Goal: Transaction & Acquisition: Purchase product/service

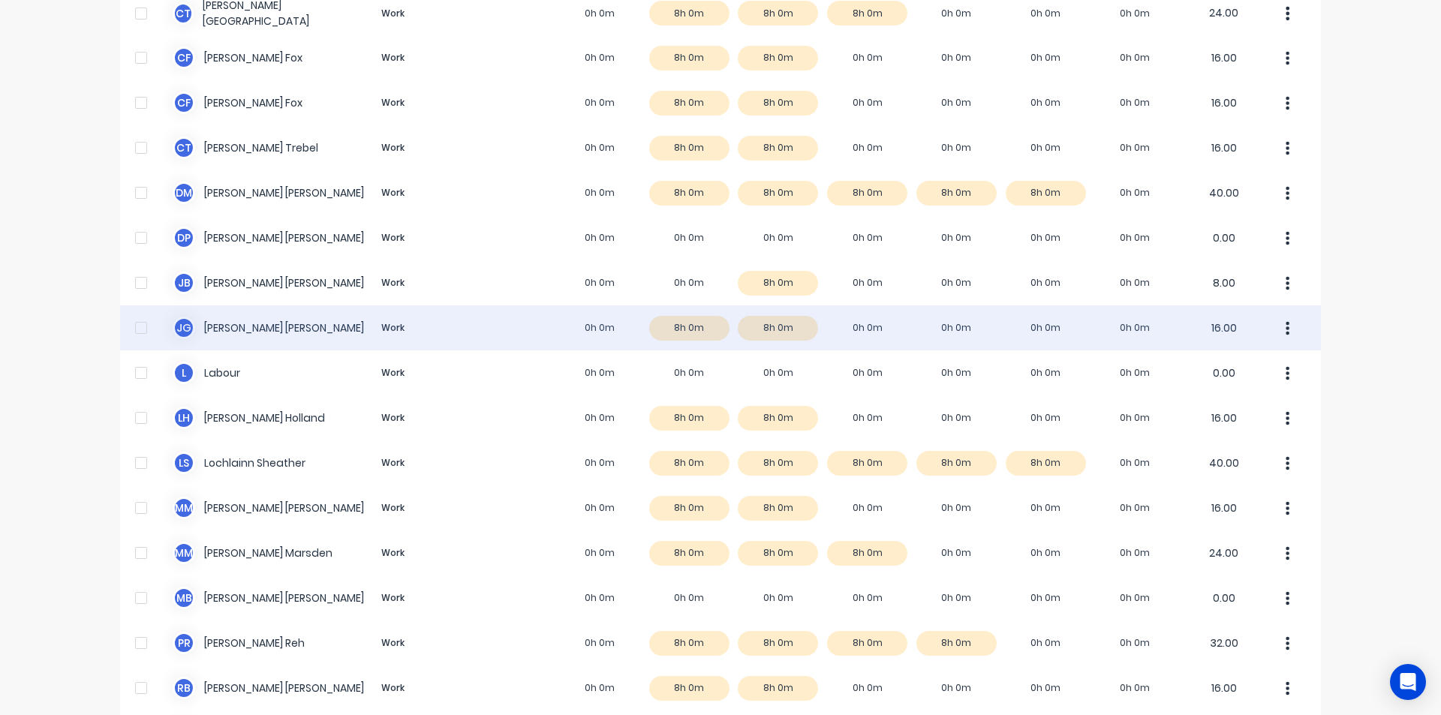
scroll to position [75, 0]
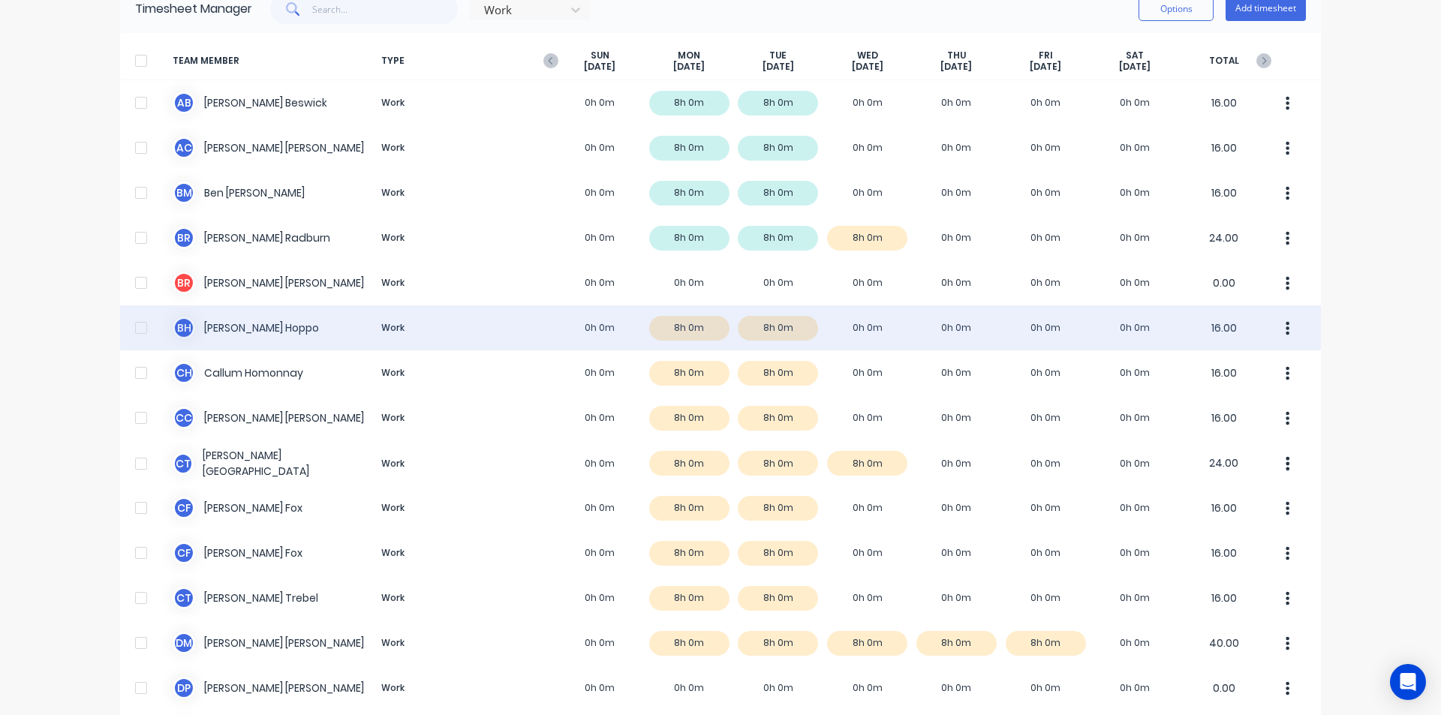
click at [271, 342] on div "[PERSON_NAME] Work 0h 0m 8h 0m 8h 0m 0h 0m 0h 0m 0h 0m 0h 0m 16.00" at bounding box center [720, 328] width 1201 height 45
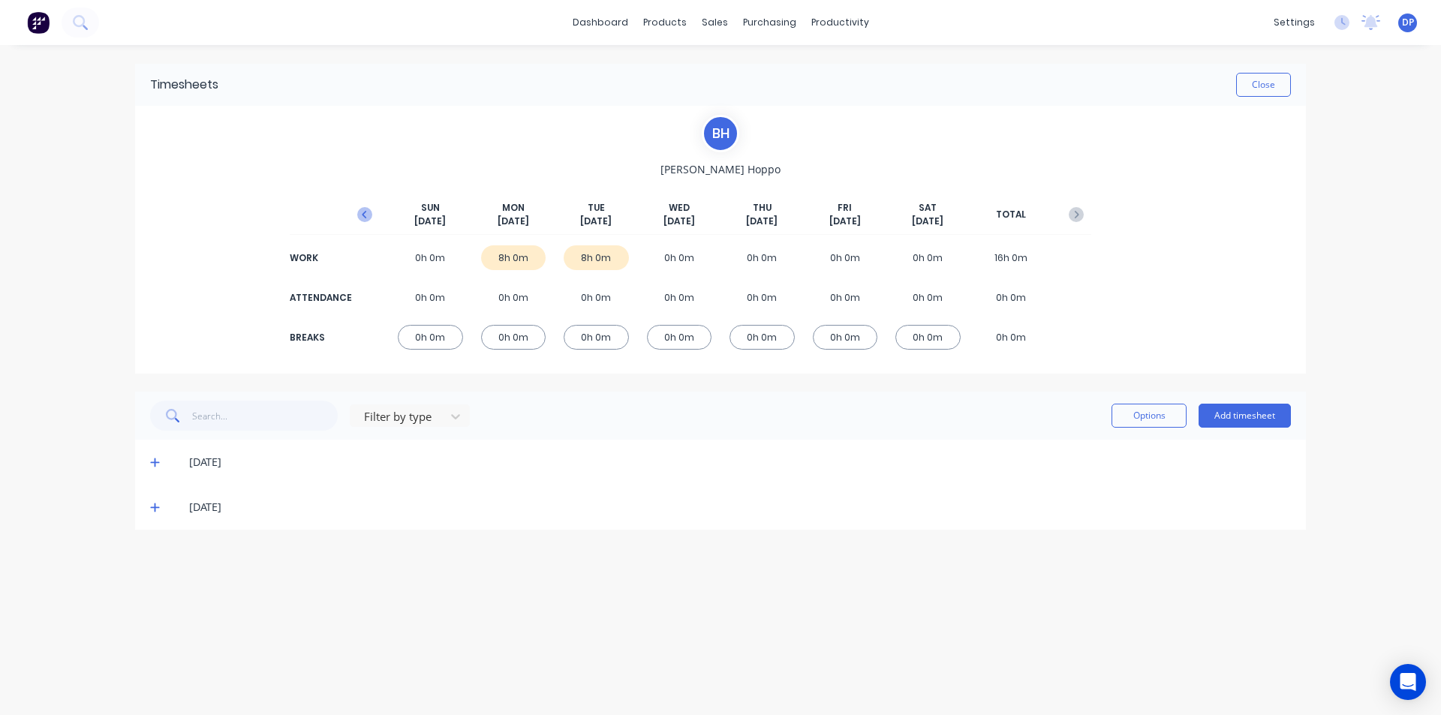
click at [366, 217] on icon "button" at bounding box center [364, 214] width 15 height 15
click at [155, 465] on icon at bounding box center [154, 463] width 9 height 9
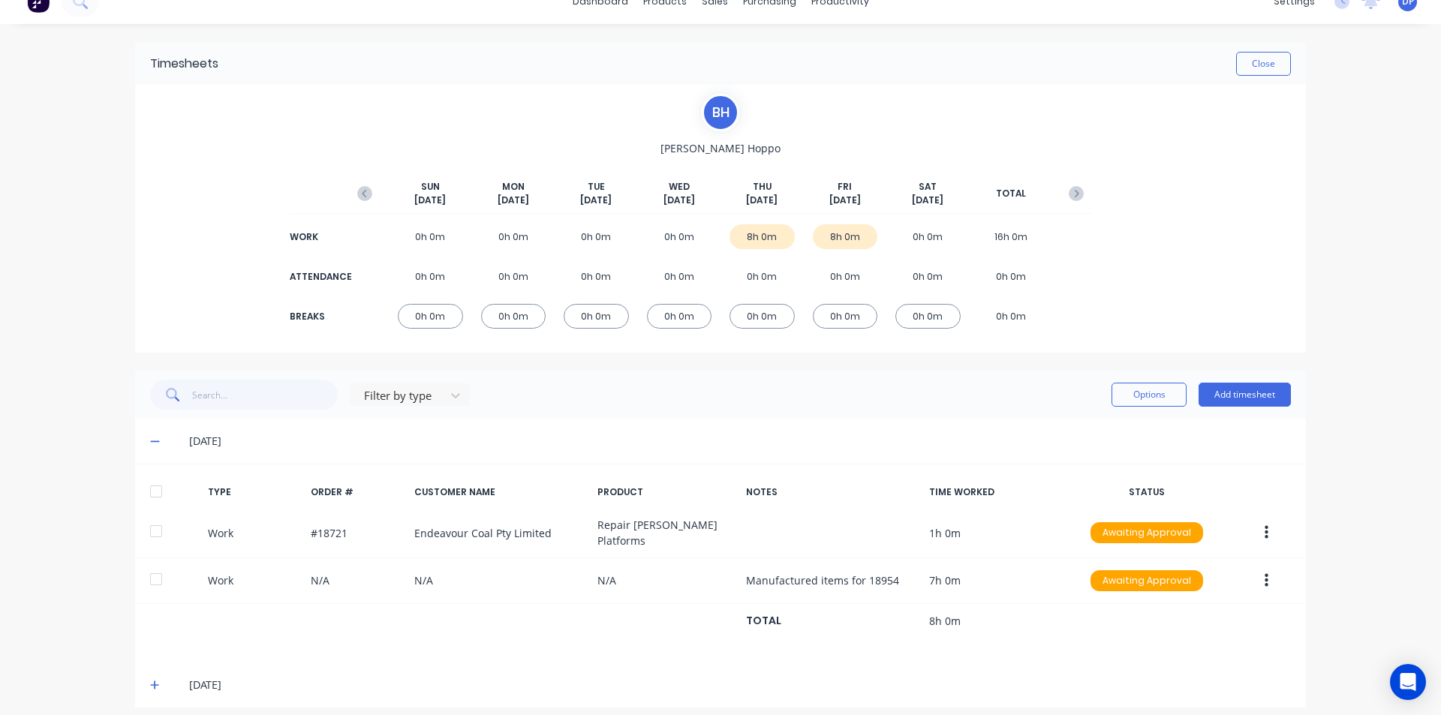
scroll to position [27, 0]
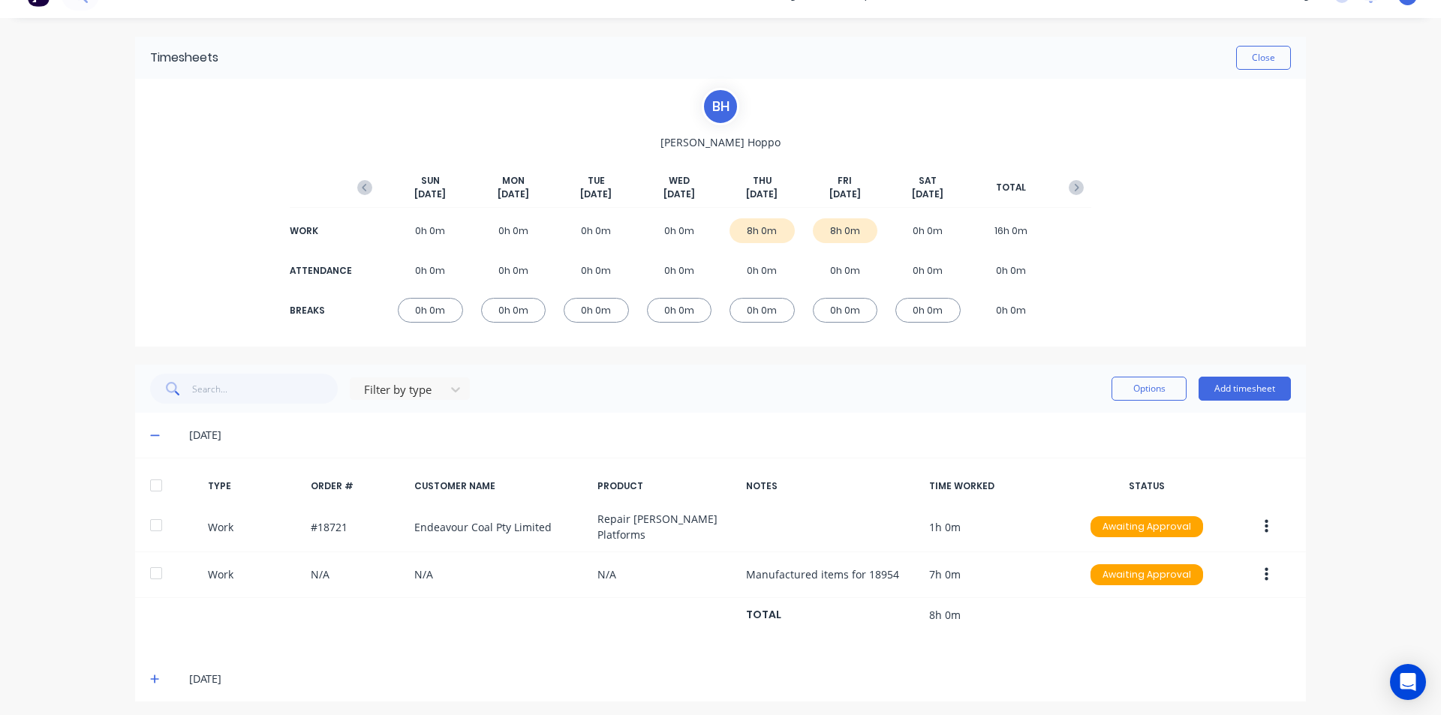
click at [155, 486] on div at bounding box center [156, 486] width 30 height 30
click at [154, 676] on icon at bounding box center [155, 679] width 10 height 11
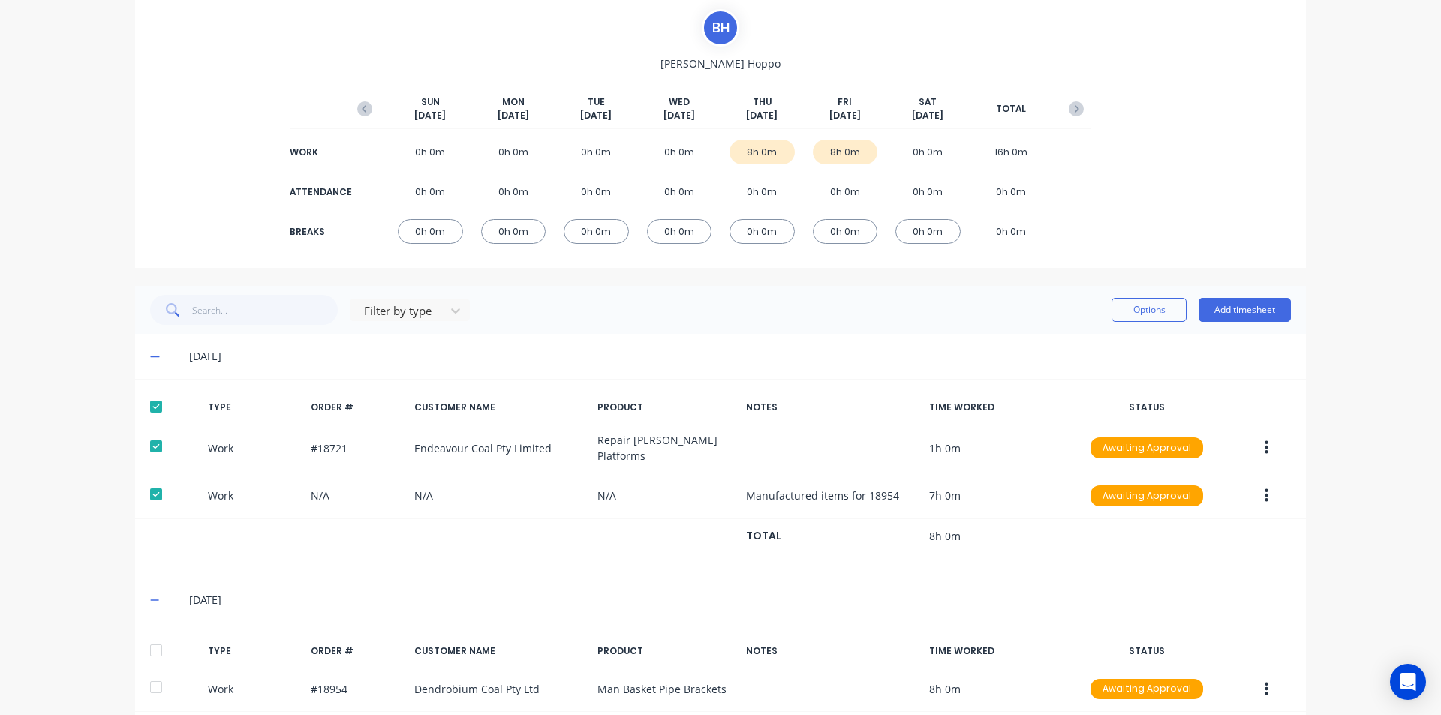
scroll to position [176, 0]
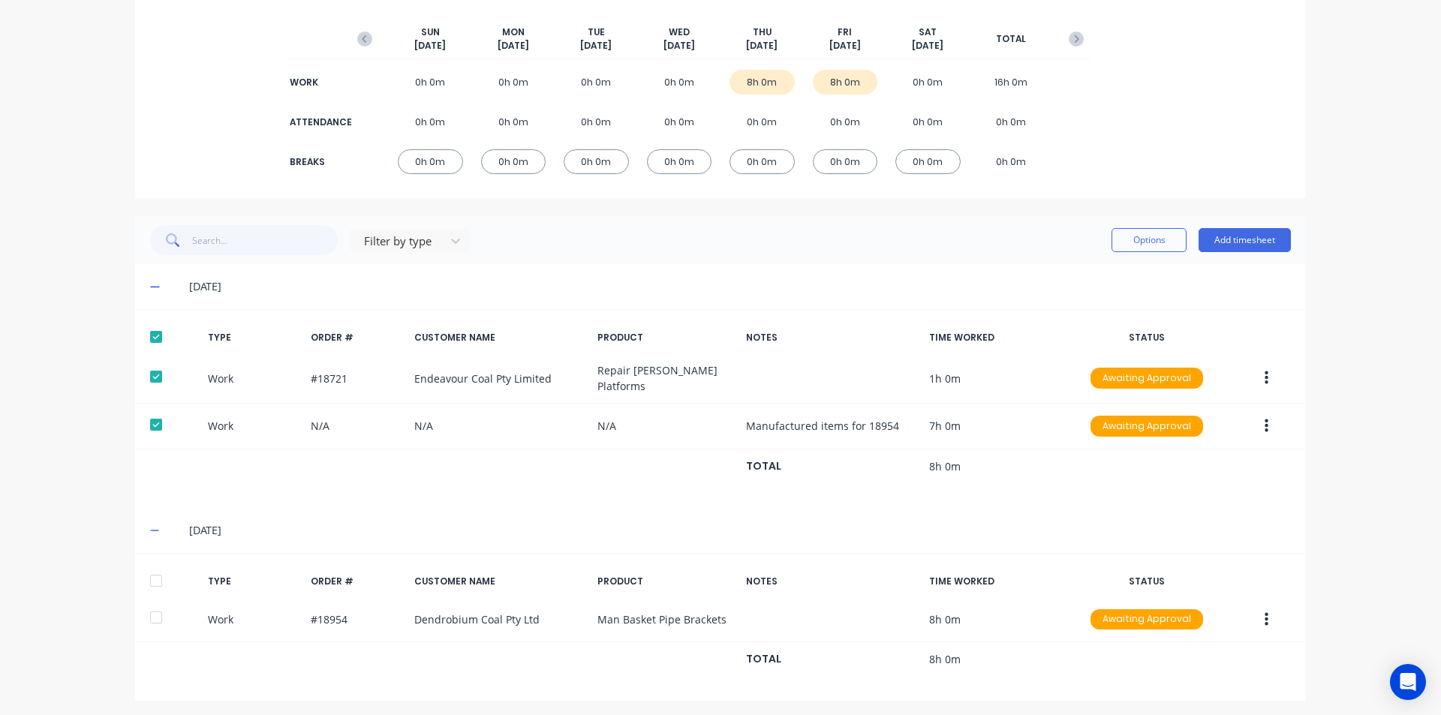
click at [152, 572] on div at bounding box center [156, 581] width 30 height 30
click at [1135, 248] on button "Options" at bounding box center [1149, 240] width 75 height 24
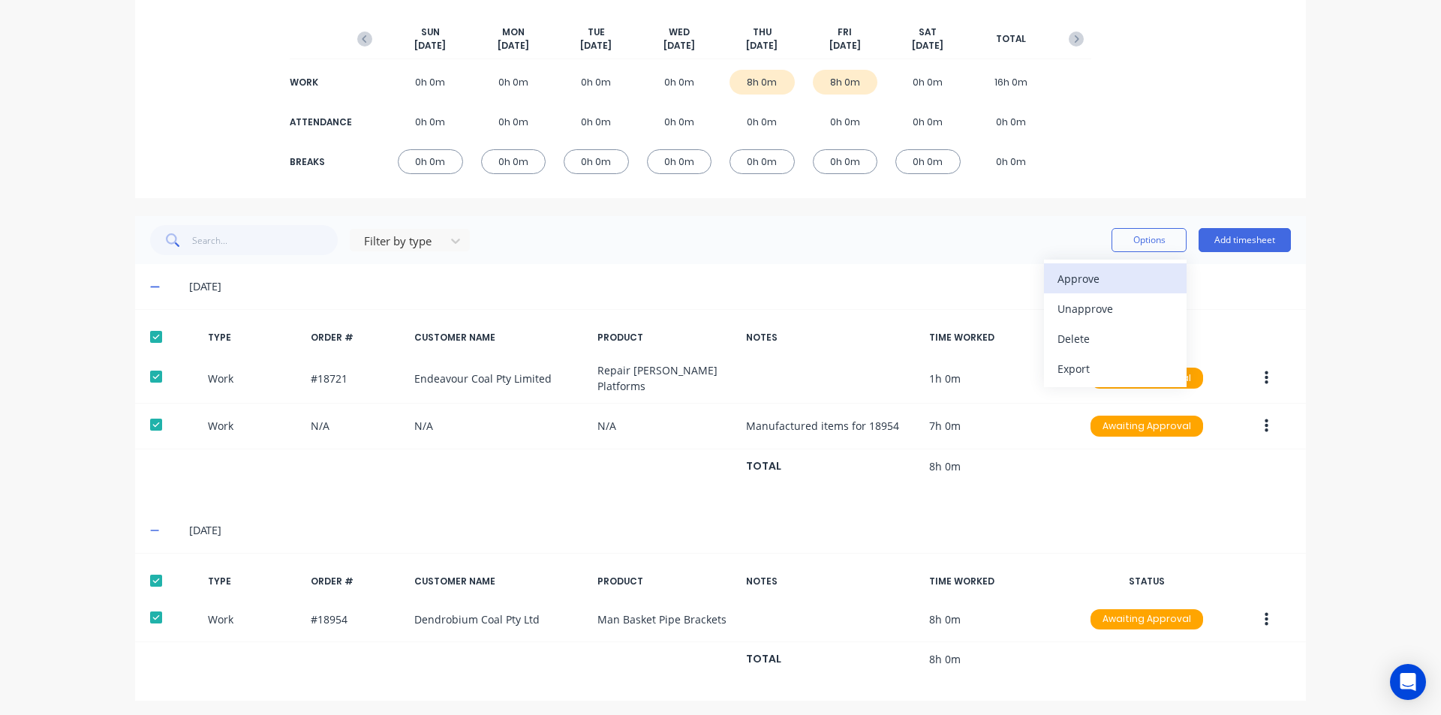
click at [1103, 286] on div "Approve" at bounding box center [1116, 279] width 116 height 22
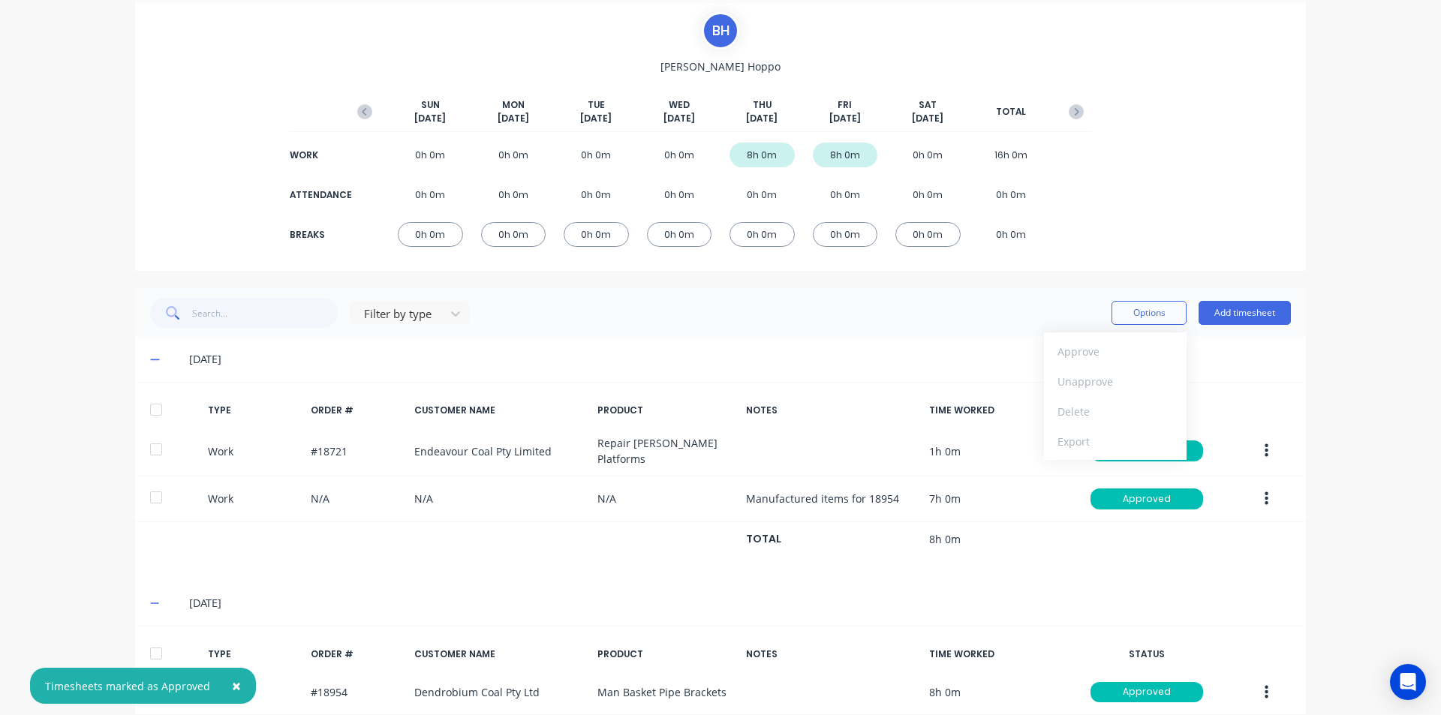
scroll to position [0, 0]
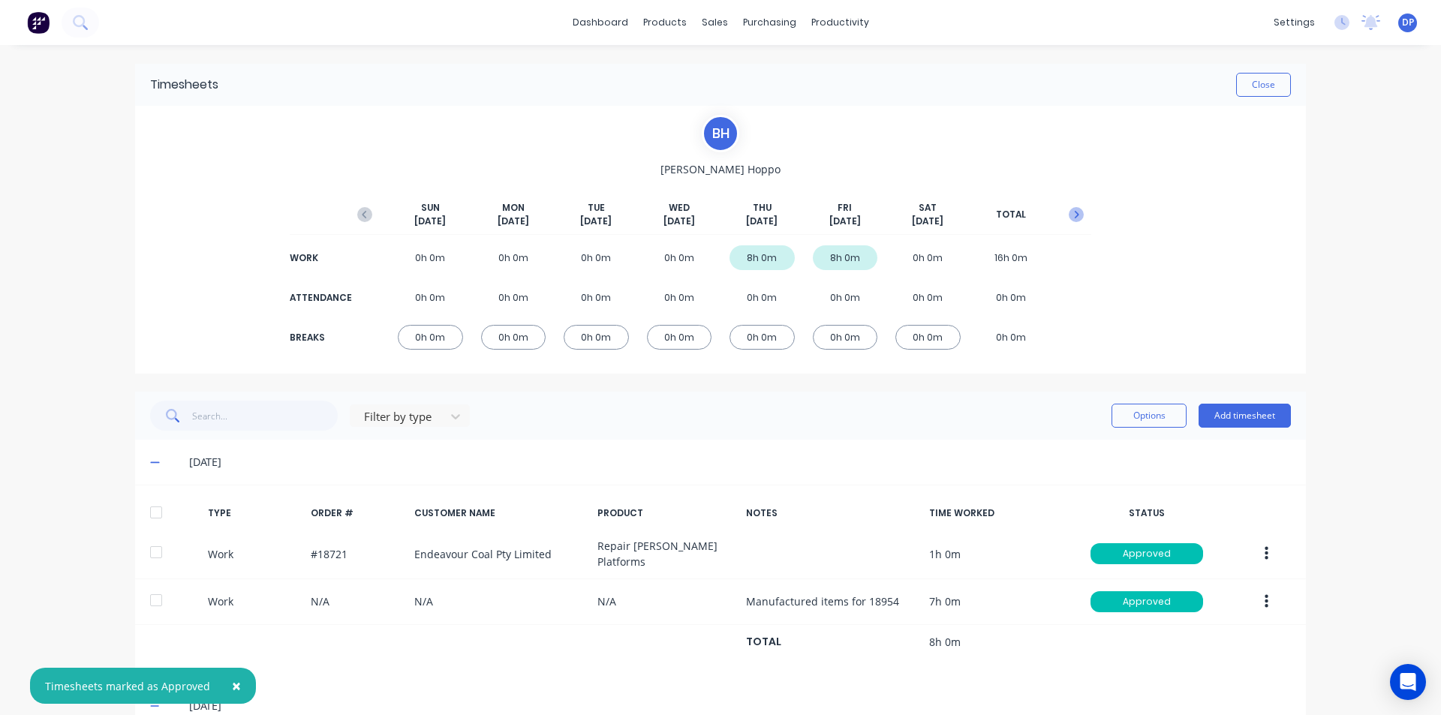
click at [1076, 215] on icon "button" at bounding box center [1076, 214] width 15 height 15
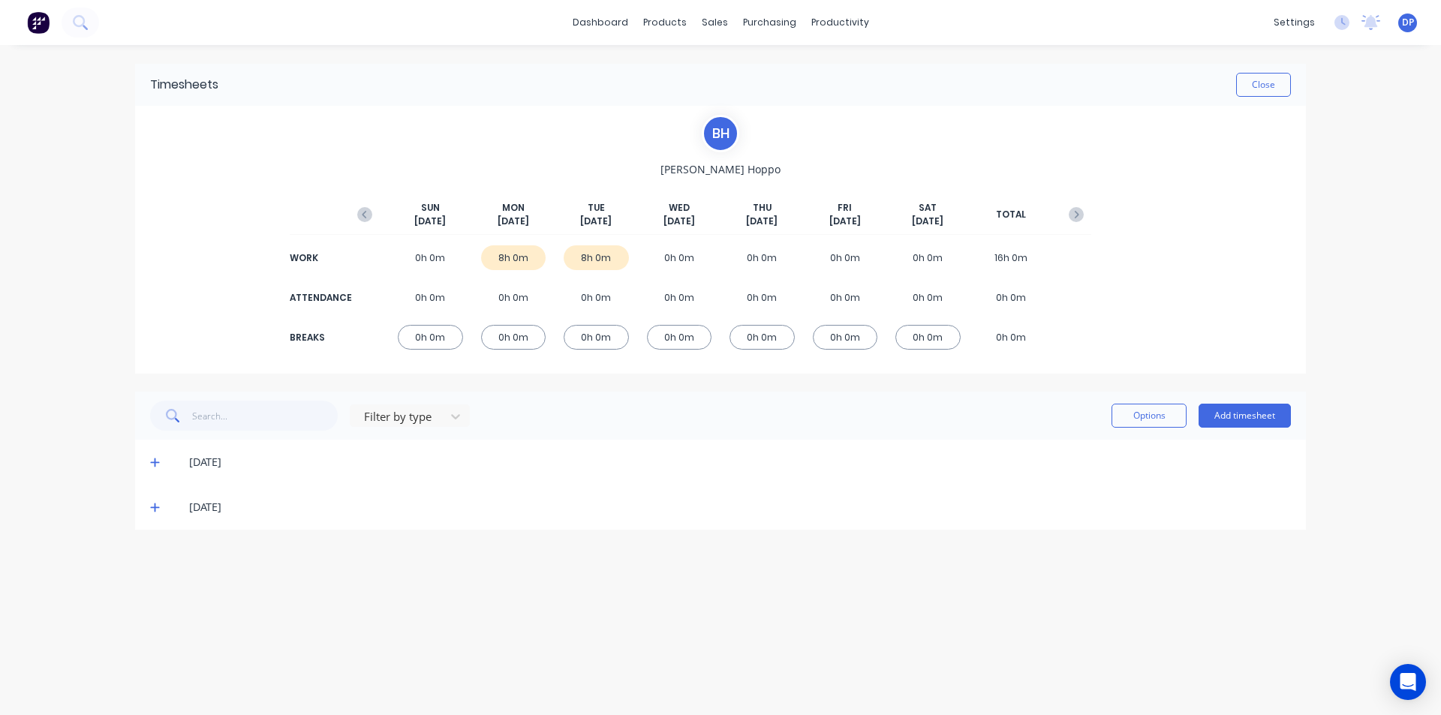
click at [160, 460] on span at bounding box center [157, 462] width 15 height 15
click at [158, 656] on icon at bounding box center [154, 656] width 9 height 9
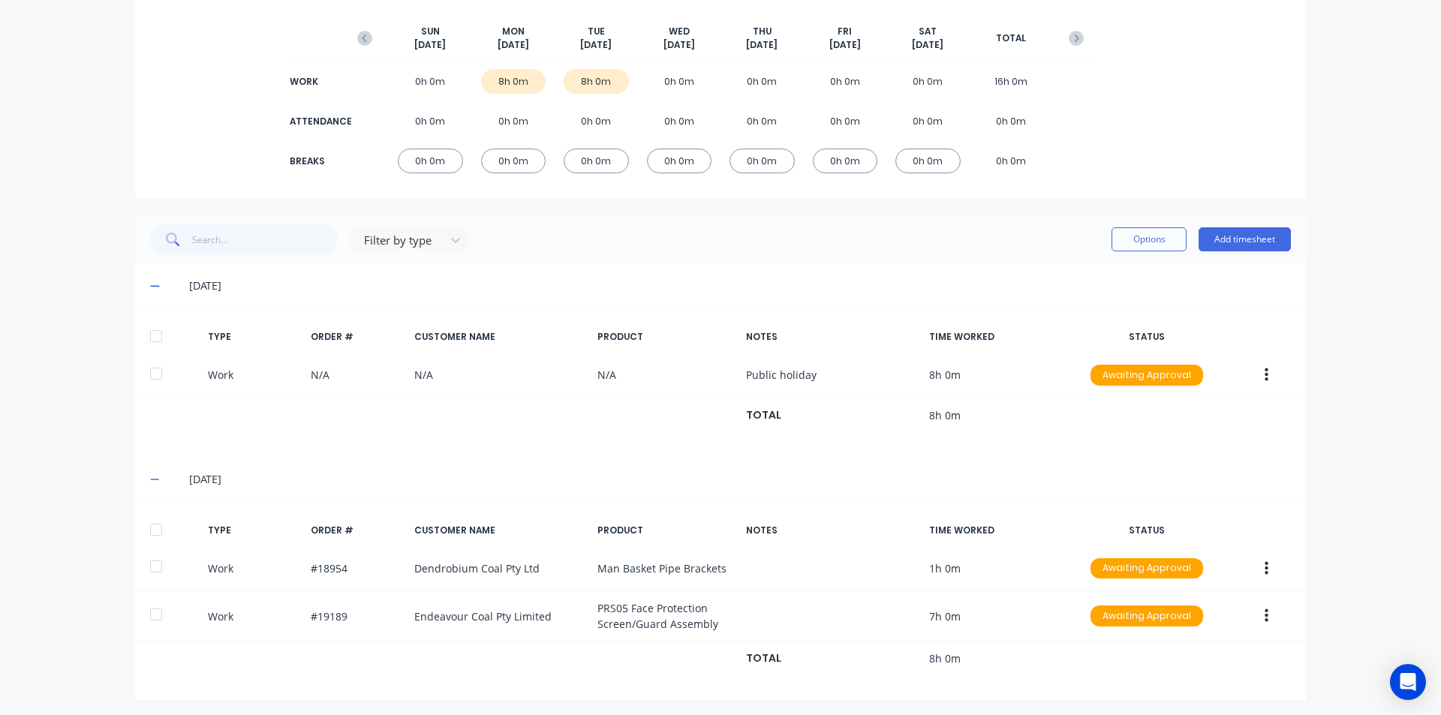
scroll to position [180, 0]
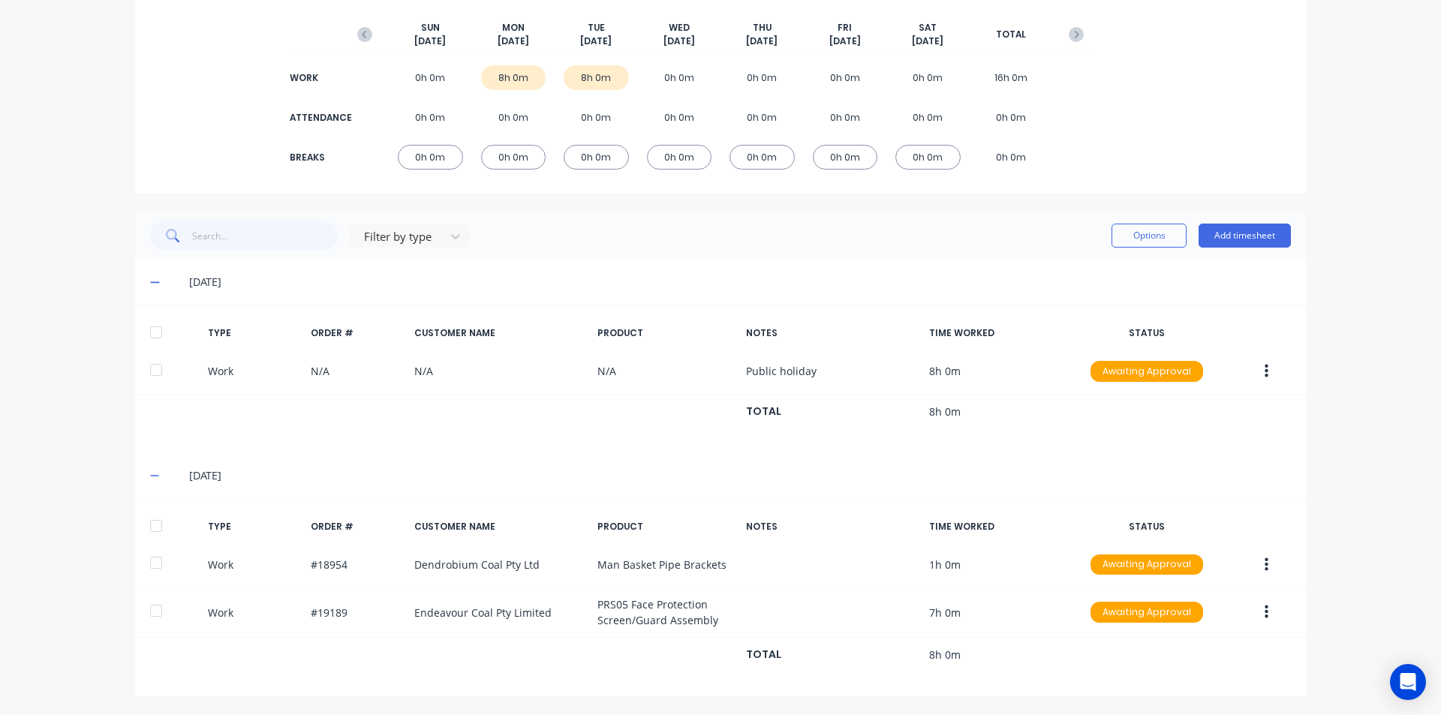
click at [158, 332] on div at bounding box center [156, 333] width 30 height 30
click at [149, 522] on div at bounding box center [156, 526] width 30 height 30
click at [1148, 239] on button "Options" at bounding box center [1149, 236] width 75 height 24
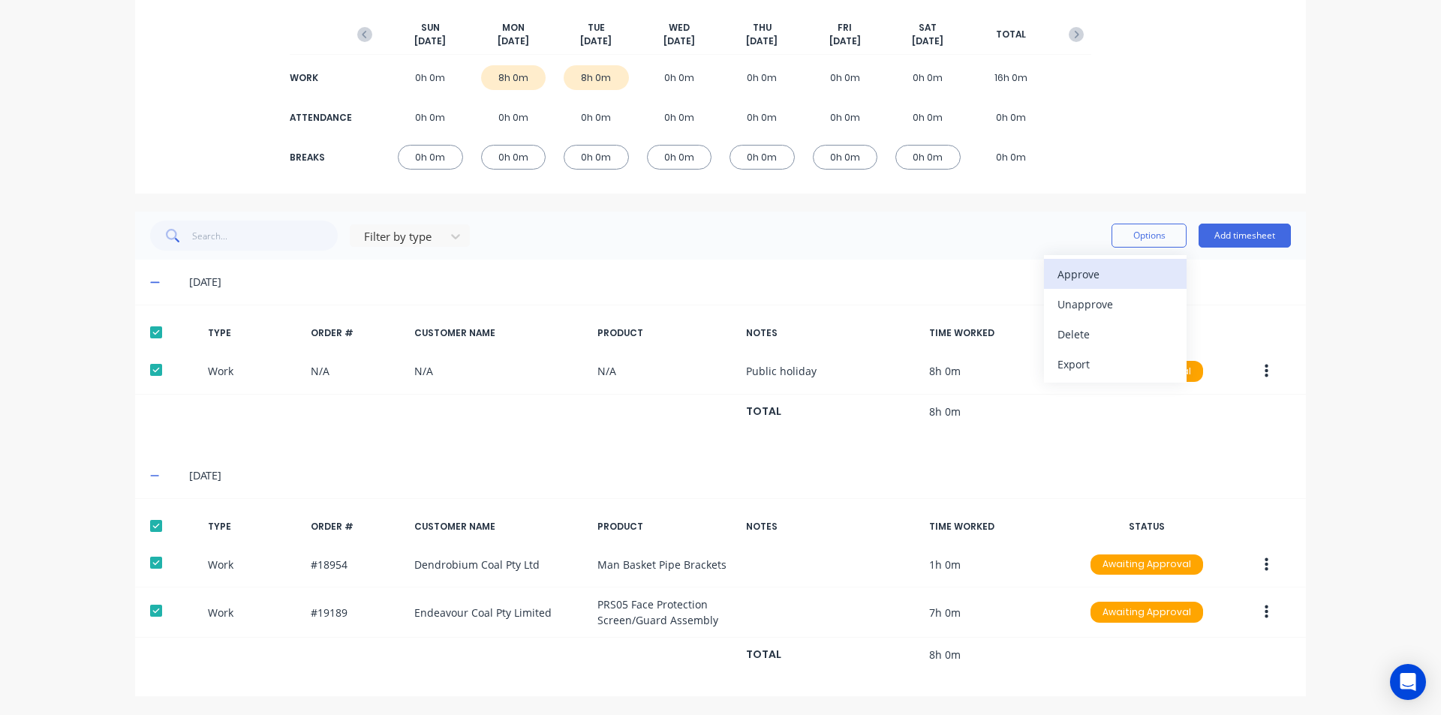
click at [1114, 278] on div "Approve" at bounding box center [1116, 274] width 116 height 22
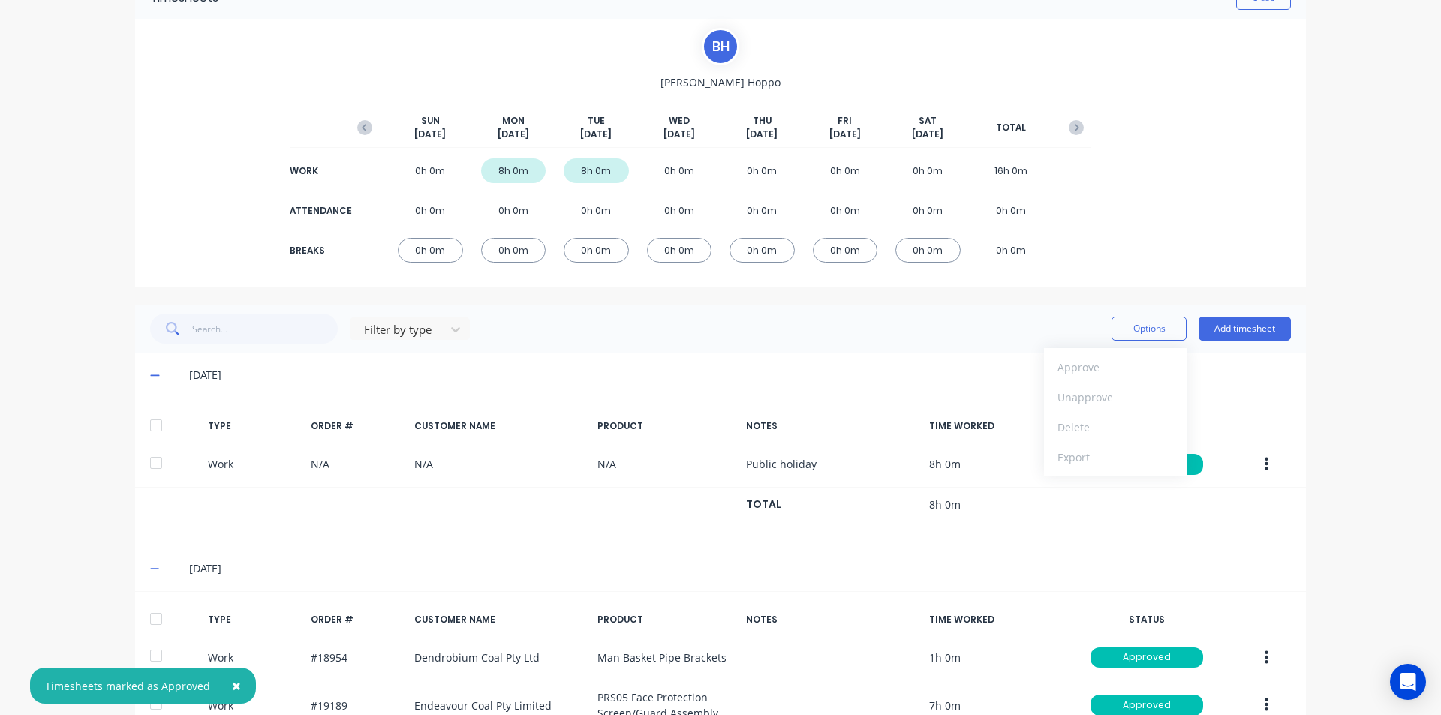
scroll to position [0, 0]
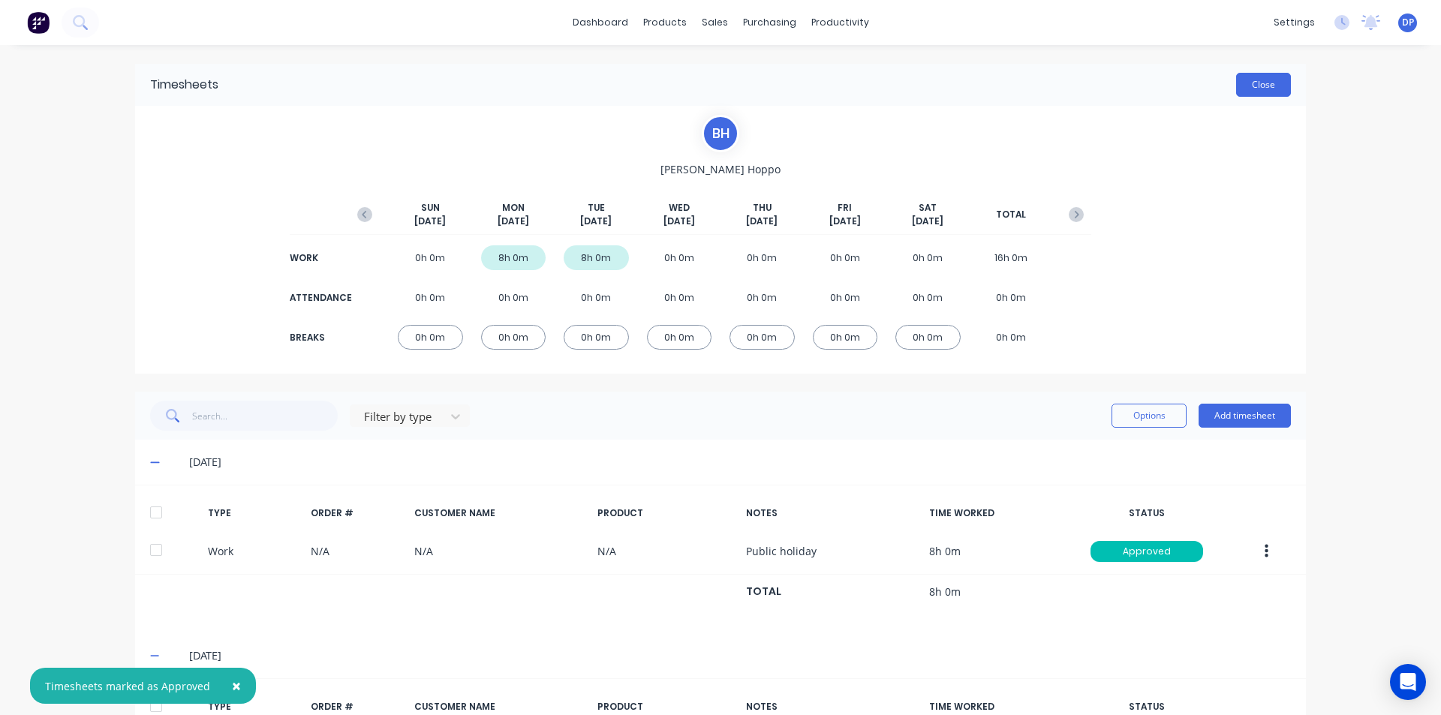
click at [1265, 79] on button "Close" at bounding box center [1263, 85] width 55 height 24
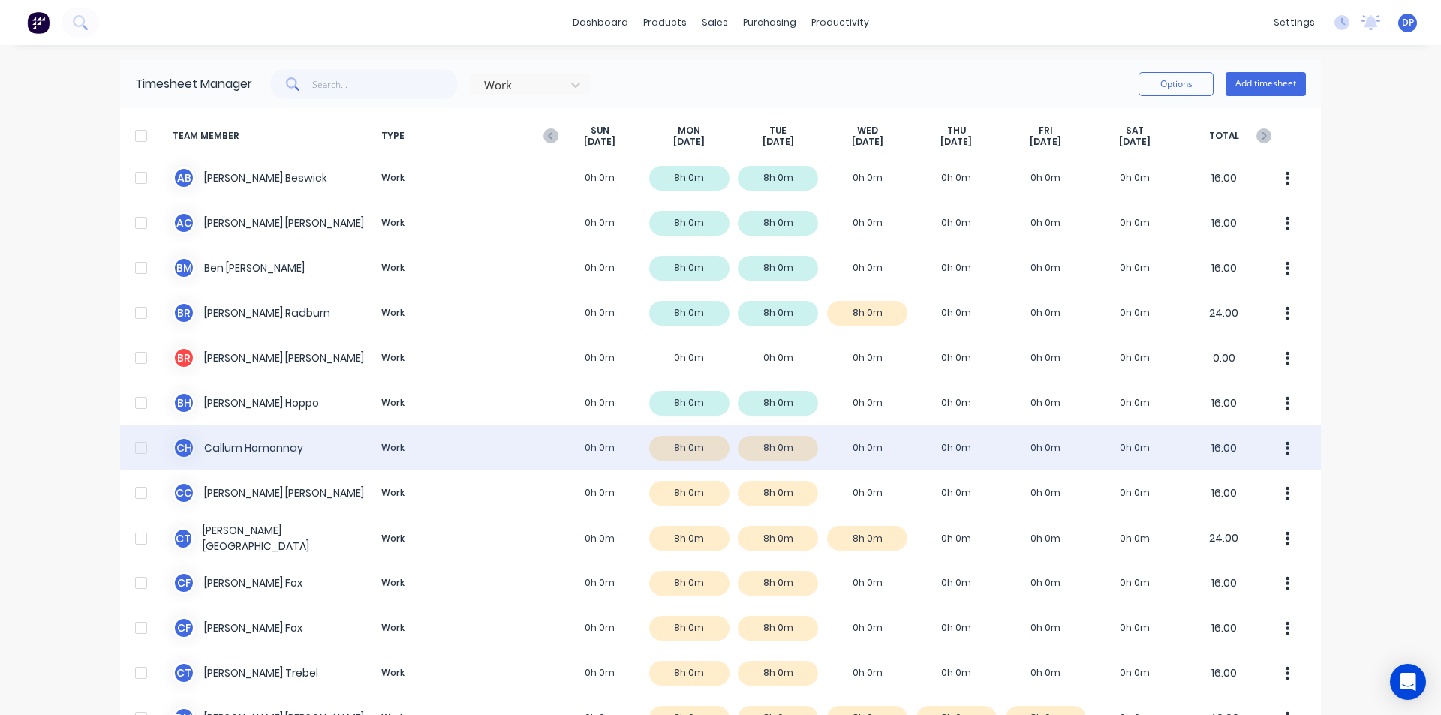
click at [280, 455] on div "C H [PERSON_NAME] Work 0h 0m 8h 0m 8h 0m 0h 0m 0h 0m 0h 0m 0h 0m 16.00" at bounding box center [720, 448] width 1201 height 45
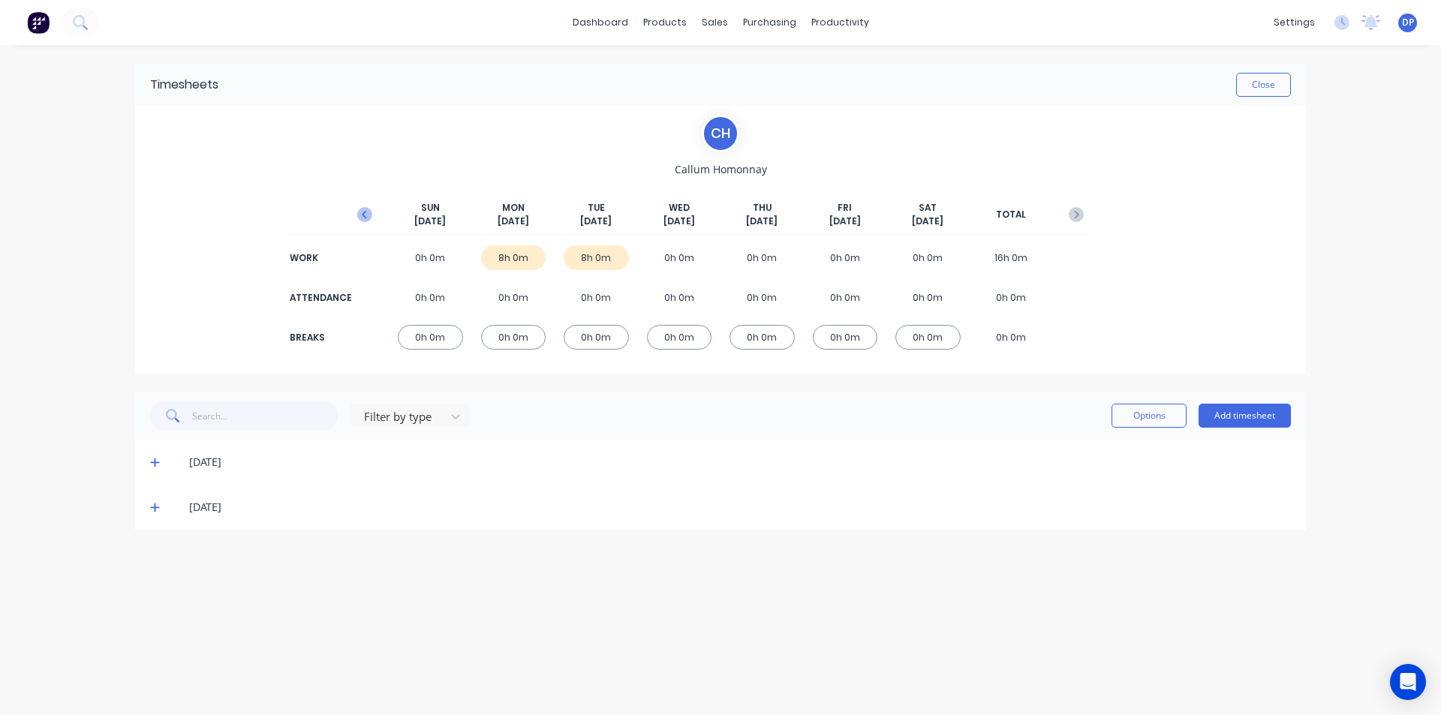
click at [359, 212] on icon "button" at bounding box center [364, 214] width 15 height 15
click at [160, 554] on span at bounding box center [157, 552] width 15 height 15
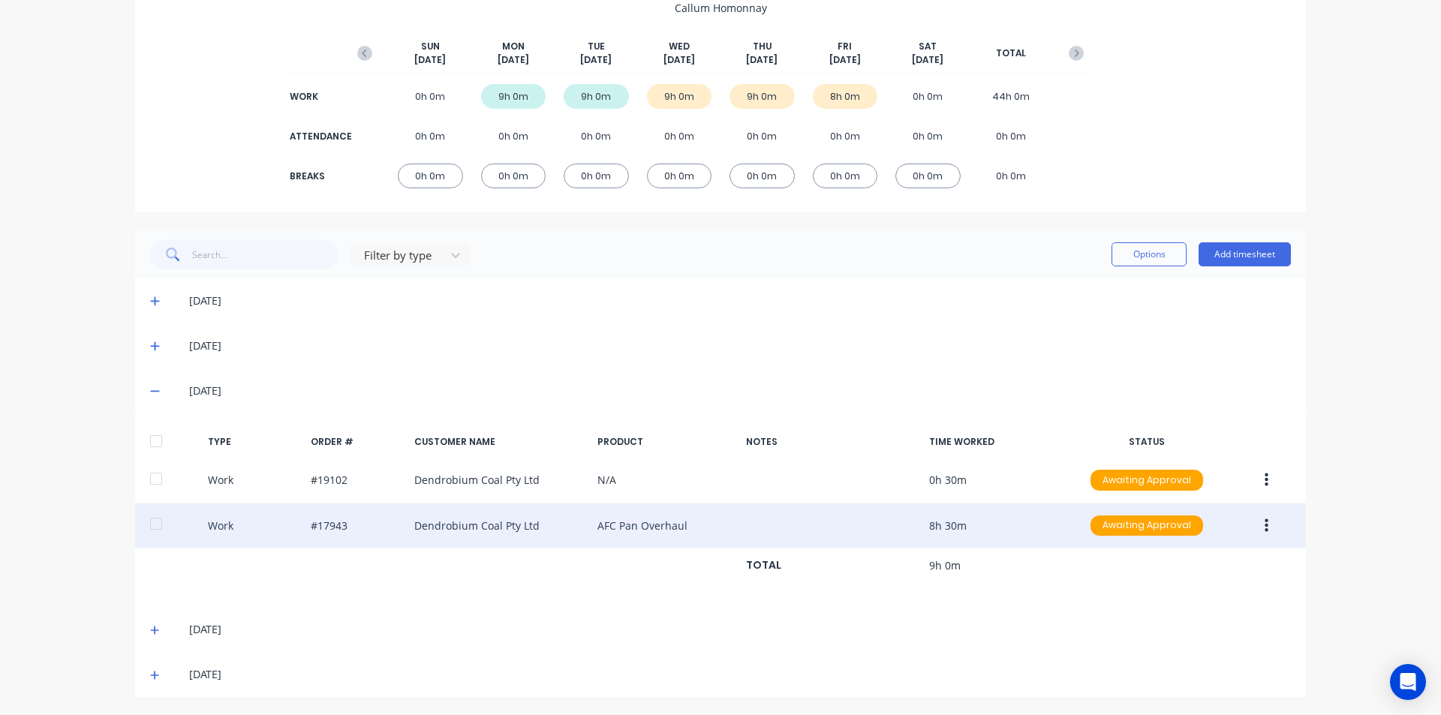
scroll to position [162, 0]
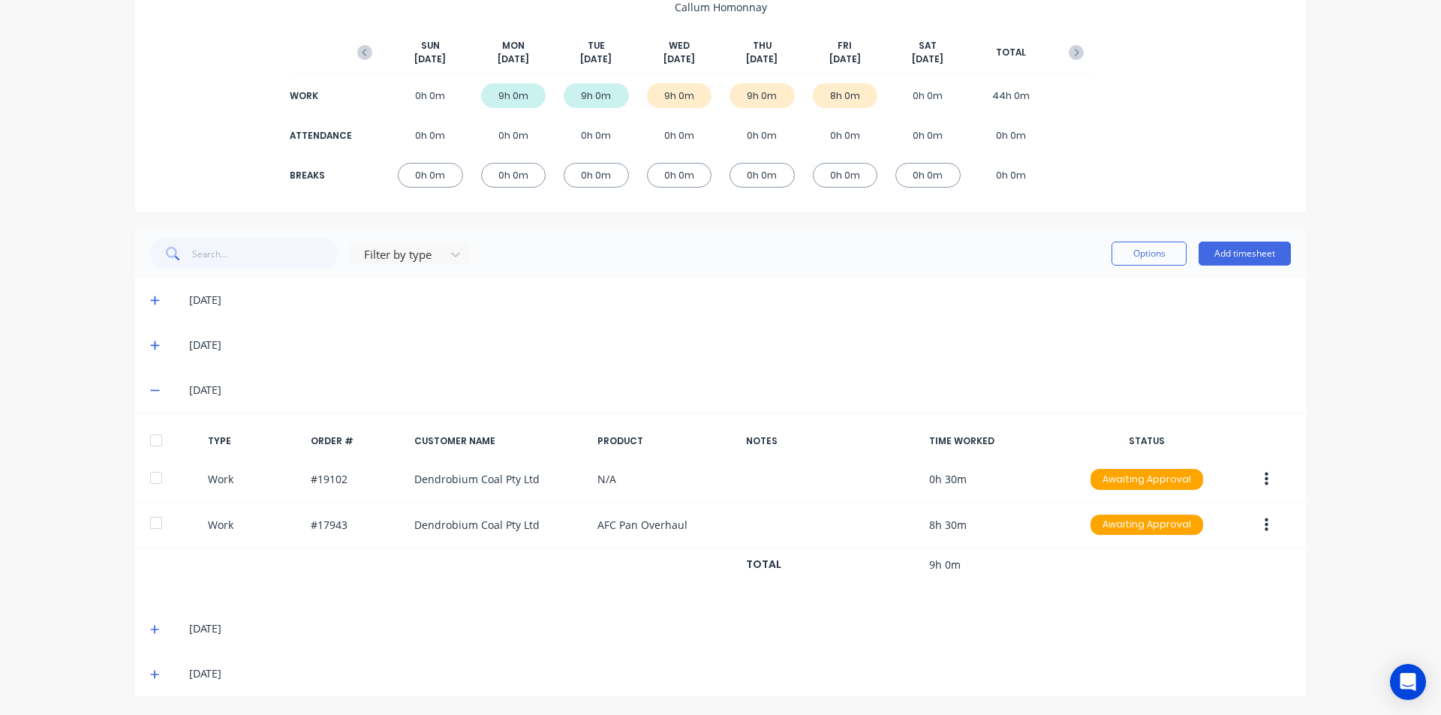
click at [151, 435] on div at bounding box center [156, 441] width 30 height 30
click at [150, 627] on icon at bounding box center [155, 630] width 10 height 11
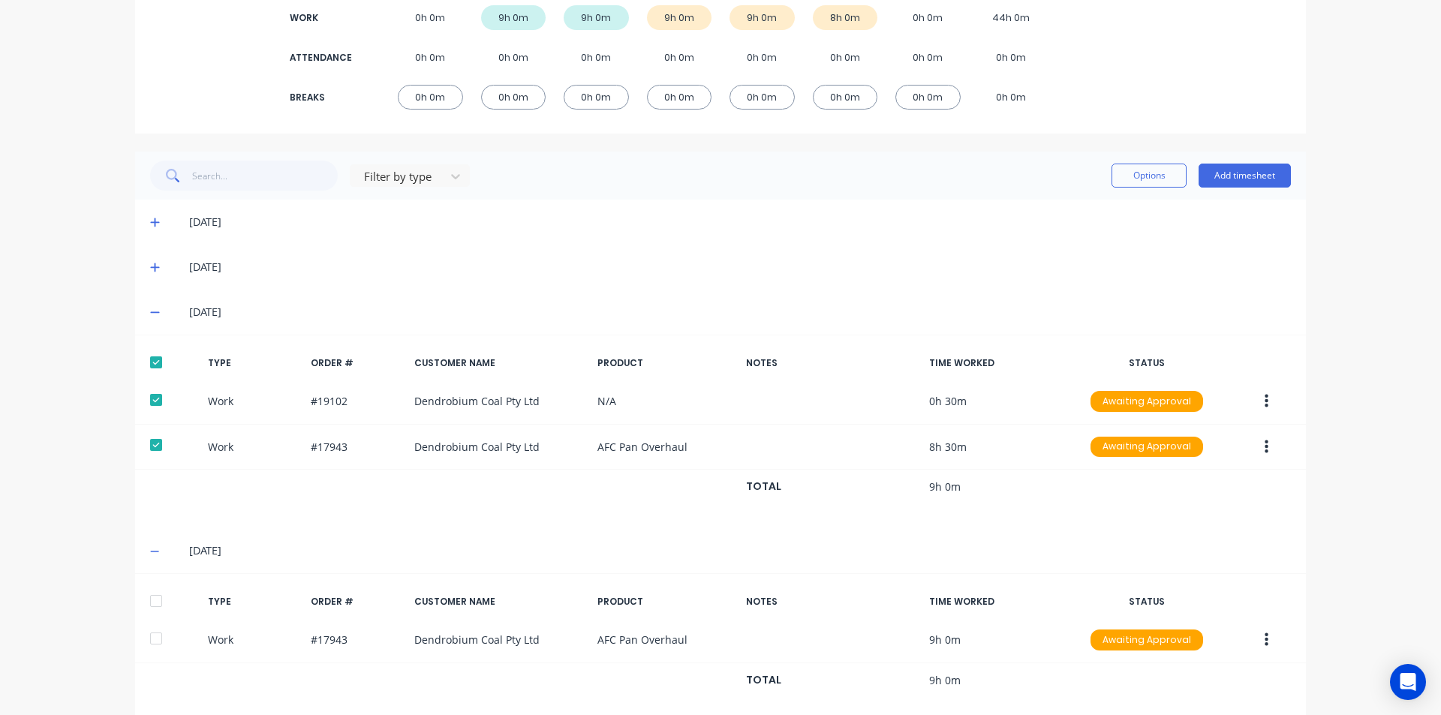
scroll to position [311, 0]
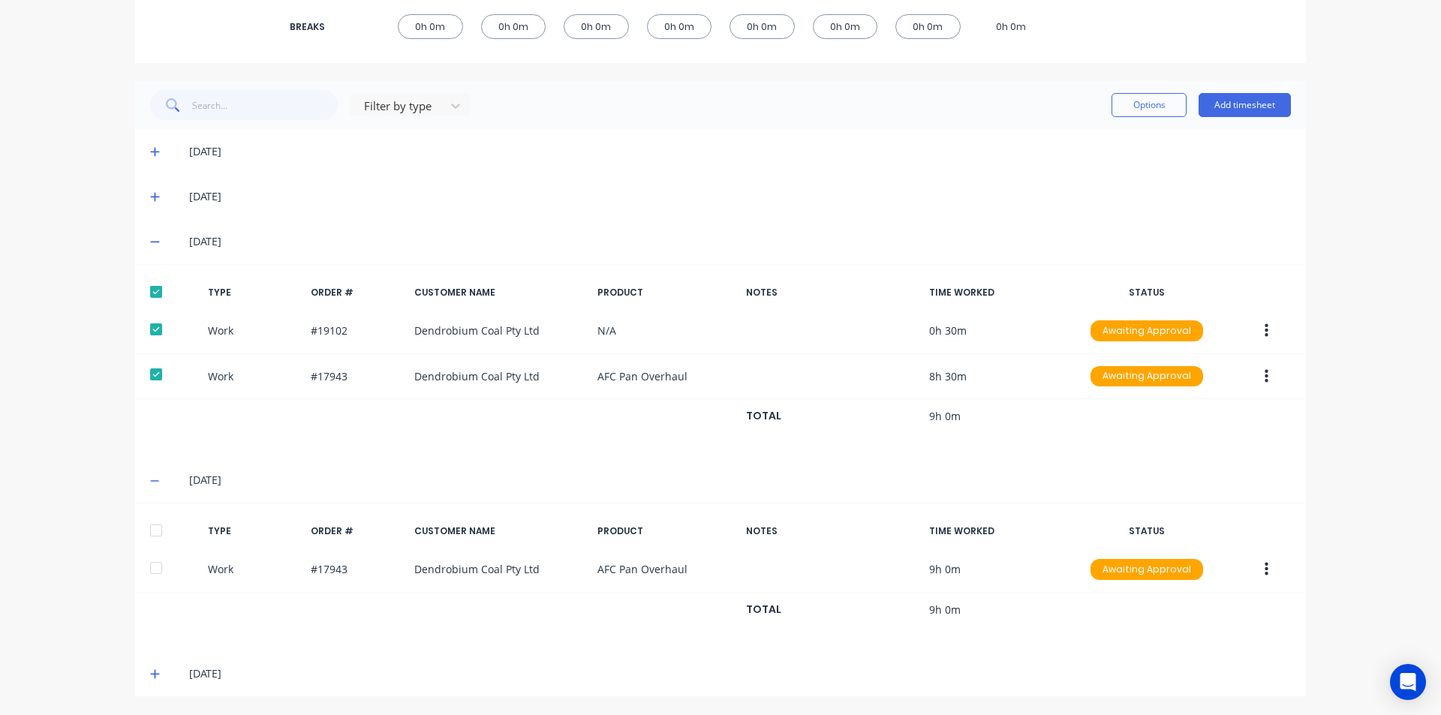
click at [141, 529] on div at bounding box center [156, 531] width 30 height 30
click at [150, 673] on icon at bounding box center [155, 674] width 10 height 11
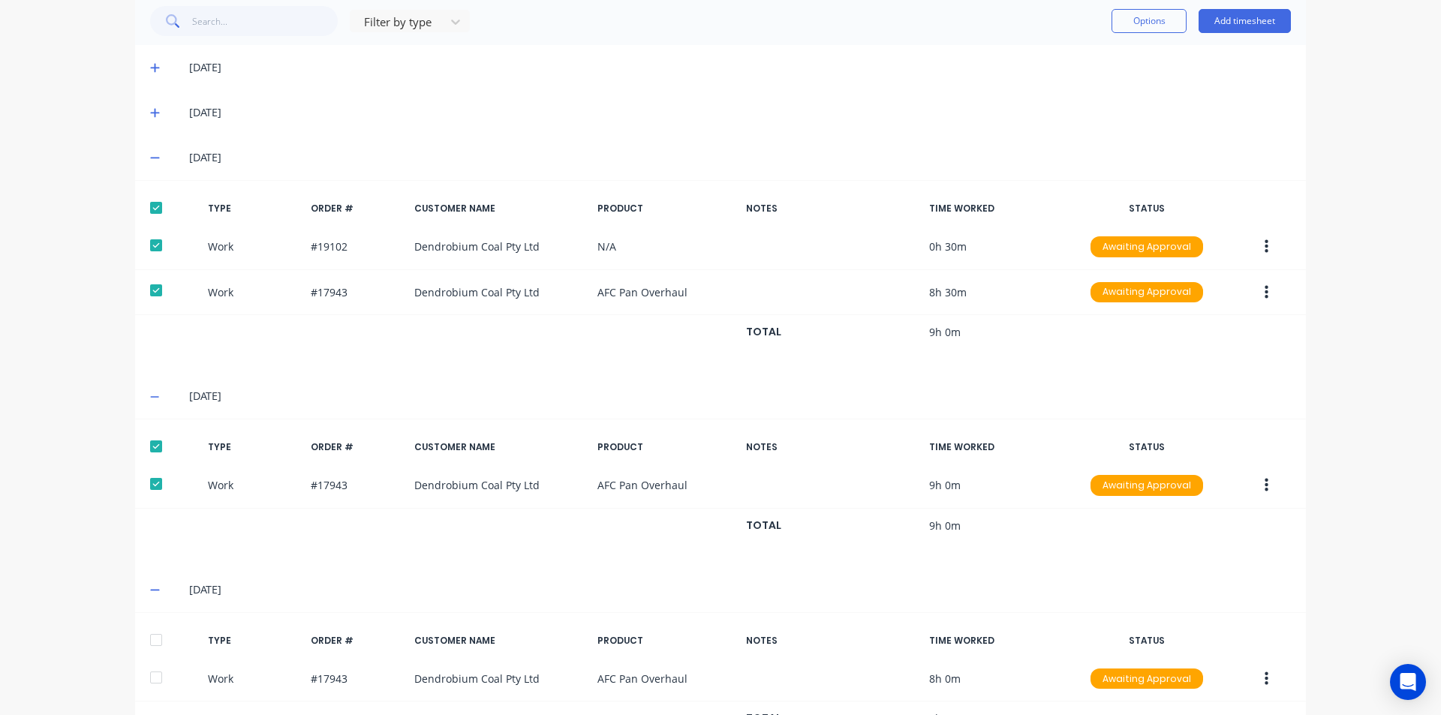
scroll to position [459, 0]
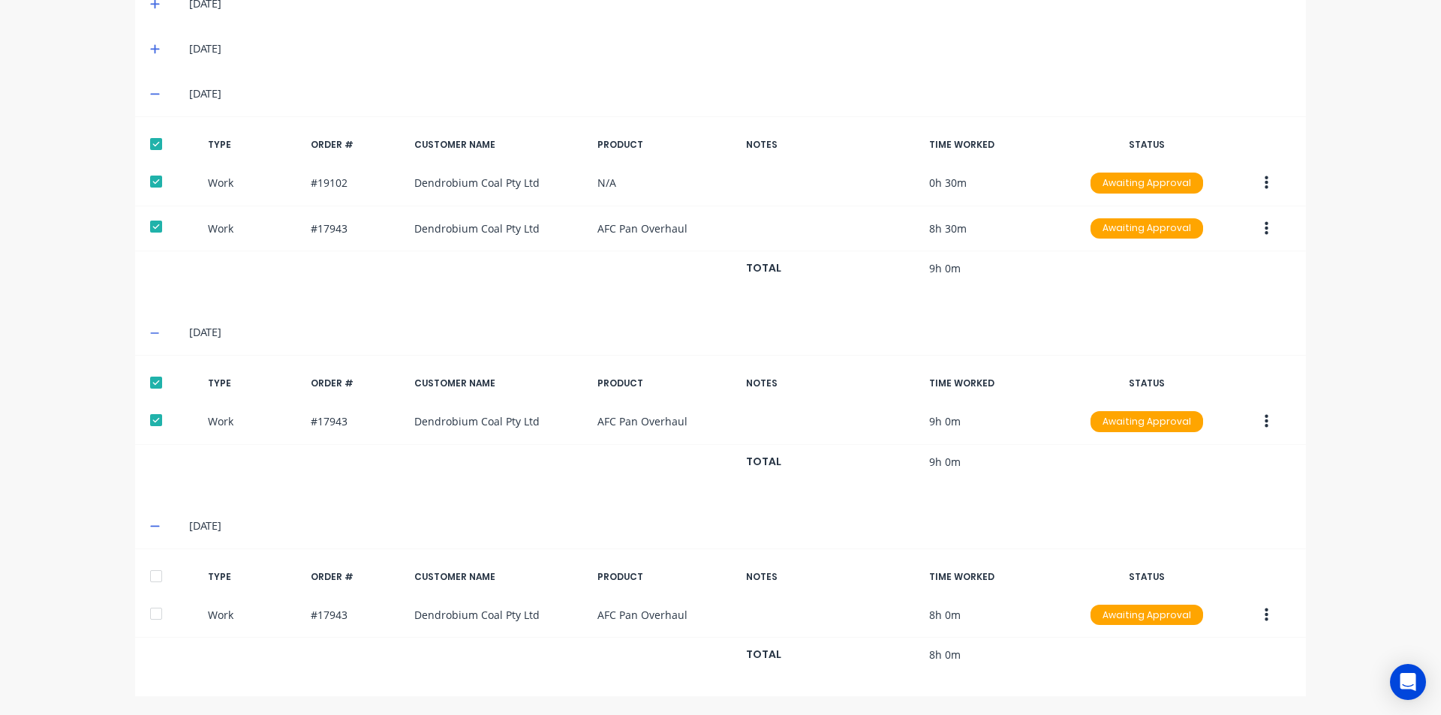
click at [151, 575] on div at bounding box center [156, 576] width 30 height 30
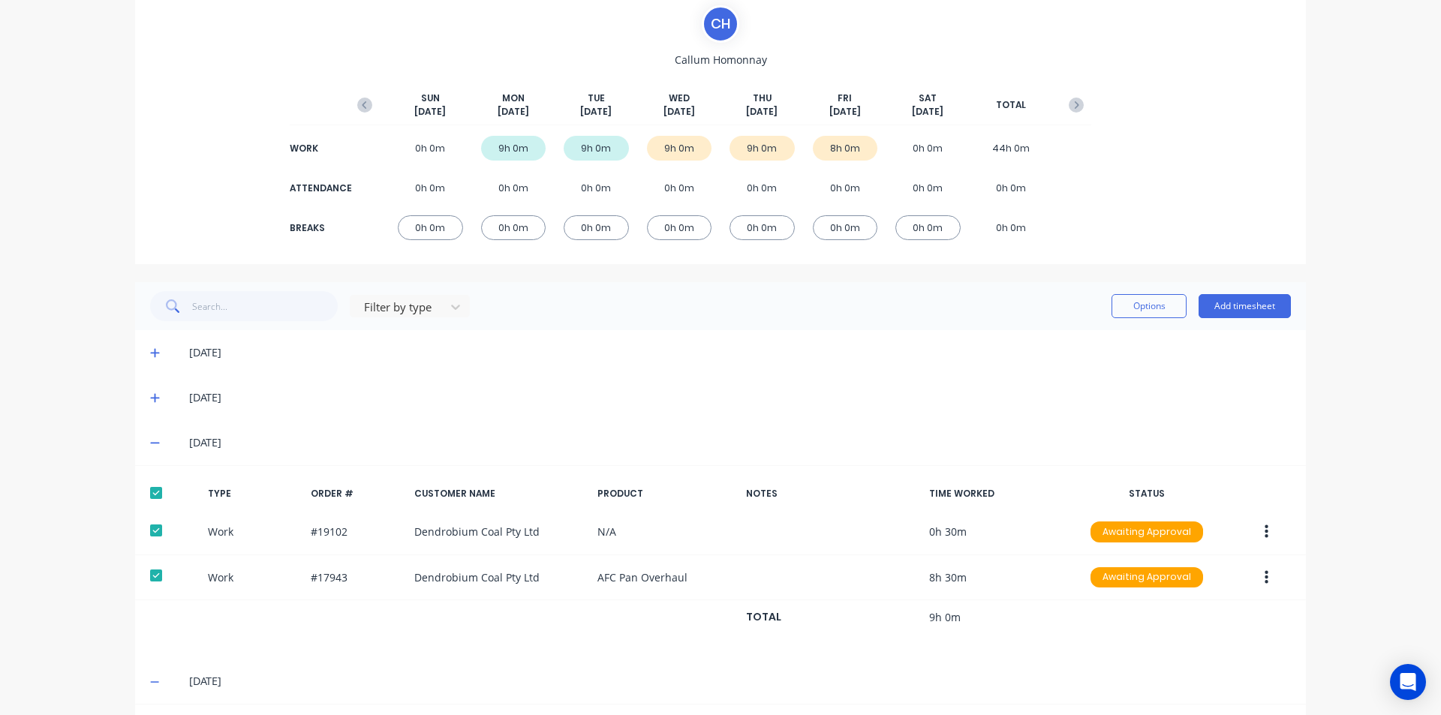
scroll to position [83, 0]
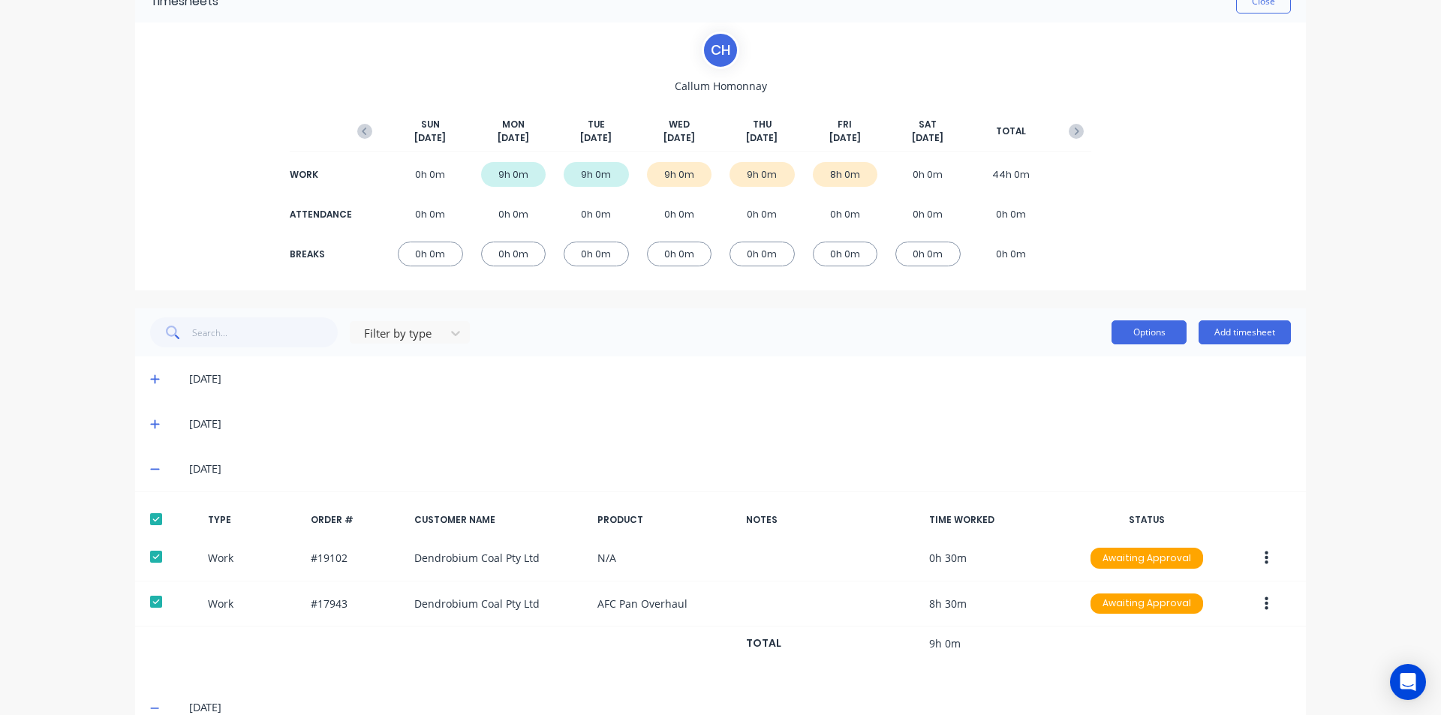
click at [1154, 324] on button "Options" at bounding box center [1149, 333] width 75 height 24
click at [1092, 375] on div "Approve" at bounding box center [1116, 371] width 116 height 22
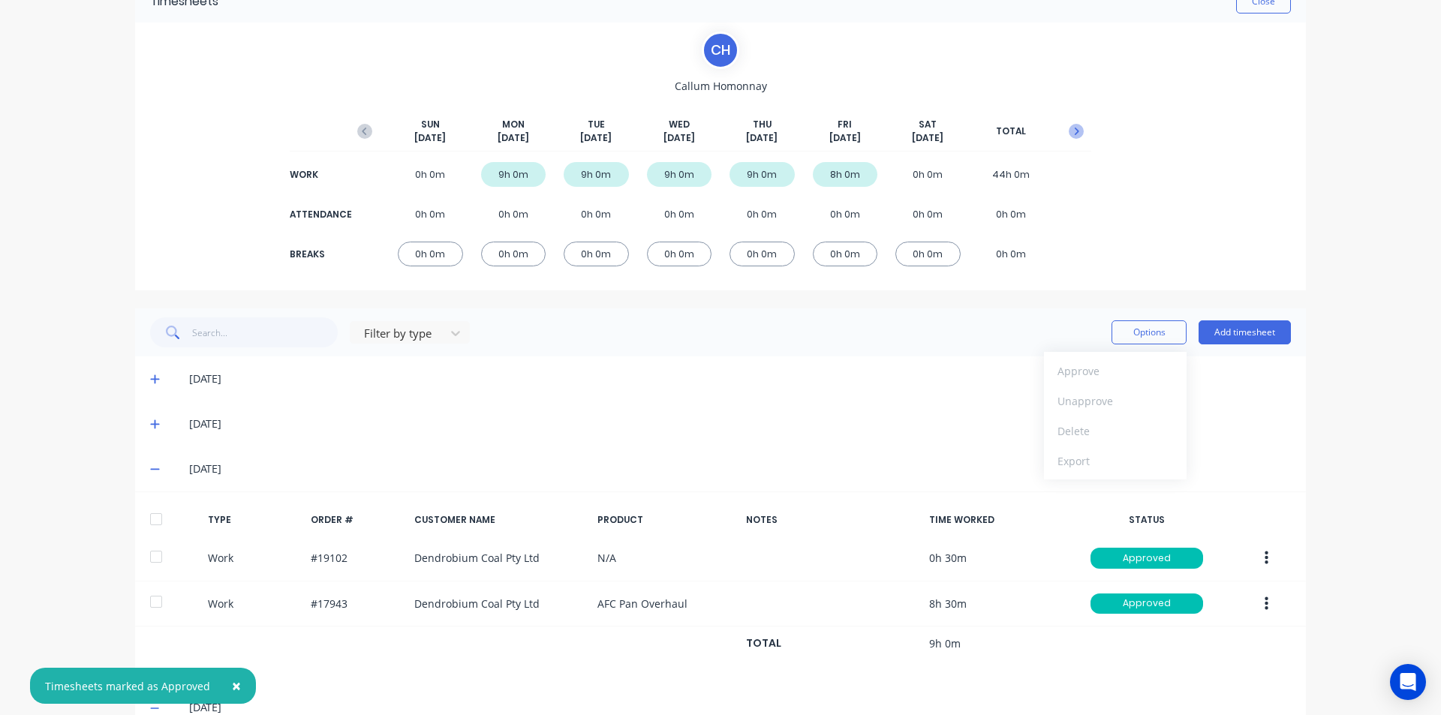
click at [1073, 121] on button "button" at bounding box center [1076, 131] width 30 height 27
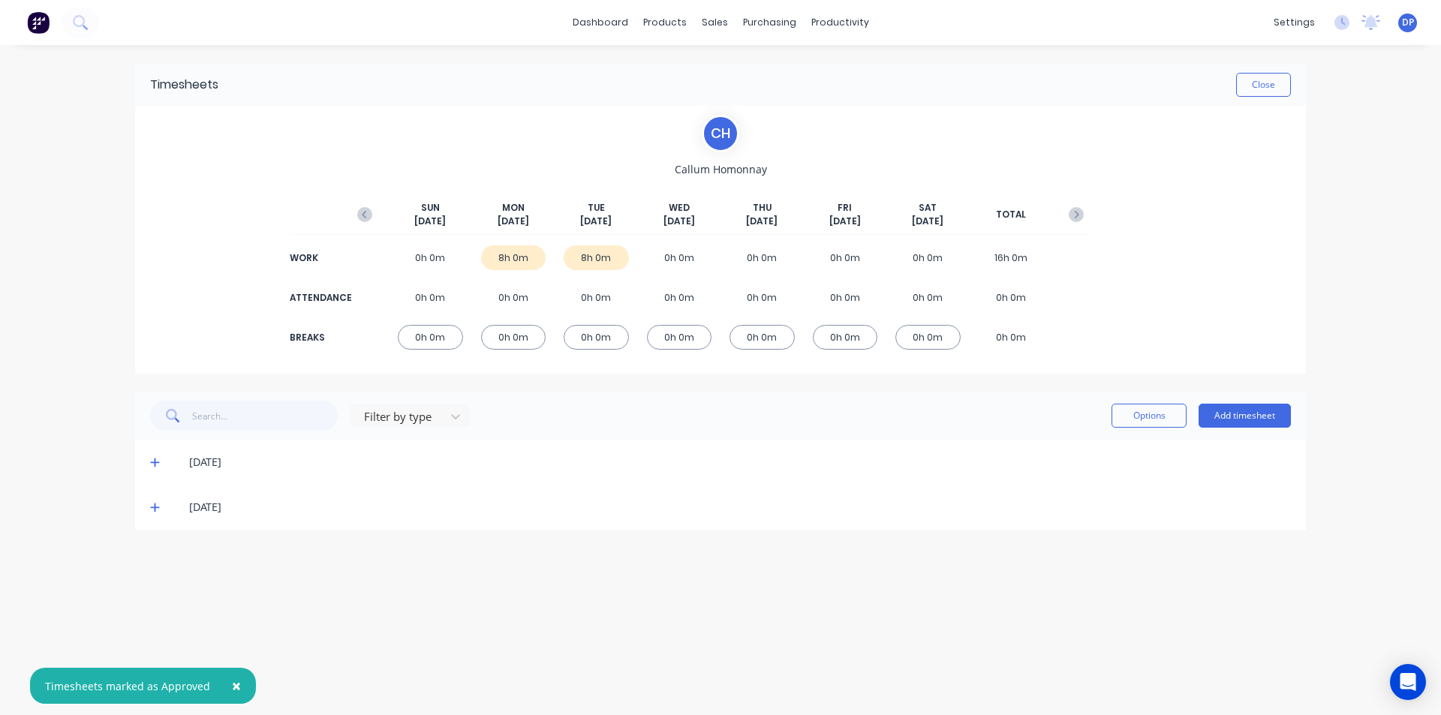
scroll to position [0, 0]
click at [157, 459] on icon at bounding box center [155, 462] width 10 height 11
click at [166, 510] on div at bounding box center [156, 513] width 30 height 30
click at [151, 657] on icon at bounding box center [154, 656] width 9 height 9
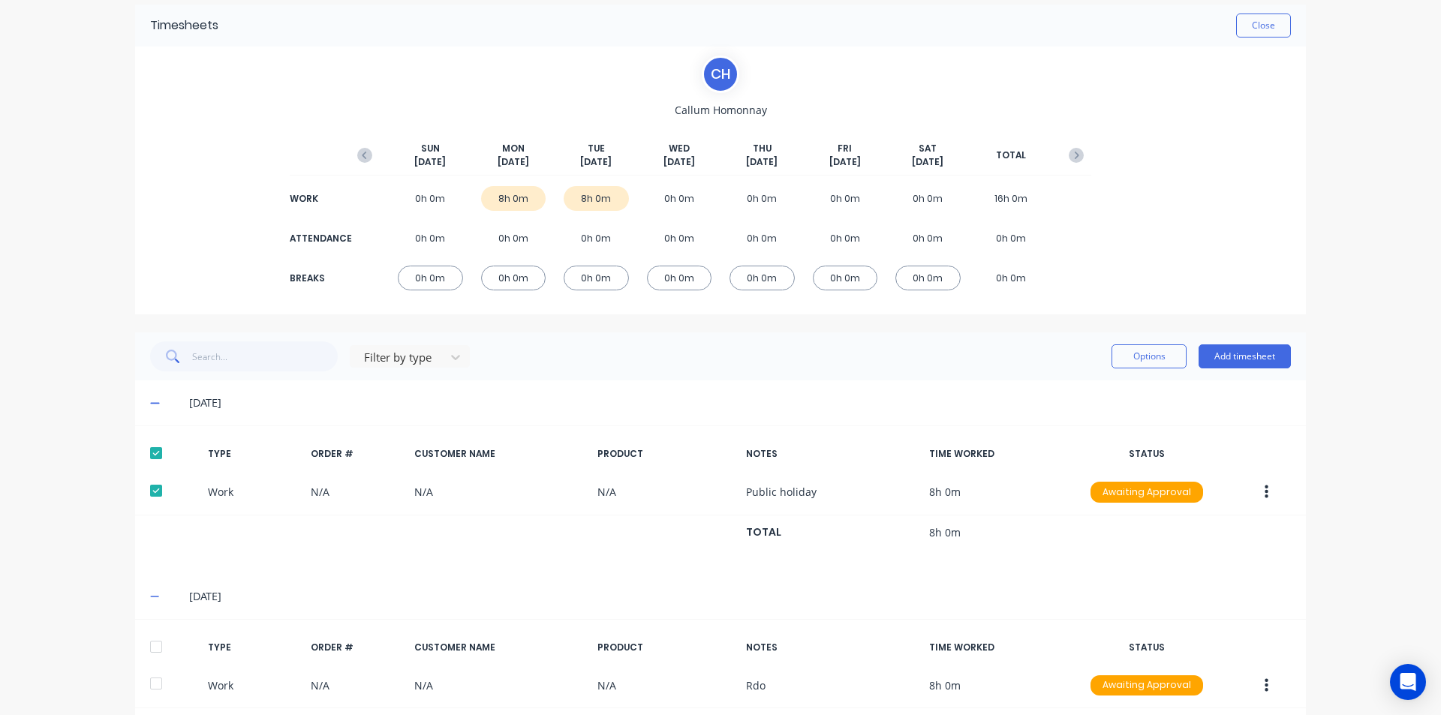
scroll to position [130, 0]
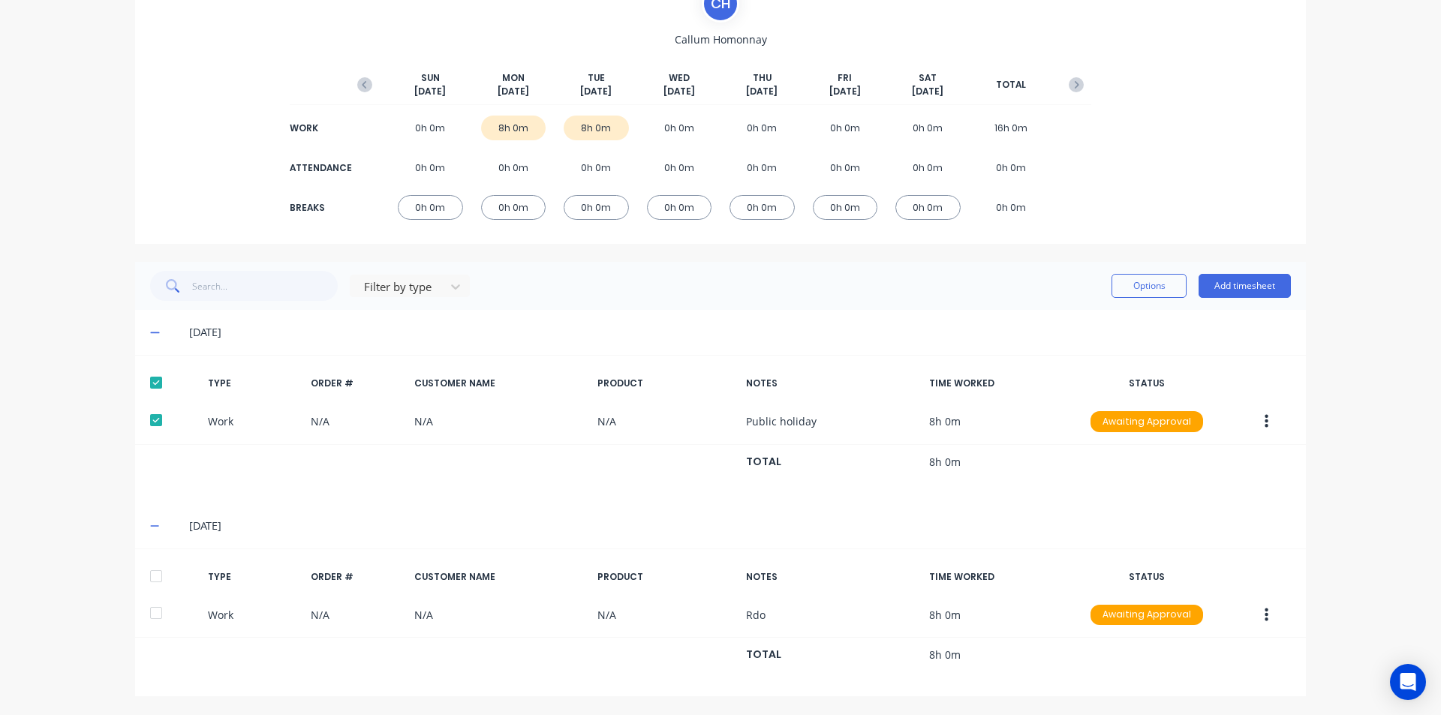
click at [154, 573] on div at bounding box center [156, 576] width 30 height 30
click at [1148, 284] on button "Options" at bounding box center [1149, 286] width 75 height 24
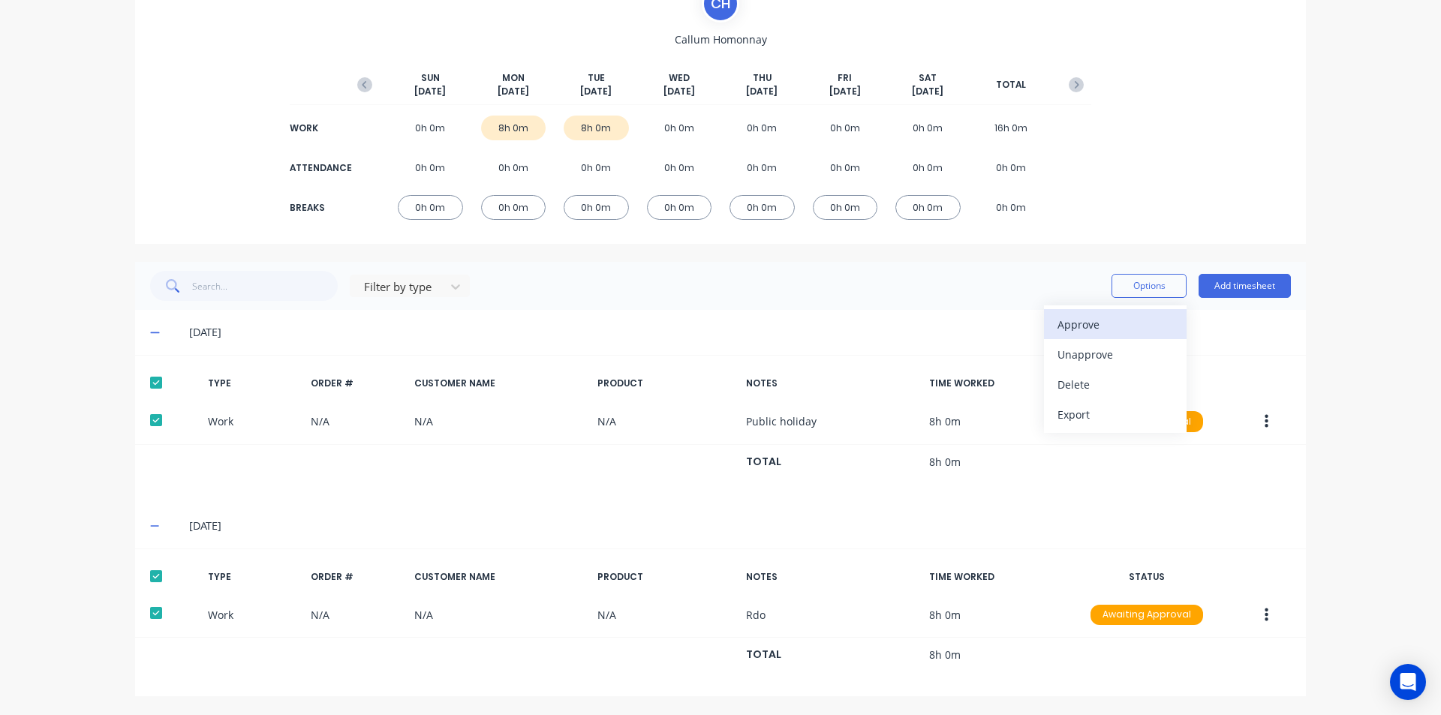
click at [1124, 317] on div "Approve" at bounding box center [1116, 325] width 116 height 22
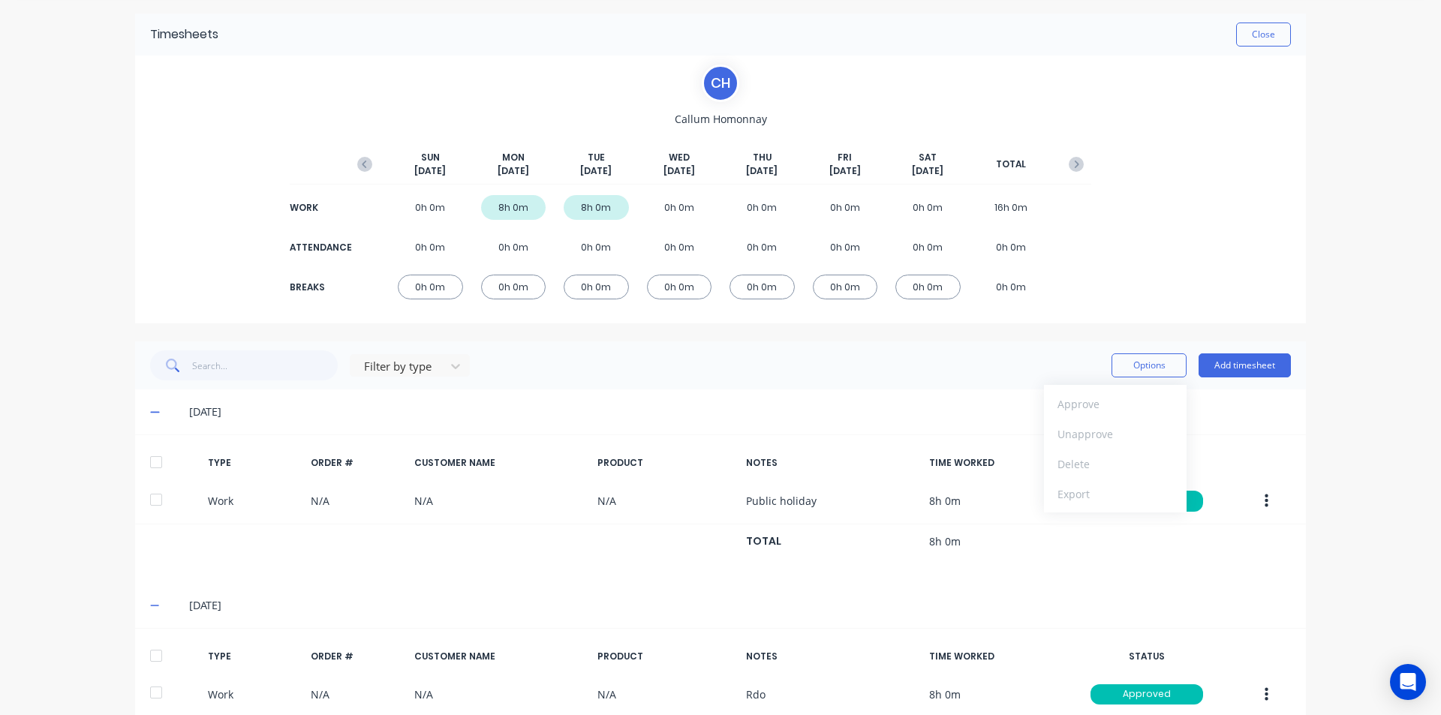
scroll to position [0, 0]
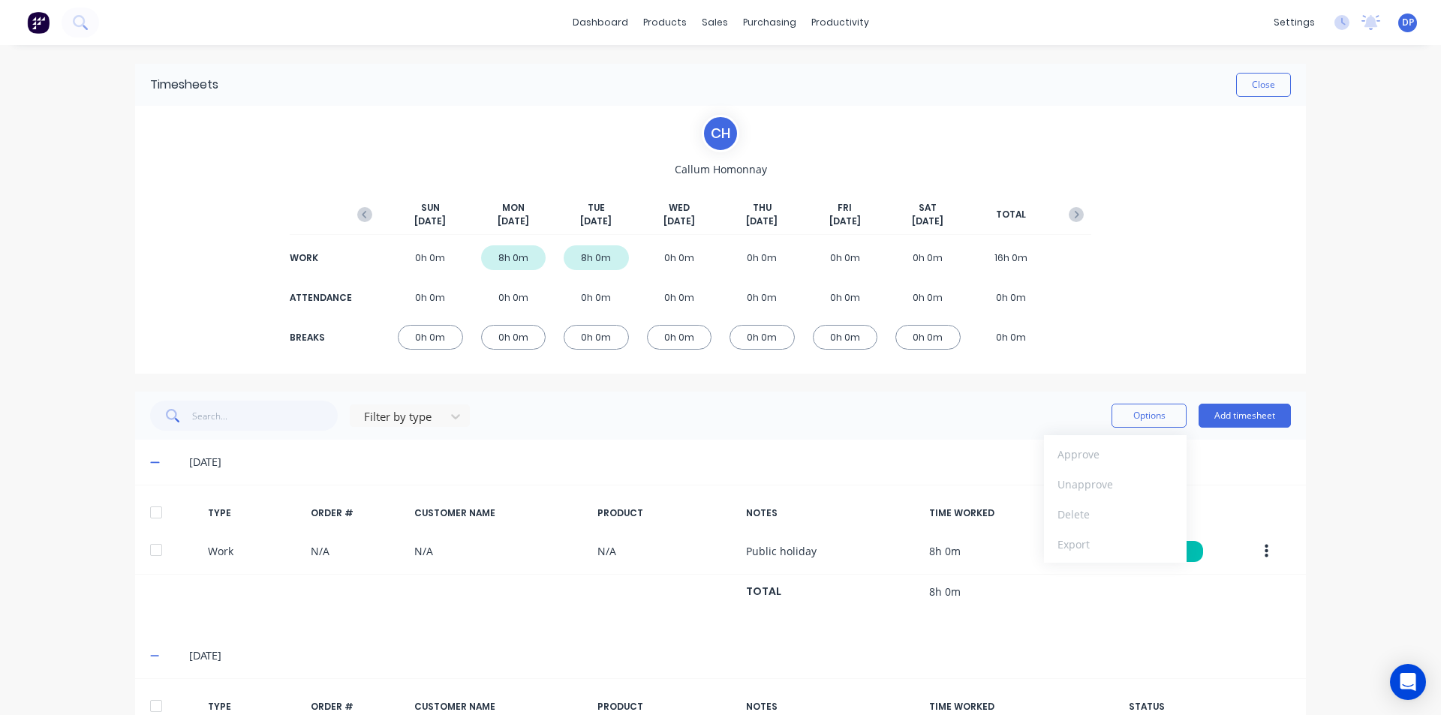
click at [1250, 70] on div "Timesheets Close" at bounding box center [720, 85] width 1171 height 42
click at [1253, 89] on button "Close" at bounding box center [1263, 85] width 55 height 24
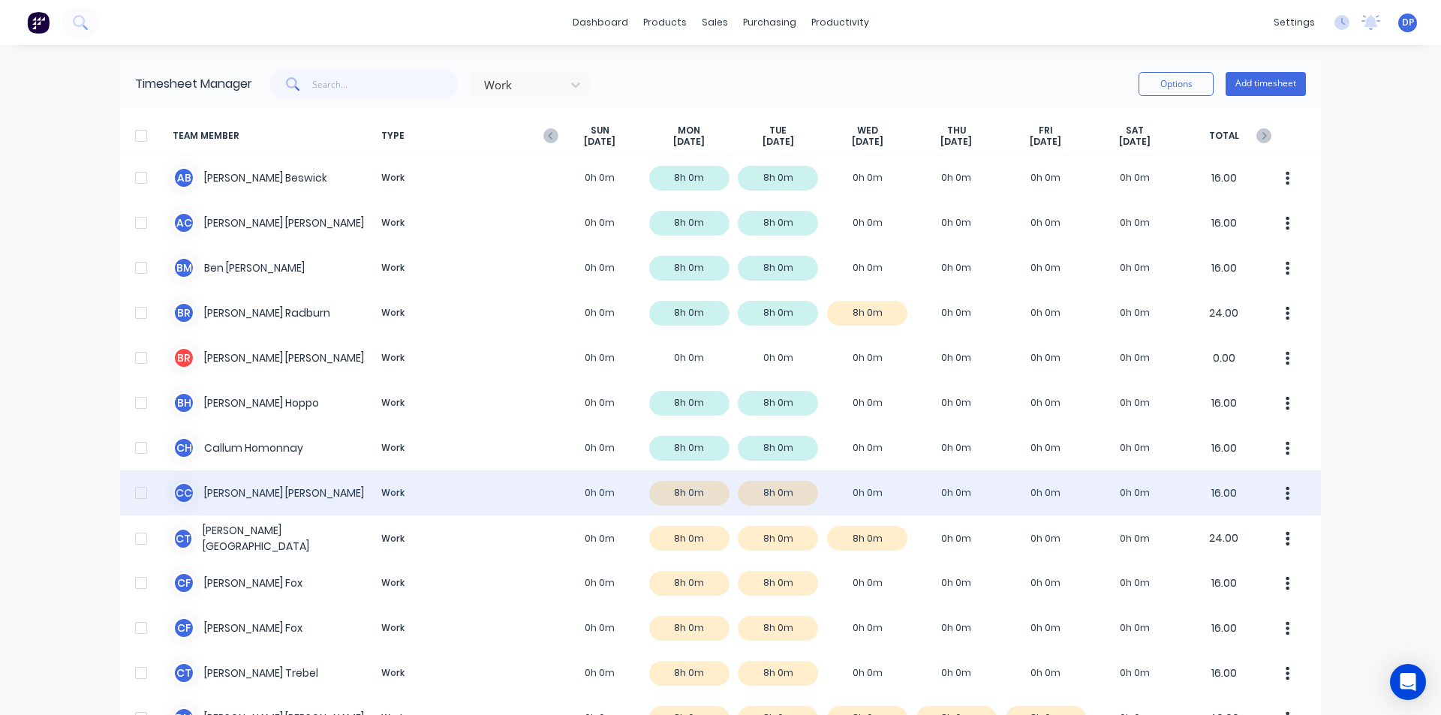
click at [287, 501] on div "C C [PERSON_NAME] Work 0h 0m 8h 0m 8h 0m 0h 0m 0h 0m 0h 0m 0h 0m 16.00" at bounding box center [720, 493] width 1201 height 45
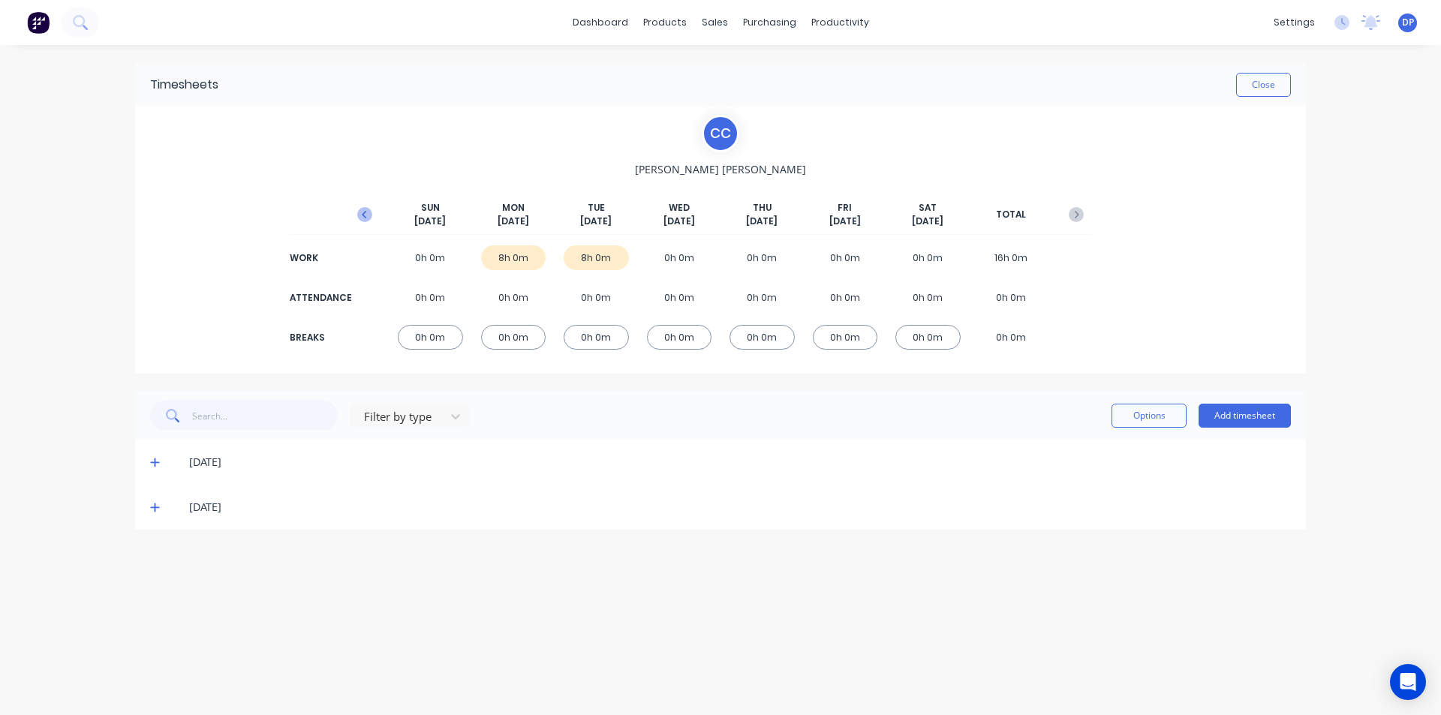
click at [366, 209] on icon "button" at bounding box center [364, 214] width 15 height 15
click at [156, 550] on icon at bounding box center [155, 552] width 10 height 11
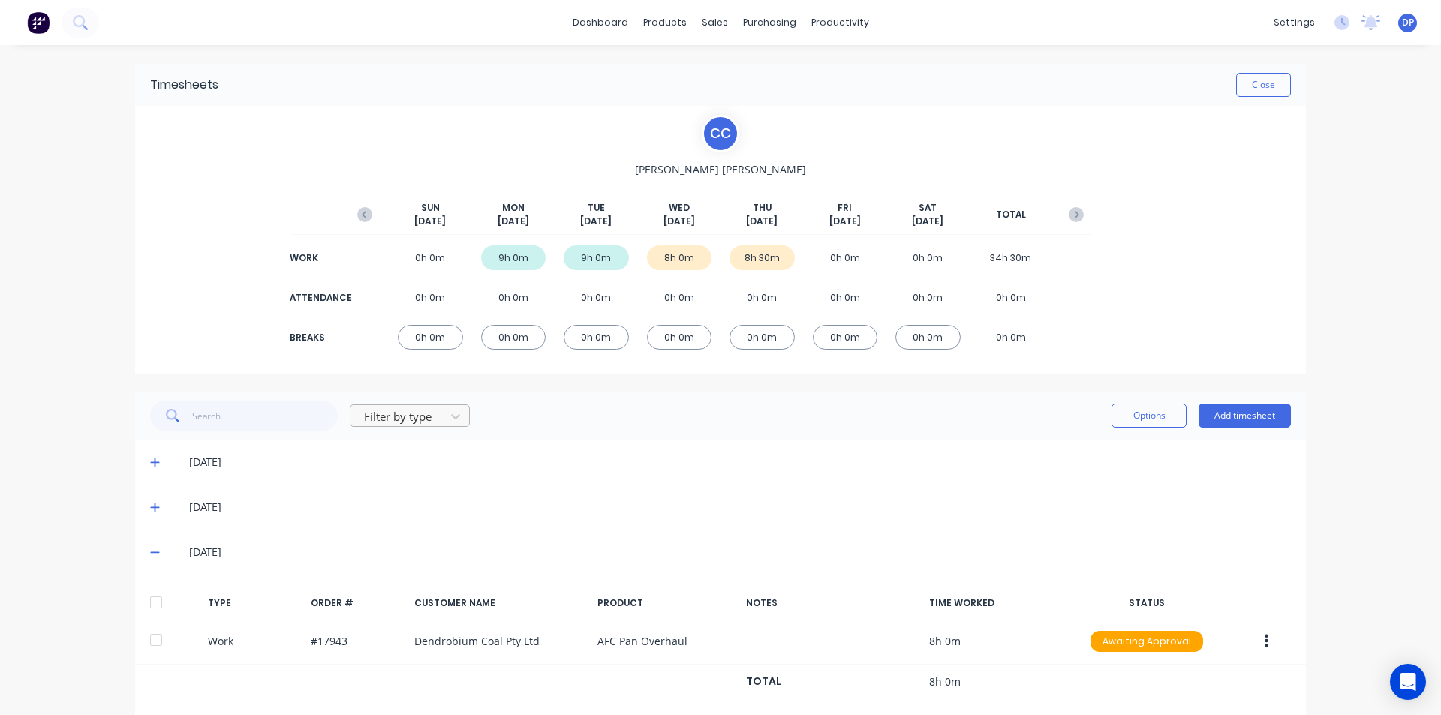
scroll to position [72, 0]
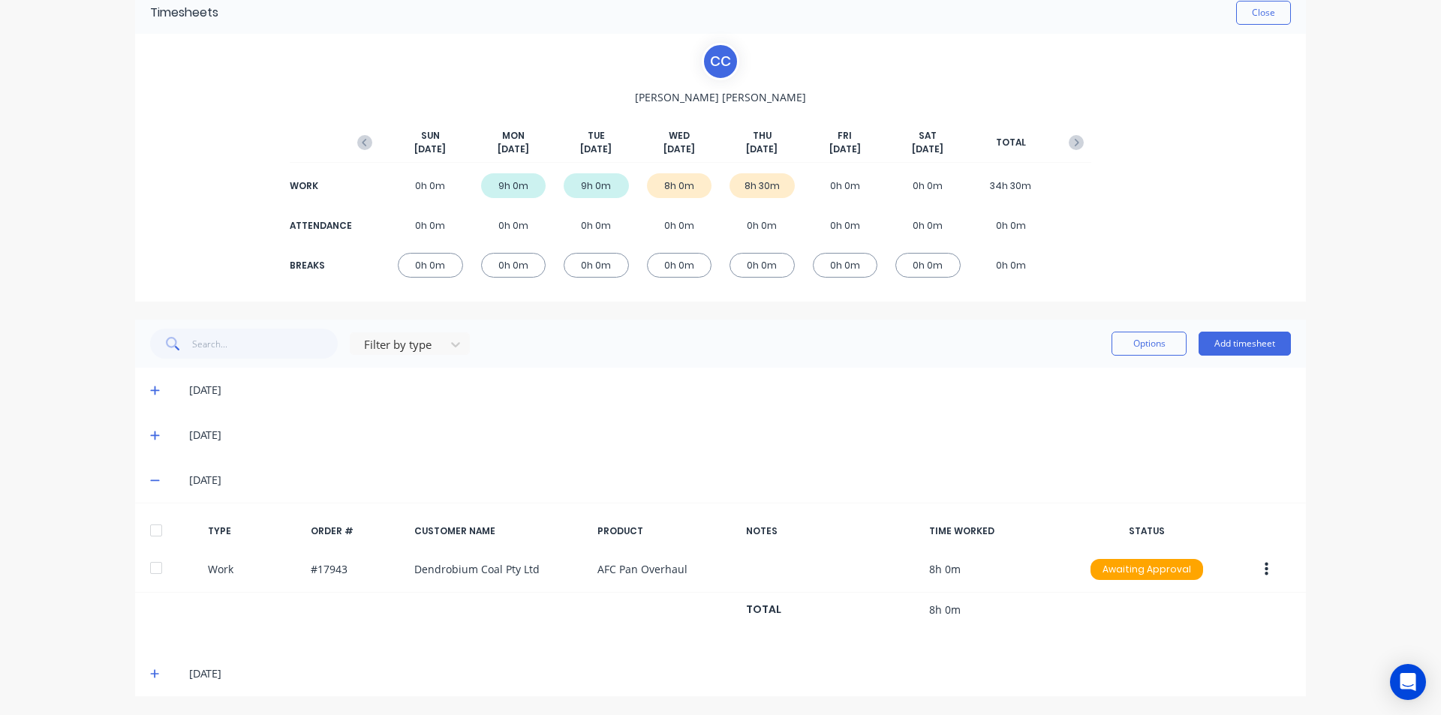
click at [150, 531] on div at bounding box center [156, 531] width 30 height 30
click at [150, 679] on icon at bounding box center [155, 674] width 10 height 11
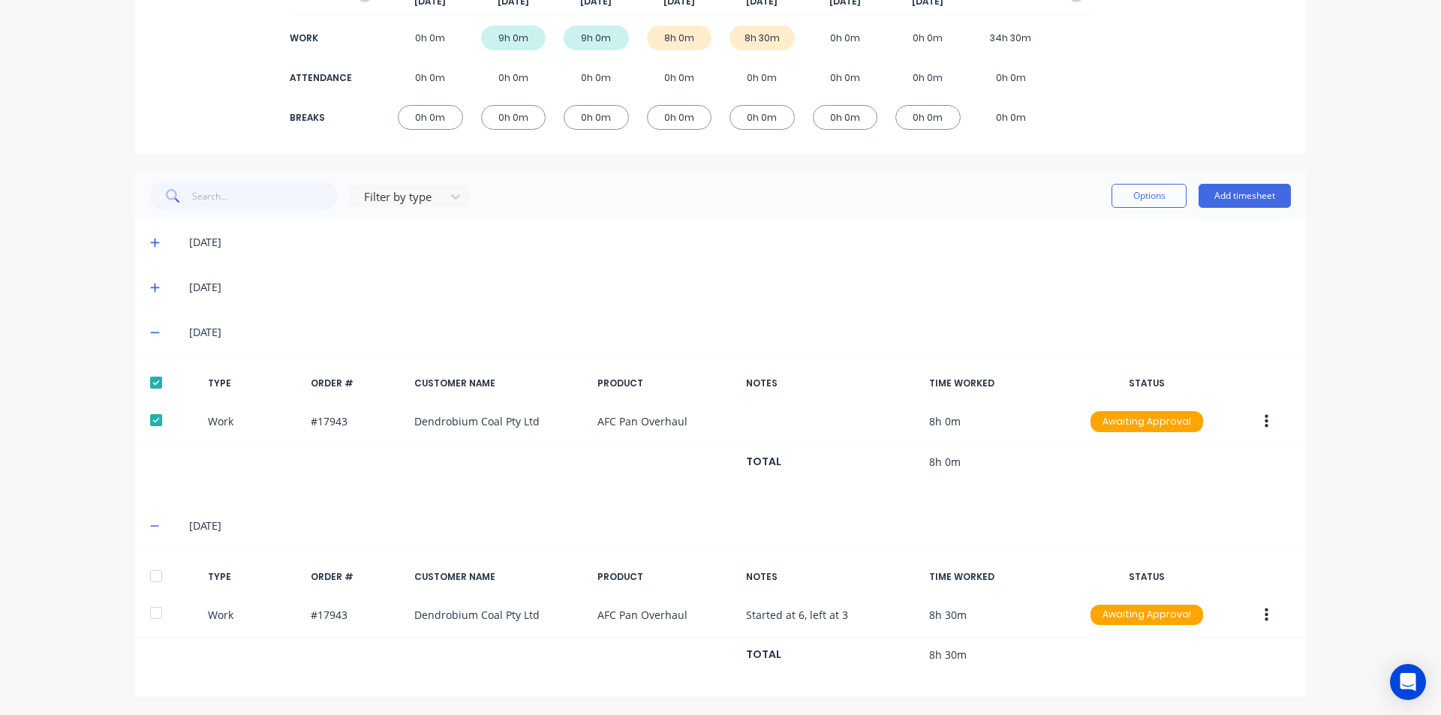
click at [149, 579] on div at bounding box center [156, 576] width 30 height 30
click at [1158, 197] on button "Options" at bounding box center [1149, 196] width 75 height 24
click at [1112, 241] on div "Approve" at bounding box center [1116, 235] width 116 height 22
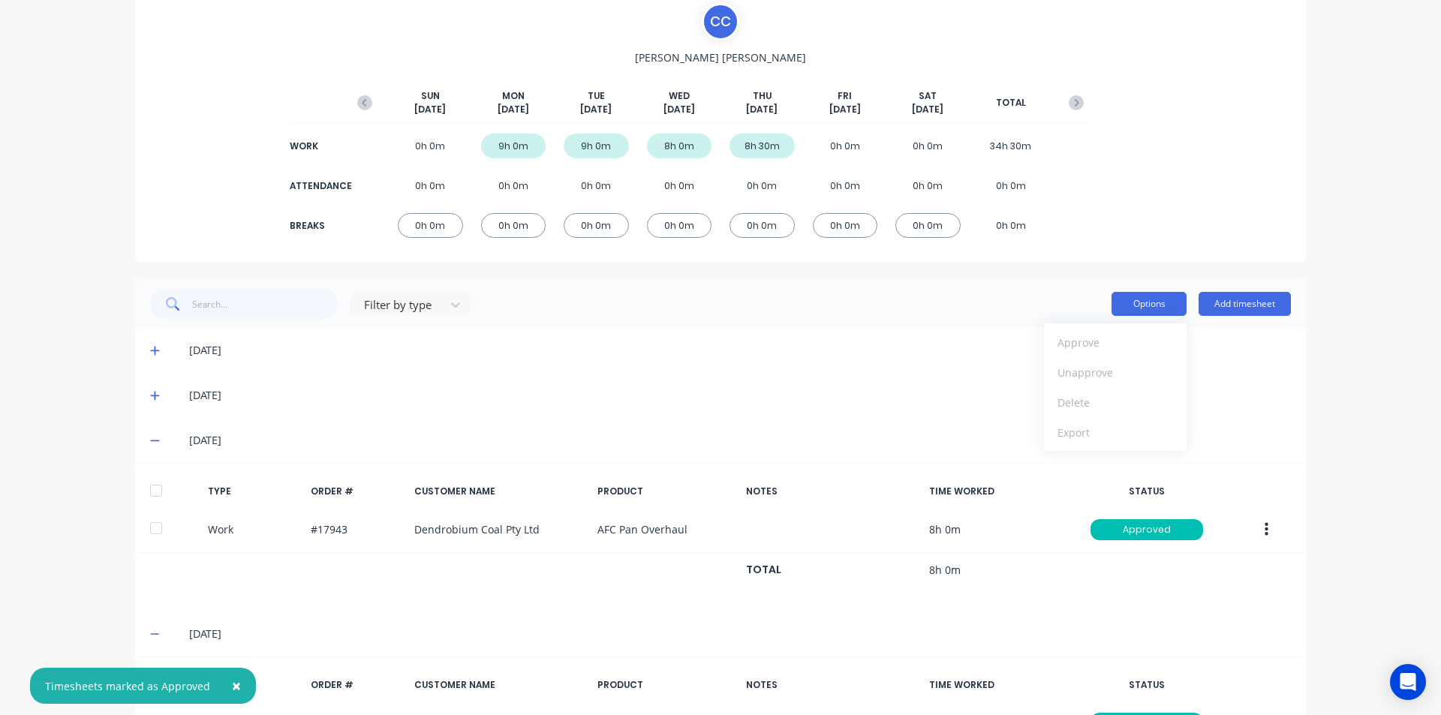
scroll to position [0, 0]
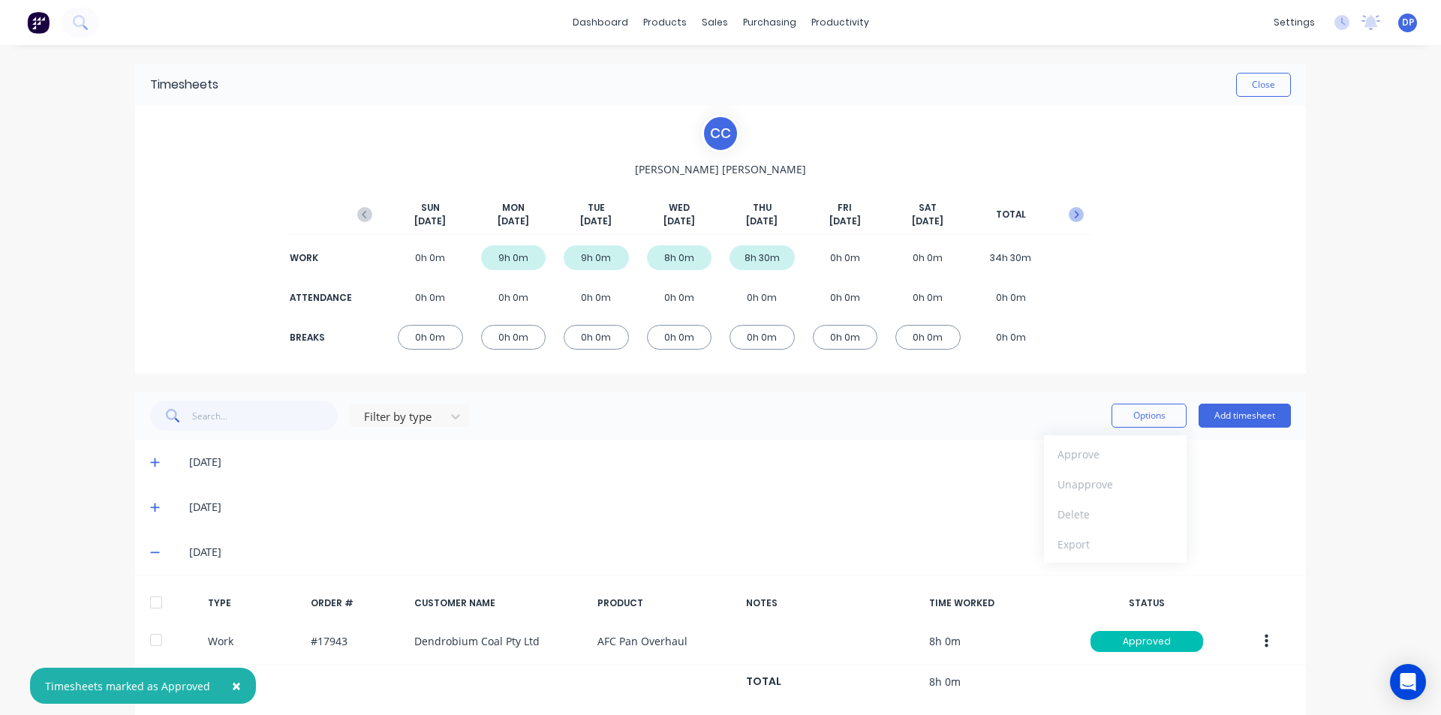
click at [1073, 218] on icon "button" at bounding box center [1076, 214] width 15 height 15
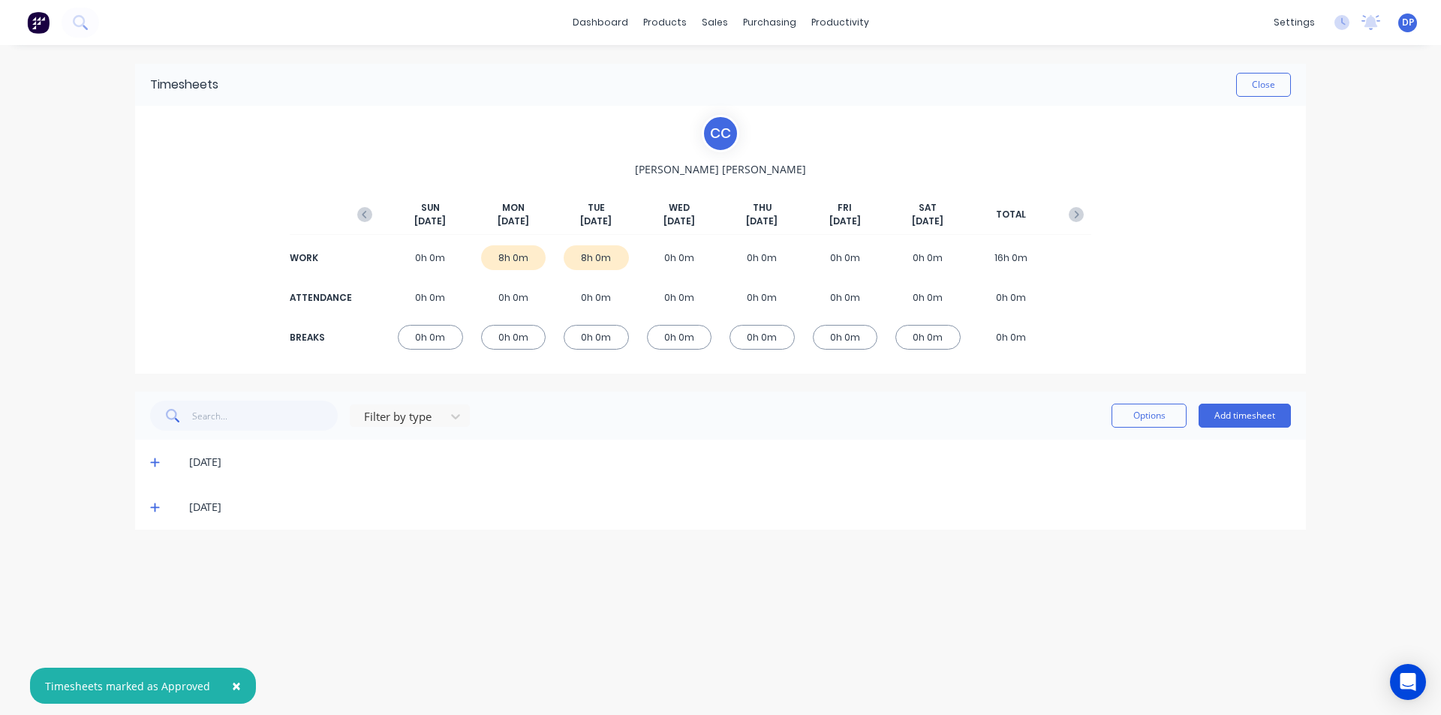
click at [156, 463] on icon at bounding box center [154, 463] width 9 height 9
click at [155, 513] on div at bounding box center [156, 513] width 30 height 30
click at [152, 655] on icon at bounding box center [155, 656] width 10 height 11
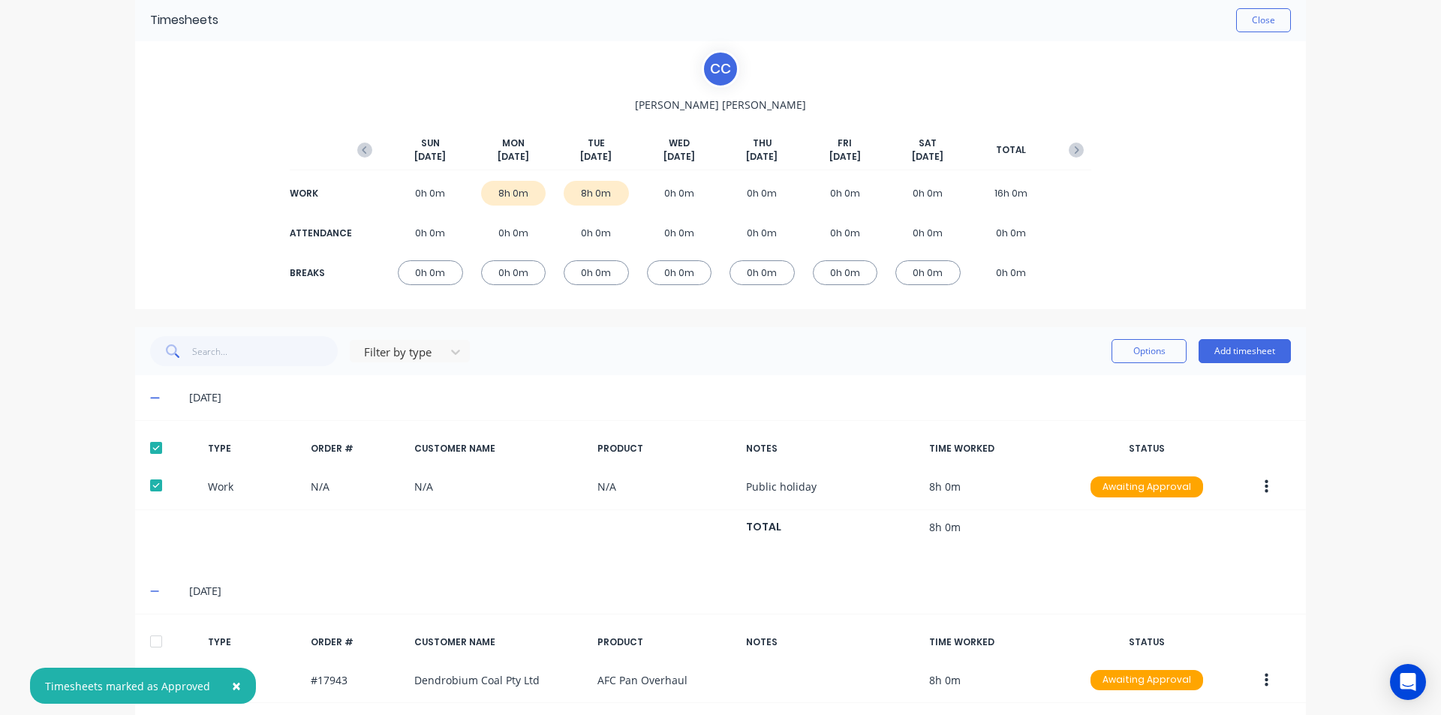
scroll to position [130, 0]
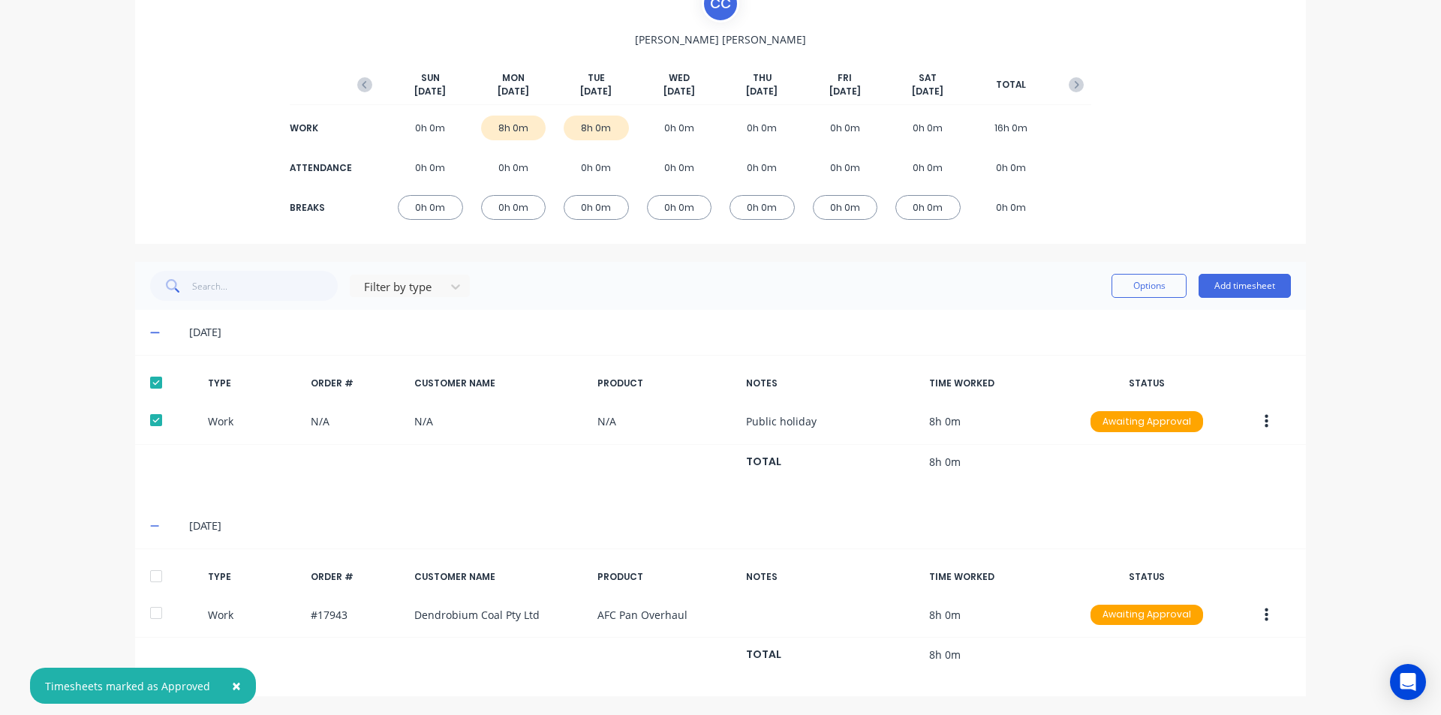
click at [160, 582] on div at bounding box center [156, 576] width 30 height 30
click at [1148, 284] on button "Options" at bounding box center [1149, 286] width 75 height 24
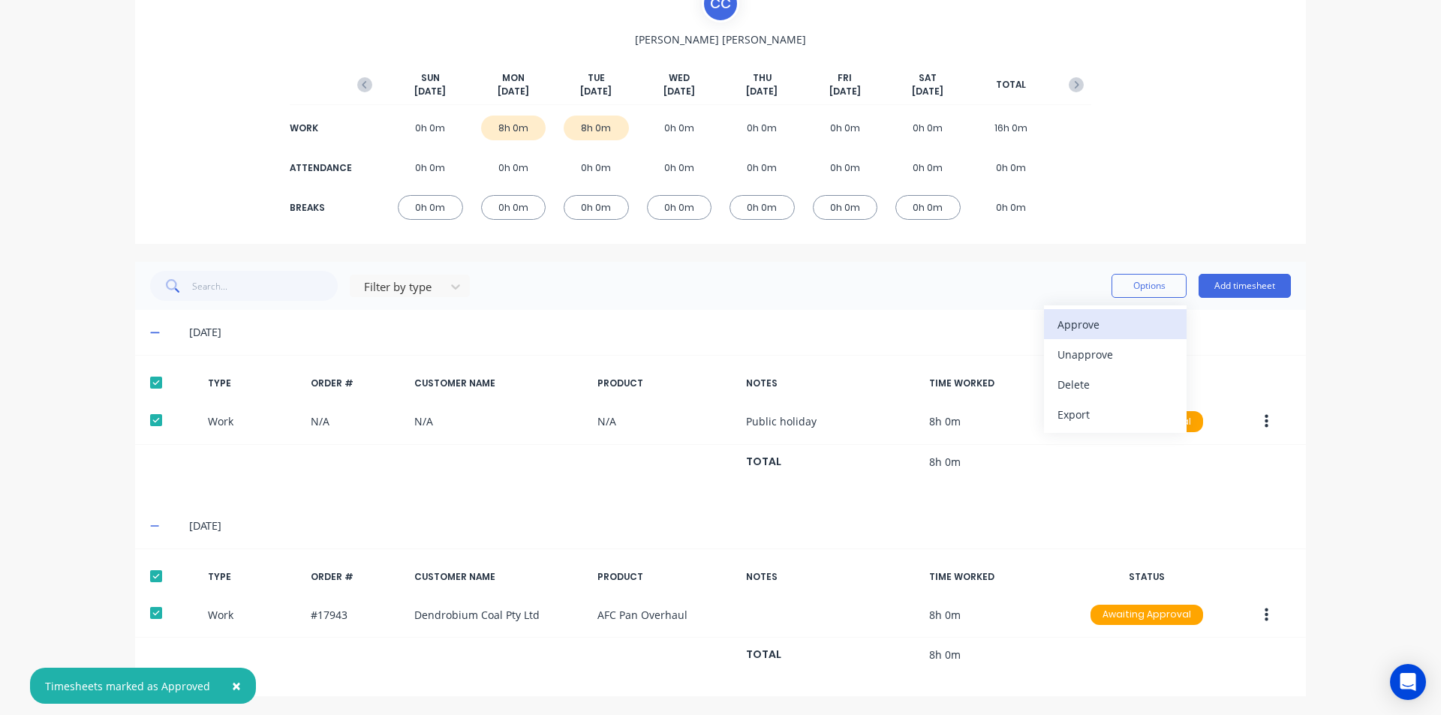
click at [1096, 332] on div "Approve" at bounding box center [1116, 325] width 116 height 22
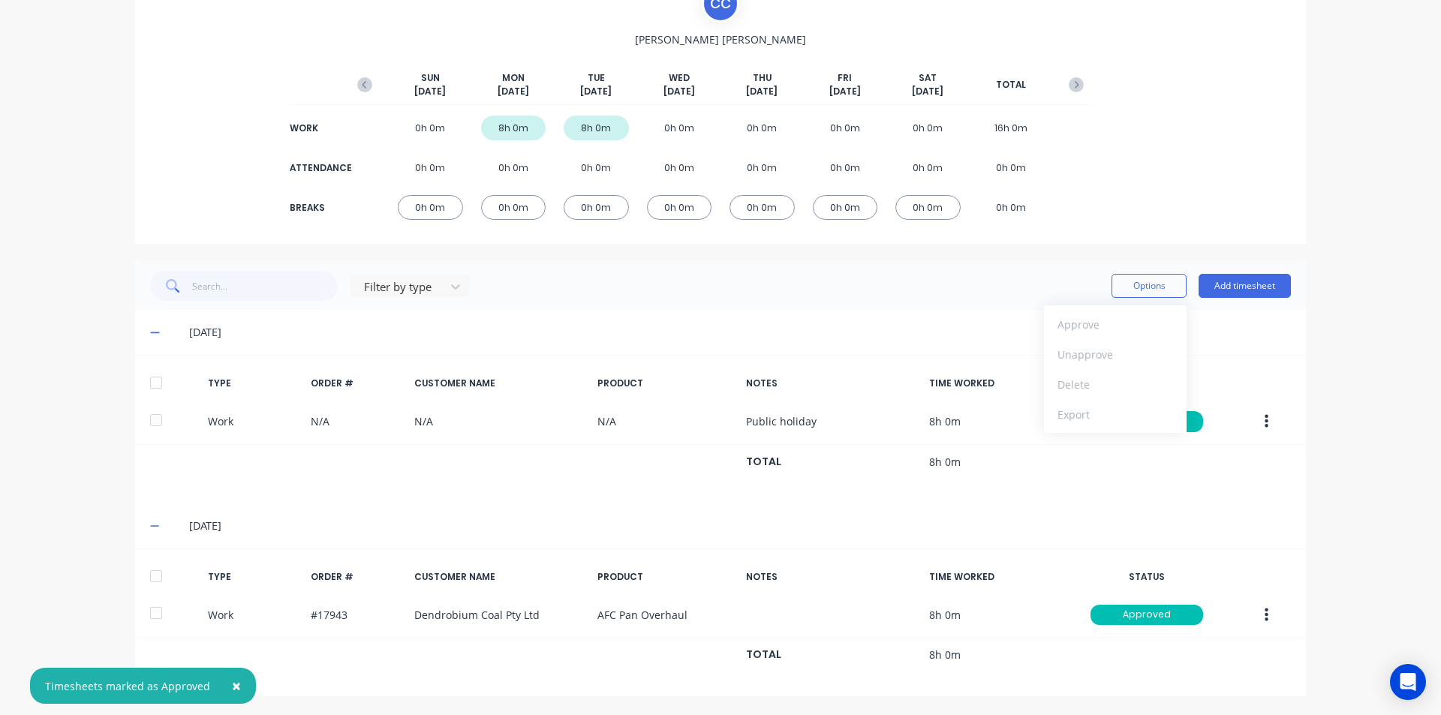
scroll to position [0, 0]
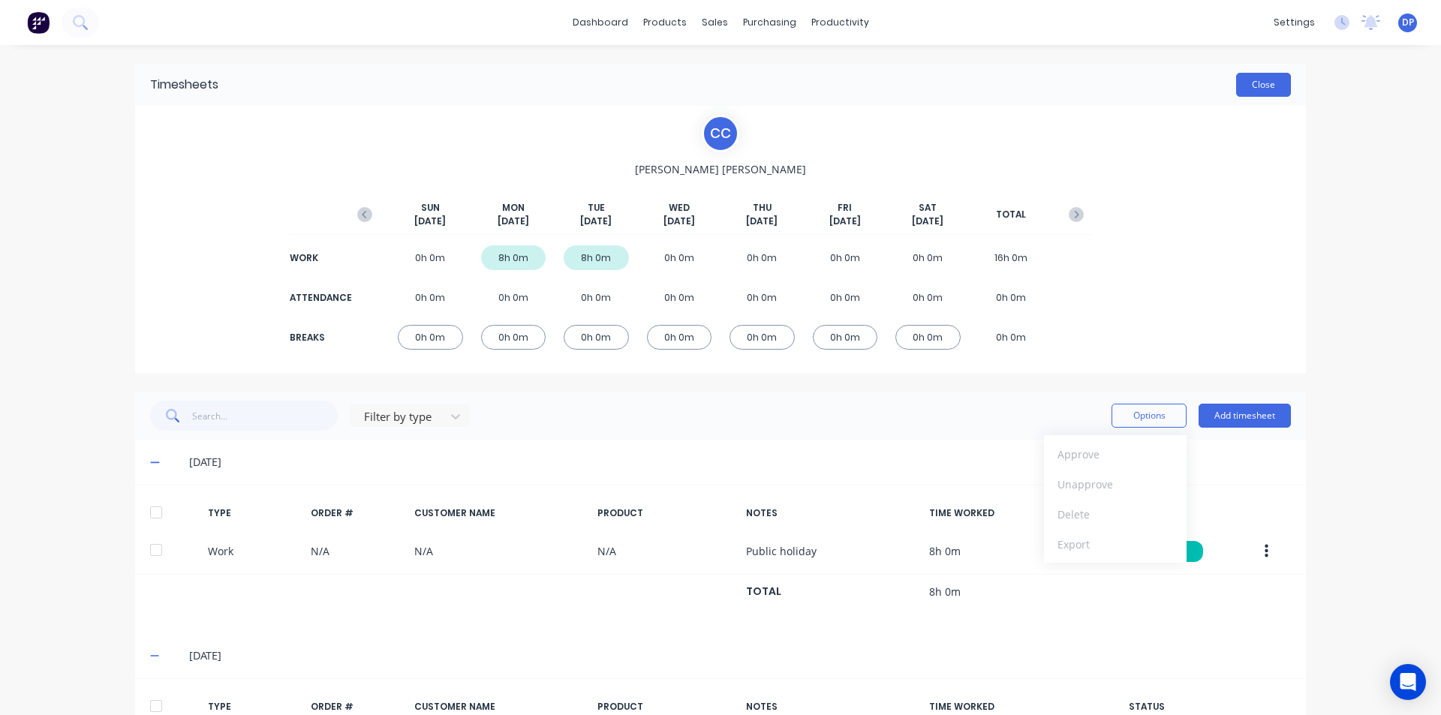
click at [1266, 86] on button "Close" at bounding box center [1263, 85] width 55 height 24
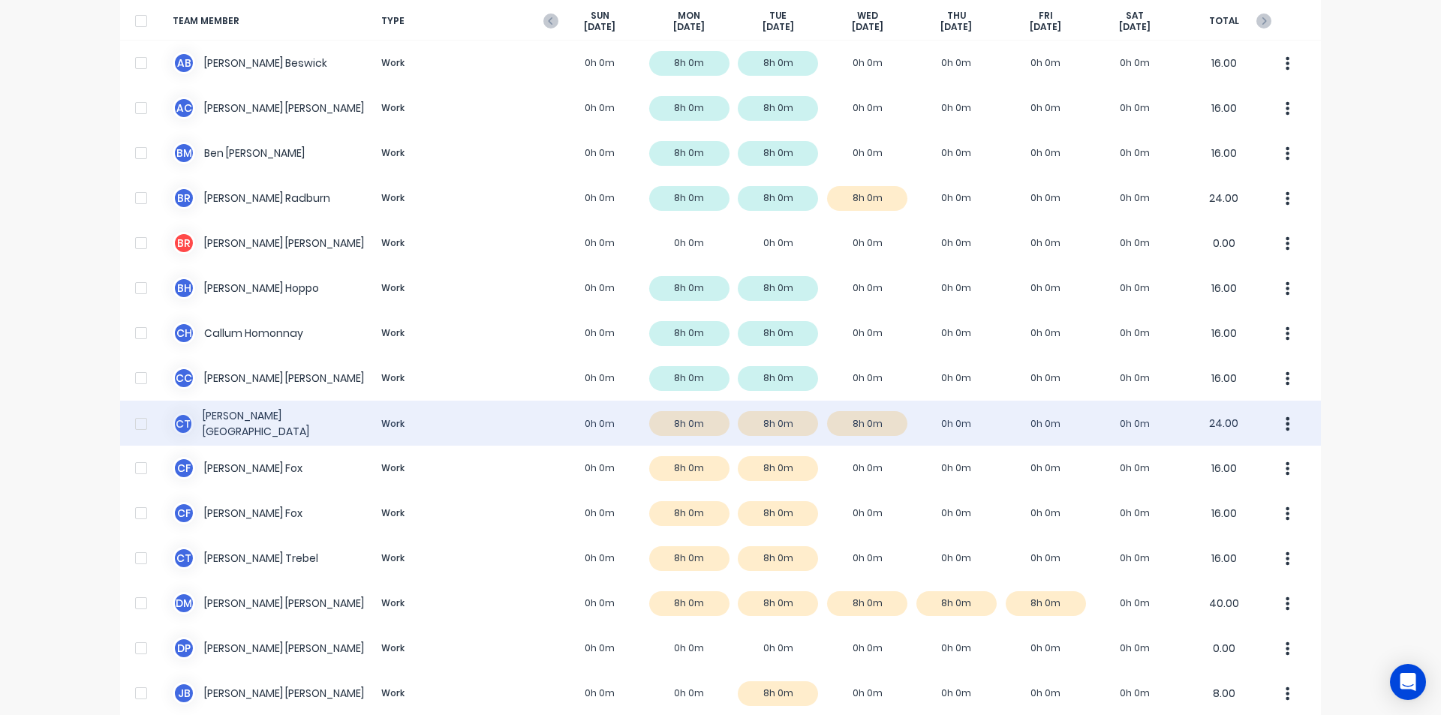
scroll to position [150, 0]
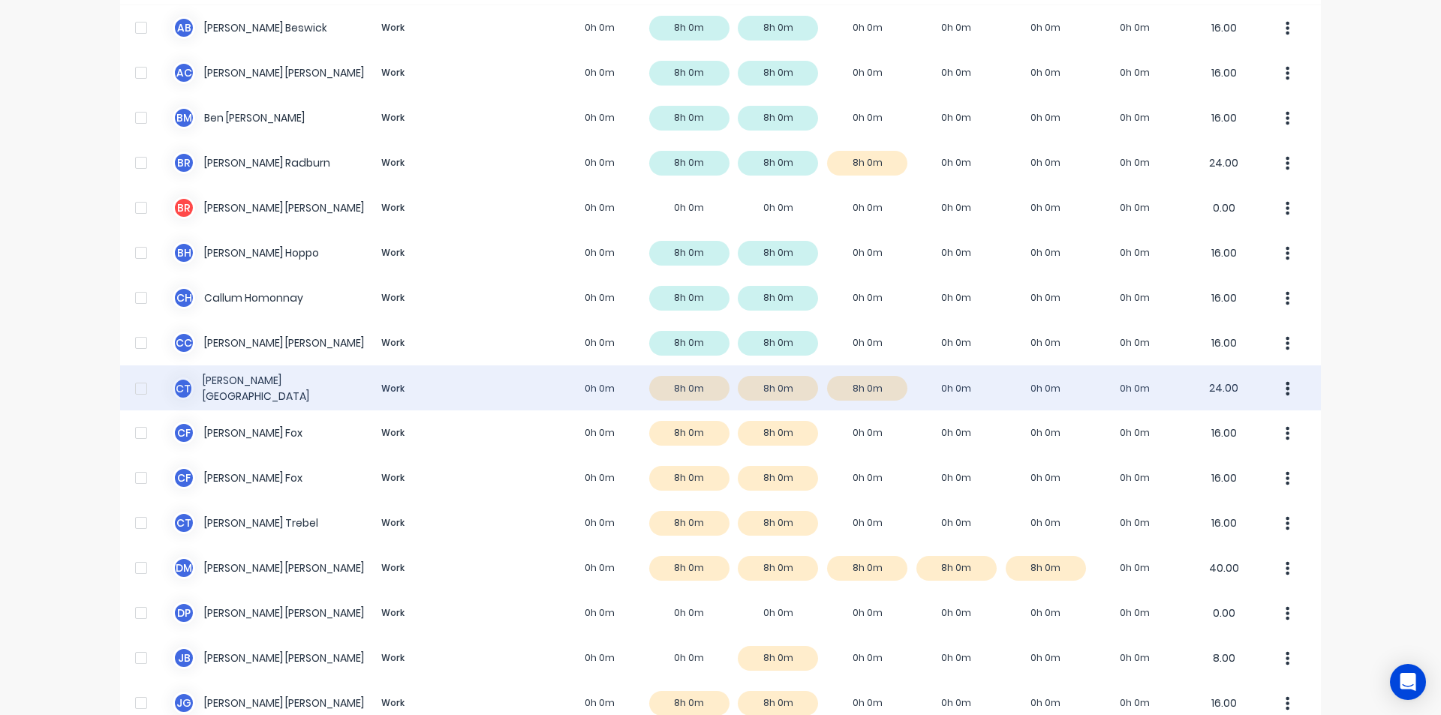
click at [287, 393] on div "C T [PERSON_NAME] Work 0h 0m 8h 0m 8h 0m 8h 0m 0h 0m 0h 0m 0h 0m 24.00" at bounding box center [720, 388] width 1201 height 45
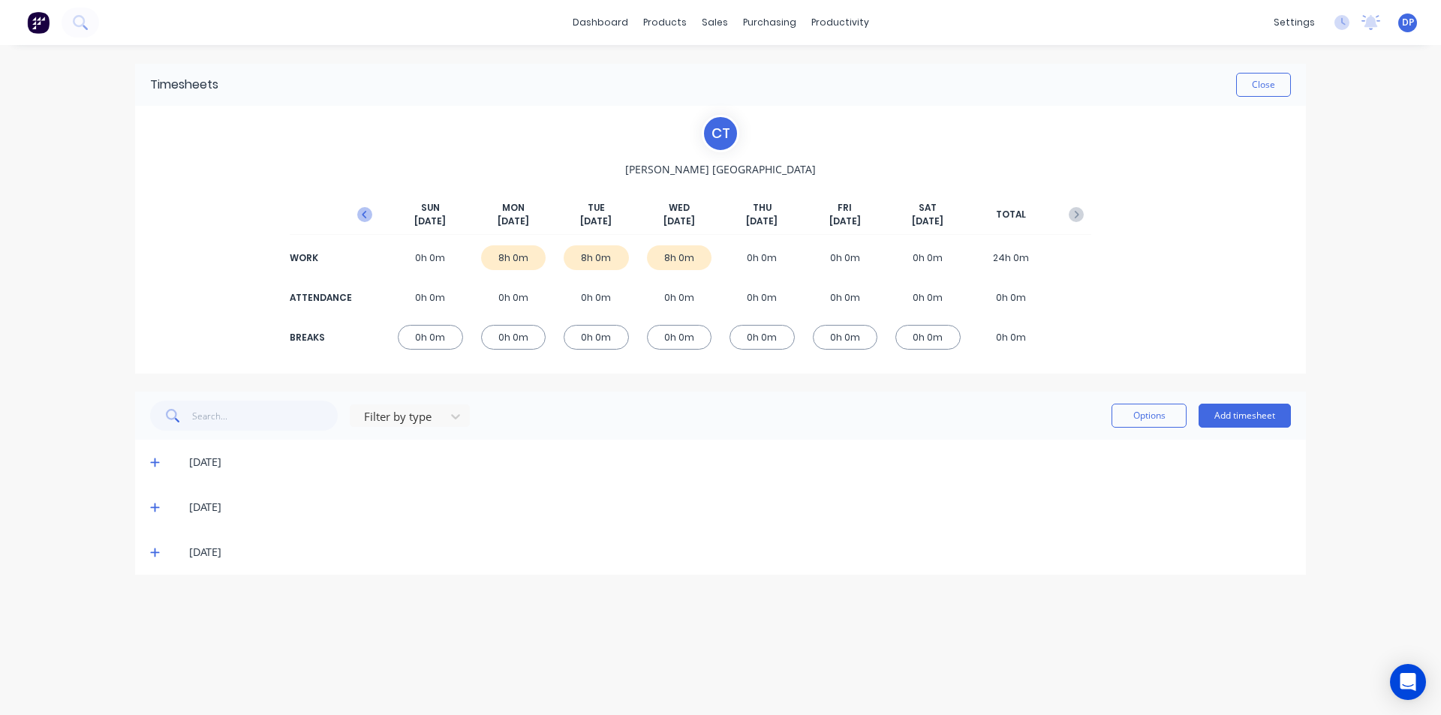
click at [366, 215] on icon "button" at bounding box center [364, 214] width 15 height 15
click at [156, 553] on icon at bounding box center [154, 553] width 9 height 9
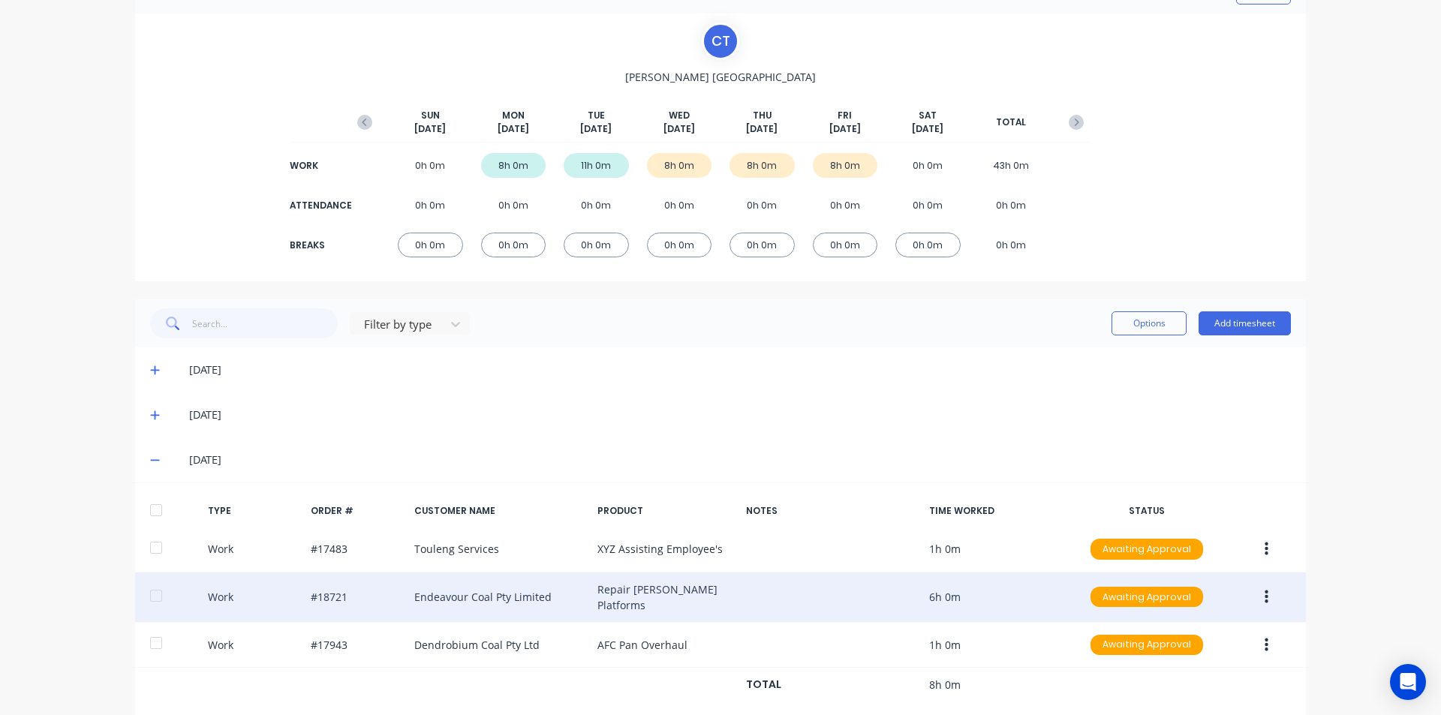
scroll to position [208, 0]
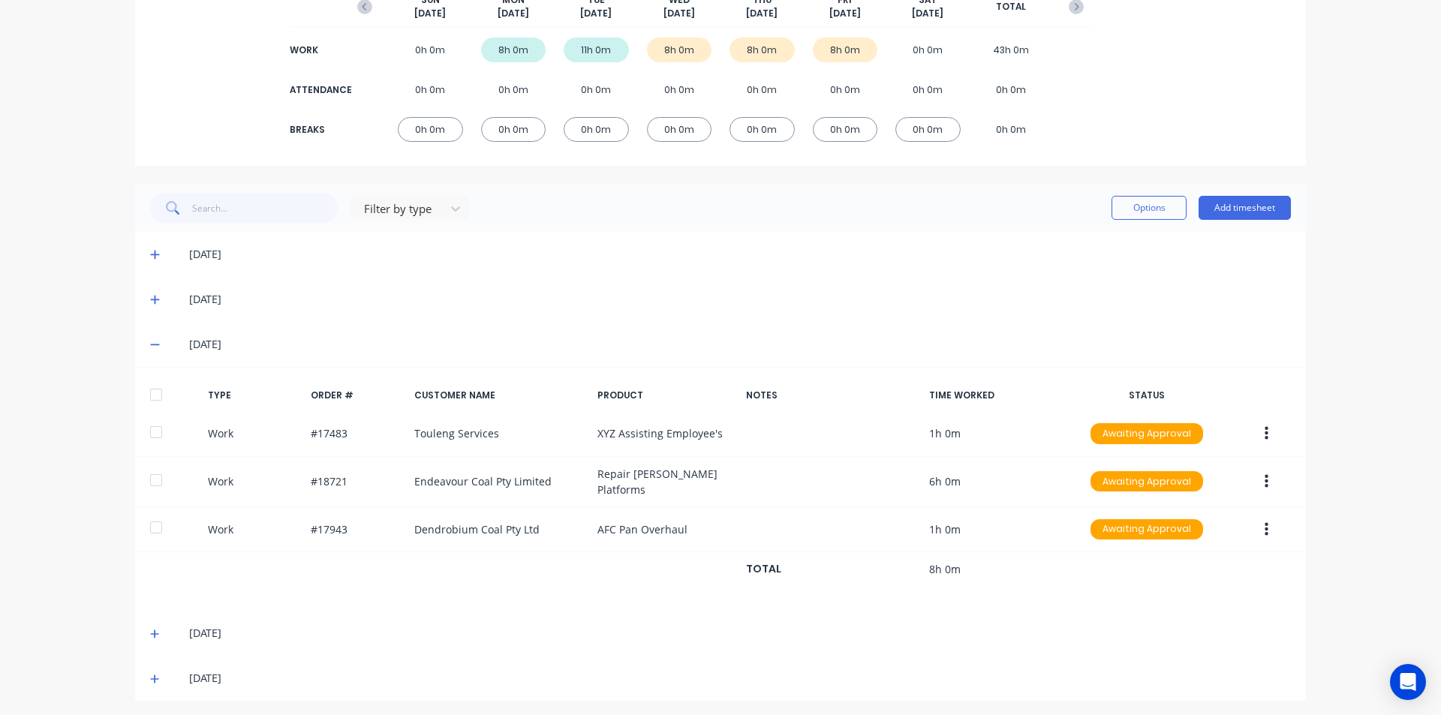
click at [151, 392] on div at bounding box center [156, 395] width 30 height 30
click at [150, 630] on icon at bounding box center [154, 634] width 9 height 9
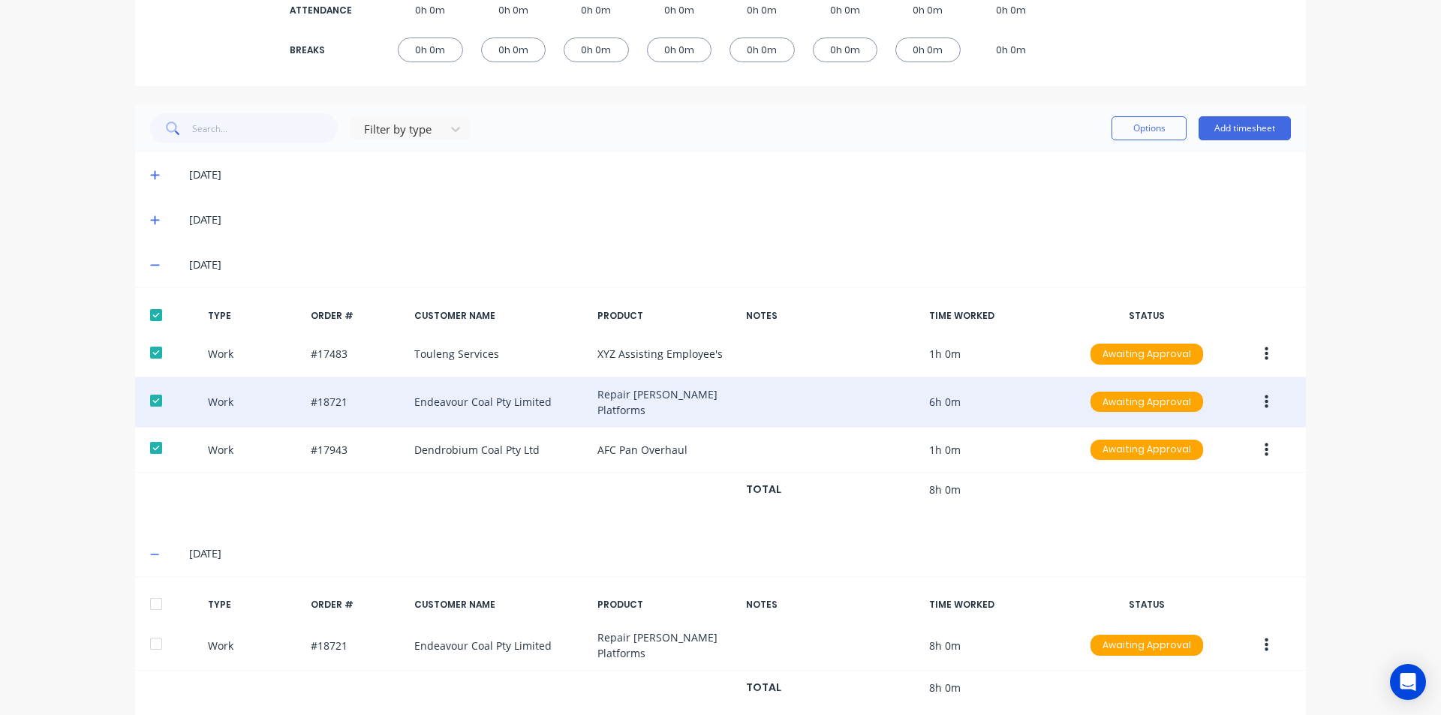
scroll to position [356, 0]
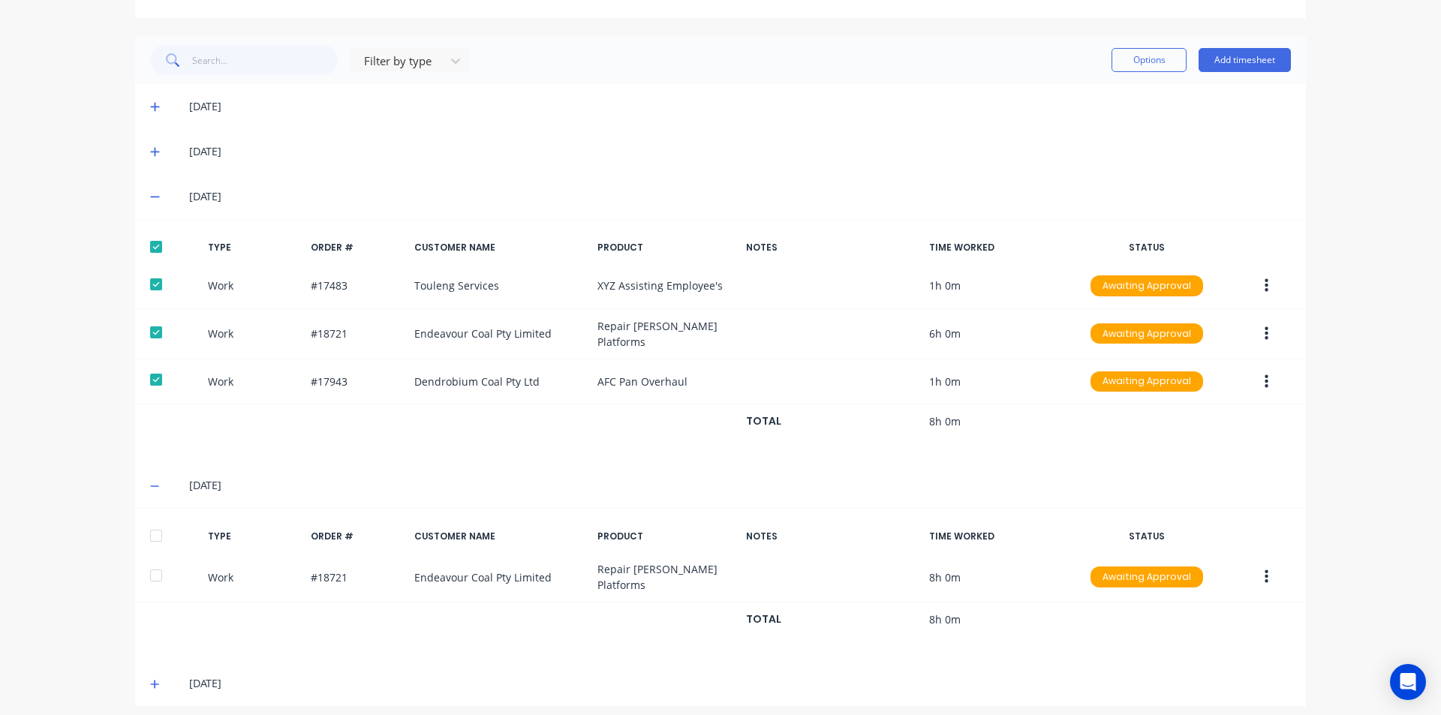
click at [149, 529] on div at bounding box center [156, 536] width 30 height 30
click at [150, 680] on icon at bounding box center [154, 684] width 9 height 9
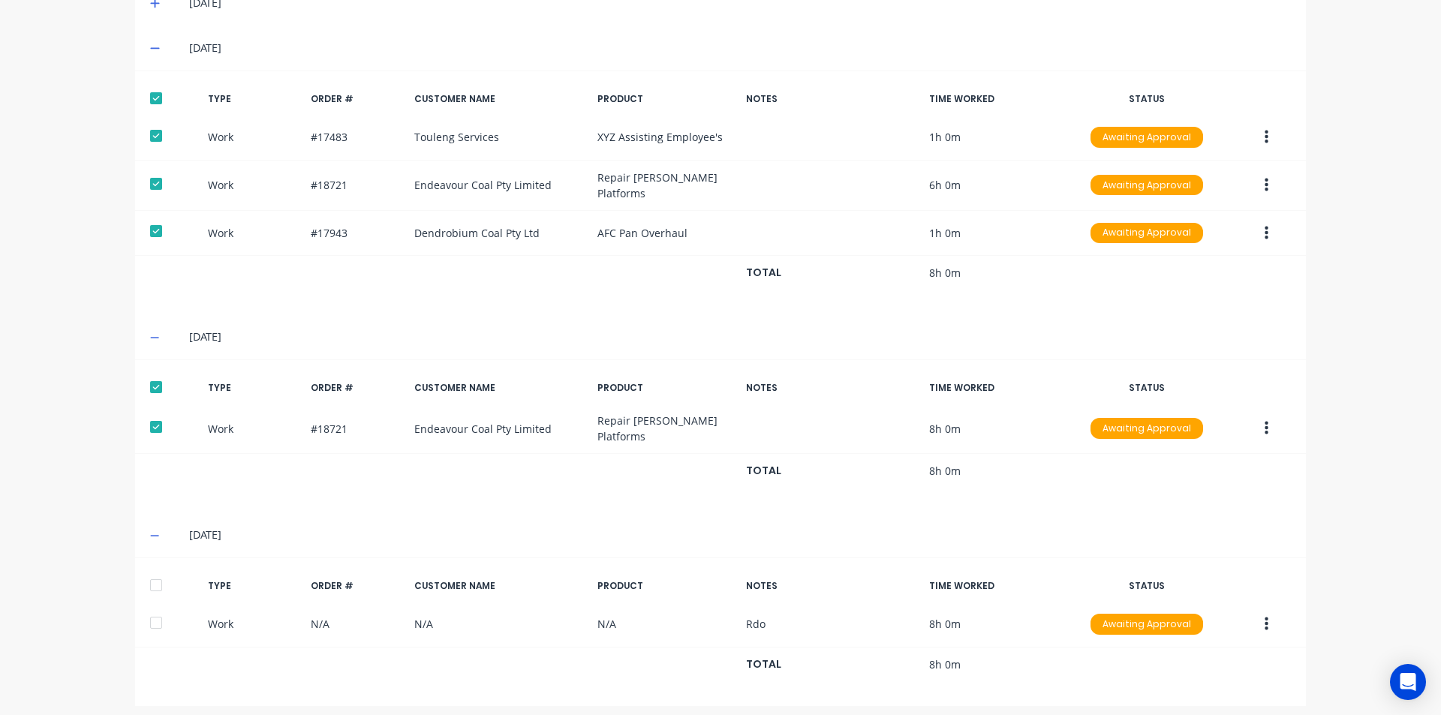
click at [151, 570] on div at bounding box center [156, 585] width 30 height 30
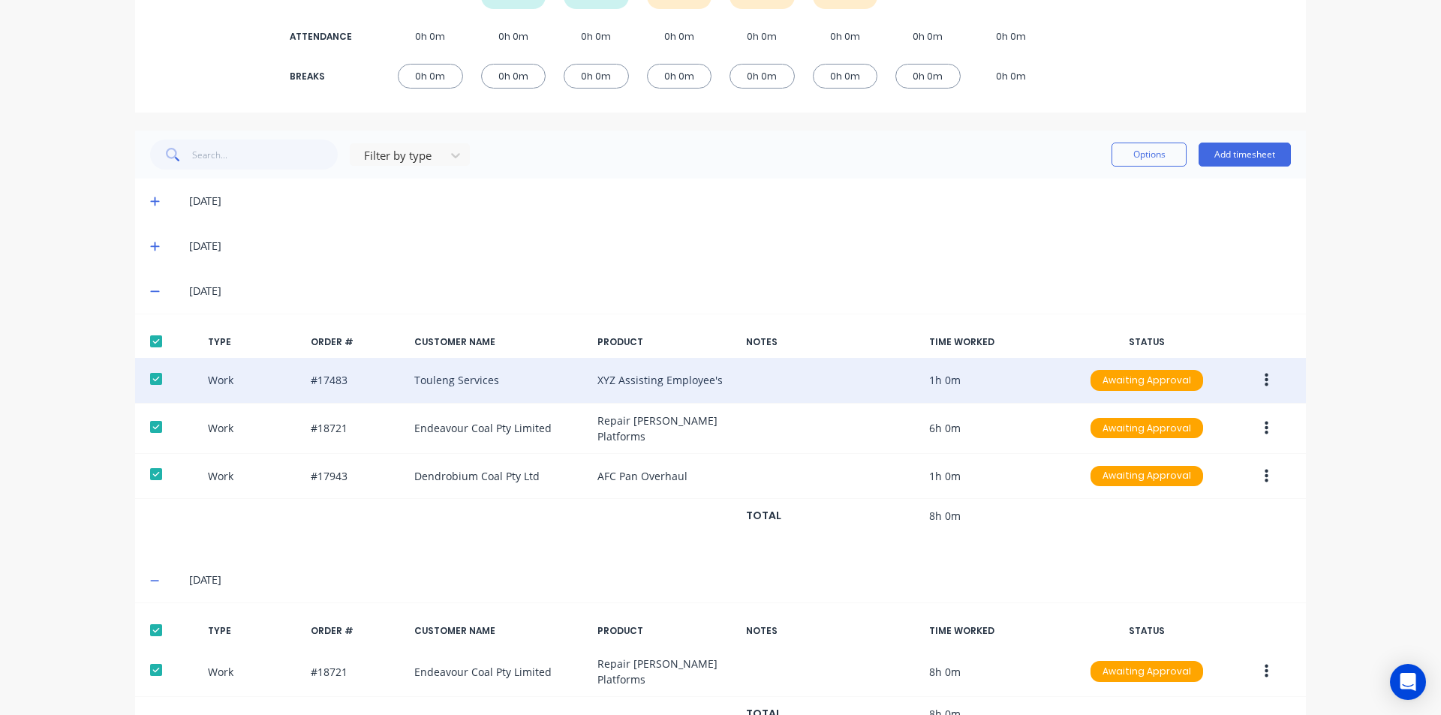
scroll to position [204, 0]
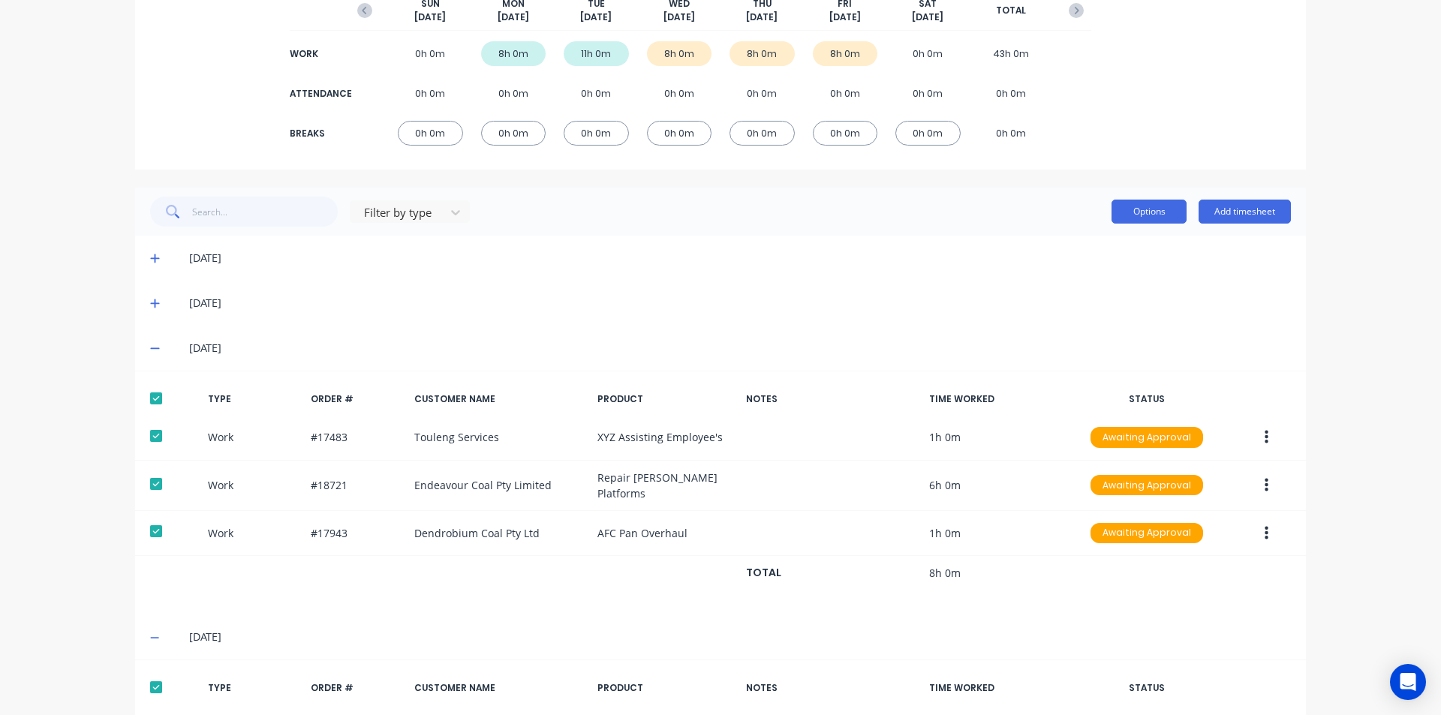
click at [1145, 203] on button "Options" at bounding box center [1149, 212] width 75 height 24
click at [1098, 254] on div "Approve" at bounding box center [1116, 250] width 116 height 22
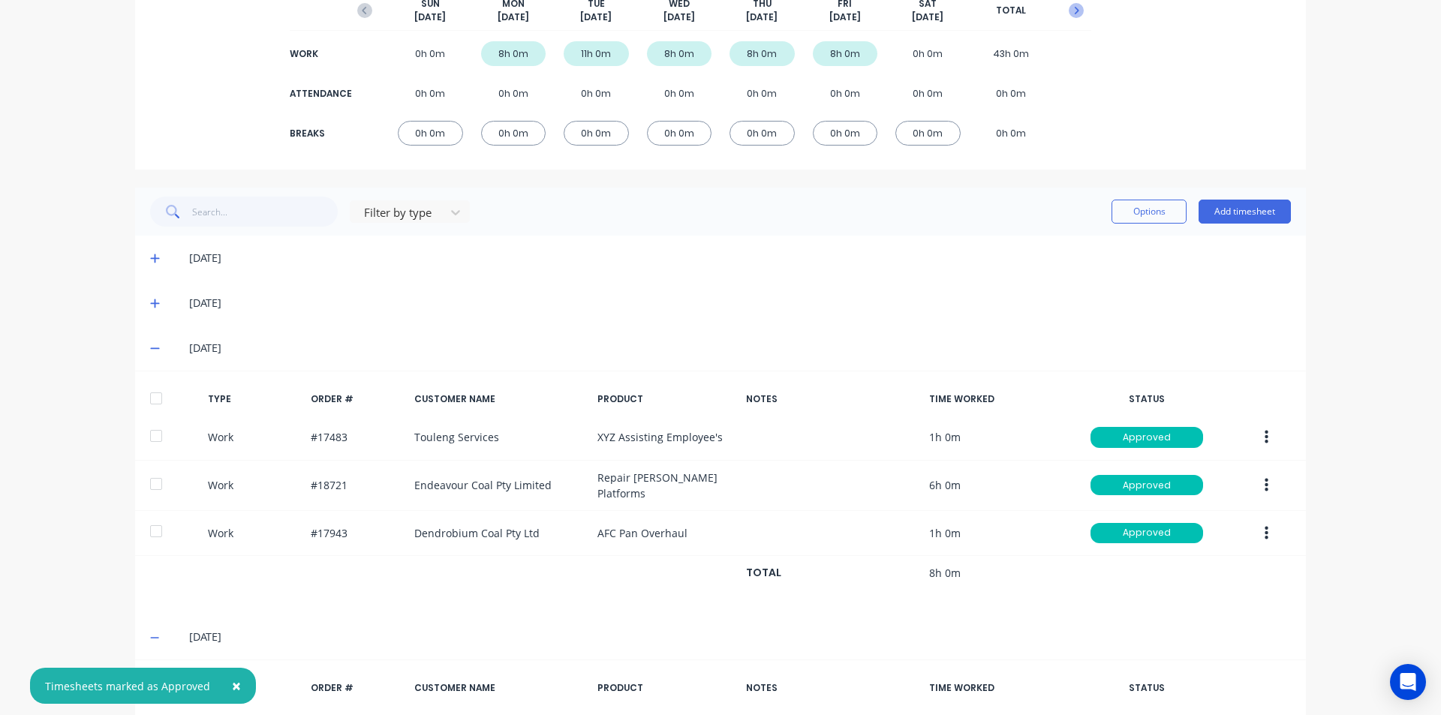
click at [1075, 11] on icon "button" at bounding box center [1076, 10] width 15 height 15
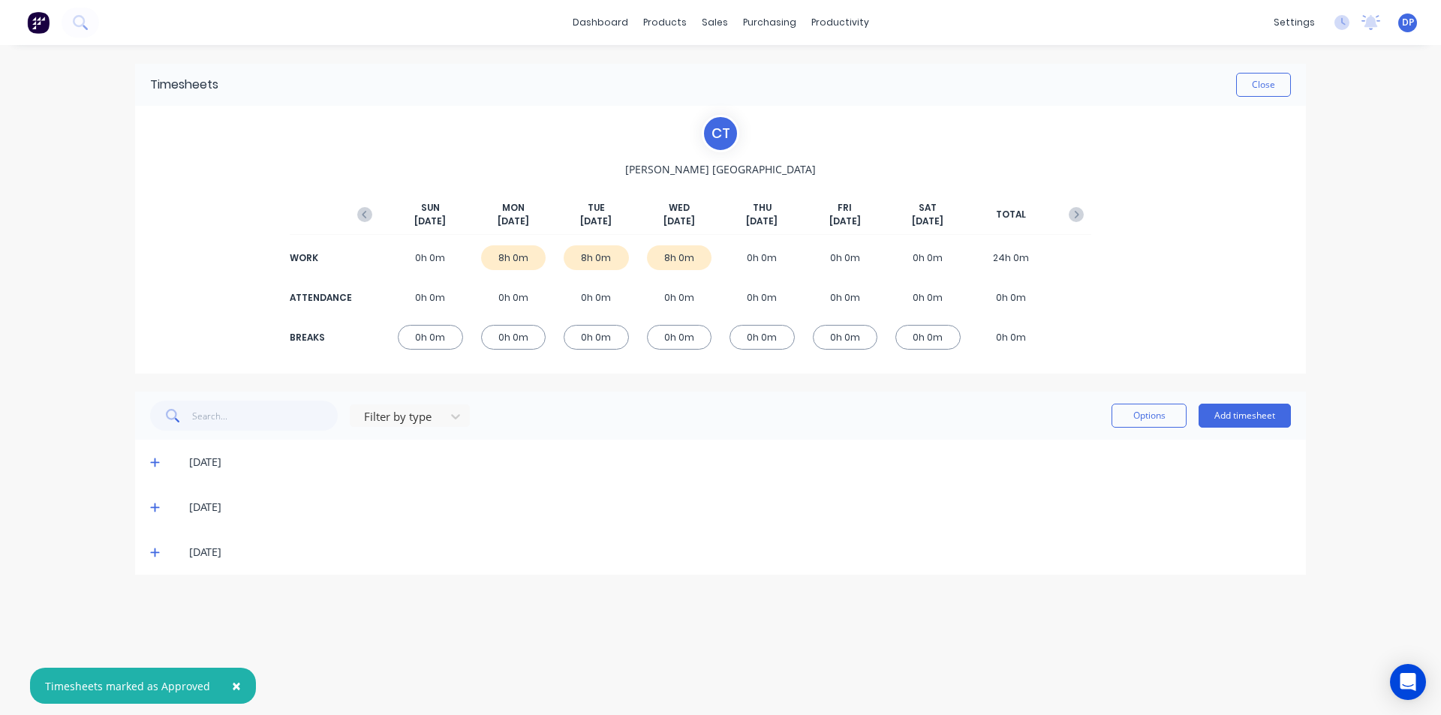
click at [161, 456] on span at bounding box center [157, 462] width 15 height 15
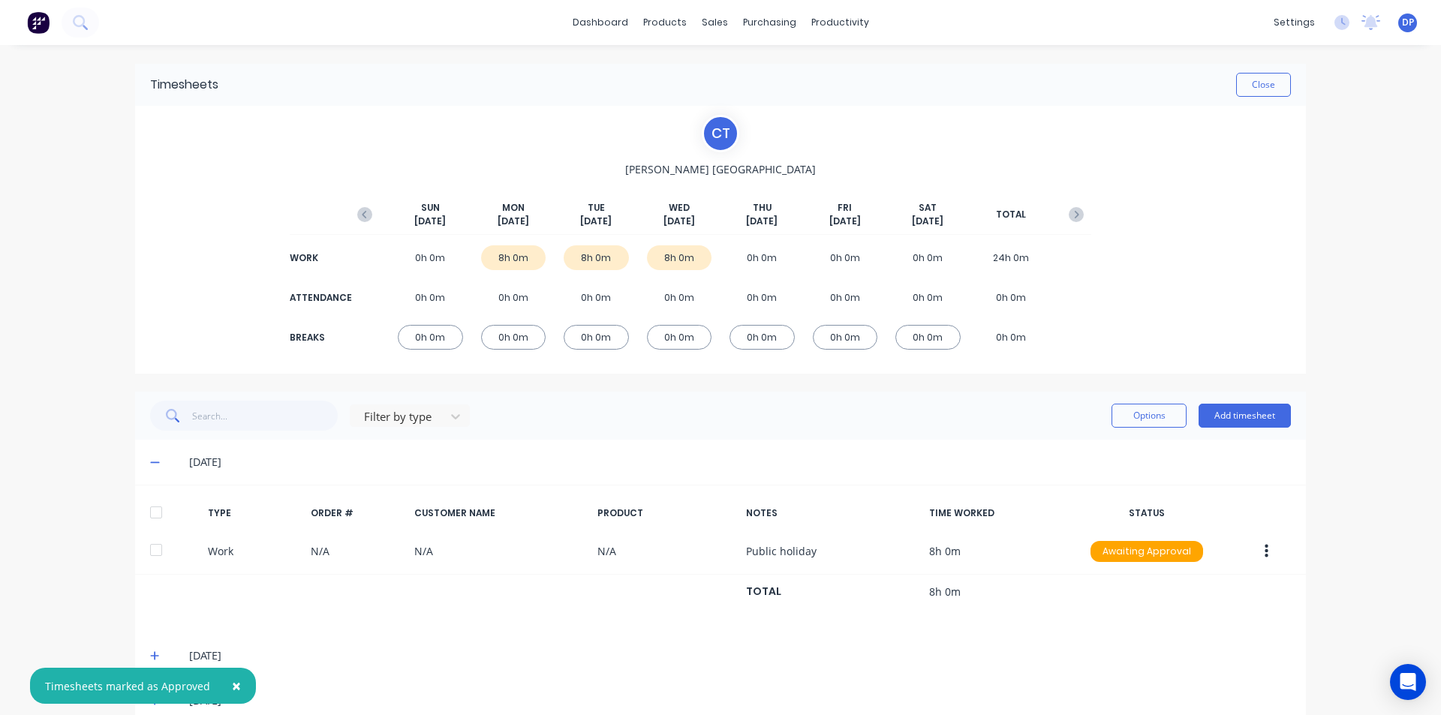
click at [158, 508] on div at bounding box center [156, 513] width 30 height 30
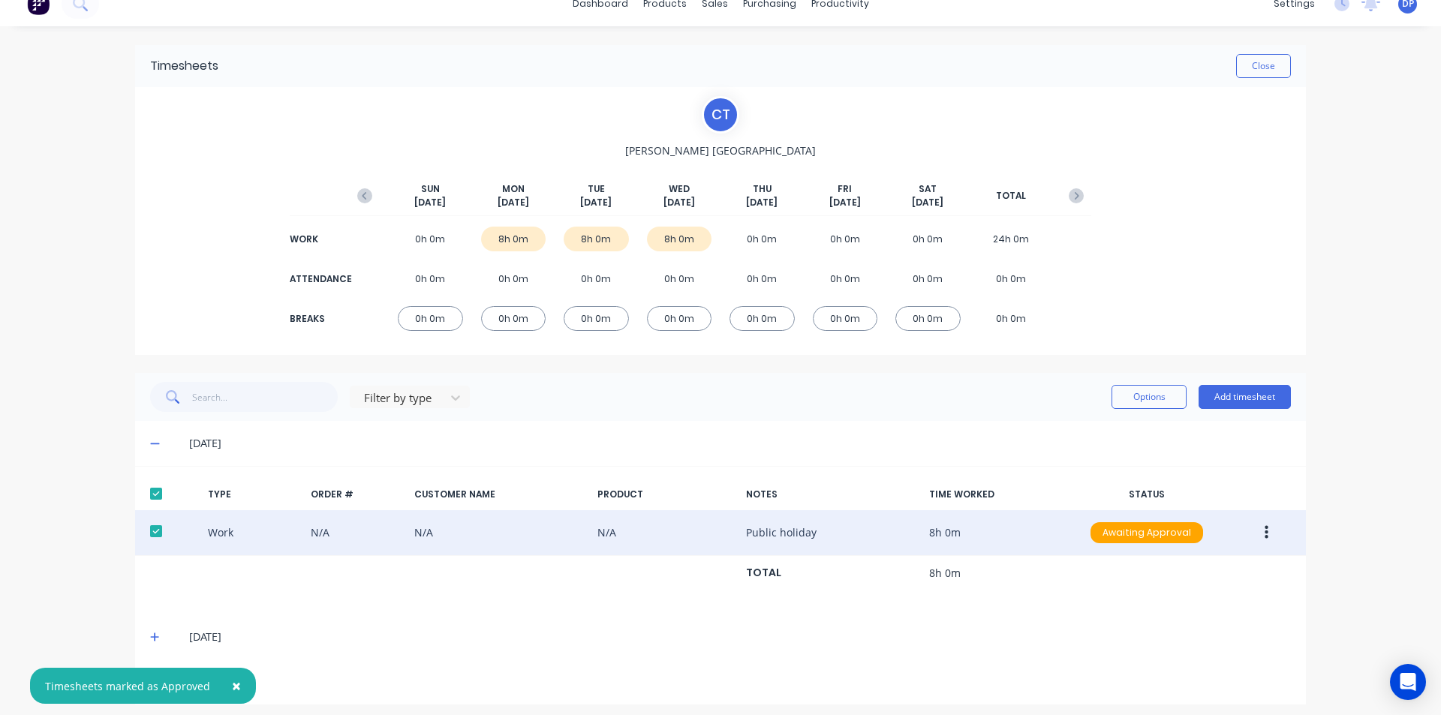
scroll to position [27, 0]
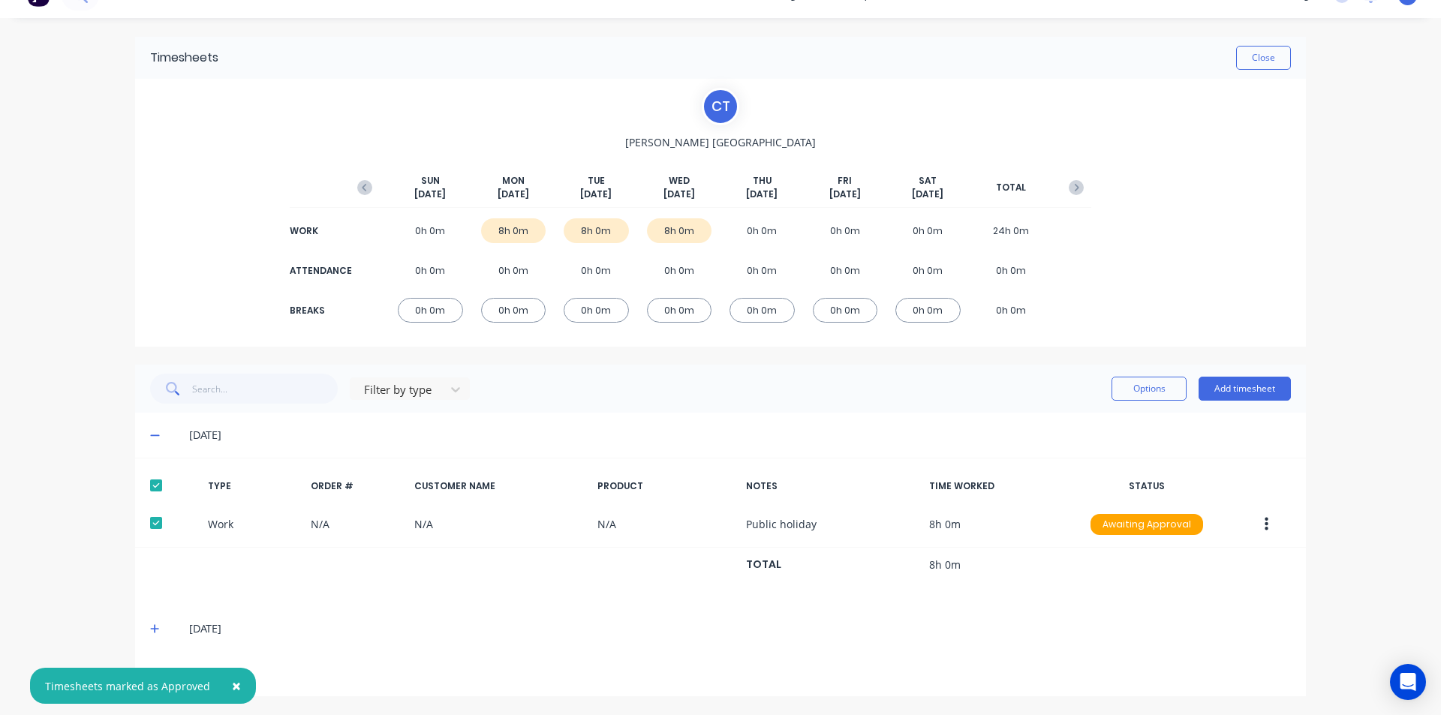
click at [152, 630] on icon at bounding box center [154, 629] width 9 height 9
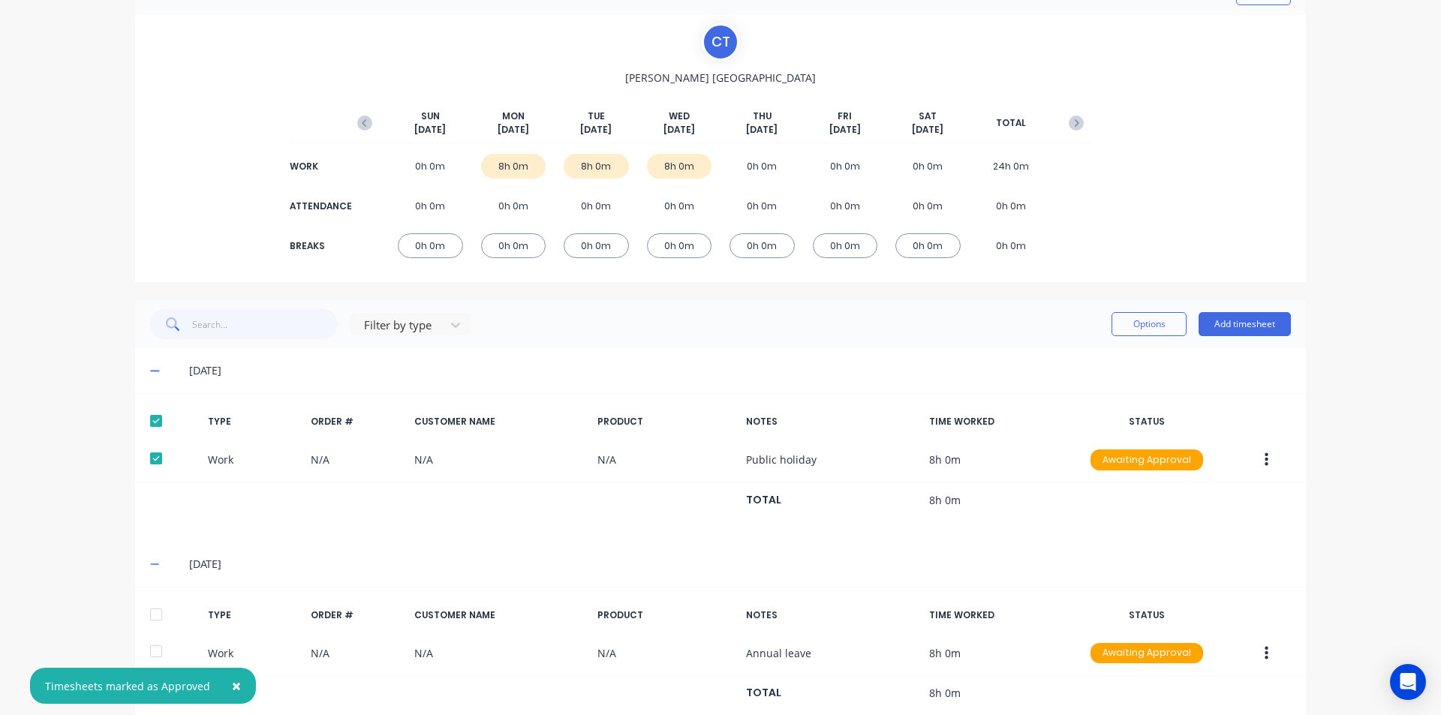
scroll to position [175, 0]
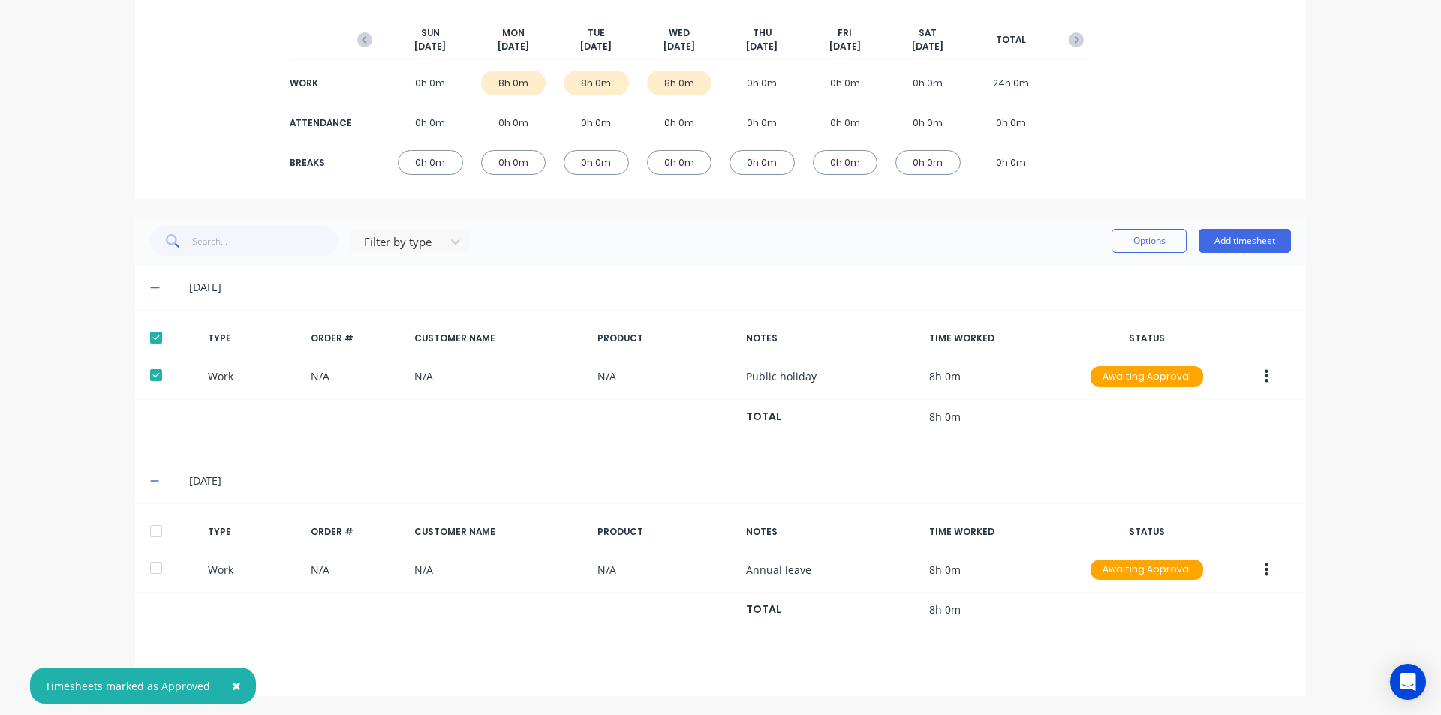
click at [160, 532] on div at bounding box center [156, 531] width 30 height 30
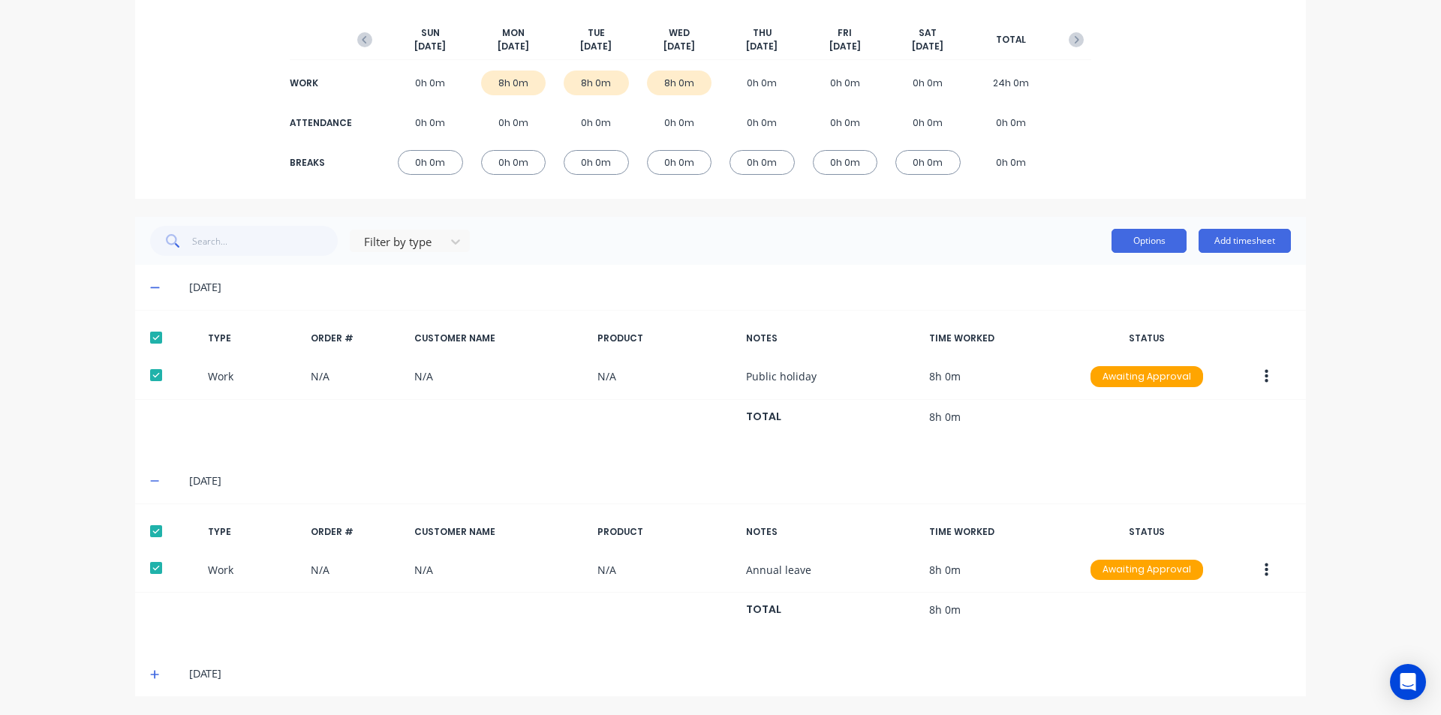
click at [1135, 243] on button "Options" at bounding box center [1149, 241] width 75 height 24
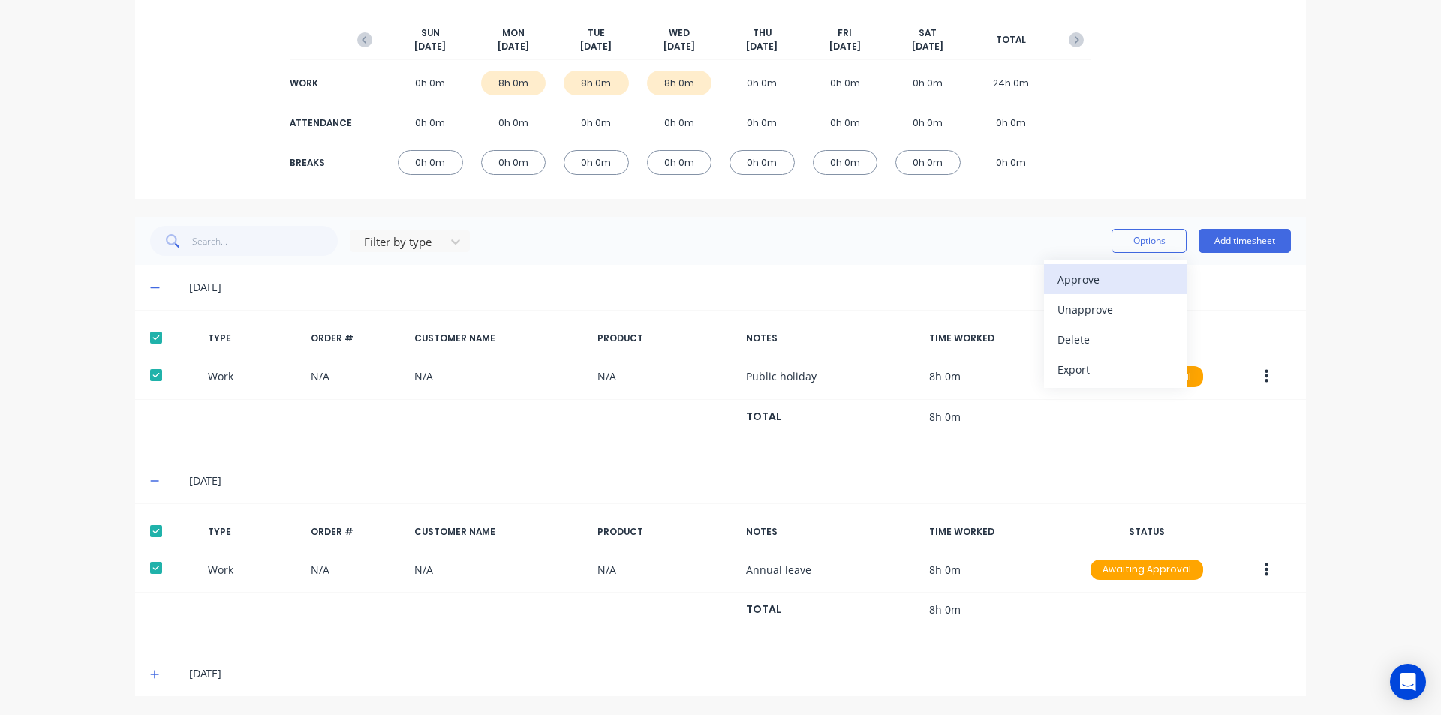
click at [1107, 291] on button "Approve" at bounding box center [1115, 279] width 143 height 30
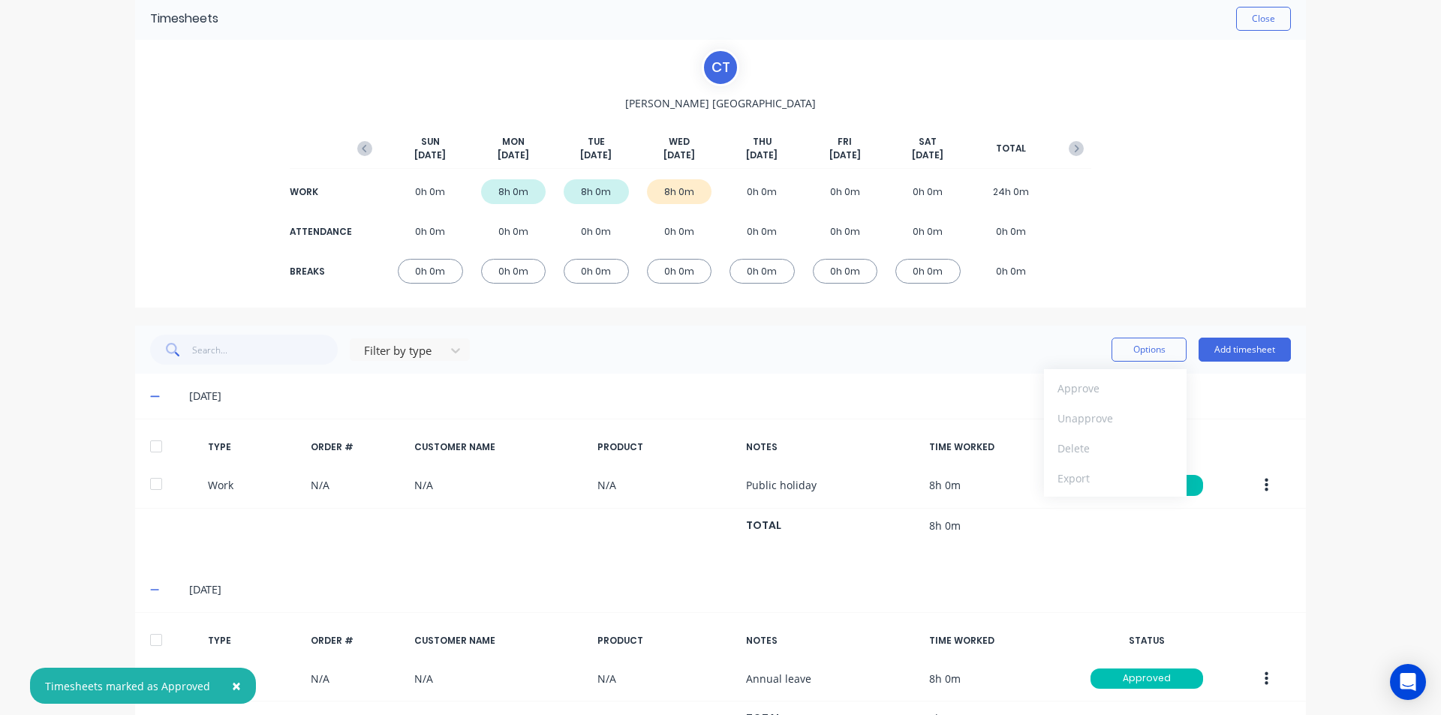
scroll to position [0, 0]
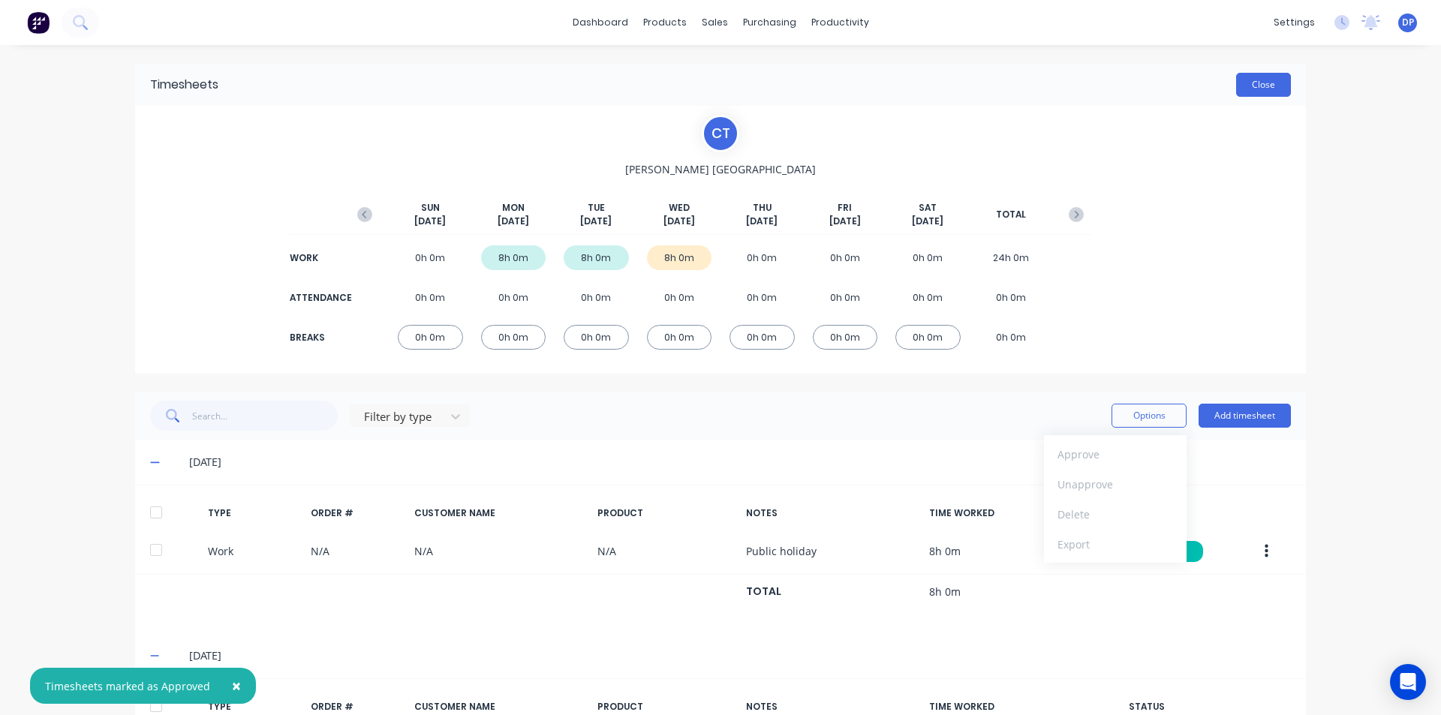
click at [1266, 77] on button "Close" at bounding box center [1263, 85] width 55 height 24
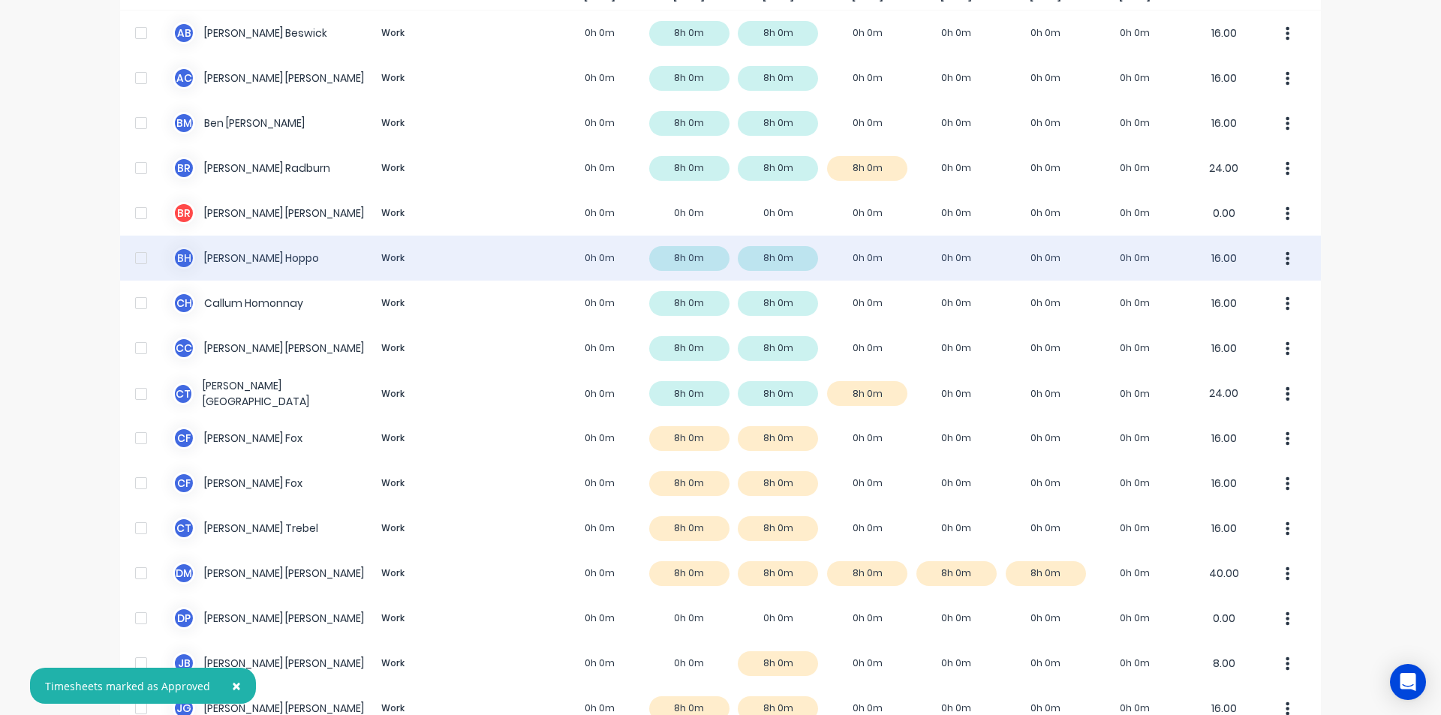
scroll to position [150, 0]
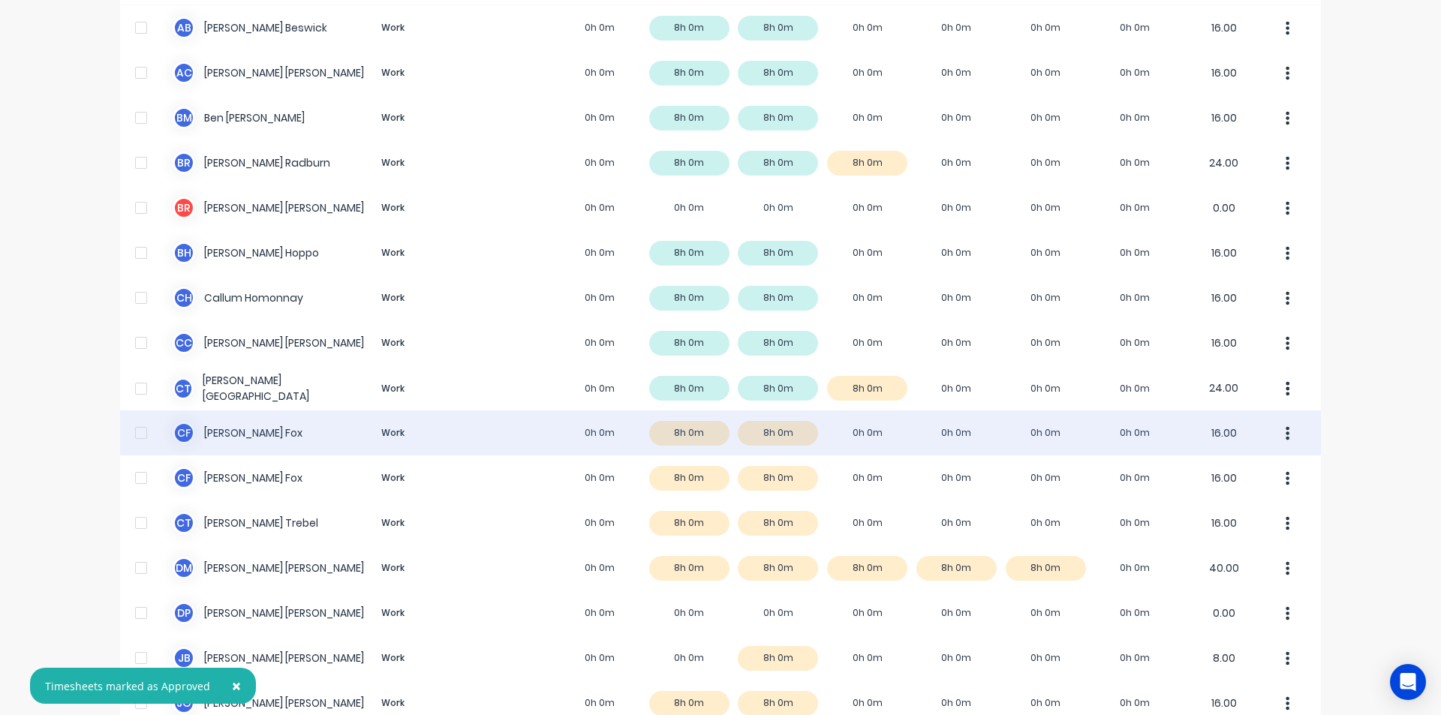
click at [202, 425] on div "C F [PERSON_NAME] Work 0h 0m 8h 0m 8h 0m 0h 0m 0h 0m 0h 0m 0h 0m 16.00" at bounding box center [720, 433] width 1201 height 45
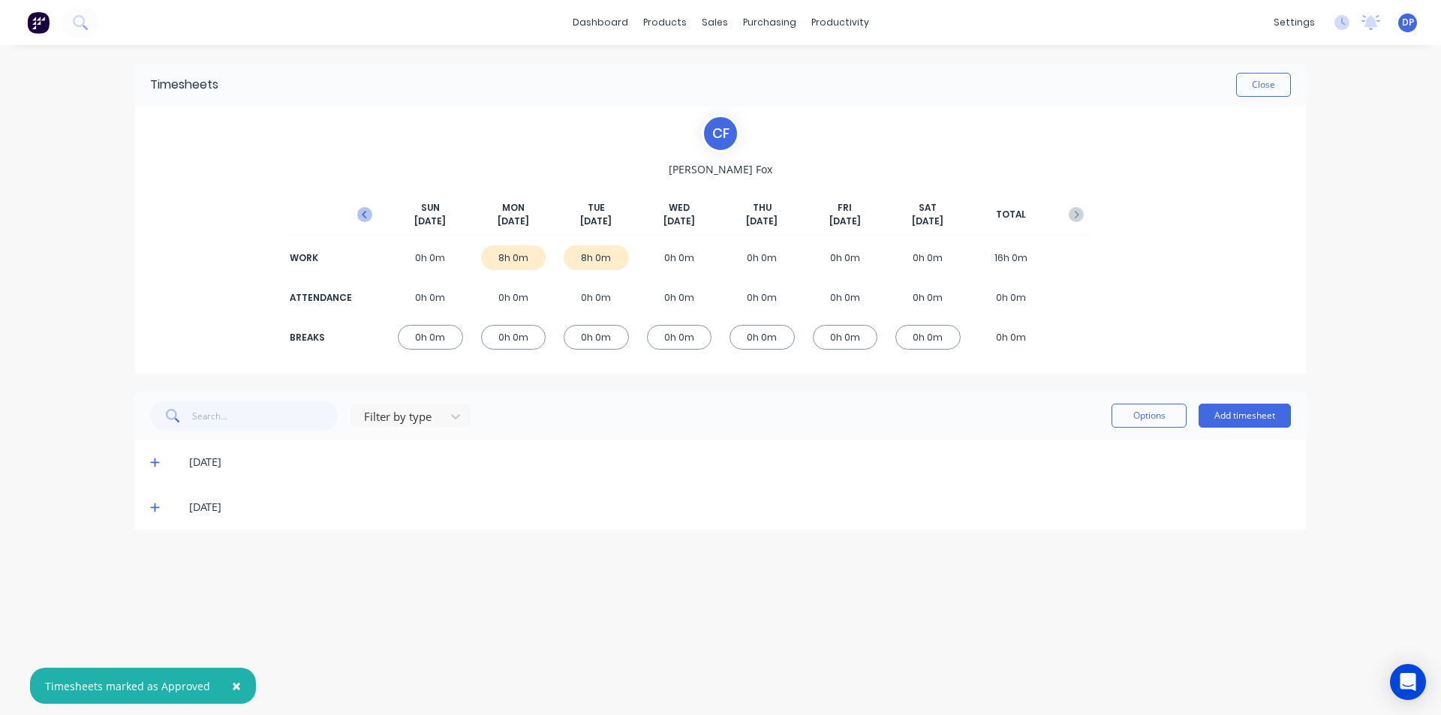
click at [369, 219] on icon "button" at bounding box center [364, 214] width 15 height 15
click at [146, 555] on div "[DATE]" at bounding box center [720, 552] width 1171 height 45
click at [152, 549] on icon at bounding box center [155, 552] width 10 height 11
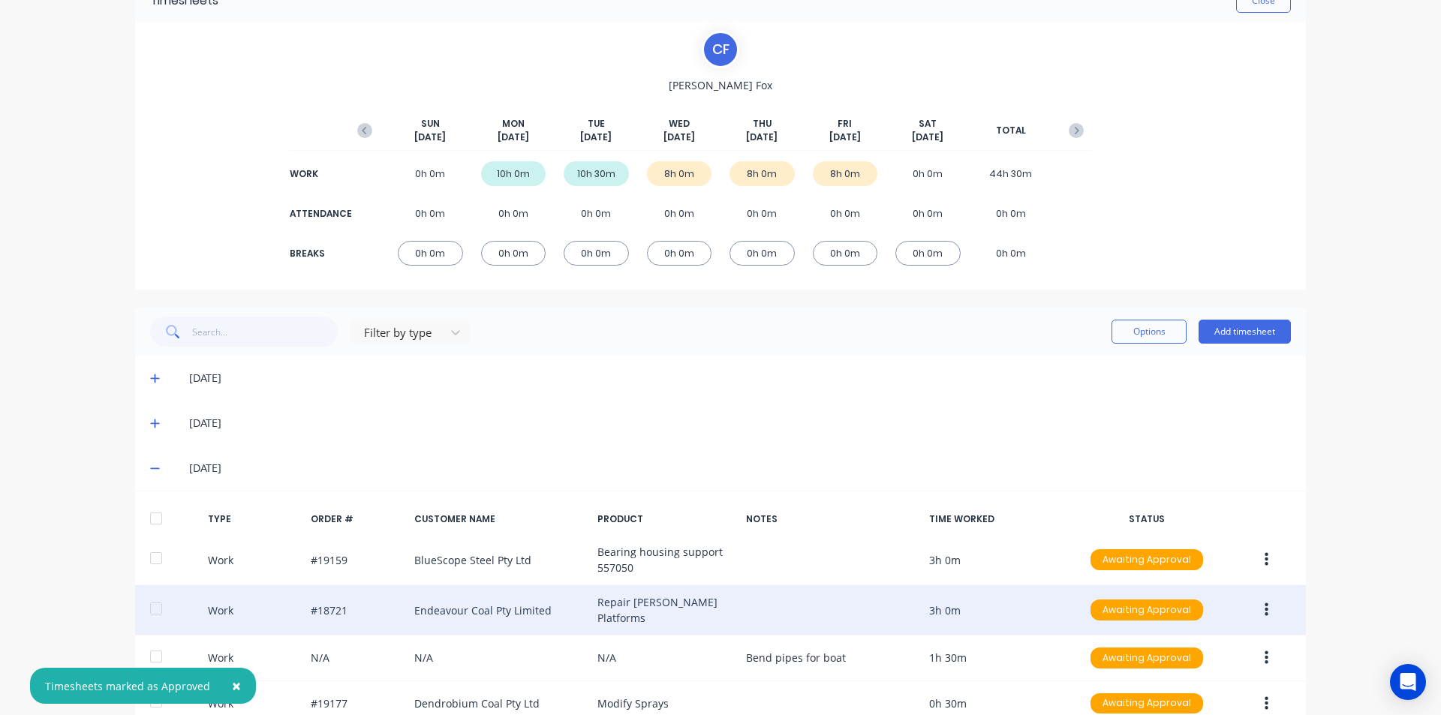
scroll to position [258, 0]
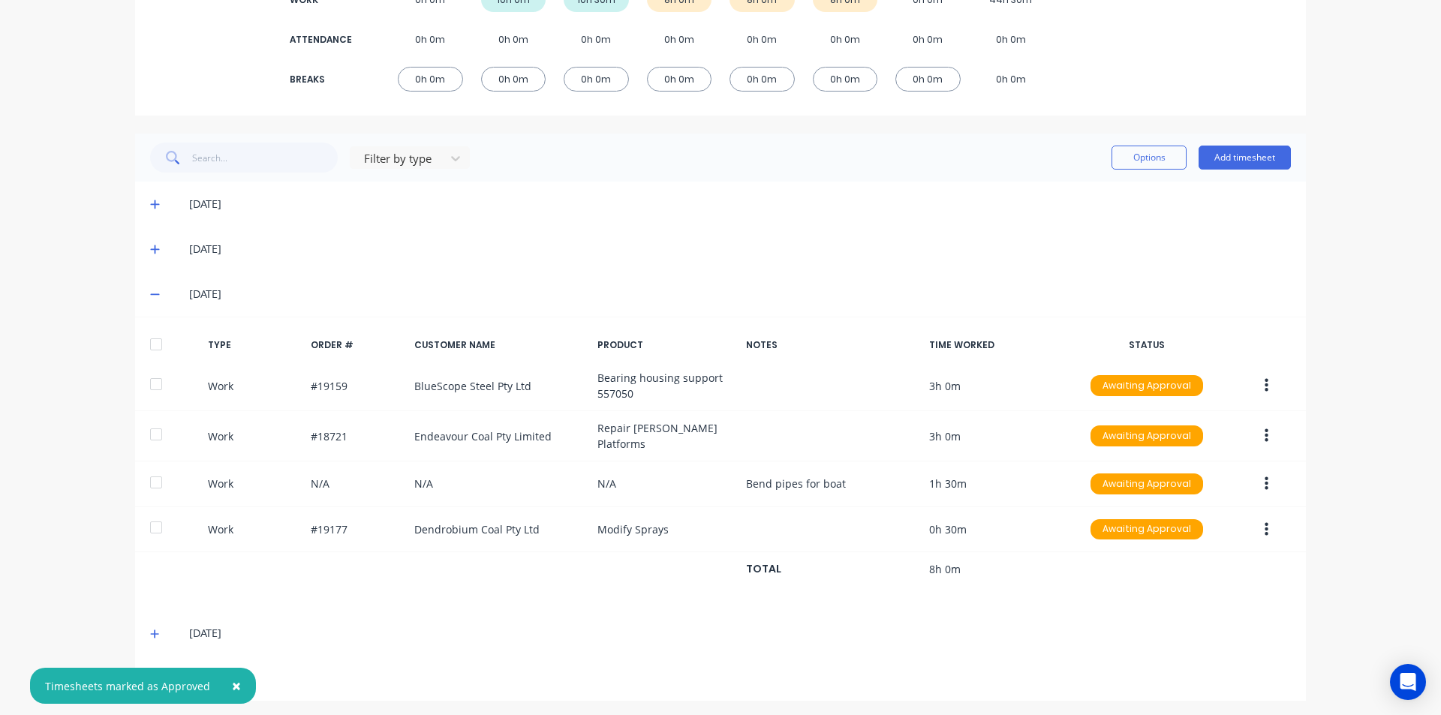
click at [156, 347] on div at bounding box center [156, 345] width 30 height 30
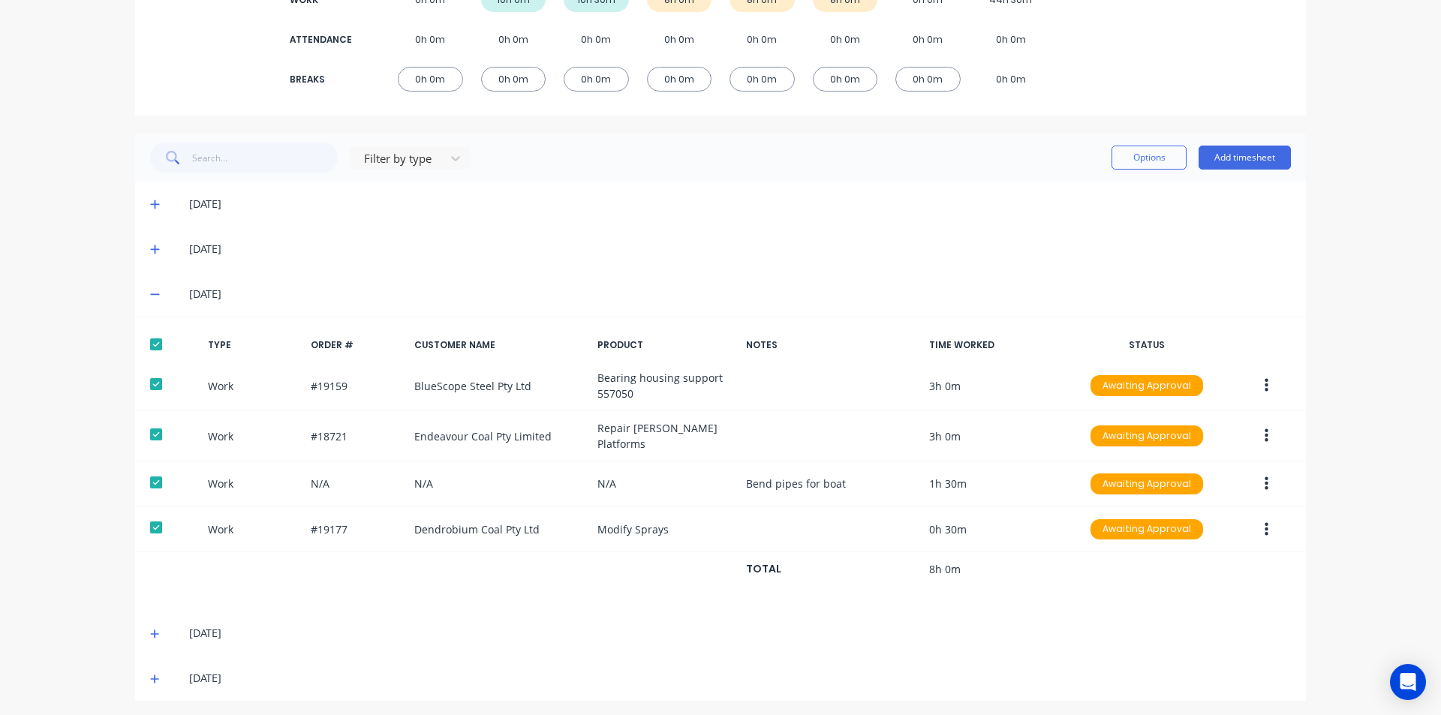
click at [150, 630] on icon at bounding box center [154, 634] width 9 height 9
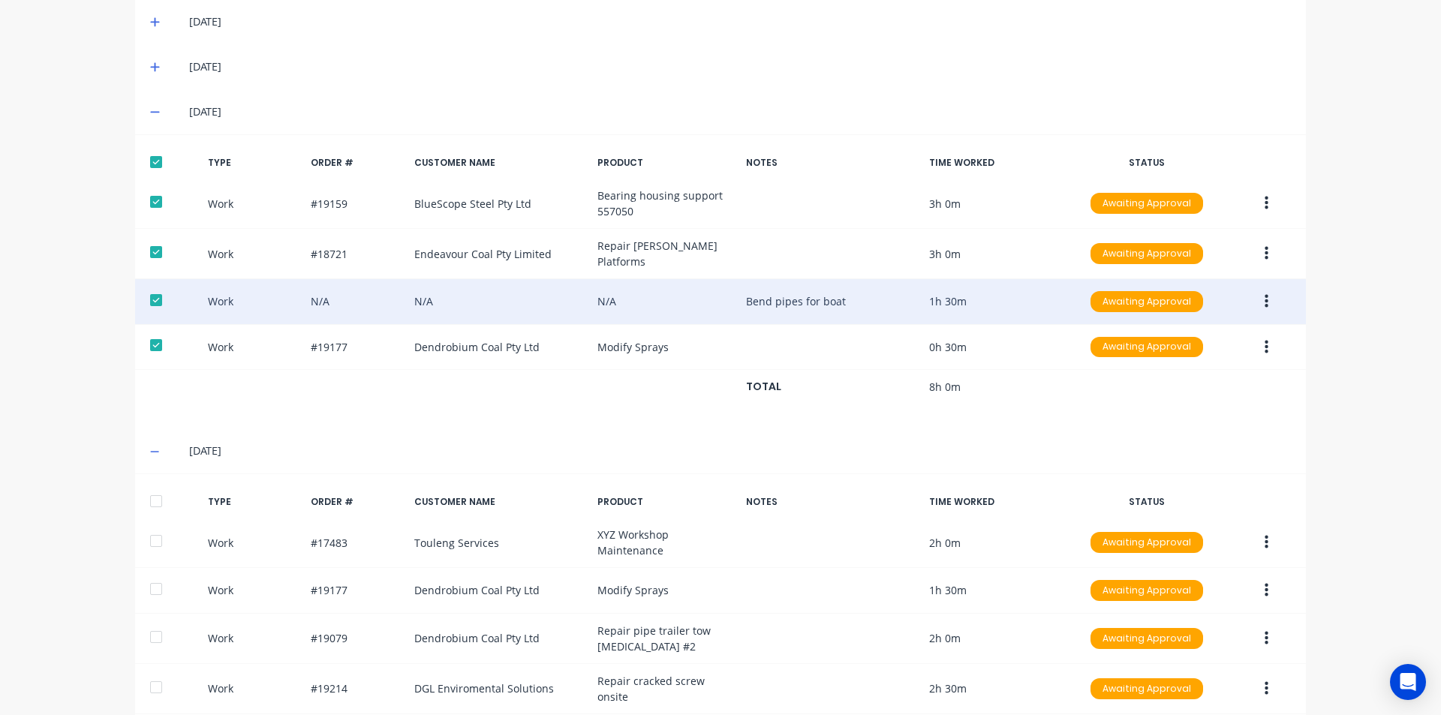
scroll to position [552, 0]
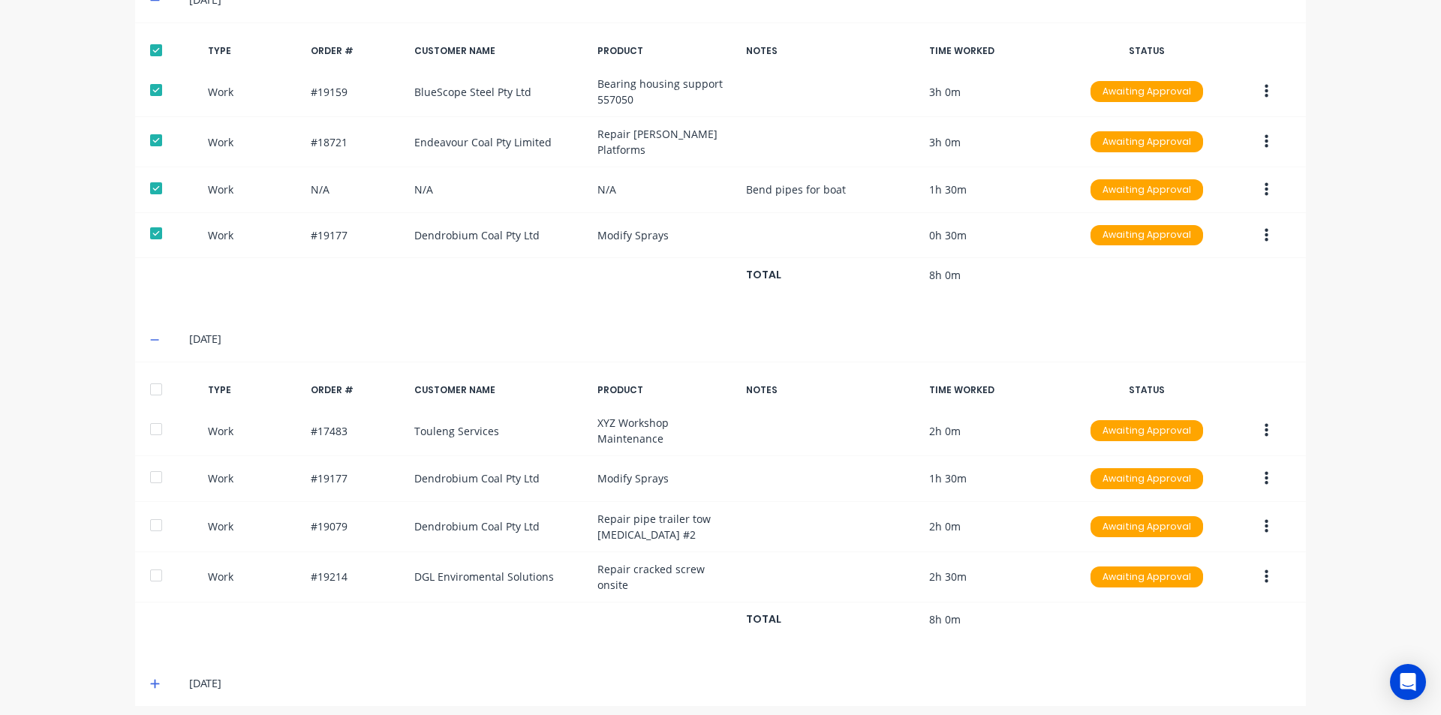
click at [154, 387] on div at bounding box center [156, 390] width 30 height 30
click at [152, 676] on span at bounding box center [157, 683] width 15 height 15
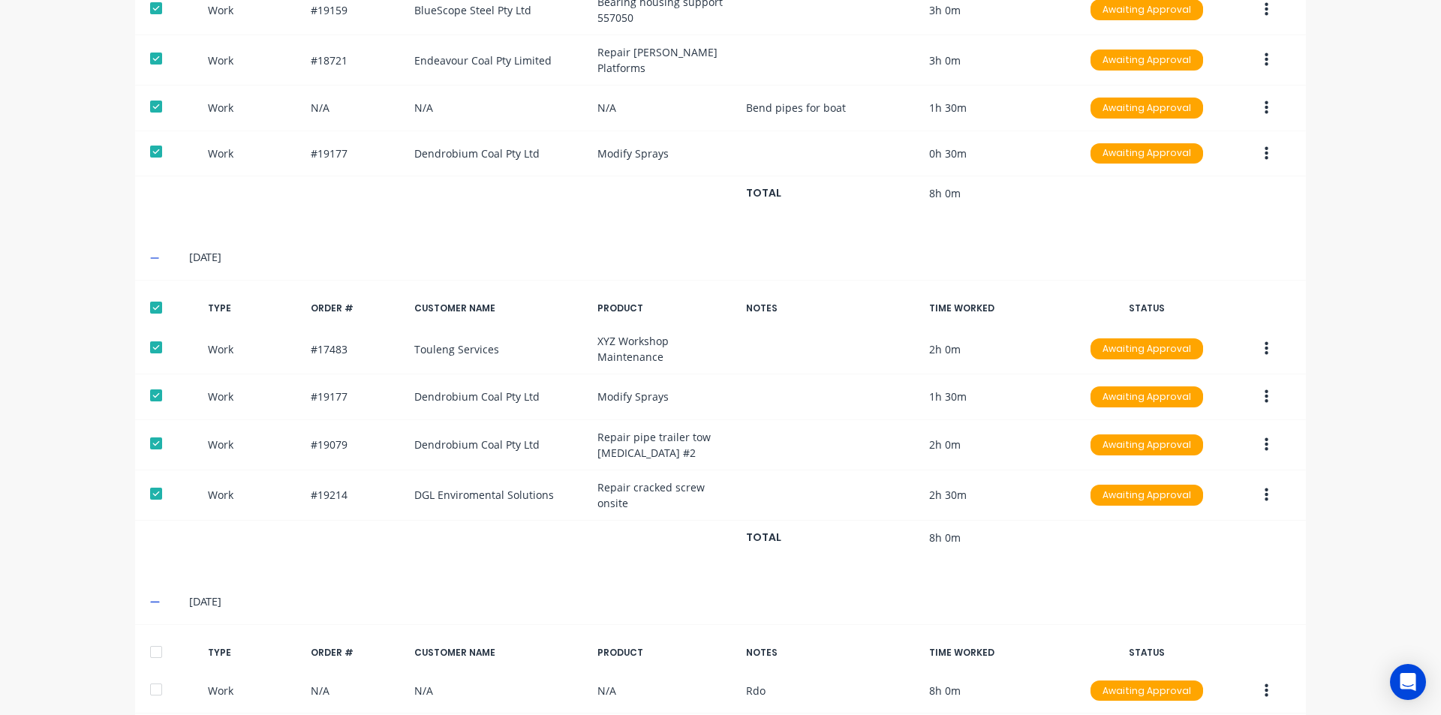
scroll to position [701, 0]
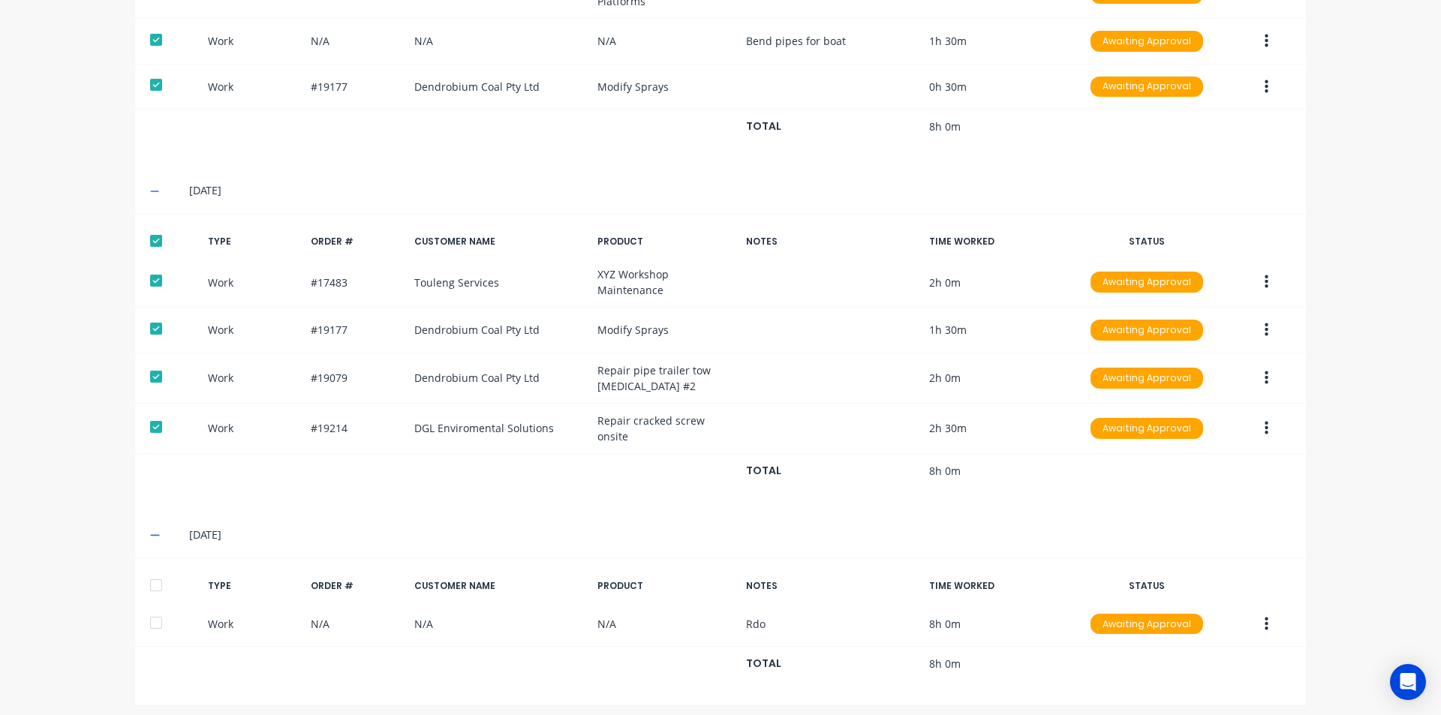
click at [146, 570] on div at bounding box center [156, 585] width 30 height 30
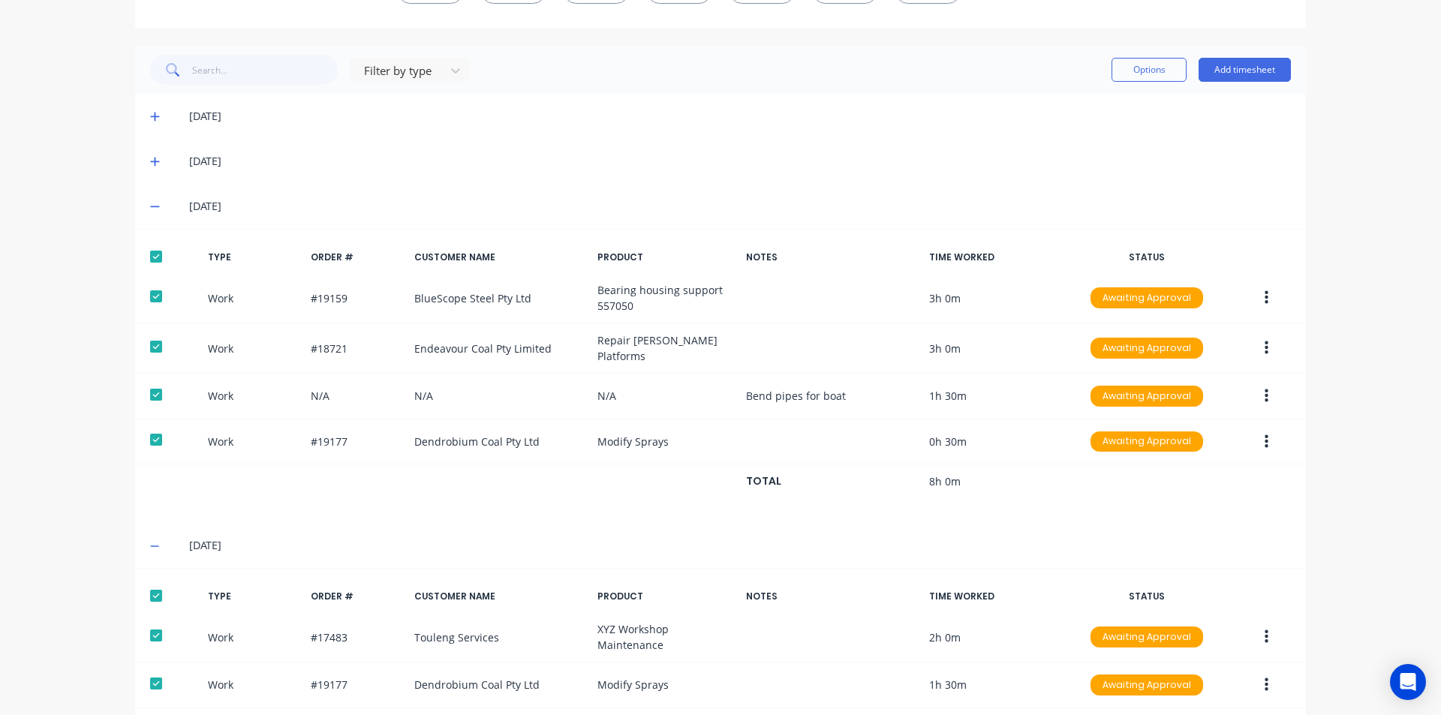
scroll to position [101, 0]
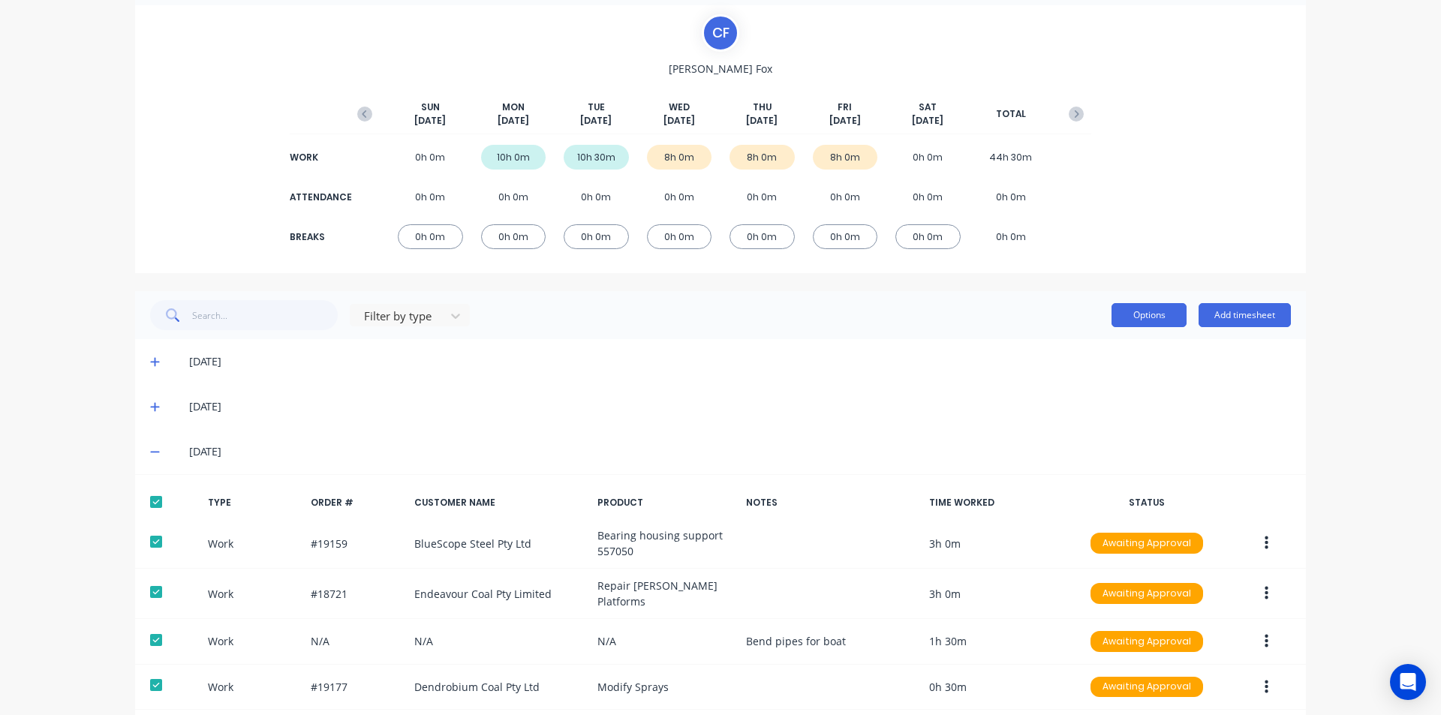
click at [1157, 320] on button "Options" at bounding box center [1149, 315] width 75 height 24
click at [1116, 363] on div "Approve" at bounding box center [1116, 354] width 116 height 22
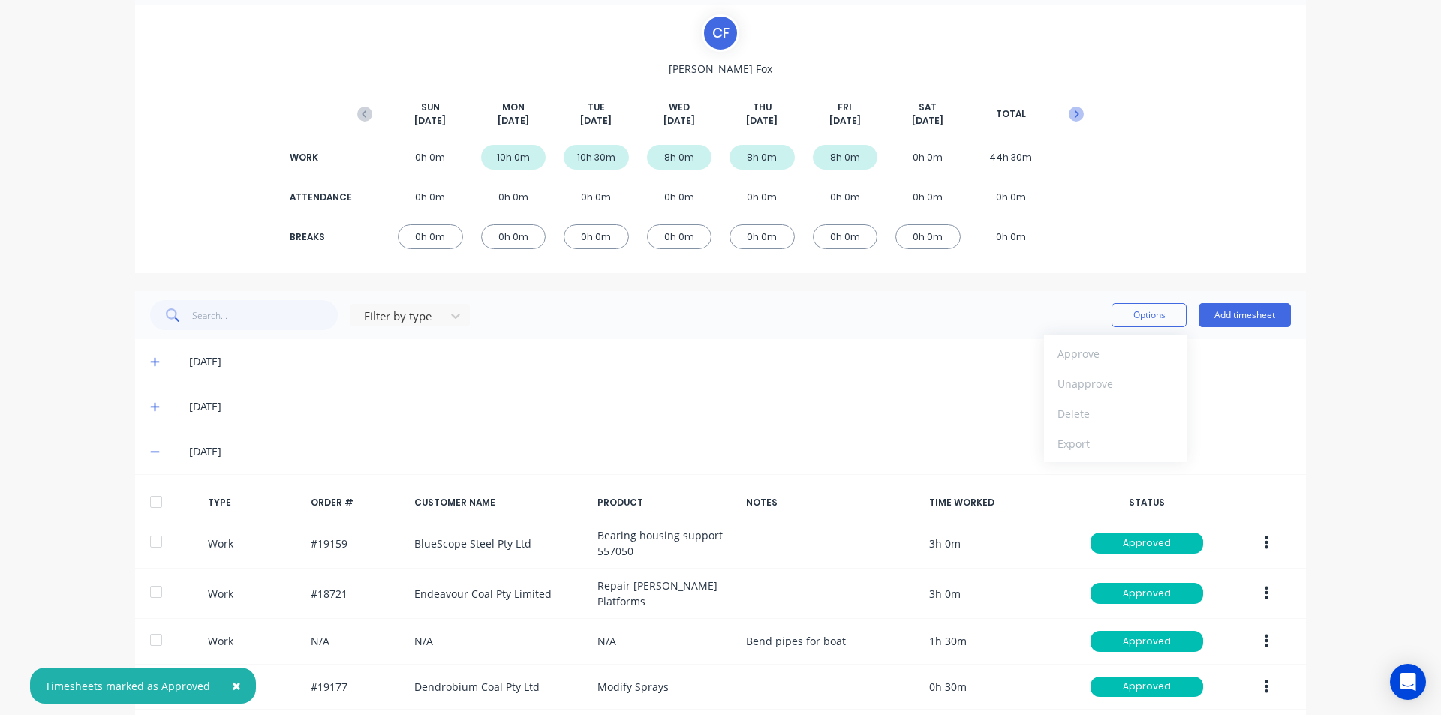
click at [1070, 108] on icon "button" at bounding box center [1076, 114] width 15 height 15
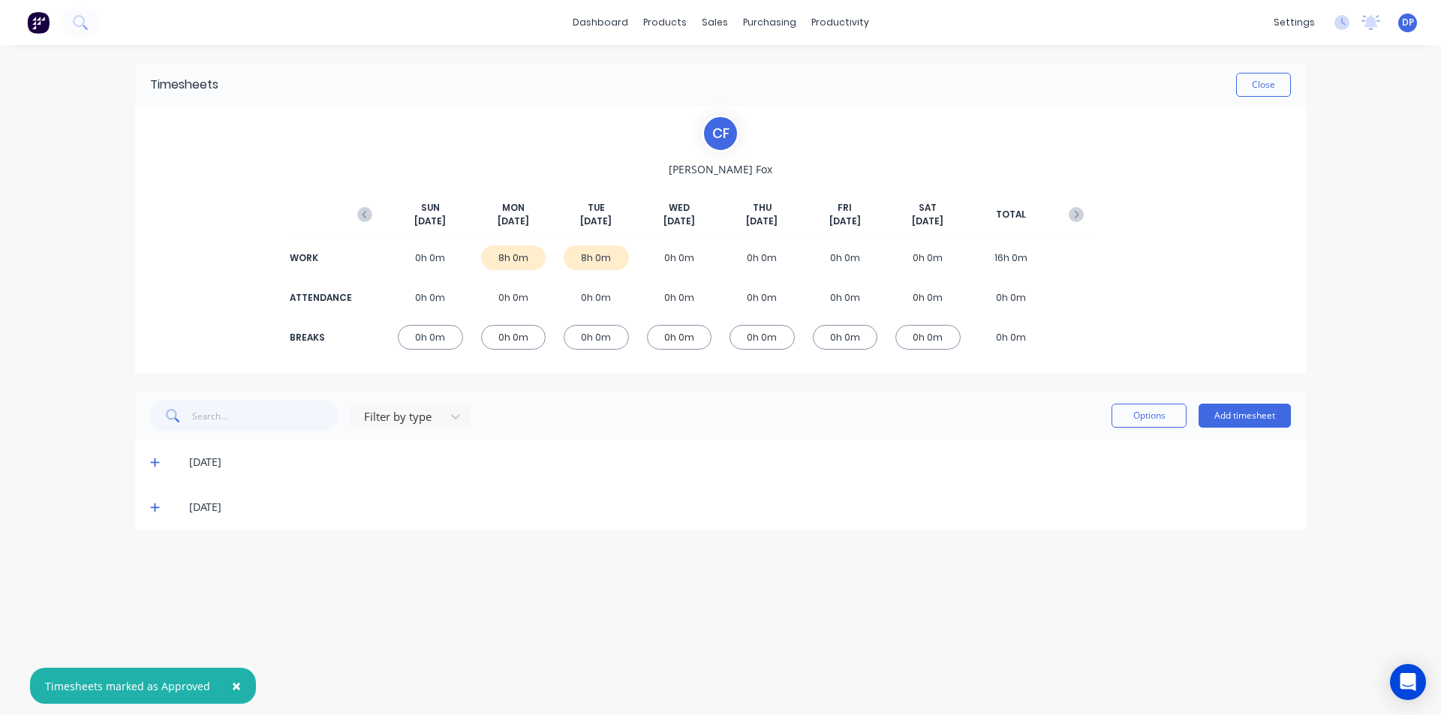
scroll to position [0, 0]
click at [155, 456] on span at bounding box center [157, 462] width 15 height 15
click at [155, 516] on div at bounding box center [156, 513] width 30 height 30
click at [155, 652] on icon at bounding box center [154, 656] width 9 height 9
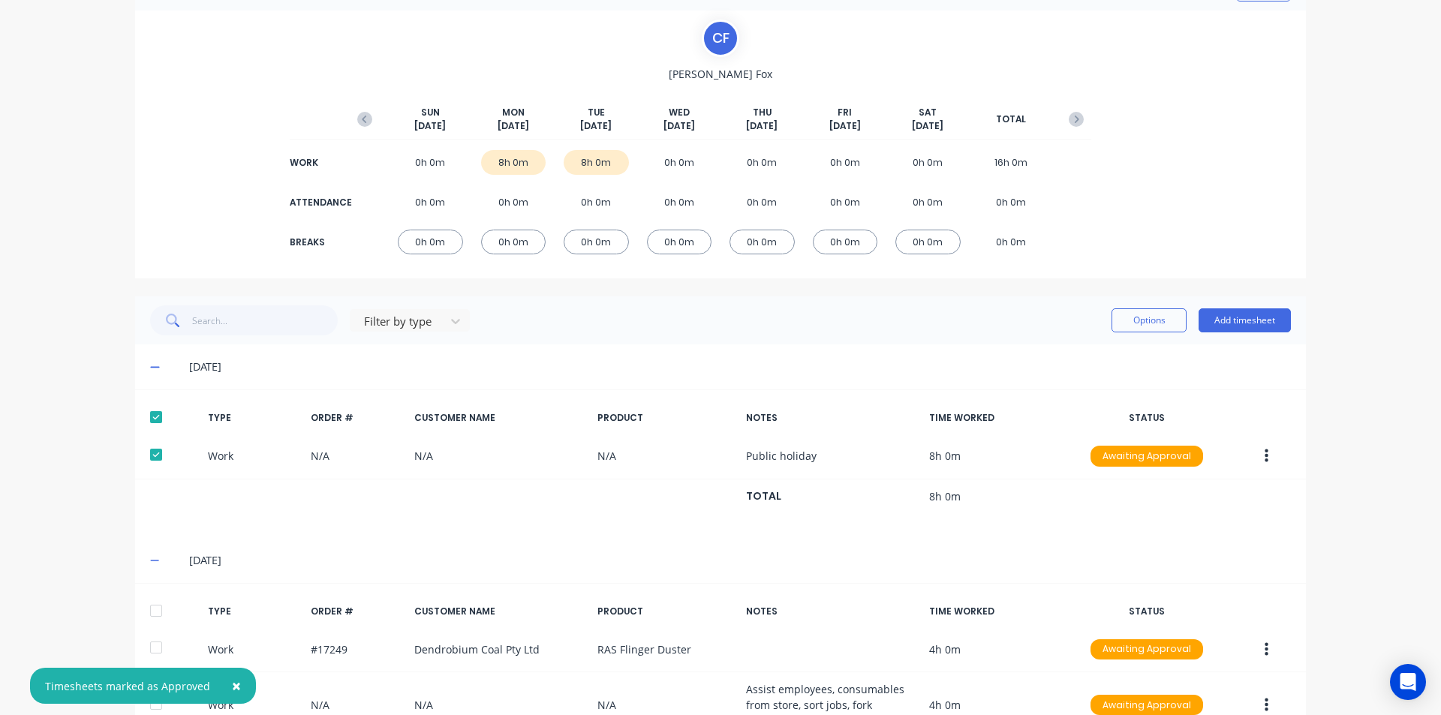
scroll to position [196, 0]
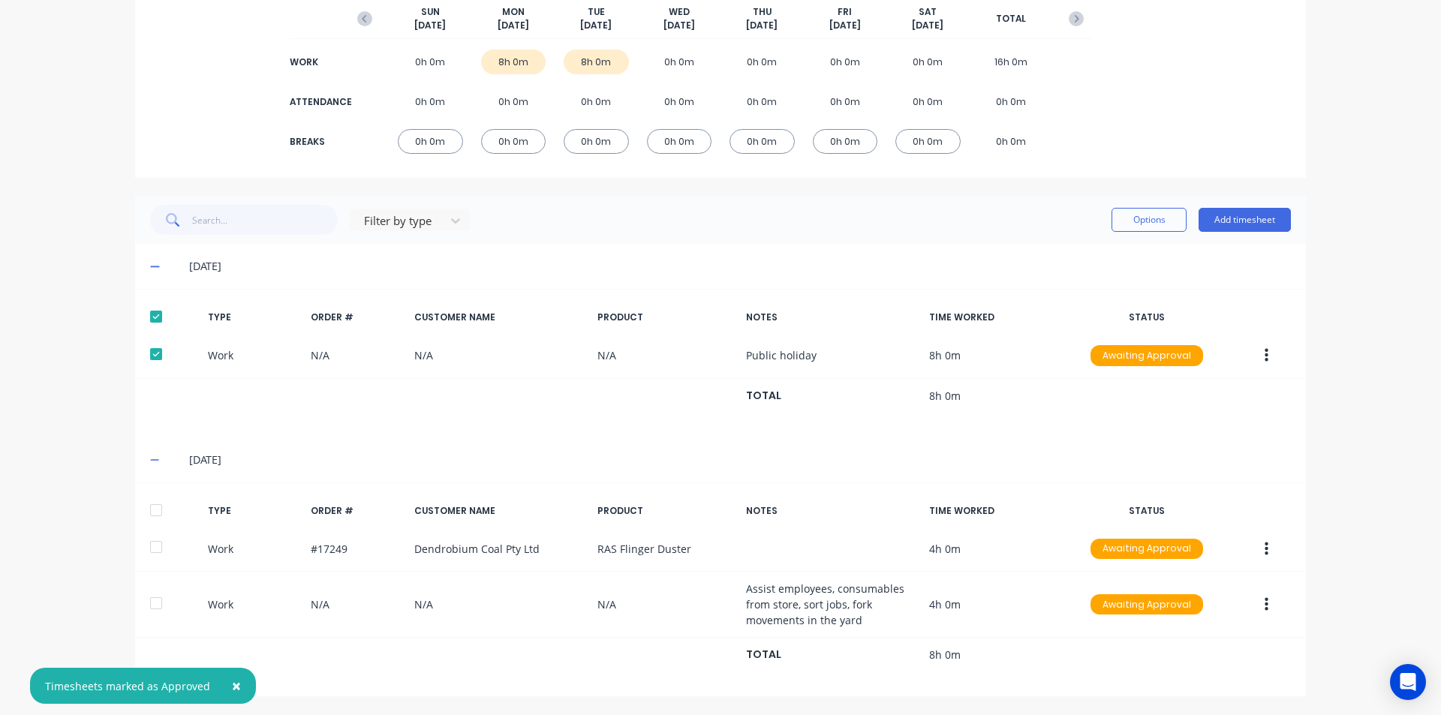
click at [156, 509] on div at bounding box center [156, 510] width 30 height 30
click at [1171, 218] on button "Options" at bounding box center [1149, 220] width 75 height 24
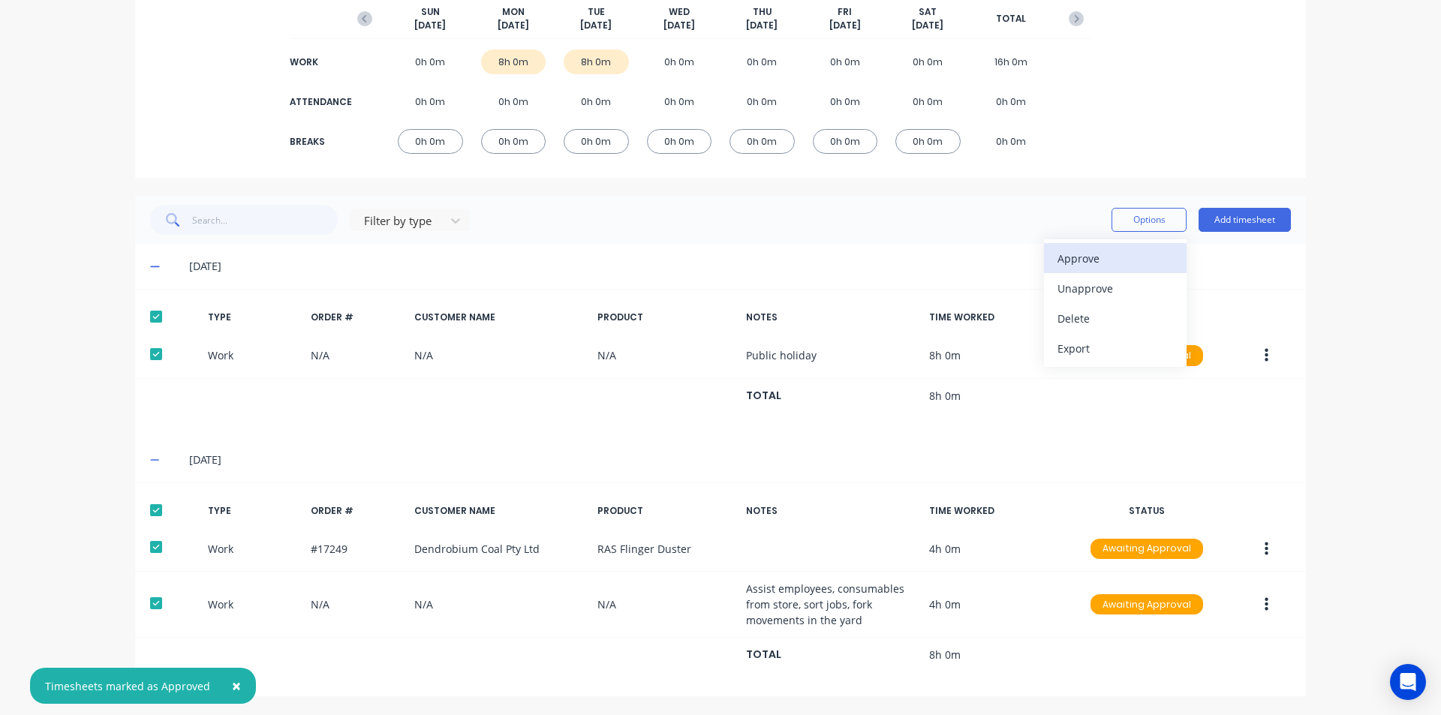
click at [1108, 263] on div "Approve" at bounding box center [1116, 259] width 116 height 22
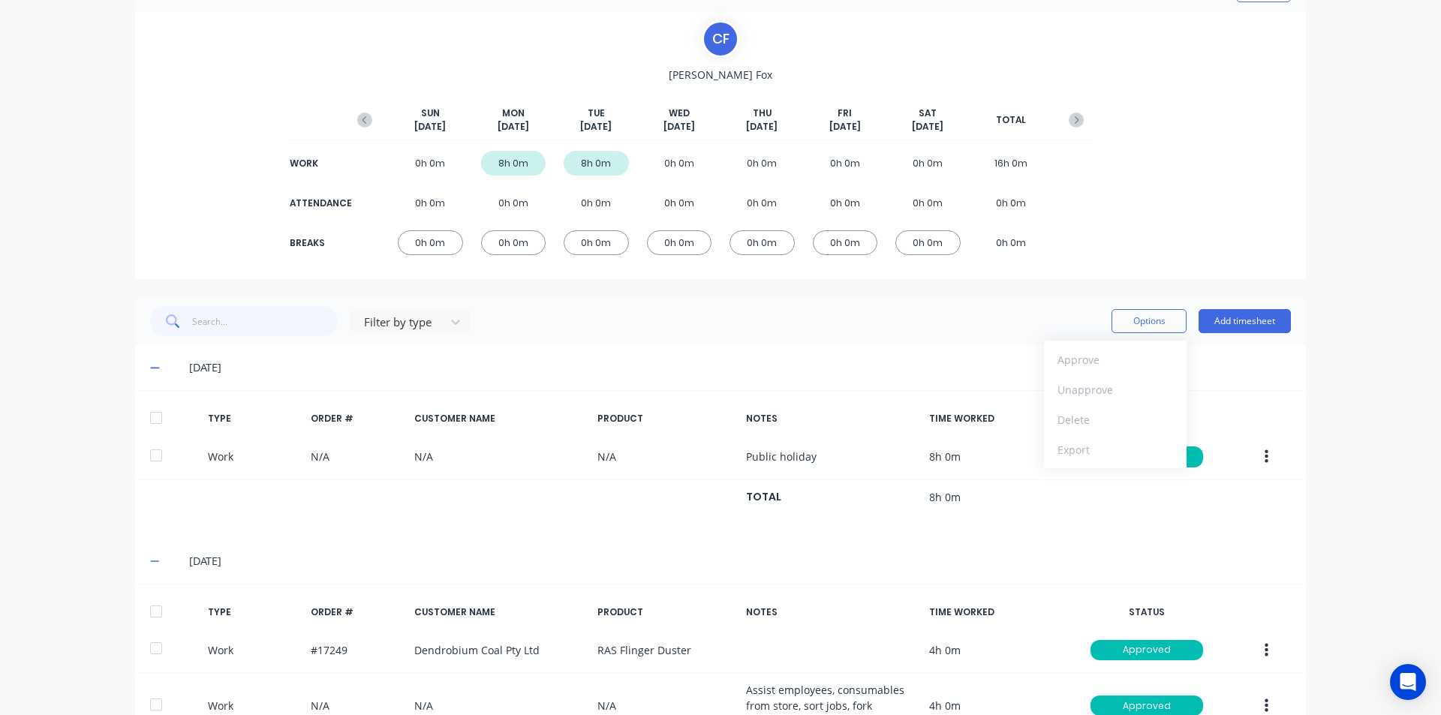
scroll to position [0, 0]
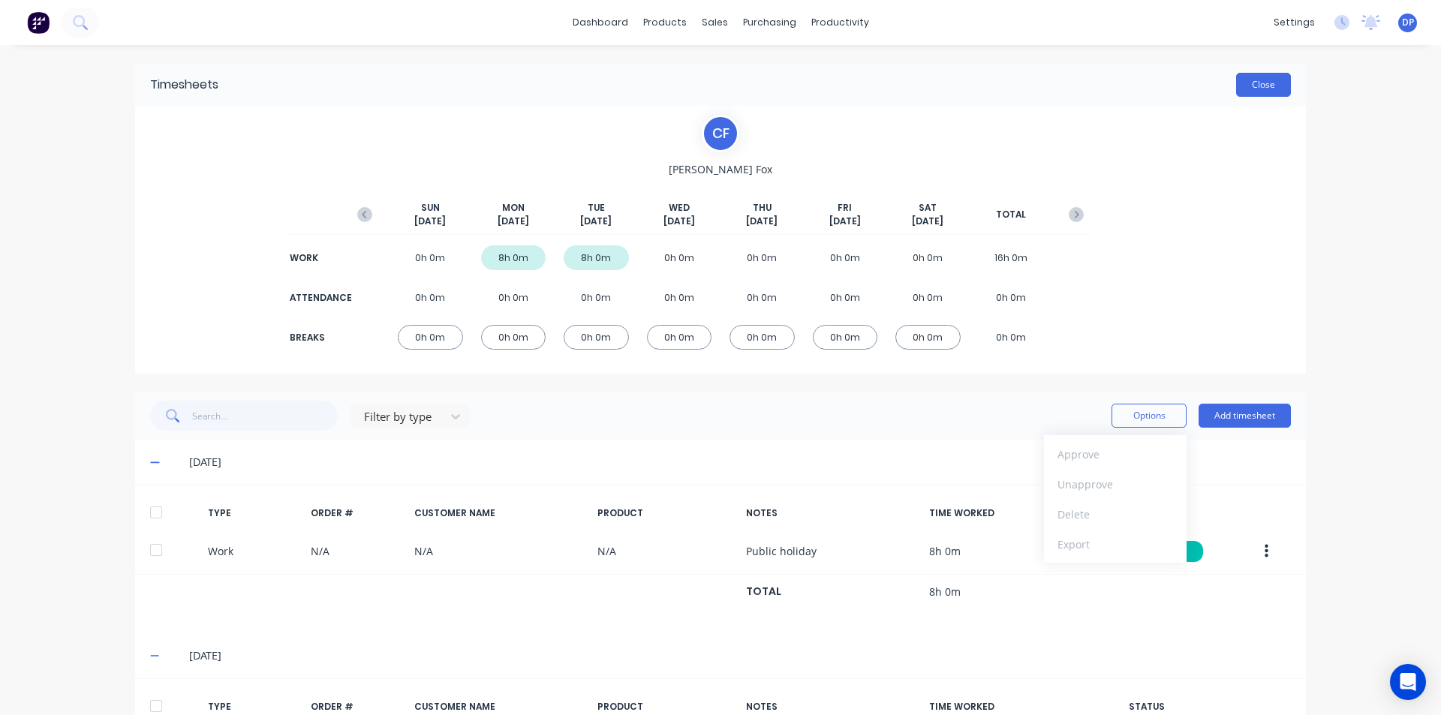
click at [1258, 80] on button "Close" at bounding box center [1263, 85] width 55 height 24
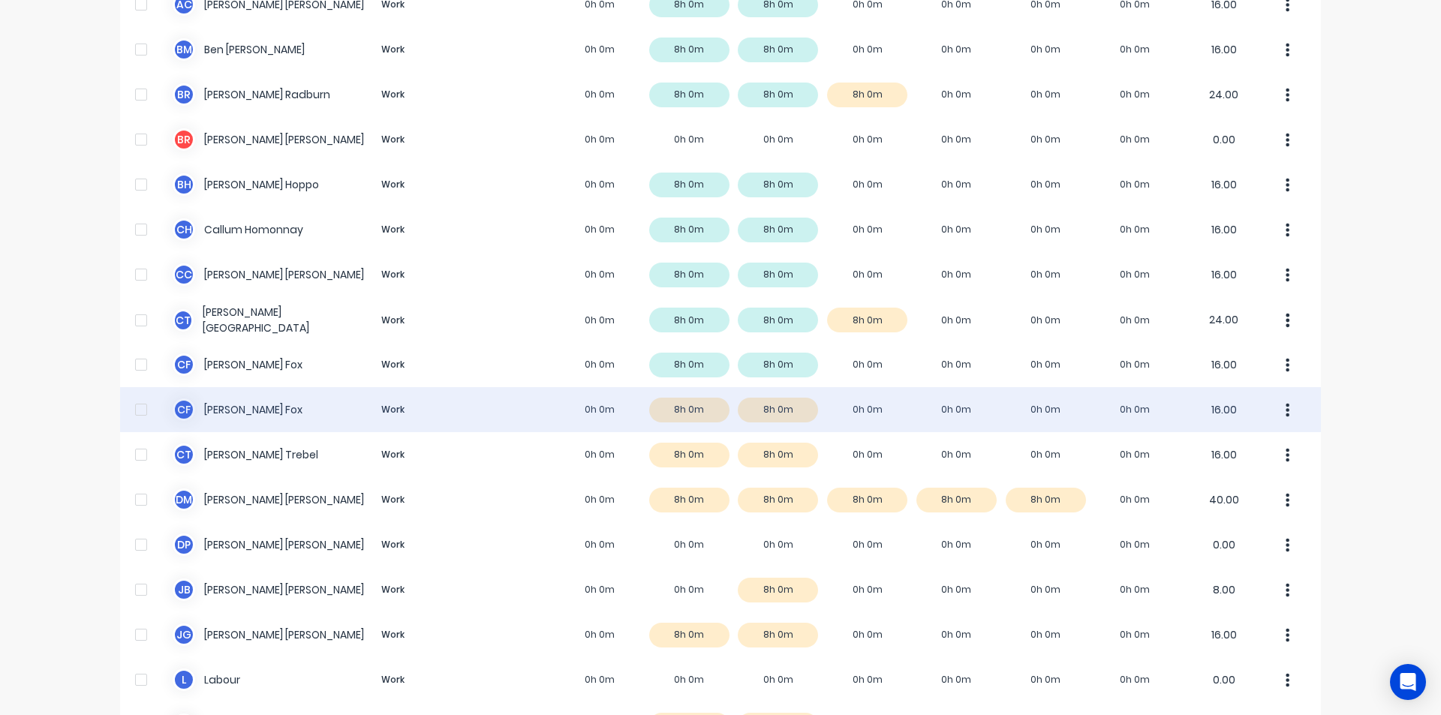
scroll to position [225, 0]
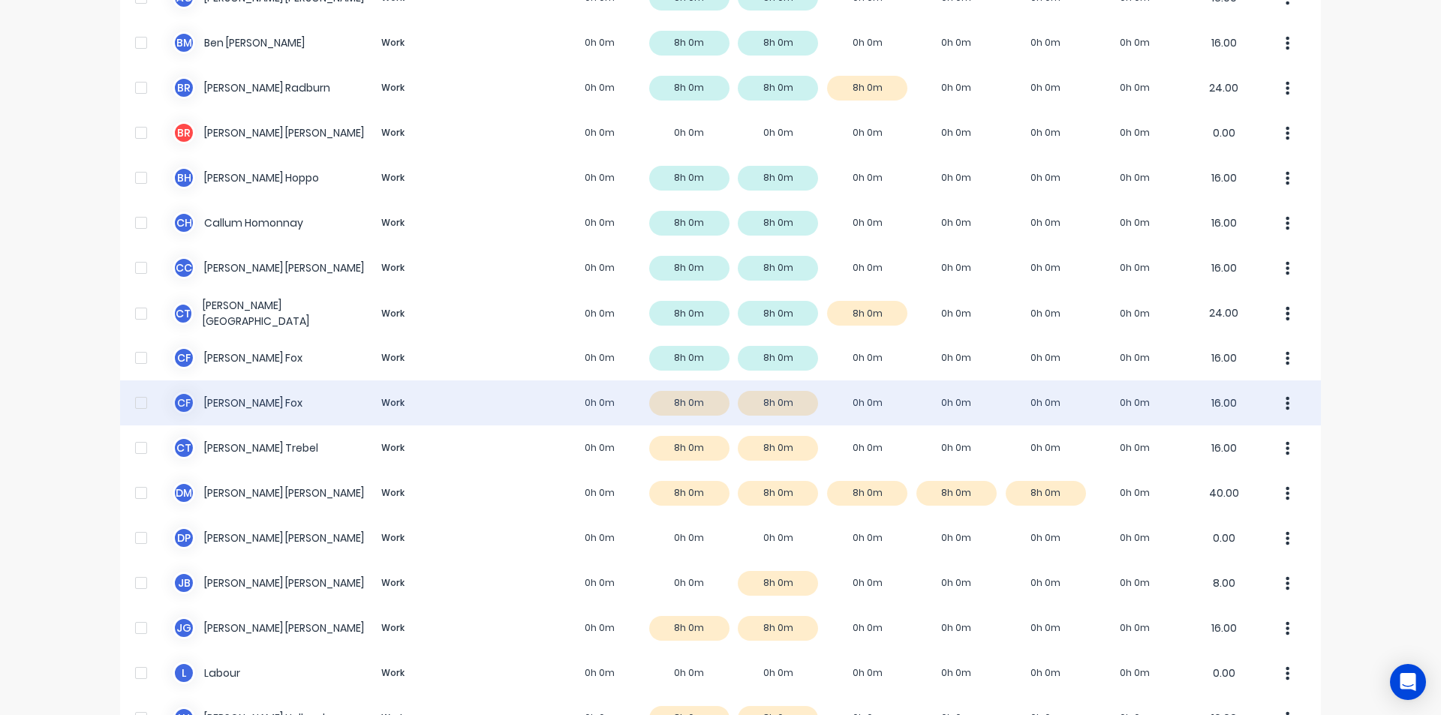
click at [259, 408] on div "[PERSON_NAME] [PERSON_NAME] Work 0h 0m 8h 0m 8h 0m 0h 0m 0h 0m 0h 0m 0h 0m 16.00" at bounding box center [720, 403] width 1201 height 45
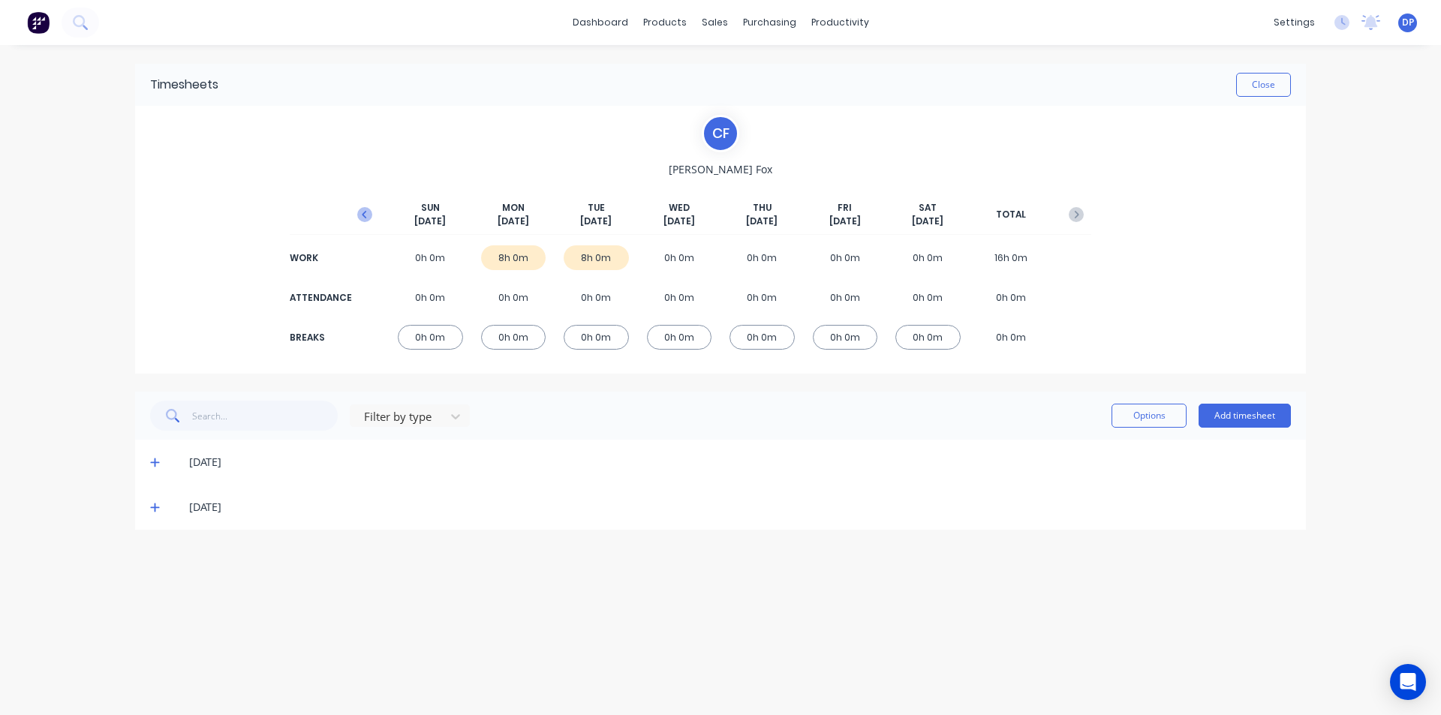
click at [363, 213] on icon "button" at bounding box center [364, 215] width 5 height 8
click at [155, 550] on icon at bounding box center [154, 553] width 9 height 9
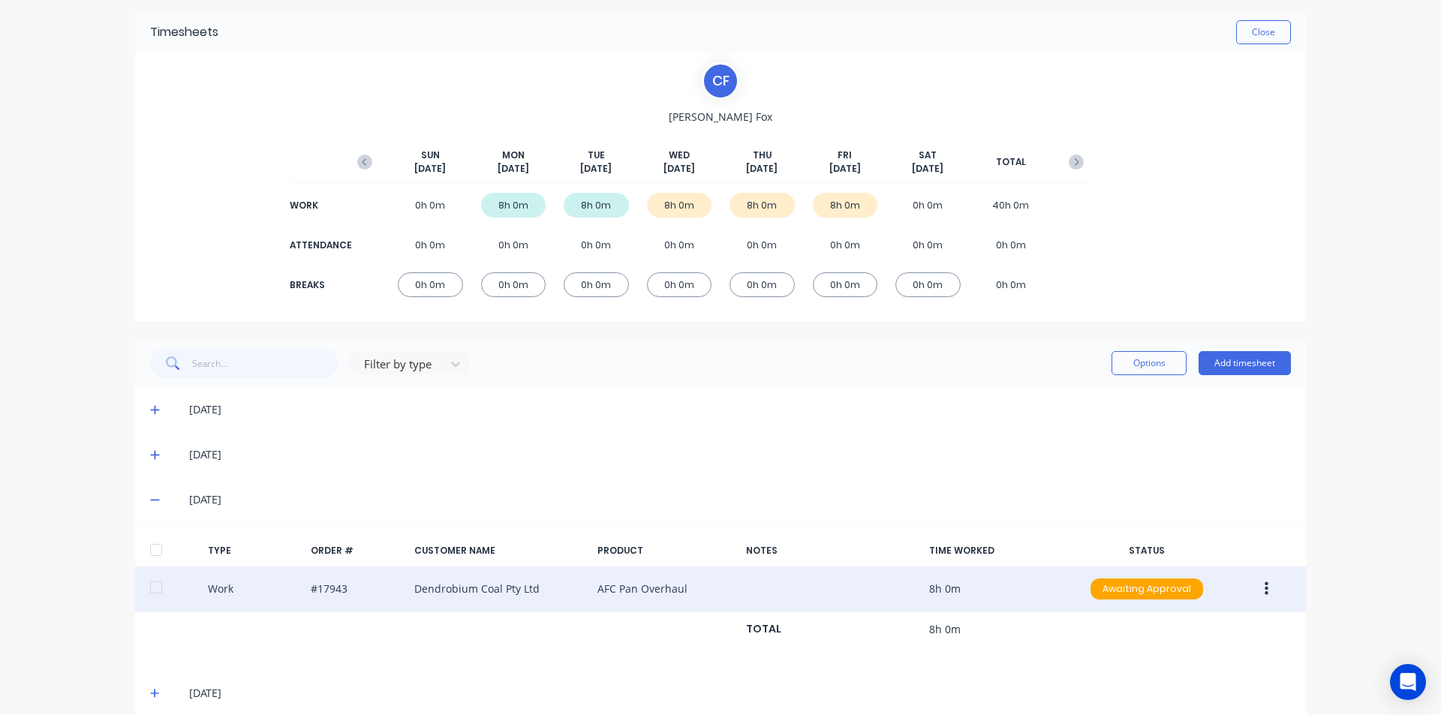
scroll to position [117, 0]
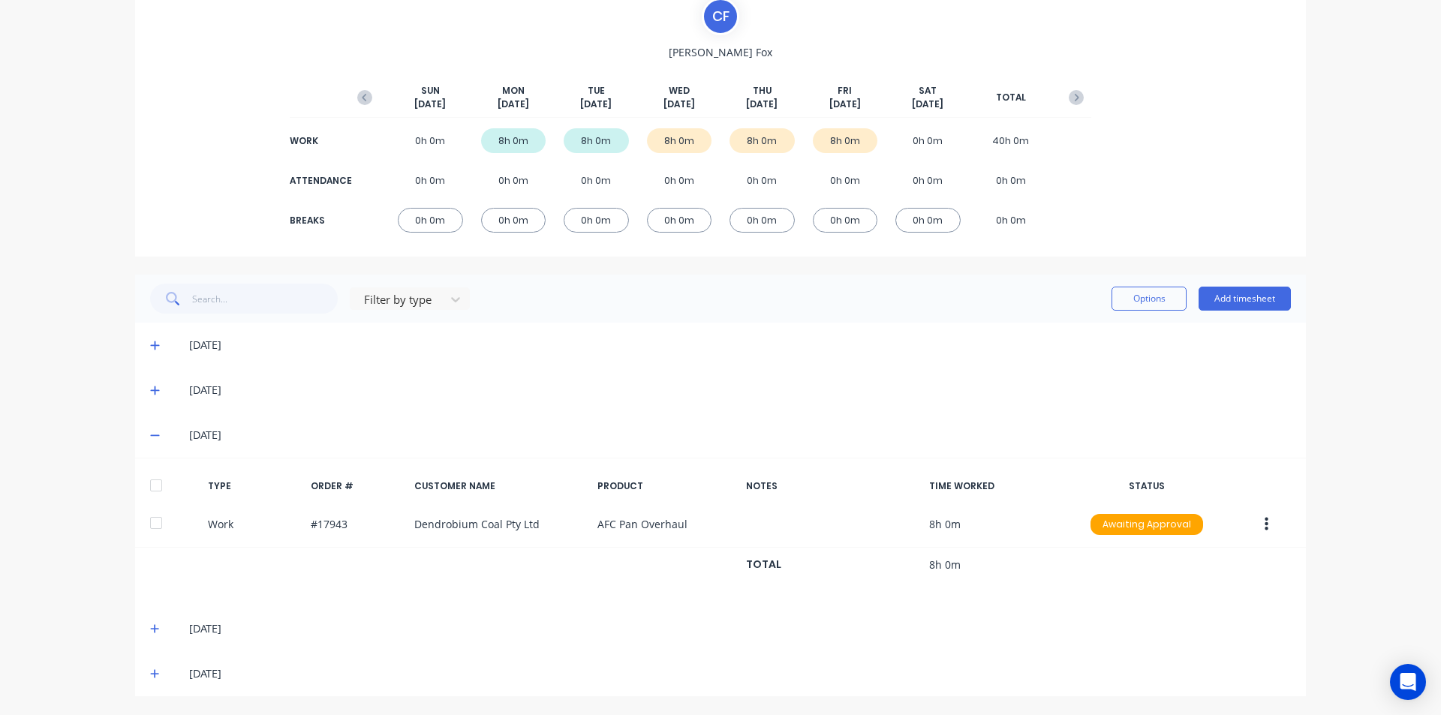
click at [150, 485] on div at bounding box center [156, 486] width 30 height 30
click at [150, 628] on icon at bounding box center [154, 629] width 9 height 9
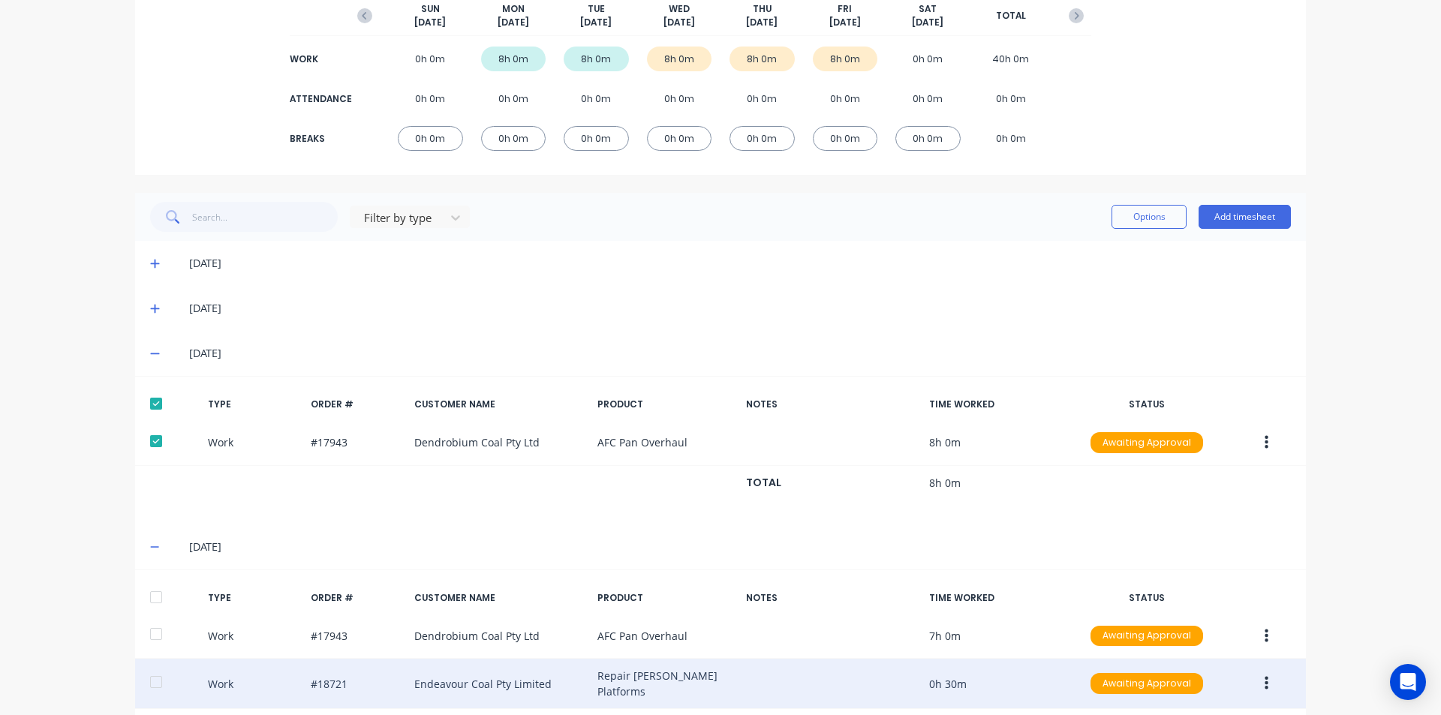
scroll to position [361, 0]
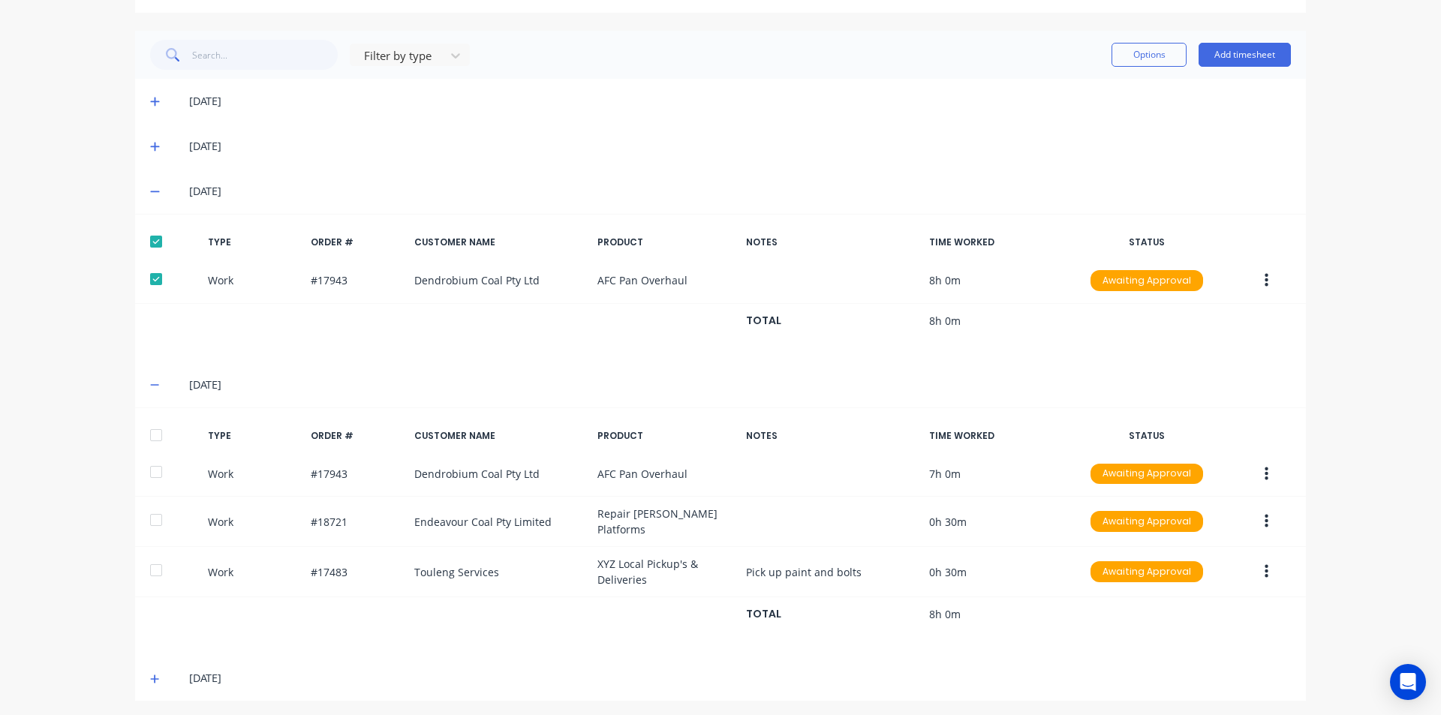
click at [156, 435] on div at bounding box center [156, 435] width 30 height 30
click at [153, 674] on icon at bounding box center [155, 679] width 10 height 11
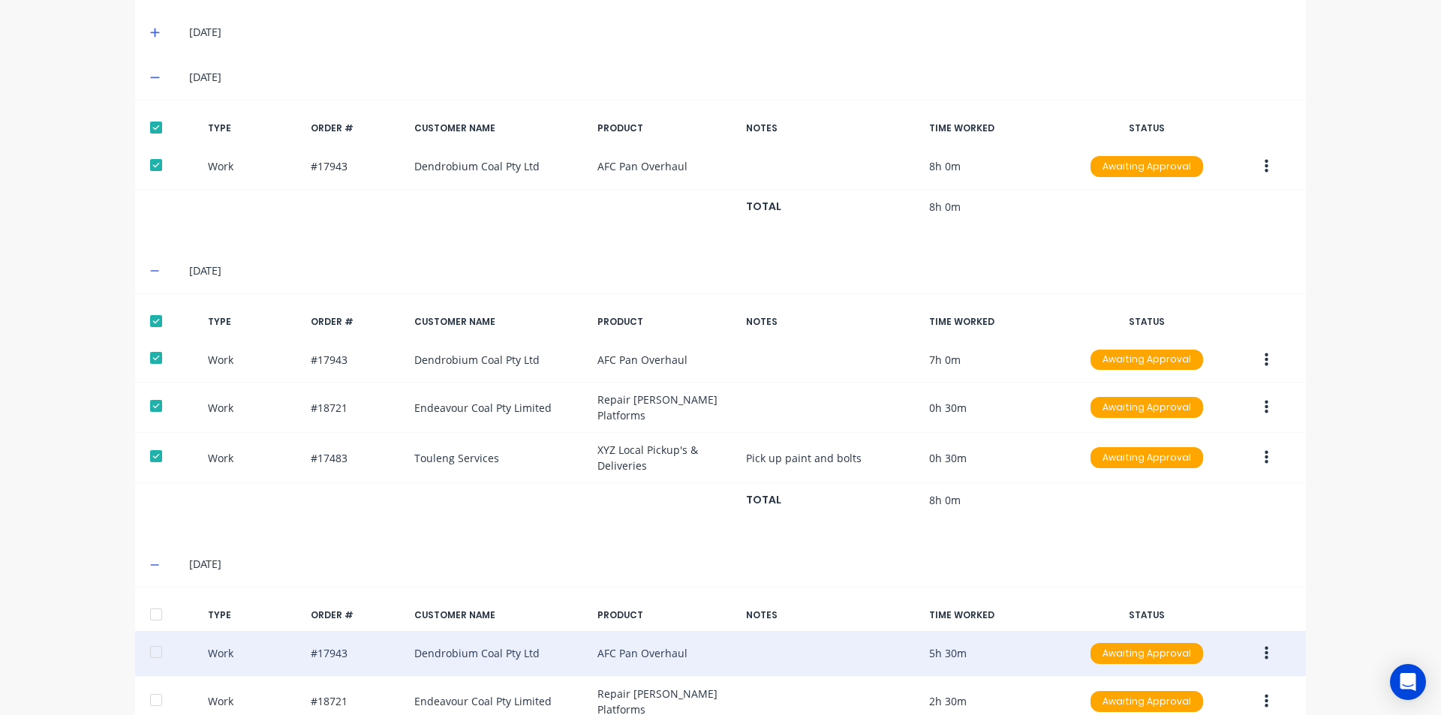
scroll to position [555, 0]
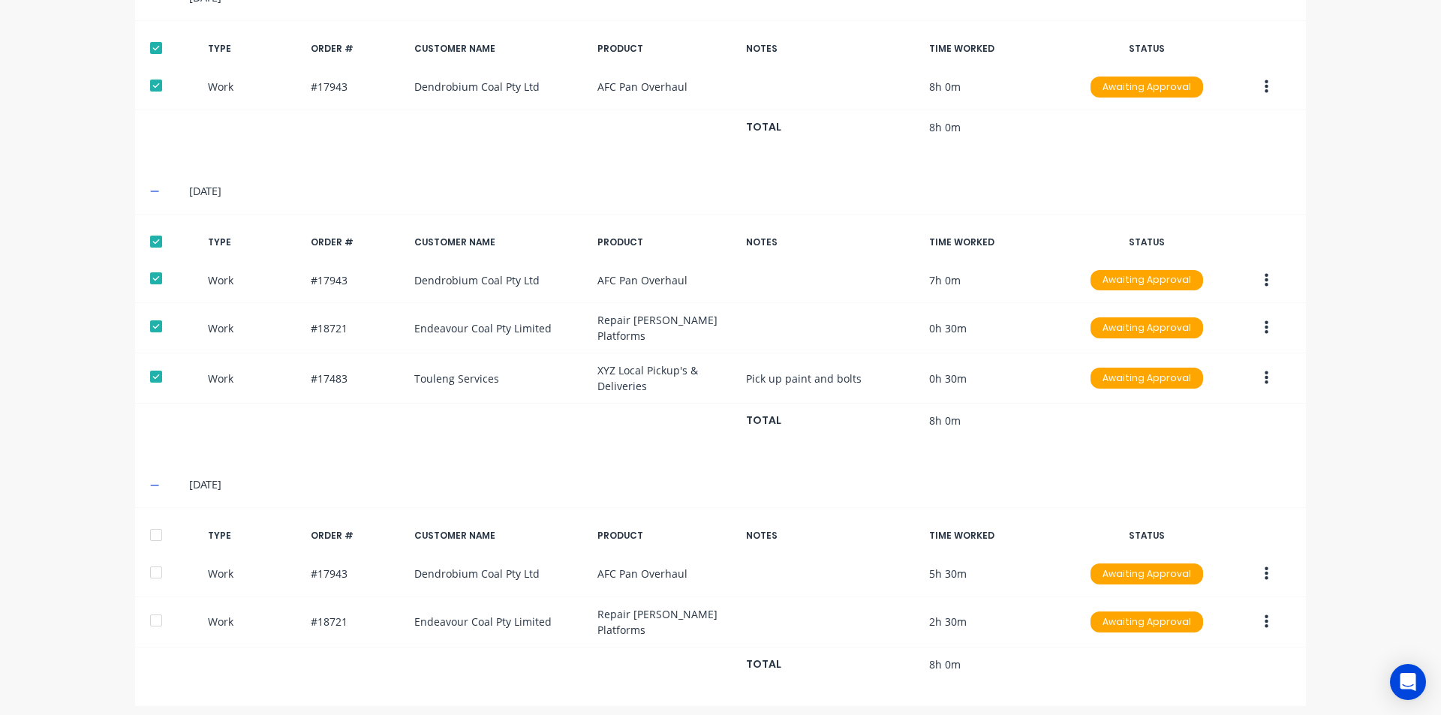
click at [156, 528] on div at bounding box center [156, 535] width 30 height 30
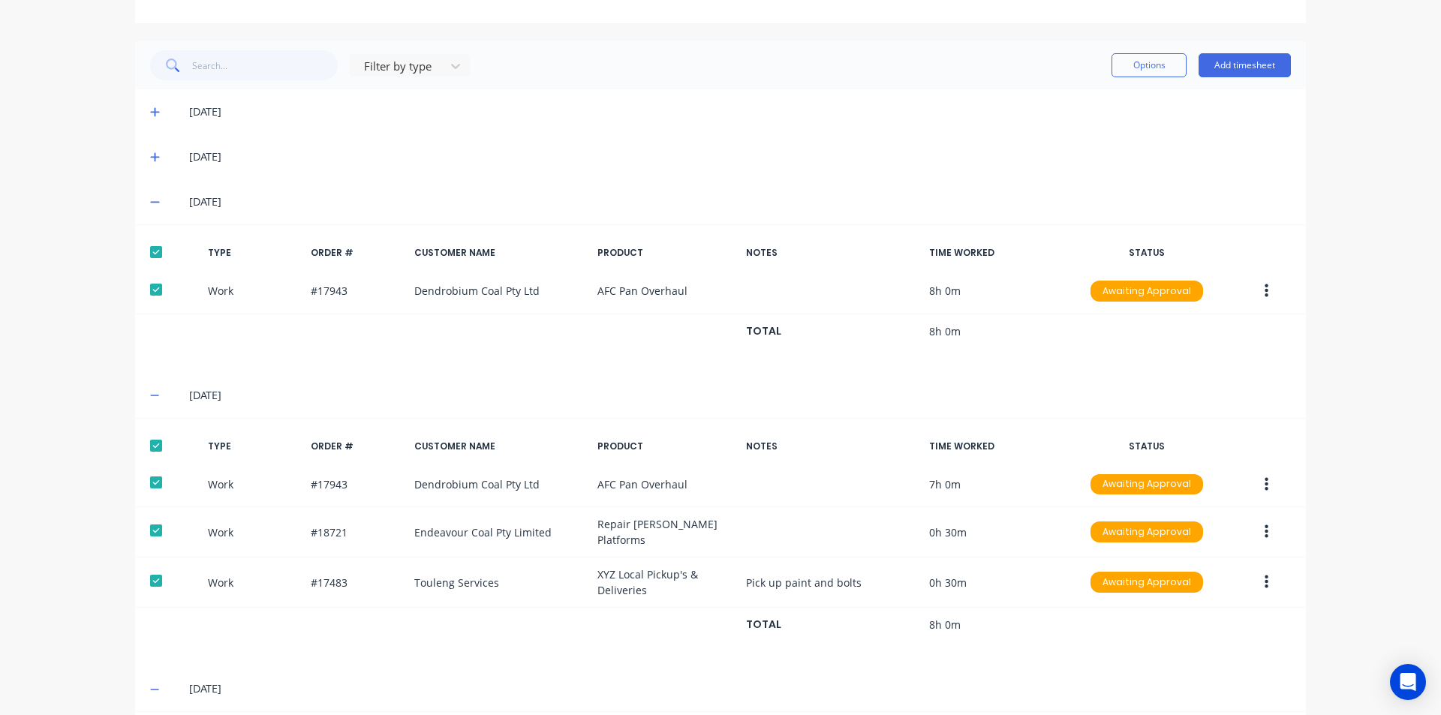
scroll to position [0, 0]
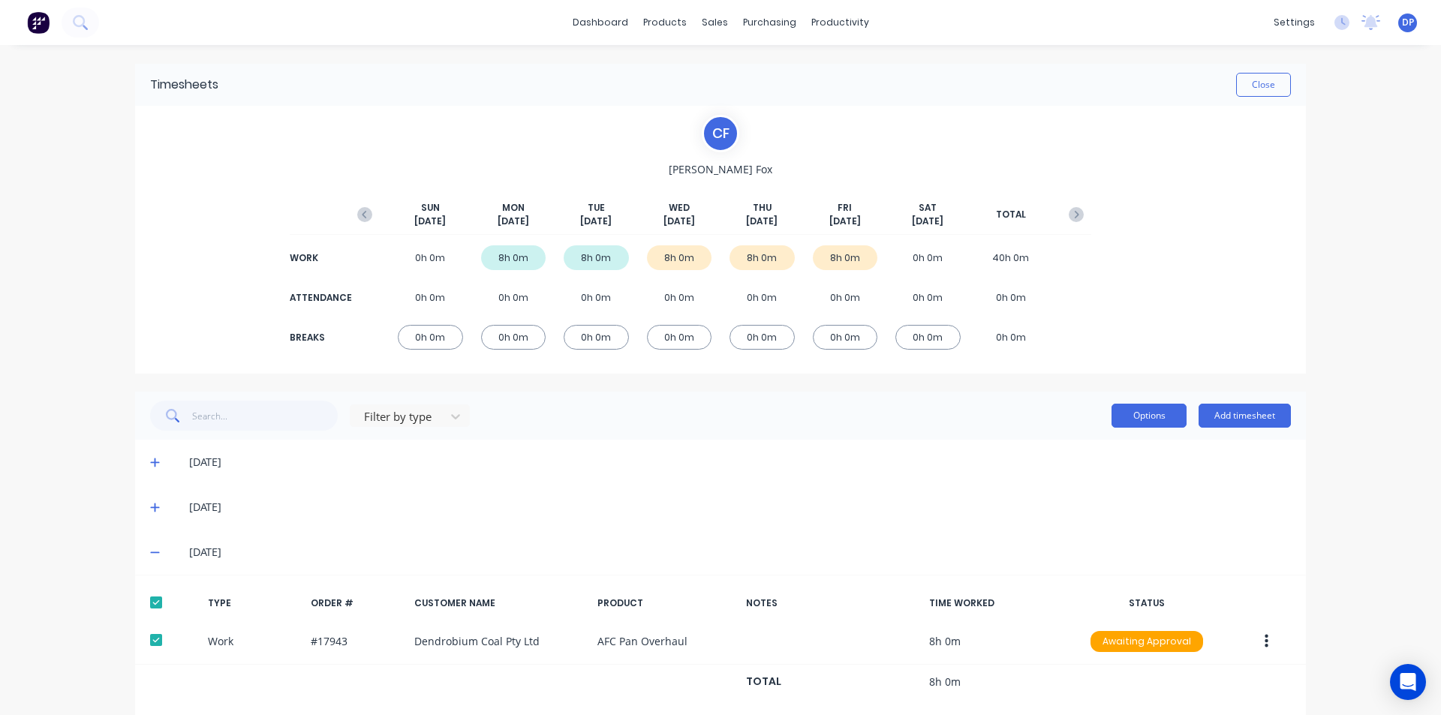
click at [1153, 404] on button "Options" at bounding box center [1149, 416] width 75 height 24
click at [1123, 456] on div "Approve" at bounding box center [1116, 455] width 116 height 22
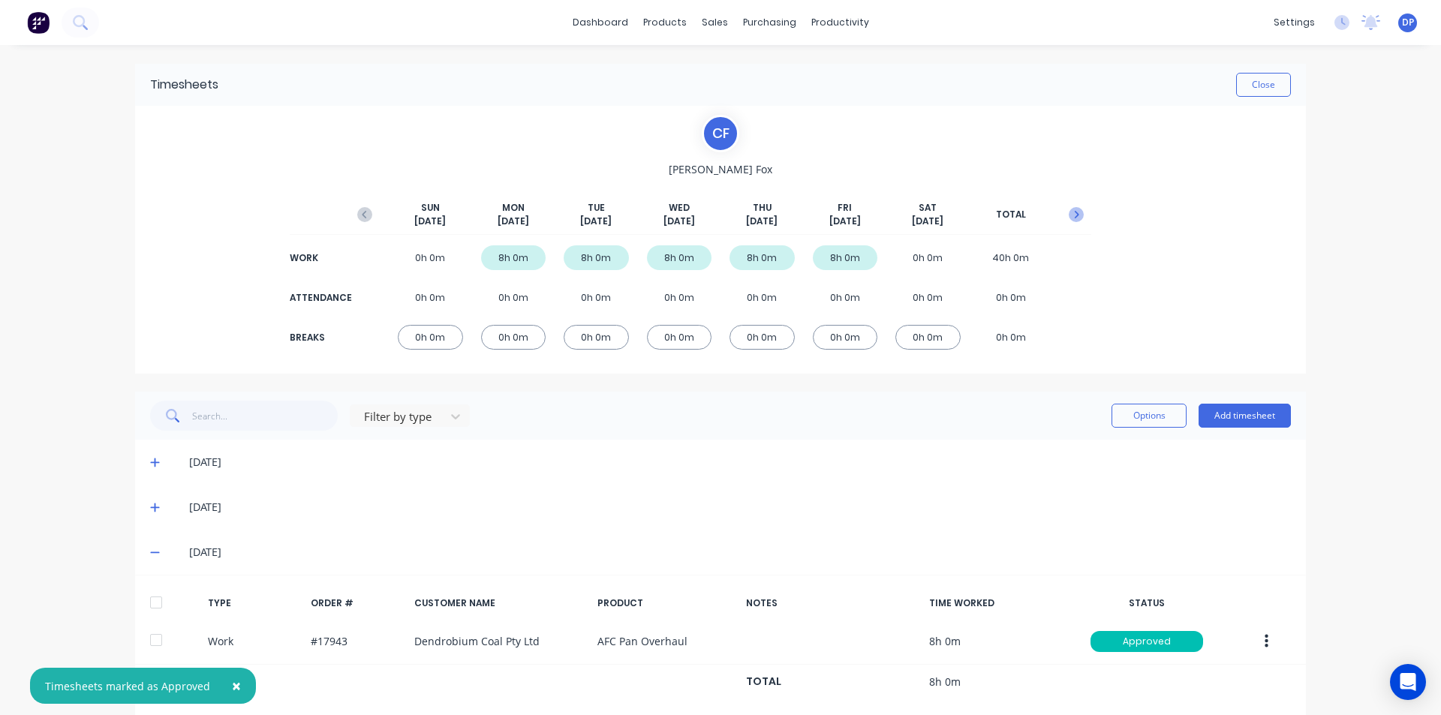
click at [1075, 213] on icon "button" at bounding box center [1076, 214] width 15 height 15
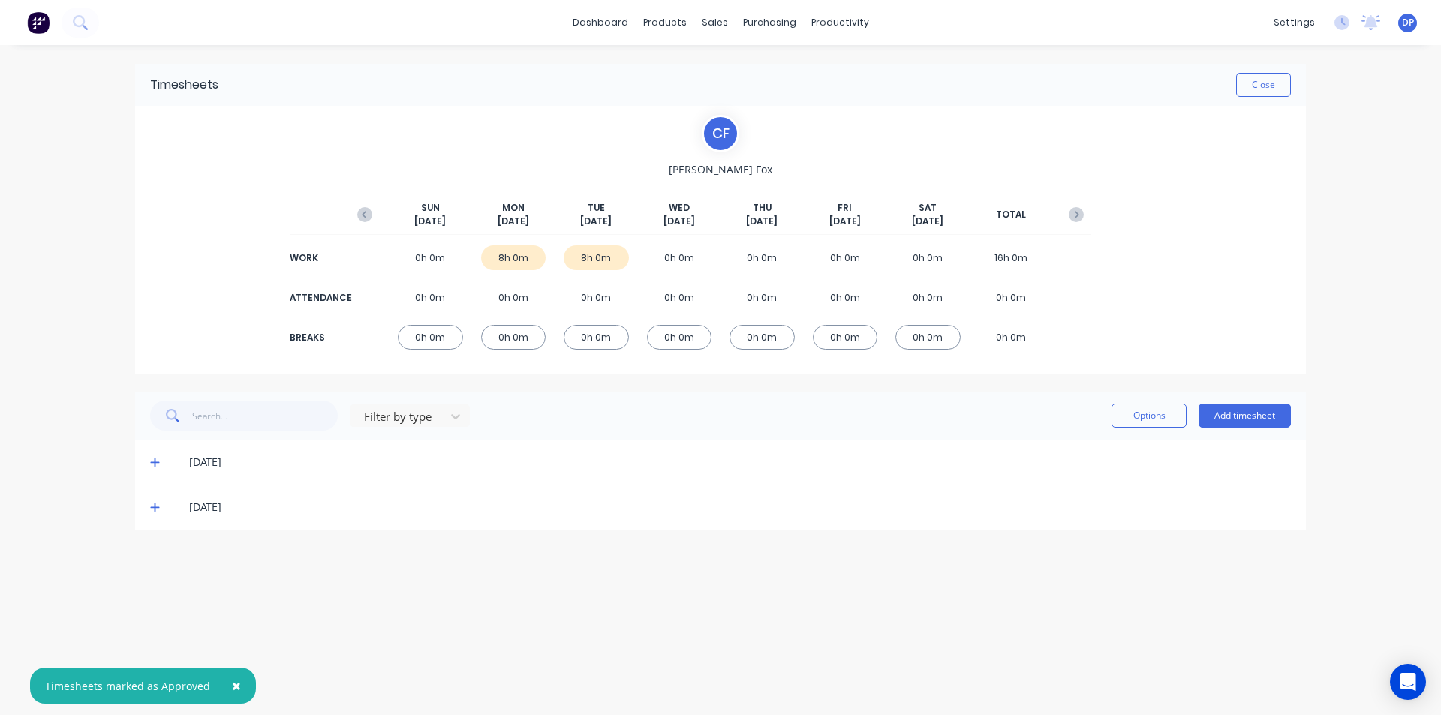
click at [146, 461] on div "[DATE]" at bounding box center [720, 462] width 1171 height 45
click at [150, 461] on icon at bounding box center [155, 462] width 10 height 11
click at [168, 516] on div at bounding box center [156, 513] width 30 height 30
click at [158, 658] on icon at bounding box center [155, 656] width 10 height 11
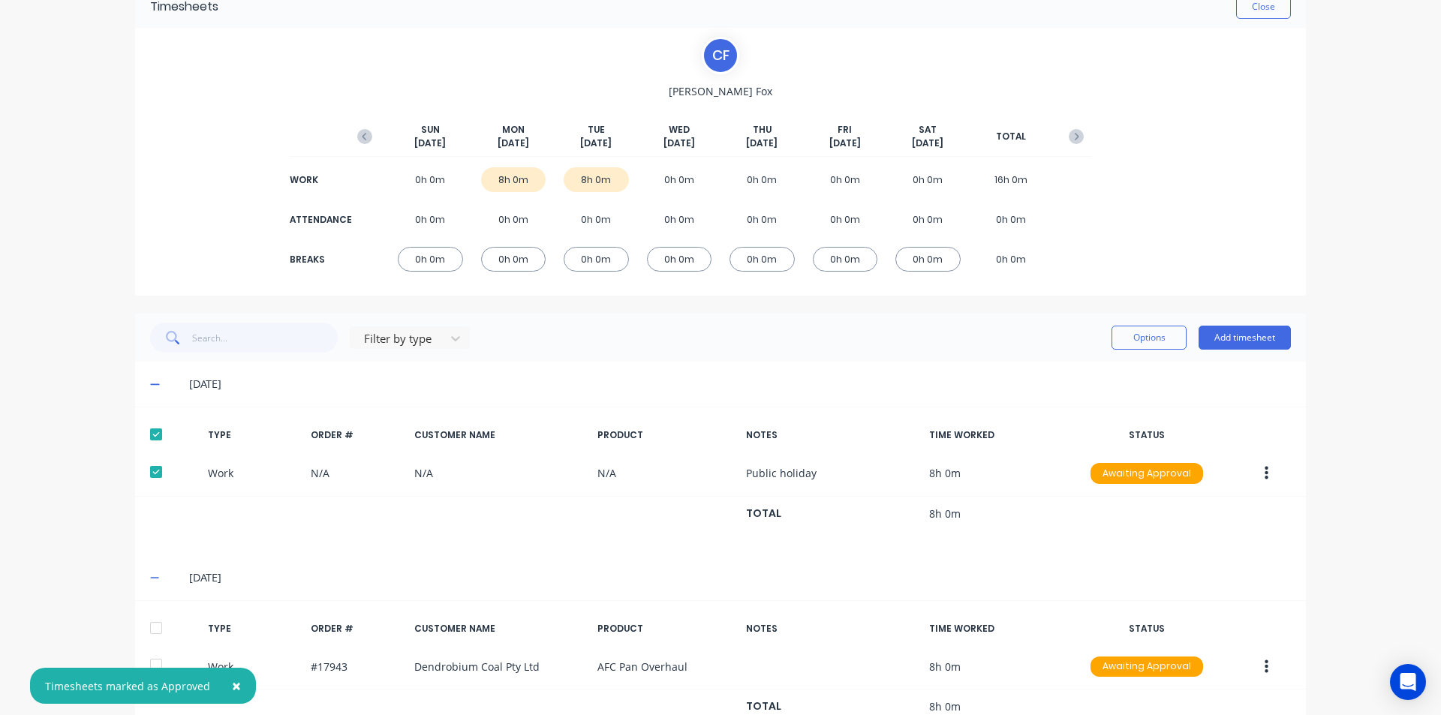
scroll to position [130, 0]
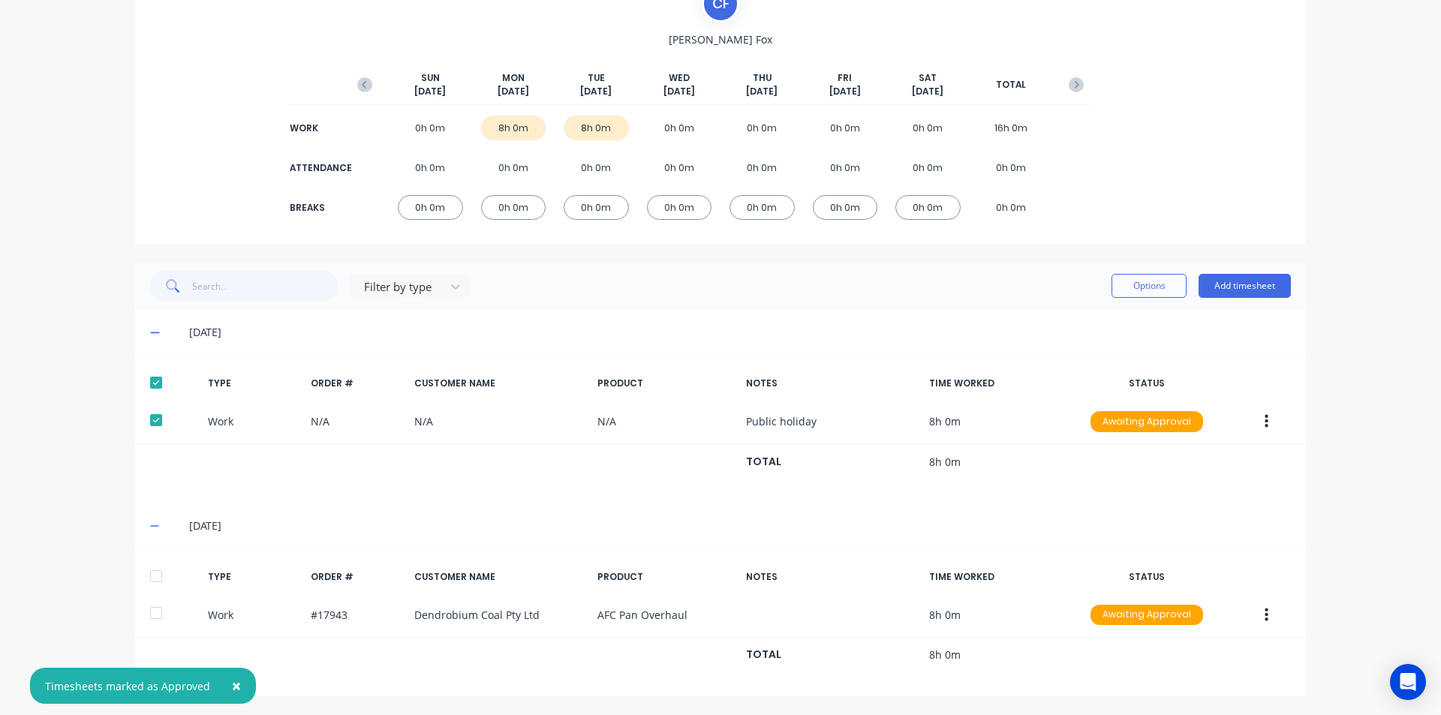
click at [152, 579] on div at bounding box center [156, 576] width 30 height 30
click at [1145, 275] on button "Options" at bounding box center [1149, 286] width 75 height 24
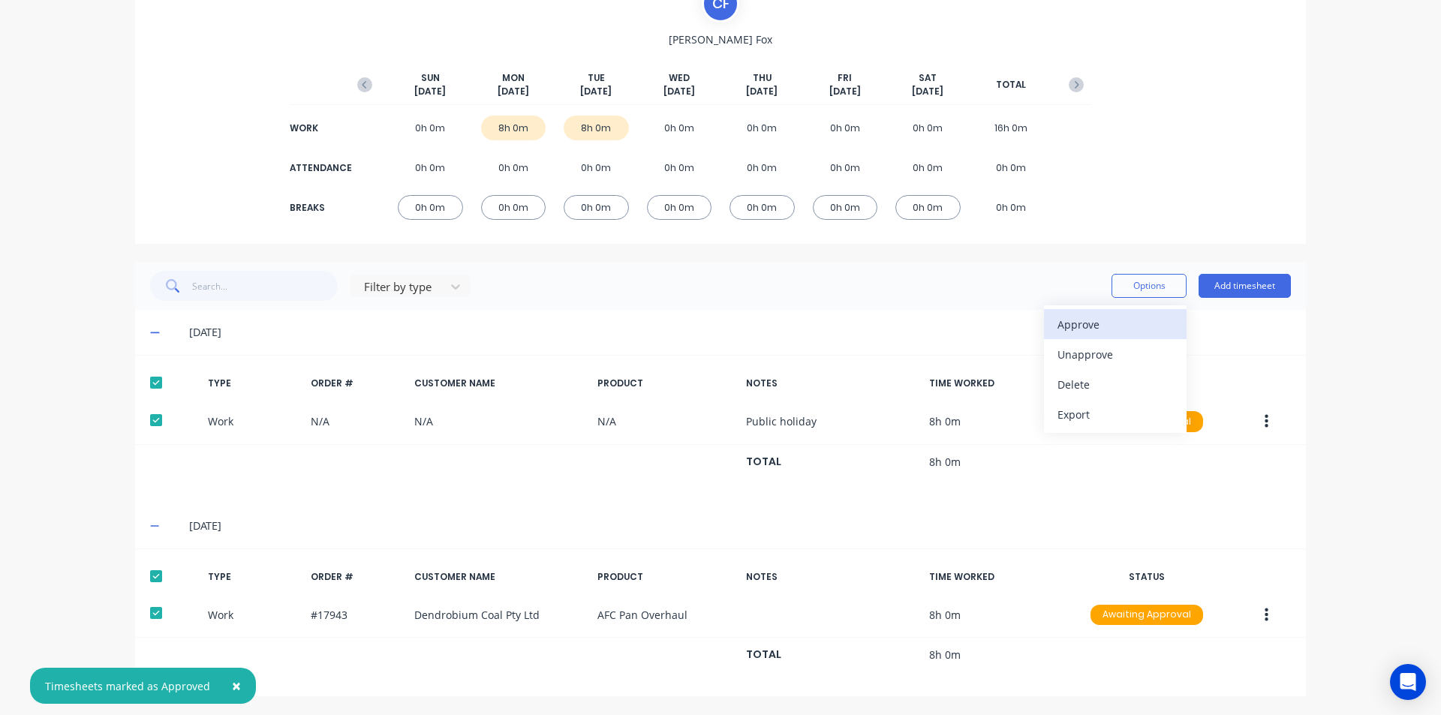
click at [1121, 326] on div "Approve" at bounding box center [1116, 325] width 116 height 22
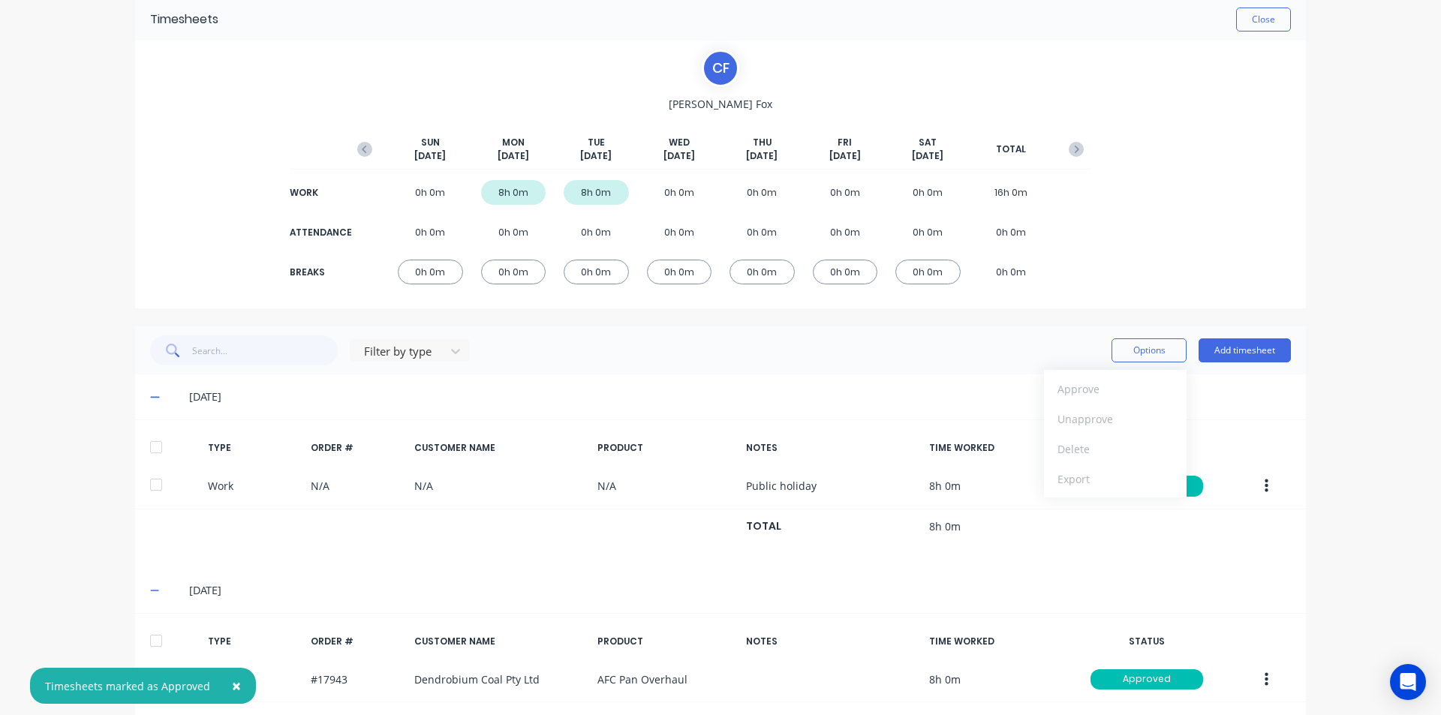
scroll to position [0, 0]
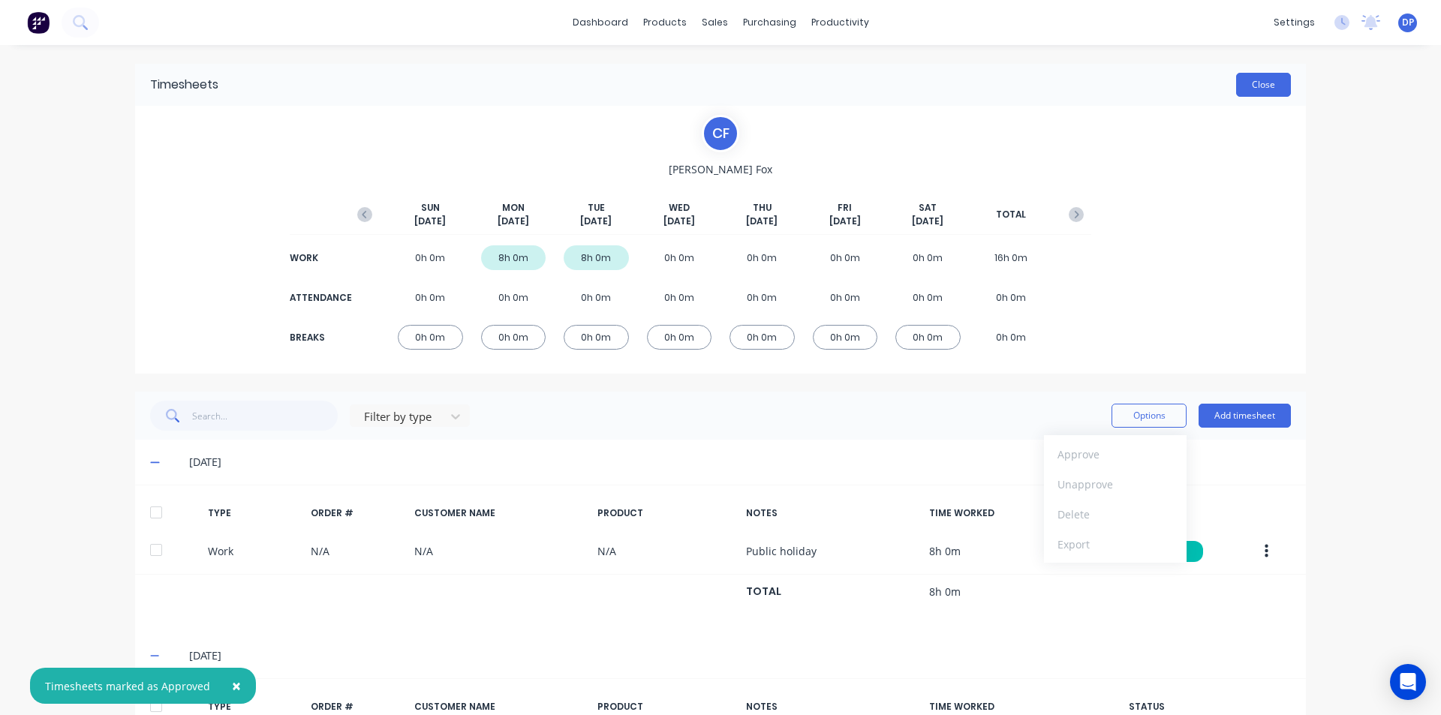
click at [1270, 75] on button "Close" at bounding box center [1263, 85] width 55 height 24
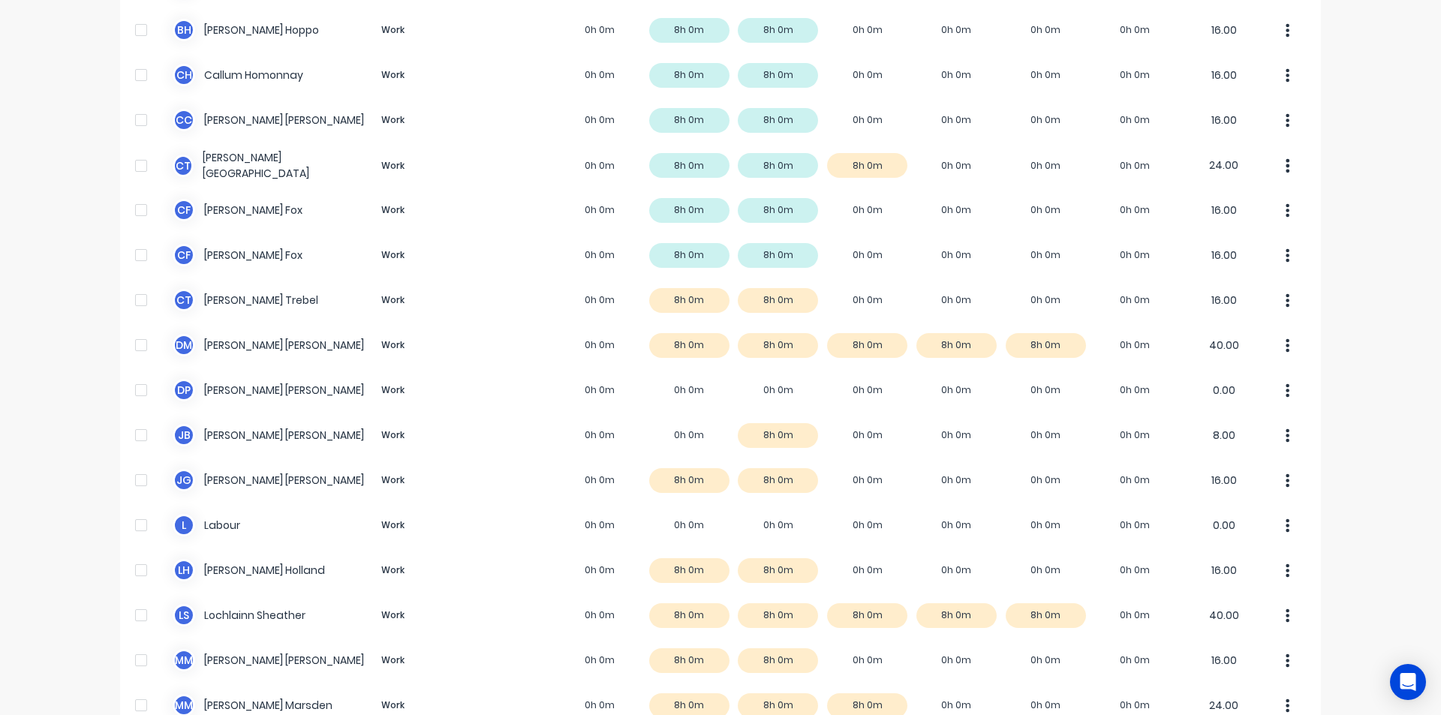
scroll to position [375, 0]
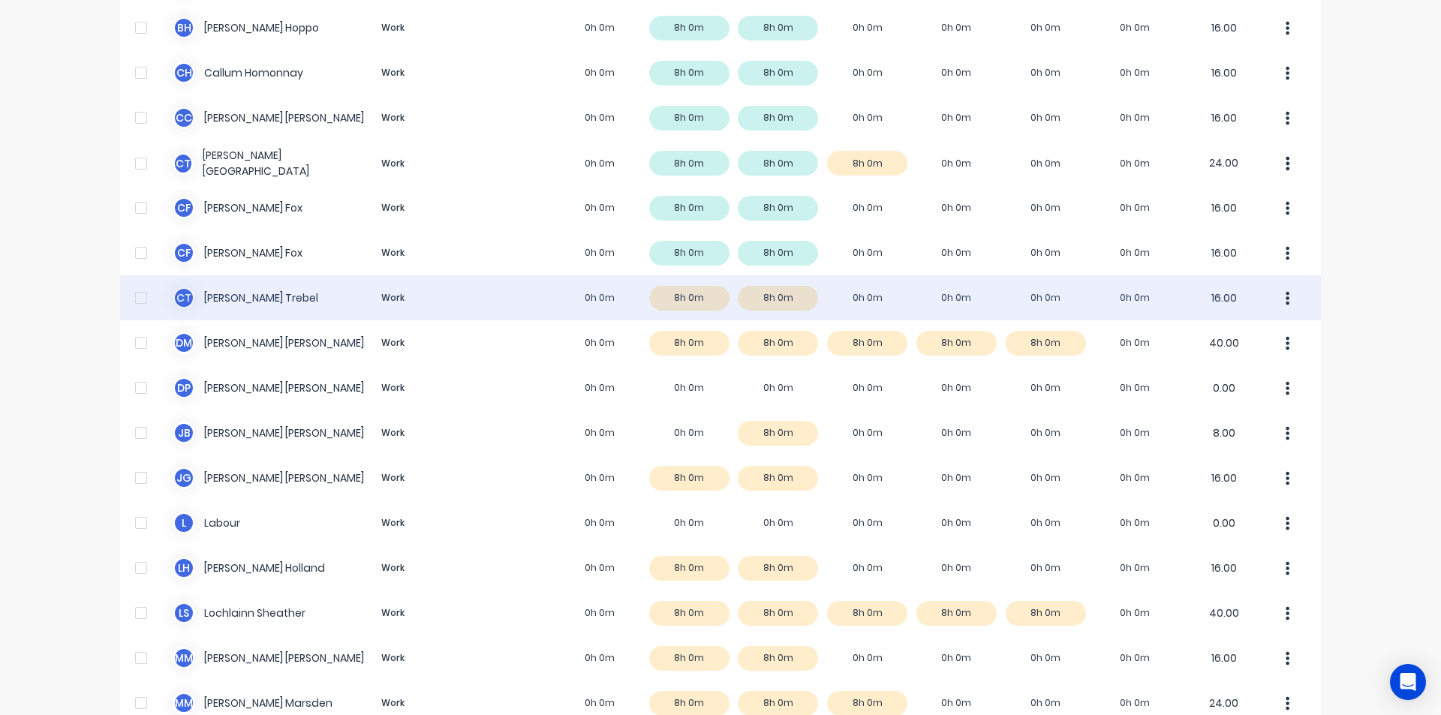
click at [251, 293] on div "C T [PERSON_NAME] Work 0h 0m 8h 0m 8h 0m 0h 0m 0h 0m 0h 0m 0h 0m 16.00" at bounding box center [720, 297] width 1201 height 45
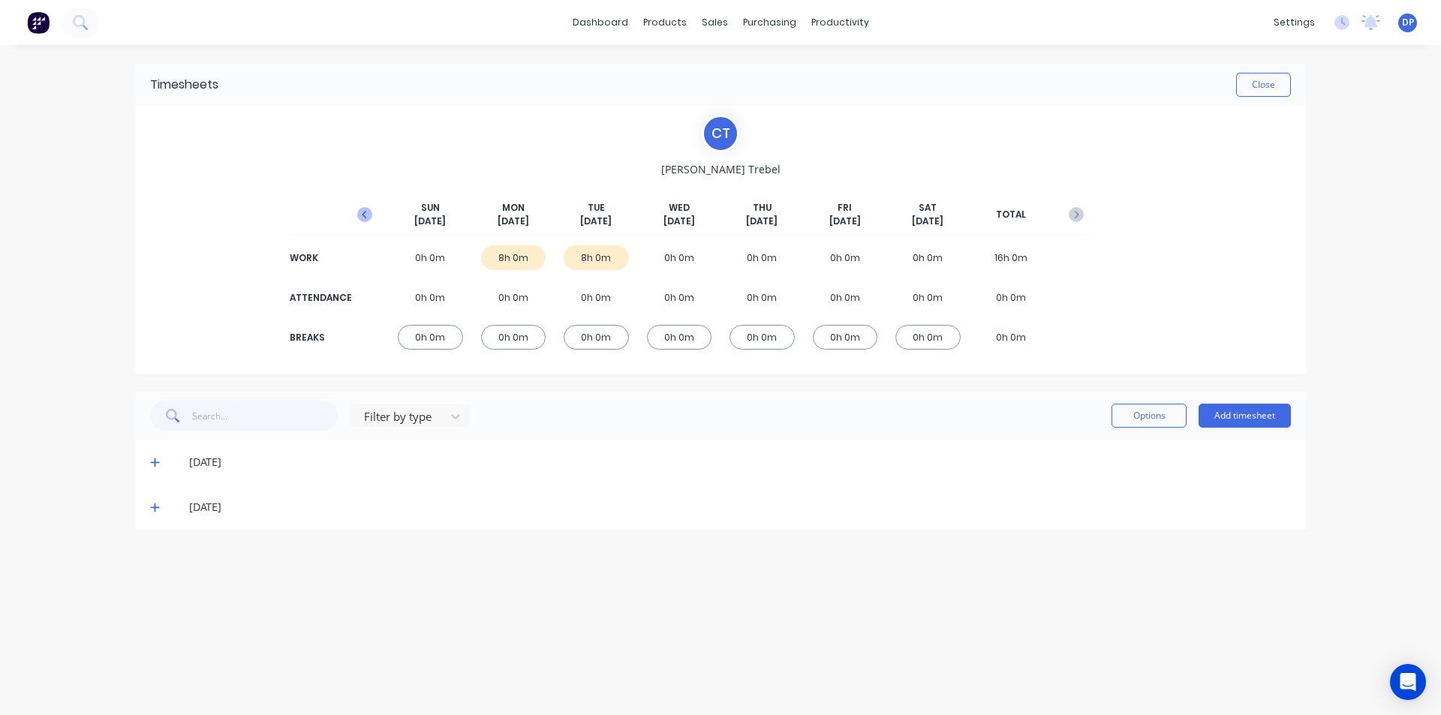
click at [366, 218] on icon "button" at bounding box center [364, 215] width 5 height 8
click at [152, 551] on icon at bounding box center [155, 552] width 10 height 11
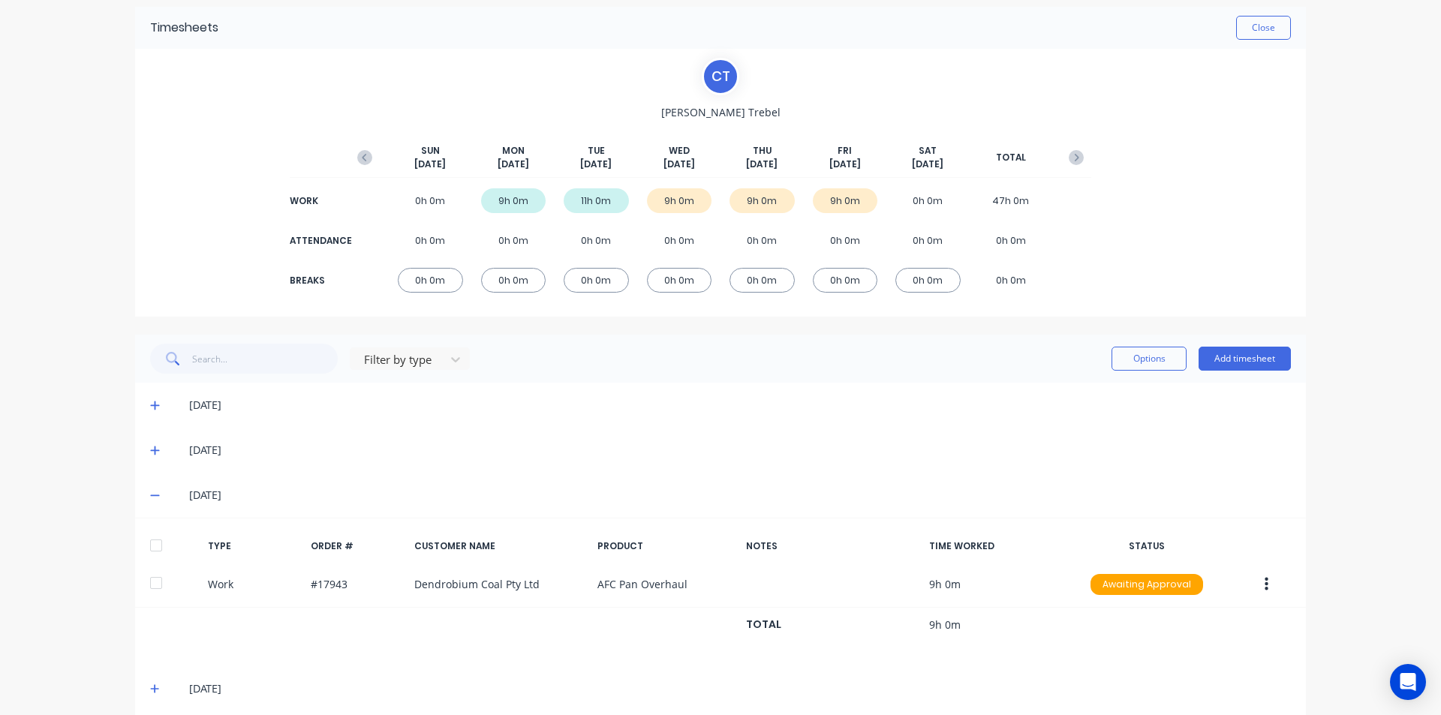
scroll to position [117, 0]
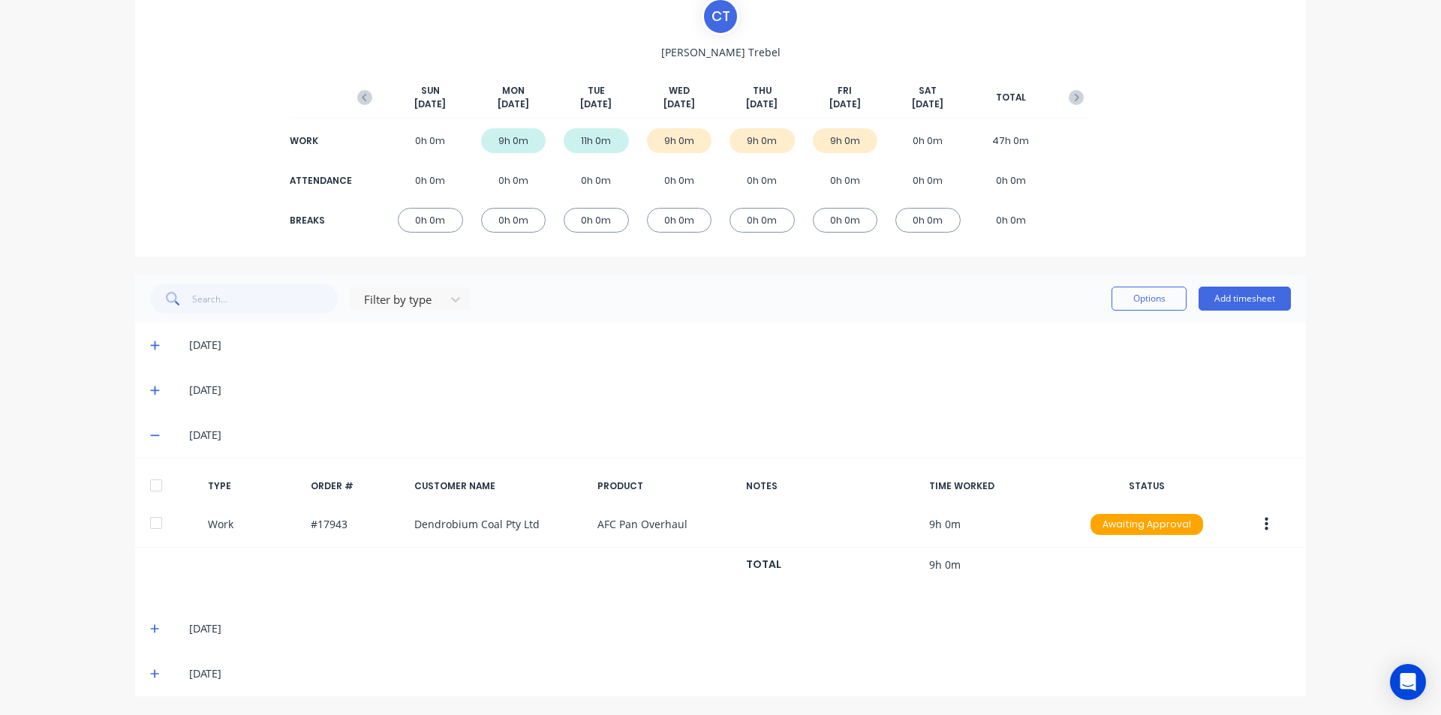
click at [149, 482] on div at bounding box center [156, 486] width 30 height 30
click at [150, 625] on icon at bounding box center [155, 629] width 10 height 11
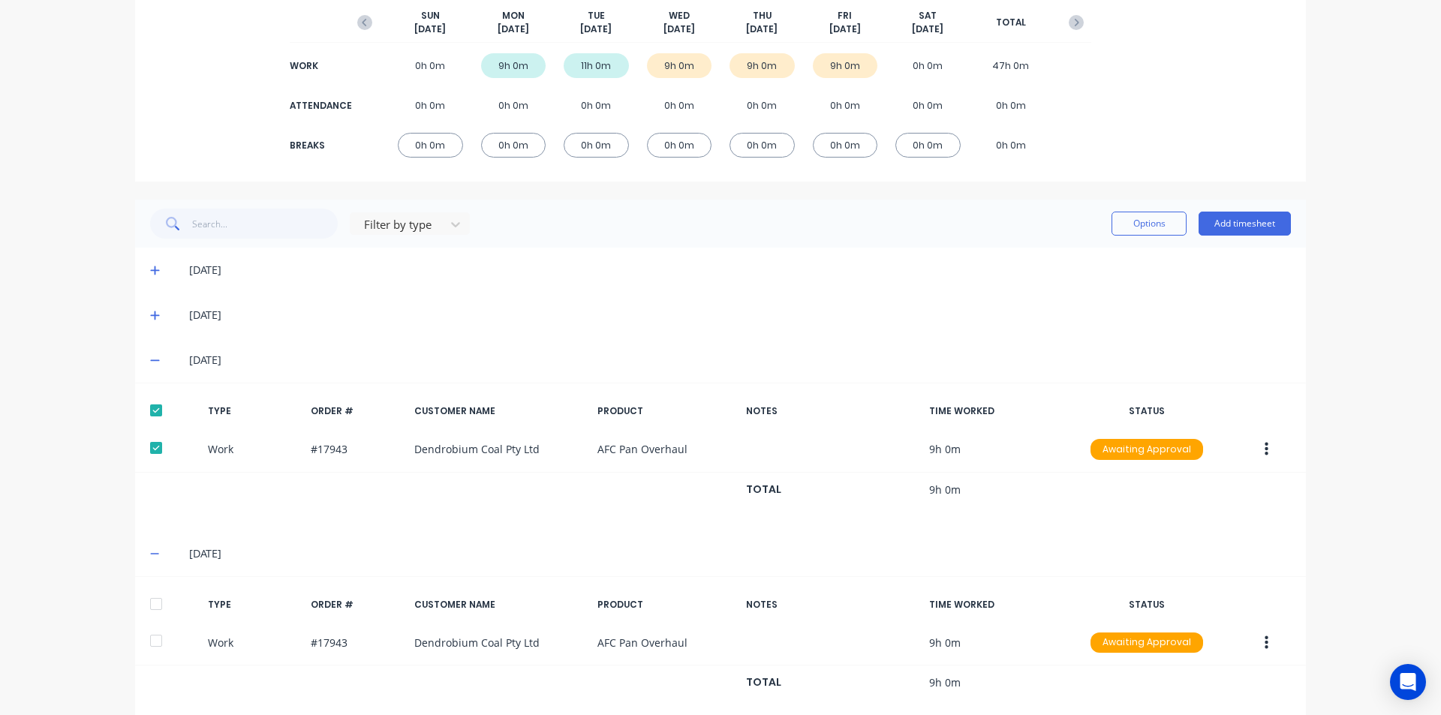
scroll to position [265, 0]
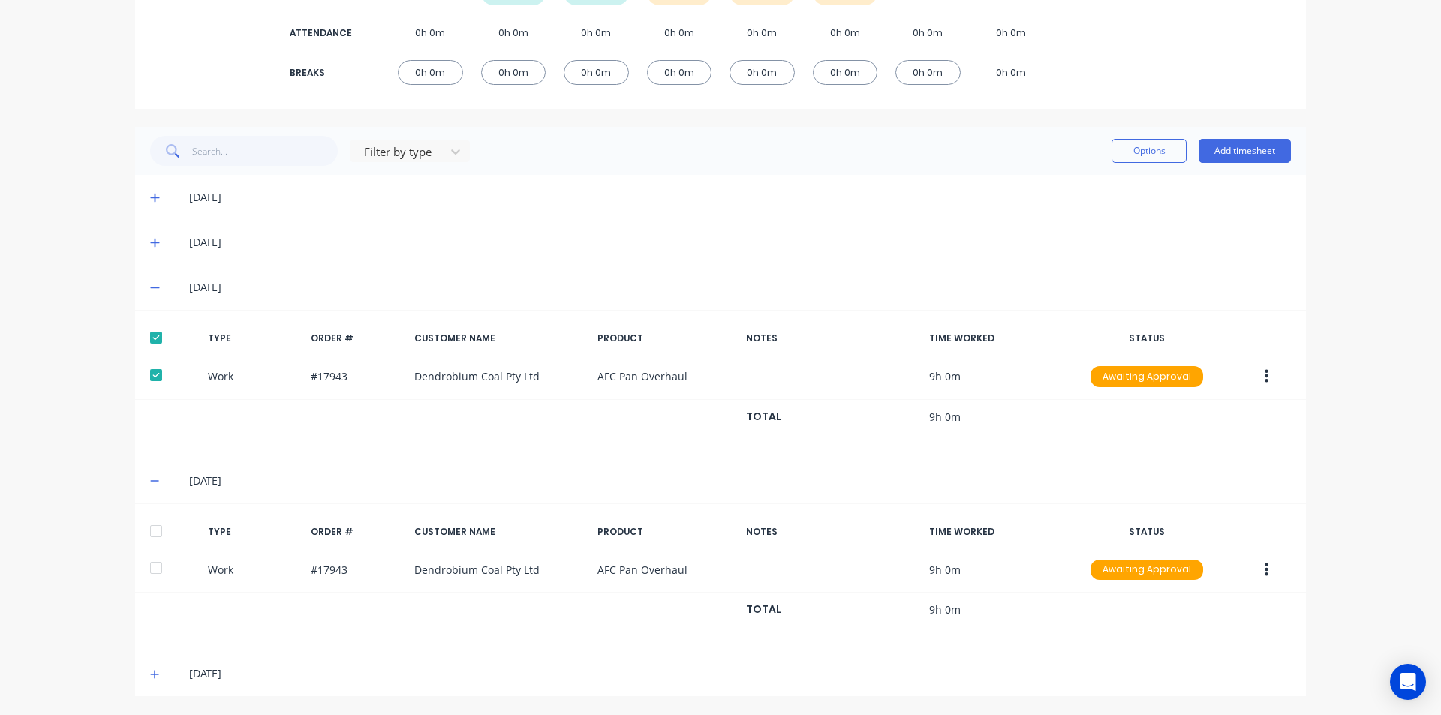
click at [157, 528] on div at bounding box center [156, 531] width 30 height 30
click at [155, 672] on span at bounding box center [157, 674] width 15 height 15
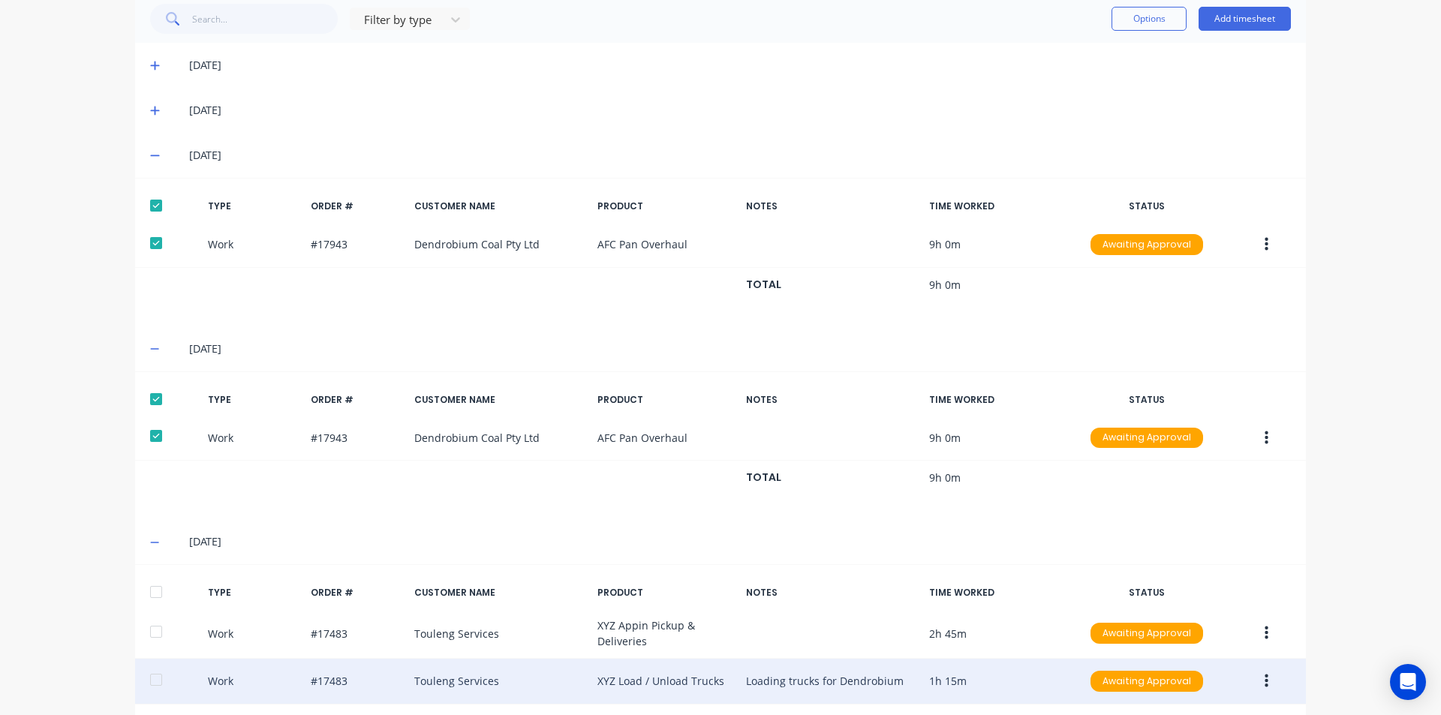
scroll to position [509, 0]
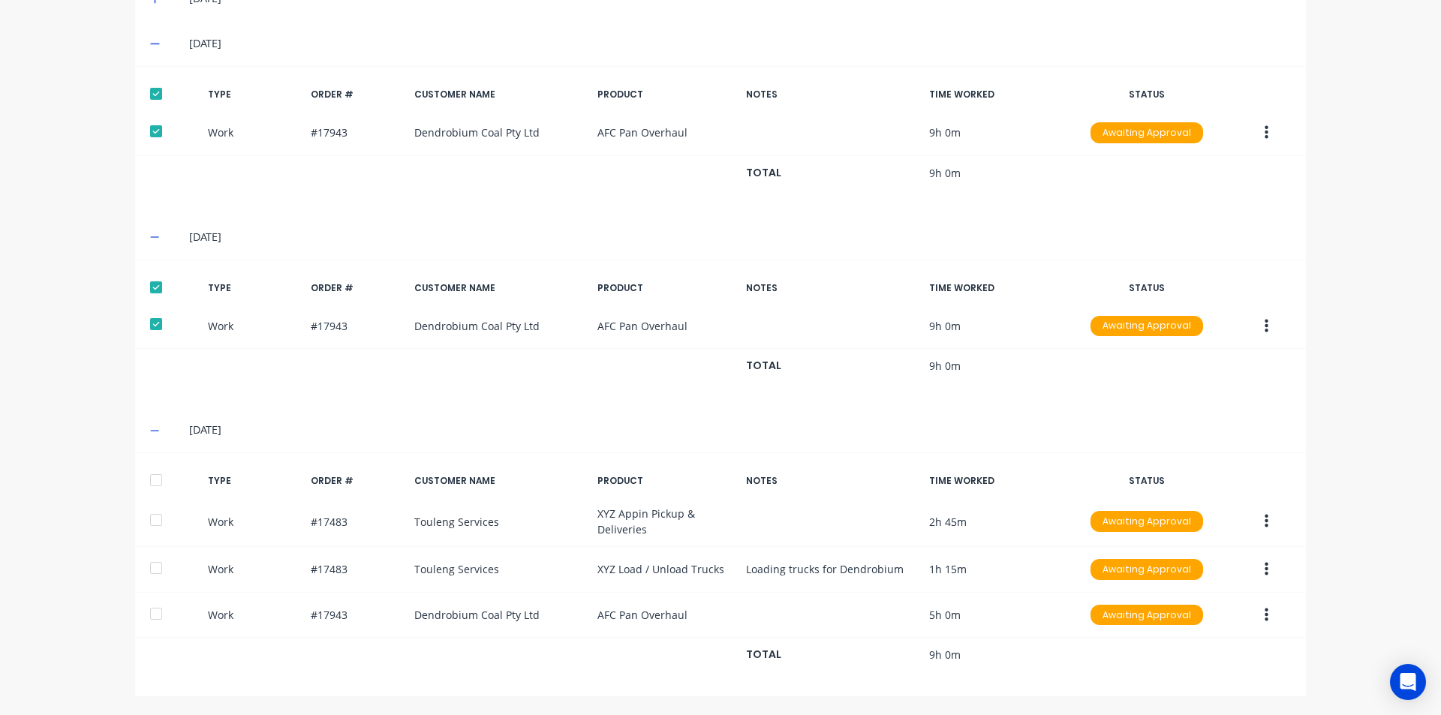
click at [161, 474] on div at bounding box center [156, 480] width 30 height 30
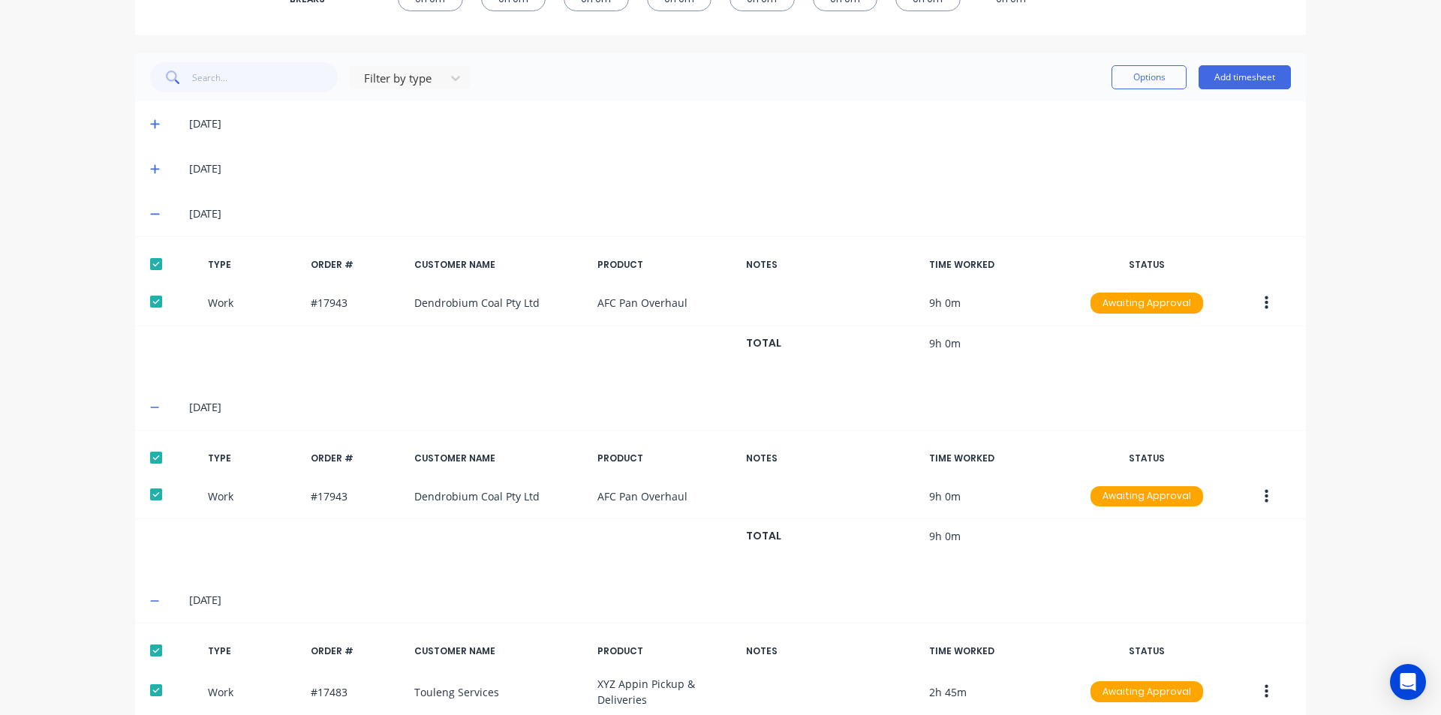
scroll to position [59, 0]
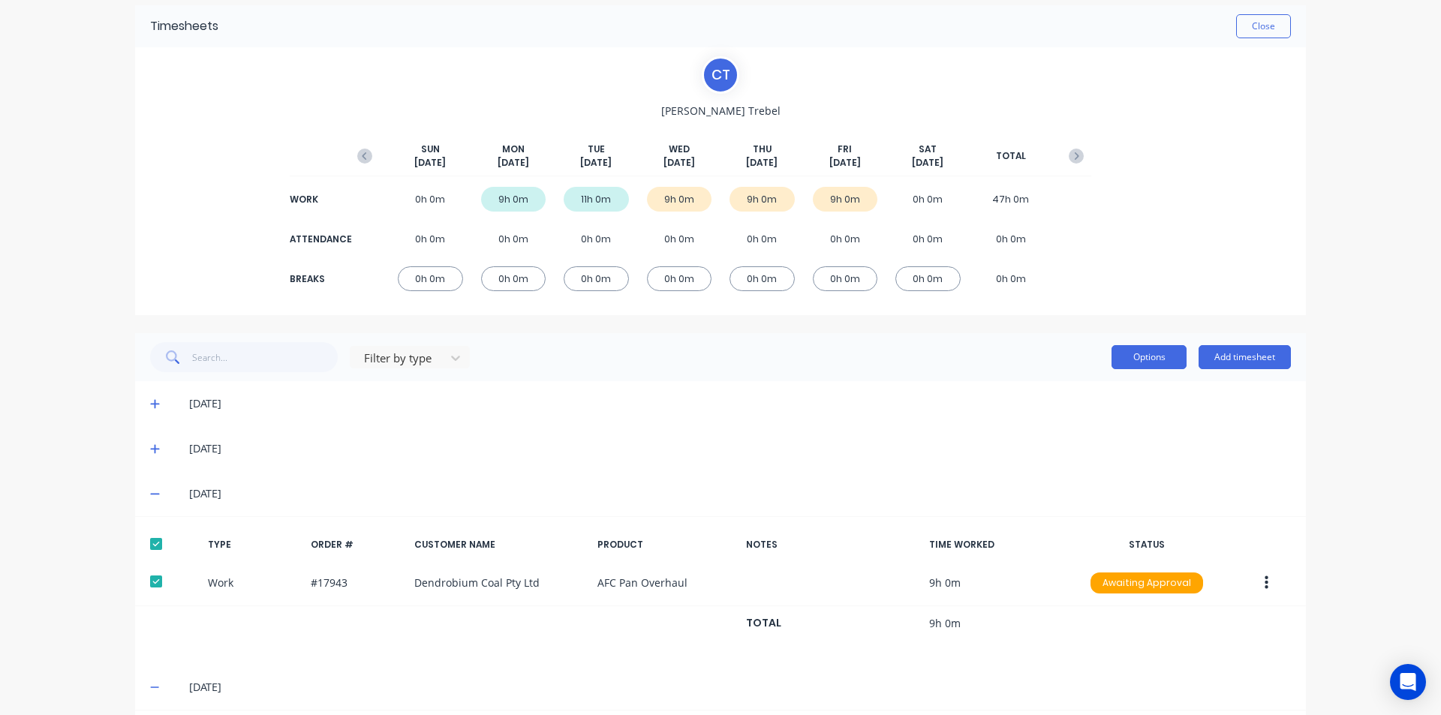
click at [1126, 366] on button "Options" at bounding box center [1149, 357] width 75 height 24
click at [1100, 396] on div "Approve" at bounding box center [1116, 396] width 116 height 22
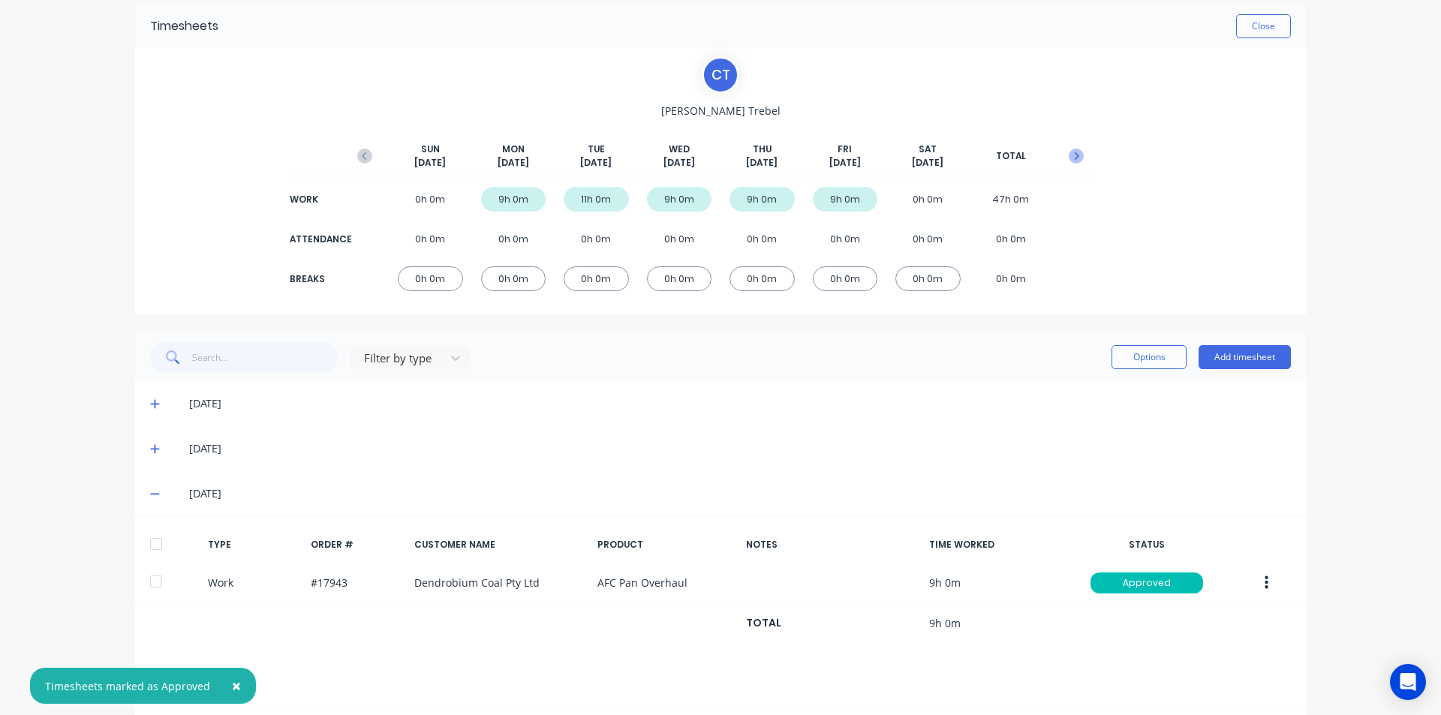
click at [1076, 153] on icon "button" at bounding box center [1076, 156] width 15 height 15
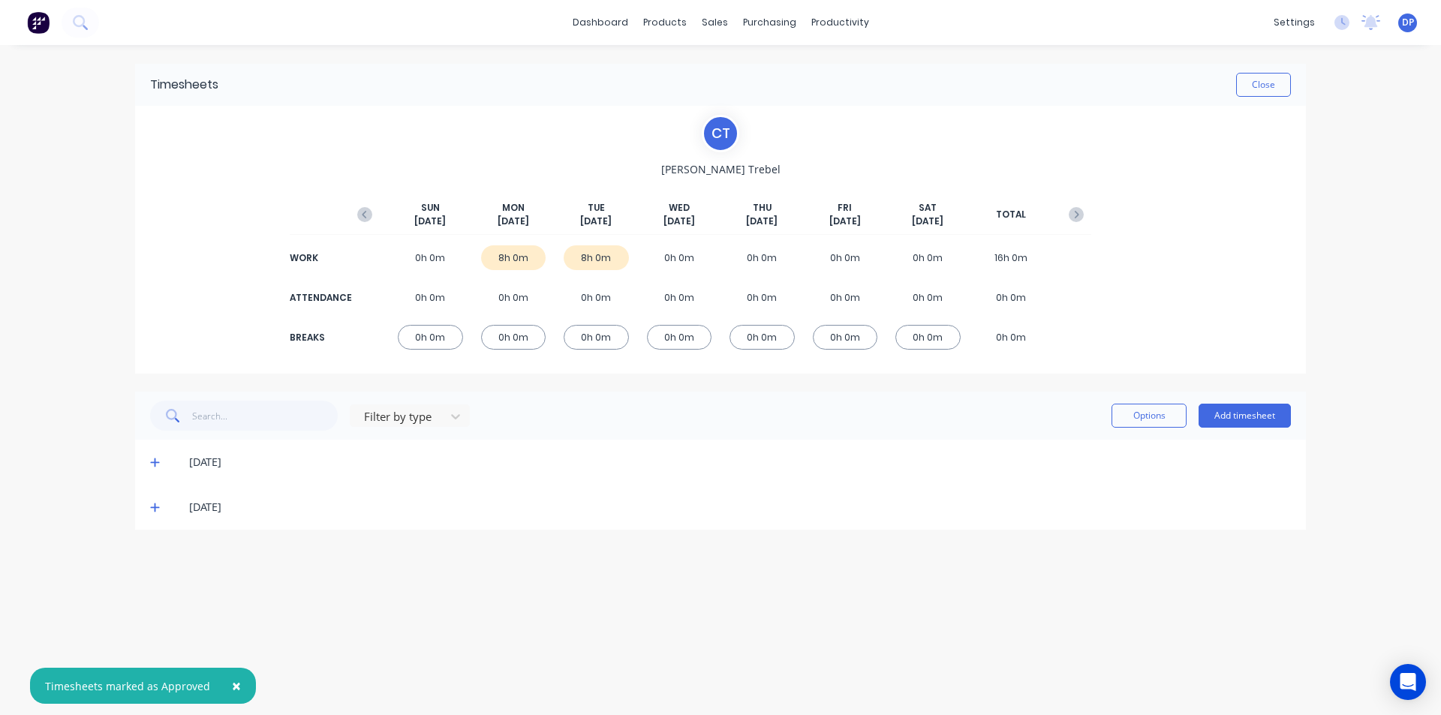
click at [155, 456] on span at bounding box center [157, 462] width 15 height 15
click at [161, 504] on div at bounding box center [156, 513] width 30 height 30
click at [158, 655] on icon at bounding box center [155, 656] width 10 height 11
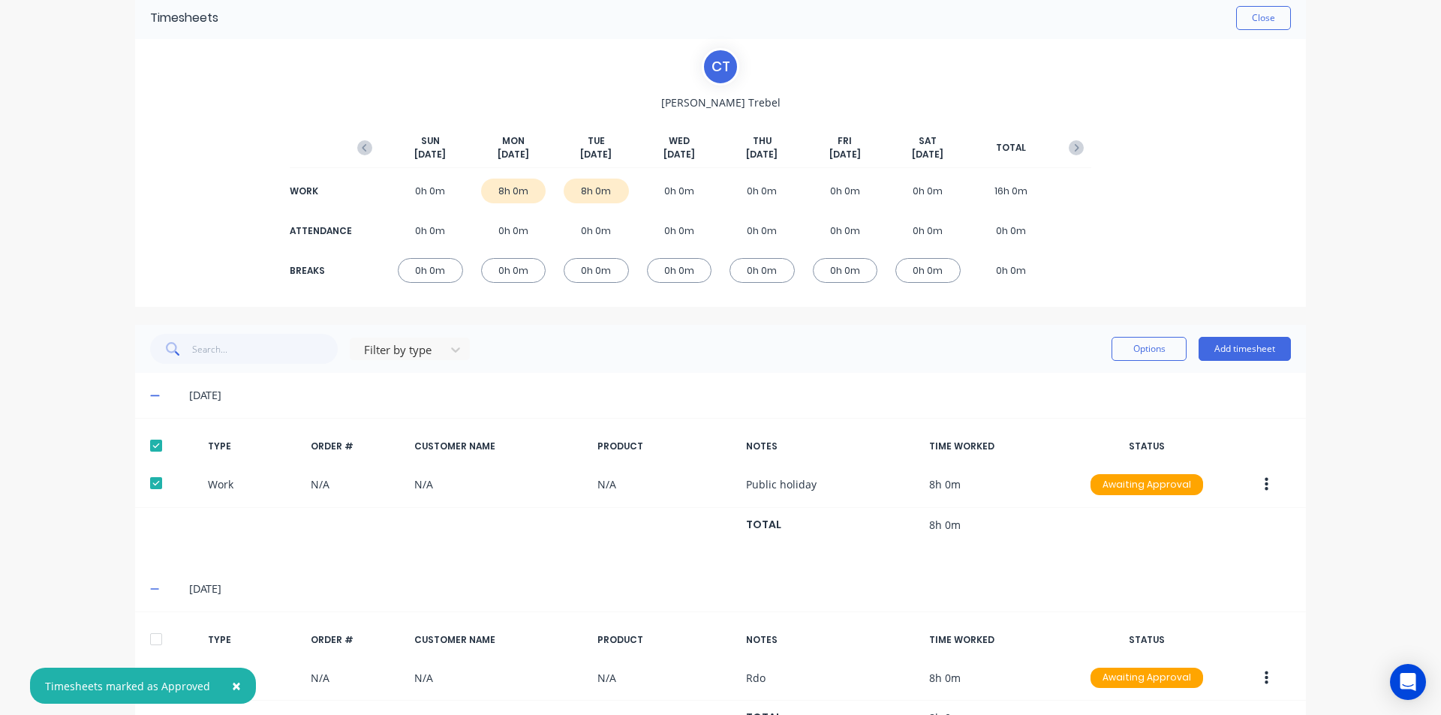
scroll to position [130, 0]
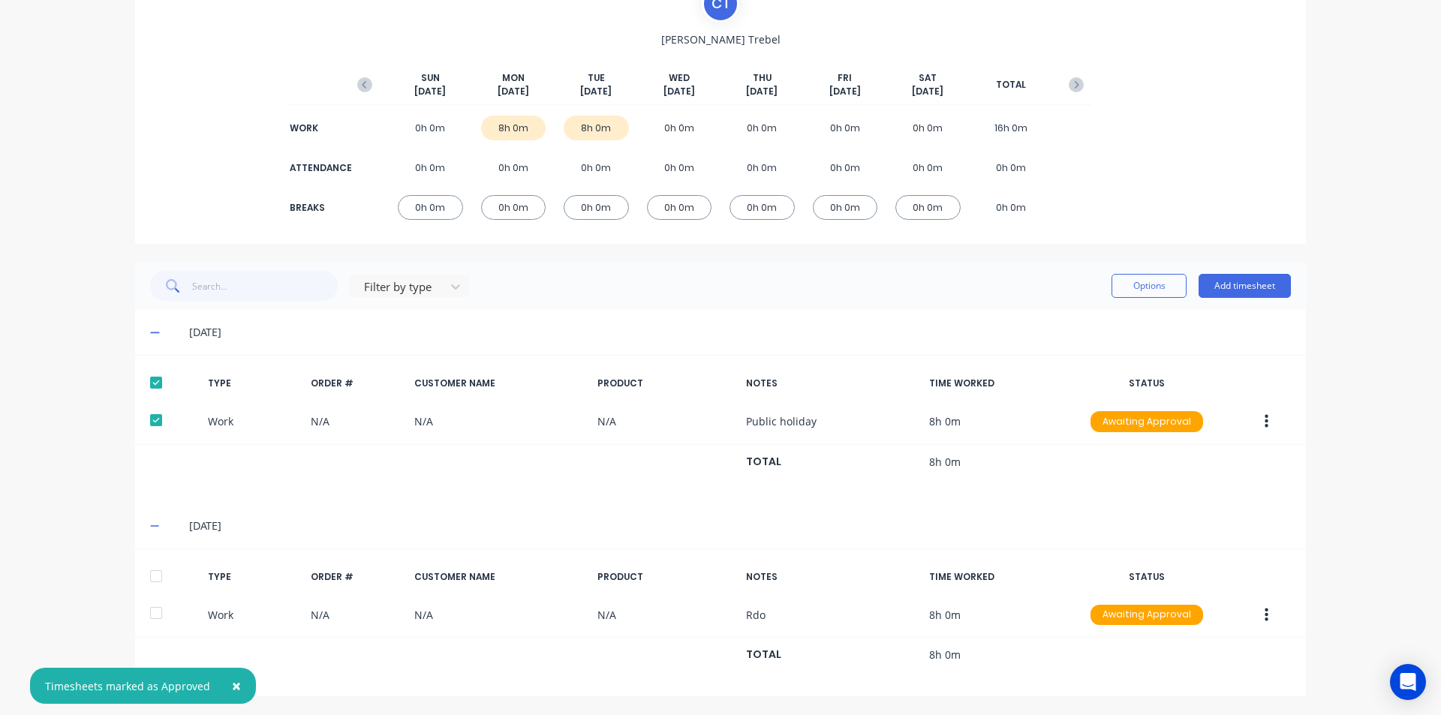
click at [149, 576] on div at bounding box center [156, 576] width 30 height 30
click at [1168, 276] on button "Options" at bounding box center [1149, 286] width 75 height 24
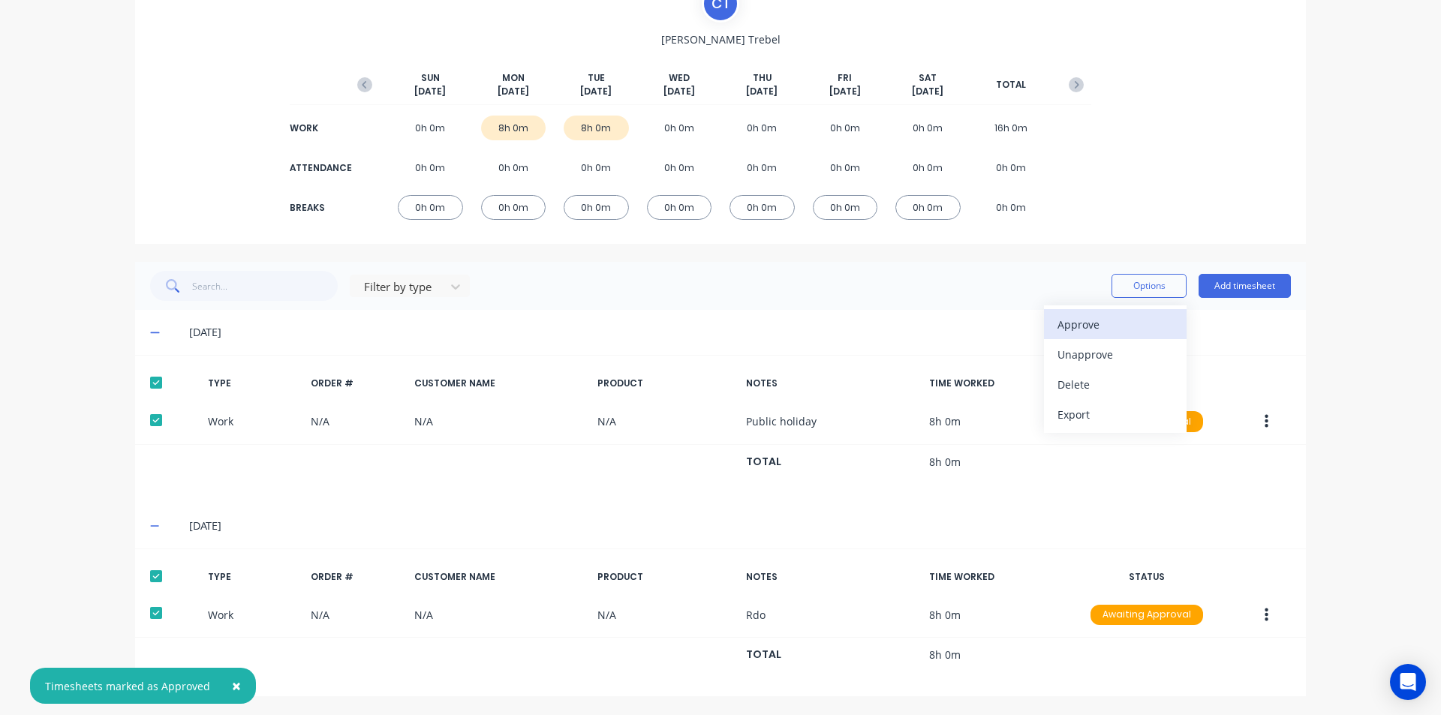
click at [1093, 324] on div "Approve" at bounding box center [1116, 325] width 116 height 22
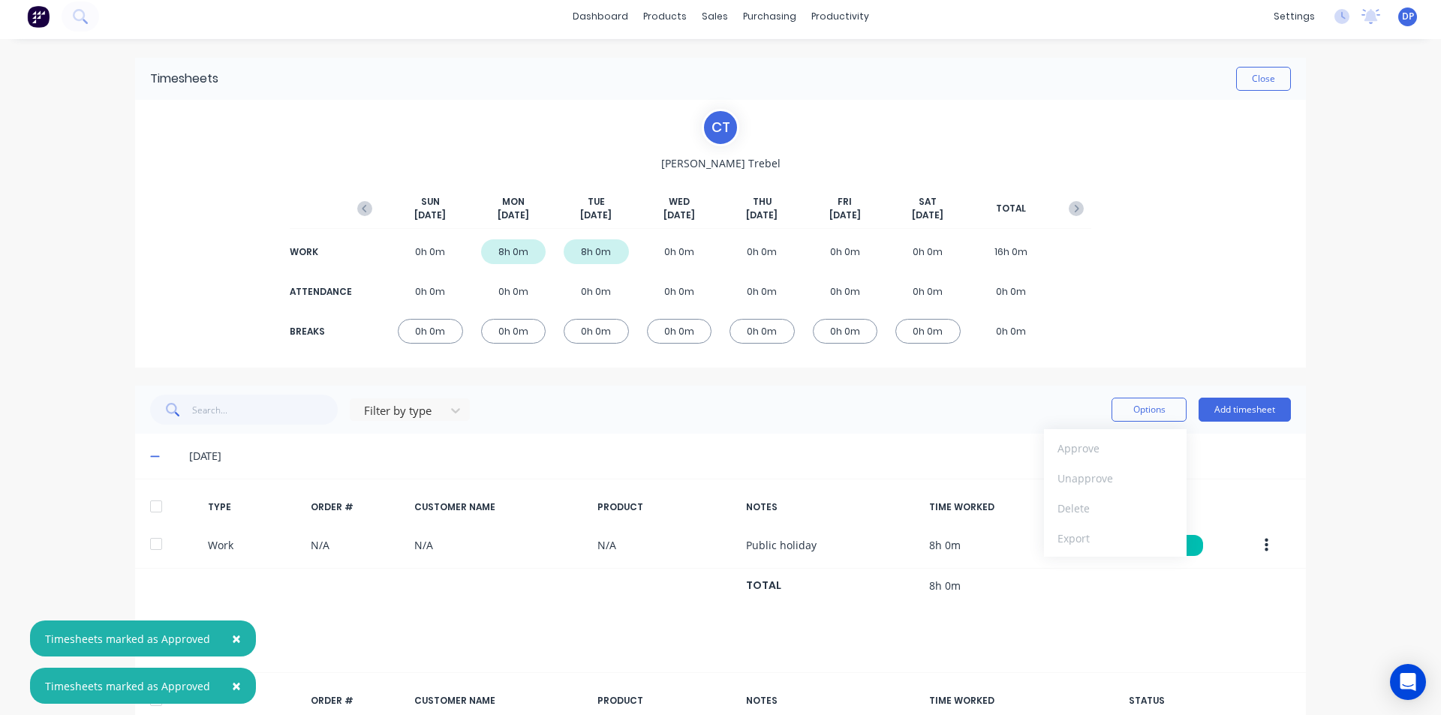
scroll to position [0, 0]
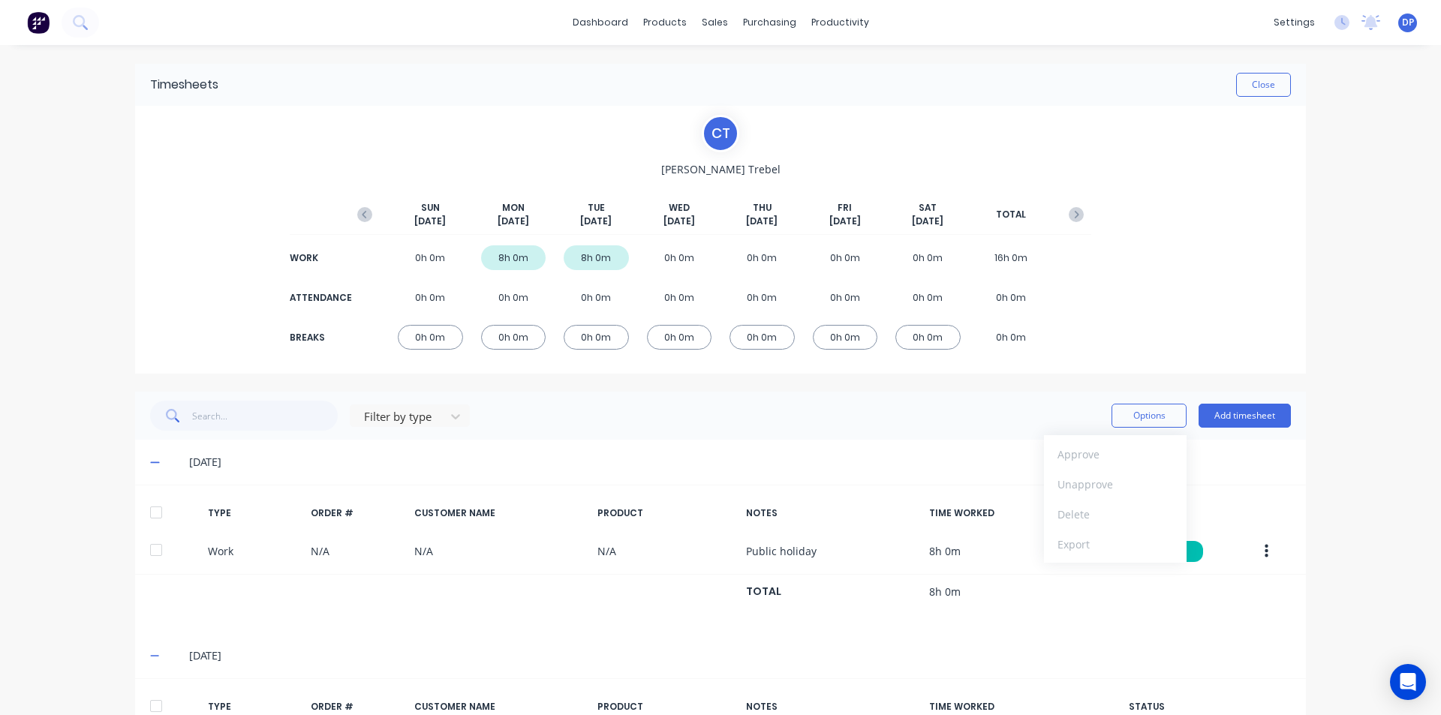
click at [1280, 98] on div "Timesheets Close" at bounding box center [720, 85] width 1171 height 42
click at [1257, 83] on button "Close" at bounding box center [1263, 85] width 55 height 24
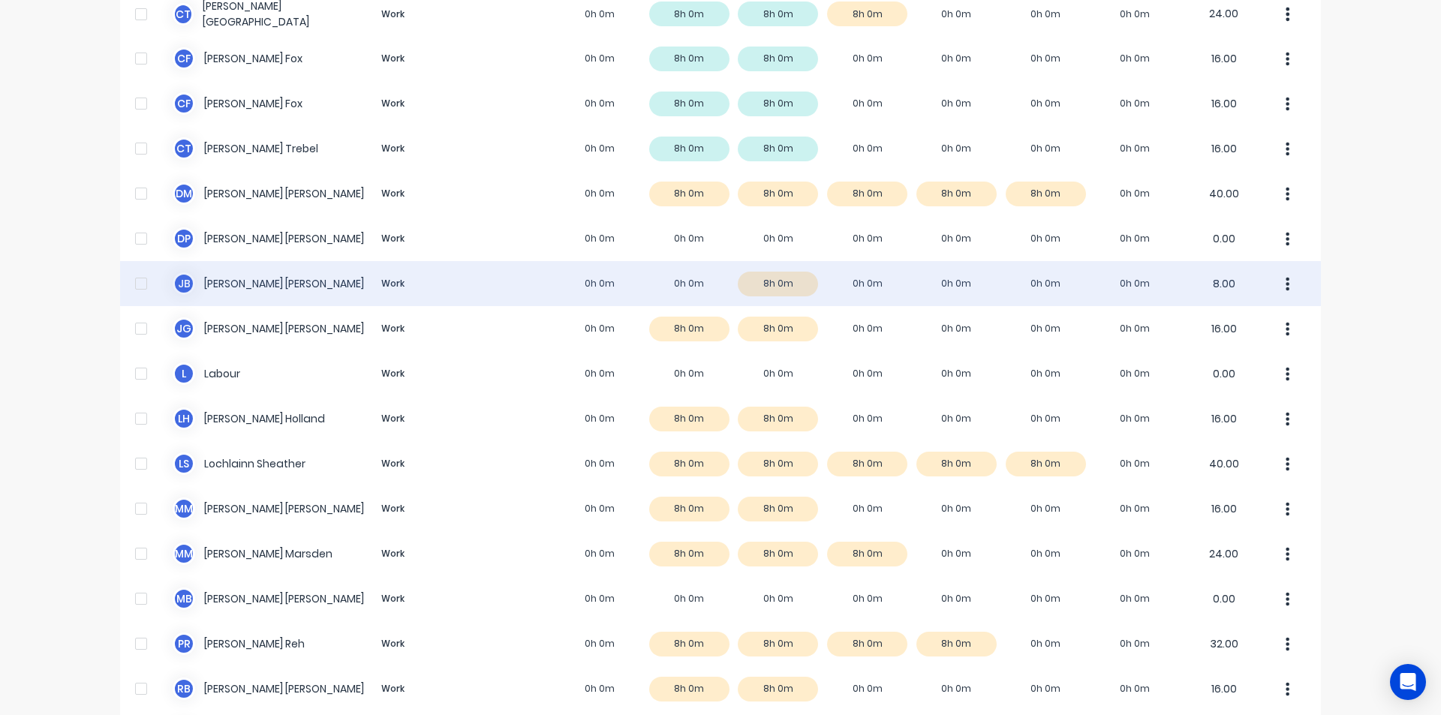
scroll to position [525, 0]
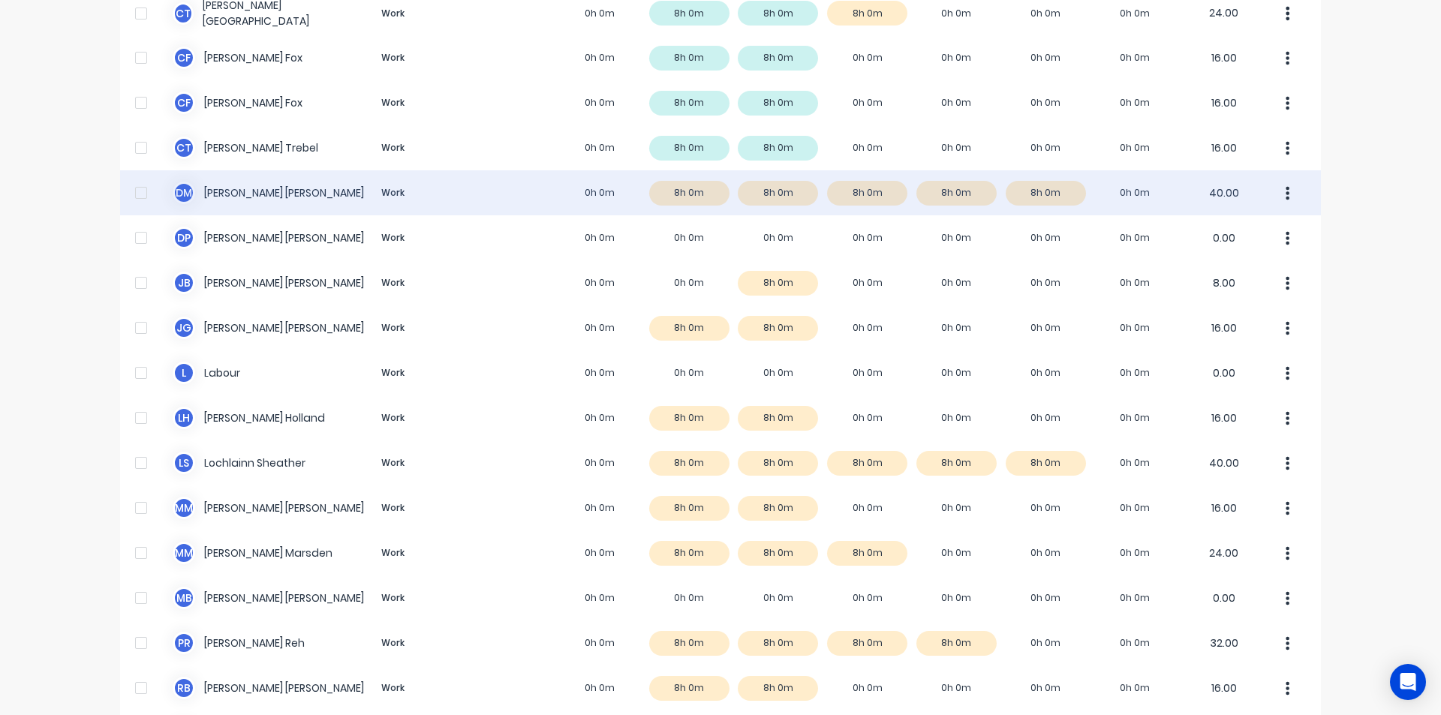
click at [262, 194] on div "[PERSON_NAME] [PERSON_NAME] Work 0h 0m 8h 0m 8h 0m 8h 0m 8h 0m 8h 0m 0h 0m 40.00" at bounding box center [720, 192] width 1201 height 45
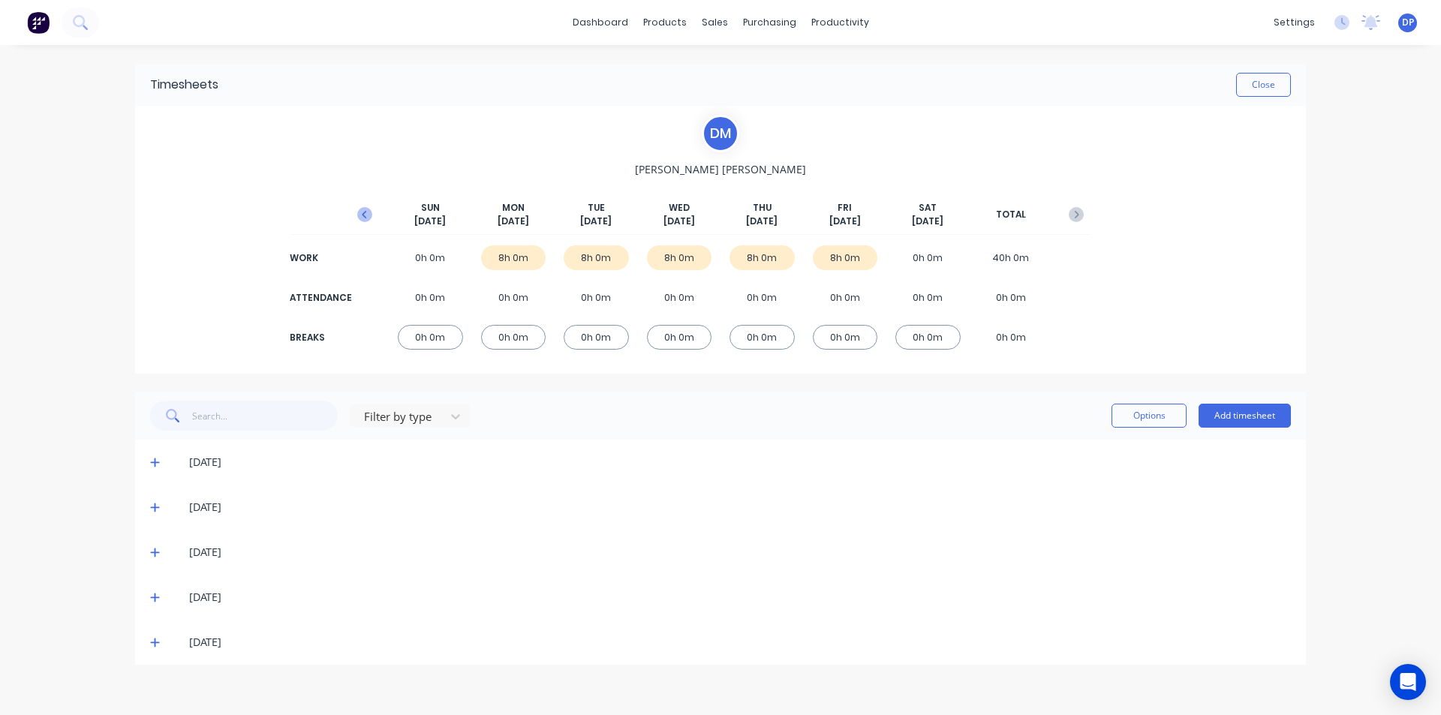
click at [366, 214] on icon "button" at bounding box center [364, 214] width 15 height 15
click at [159, 551] on icon at bounding box center [155, 552] width 10 height 11
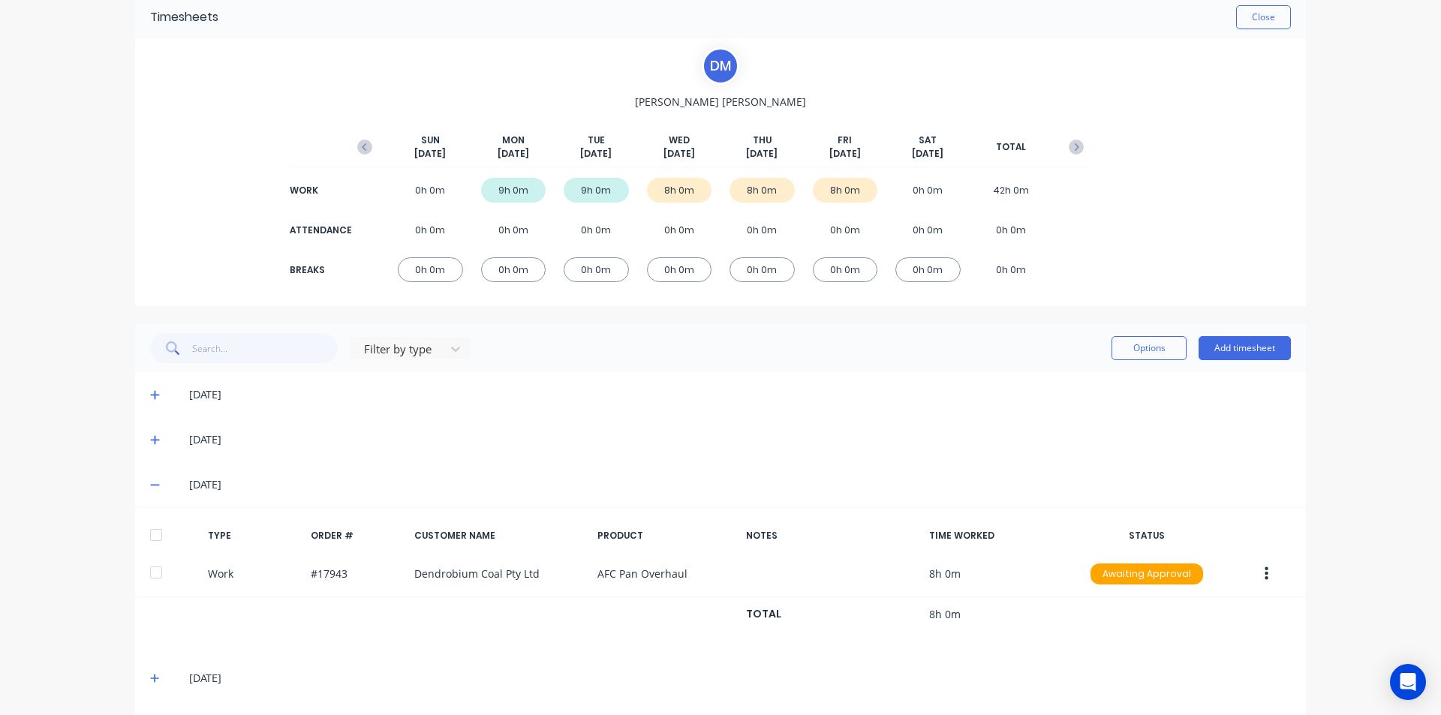
scroll to position [117, 0]
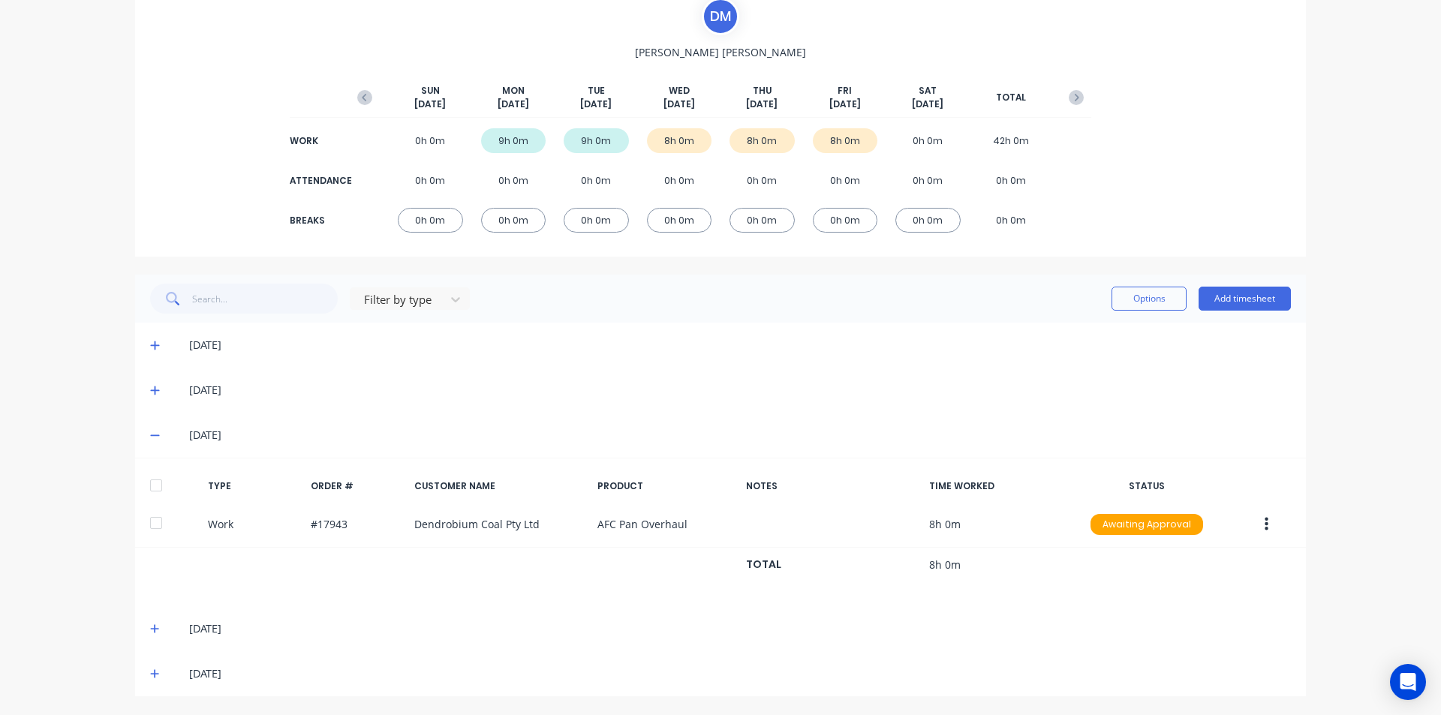
click at [152, 490] on div at bounding box center [156, 486] width 30 height 30
click at [152, 631] on icon at bounding box center [155, 629] width 10 height 11
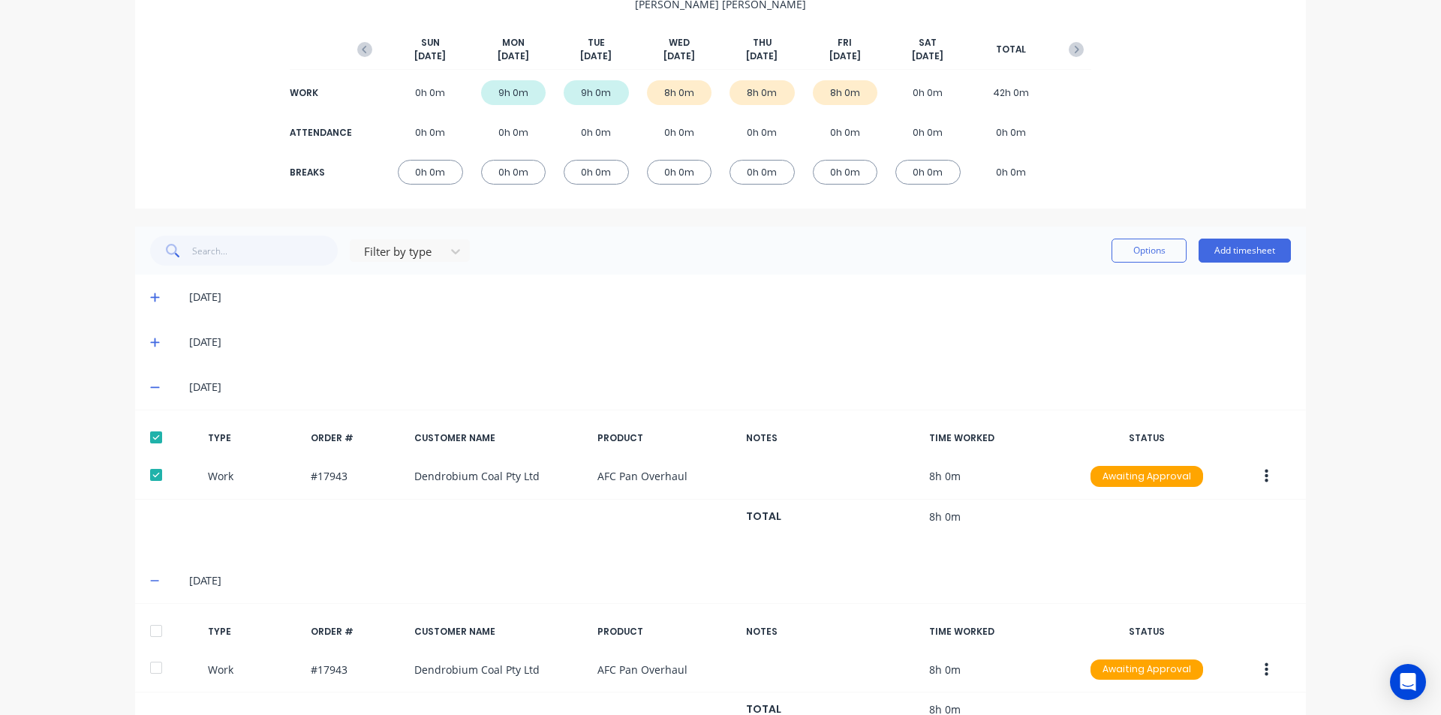
scroll to position [265, 0]
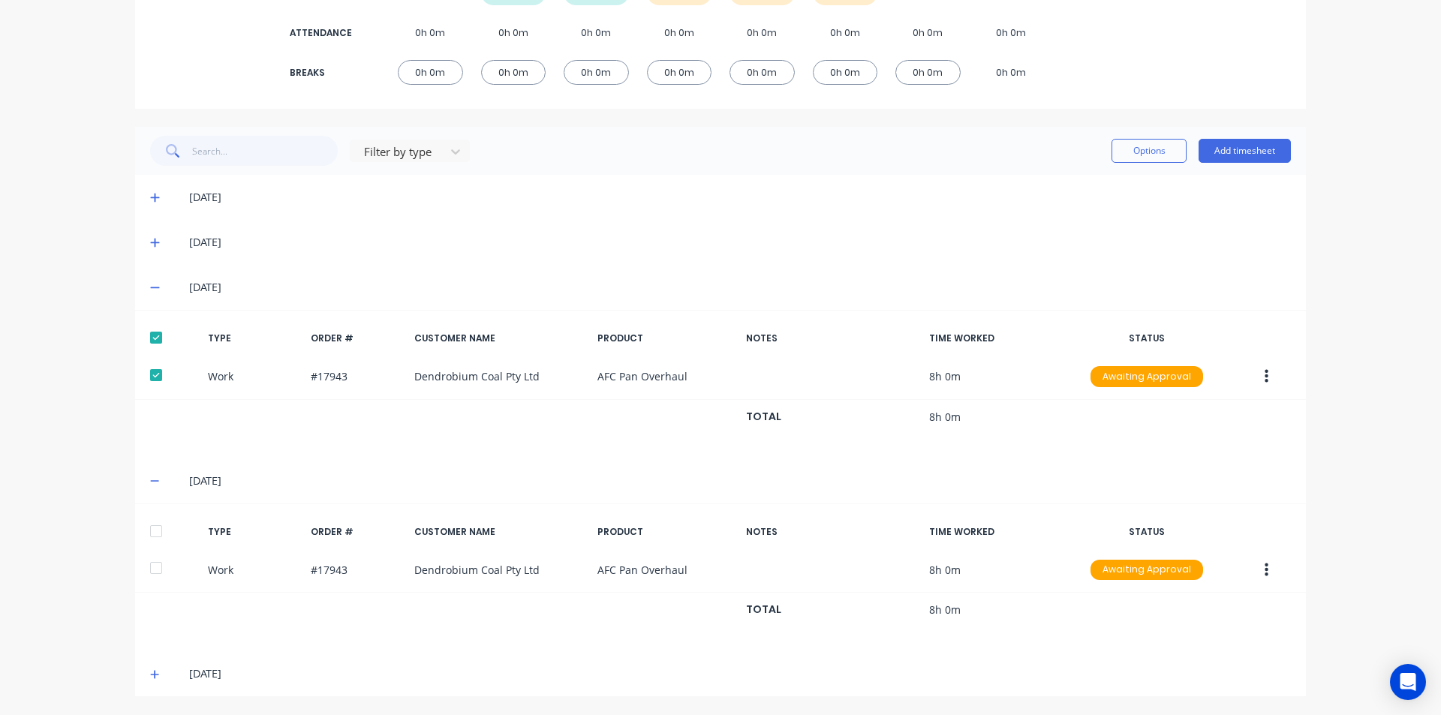
click at [143, 537] on div at bounding box center [156, 531] width 30 height 30
click at [150, 674] on icon at bounding box center [154, 674] width 9 height 9
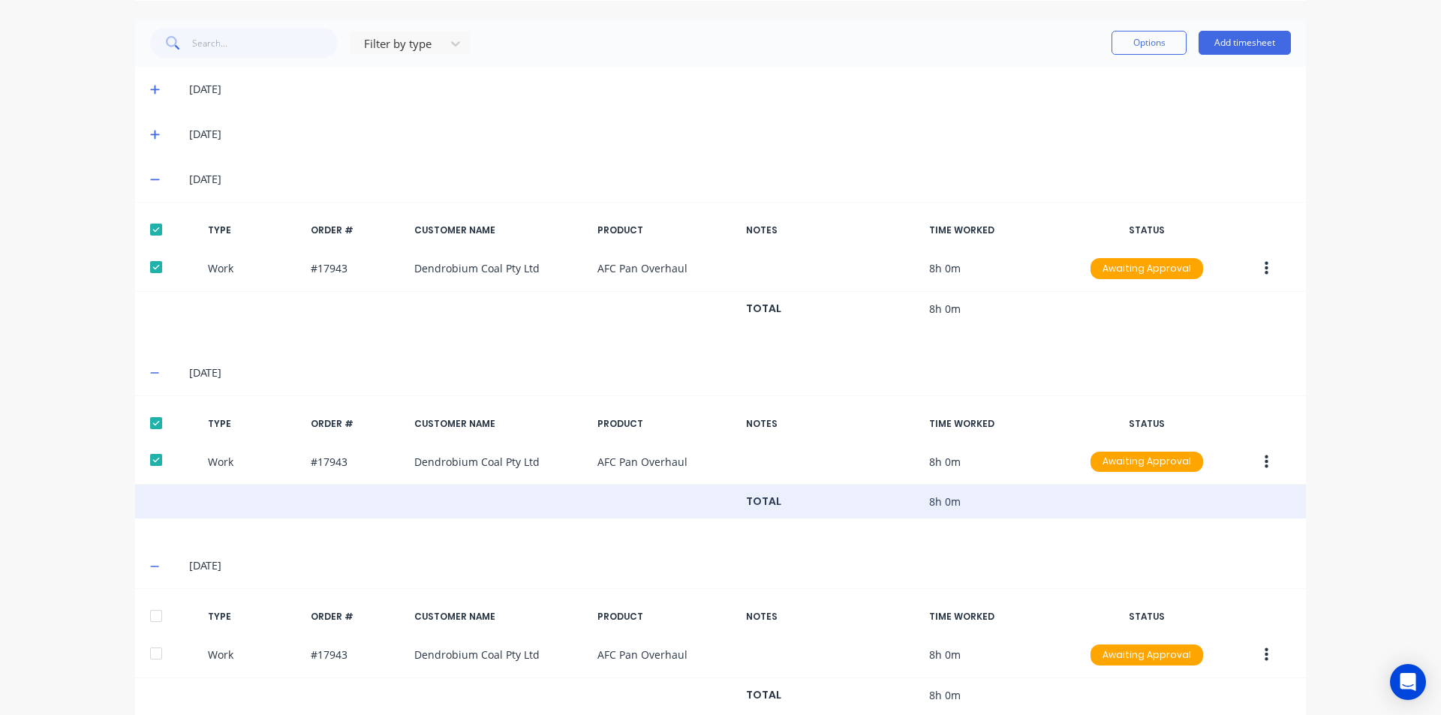
scroll to position [414, 0]
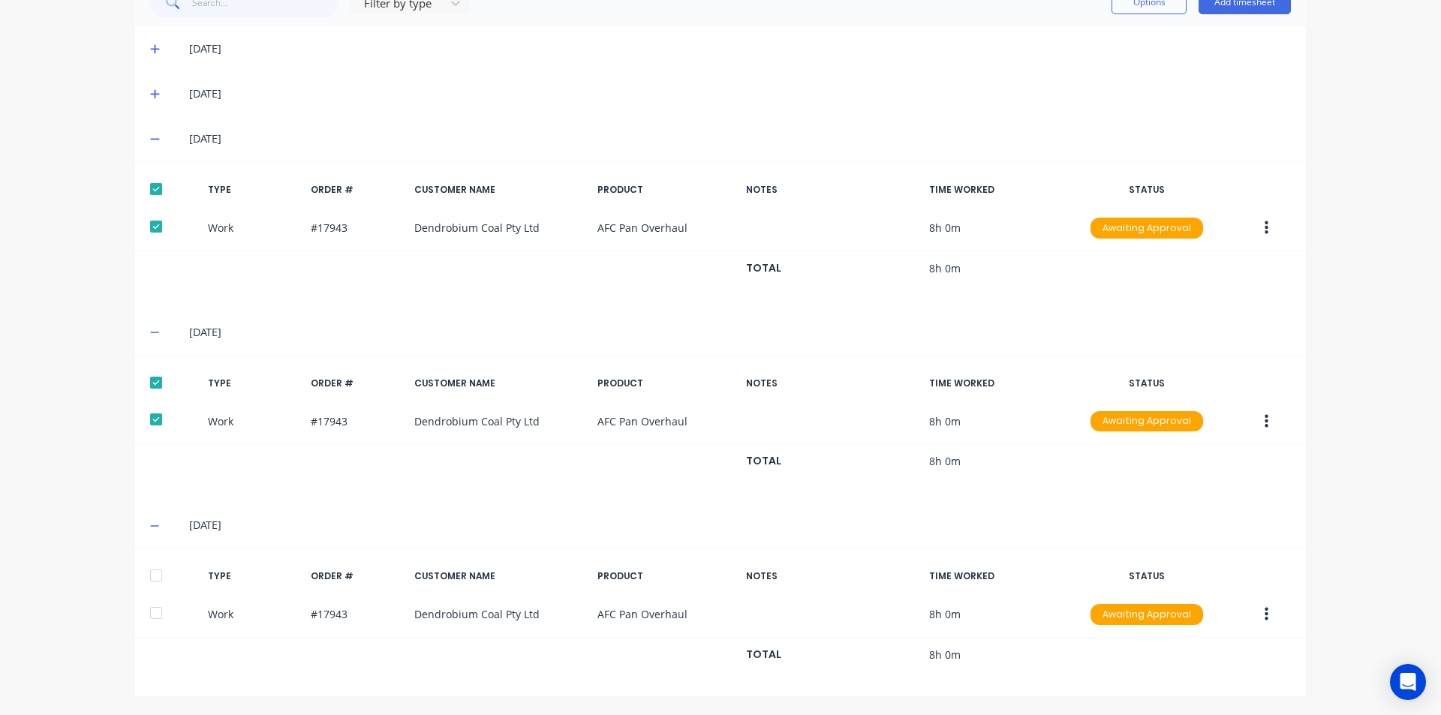
click at [153, 576] on div at bounding box center [156, 576] width 30 height 30
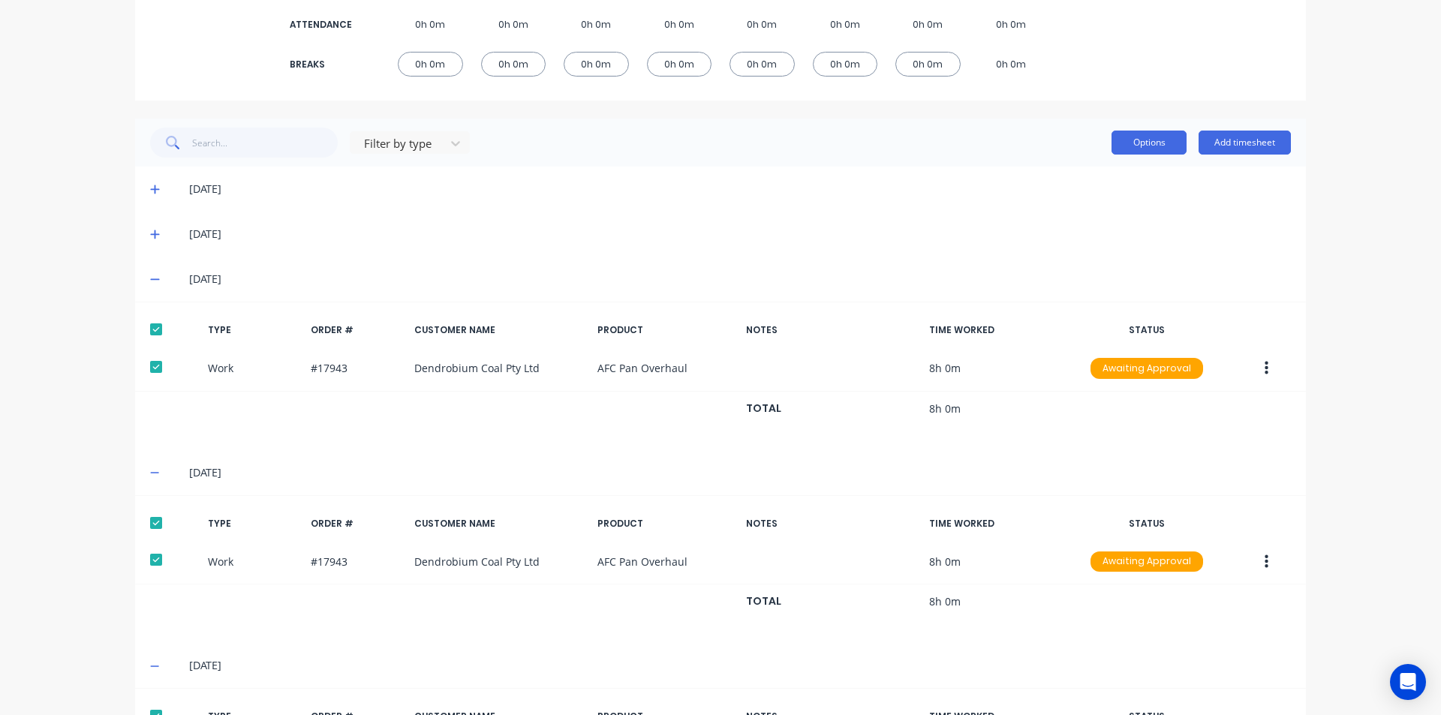
scroll to position [263, 0]
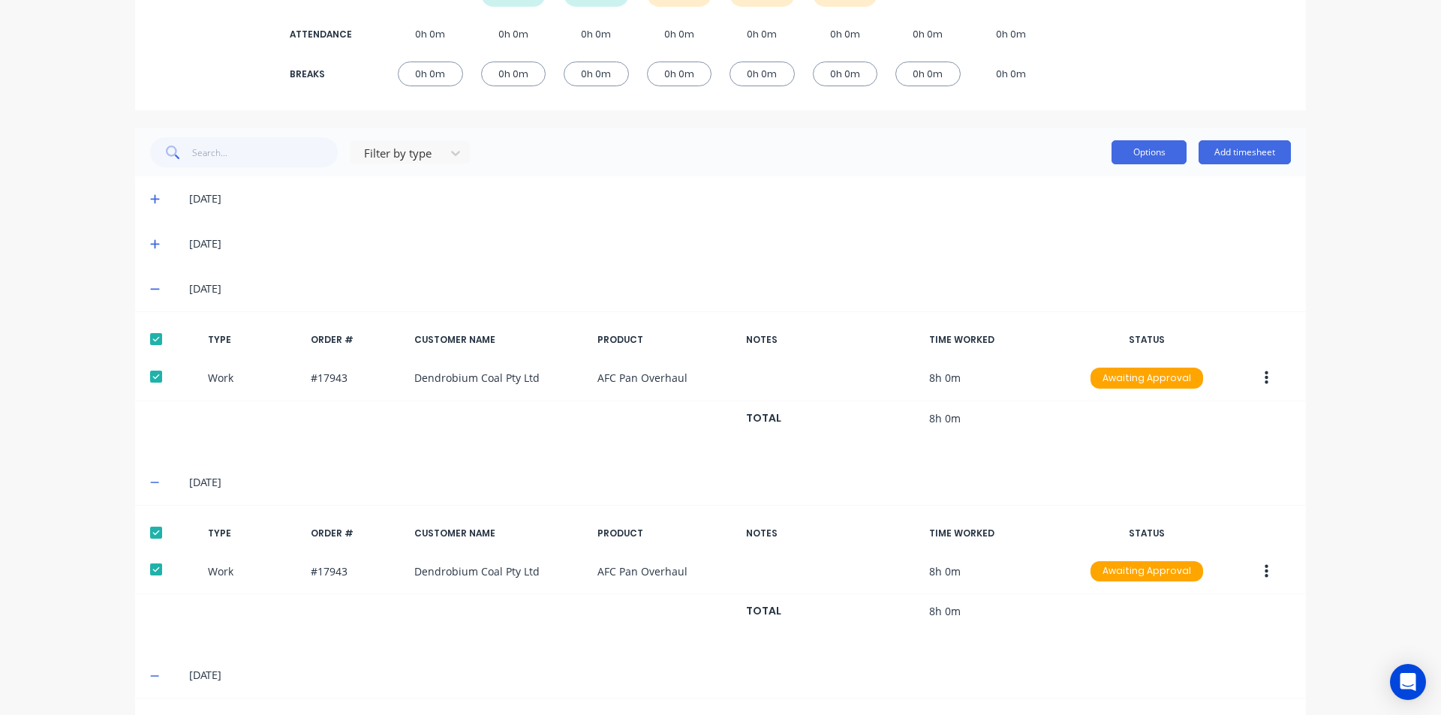
click at [1156, 148] on button "Options" at bounding box center [1149, 152] width 75 height 24
click at [1119, 187] on div "Approve" at bounding box center [1116, 191] width 116 height 22
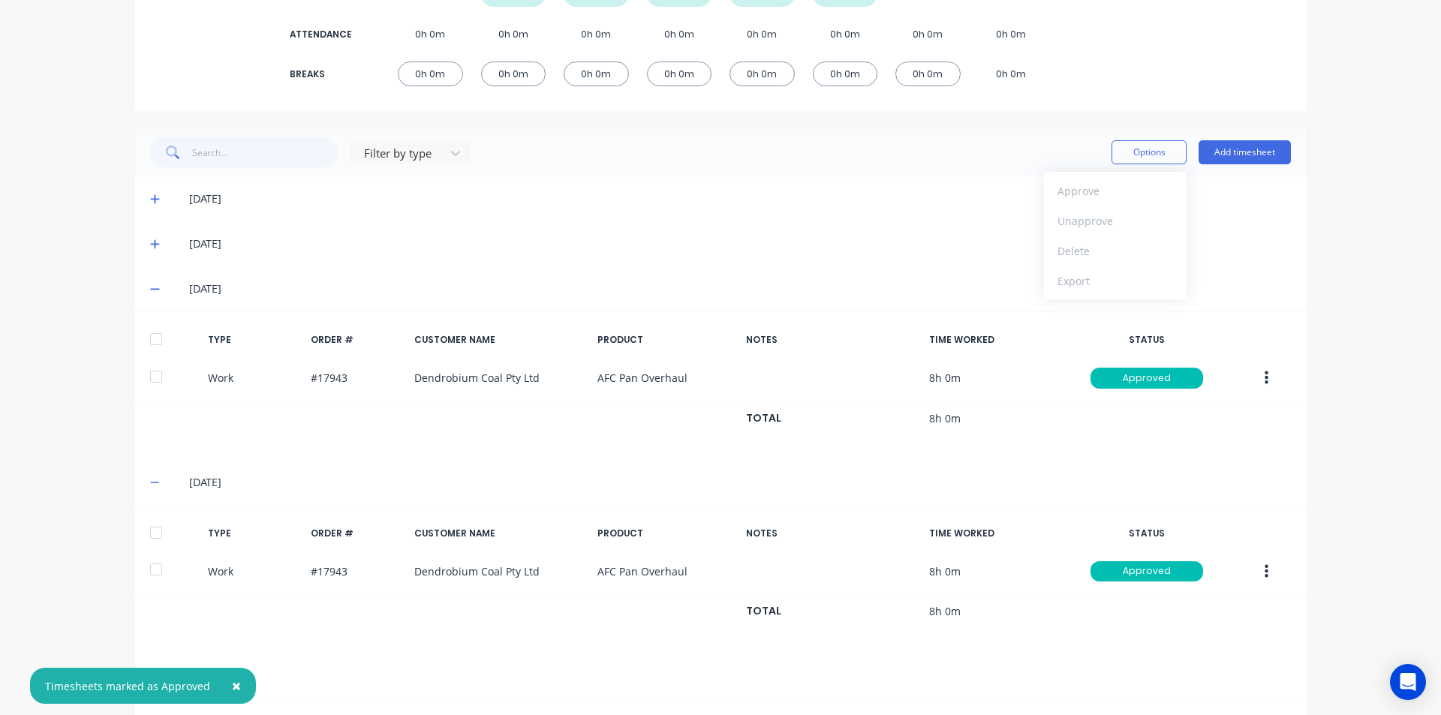
scroll to position [38, 0]
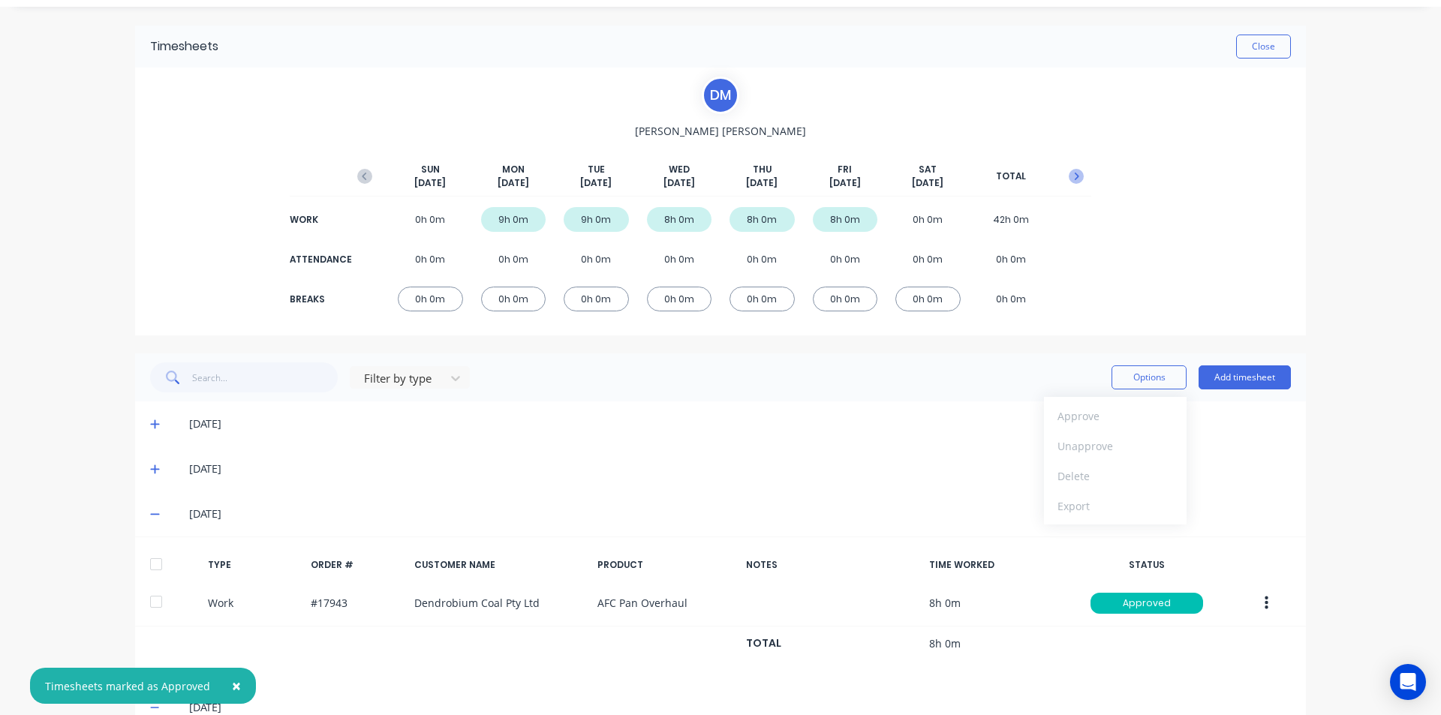
click at [1073, 176] on icon "button" at bounding box center [1076, 176] width 15 height 15
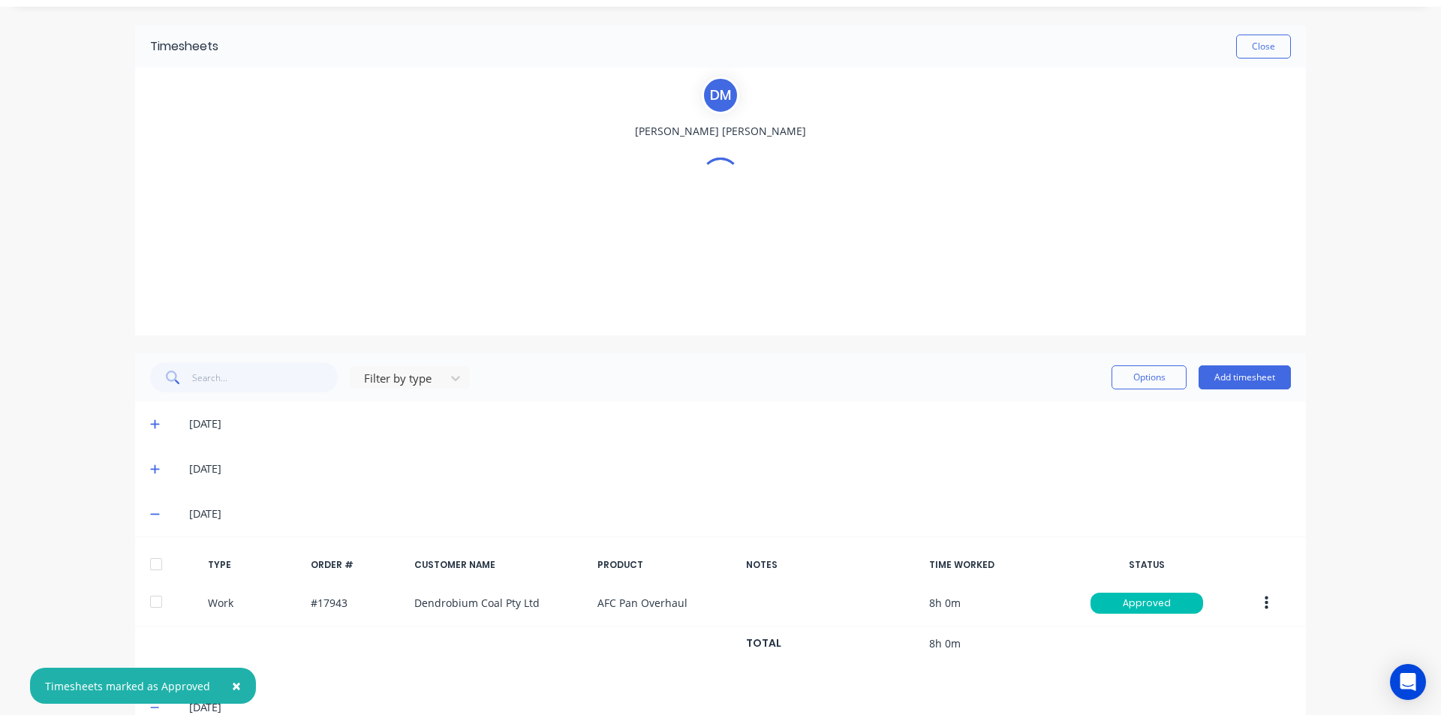
scroll to position [0, 0]
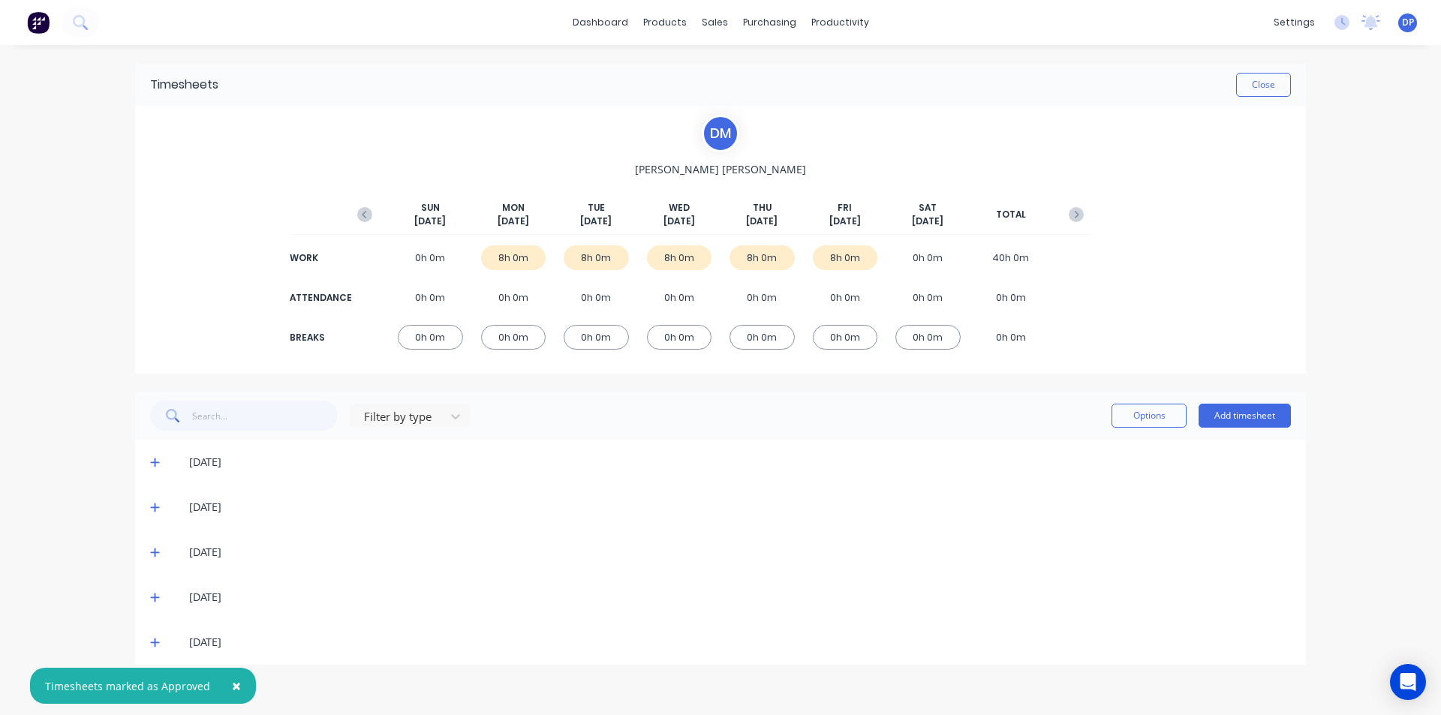
click at [156, 465] on icon at bounding box center [155, 462] width 10 height 11
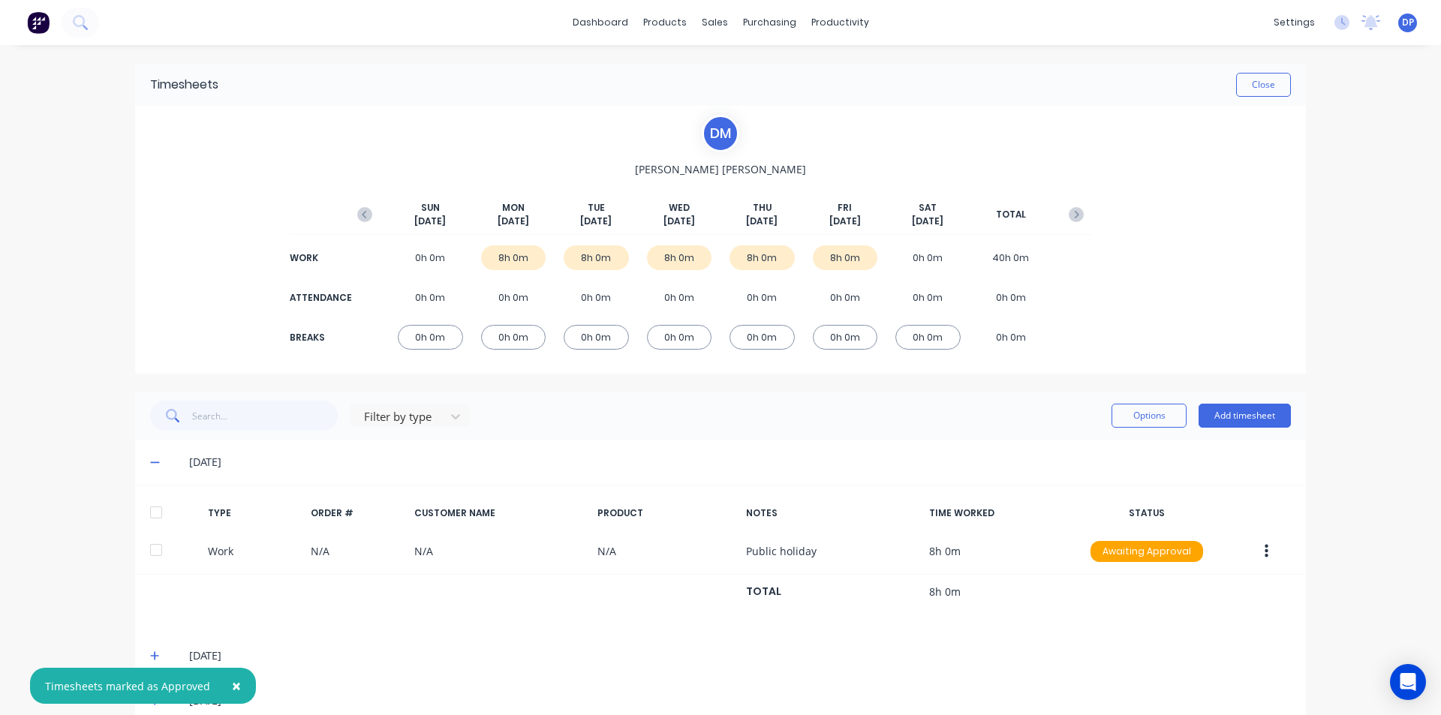
click at [151, 509] on div at bounding box center [156, 513] width 30 height 30
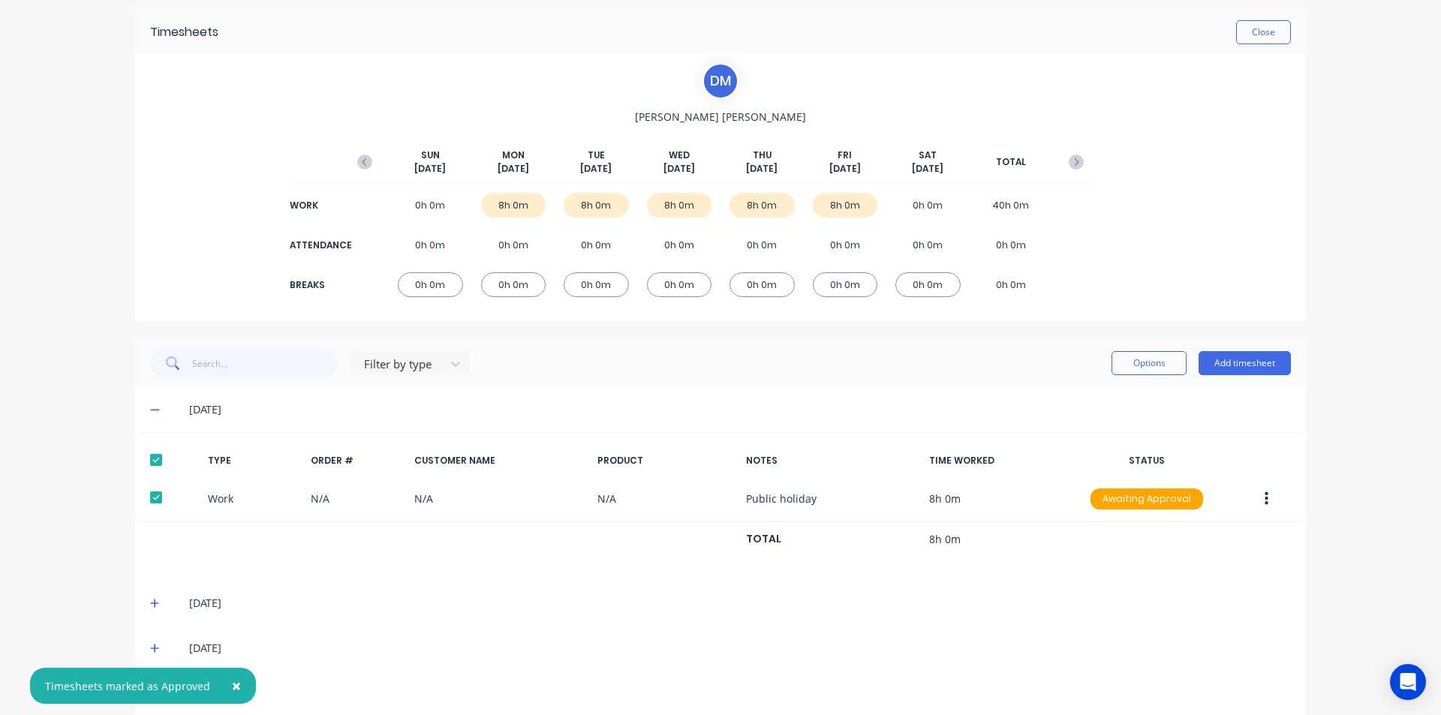
scroll to position [117, 0]
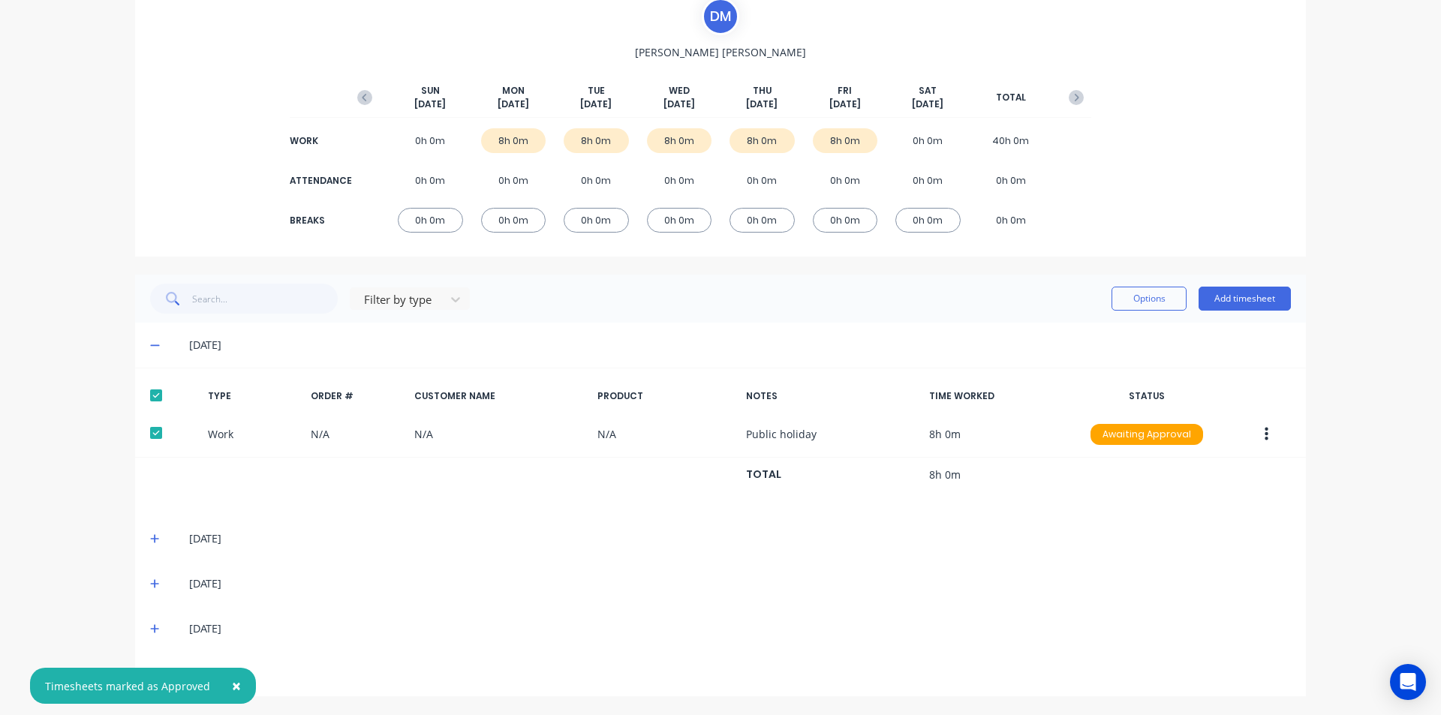
click at [151, 536] on icon at bounding box center [155, 539] width 10 height 11
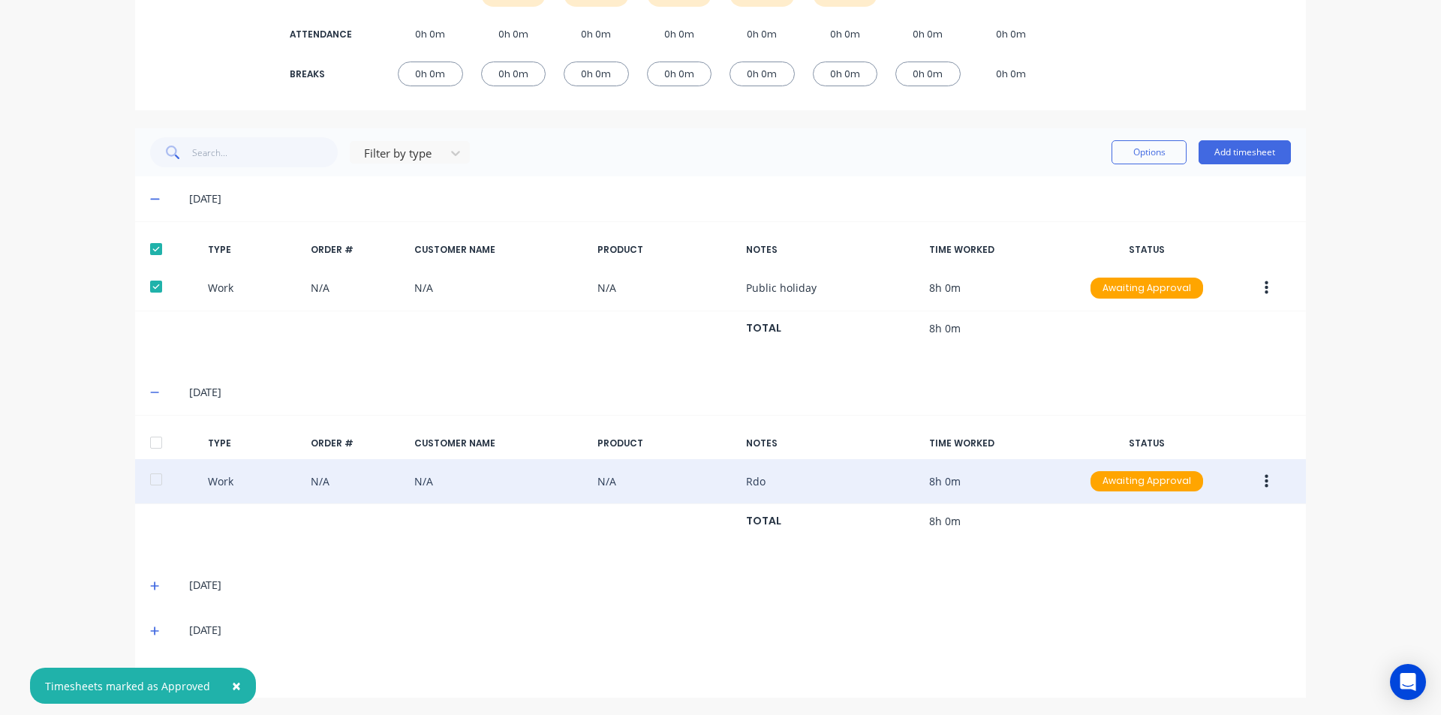
scroll to position [265, 0]
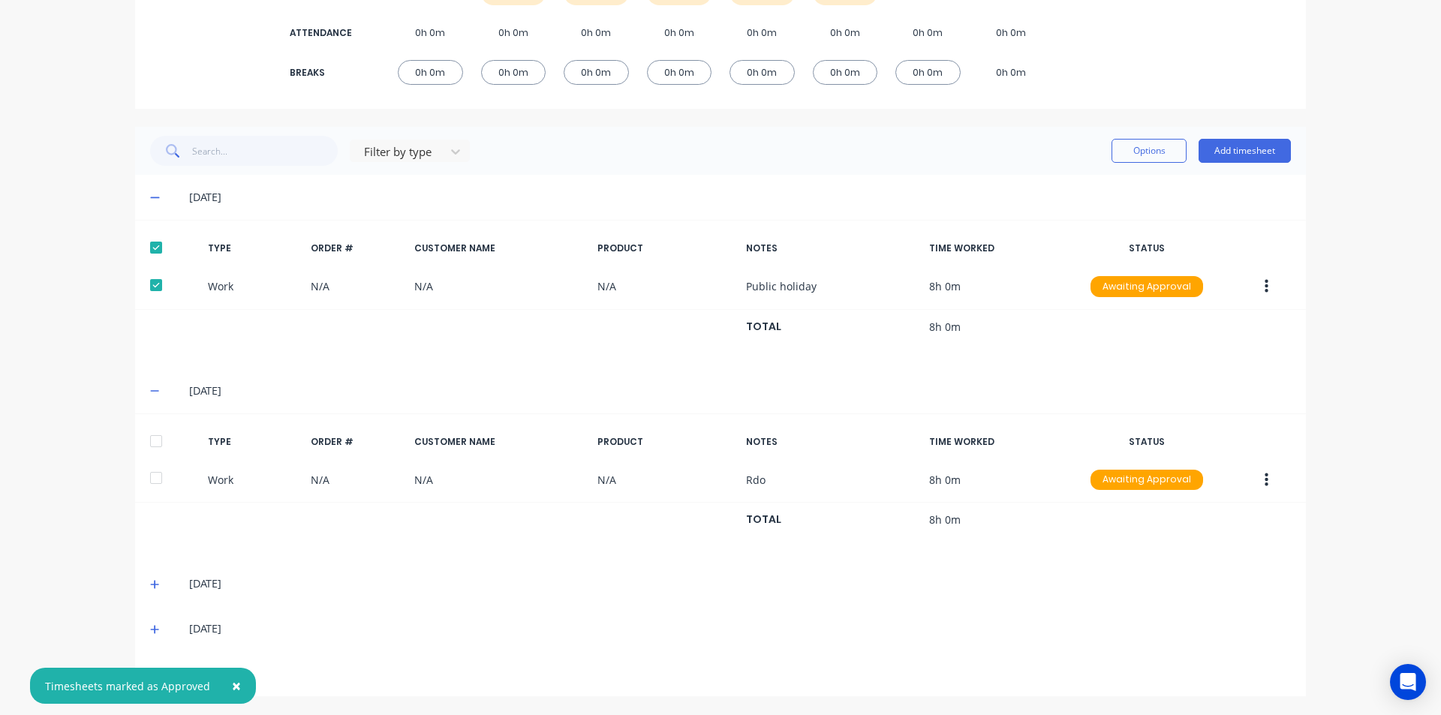
click at [158, 438] on div at bounding box center [156, 441] width 30 height 30
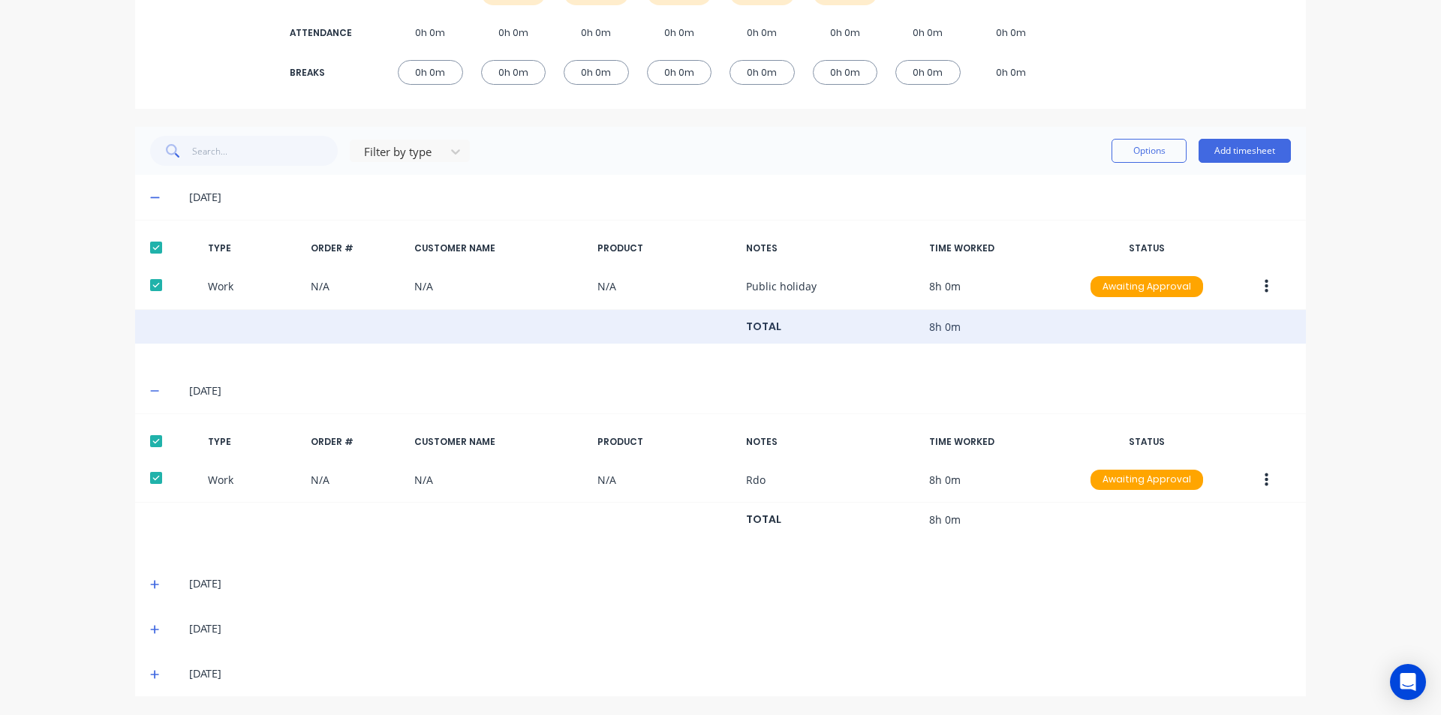
scroll to position [0, 0]
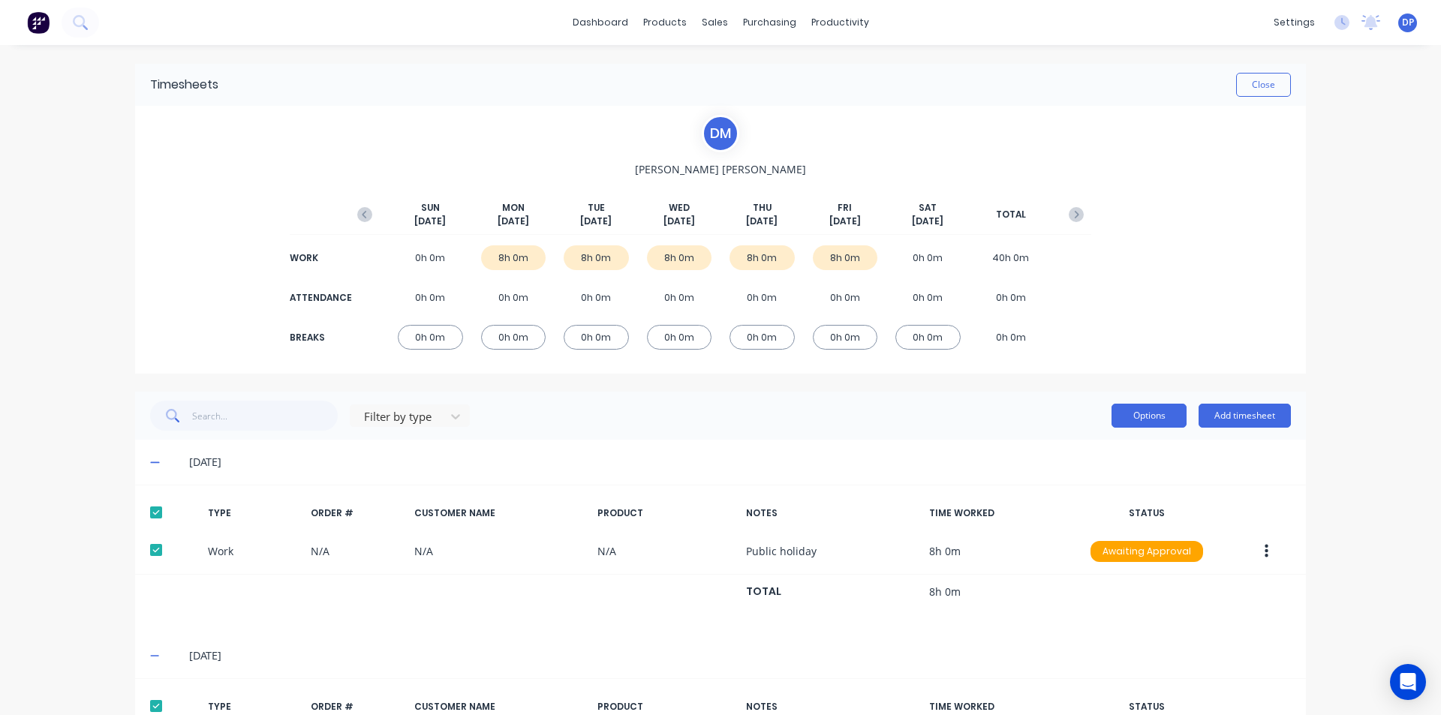
click at [1154, 409] on button "Options" at bounding box center [1149, 416] width 75 height 24
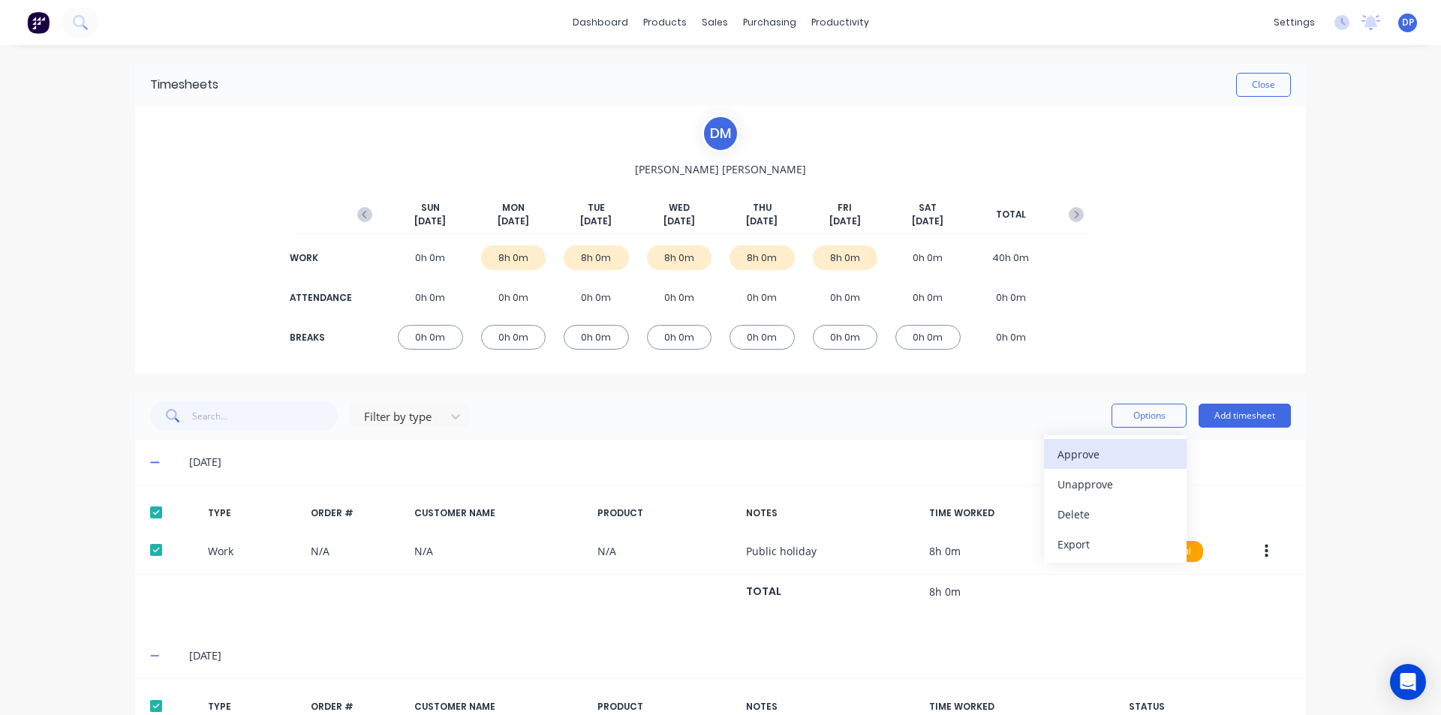
click at [1116, 444] on div "Approve" at bounding box center [1116, 455] width 116 height 22
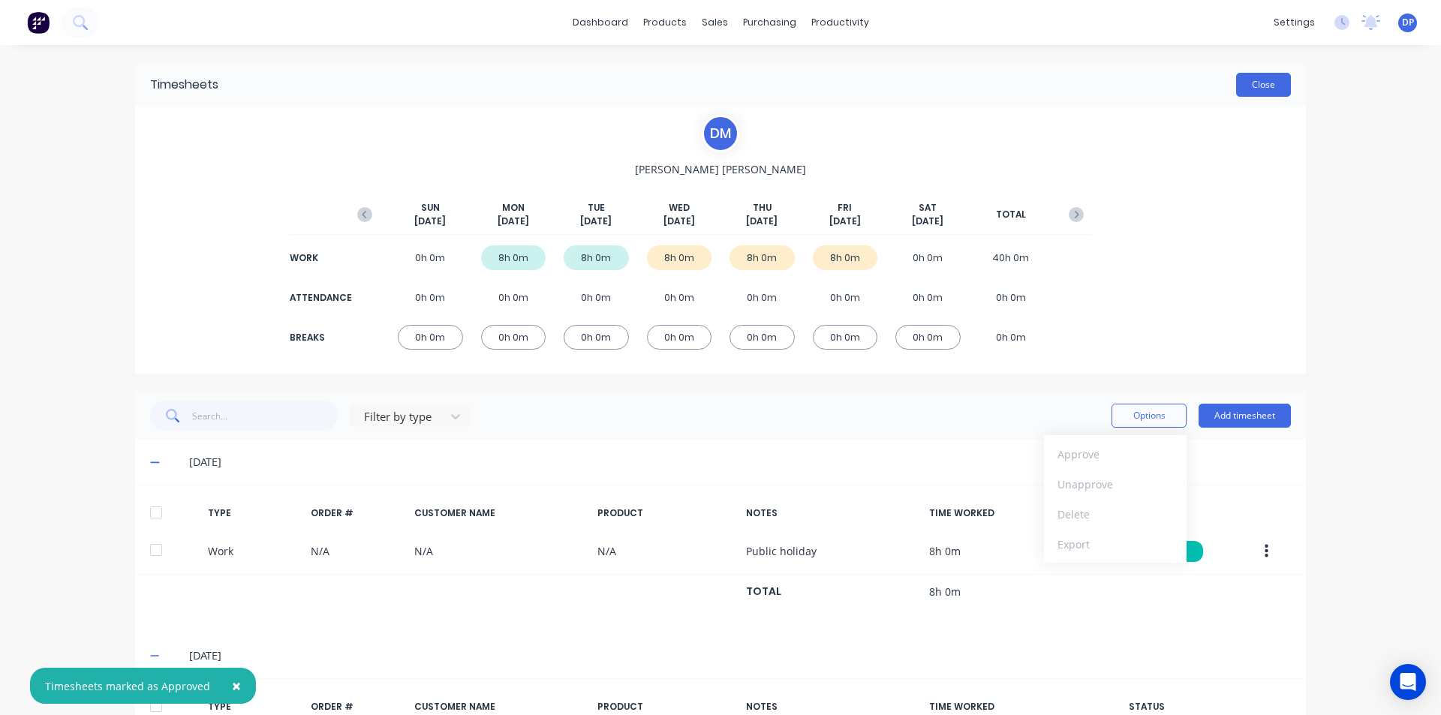
click at [1256, 93] on button "Close" at bounding box center [1263, 85] width 55 height 24
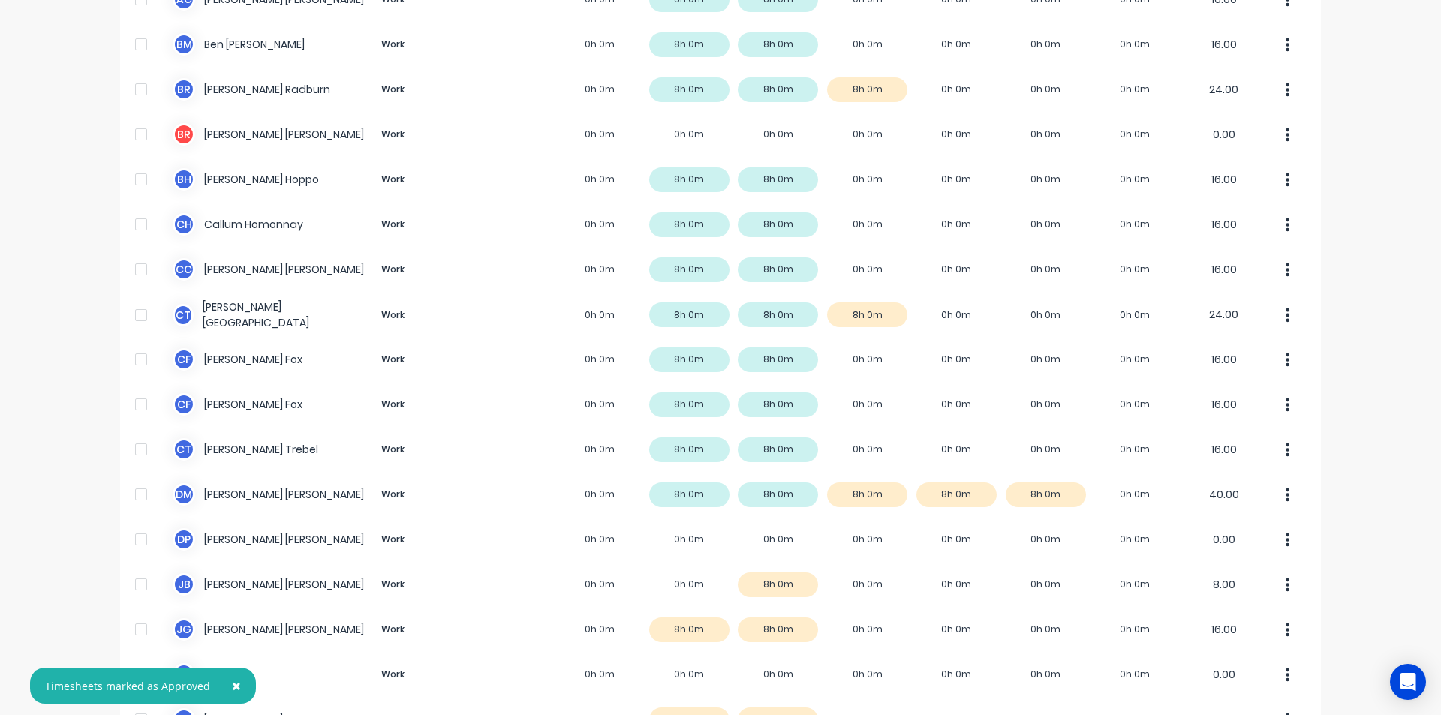
scroll to position [375, 0]
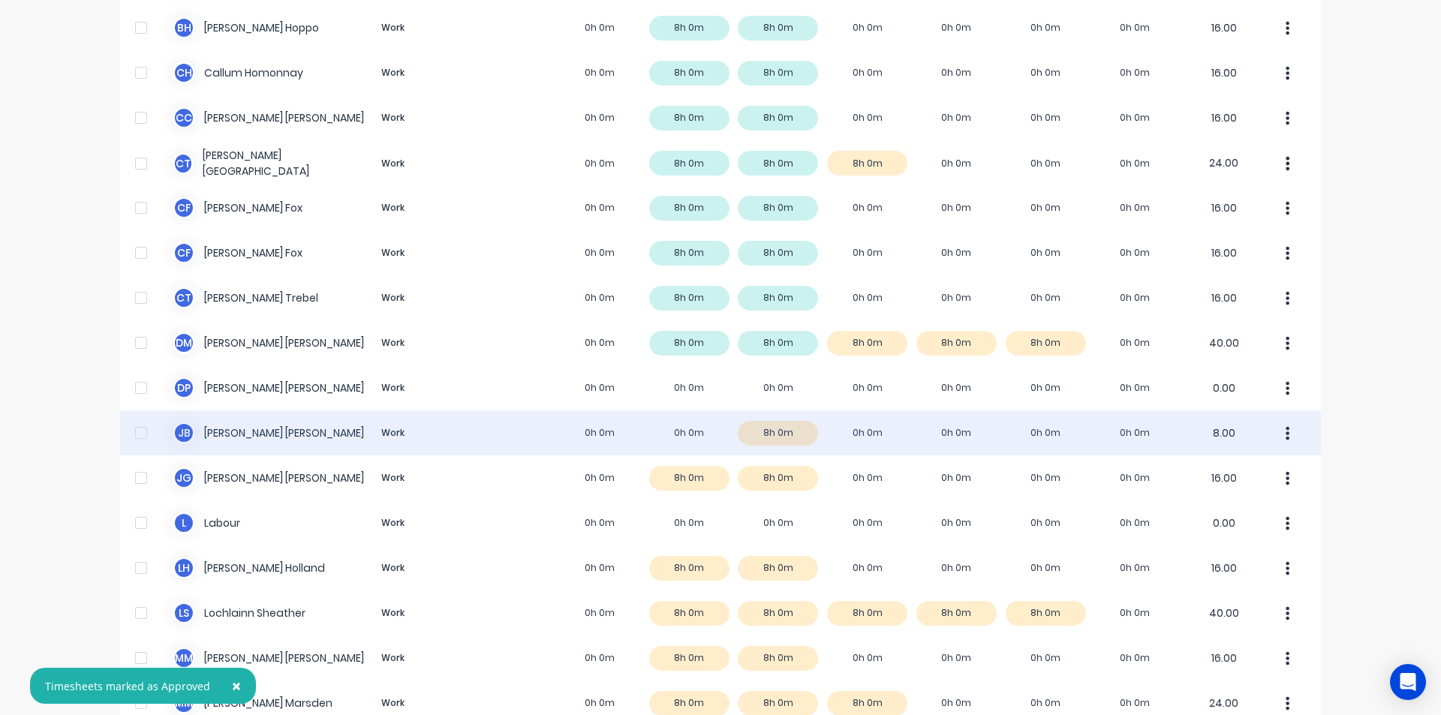
click at [203, 429] on div "[PERSON_NAME] Work 0h 0m 0h 0m 8h 0m 0h 0m 0h 0m 0h 0m 0h 0m 8.00" at bounding box center [720, 433] width 1201 height 45
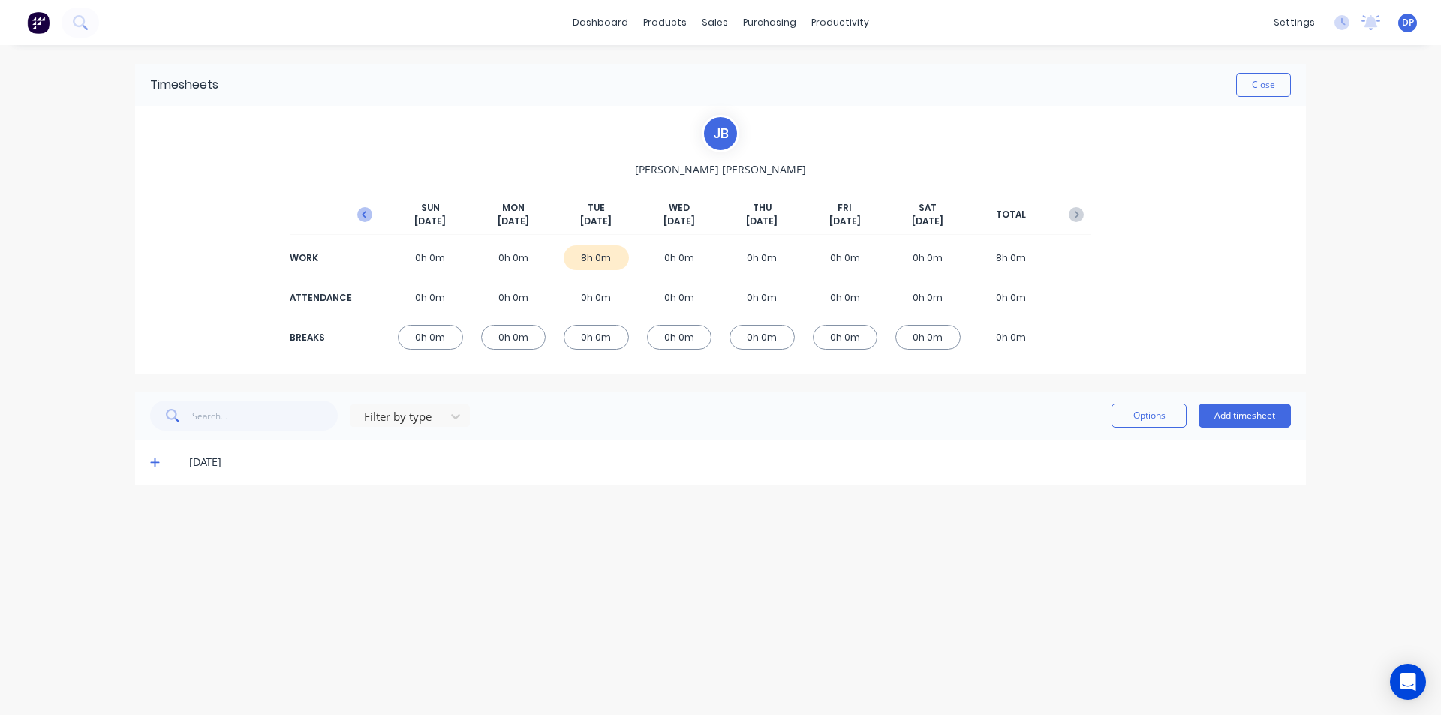
click at [362, 206] on button "button" at bounding box center [365, 214] width 30 height 27
click at [152, 507] on icon at bounding box center [154, 508] width 9 height 9
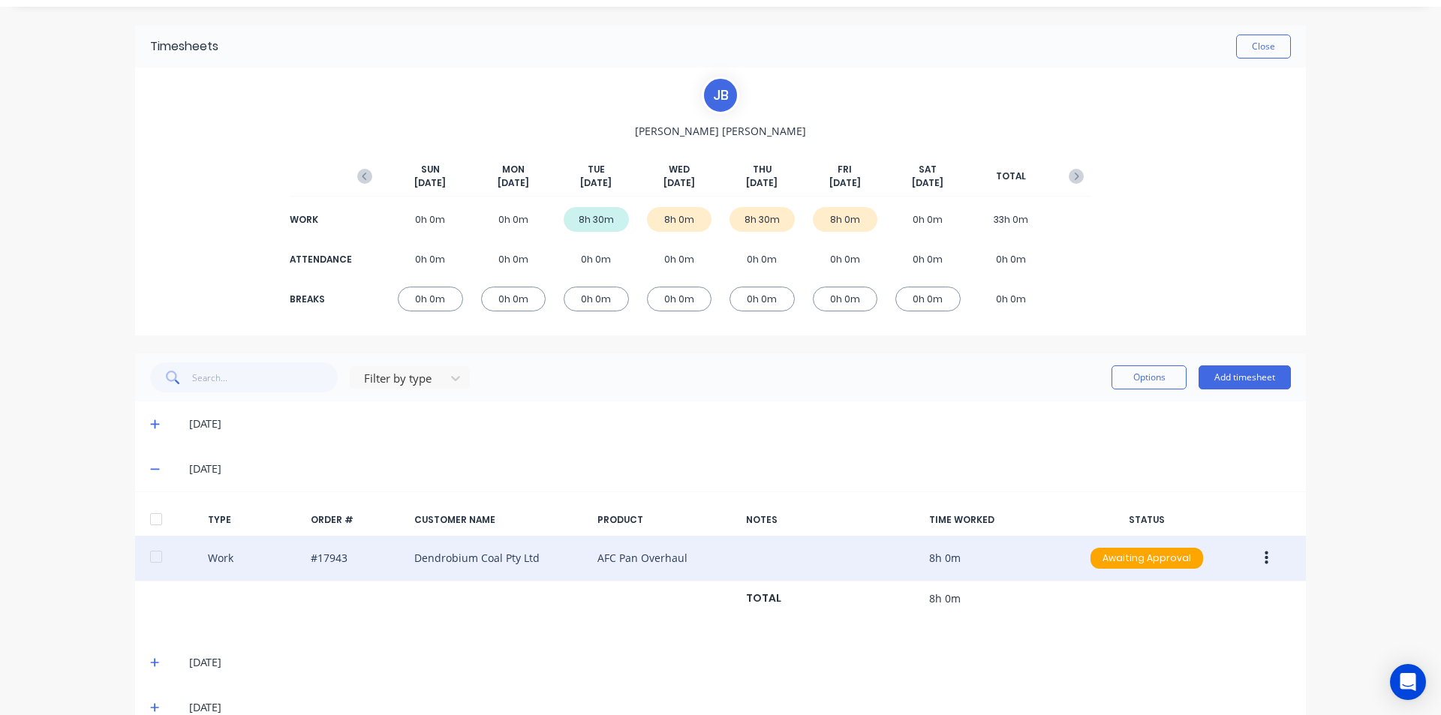
scroll to position [72, 0]
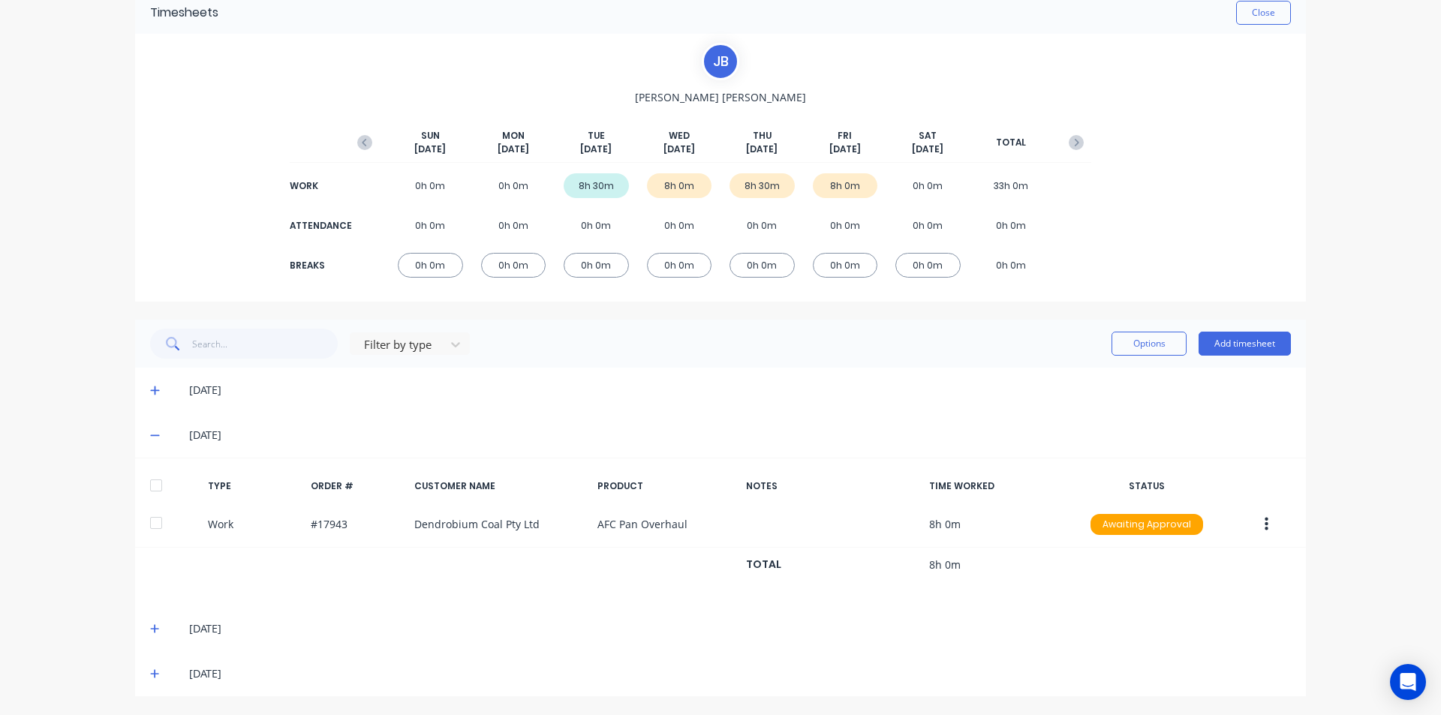
click at [152, 484] on div at bounding box center [156, 486] width 30 height 30
click at [150, 623] on span at bounding box center [157, 629] width 15 height 15
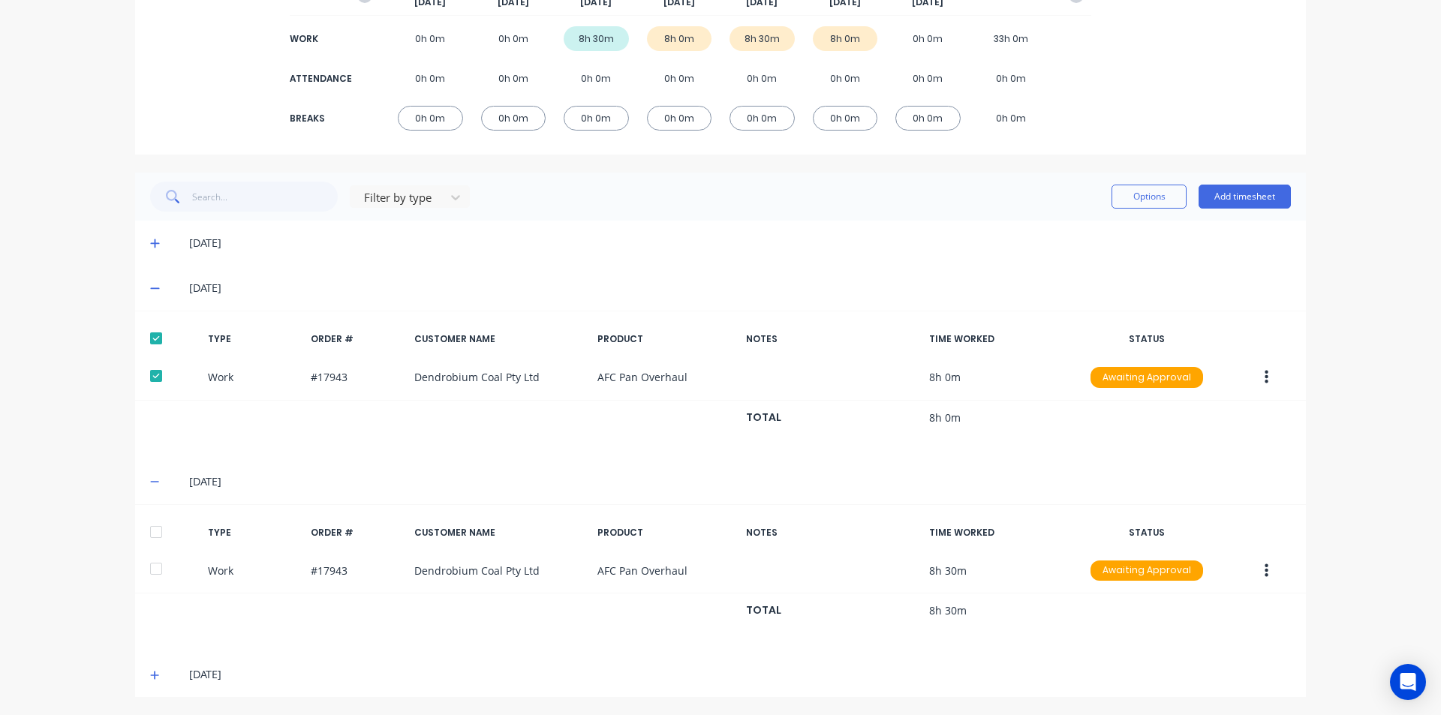
scroll to position [220, 0]
click at [149, 533] on div at bounding box center [156, 531] width 30 height 30
click at [150, 676] on icon at bounding box center [155, 675] width 10 height 11
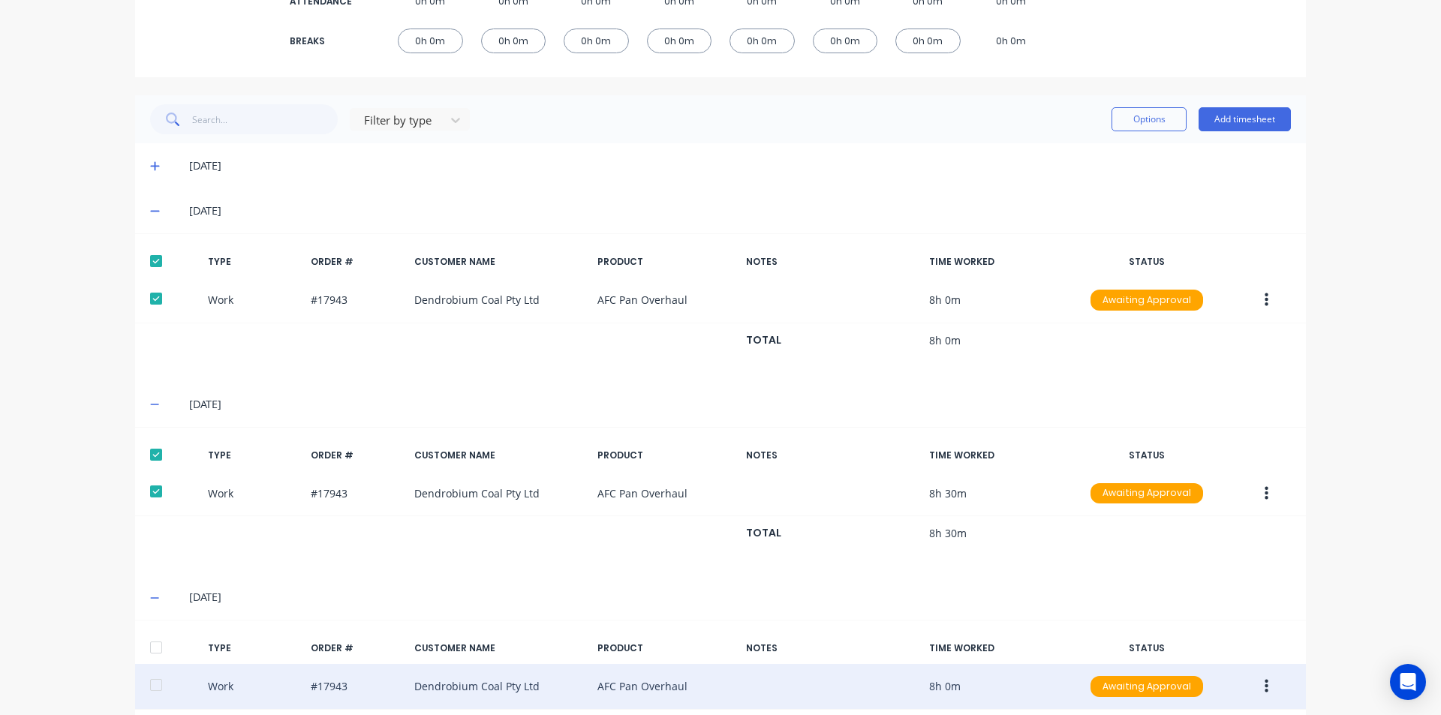
scroll to position [369, 0]
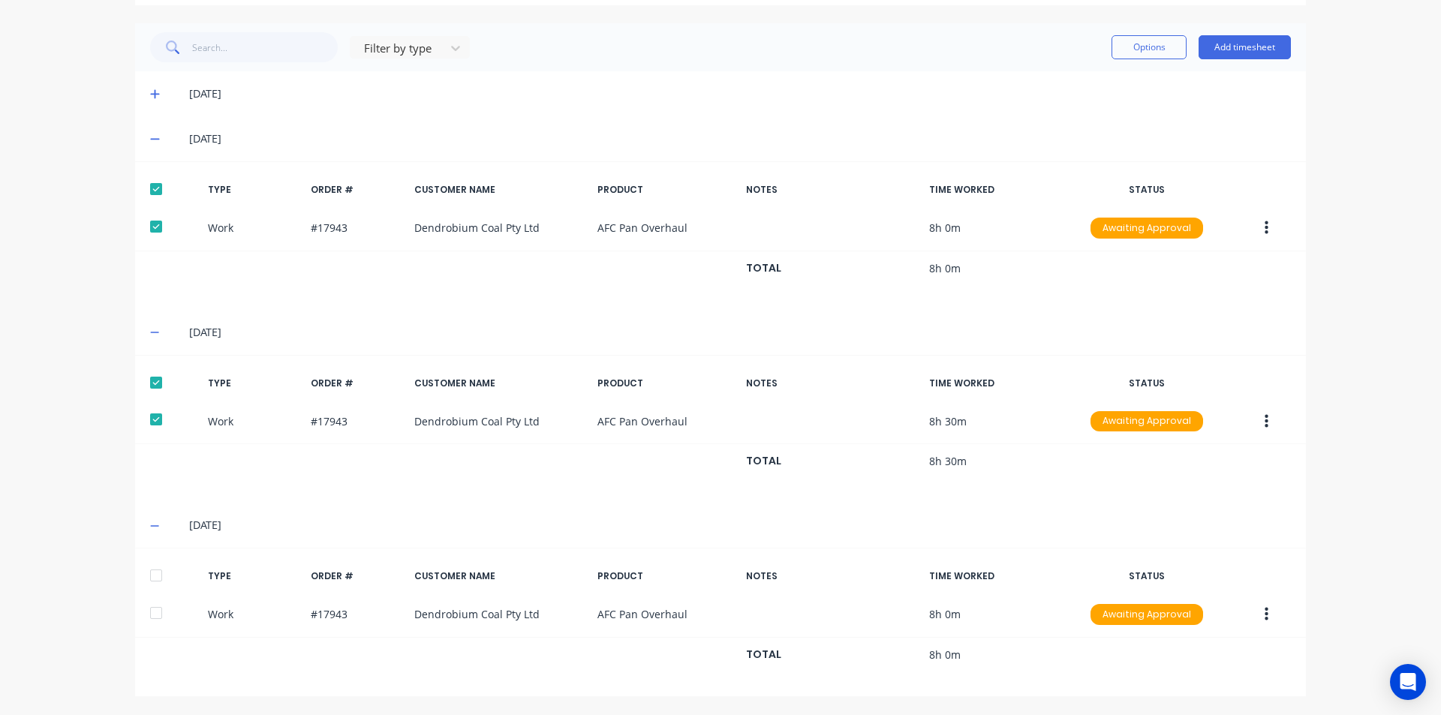
click at [152, 582] on div at bounding box center [156, 576] width 30 height 30
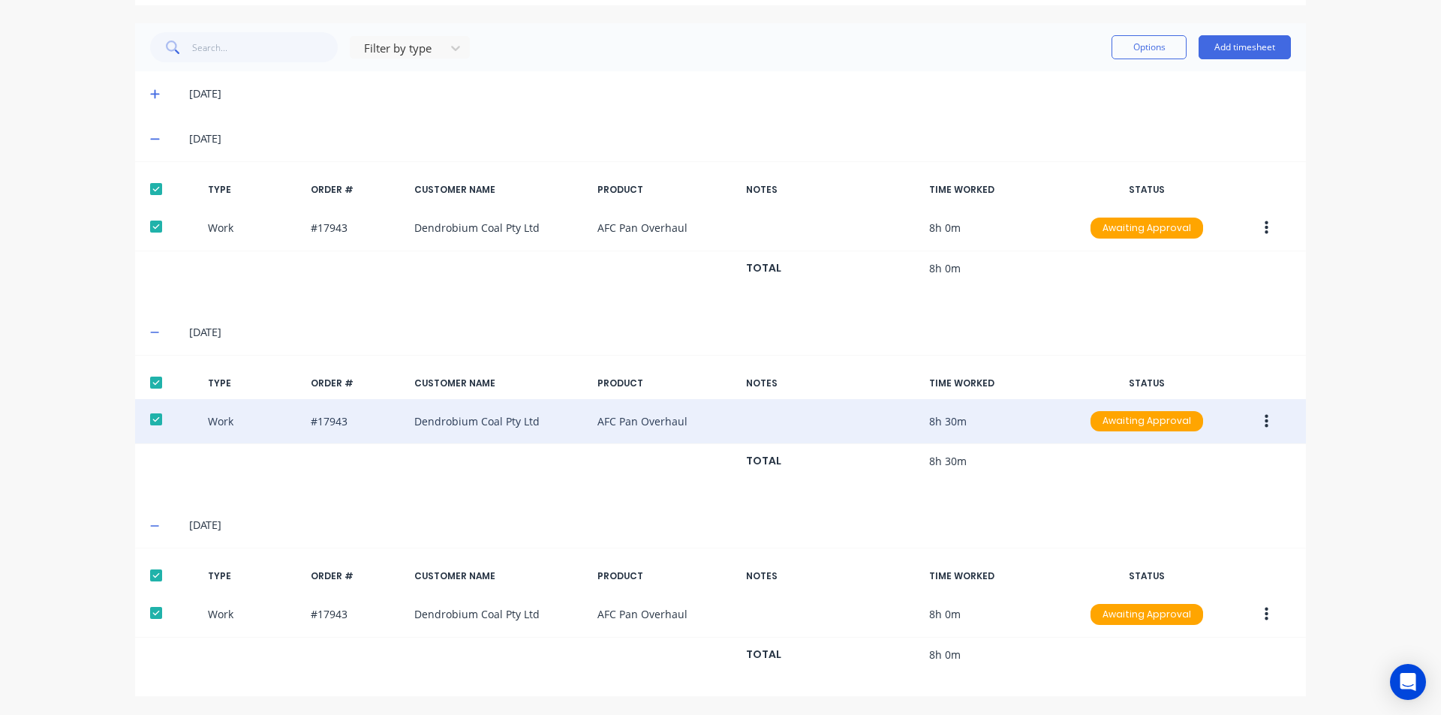
scroll to position [143, 0]
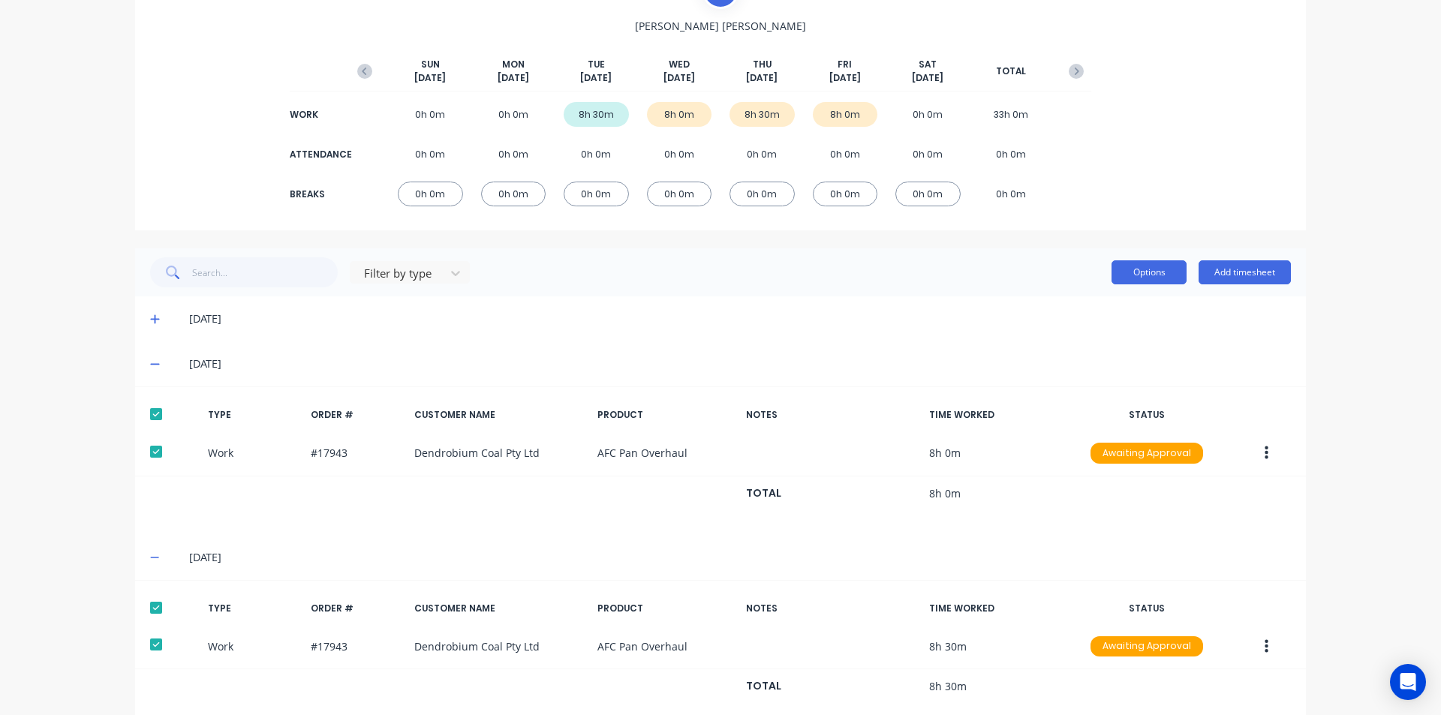
click at [1129, 277] on button "Options" at bounding box center [1149, 272] width 75 height 24
click at [1109, 318] on div "Approve" at bounding box center [1116, 311] width 116 height 22
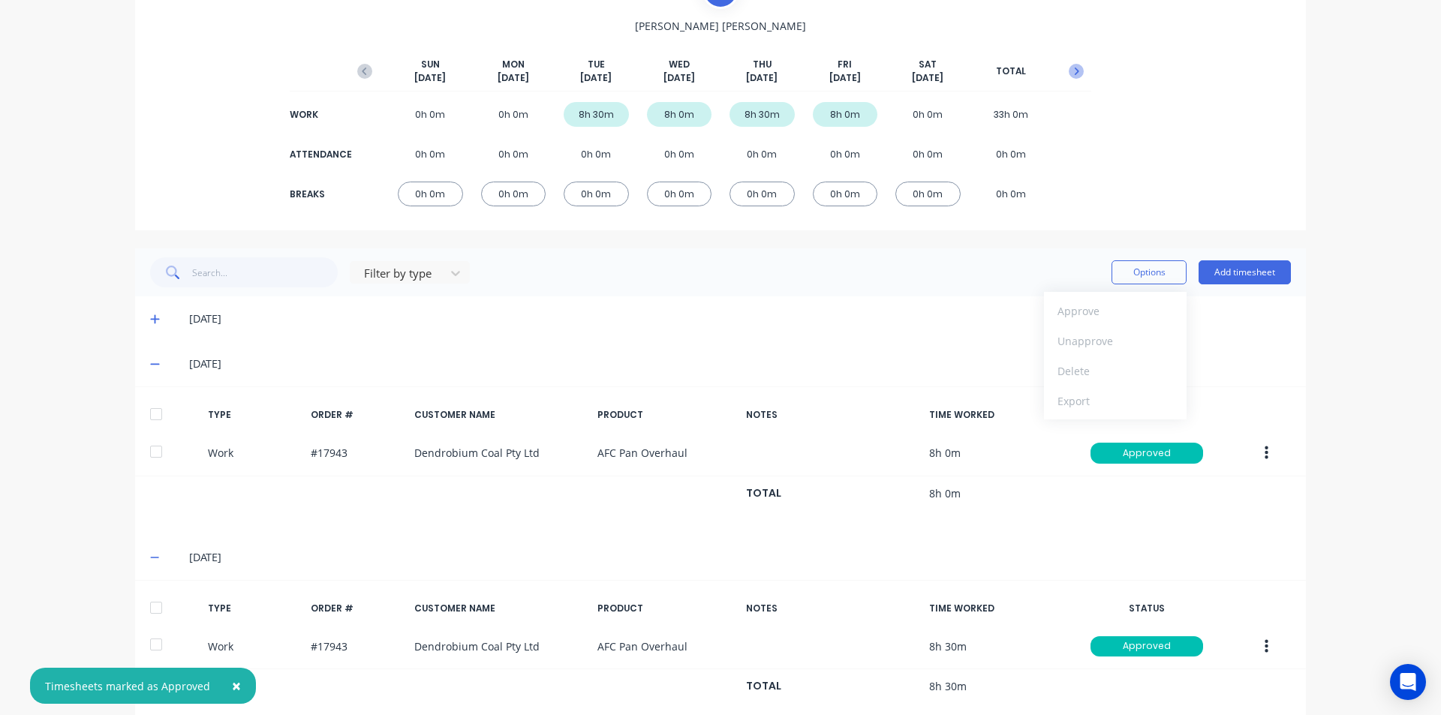
click at [1076, 67] on icon "button" at bounding box center [1076, 71] width 15 height 15
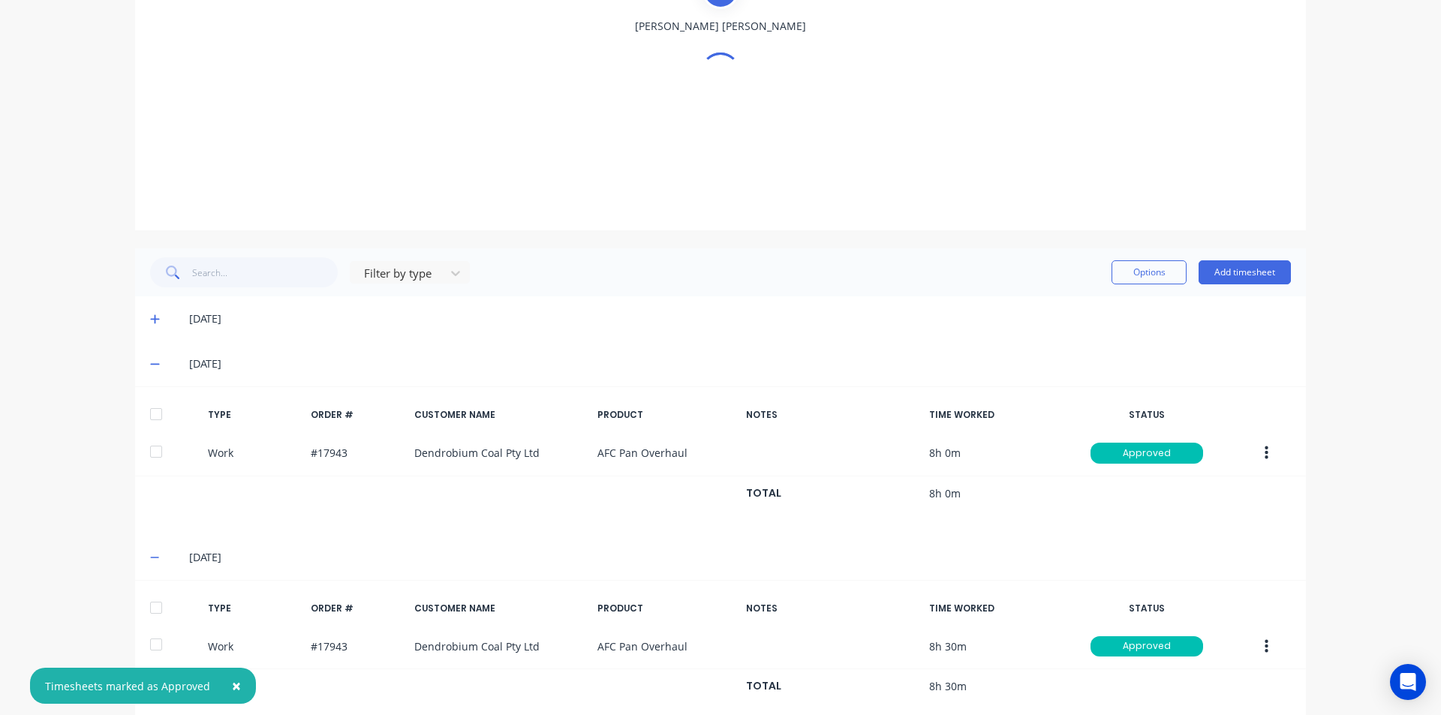
scroll to position [0, 0]
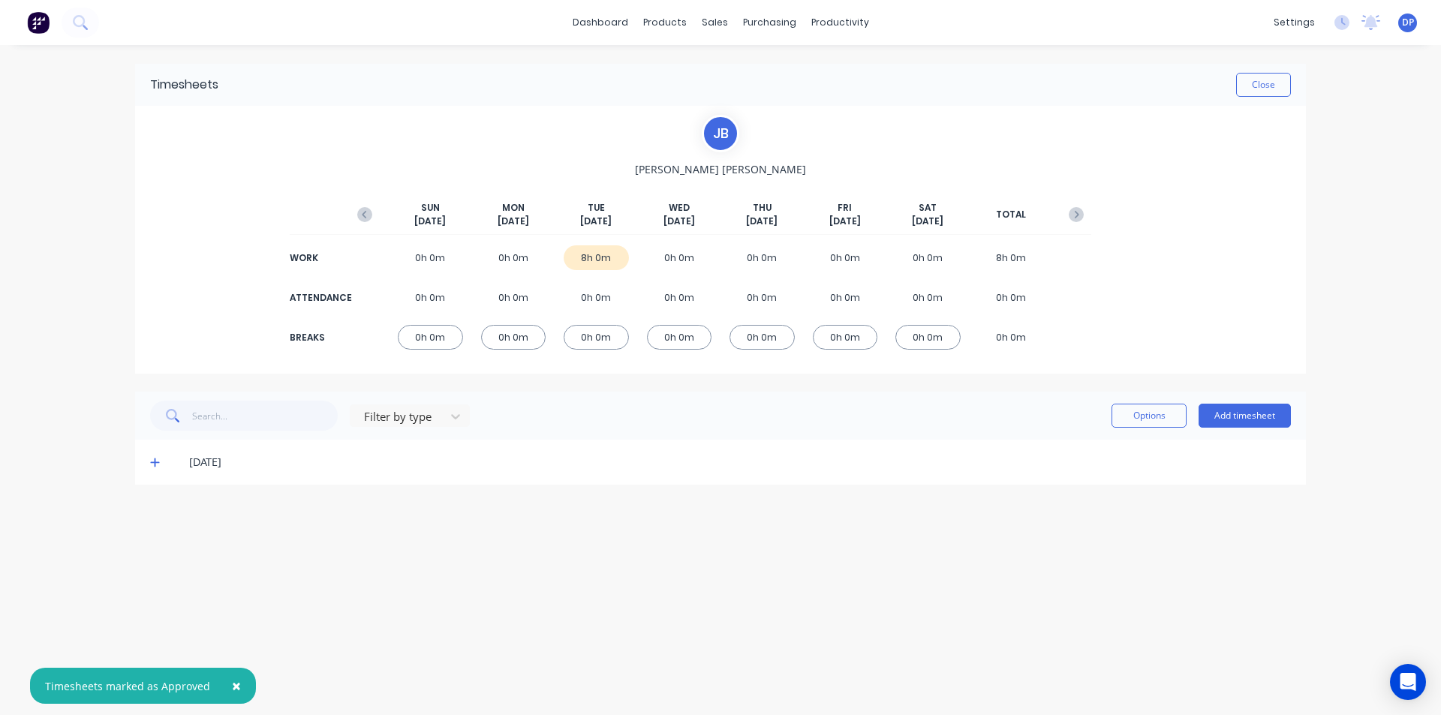
click at [154, 456] on span at bounding box center [157, 462] width 15 height 15
click at [162, 516] on div at bounding box center [156, 513] width 30 height 30
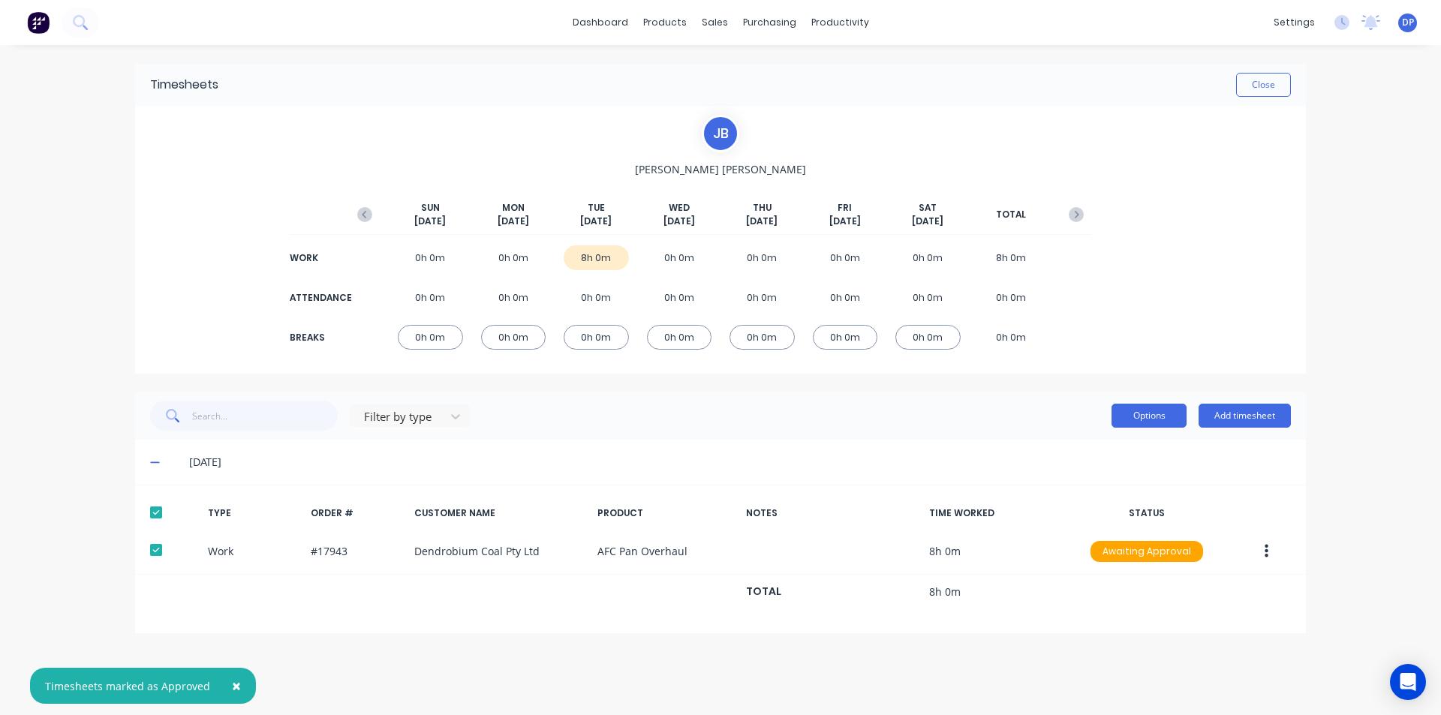
click at [1163, 415] on button "Options" at bounding box center [1149, 416] width 75 height 24
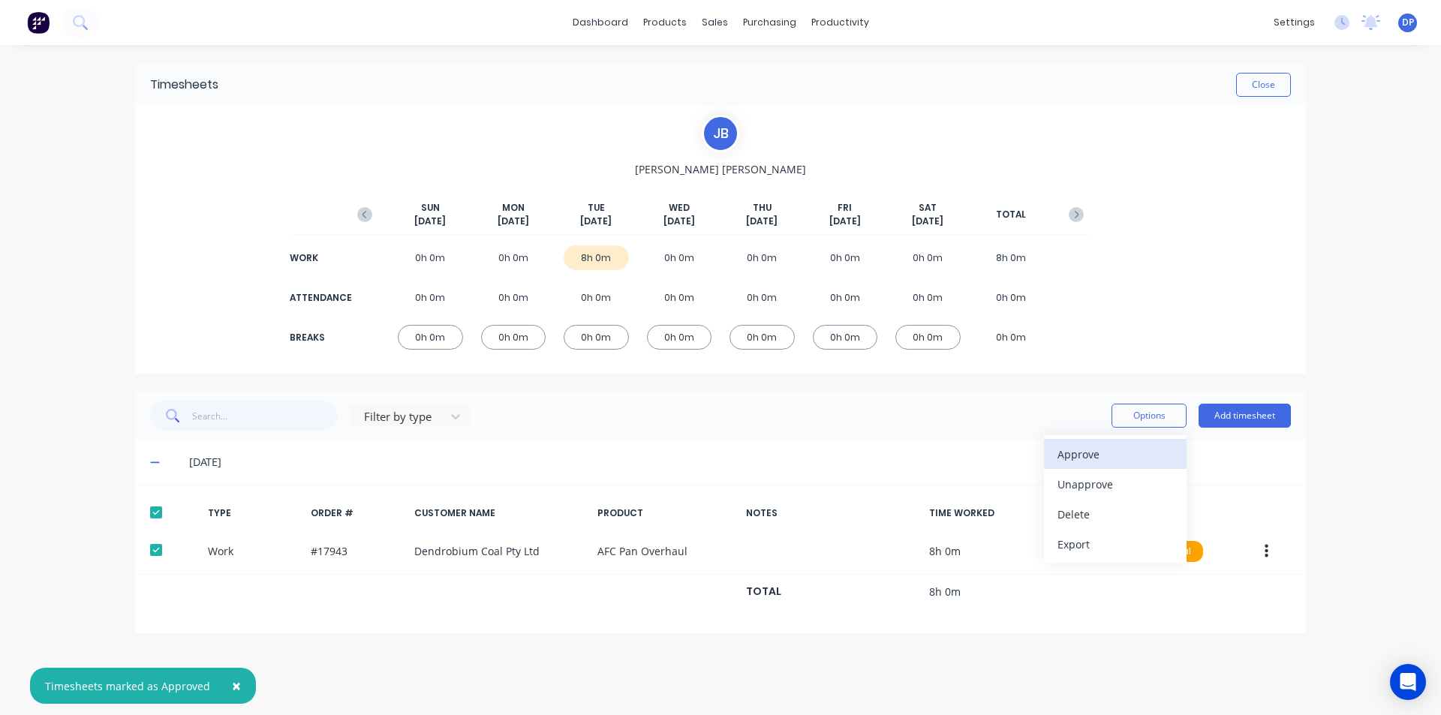
click at [1126, 453] on div "Approve" at bounding box center [1116, 455] width 116 height 22
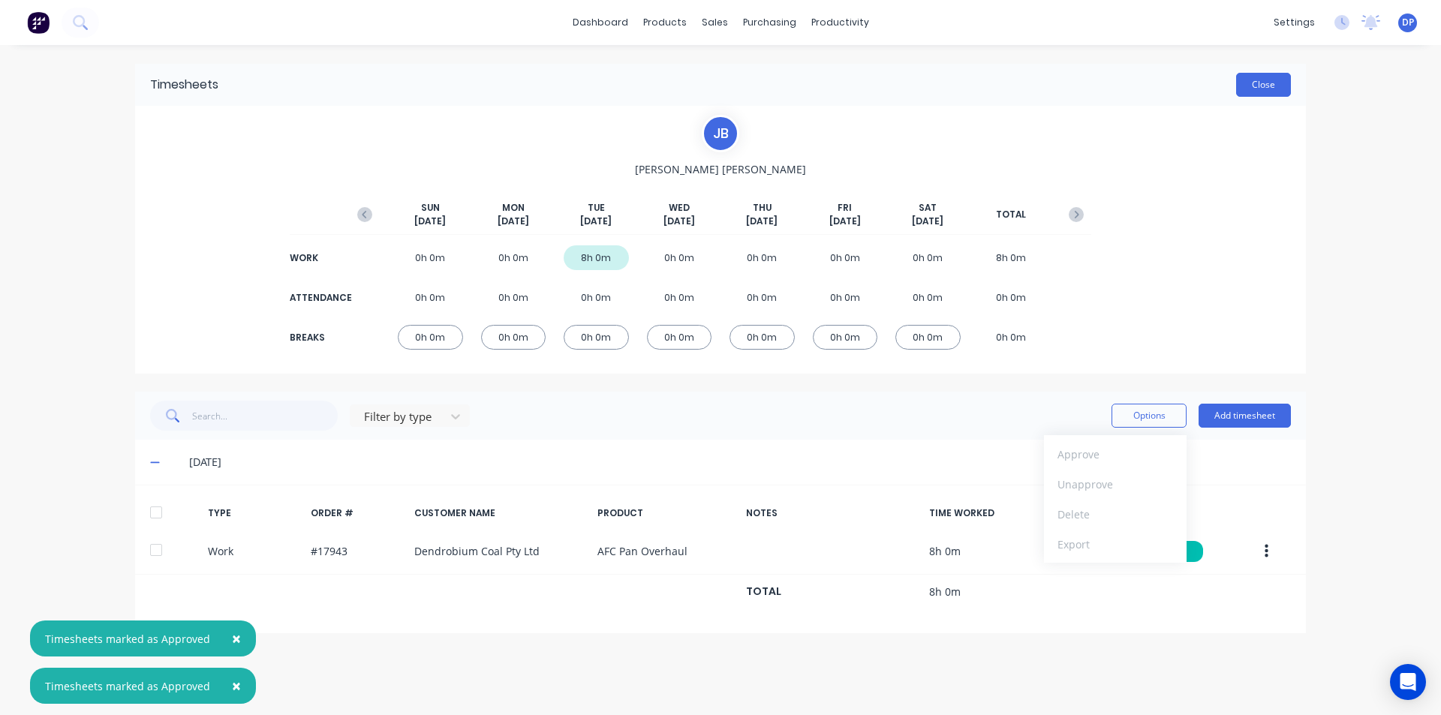
click at [1276, 77] on button "Close" at bounding box center [1263, 85] width 55 height 24
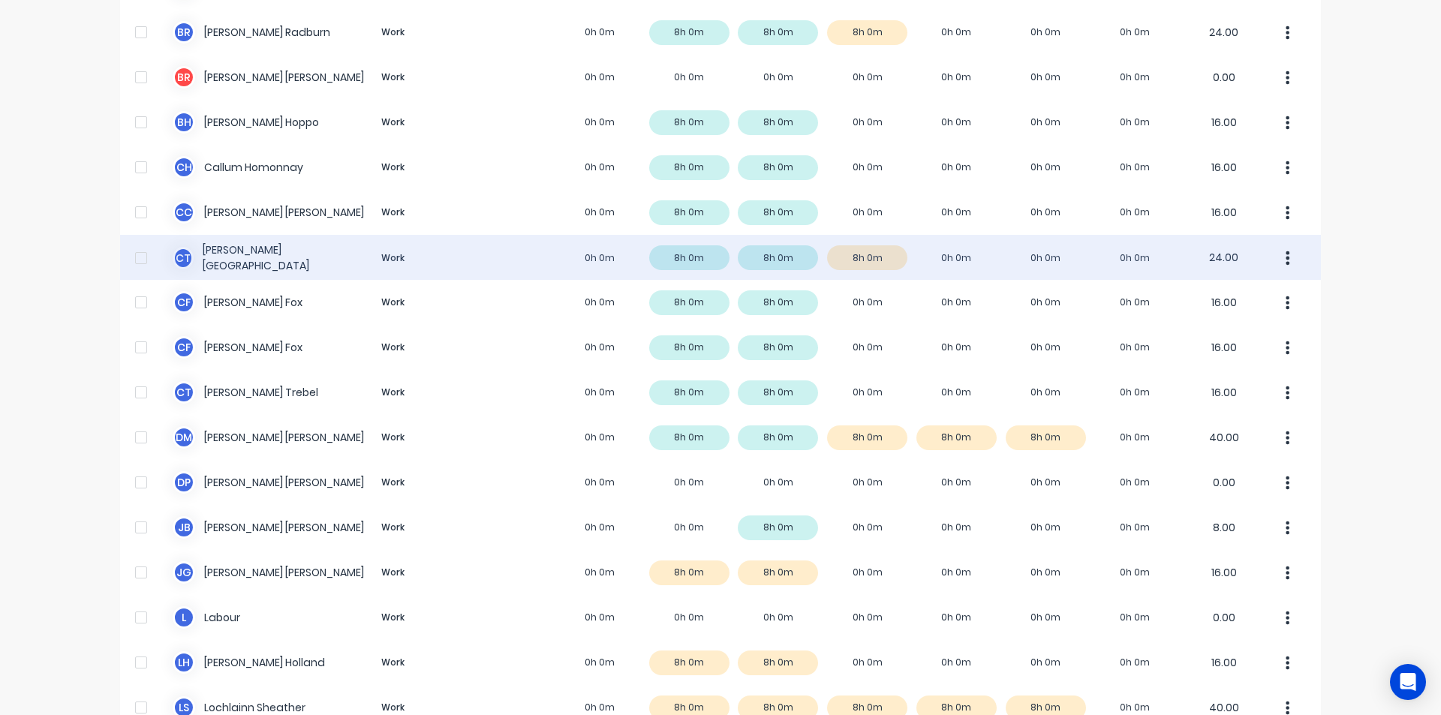
scroll to position [300, 0]
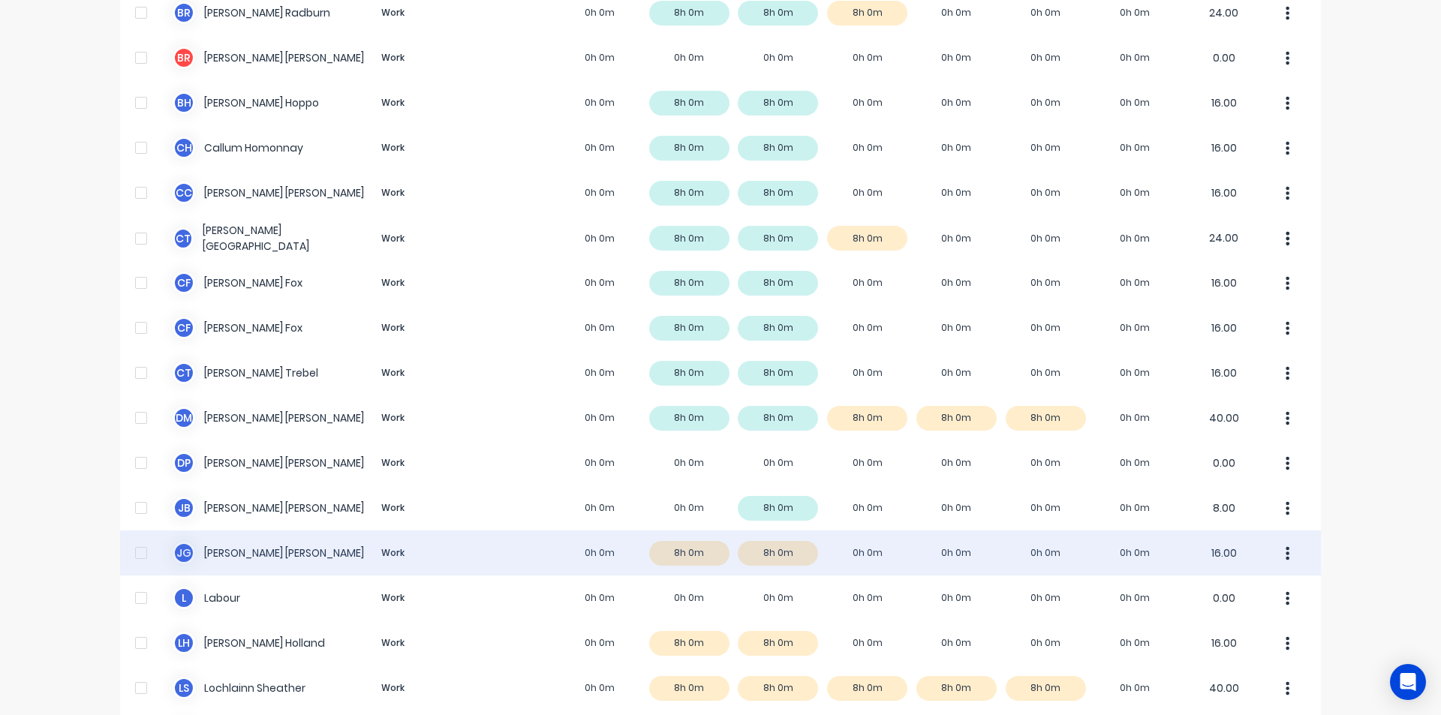
click at [267, 556] on div "[PERSON_NAME] Work 0h 0m 8h 0m 8h 0m 0h 0m 0h 0m 0h 0m 0h 0m 16.00" at bounding box center [720, 553] width 1201 height 45
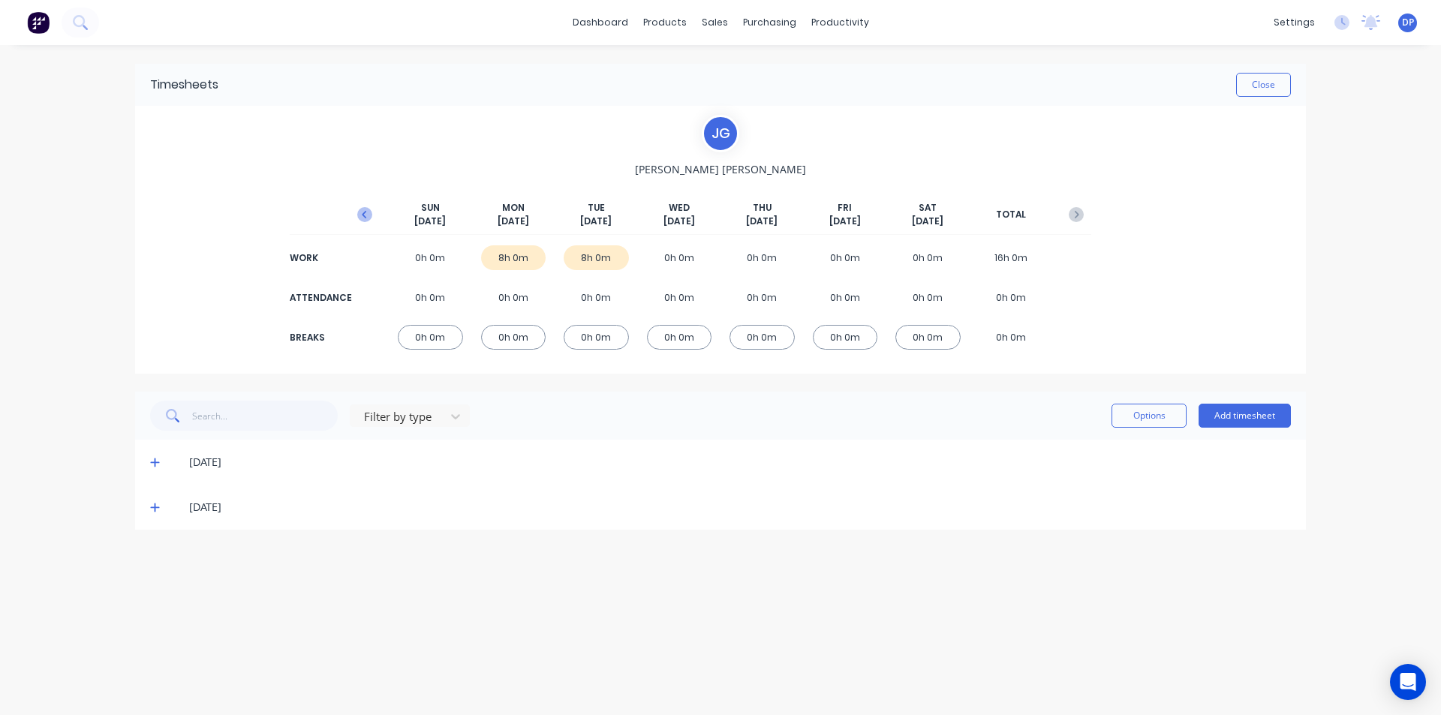
click at [363, 209] on icon "button" at bounding box center [364, 214] width 15 height 15
click at [153, 547] on icon at bounding box center [155, 552] width 10 height 11
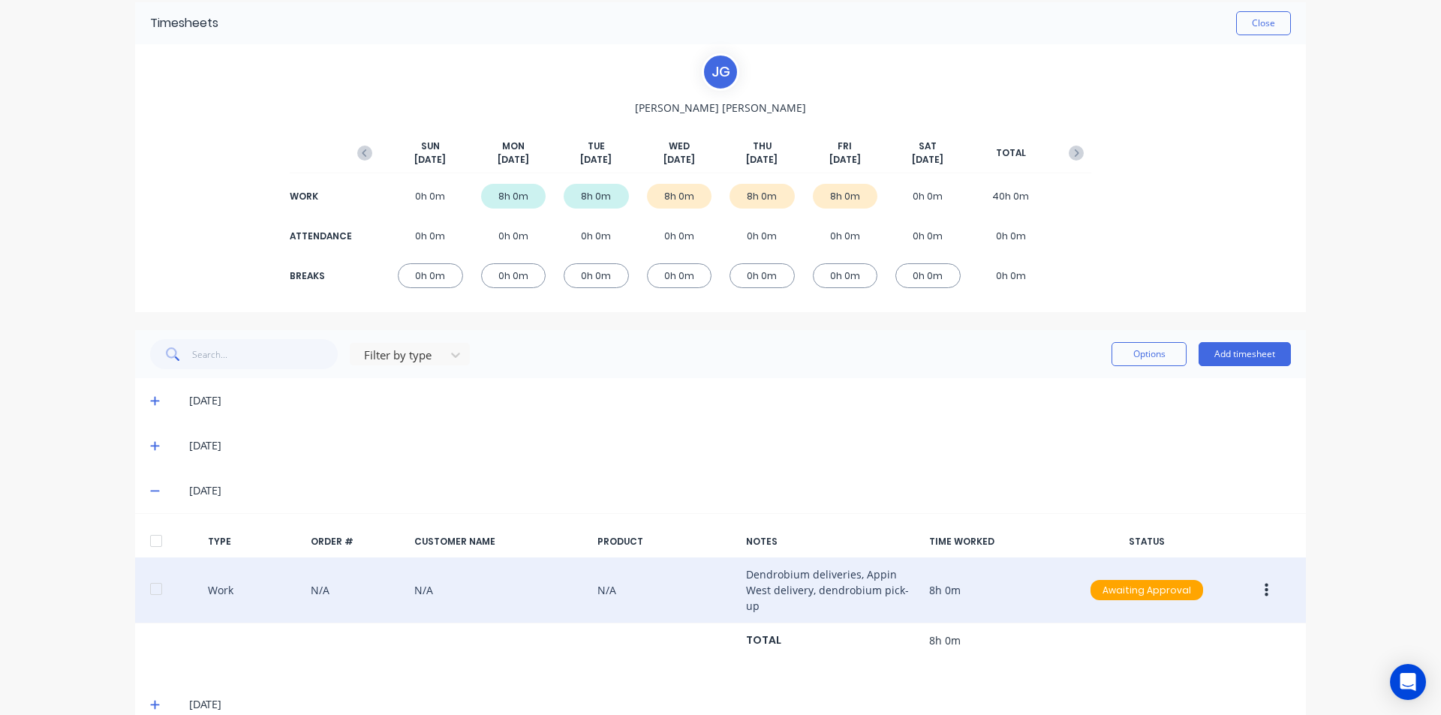
scroll to position [122, 0]
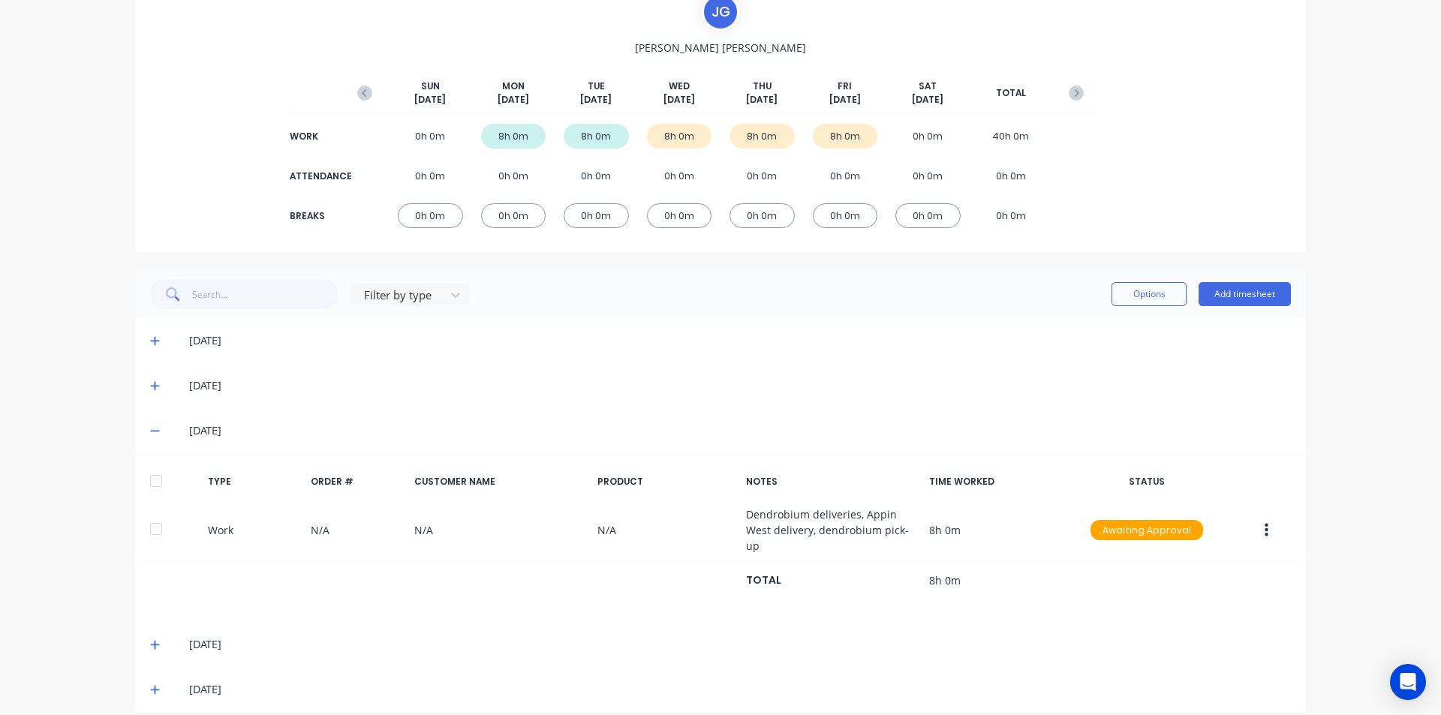
click at [146, 477] on div at bounding box center [156, 481] width 30 height 30
click at [150, 640] on icon at bounding box center [155, 645] width 10 height 11
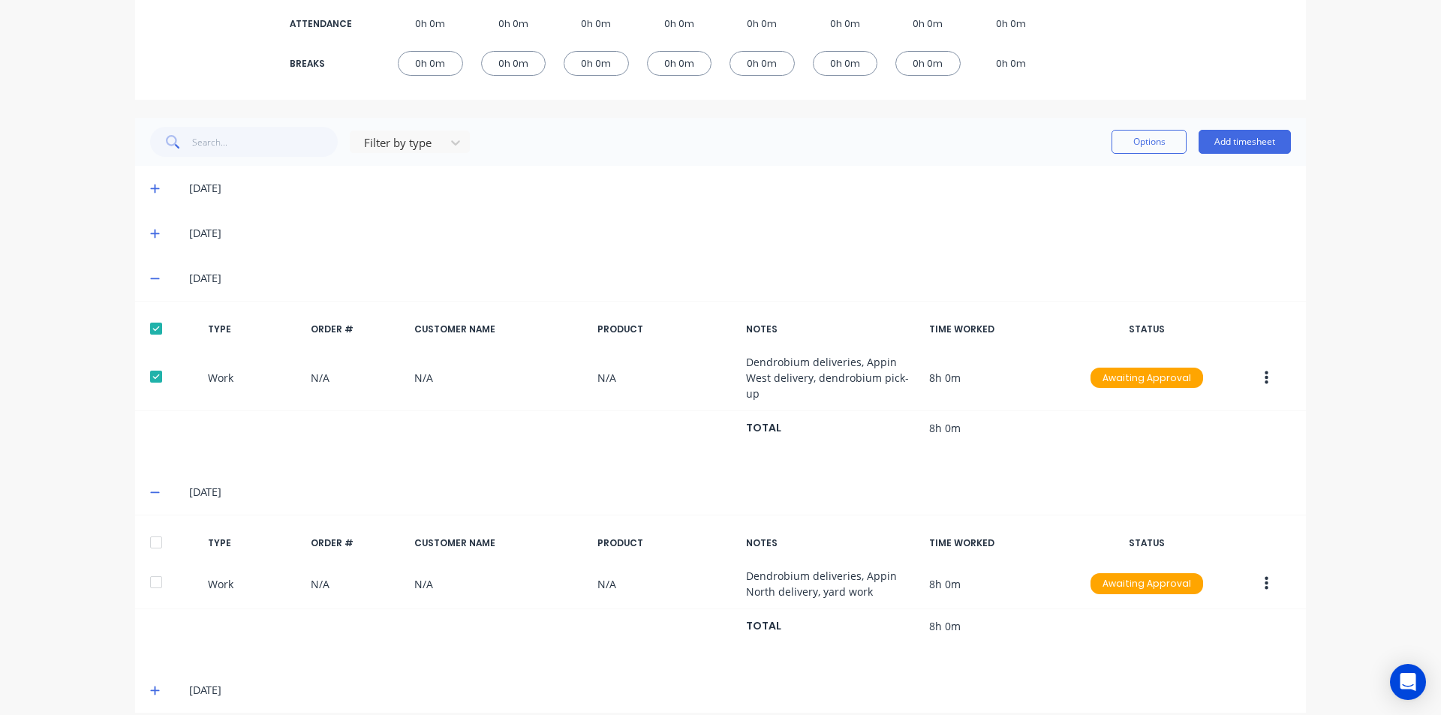
scroll to position [275, 0]
click at [151, 527] on div at bounding box center [156, 542] width 30 height 30
click at [158, 682] on span at bounding box center [157, 689] width 15 height 15
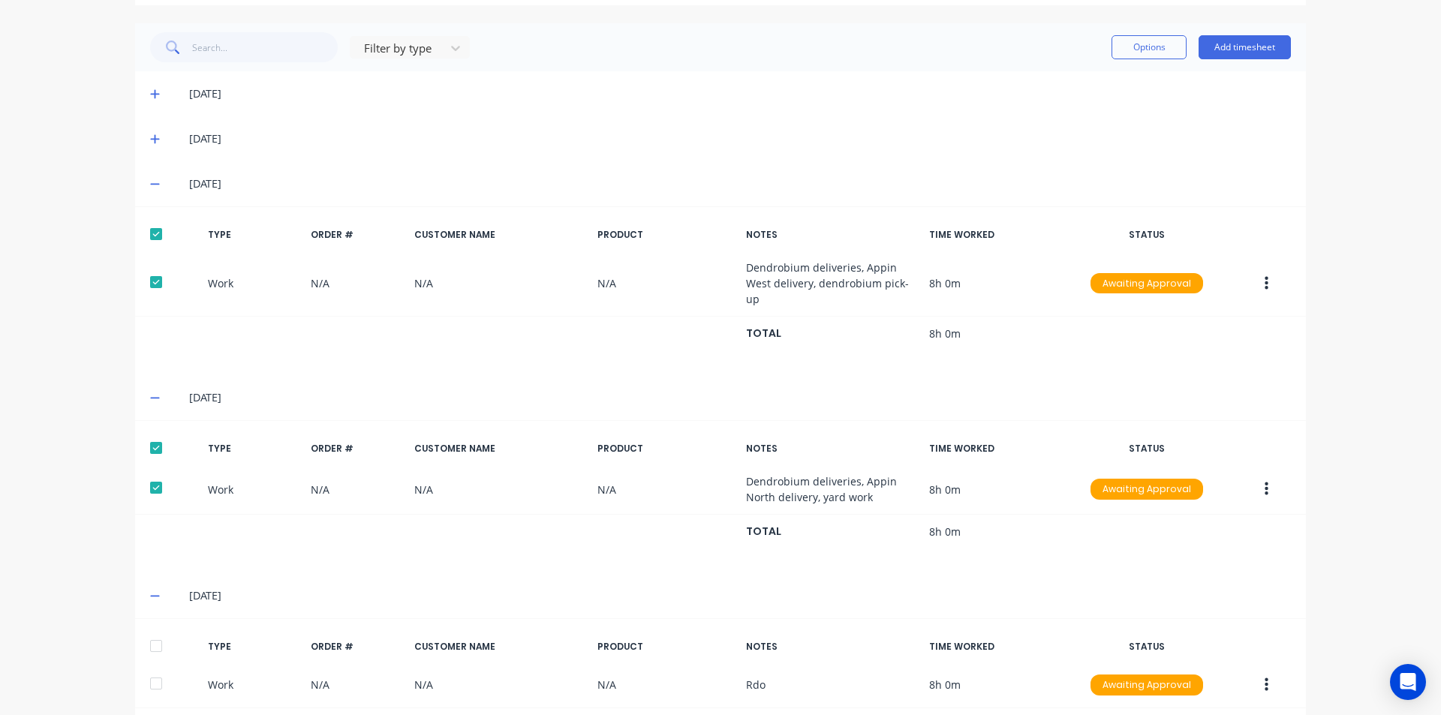
scroll to position [423, 0]
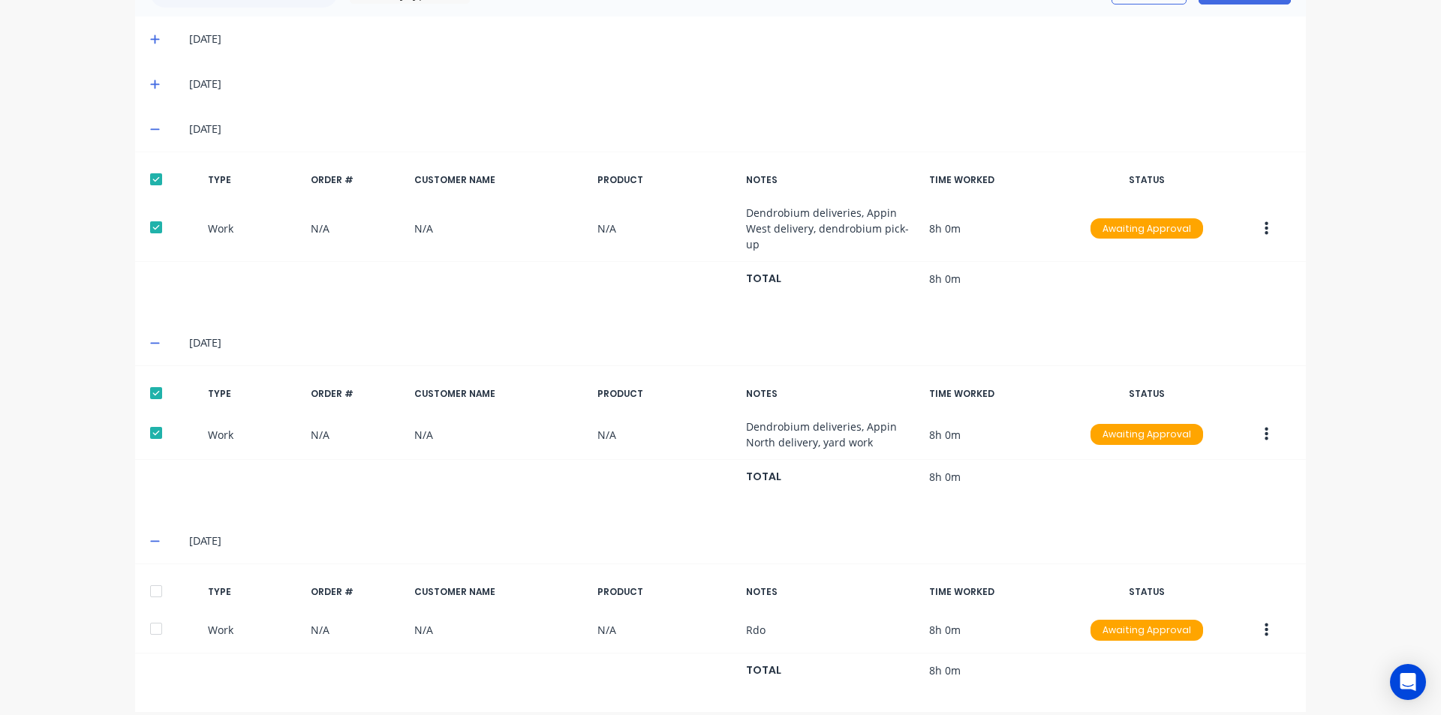
click at [153, 576] on div at bounding box center [156, 591] width 30 height 30
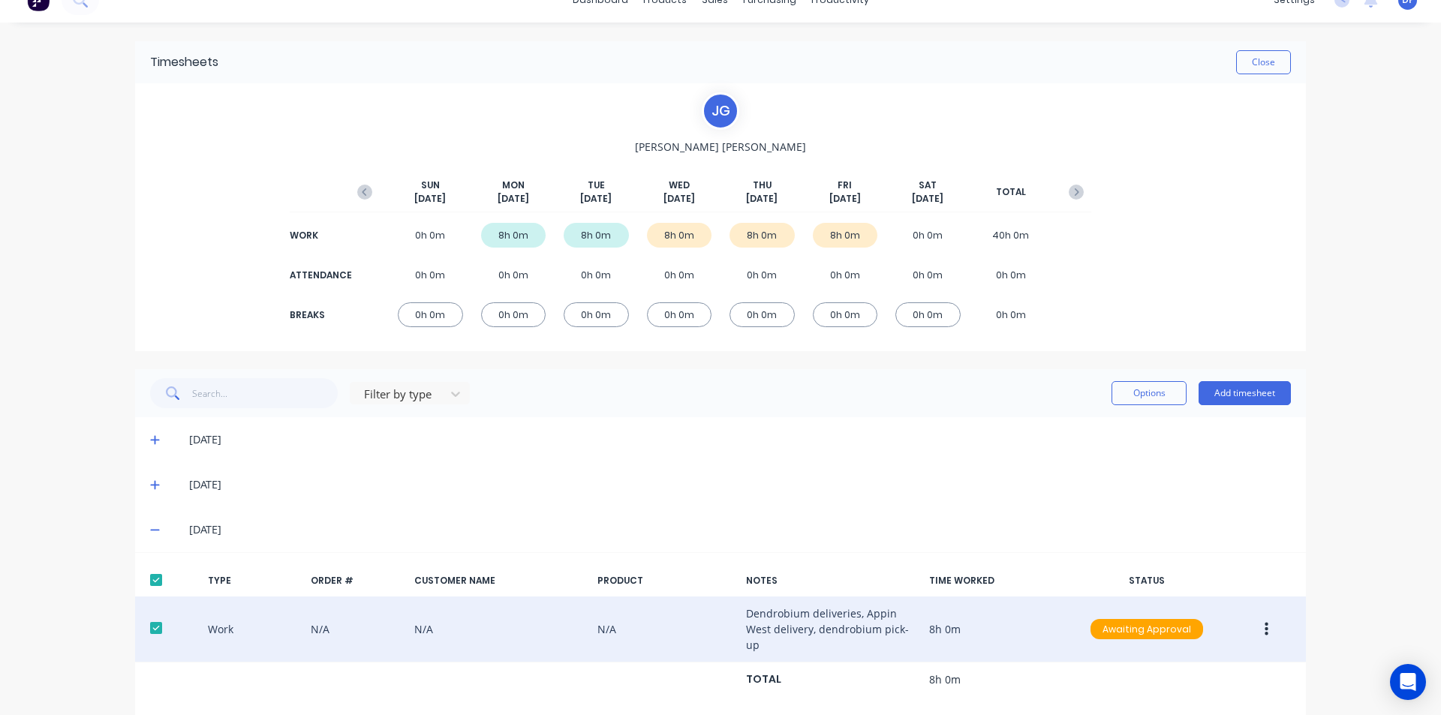
scroll to position [0, 0]
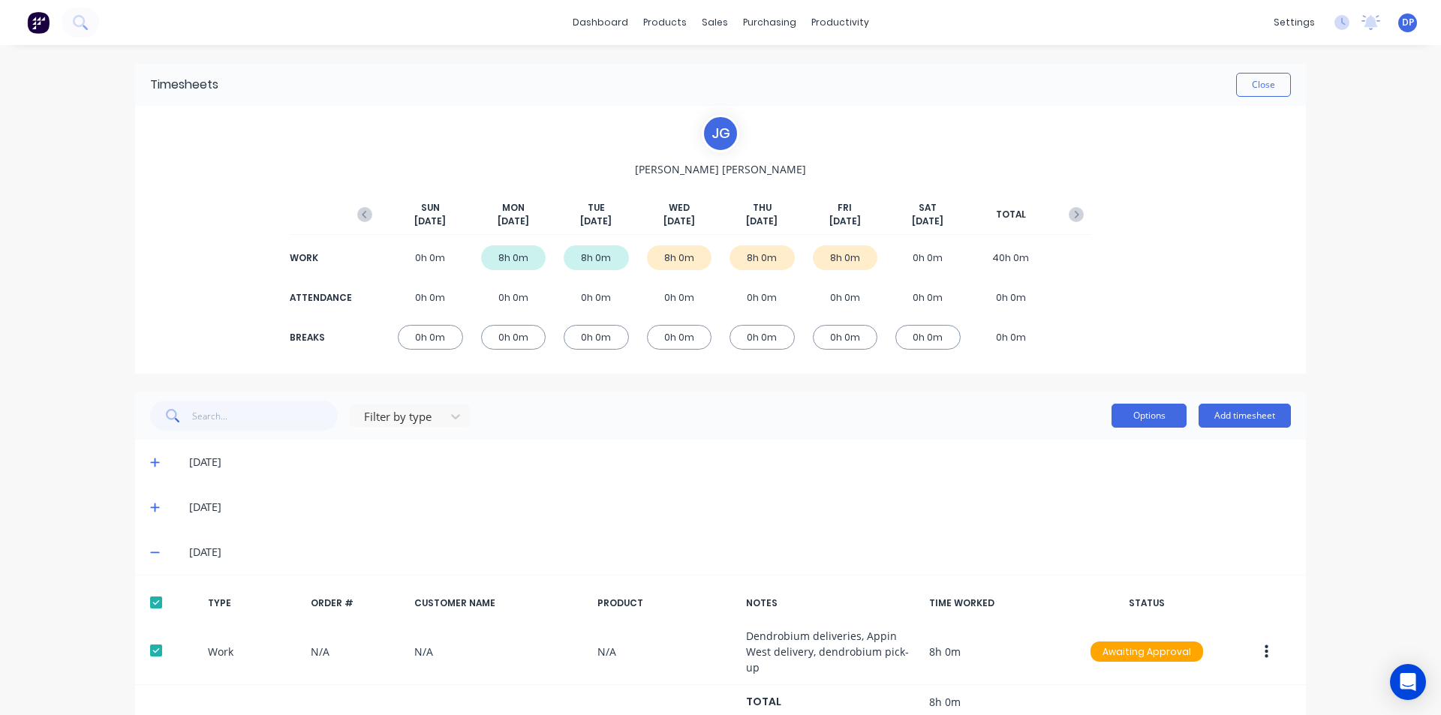
click at [1144, 404] on button "Options" at bounding box center [1149, 416] width 75 height 24
click at [1100, 463] on div "Approve" at bounding box center [1116, 455] width 116 height 22
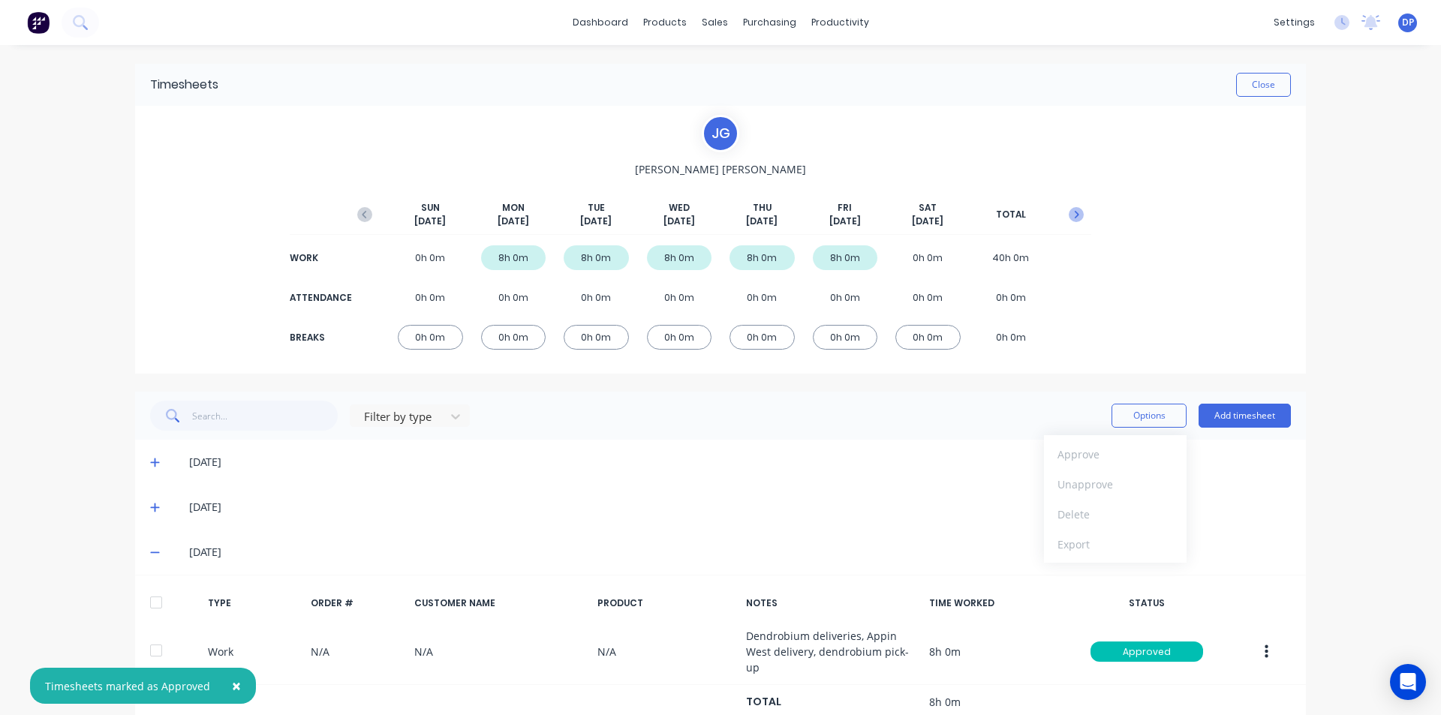
click at [1075, 218] on icon "button" at bounding box center [1077, 215] width 5 height 8
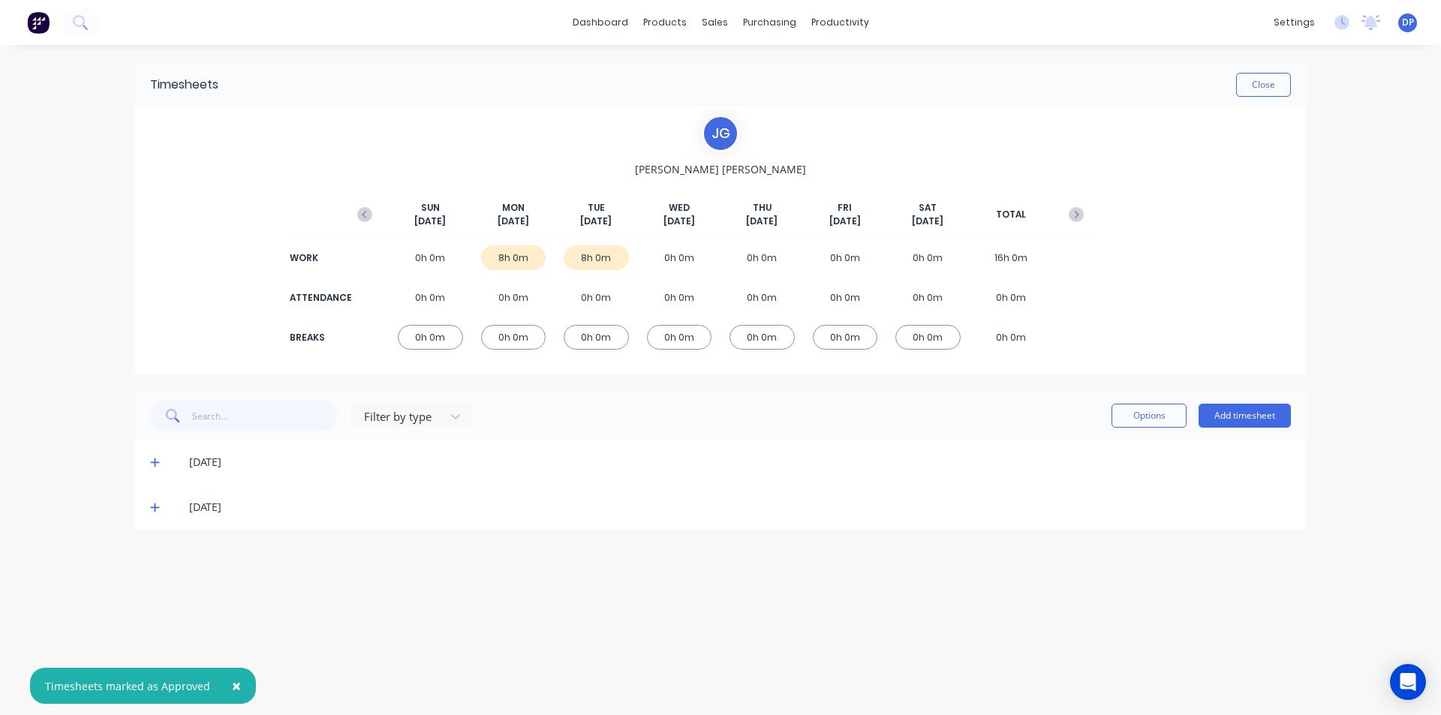
click at [157, 459] on icon at bounding box center [155, 462] width 10 height 11
click at [156, 507] on div at bounding box center [156, 513] width 30 height 30
click at [155, 658] on icon at bounding box center [154, 656] width 9 height 9
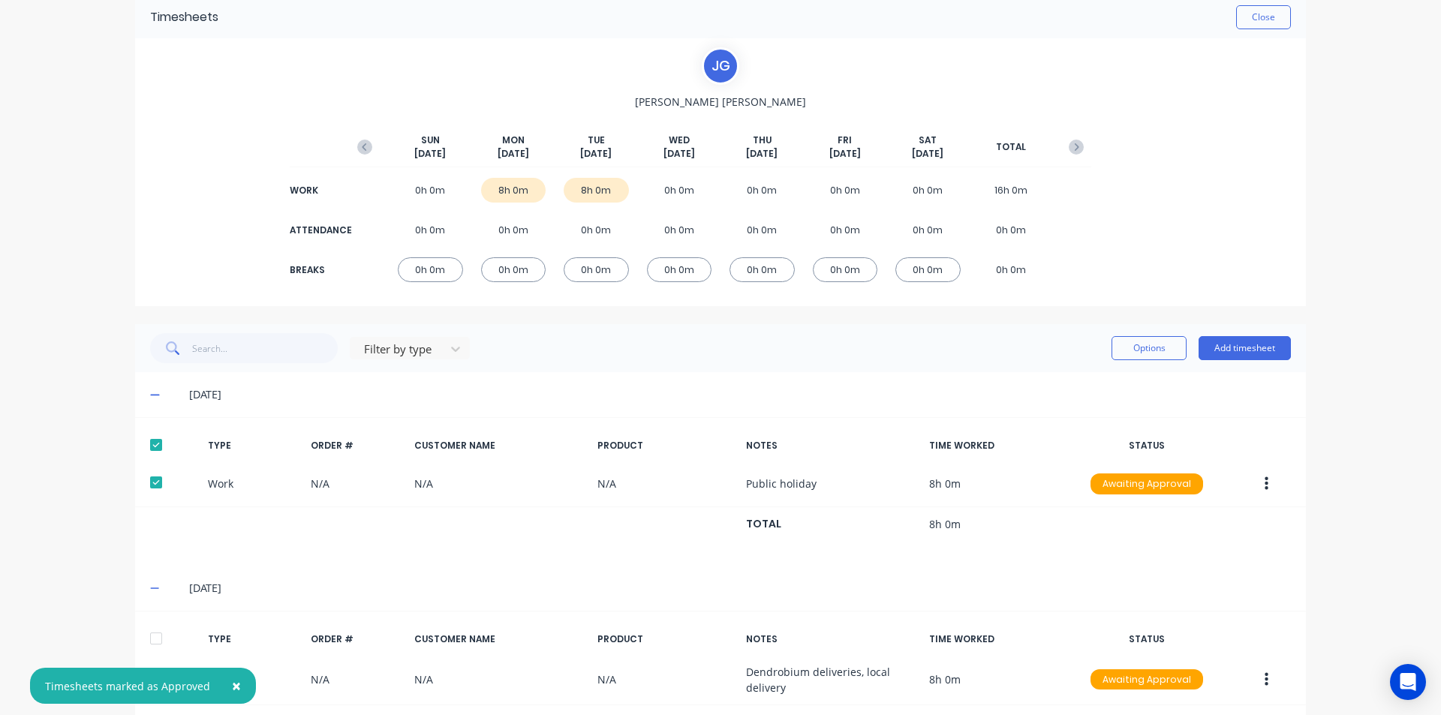
scroll to position [135, 0]
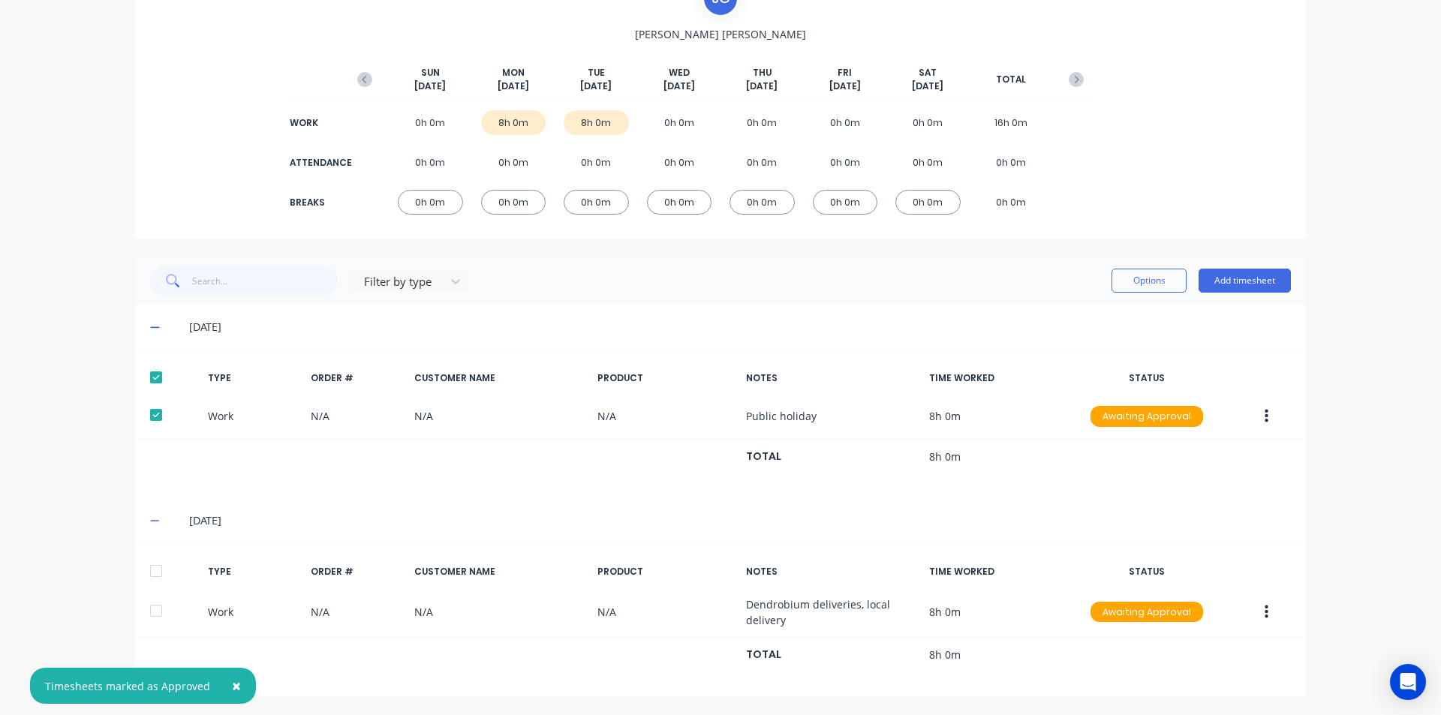
click at [149, 576] on div at bounding box center [156, 571] width 30 height 30
click at [1172, 290] on button "Options" at bounding box center [1149, 281] width 75 height 24
click at [1118, 324] on div "Approve" at bounding box center [1116, 320] width 116 height 22
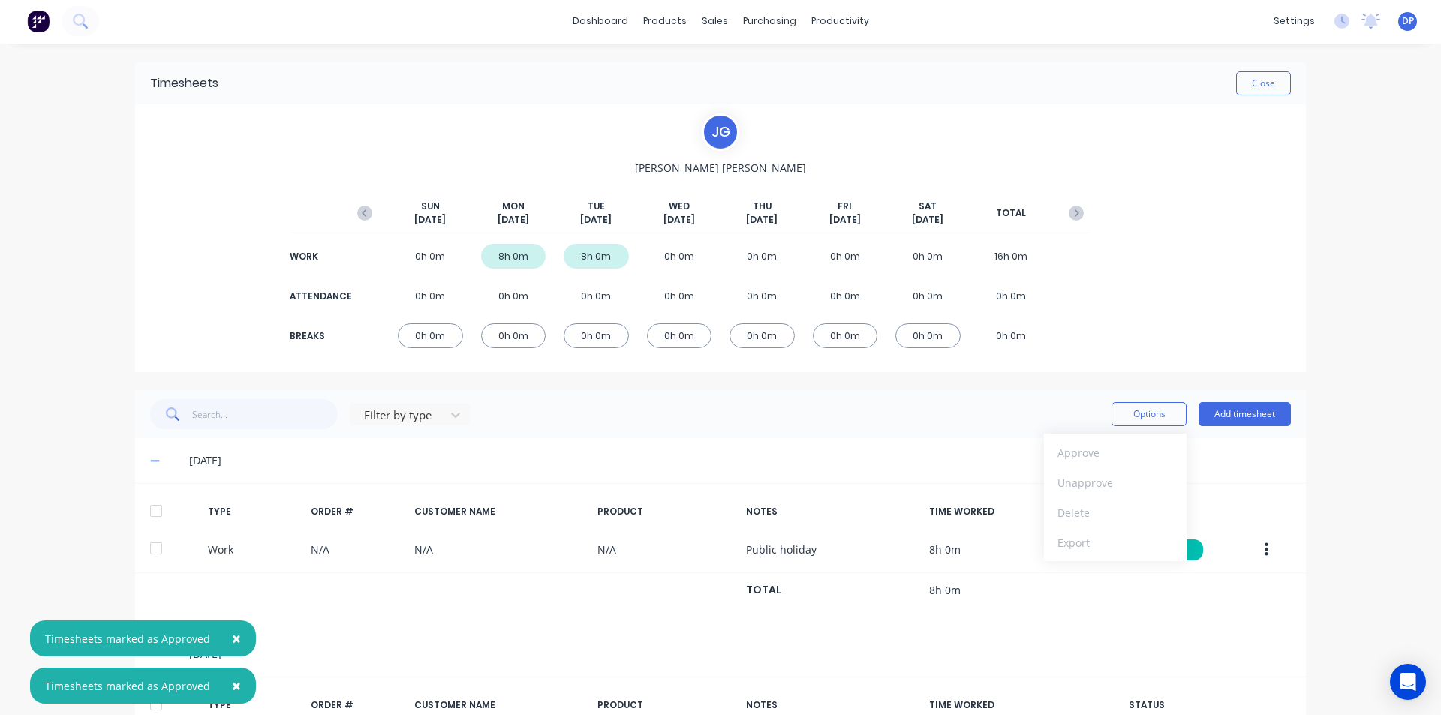
scroll to position [0, 0]
click at [1271, 82] on button "Close" at bounding box center [1263, 85] width 55 height 24
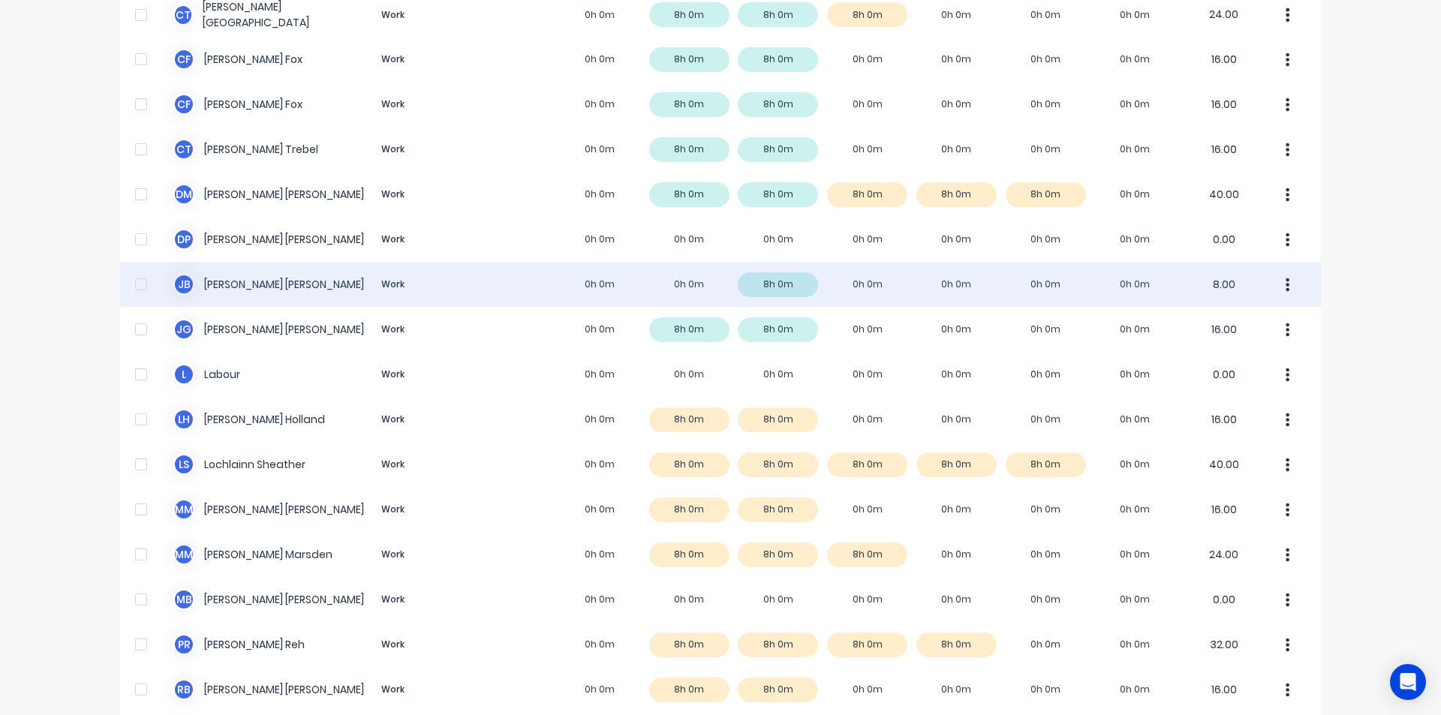
scroll to position [525, 0]
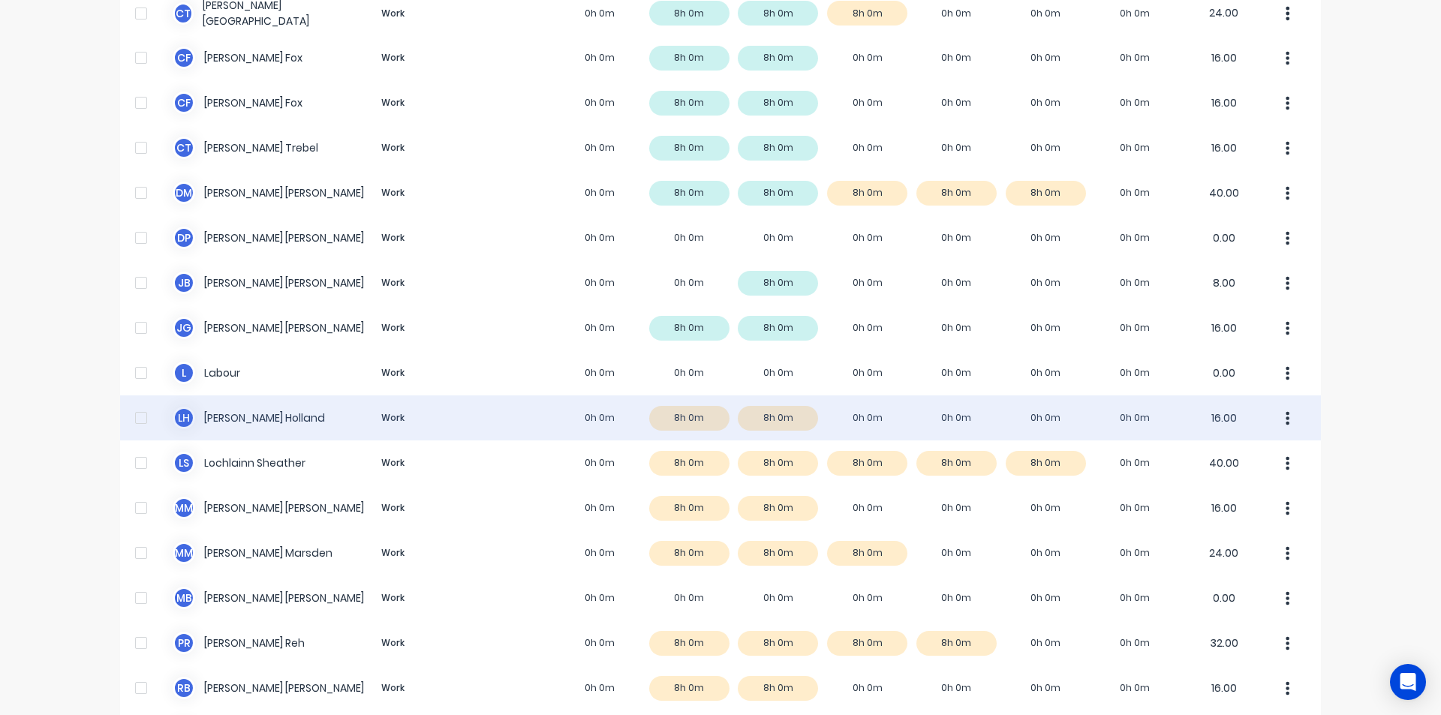
click at [296, 420] on div "L H [PERSON_NAME] Work 0h 0m 8h 0m 8h 0m 0h 0m 0h 0m 0h 0m 0h 0m 16.00" at bounding box center [720, 418] width 1201 height 45
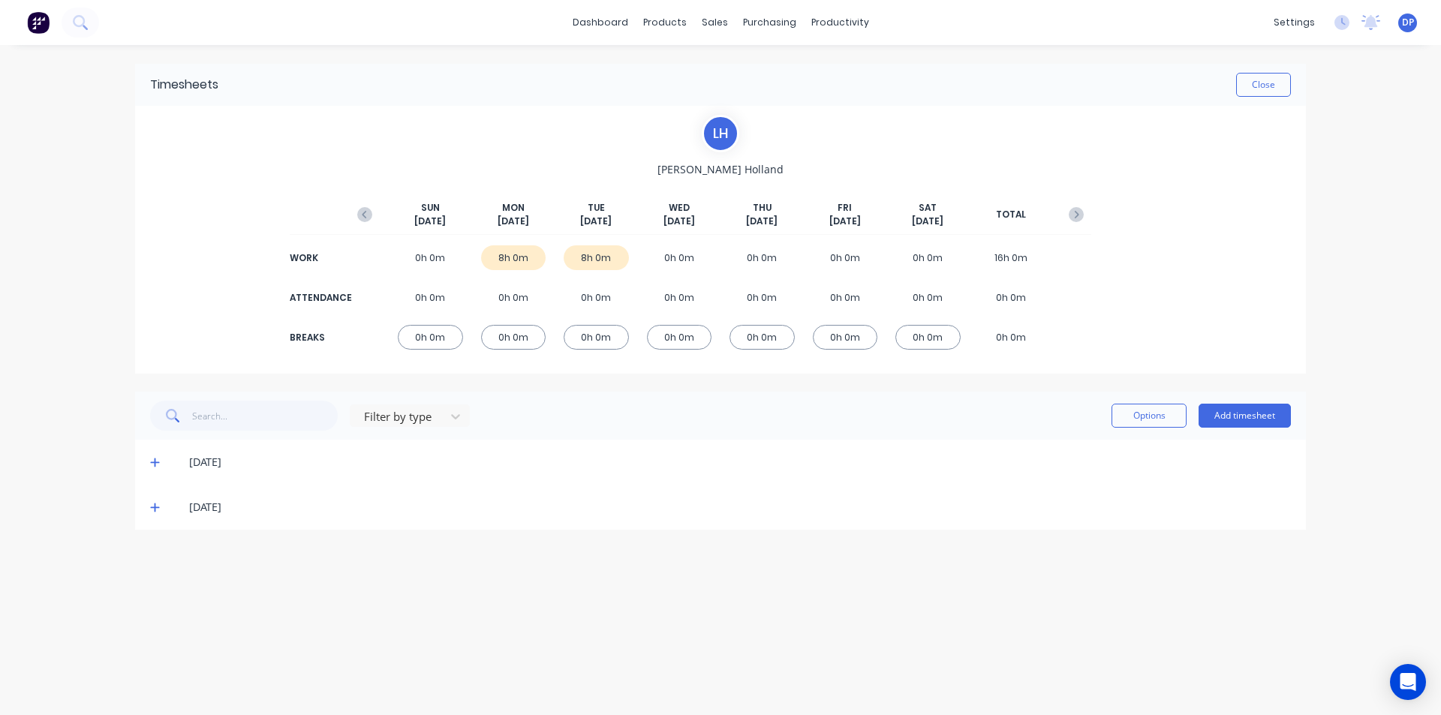
click at [381, 218] on div "[DATE] [DATE] [DATE] [DATE] [DATE] [DATE] [DATE] TOTAL" at bounding box center [721, 218] width 742 height 34
click at [363, 217] on icon "button" at bounding box center [364, 214] width 15 height 15
click at [152, 555] on icon at bounding box center [155, 552] width 10 height 11
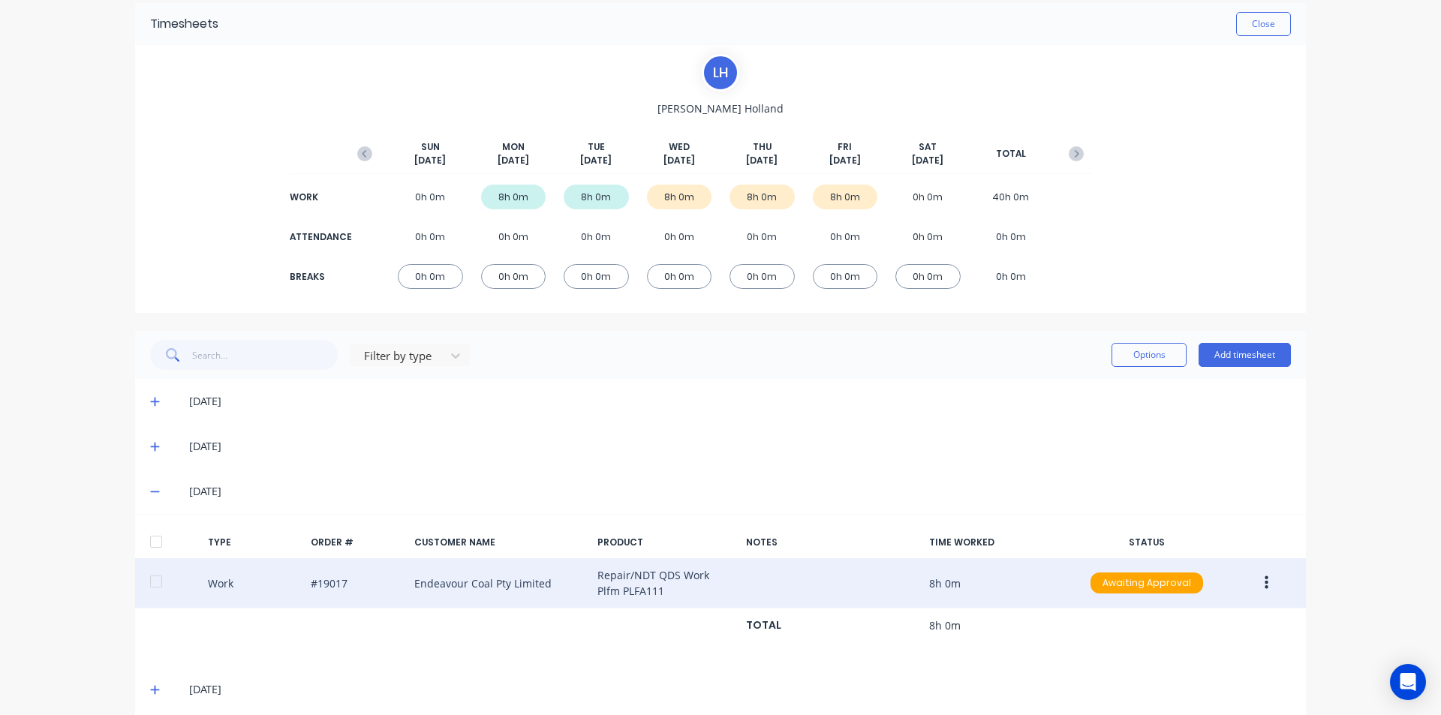
scroll to position [122, 0]
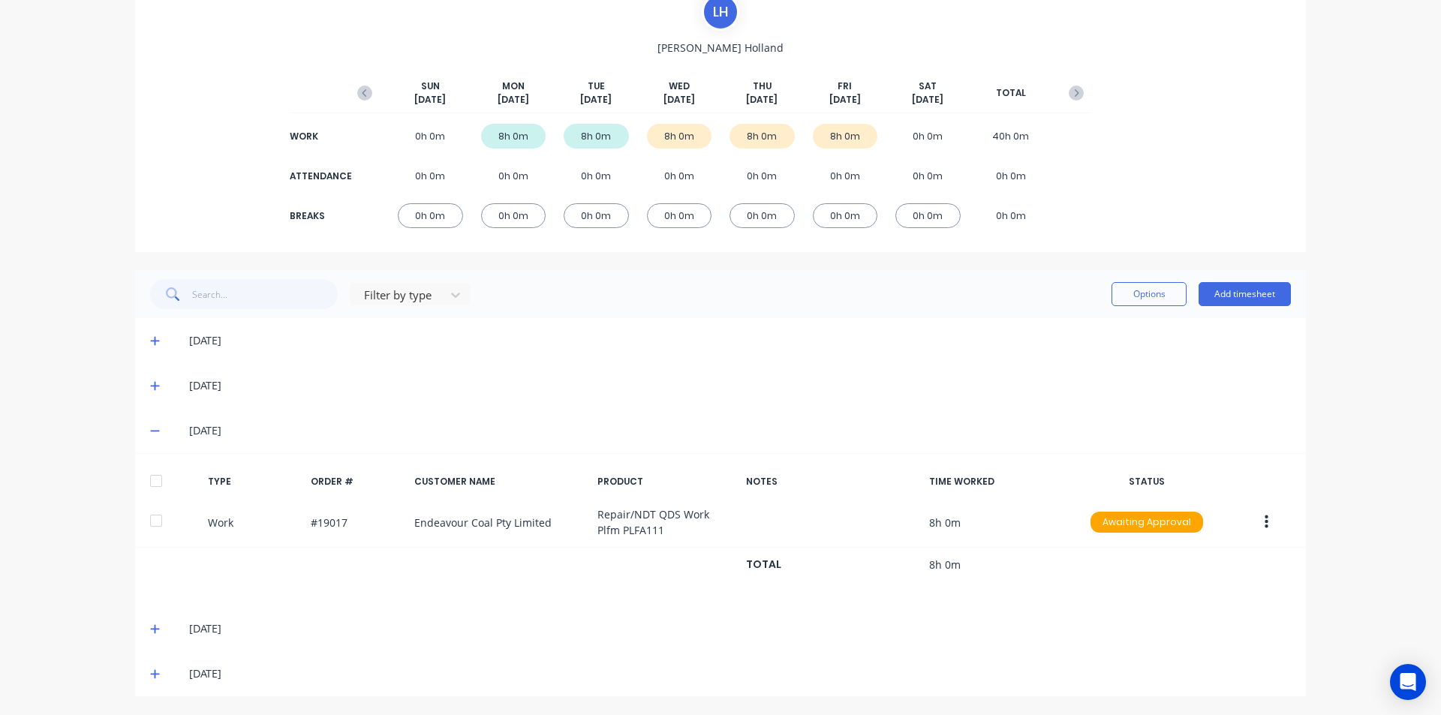
click at [152, 486] on div at bounding box center [156, 481] width 30 height 30
click at [150, 629] on icon at bounding box center [154, 629] width 9 height 9
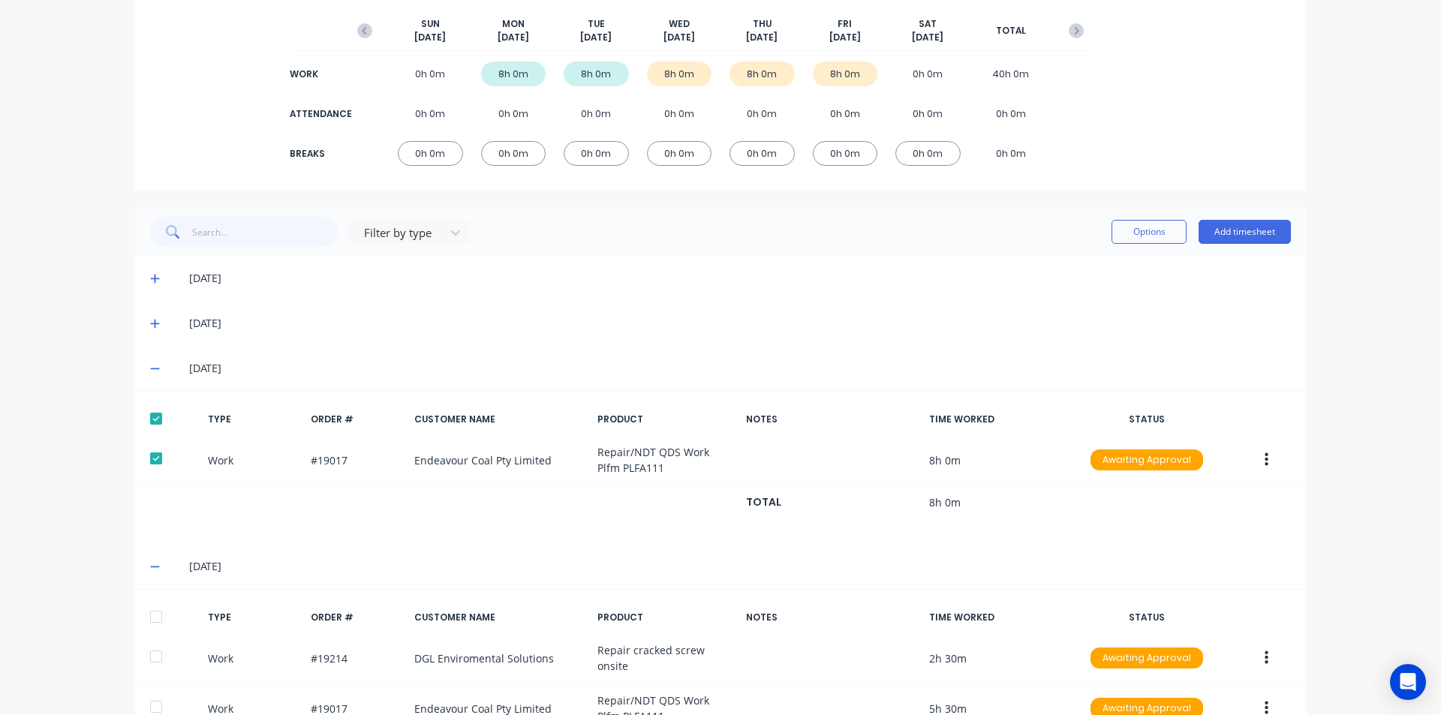
scroll to position [321, 0]
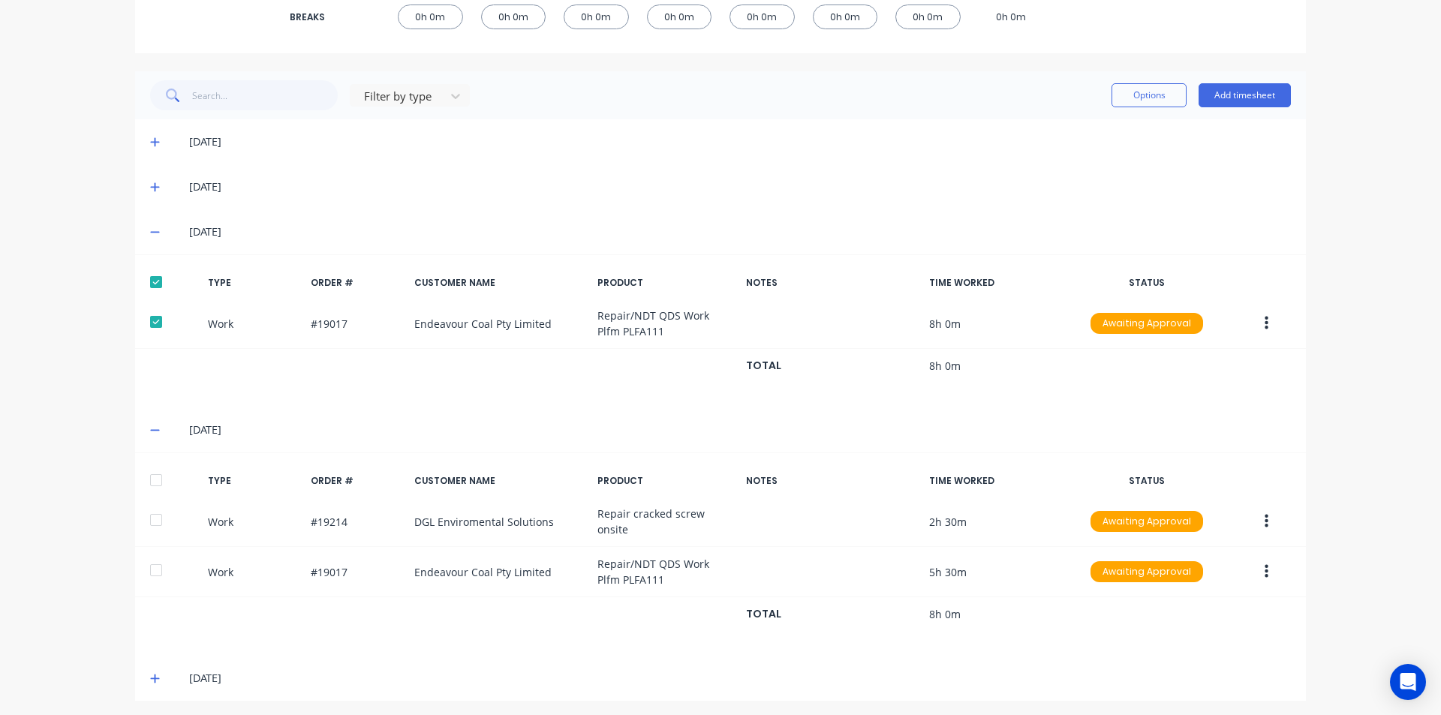
click at [148, 484] on div at bounding box center [156, 480] width 30 height 30
click at [150, 673] on icon at bounding box center [155, 678] width 10 height 11
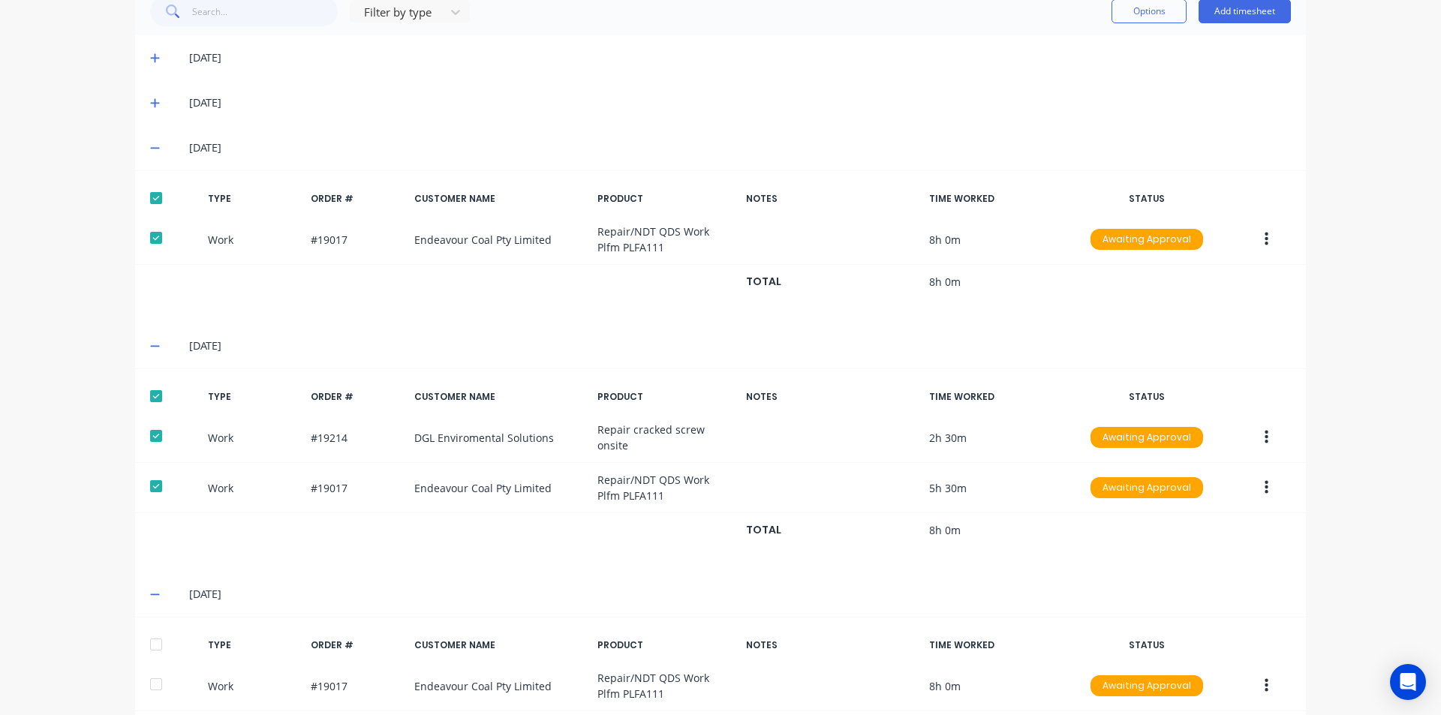
scroll to position [474, 0]
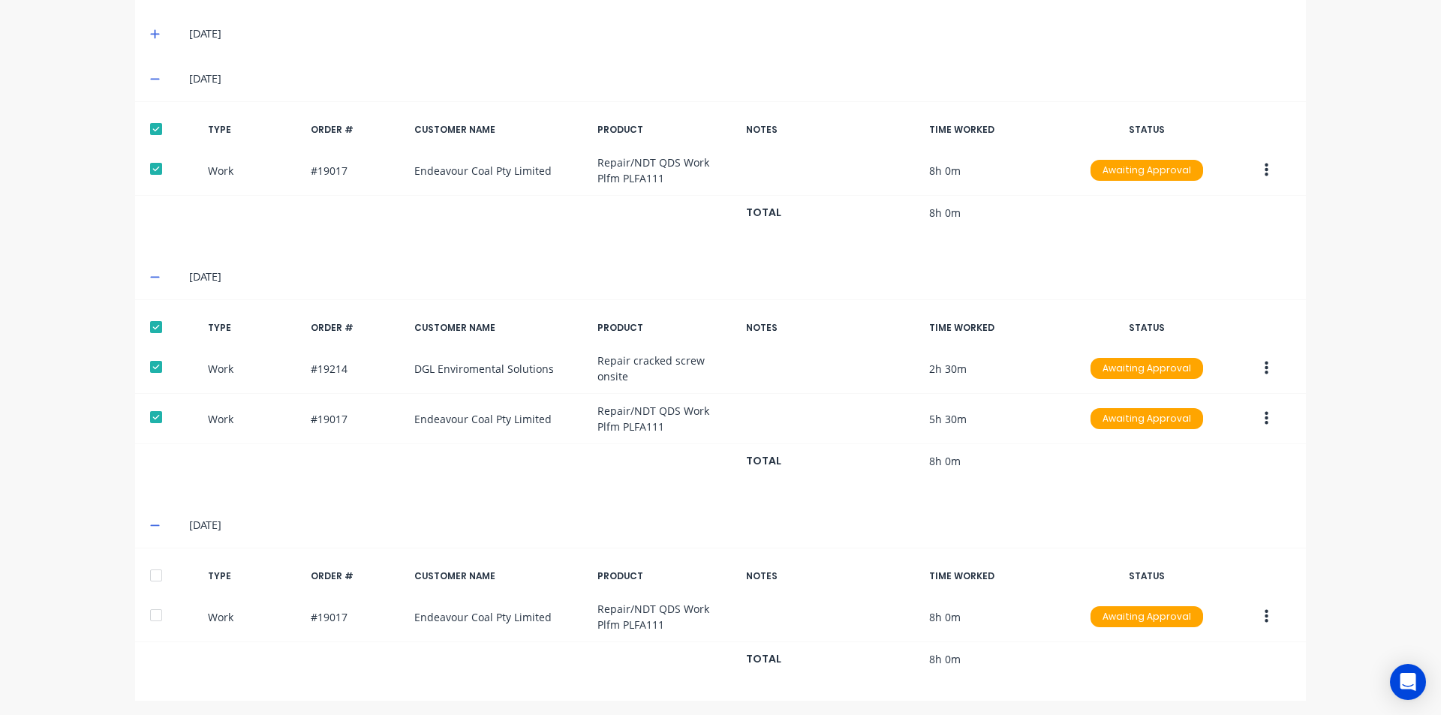
click at [154, 572] on div at bounding box center [156, 576] width 30 height 30
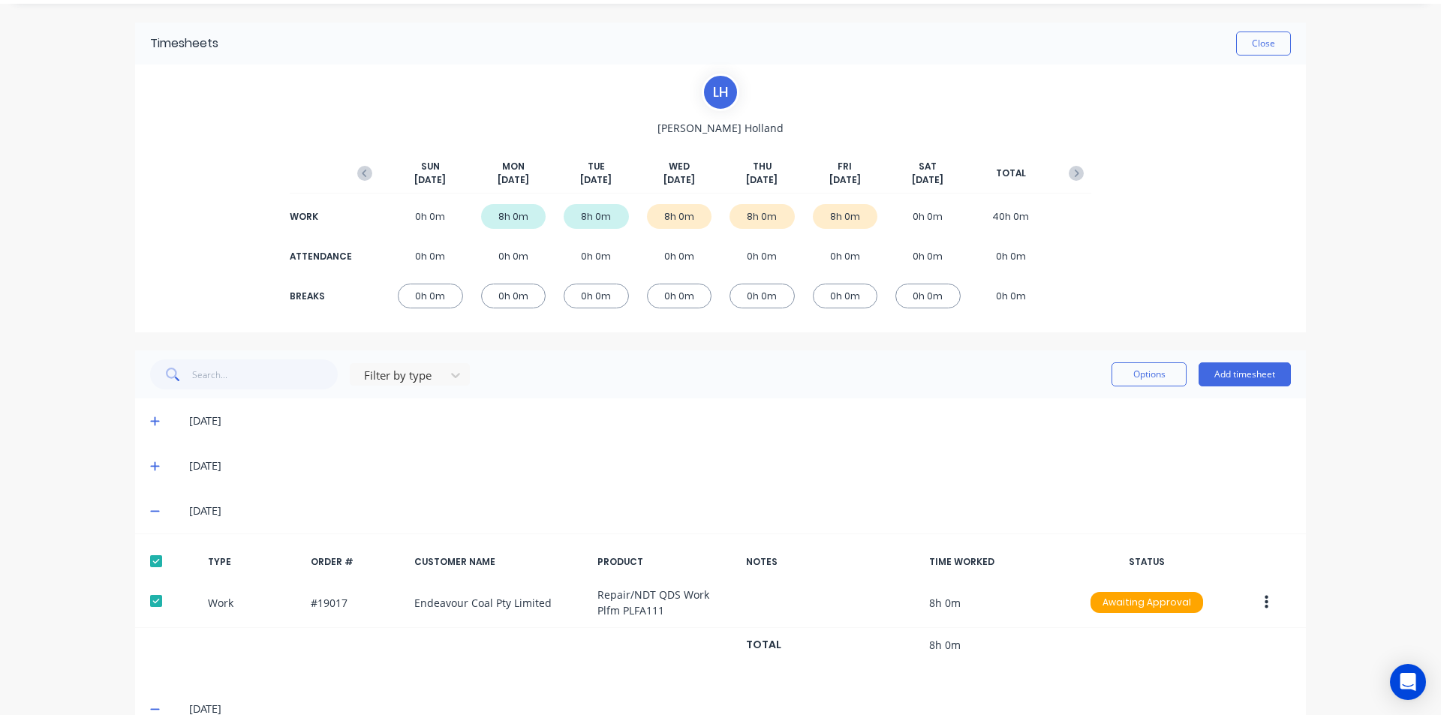
scroll to position [23, 0]
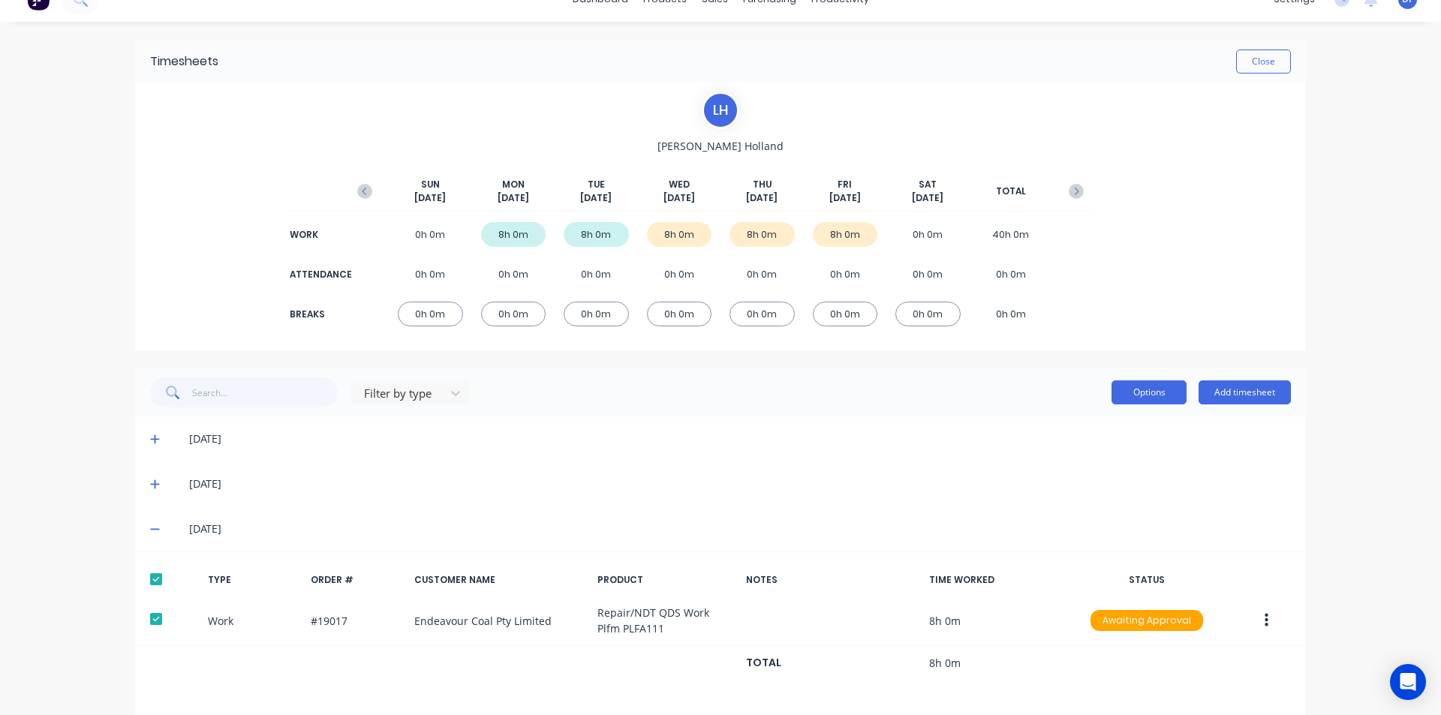
click at [1131, 402] on button "Options" at bounding box center [1149, 393] width 75 height 24
click at [1106, 420] on div "Approve" at bounding box center [1116, 431] width 116 height 22
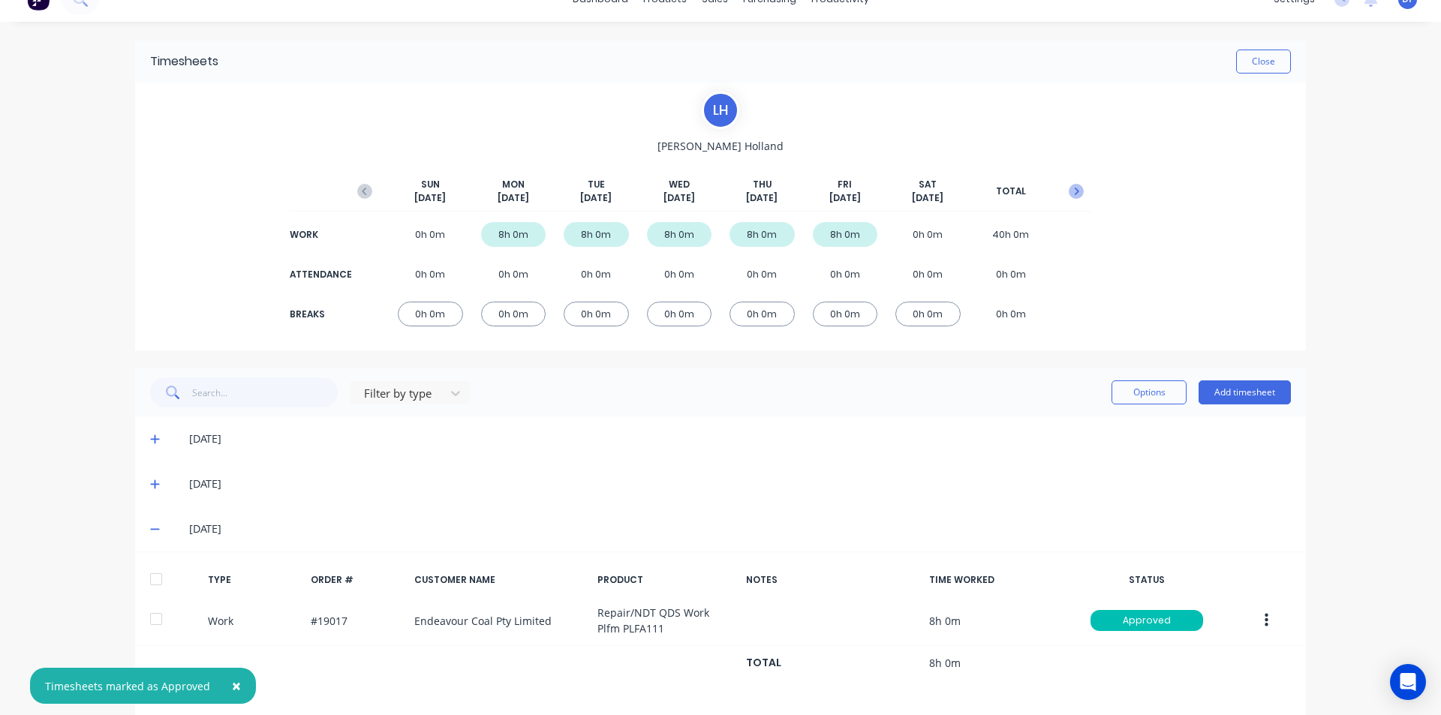
click at [1070, 185] on icon "button" at bounding box center [1076, 191] width 15 height 15
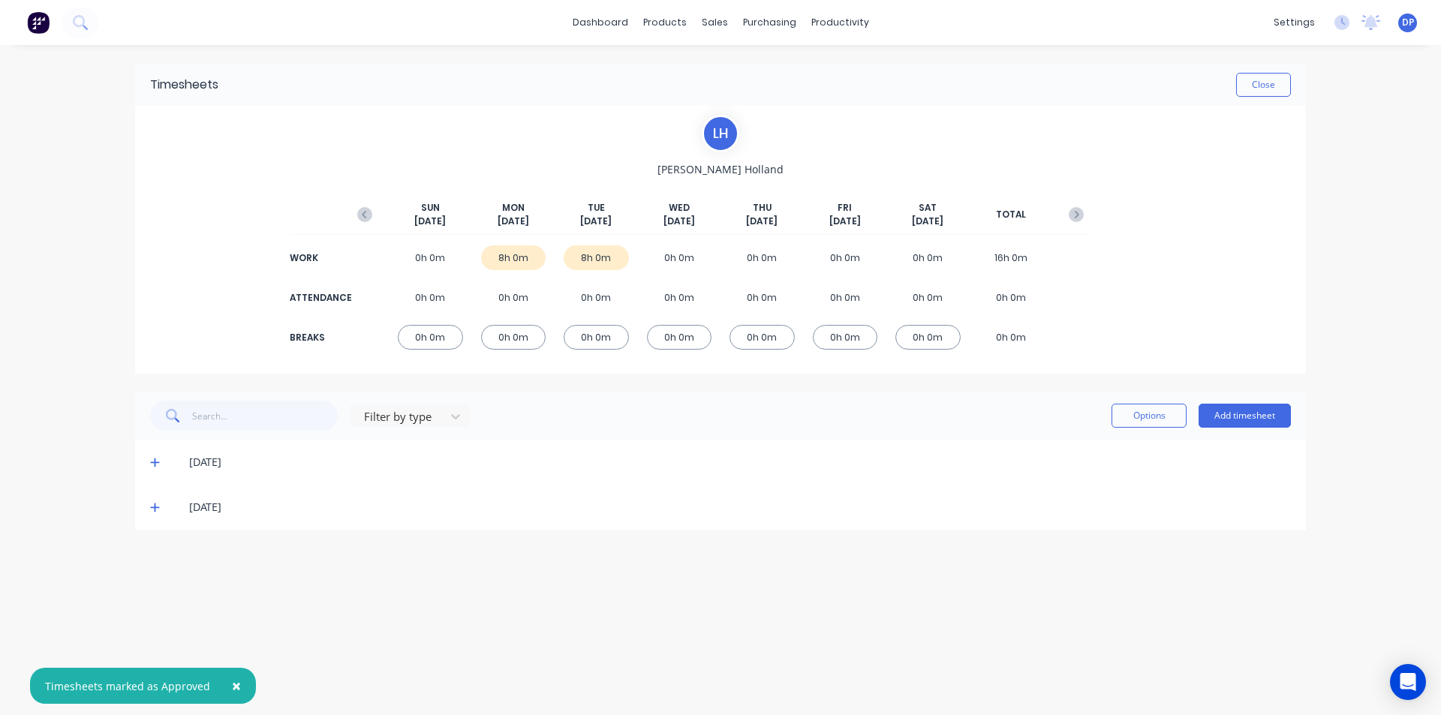
scroll to position [0, 0]
click at [153, 459] on icon at bounding box center [155, 462] width 10 height 11
click at [155, 512] on div at bounding box center [156, 513] width 30 height 30
click at [155, 657] on icon at bounding box center [154, 656] width 9 height 9
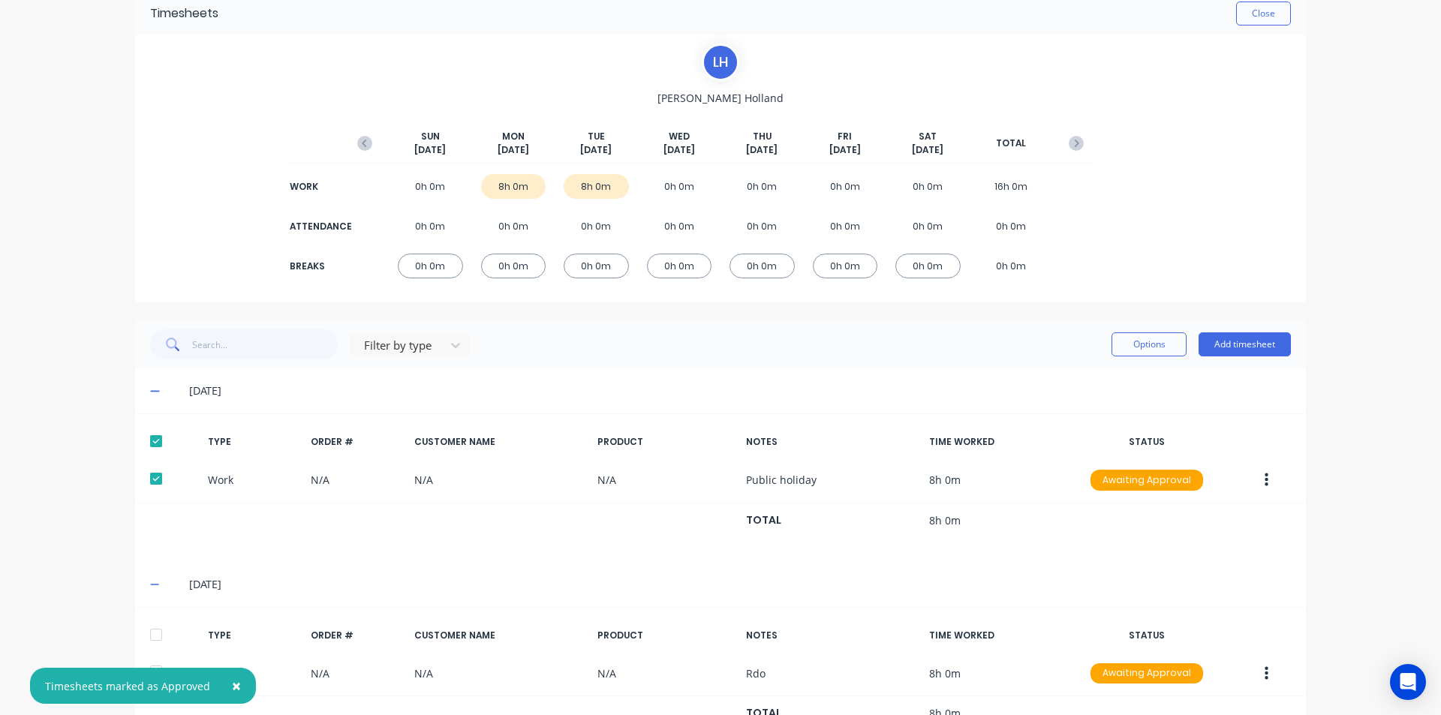
scroll to position [130, 0]
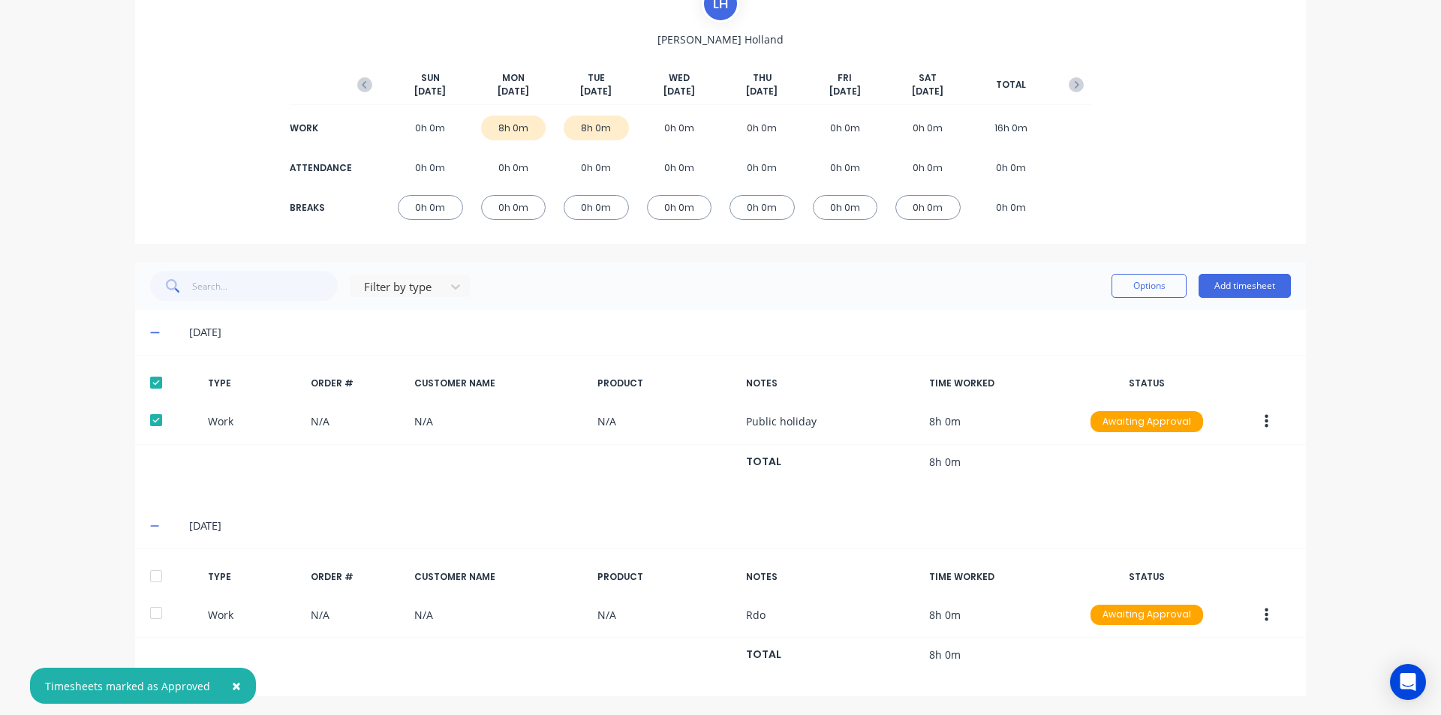
click at [157, 574] on div at bounding box center [156, 576] width 30 height 30
click at [1151, 275] on button "Options" at bounding box center [1149, 286] width 75 height 24
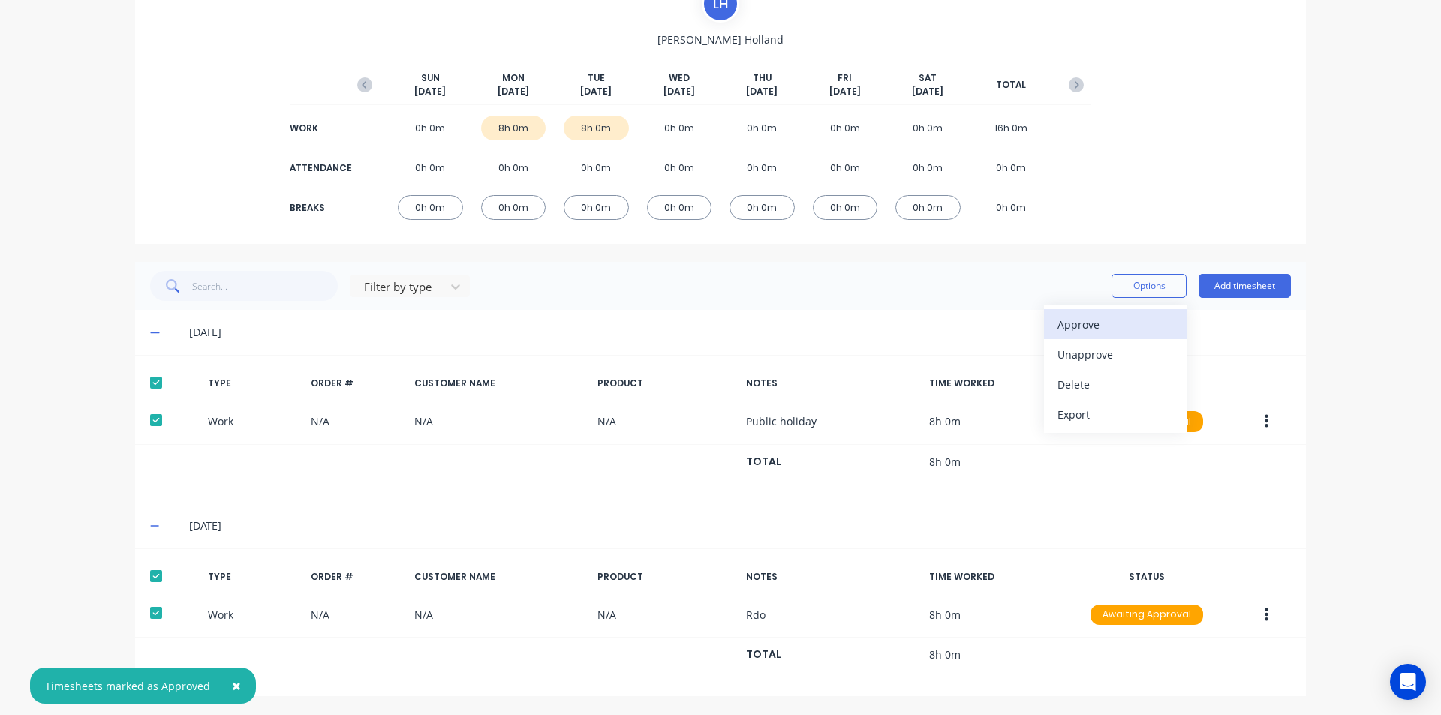
click at [1094, 320] on div "Approve" at bounding box center [1116, 325] width 116 height 22
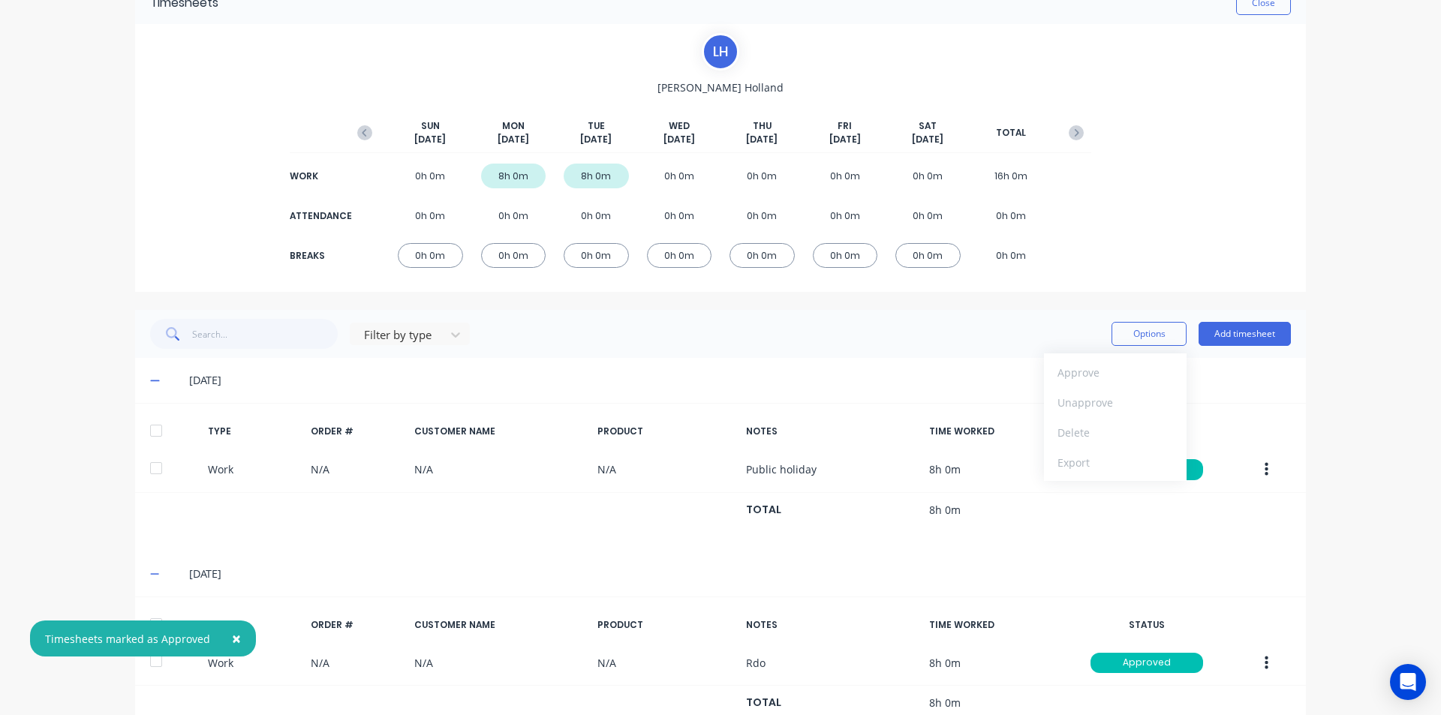
scroll to position [0, 0]
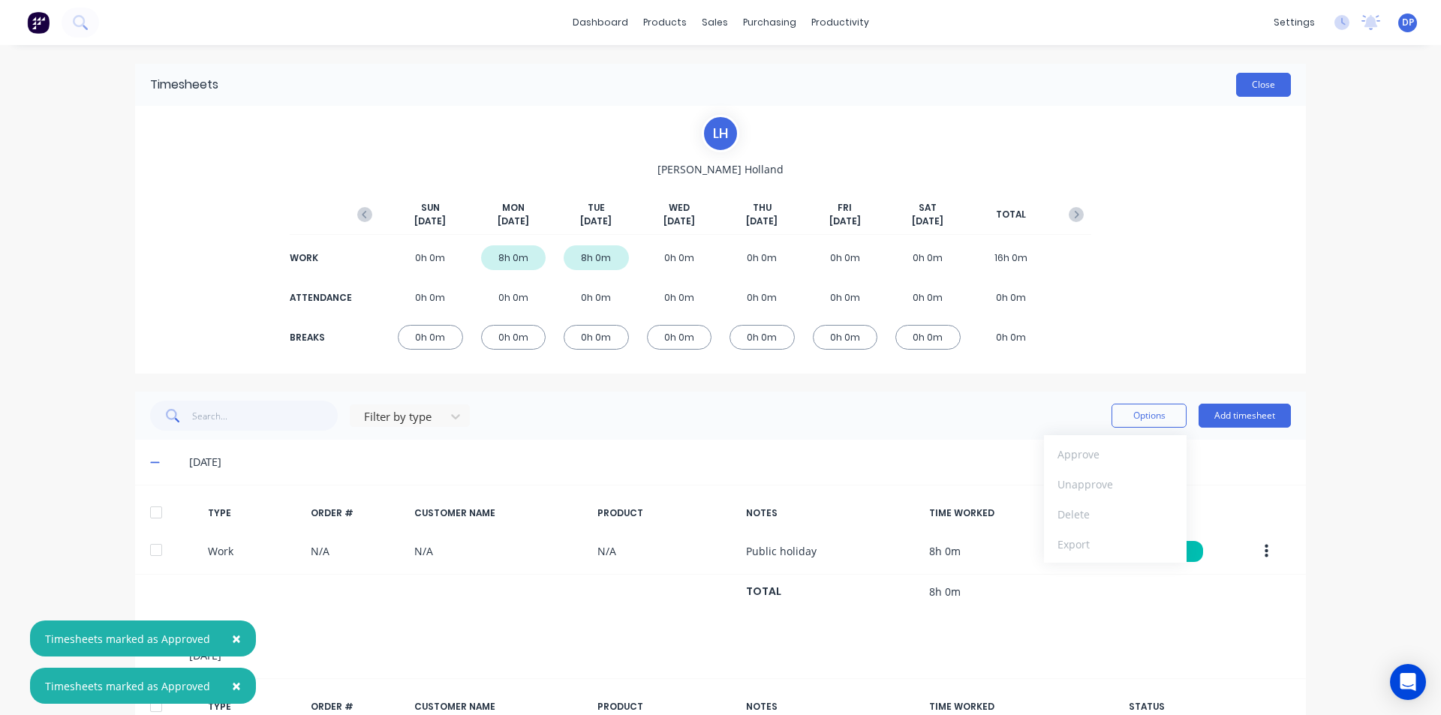
click at [1260, 88] on button "Close" at bounding box center [1263, 85] width 55 height 24
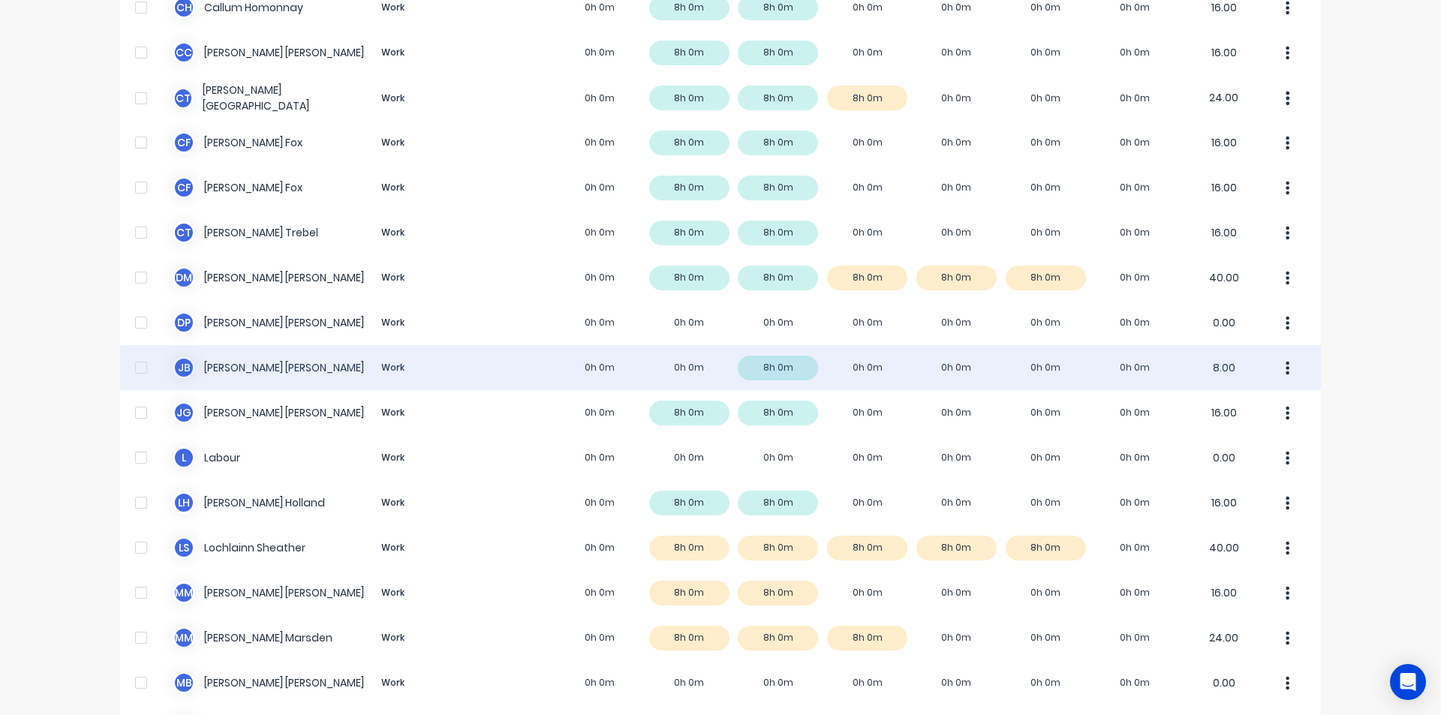
scroll to position [450, 0]
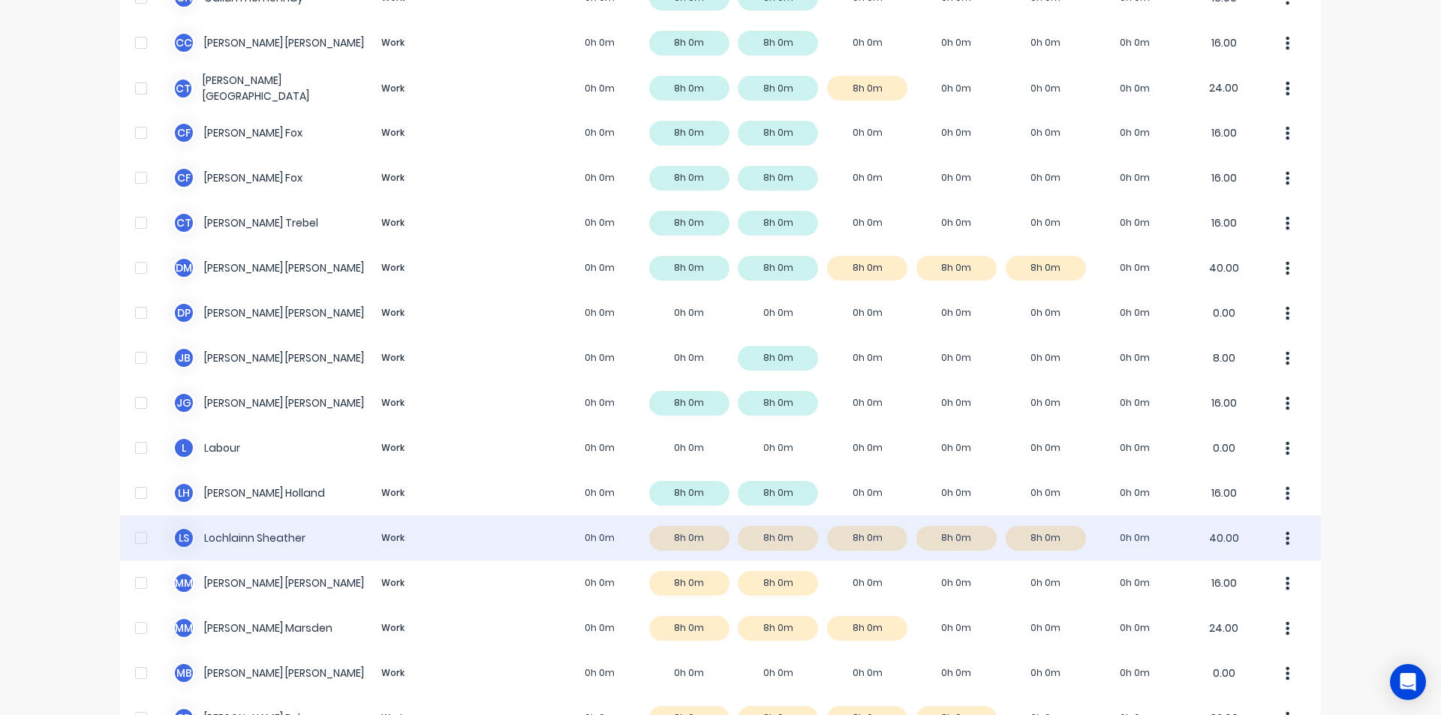
click at [258, 532] on div "L S Lochlainn Sheather Work 0h 0m 8h 0m 8h 0m 8h 0m 8h 0m 8h 0m 0h 0m 40.00" at bounding box center [720, 538] width 1201 height 45
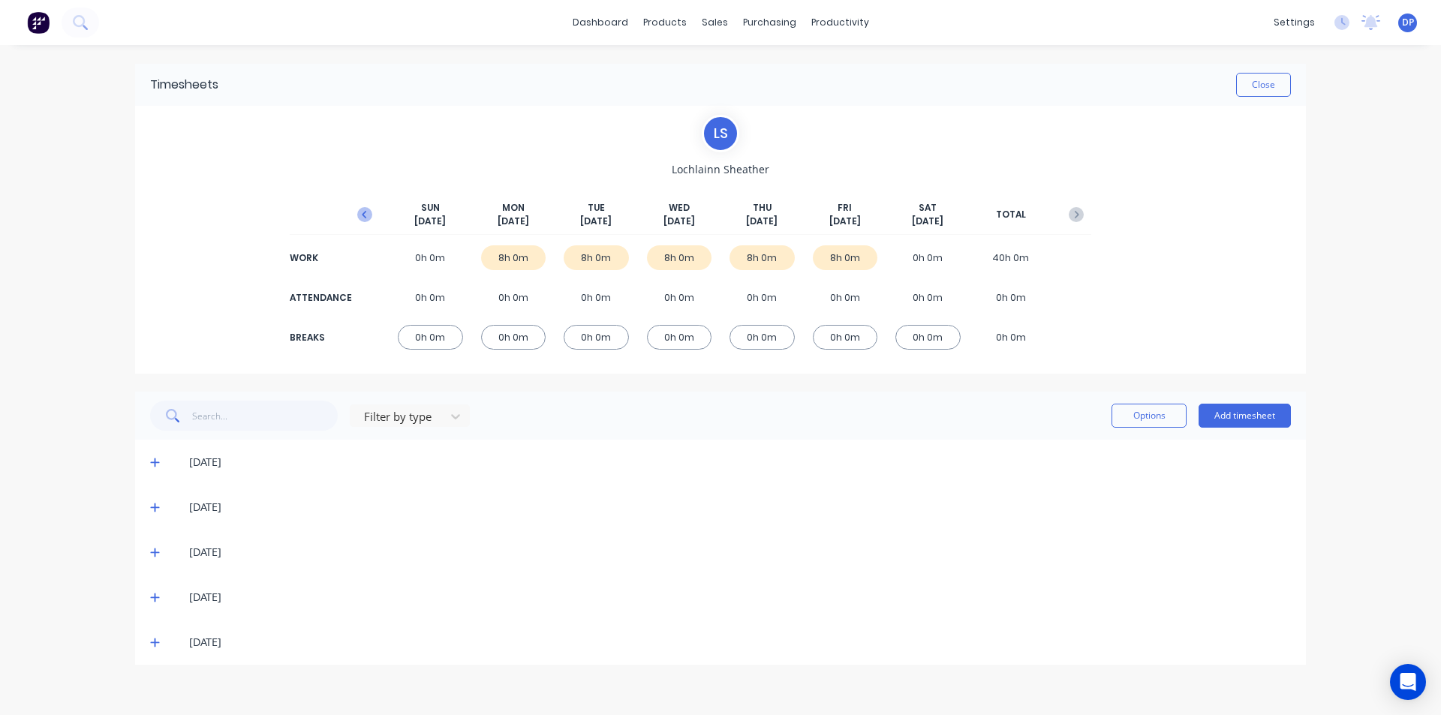
click at [369, 216] on icon "button" at bounding box center [364, 214] width 15 height 15
click at [151, 552] on icon at bounding box center [154, 553] width 9 height 9
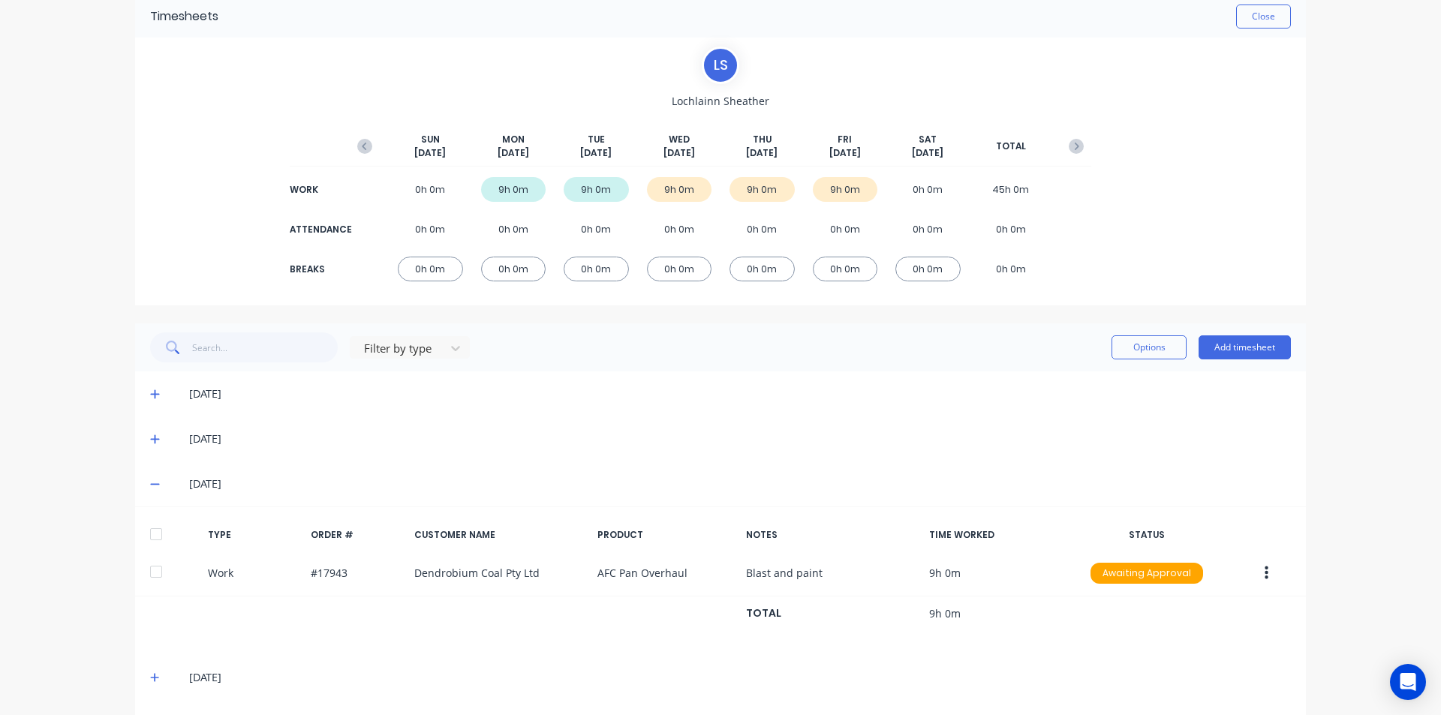
scroll to position [117, 0]
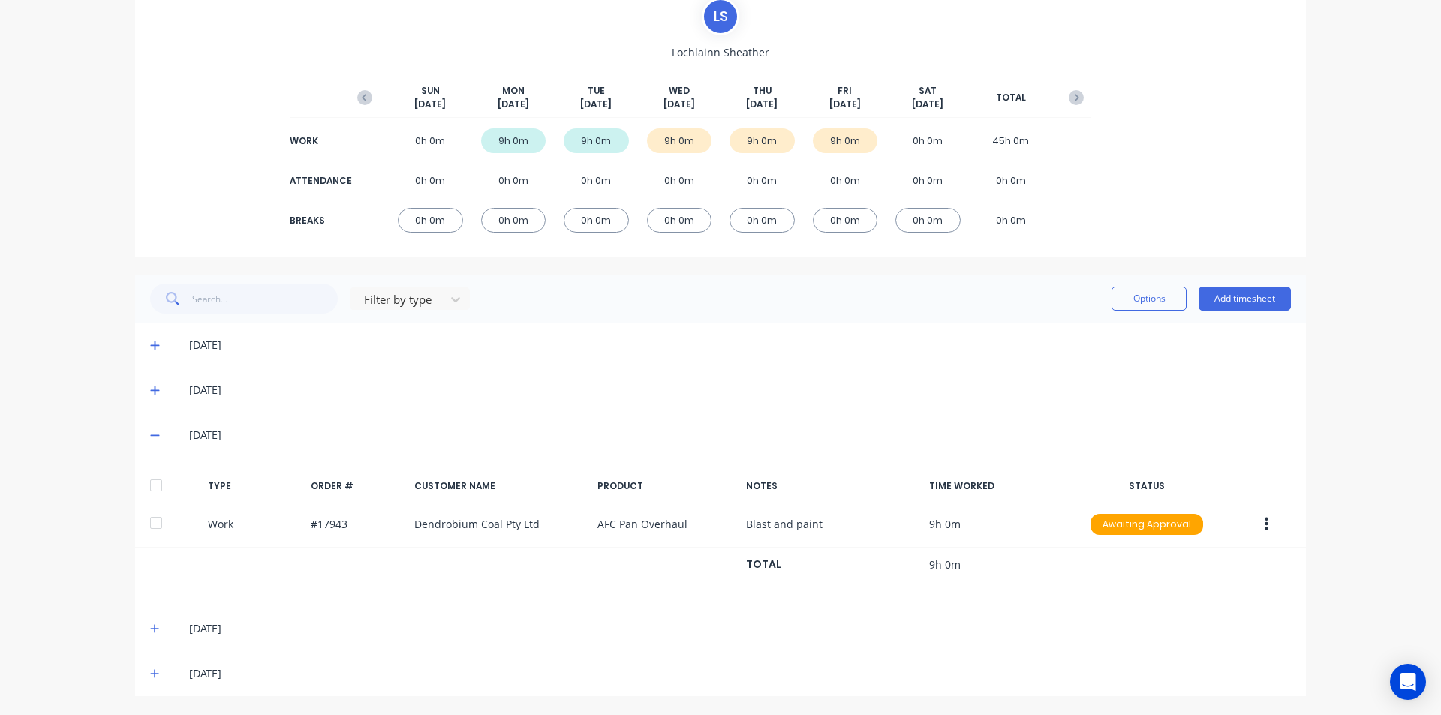
click at [158, 483] on div at bounding box center [156, 486] width 30 height 30
click at [150, 628] on icon at bounding box center [155, 629] width 10 height 11
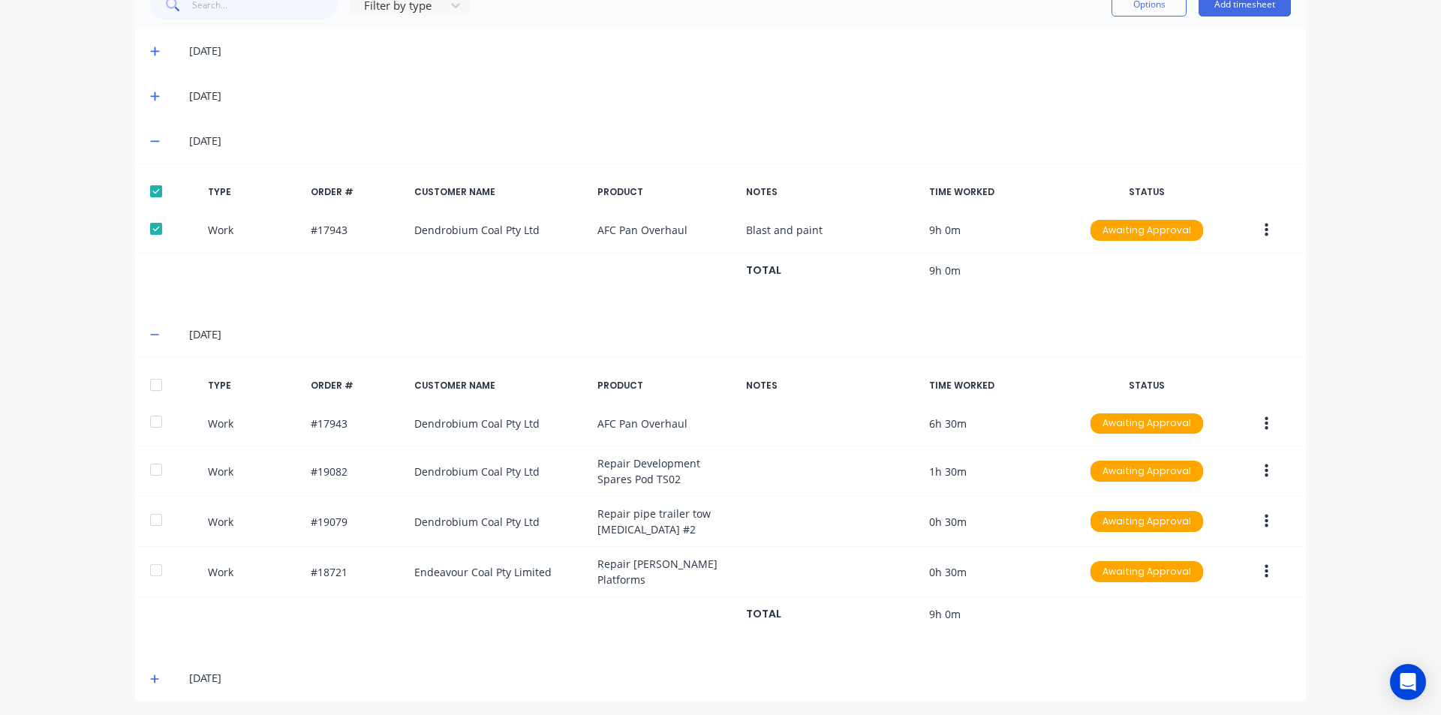
click at [144, 382] on div at bounding box center [156, 385] width 30 height 30
click at [150, 675] on icon at bounding box center [154, 679] width 9 height 9
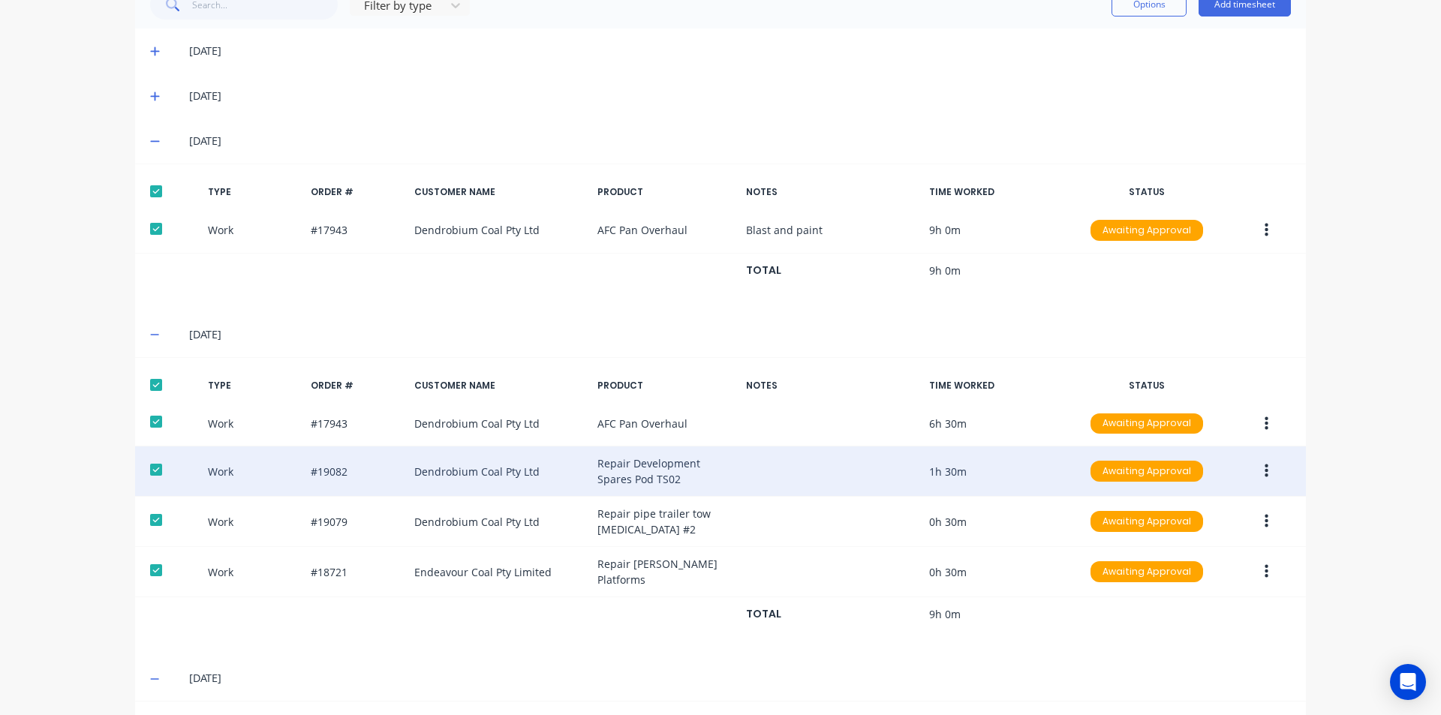
scroll to position [751, 0]
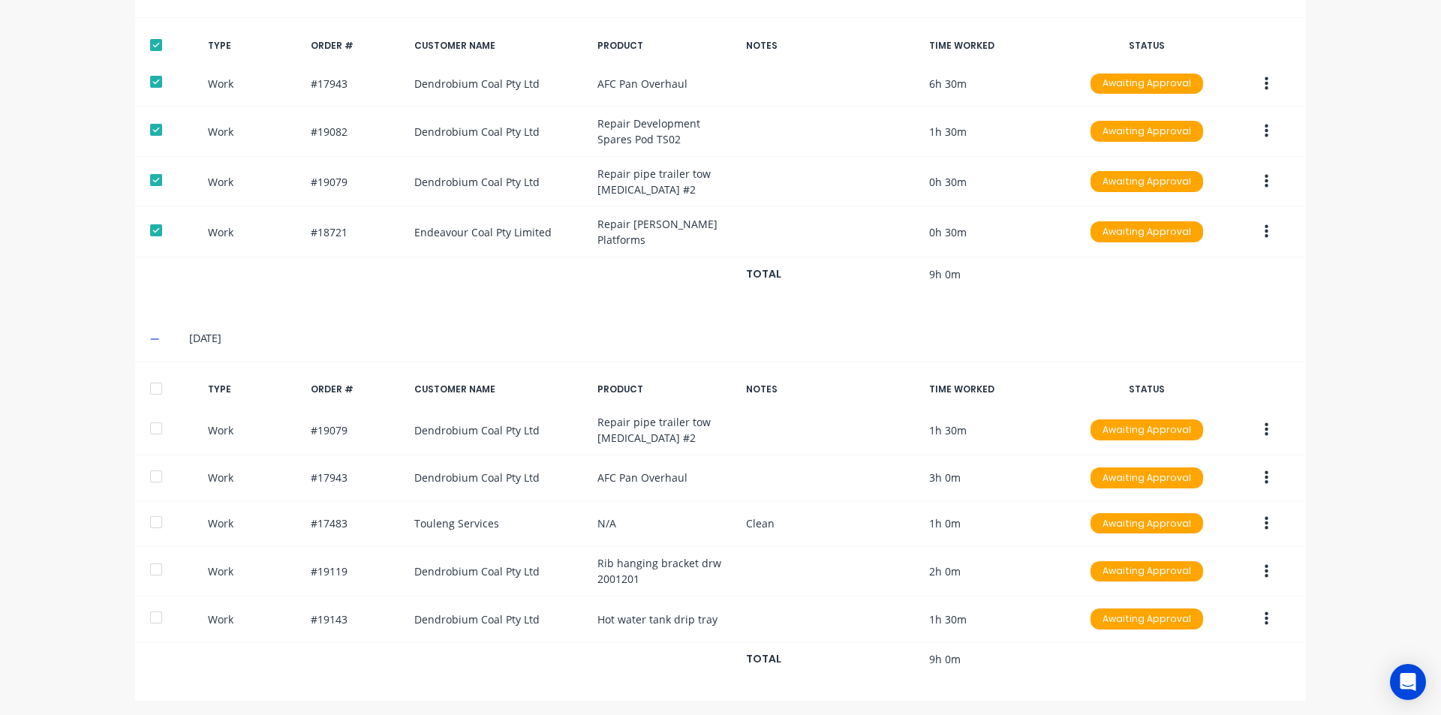
click at [155, 384] on div at bounding box center [156, 389] width 30 height 30
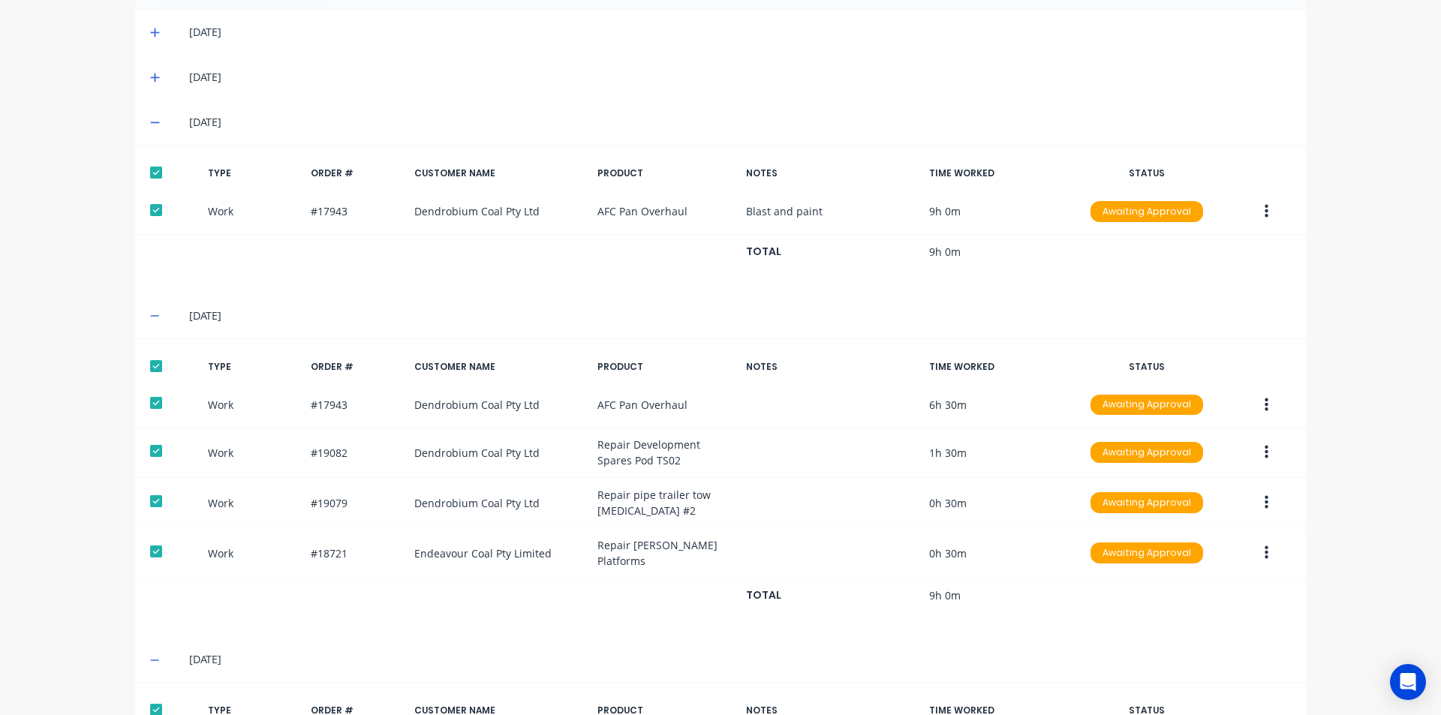
scroll to position [376, 0]
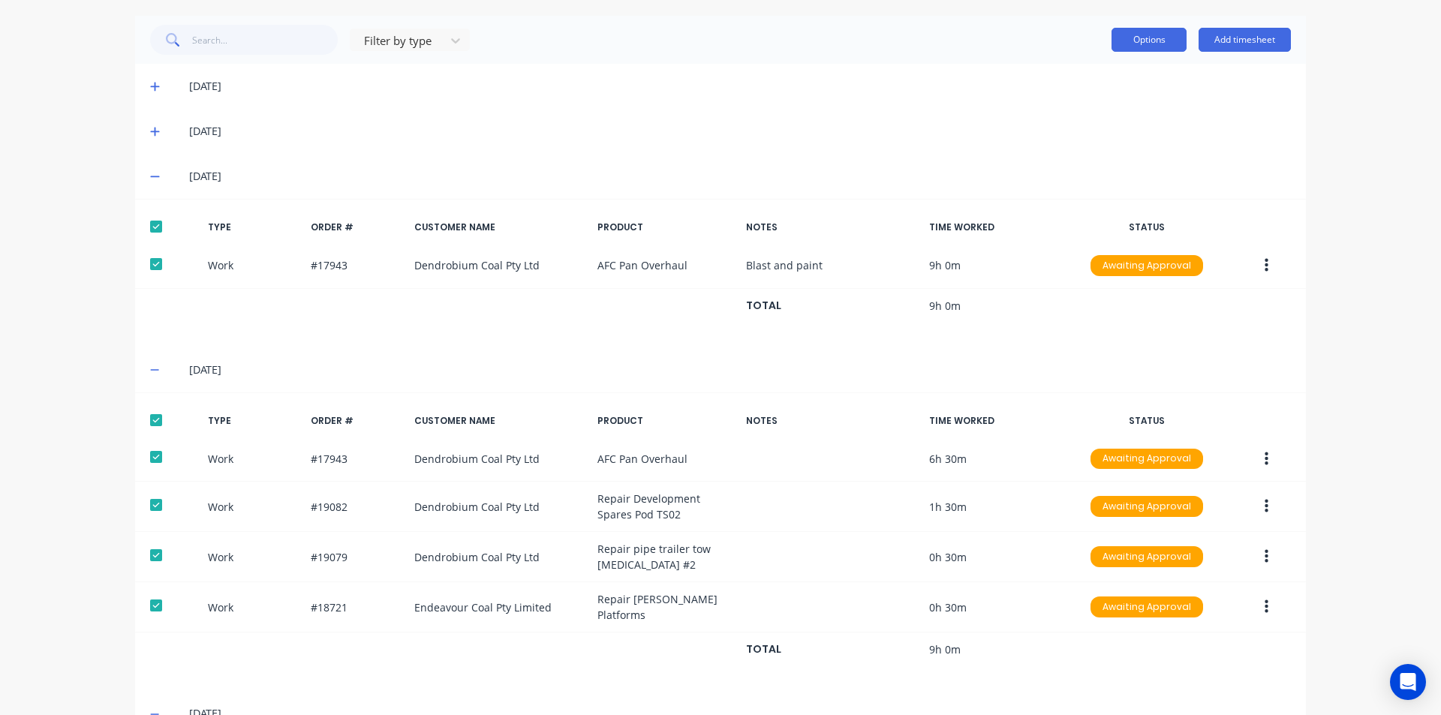
click at [1139, 49] on button "Options" at bounding box center [1149, 40] width 75 height 24
click at [1103, 78] on div "Approve" at bounding box center [1116, 79] width 116 height 22
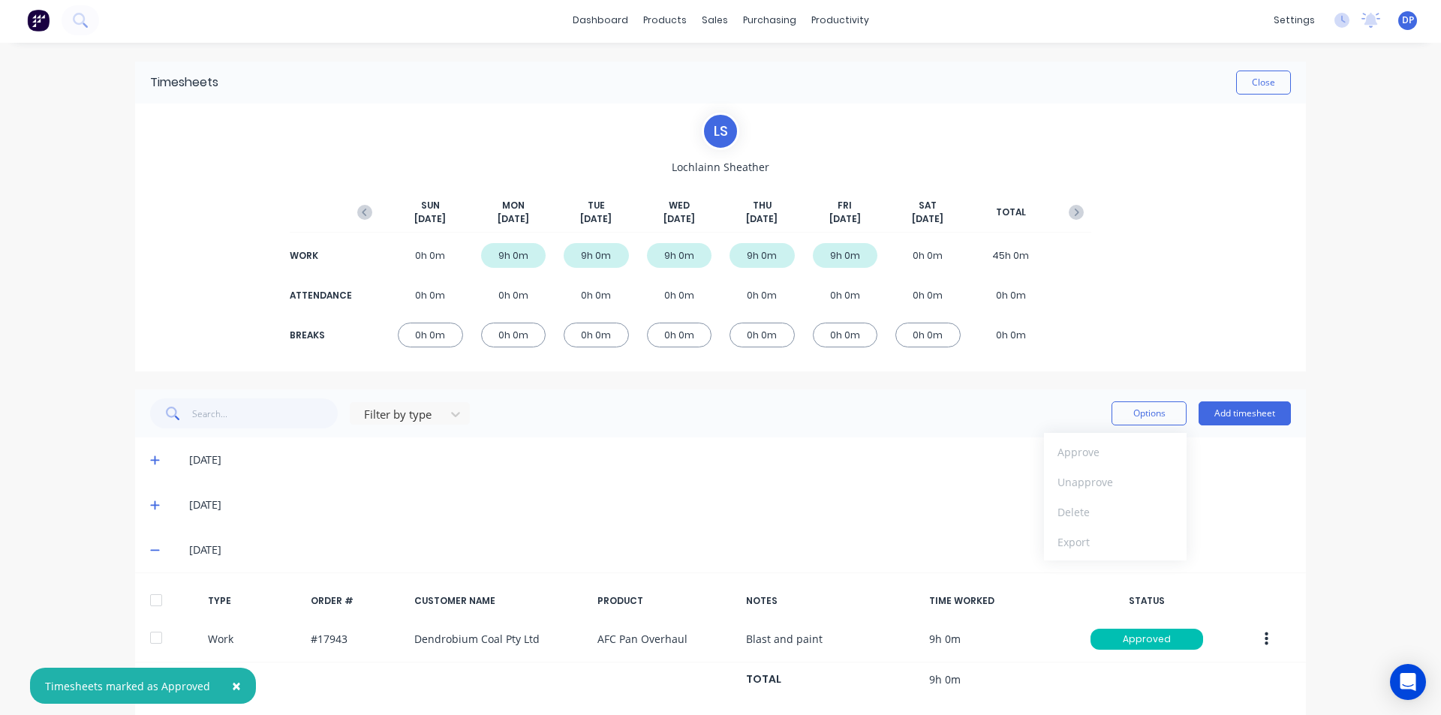
scroll to position [1, 0]
click at [1072, 212] on icon "button" at bounding box center [1076, 213] width 15 height 15
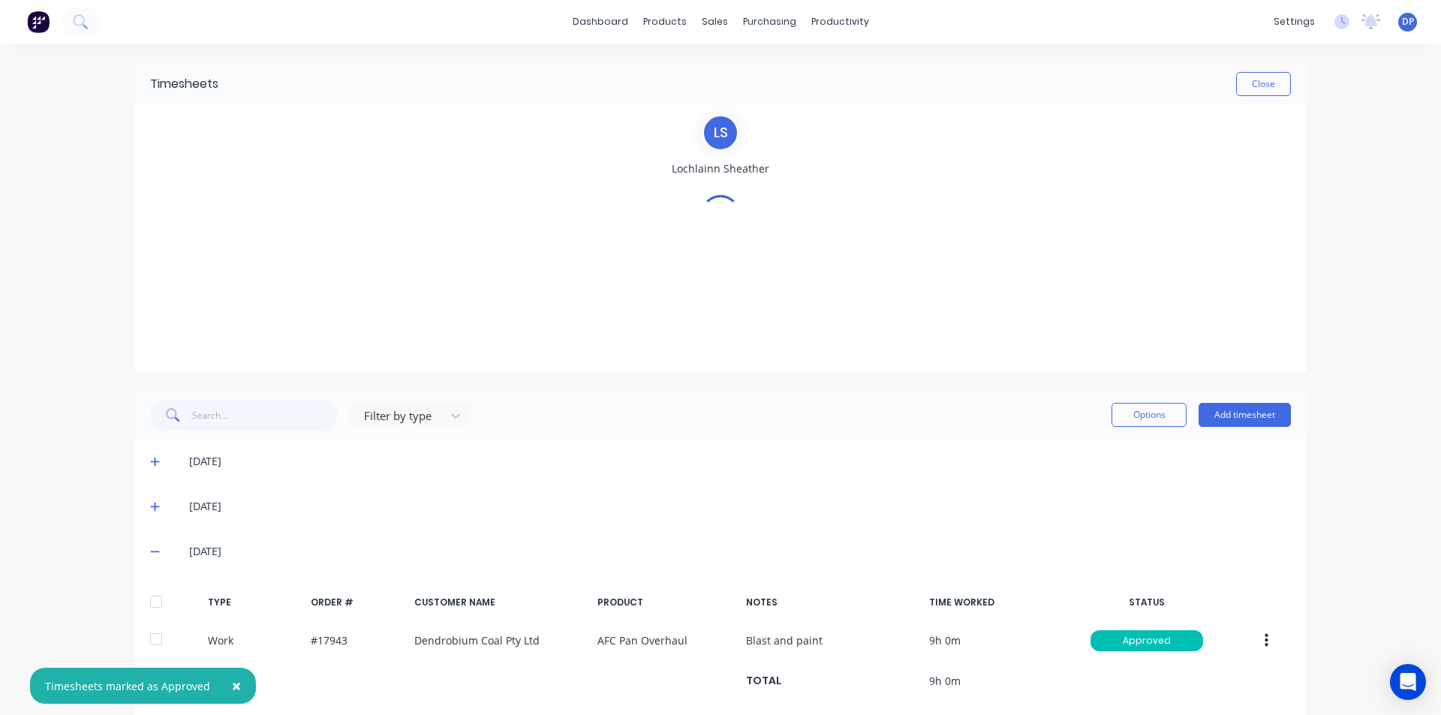
scroll to position [0, 0]
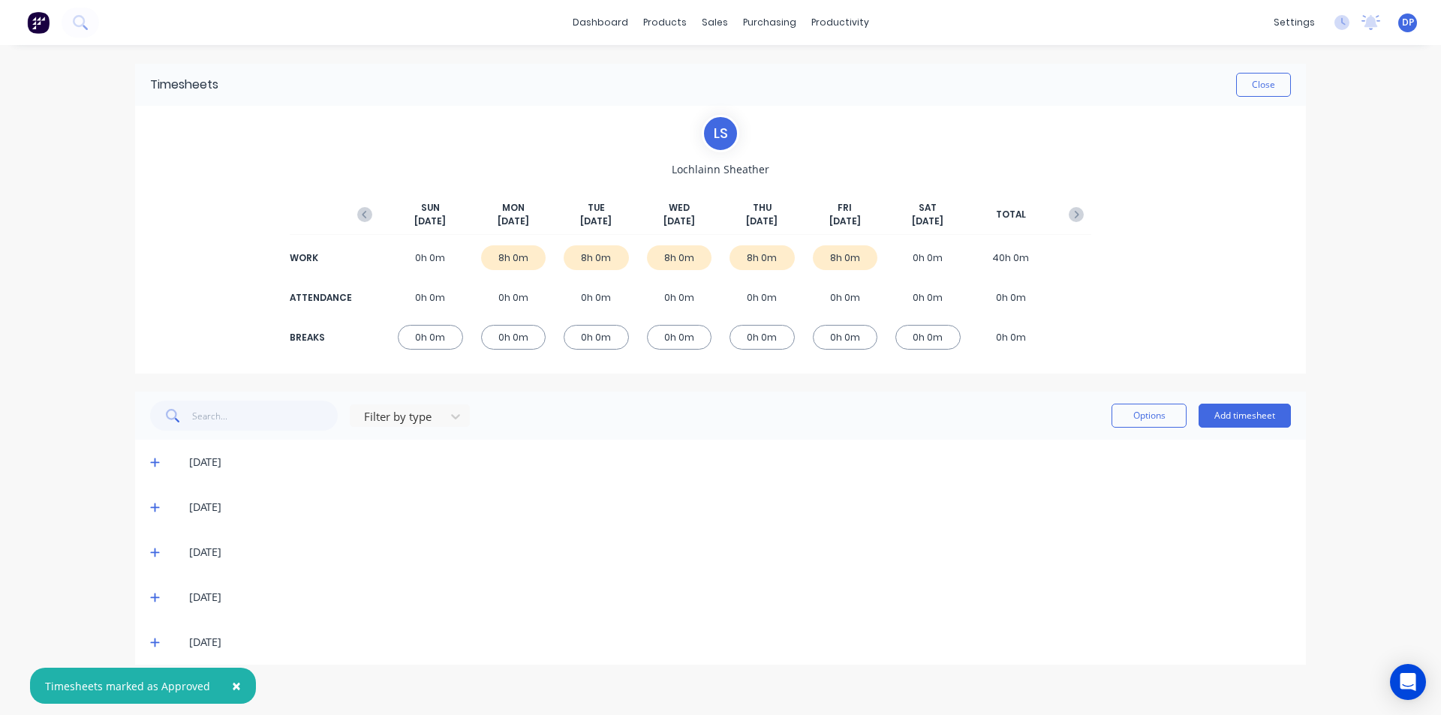
click at [151, 459] on icon at bounding box center [155, 462] width 10 height 11
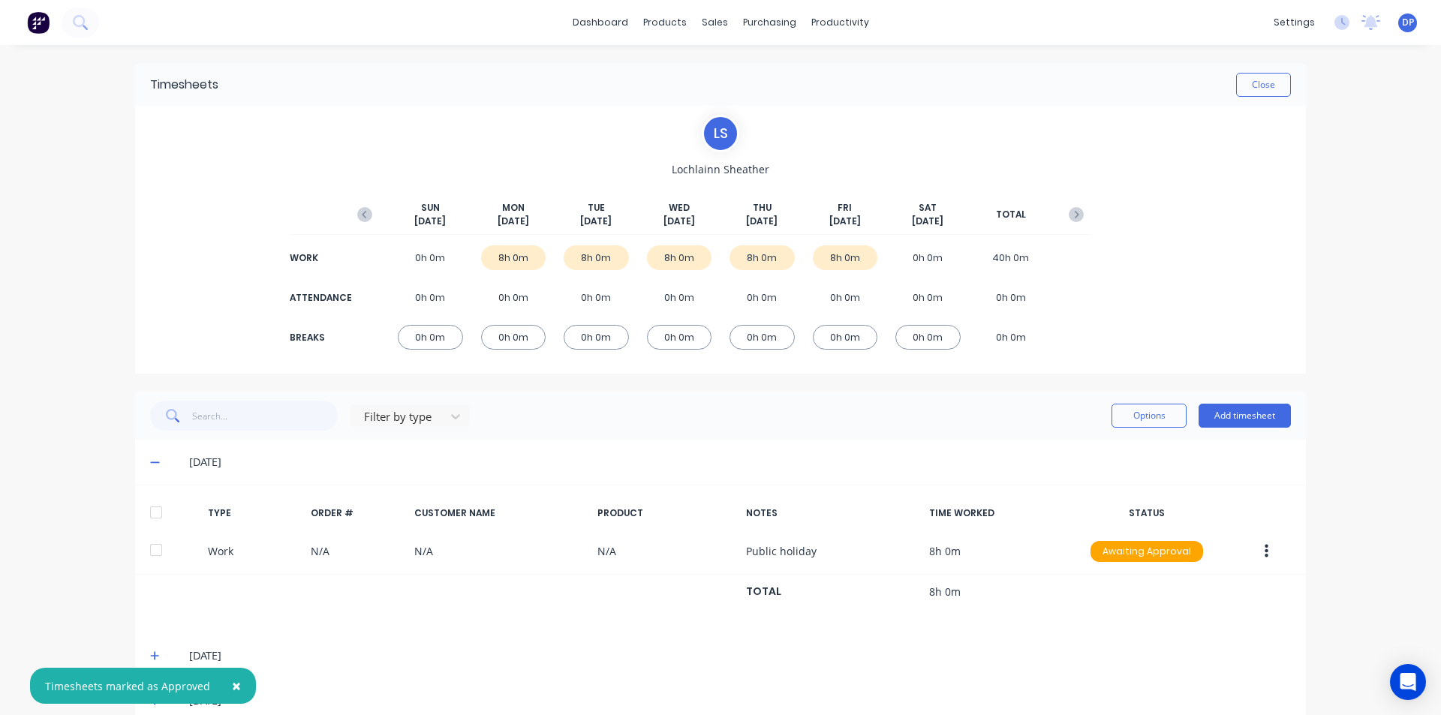
click at [155, 514] on div at bounding box center [156, 513] width 30 height 30
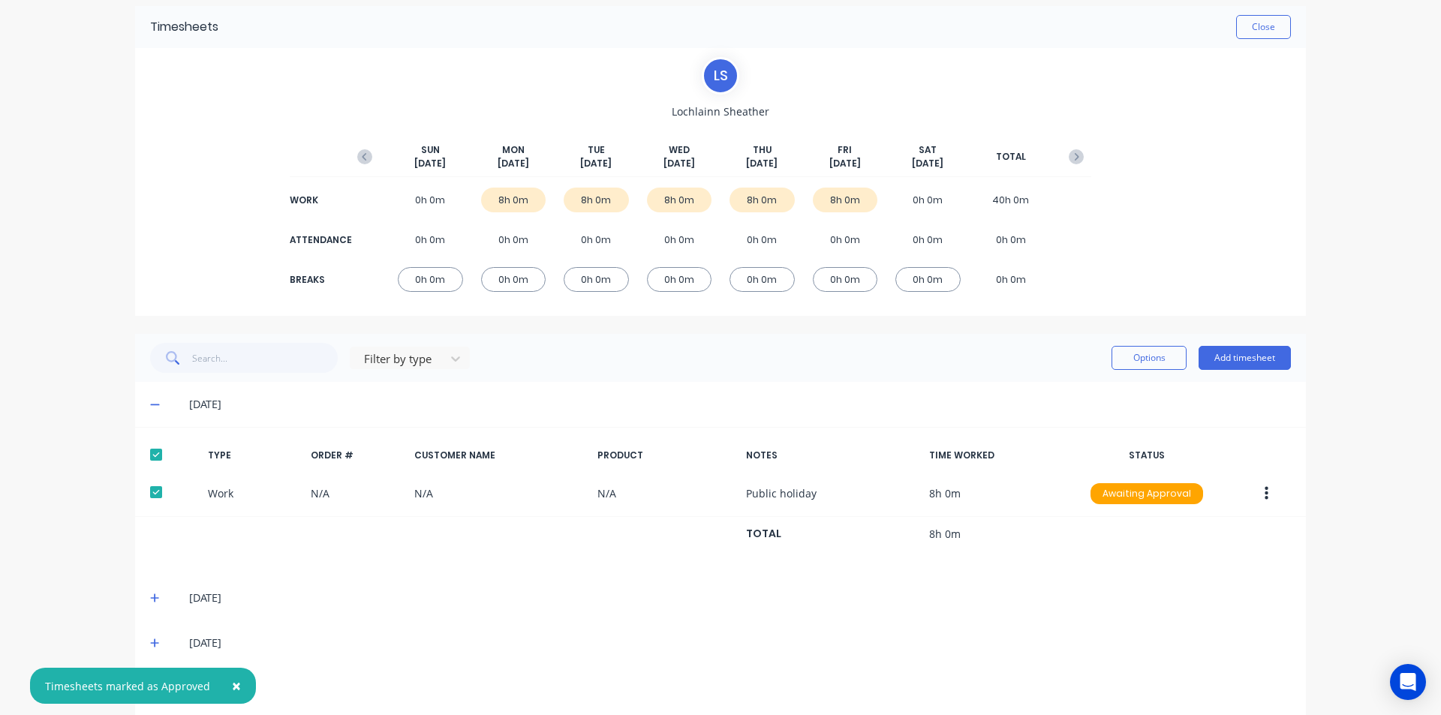
scroll to position [117, 0]
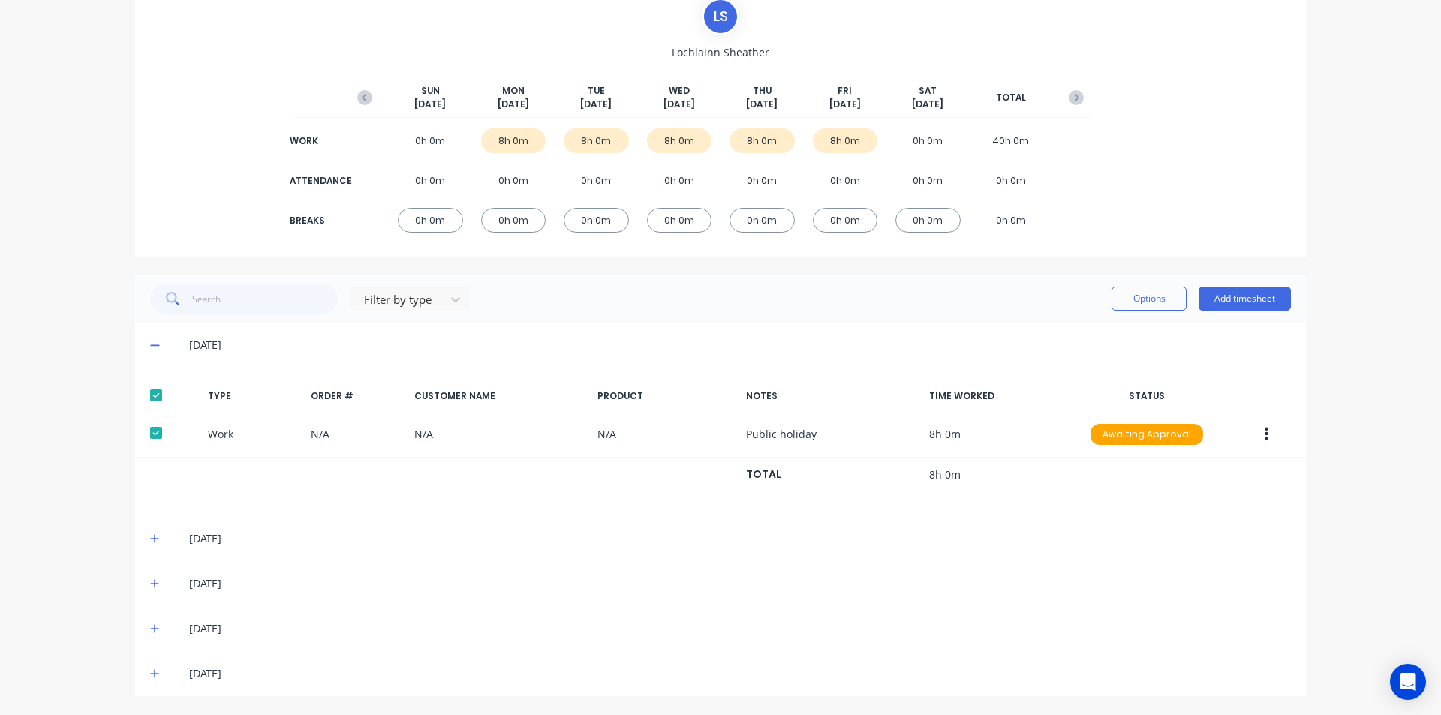
click at [151, 540] on icon at bounding box center [155, 539] width 10 height 11
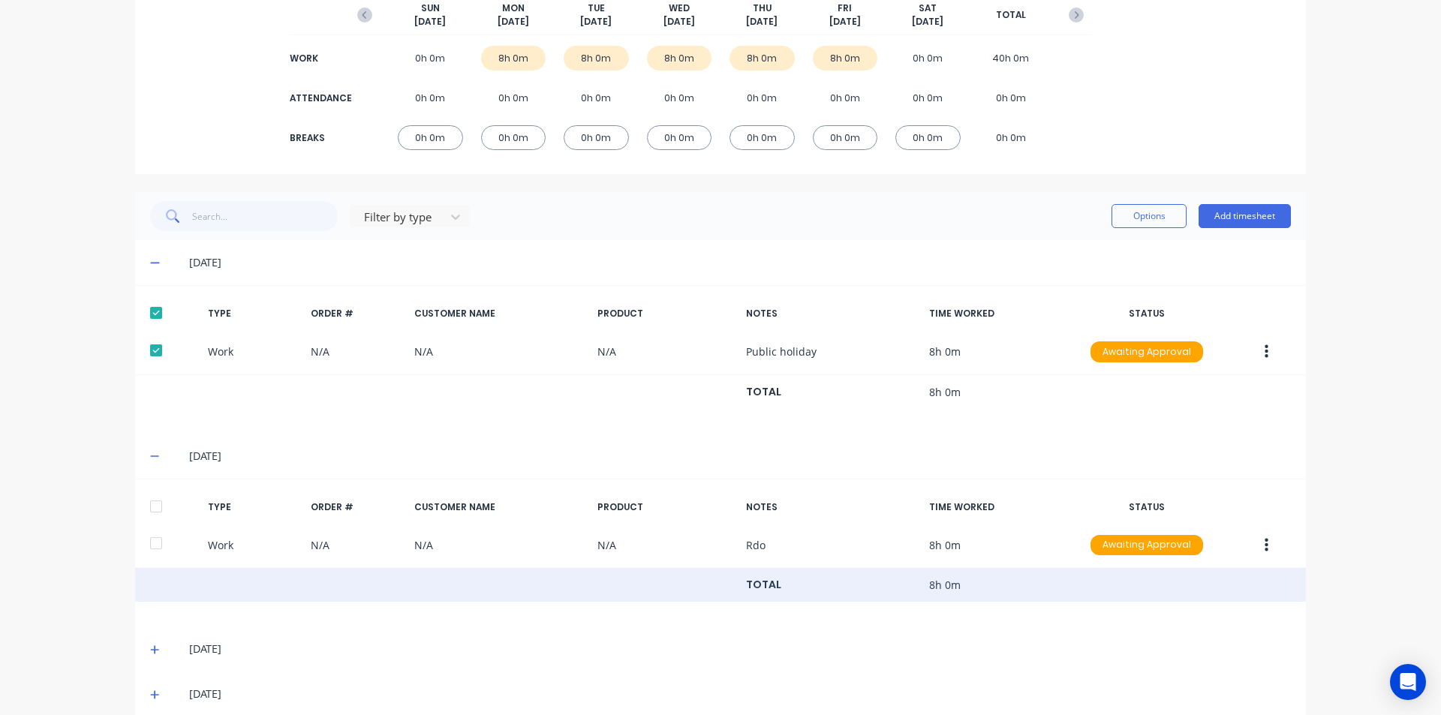
scroll to position [265, 0]
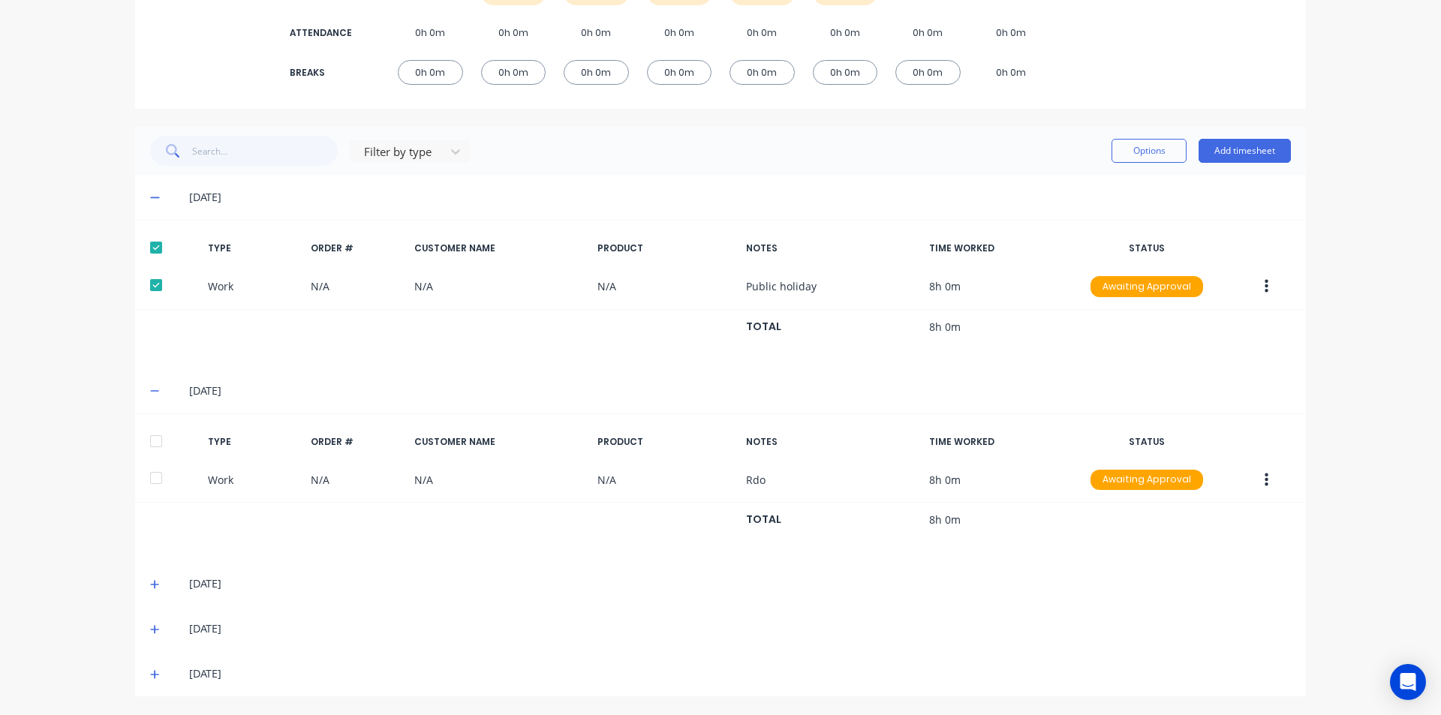
click at [147, 442] on div at bounding box center [156, 441] width 30 height 30
click at [1154, 163] on div "Options Add timesheet" at bounding box center [1201, 151] width 179 height 30
click at [1145, 152] on button "Options" at bounding box center [1149, 151] width 75 height 24
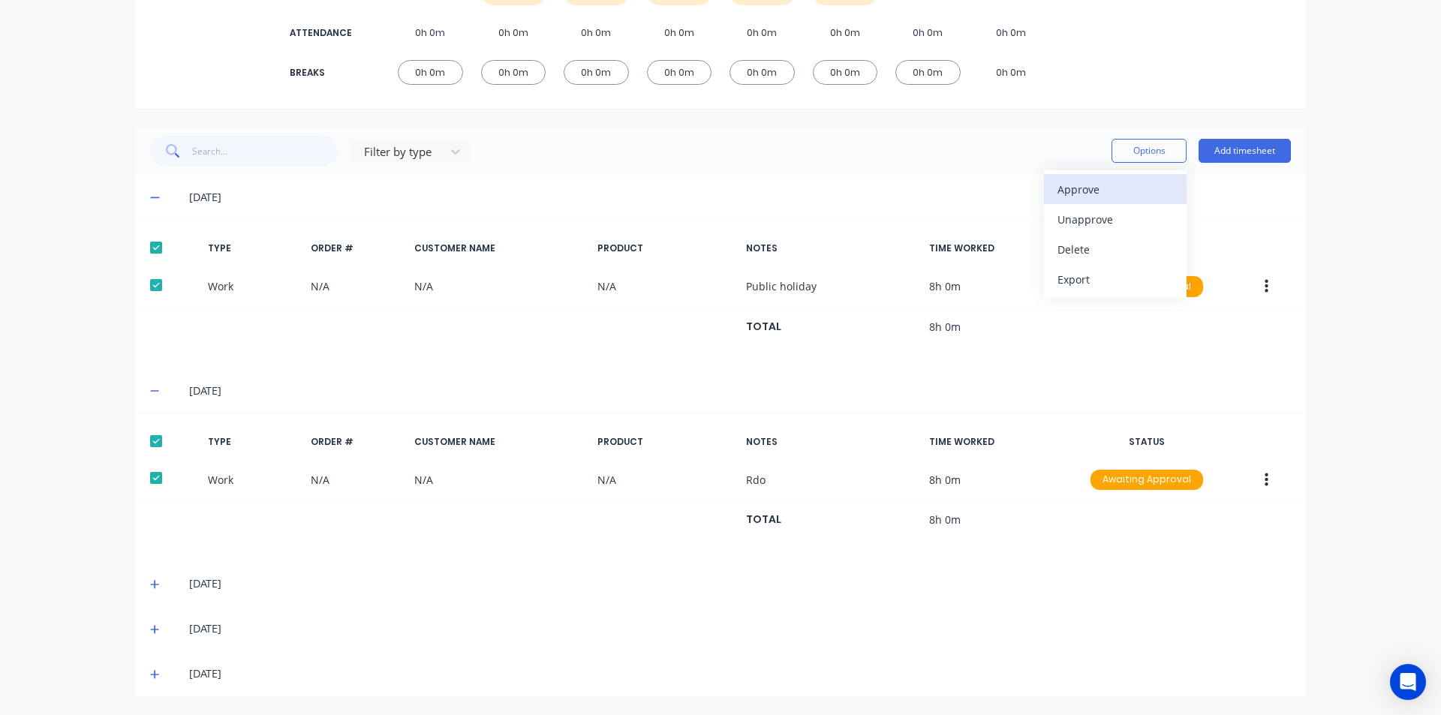
click at [1114, 185] on div "Approve" at bounding box center [1116, 190] width 116 height 22
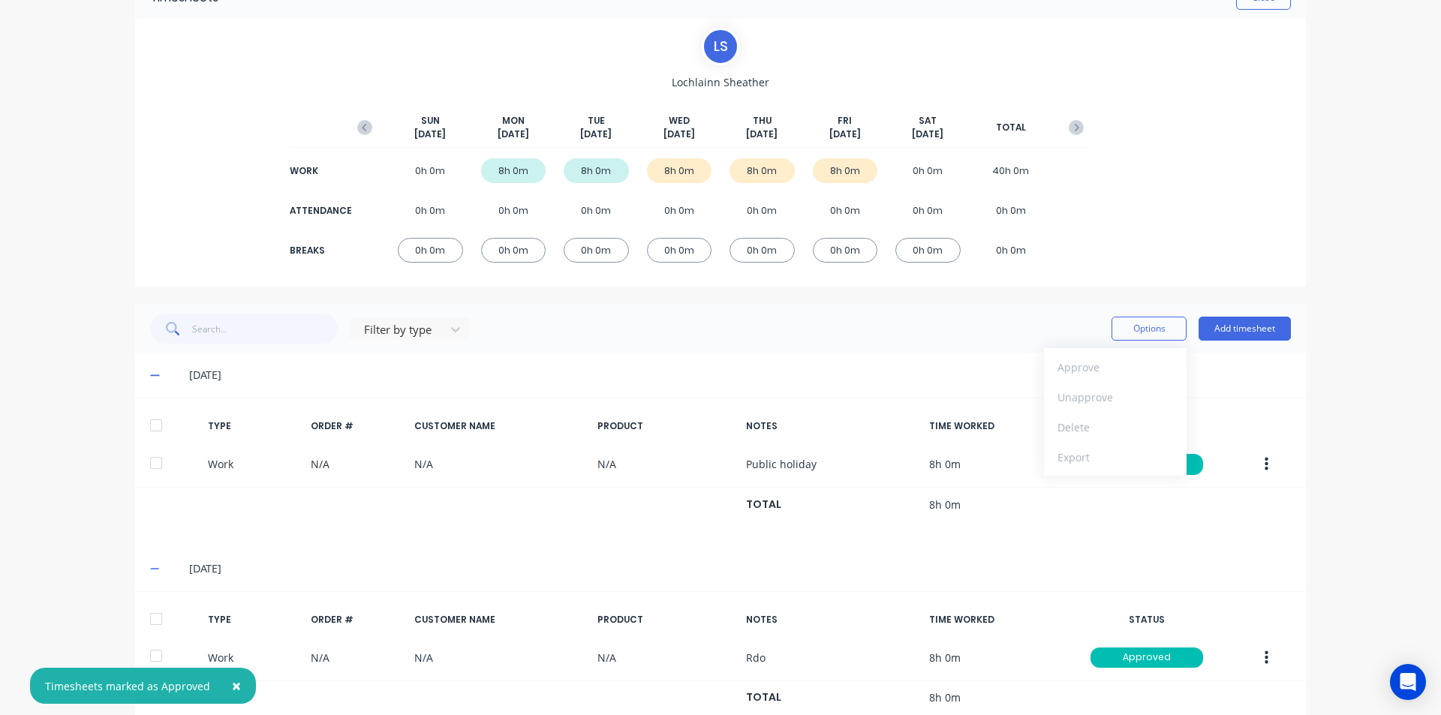
scroll to position [0, 0]
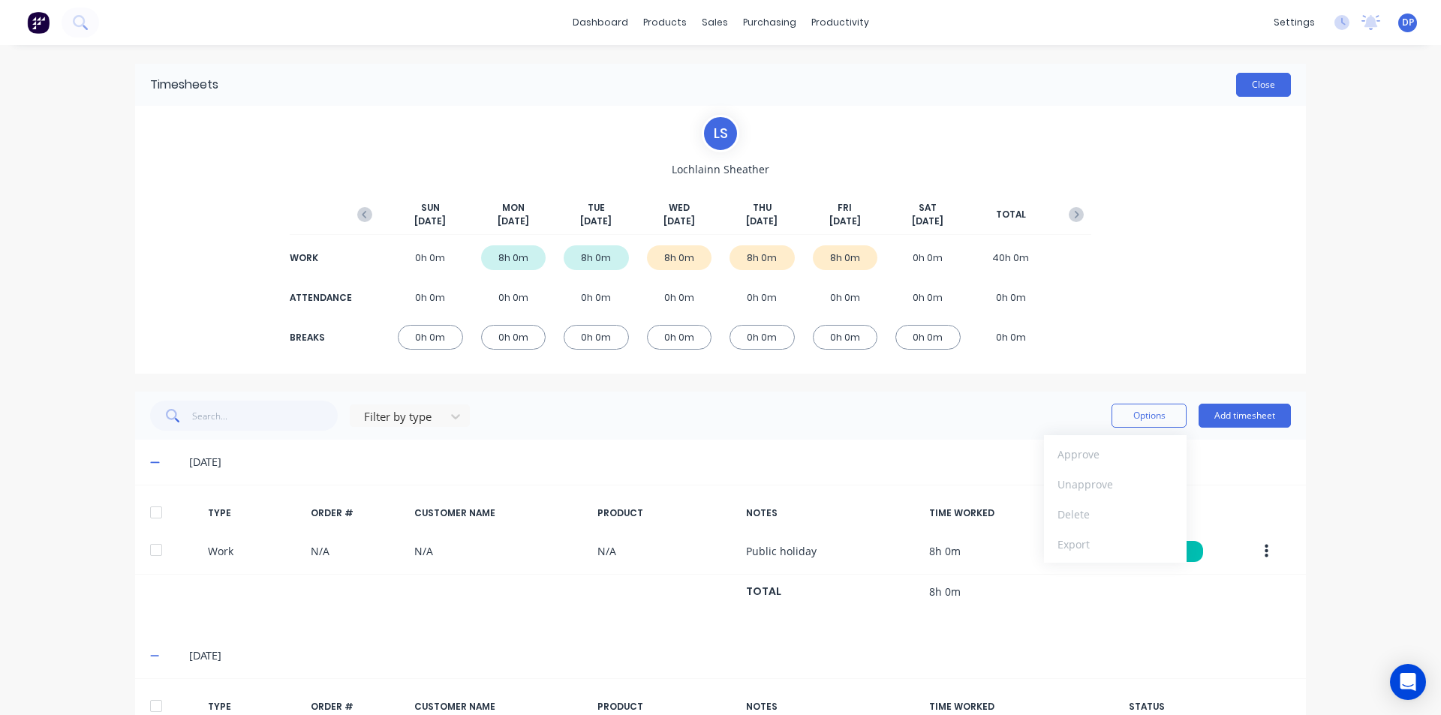
click at [1259, 80] on button "Close" at bounding box center [1263, 85] width 55 height 24
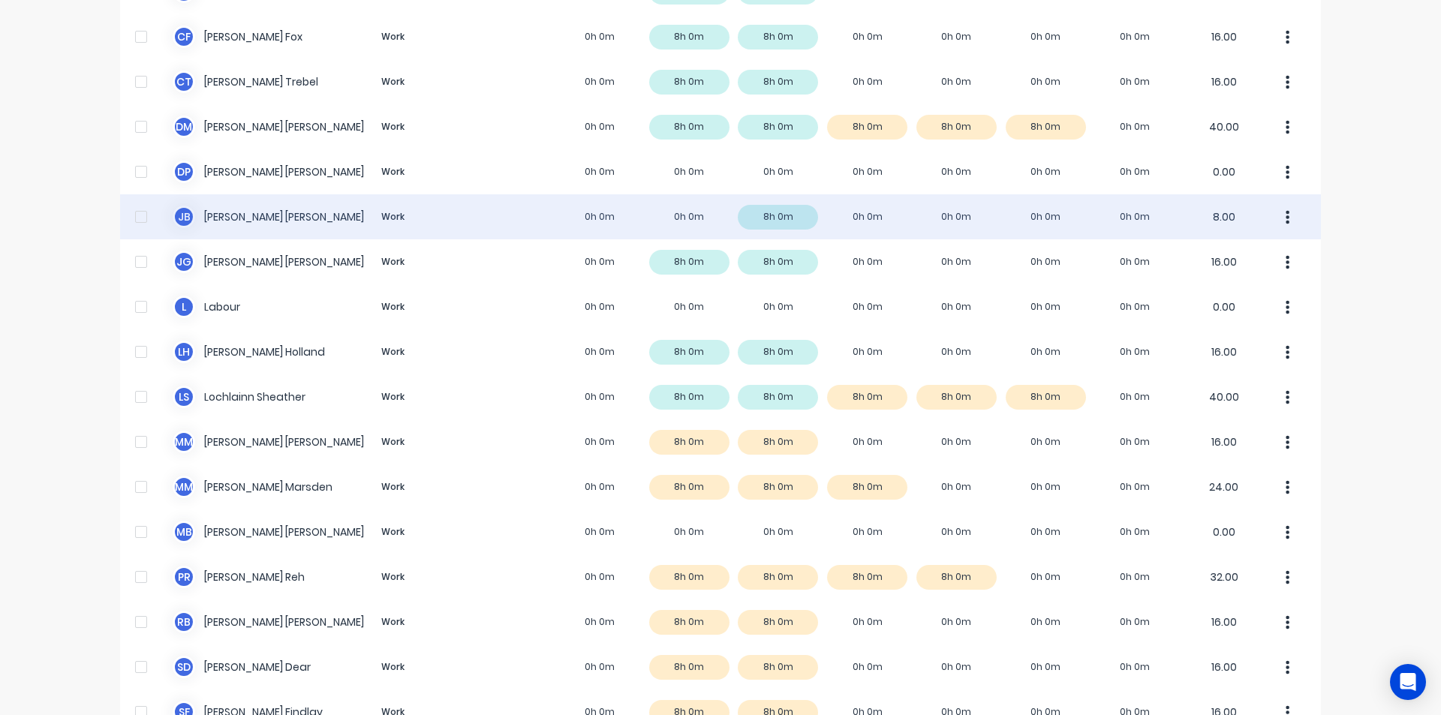
scroll to position [601, 0]
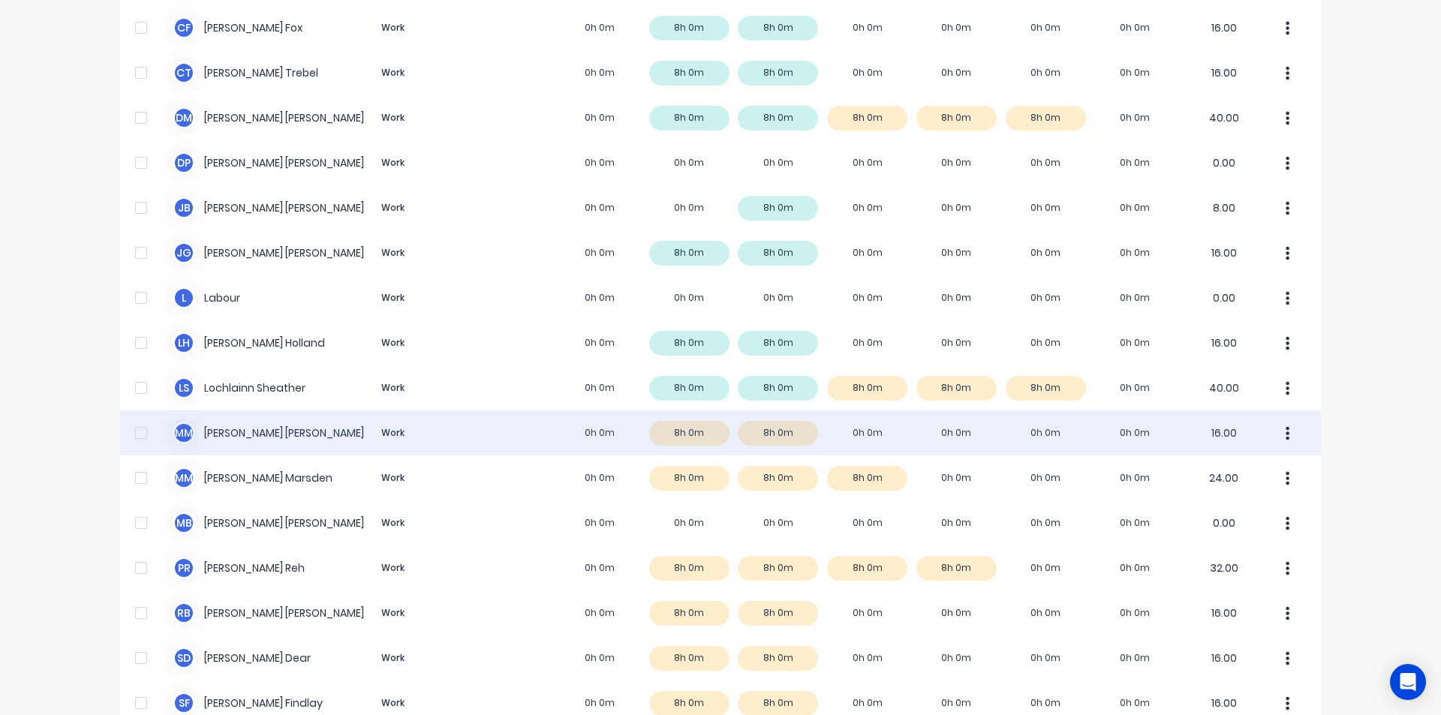
click at [293, 441] on div "M M [PERSON_NAME] Work 0h 0m 8h 0m 8h 0m 0h 0m 0h 0m 0h 0m 0h 0m 16.00" at bounding box center [720, 433] width 1201 height 45
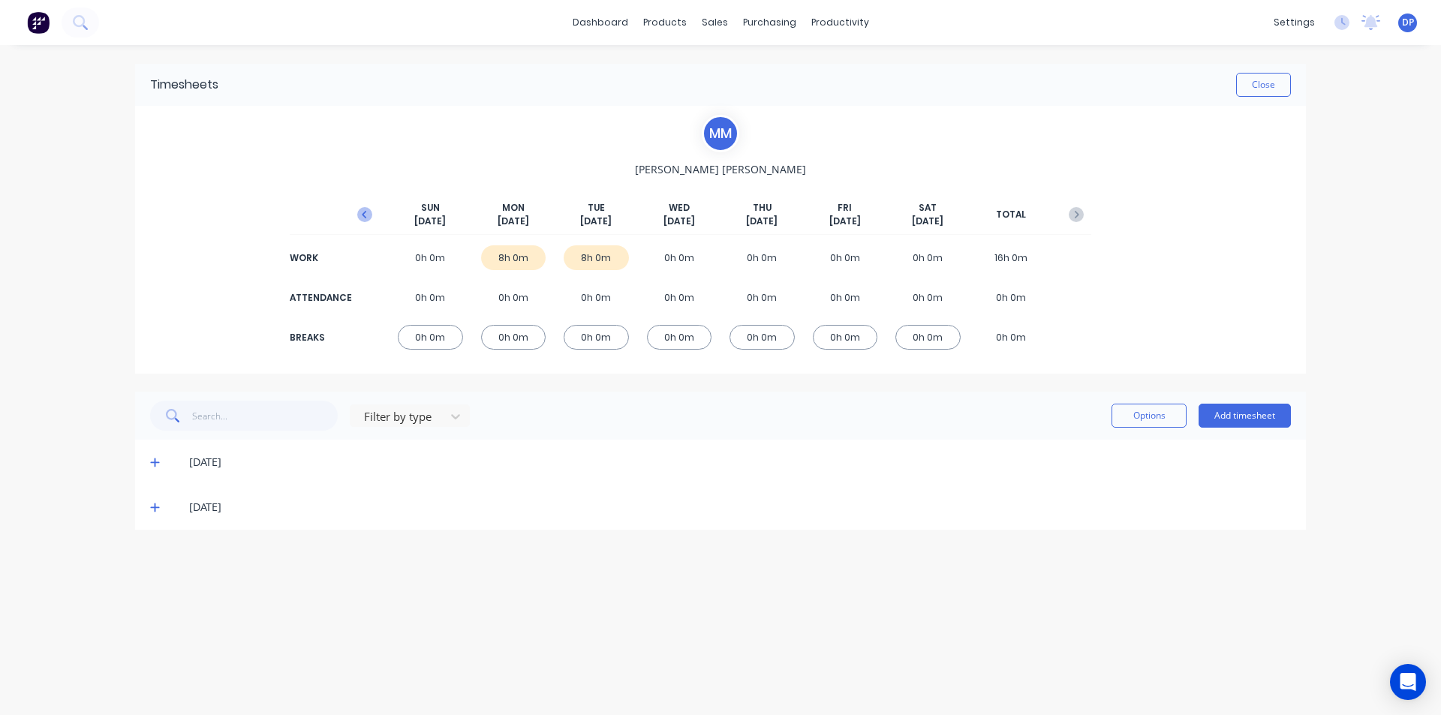
click at [369, 215] on icon "button" at bounding box center [364, 214] width 15 height 15
click at [159, 552] on icon at bounding box center [155, 552] width 10 height 11
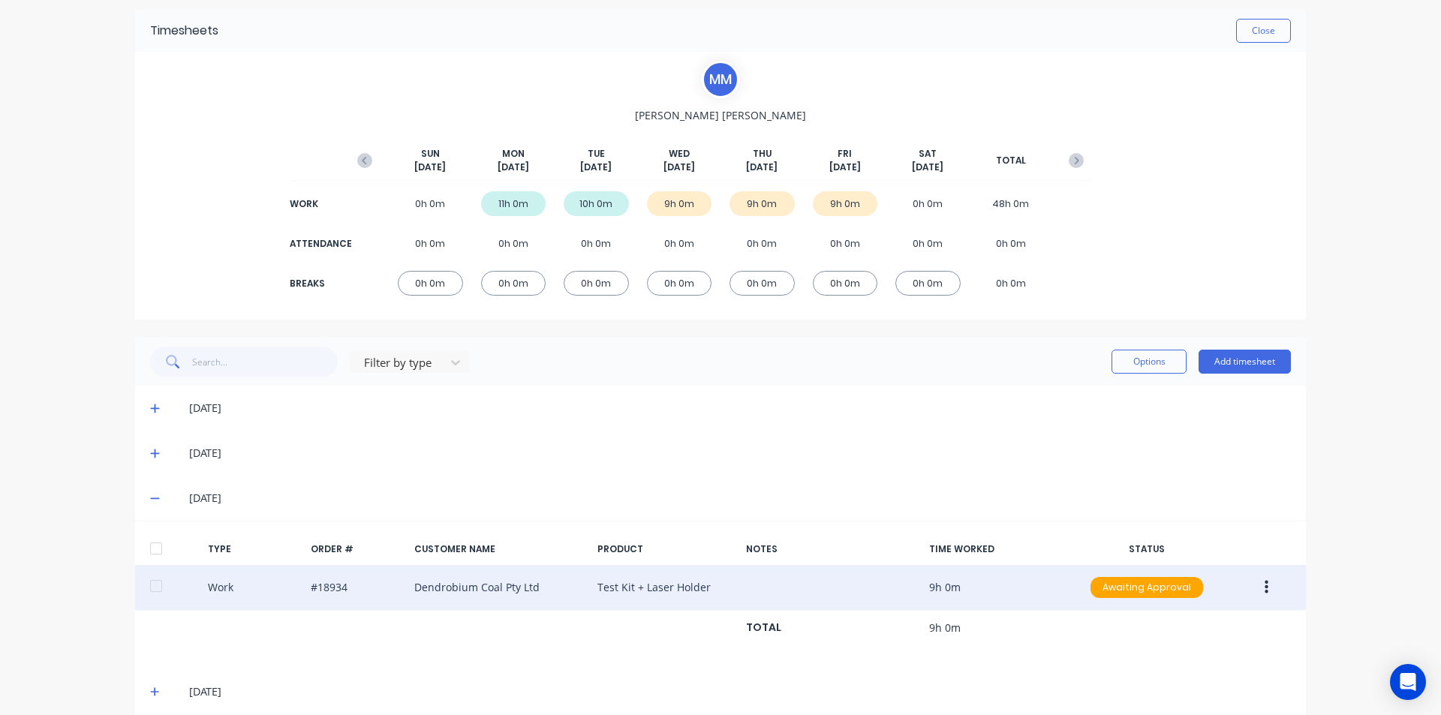
scroll to position [117, 0]
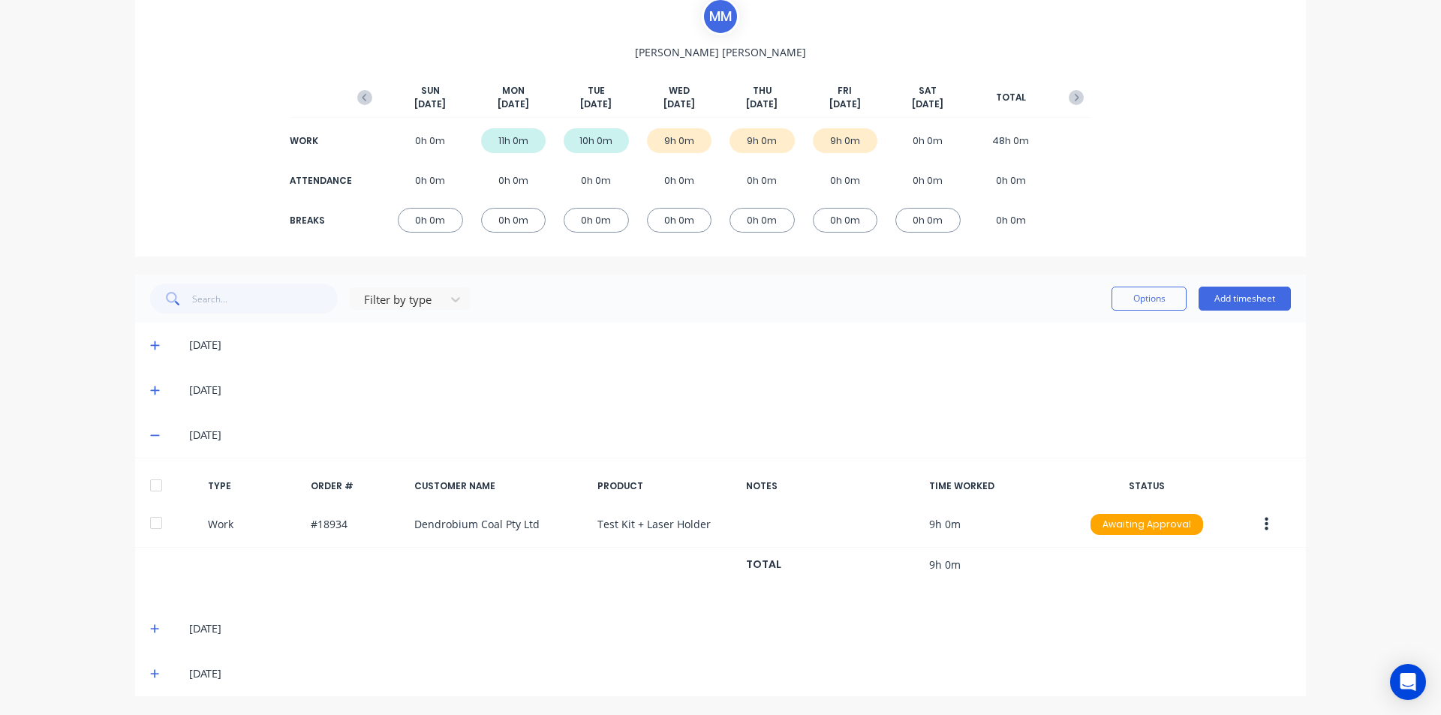
click at [150, 480] on div at bounding box center [156, 486] width 30 height 30
click at [150, 628] on icon at bounding box center [154, 629] width 9 height 9
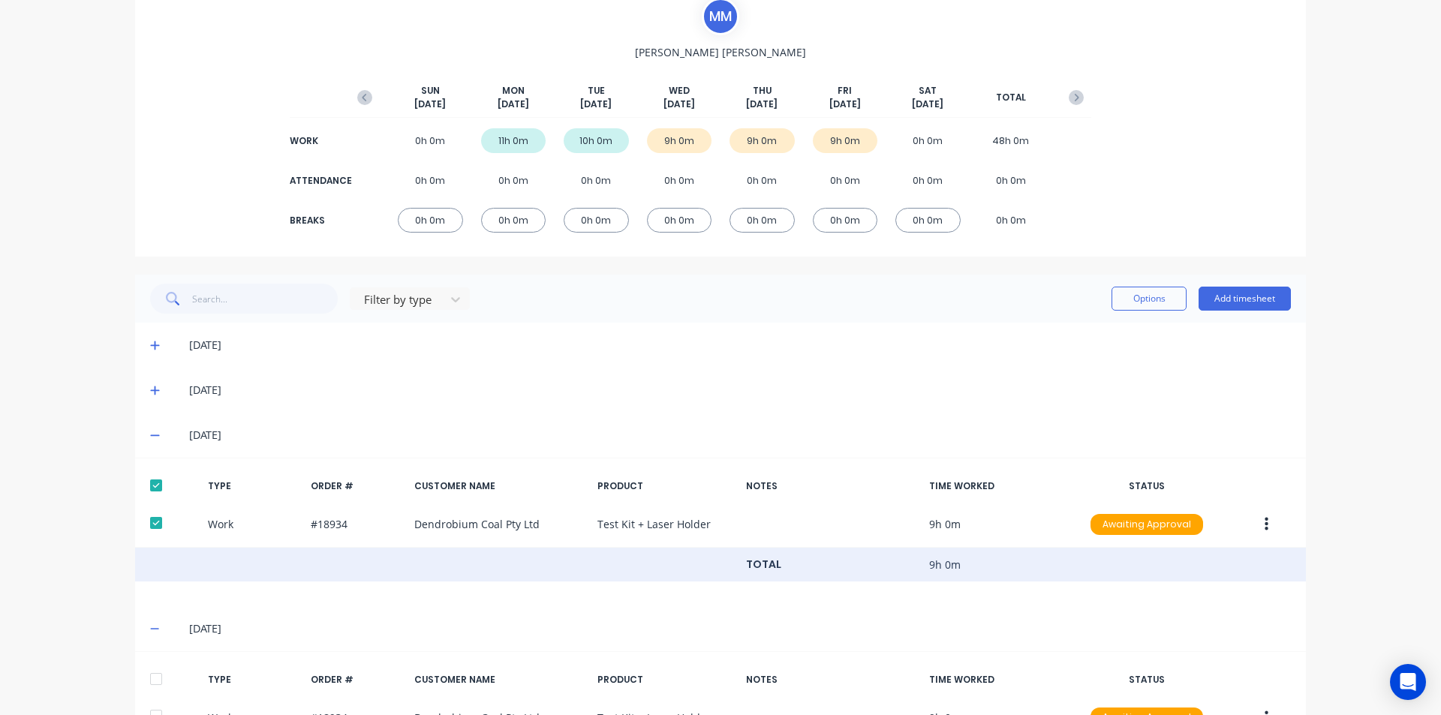
scroll to position [265, 0]
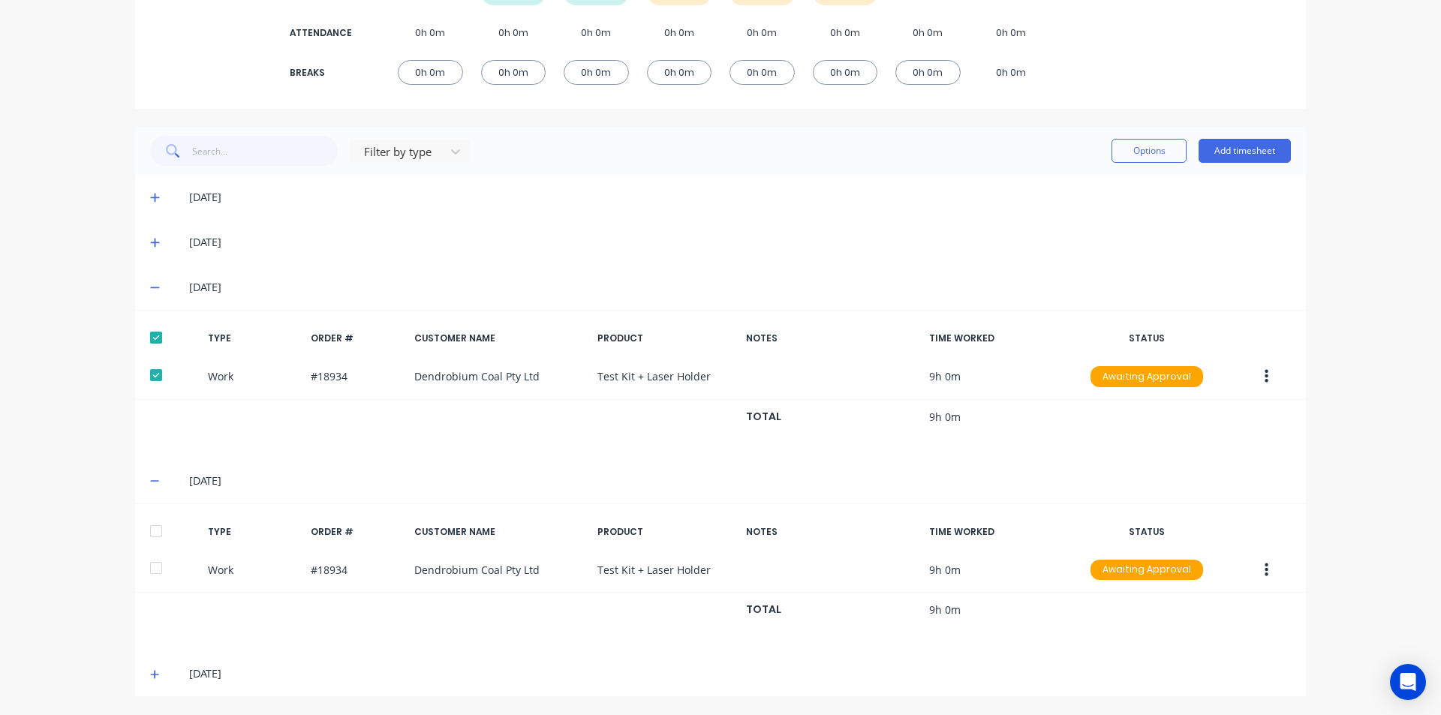
click at [152, 530] on div at bounding box center [156, 531] width 30 height 30
click at [153, 674] on icon at bounding box center [154, 674] width 9 height 9
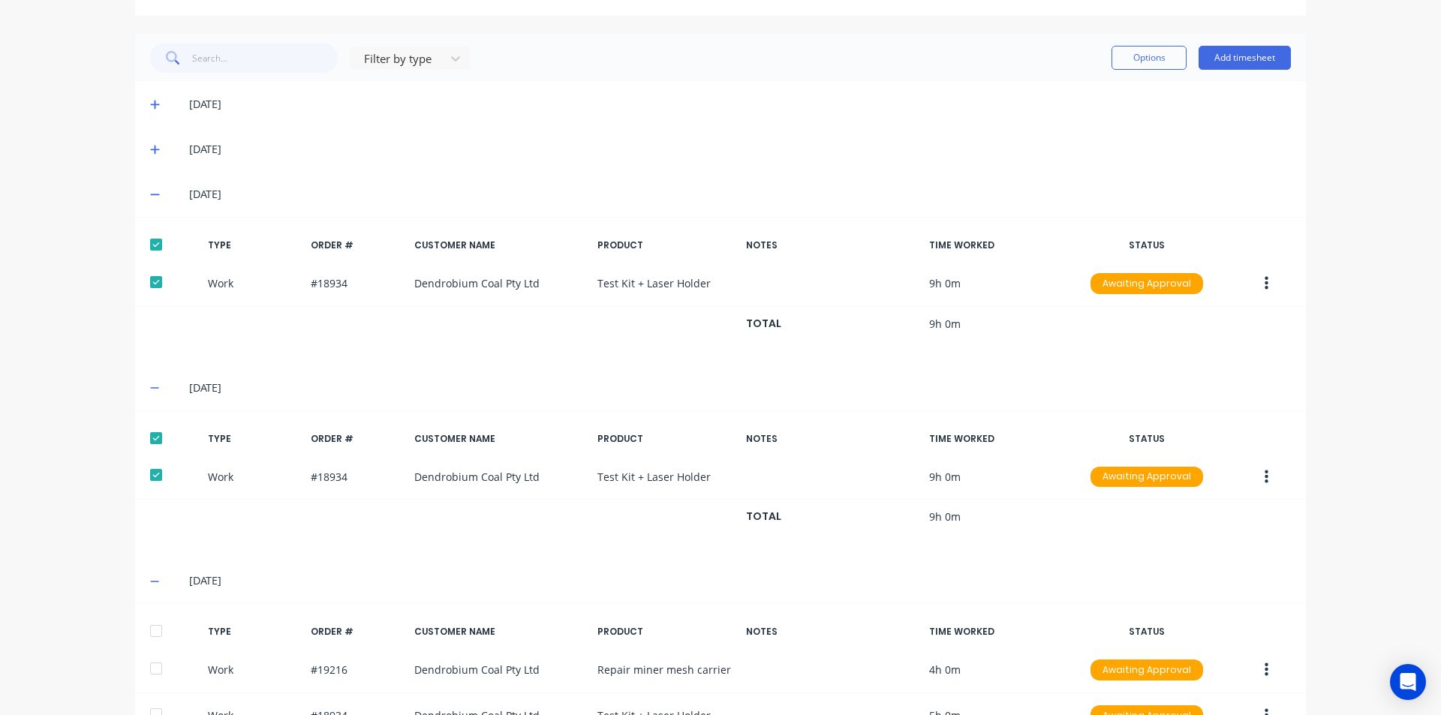
scroll to position [459, 0]
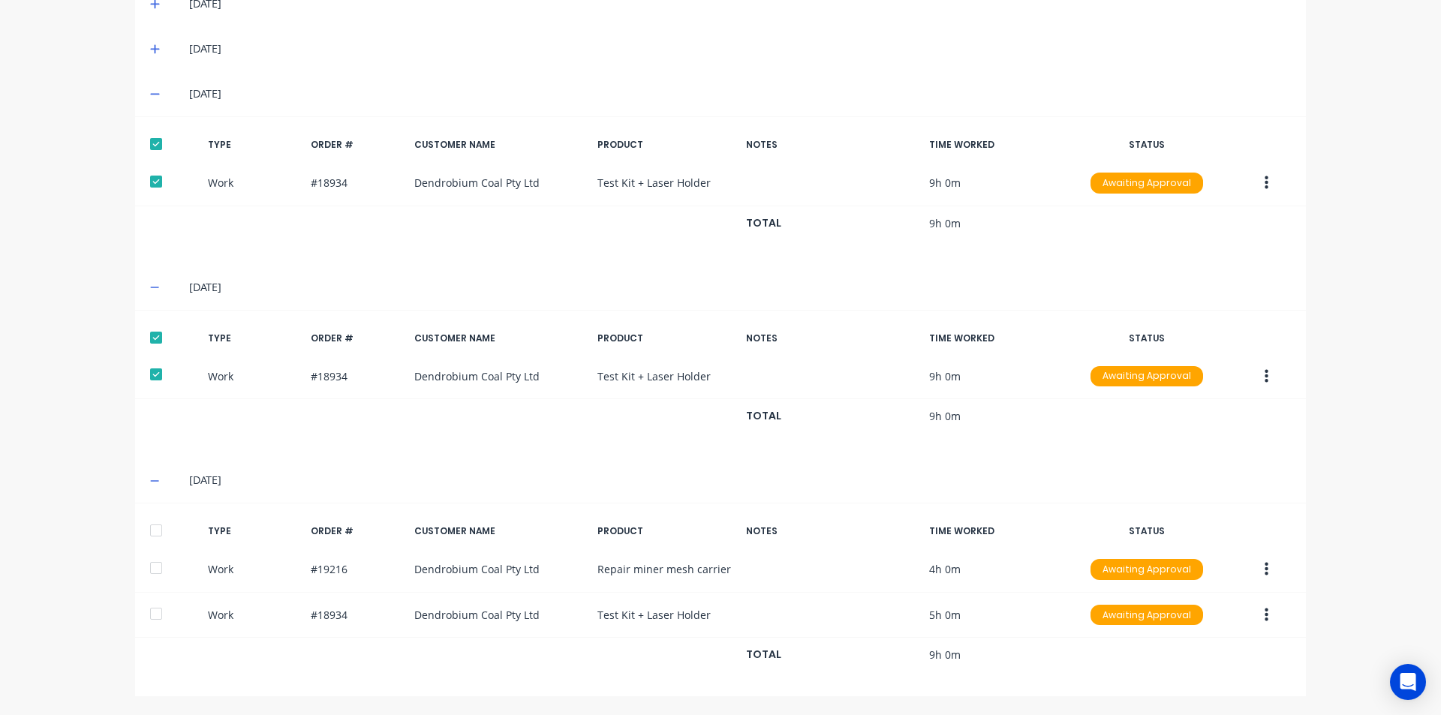
click at [151, 525] on div at bounding box center [156, 531] width 30 height 30
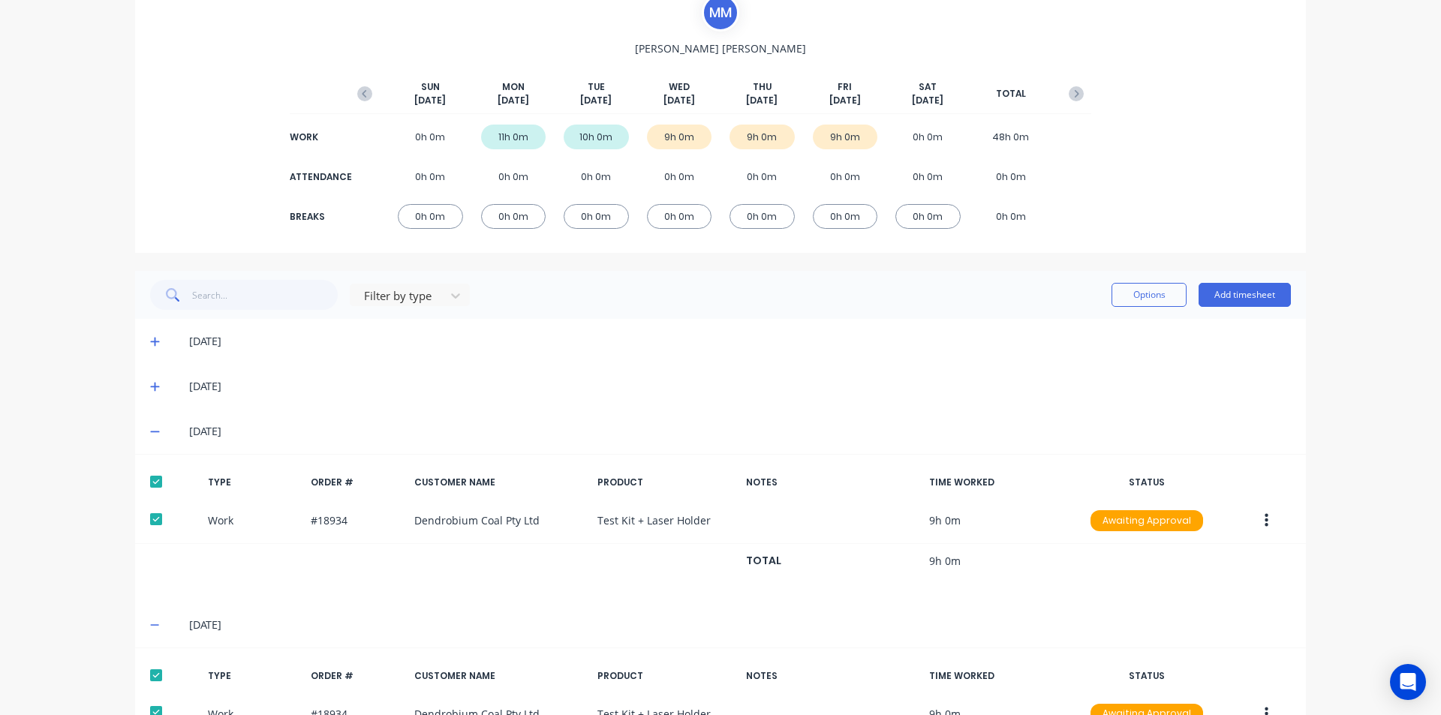
scroll to position [83, 0]
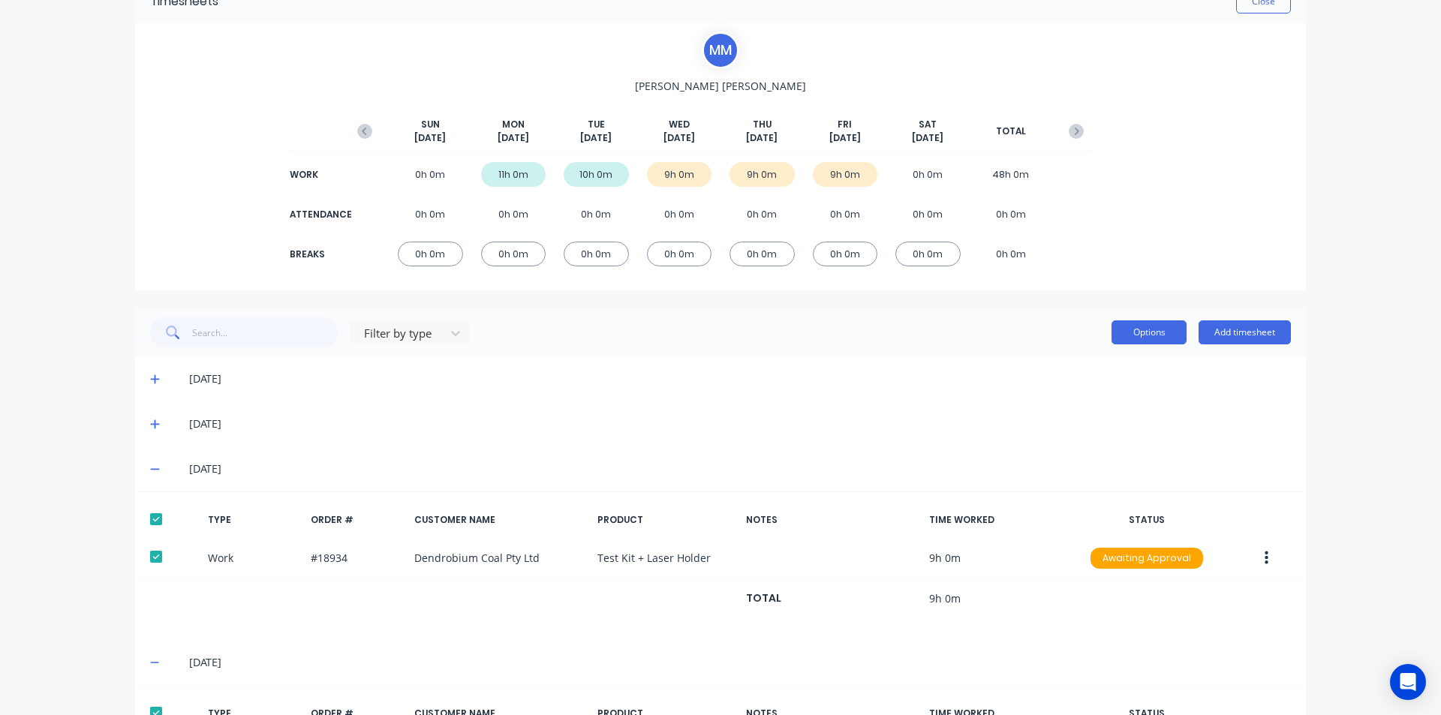
click at [1146, 328] on button "Options" at bounding box center [1149, 333] width 75 height 24
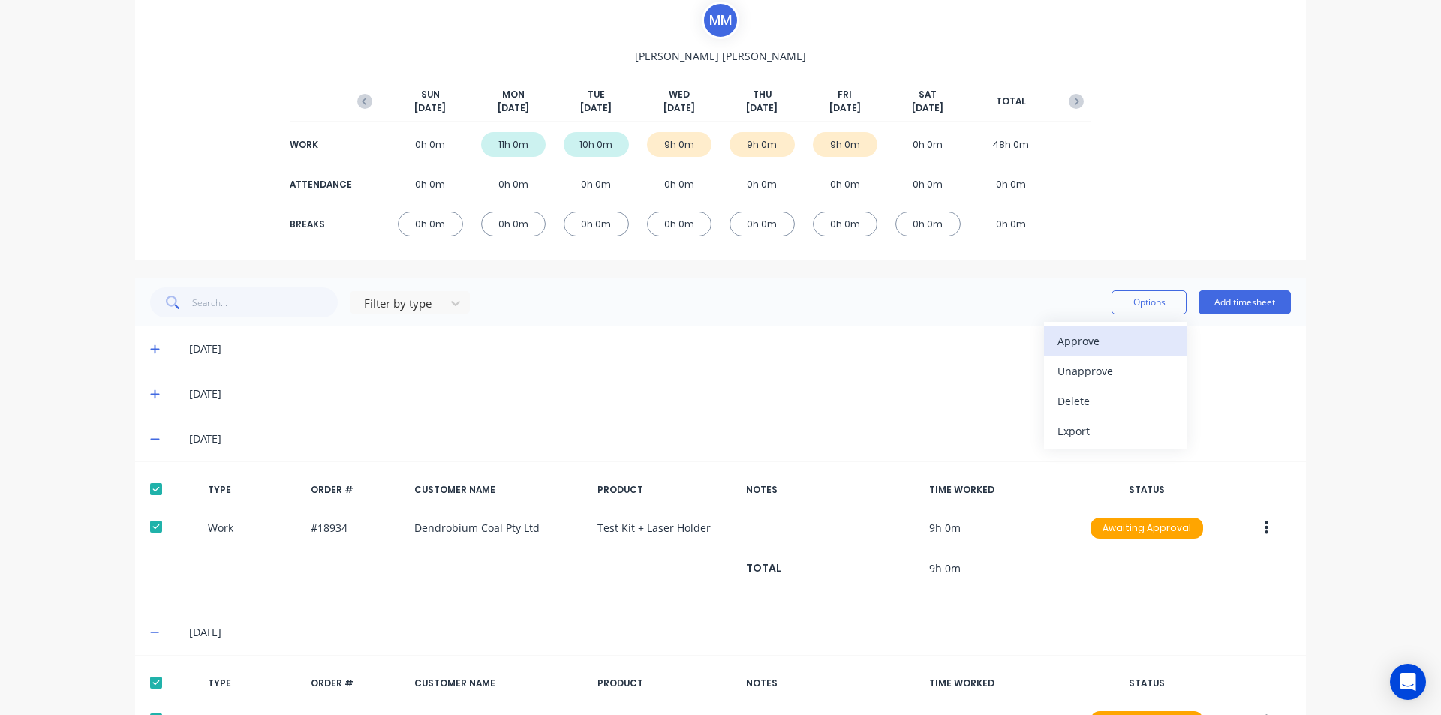
click at [1112, 365] on div "Approve Unapprove Delete Export" at bounding box center [1115, 386] width 143 height 128
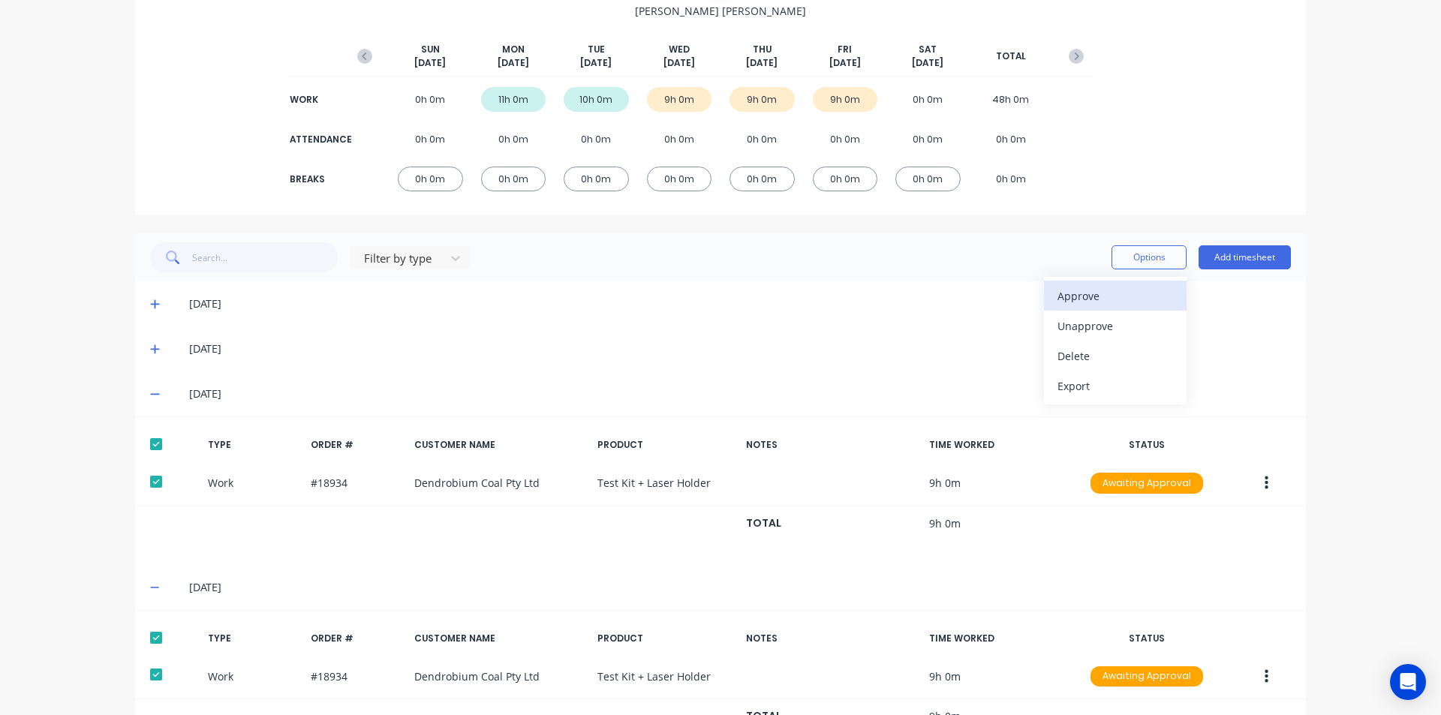
click at [1070, 299] on div "Approve" at bounding box center [1116, 296] width 116 height 22
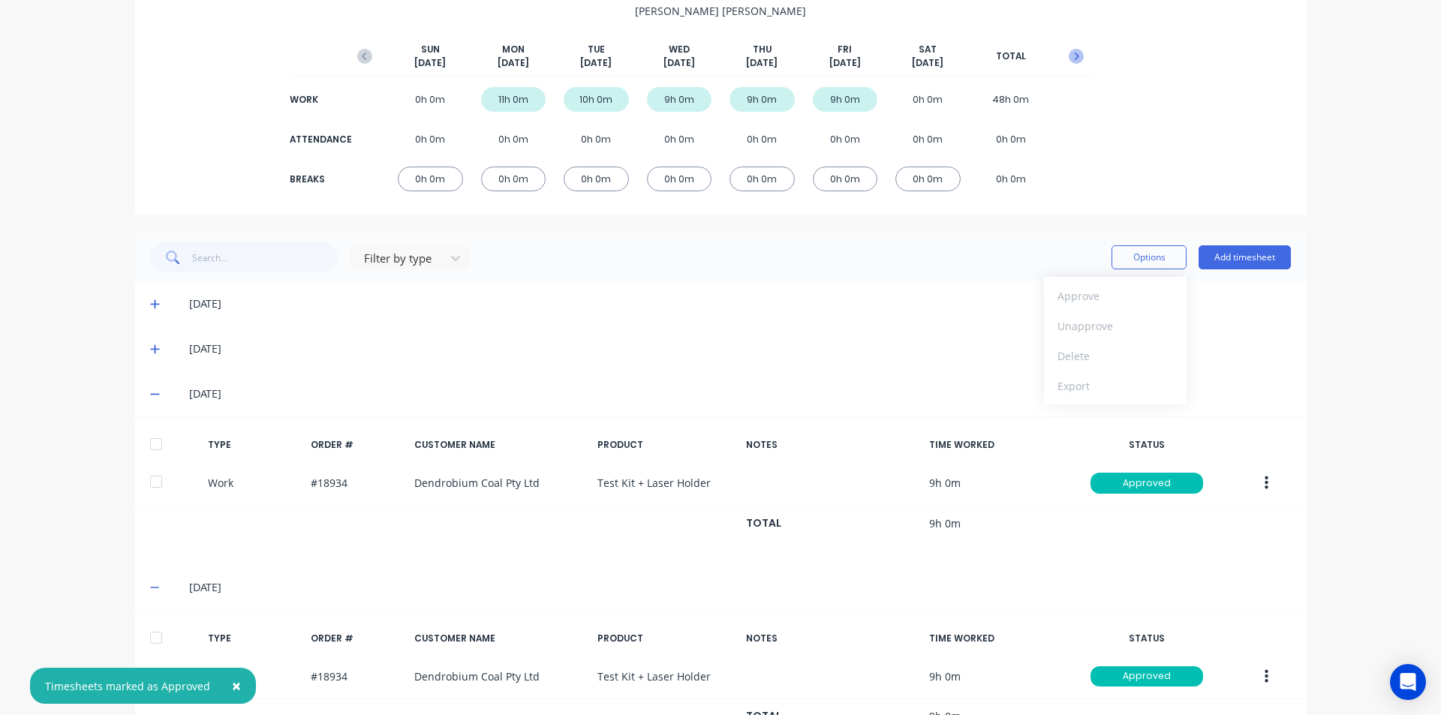
click at [1073, 54] on icon "button" at bounding box center [1076, 56] width 15 height 15
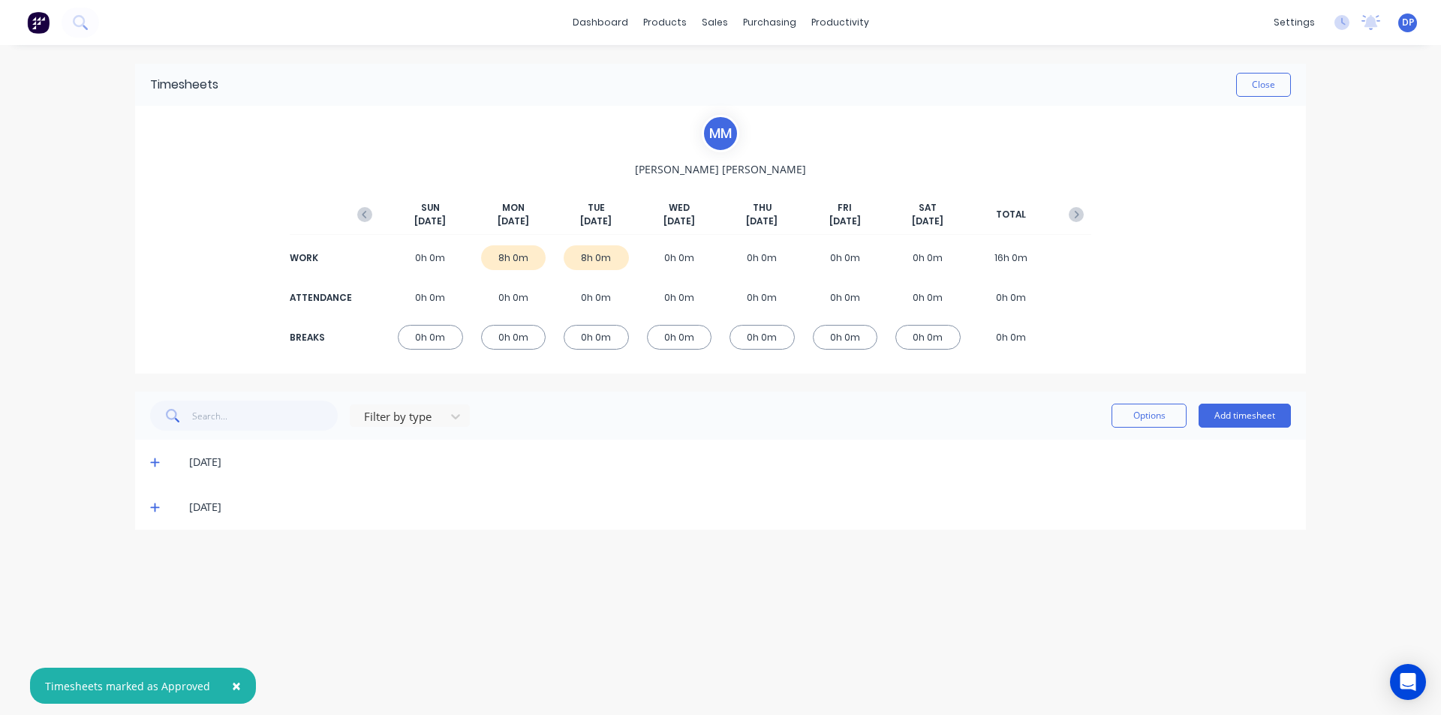
scroll to position [0, 0]
click at [161, 453] on div "[DATE]" at bounding box center [720, 462] width 1171 height 45
click at [157, 460] on icon at bounding box center [155, 462] width 10 height 11
click at [153, 511] on div at bounding box center [156, 513] width 30 height 30
click at [158, 657] on icon at bounding box center [154, 656] width 9 height 9
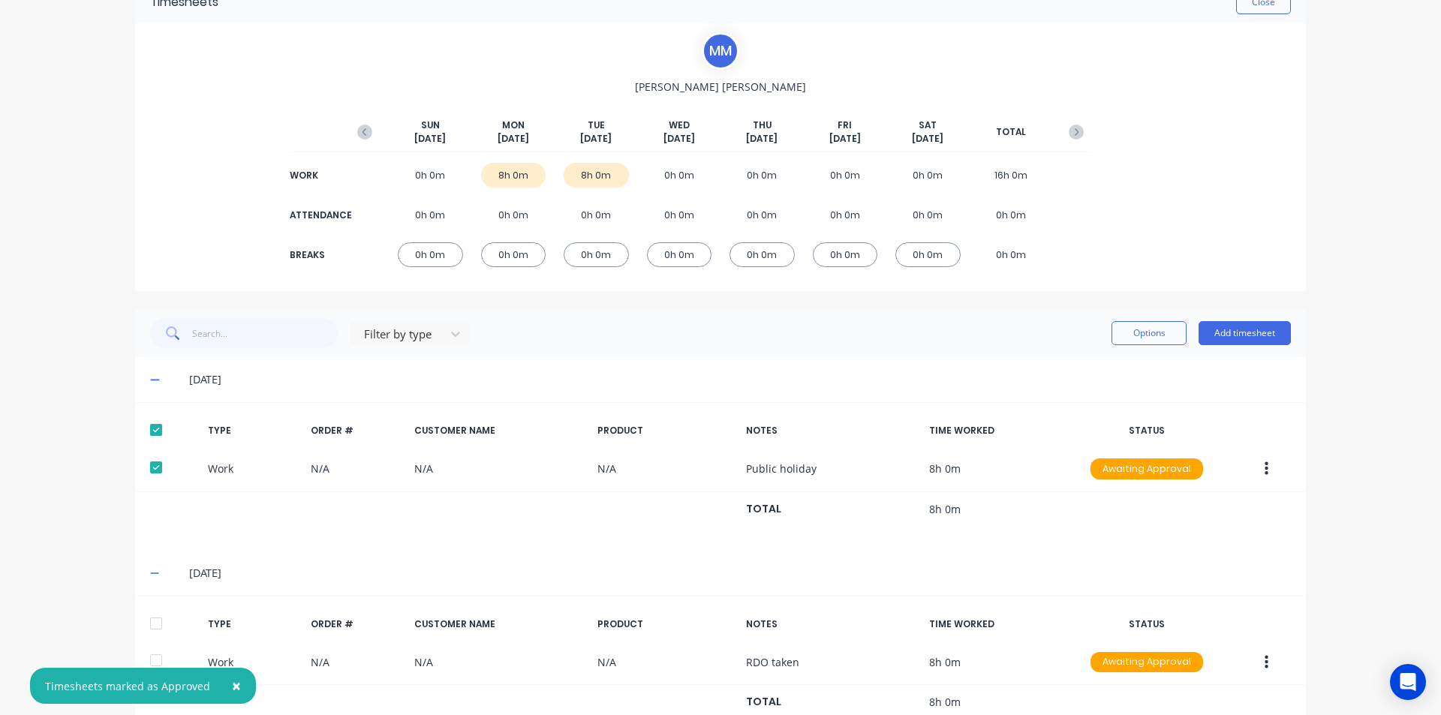
scroll to position [130, 0]
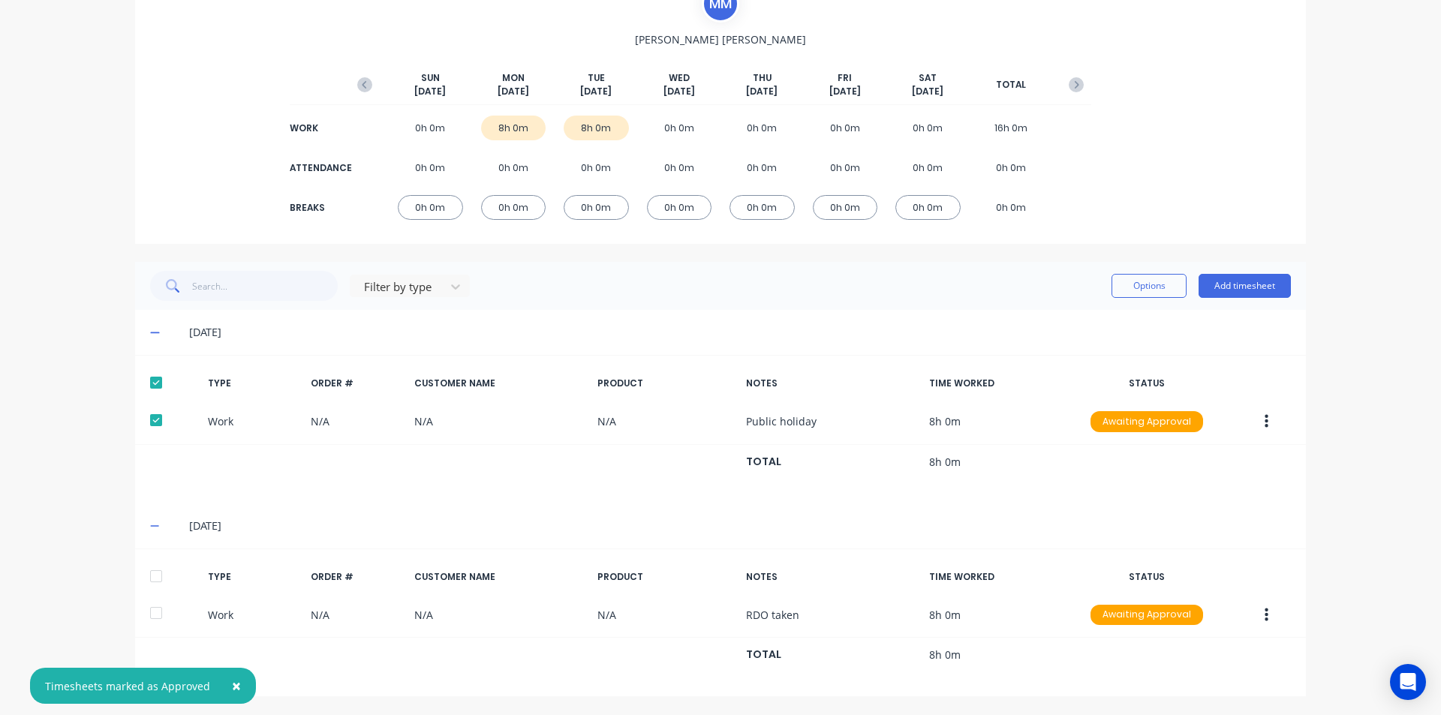
click at [149, 577] on div at bounding box center [156, 576] width 30 height 30
click at [1153, 294] on button "Options" at bounding box center [1149, 286] width 75 height 24
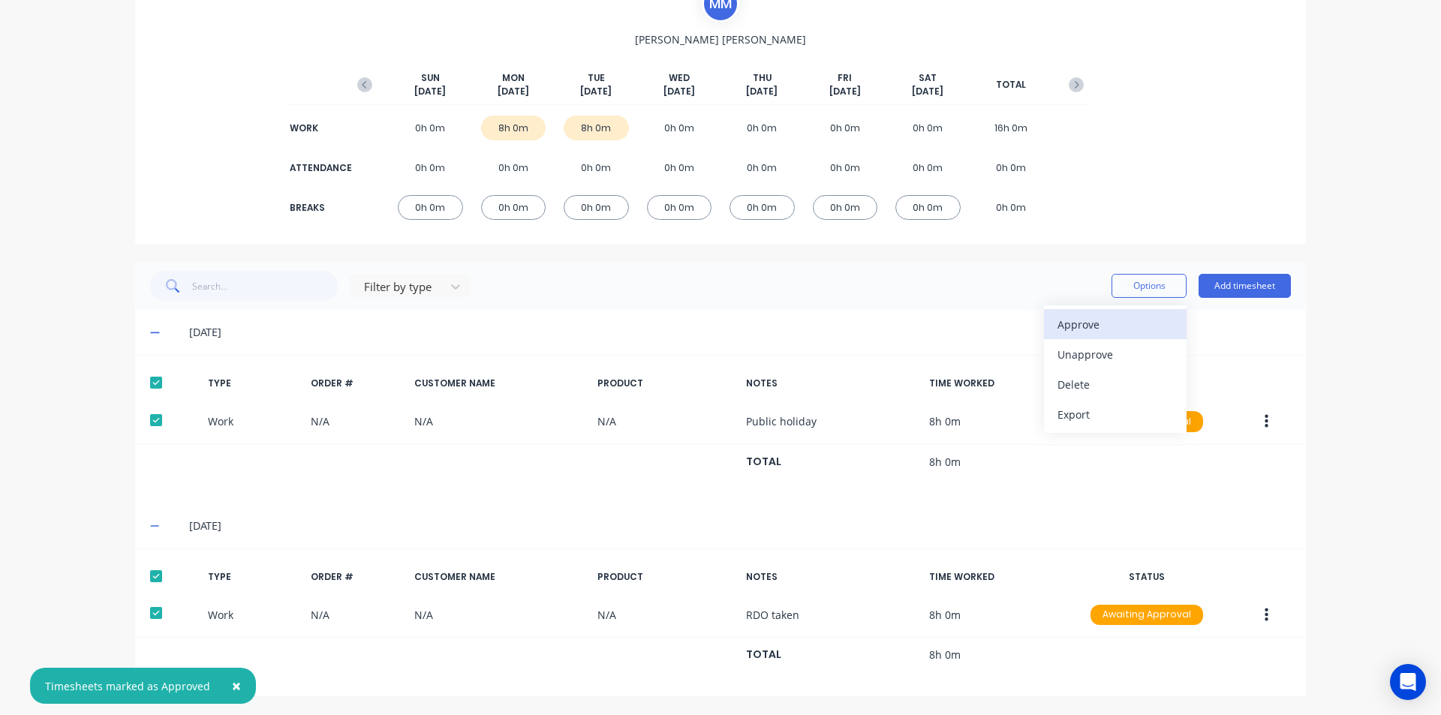
click at [1114, 330] on div "Approve" at bounding box center [1116, 325] width 116 height 22
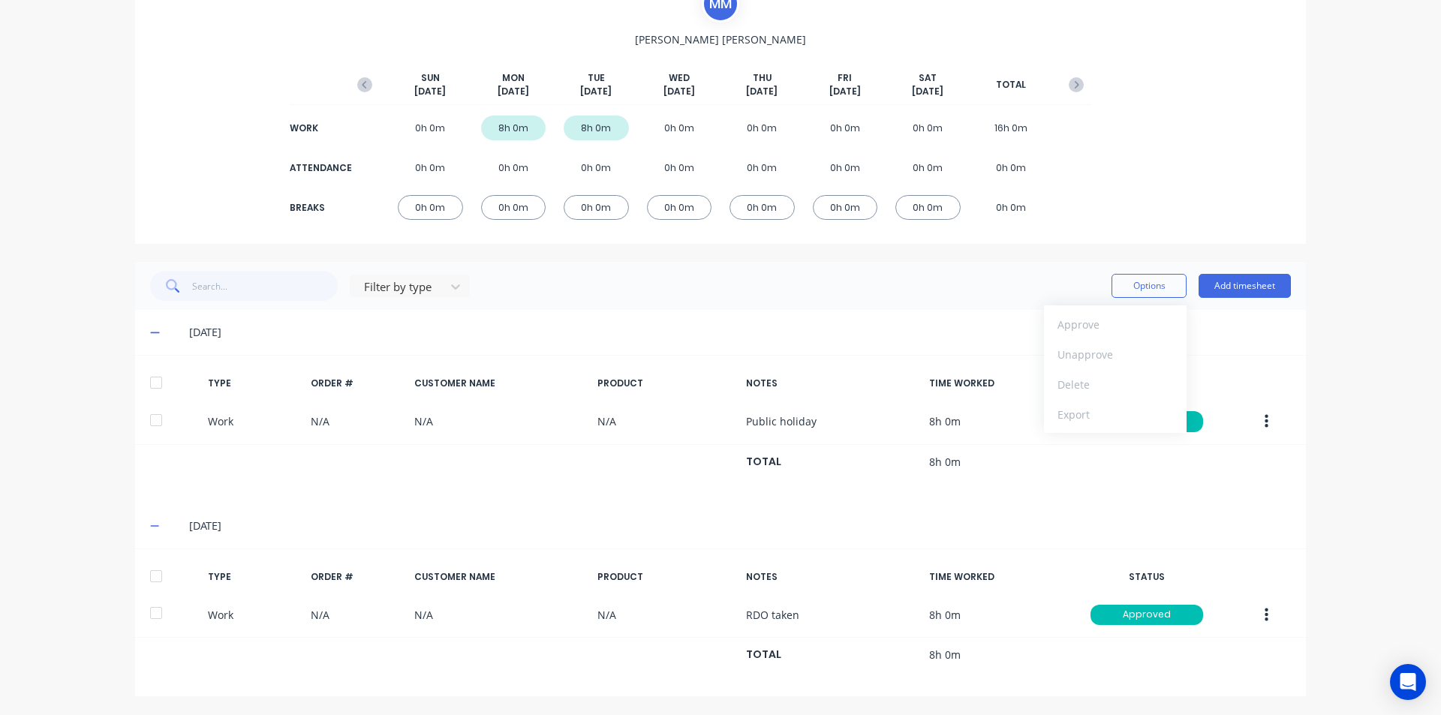
scroll to position [0, 0]
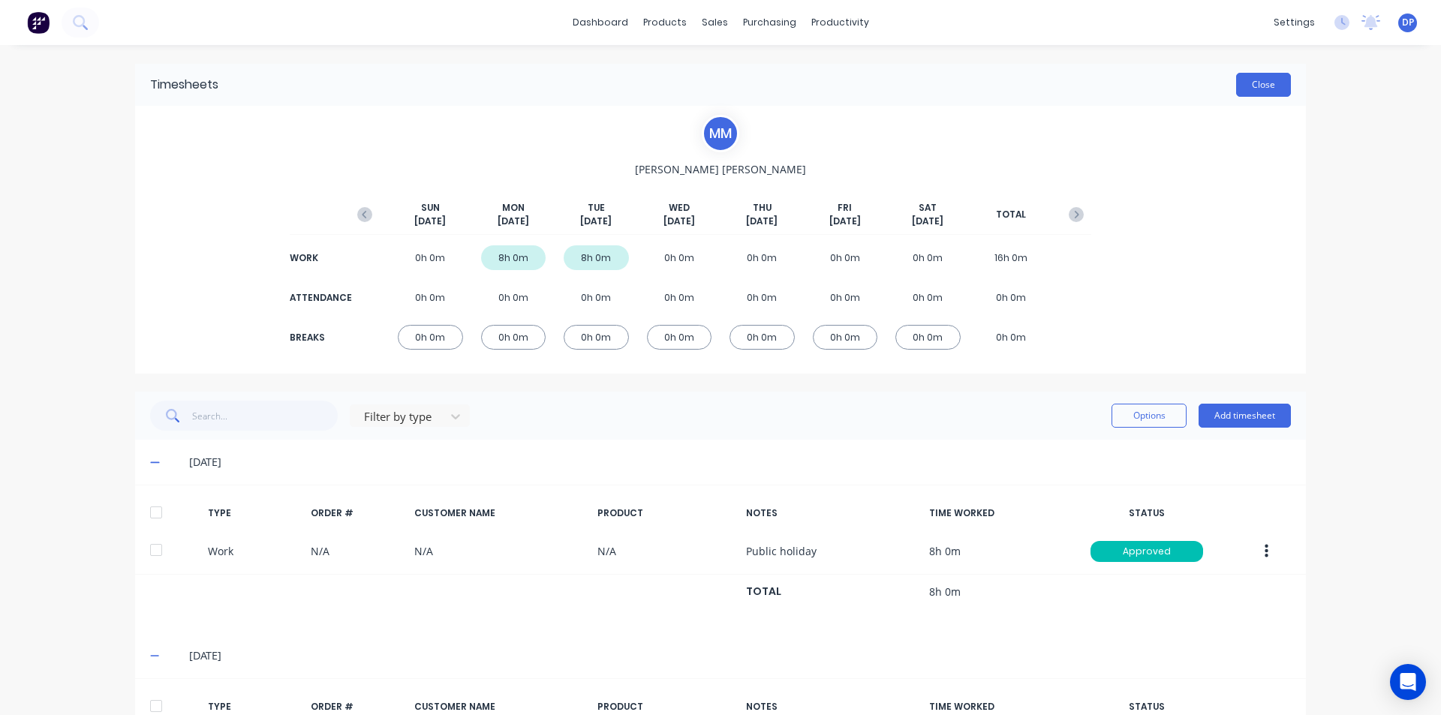
click at [1264, 83] on button "Close" at bounding box center [1263, 85] width 55 height 24
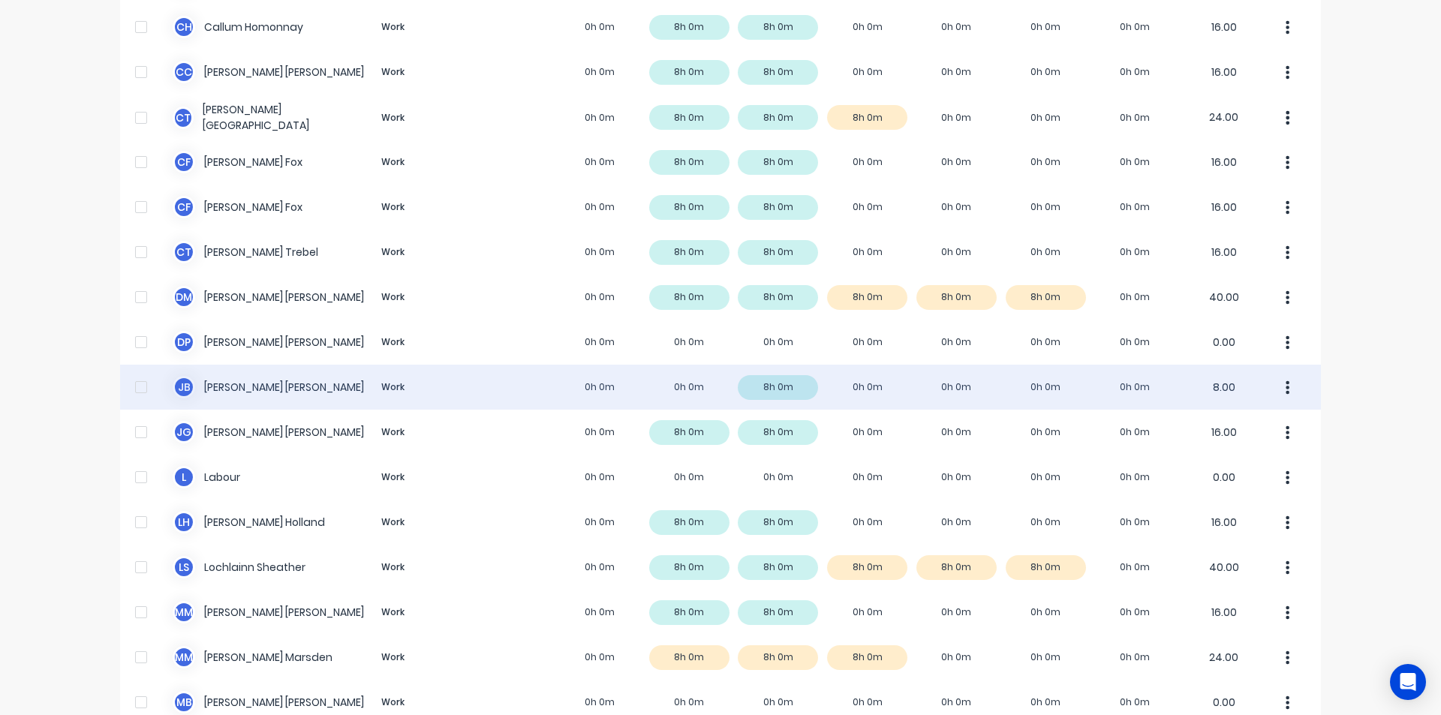
scroll to position [601, 0]
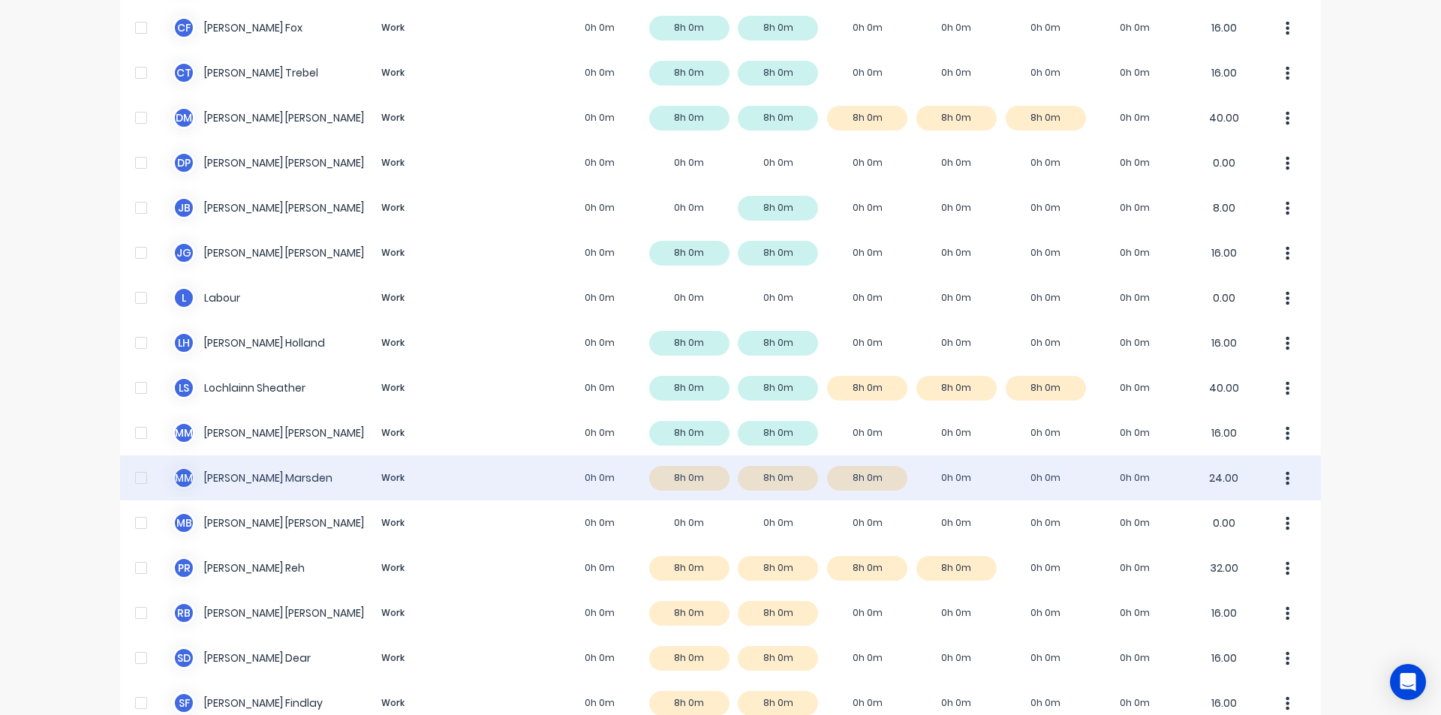
click at [242, 486] on div "M M [PERSON_NAME] Work 0h 0m 8h 0m 8h 0m 8h 0m 0h 0m 0h 0m 0h 0m 24.00" at bounding box center [720, 478] width 1201 height 45
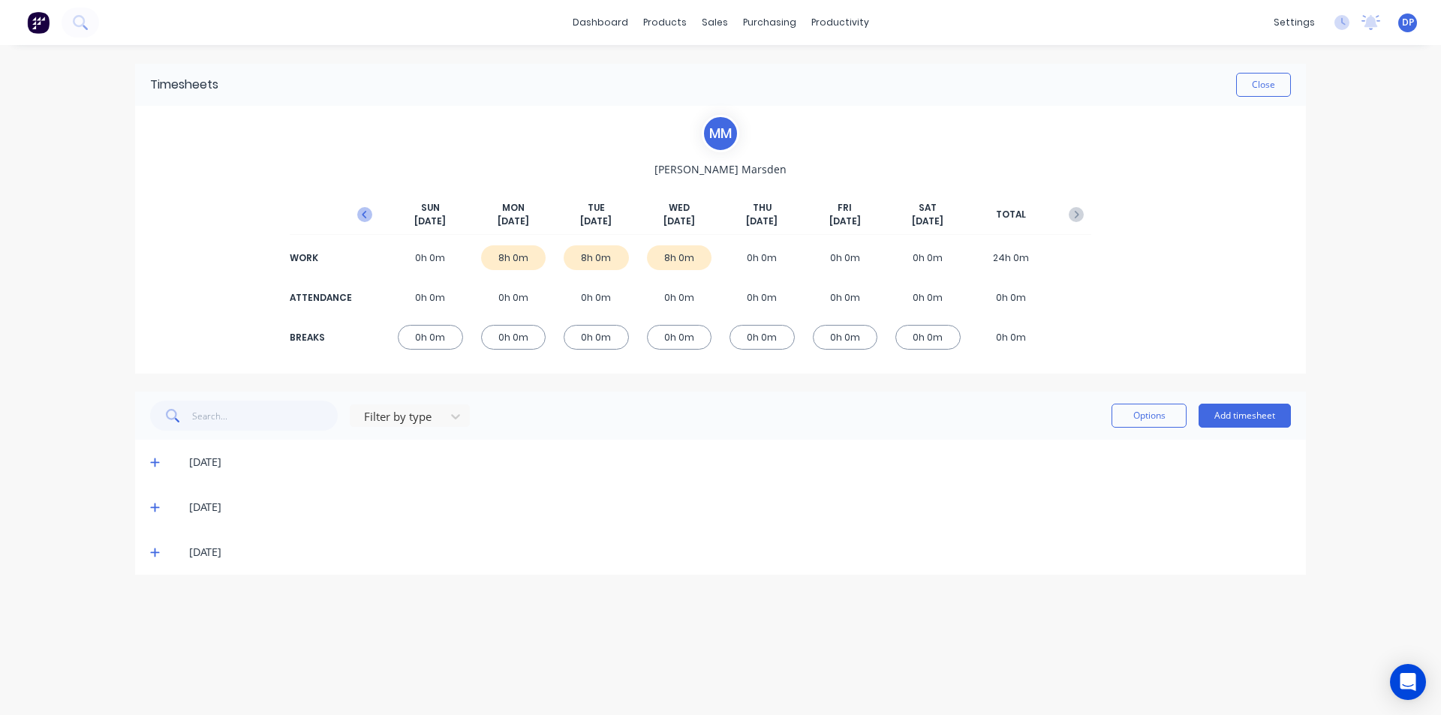
click at [364, 211] on icon "button" at bounding box center [364, 214] width 15 height 15
click at [157, 555] on icon at bounding box center [155, 552] width 10 height 11
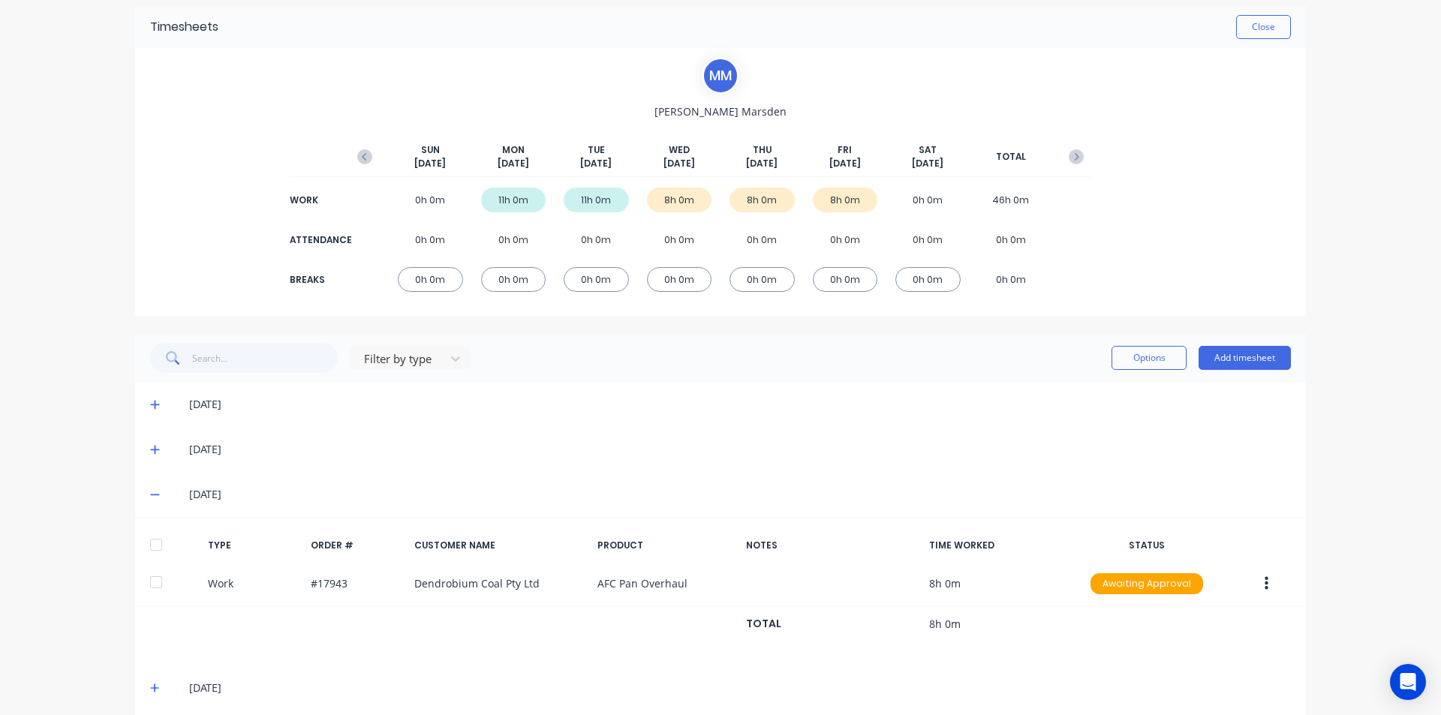
scroll to position [117, 0]
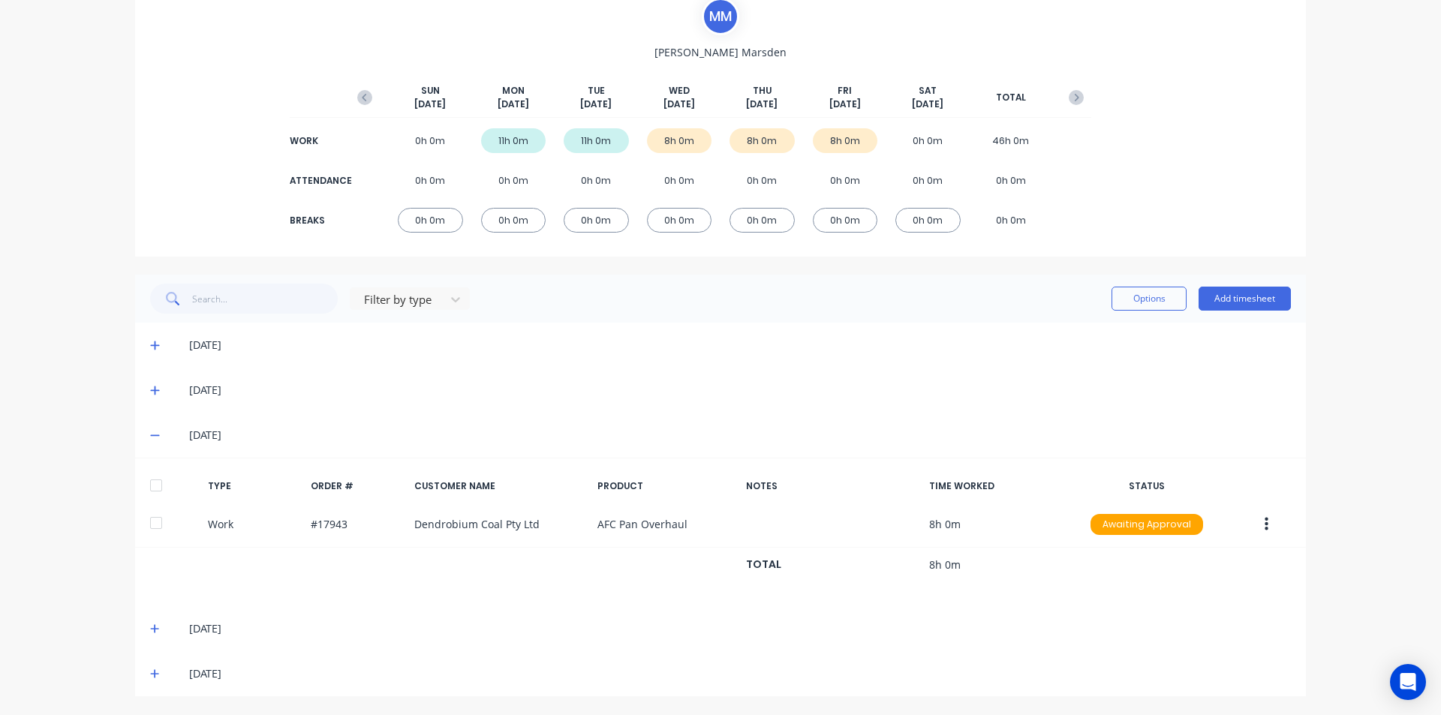
click at [160, 488] on div at bounding box center [156, 486] width 30 height 30
click at [150, 625] on icon at bounding box center [155, 629] width 10 height 11
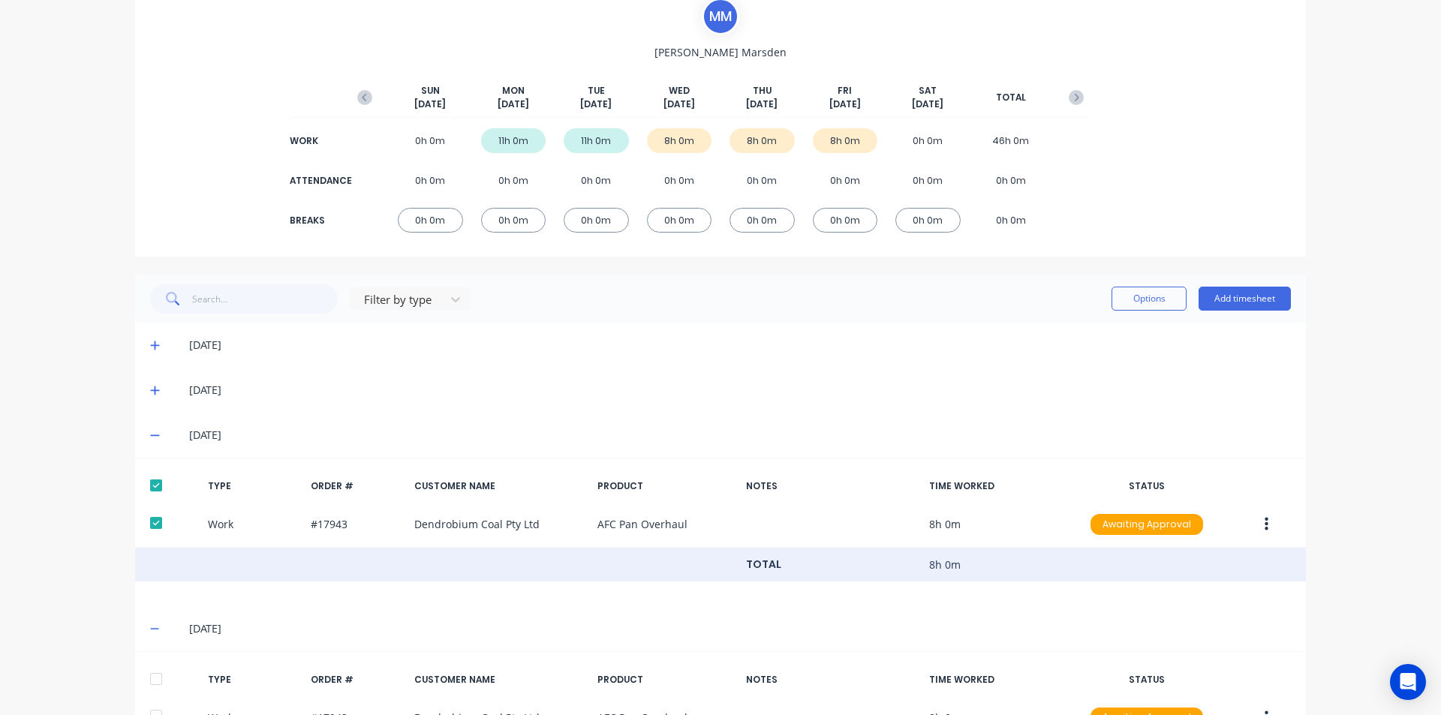
scroll to position [265, 0]
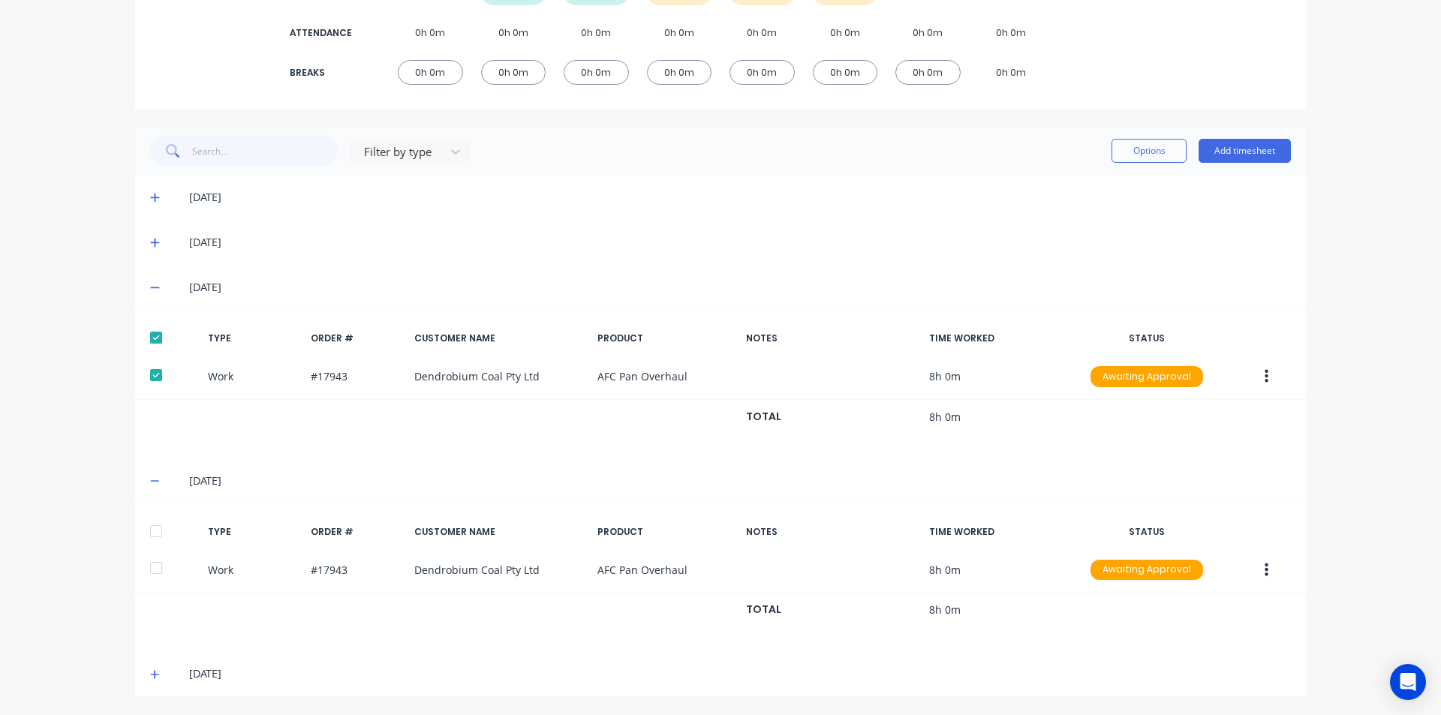
click at [155, 526] on div at bounding box center [156, 531] width 30 height 30
click at [147, 685] on div "[DATE]" at bounding box center [720, 674] width 1171 height 45
click at [152, 663] on div "[DATE]" at bounding box center [720, 674] width 1171 height 45
click at [150, 679] on icon at bounding box center [155, 675] width 10 height 11
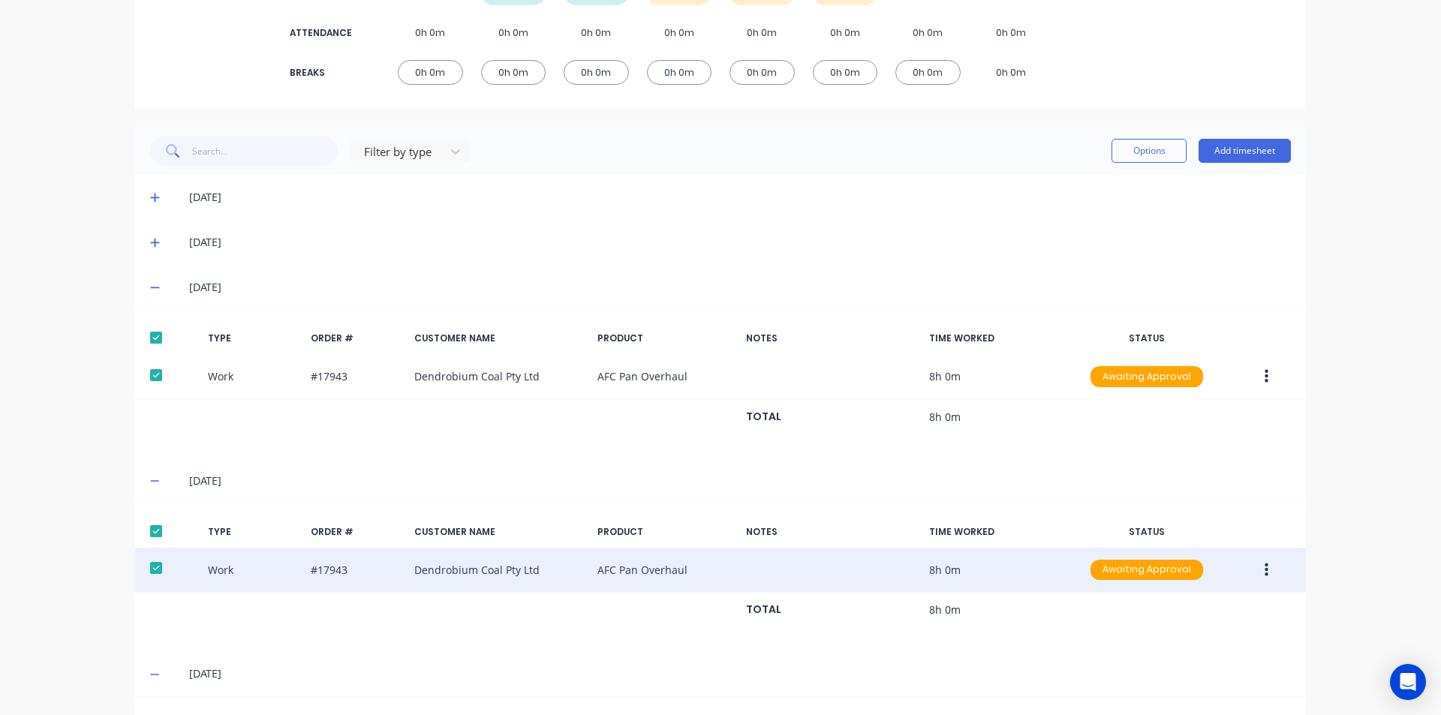
scroll to position [414, 0]
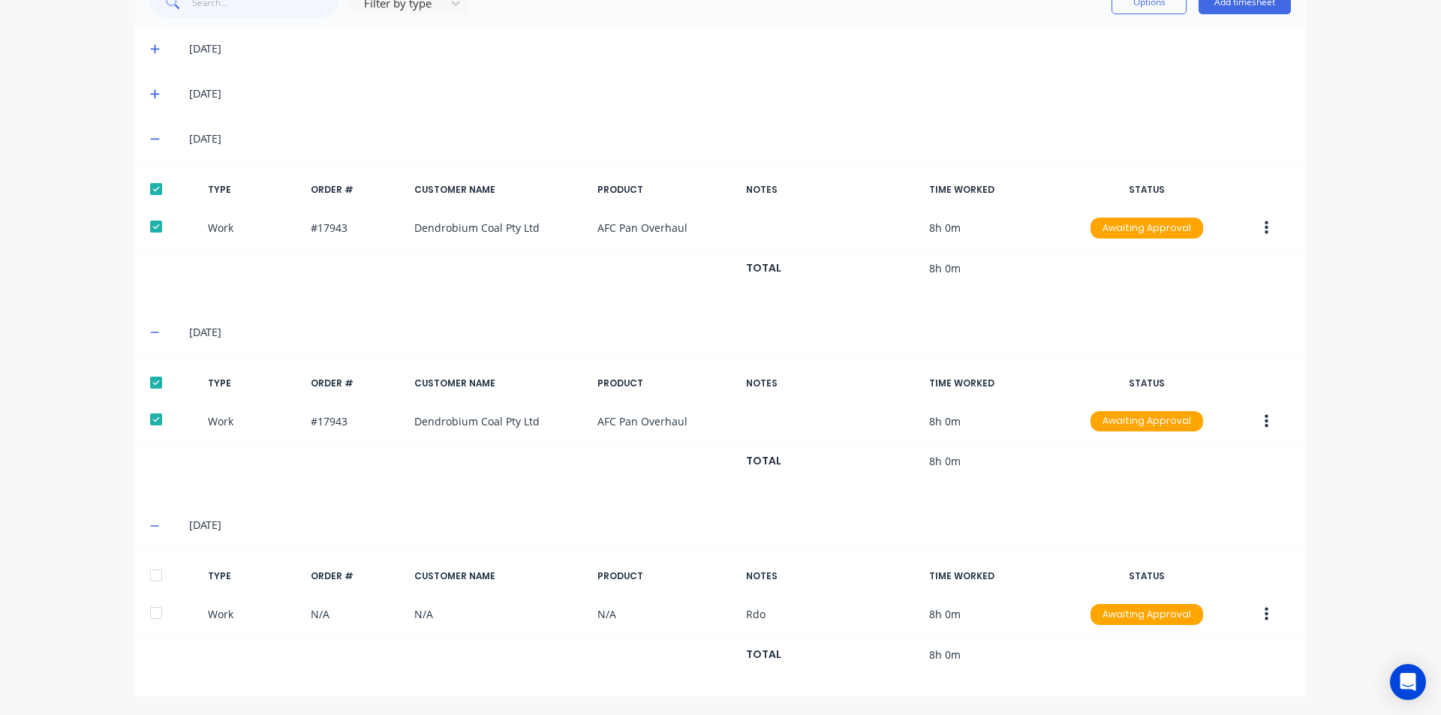
click at [147, 572] on div at bounding box center [156, 576] width 30 height 30
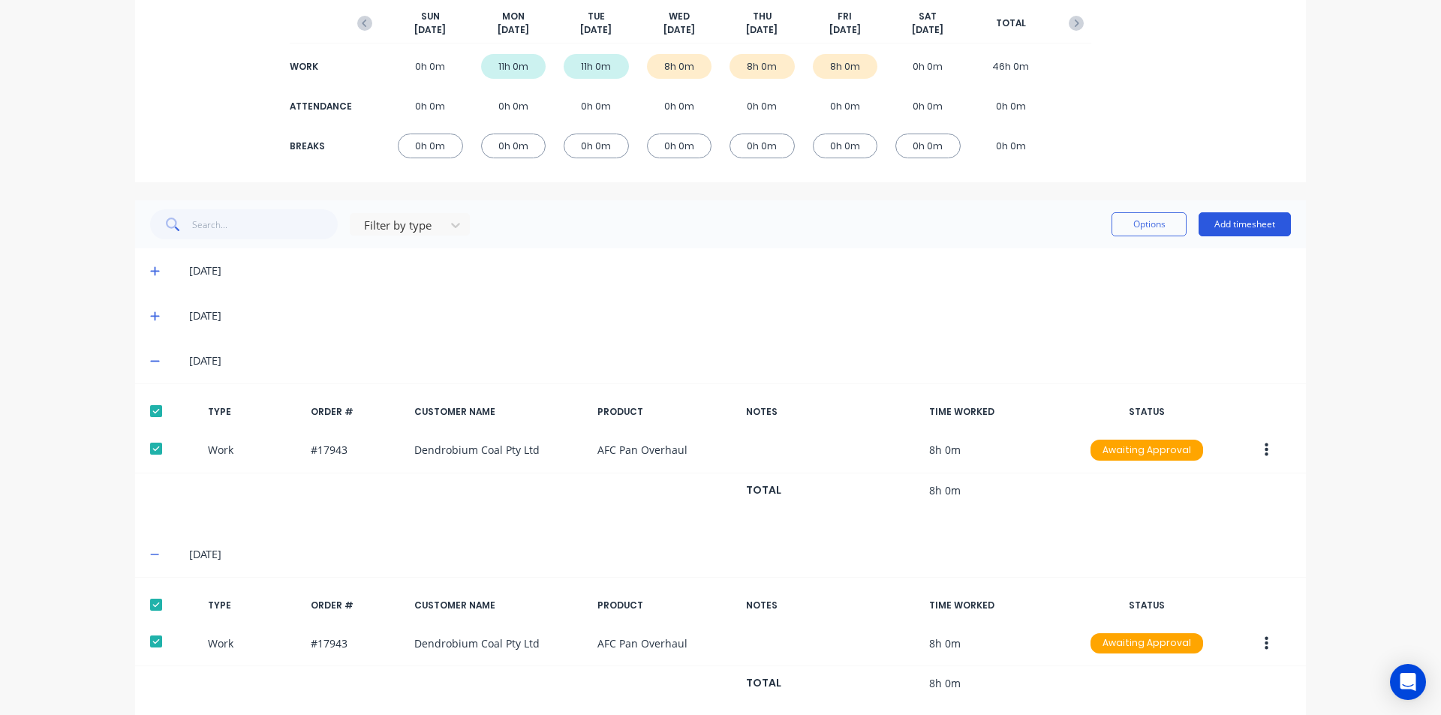
scroll to position [188, 0]
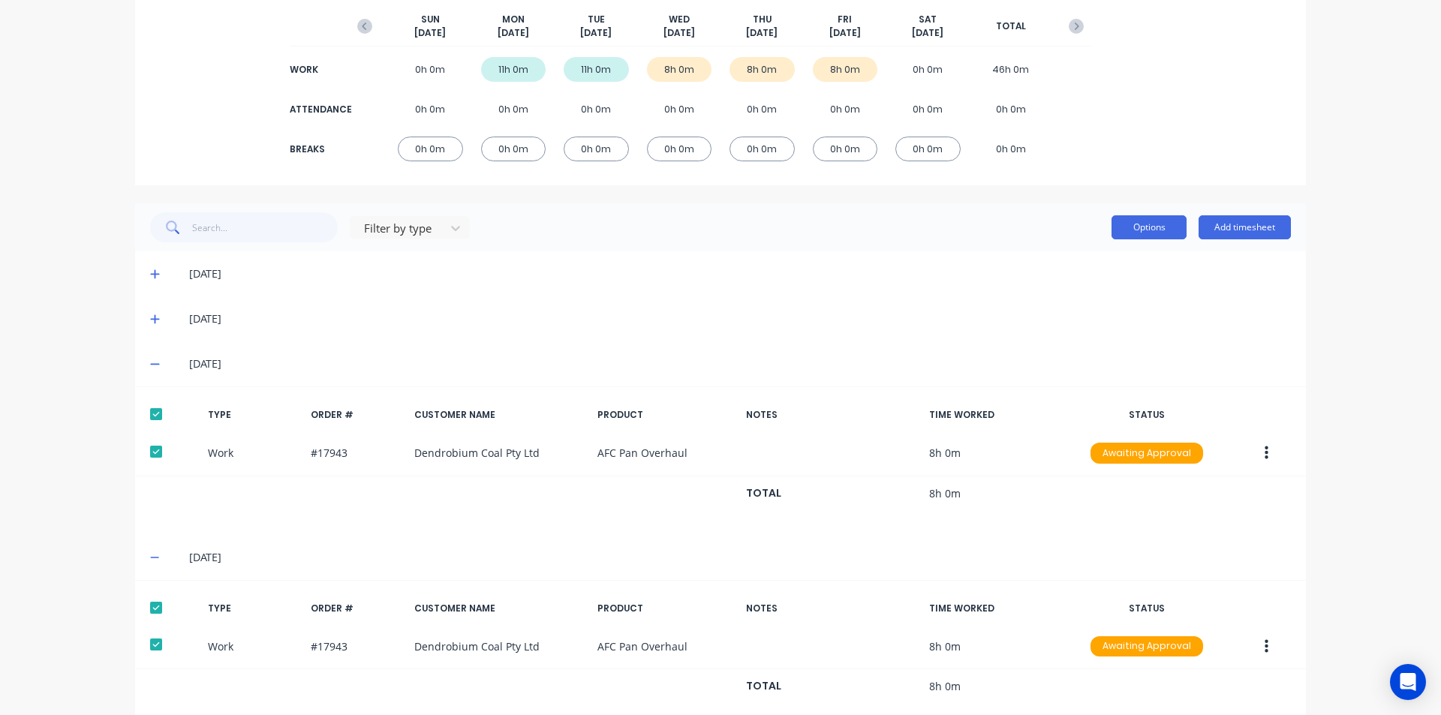
click at [1163, 224] on button "Options" at bounding box center [1149, 227] width 75 height 24
click at [1108, 268] on div "Approve" at bounding box center [1116, 266] width 116 height 22
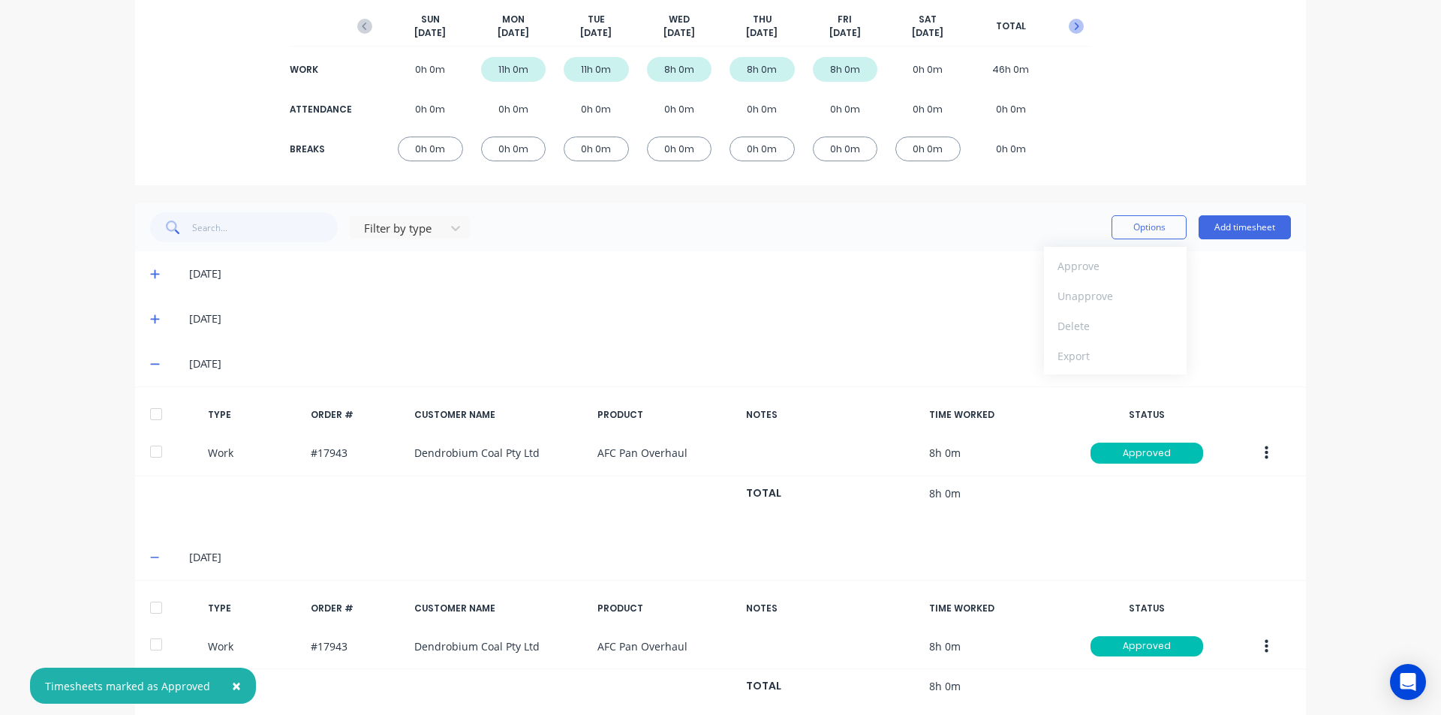
click at [1075, 29] on icon "button" at bounding box center [1077, 27] width 5 height 8
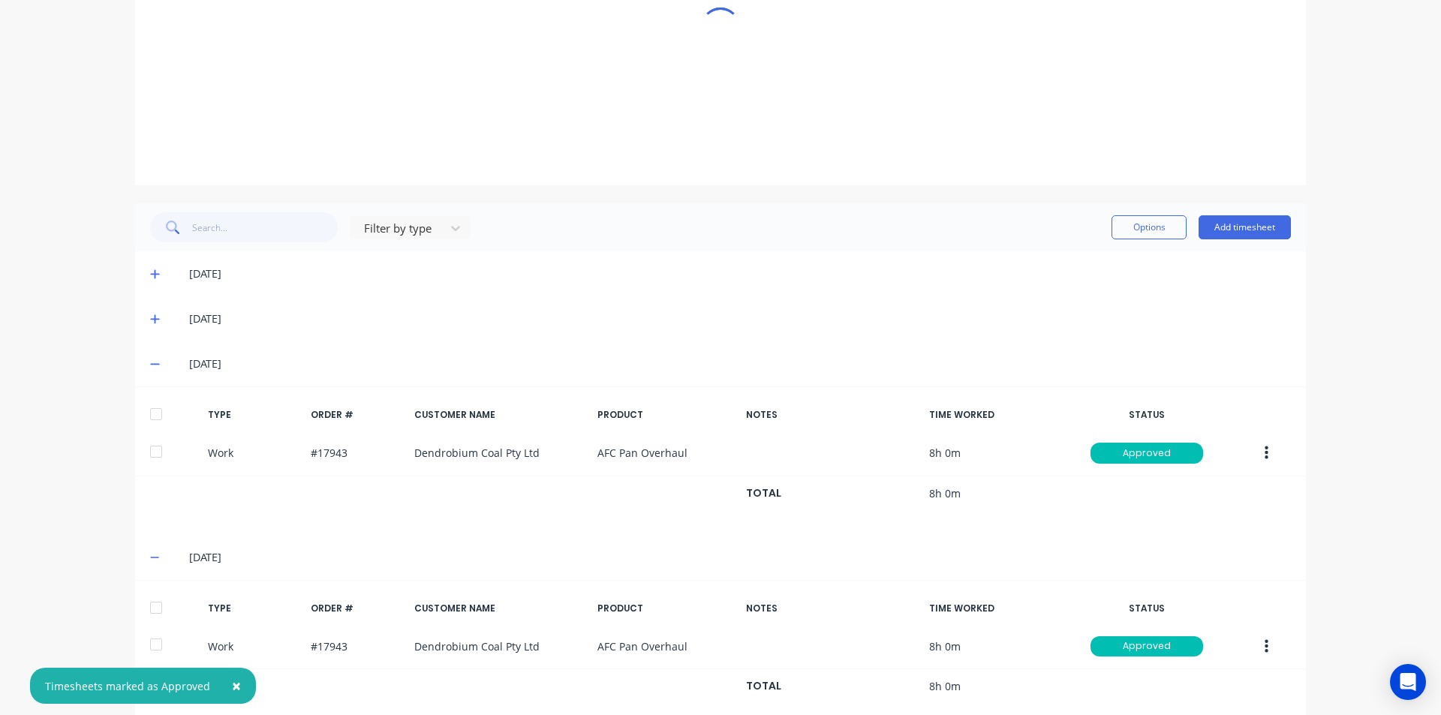
scroll to position [0, 0]
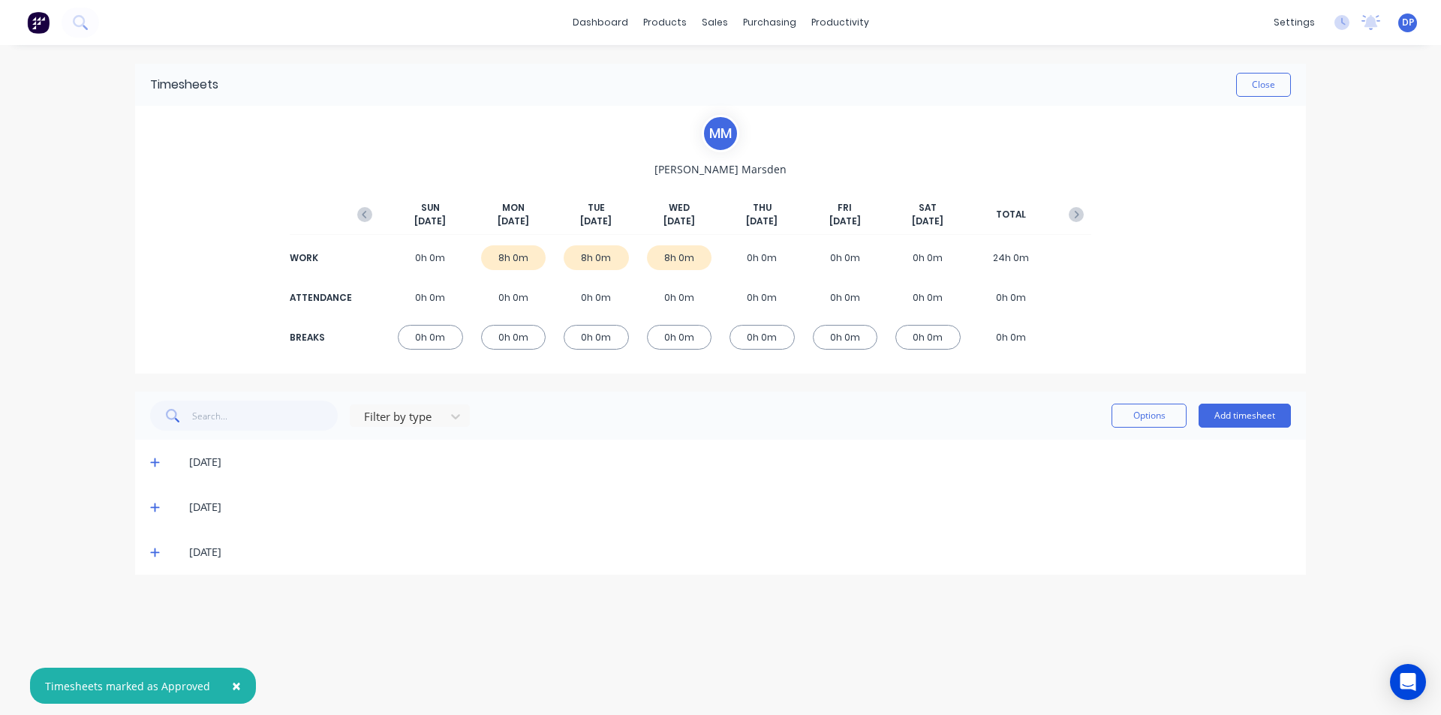
click at [151, 463] on icon at bounding box center [154, 463] width 9 height 9
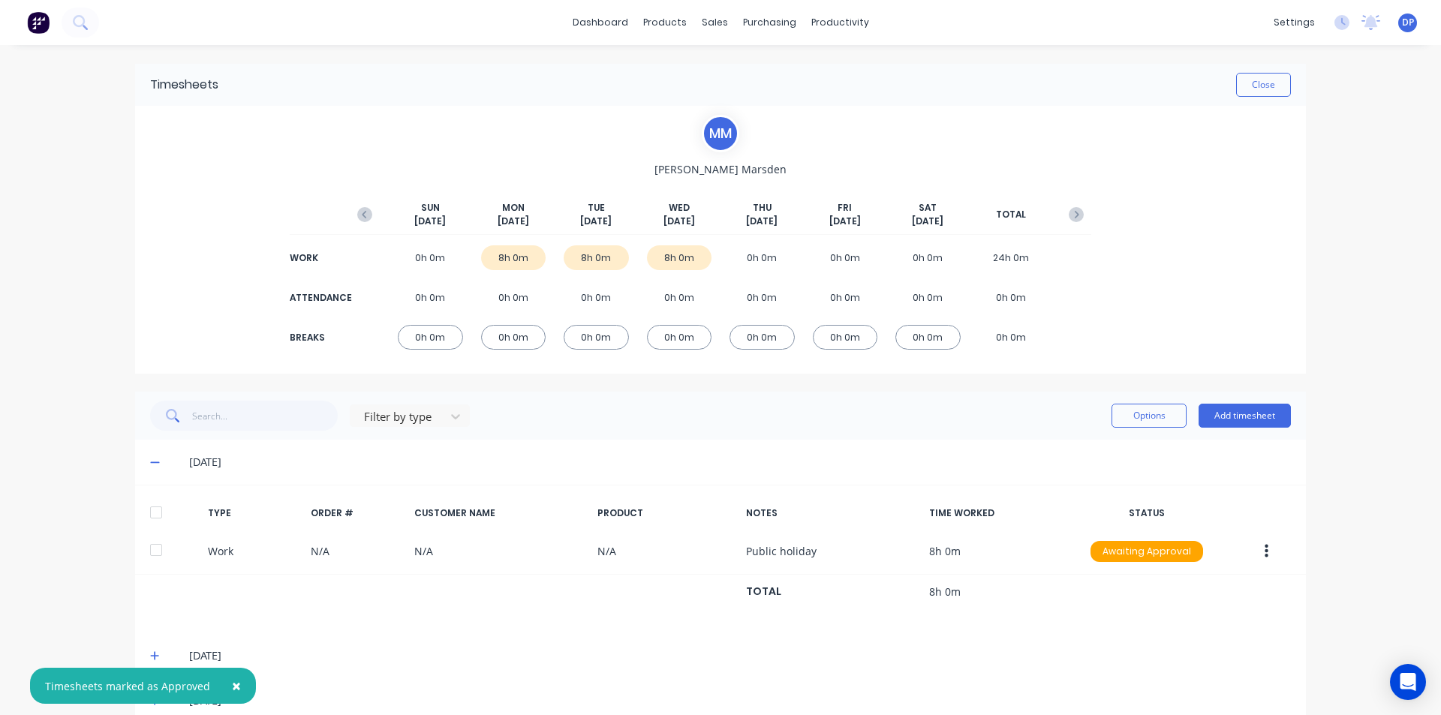
scroll to position [27, 0]
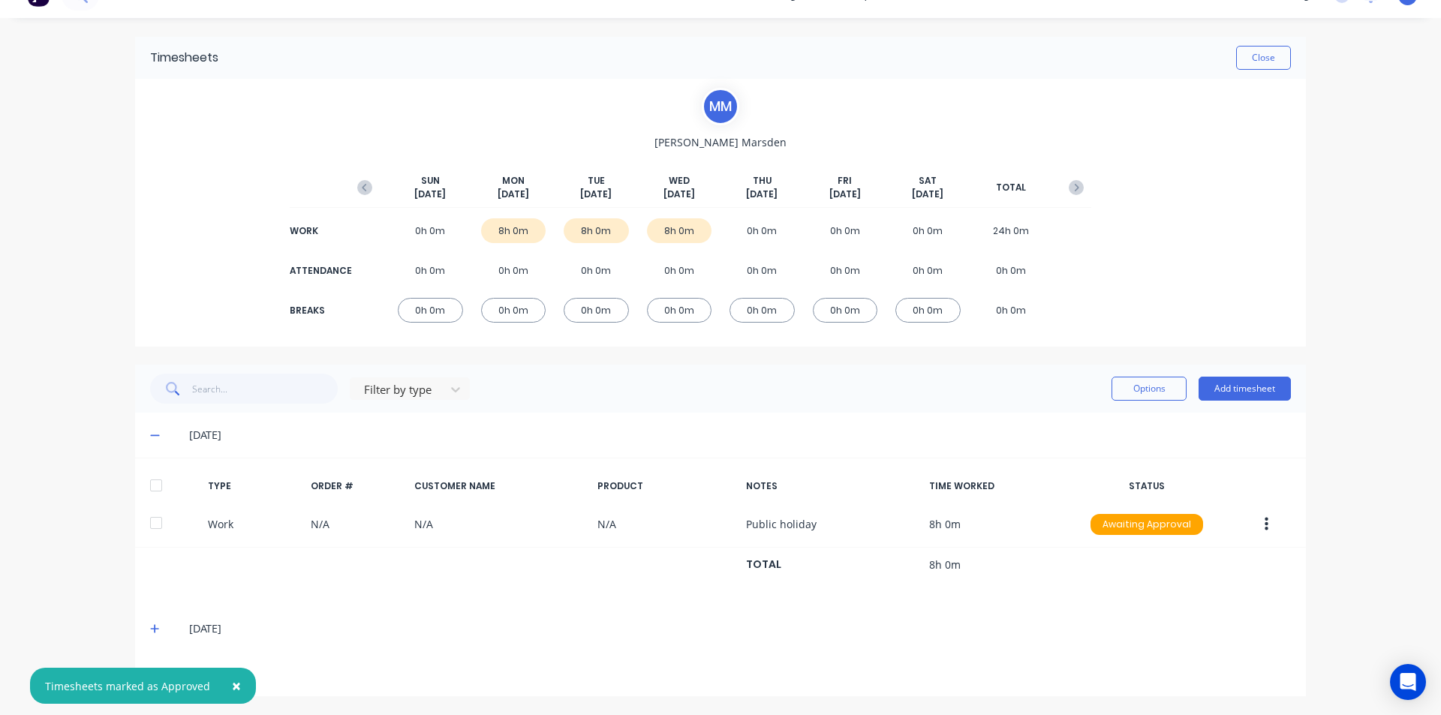
click at [154, 487] on div at bounding box center [156, 486] width 30 height 30
click at [153, 631] on icon at bounding box center [155, 629] width 10 height 11
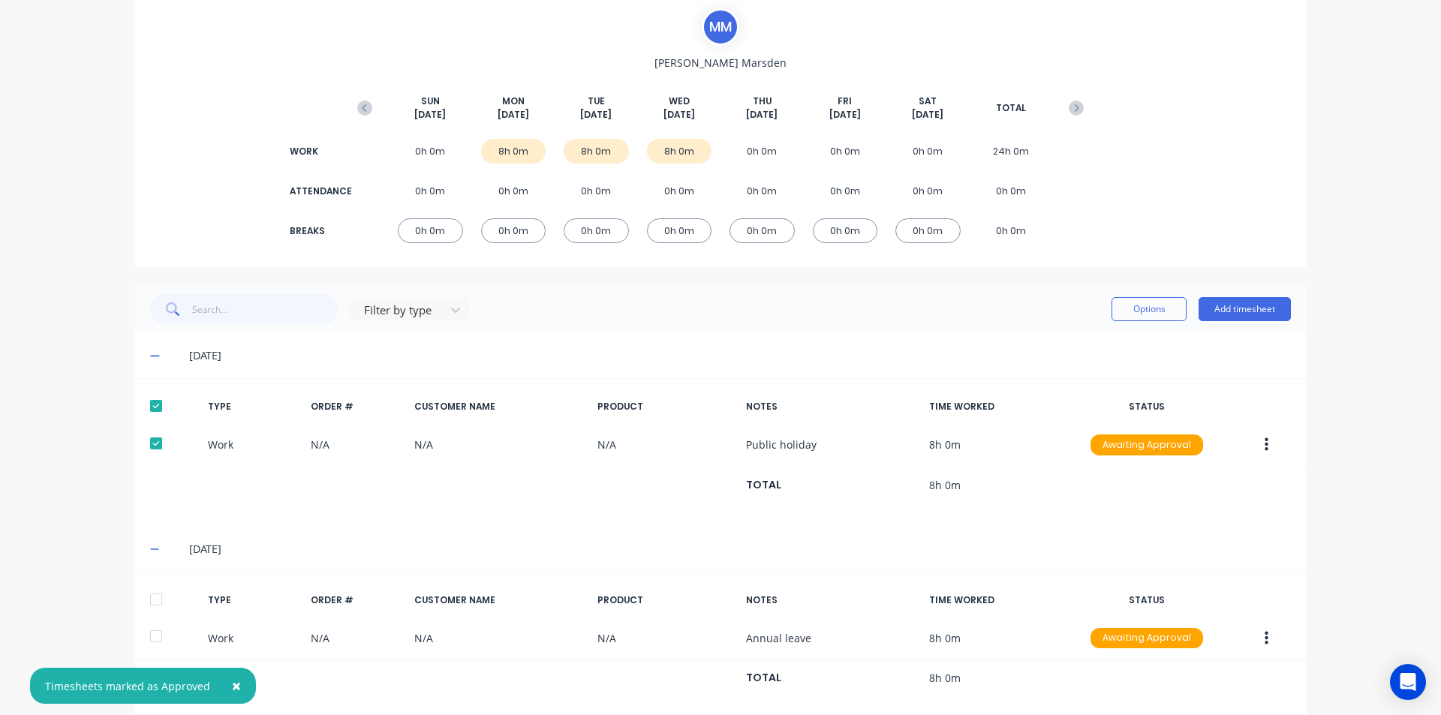
scroll to position [175, 0]
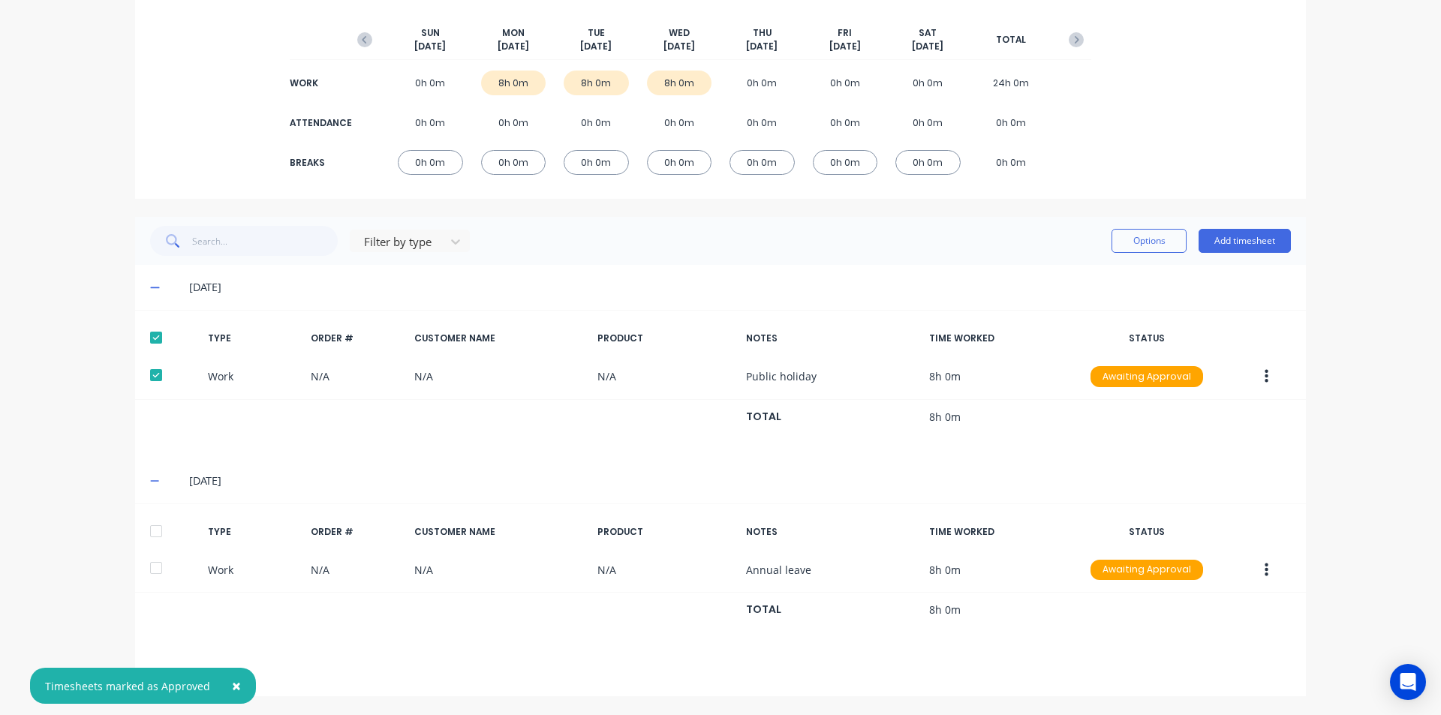
click at [152, 531] on div at bounding box center [156, 531] width 30 height 30
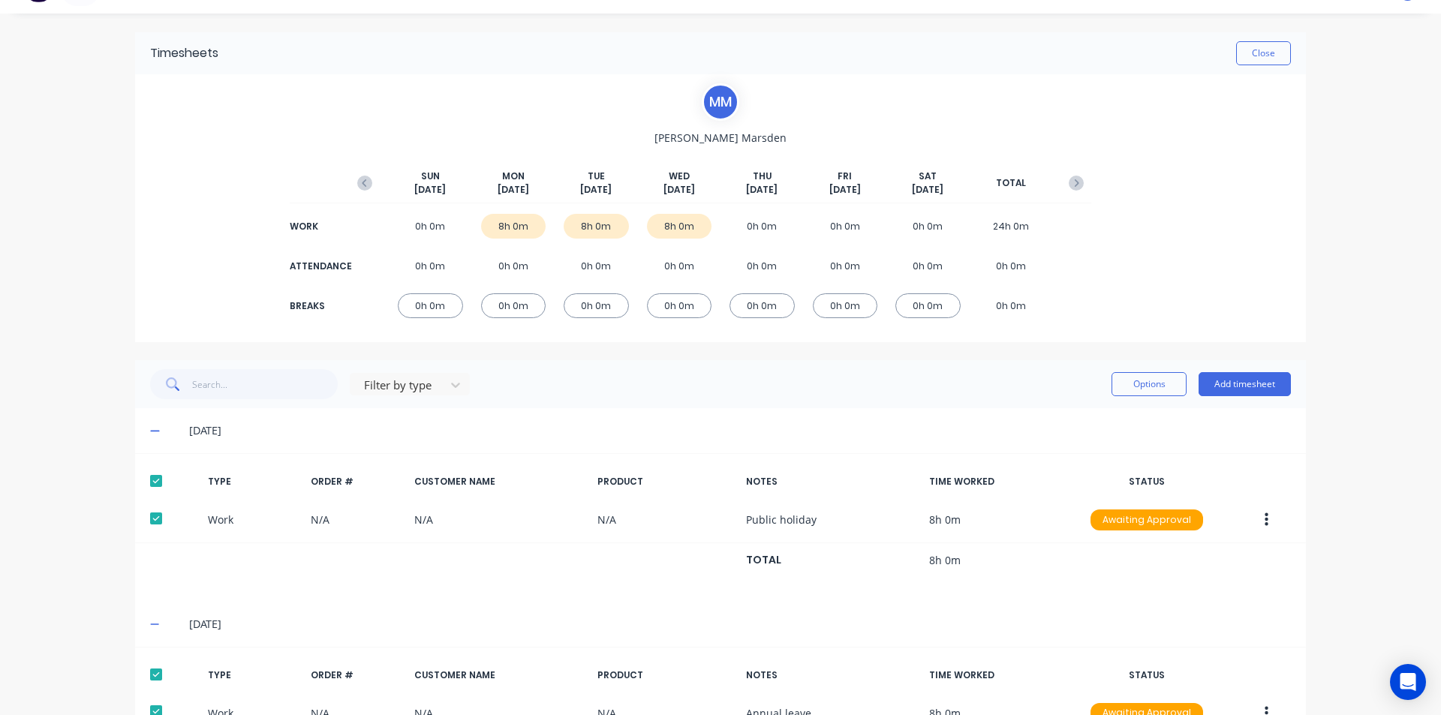
scroll to position [25, 0]
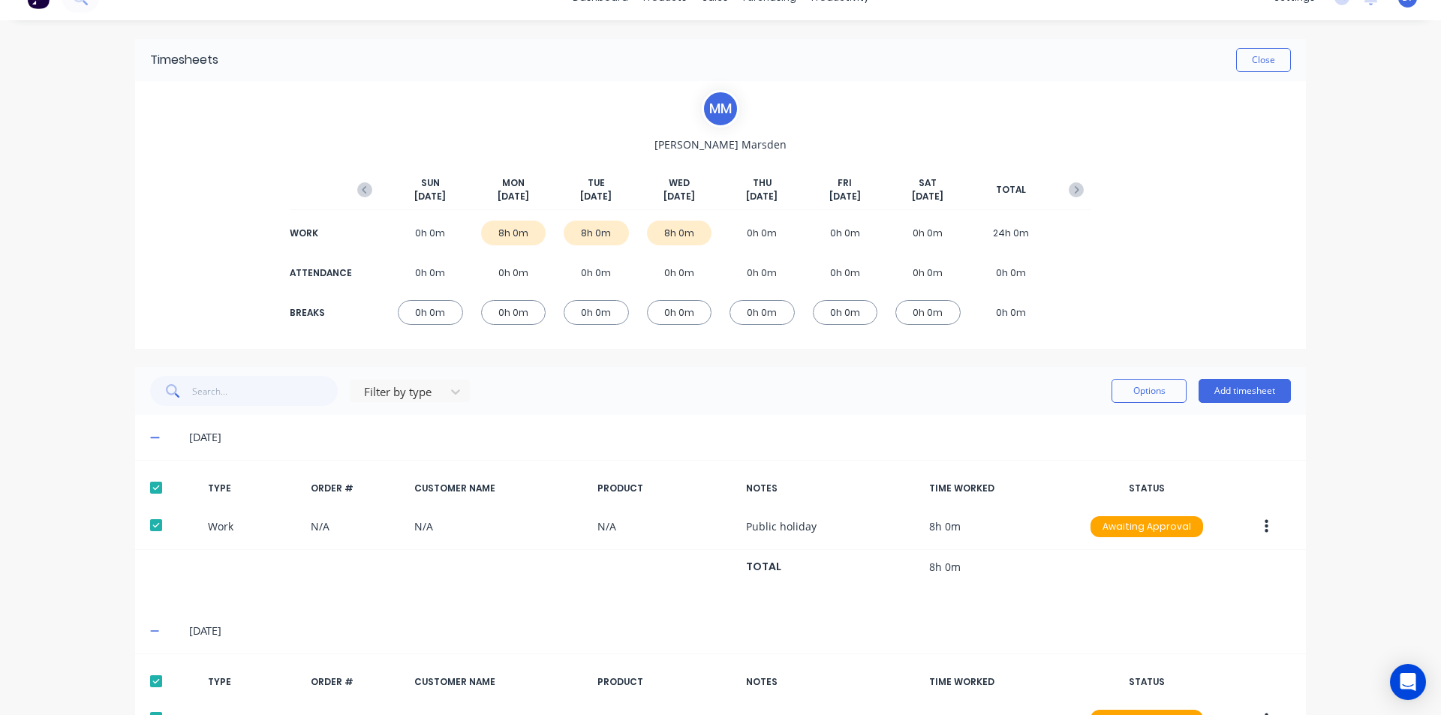
click at [1139, 413] on div "Filter by type Options Add timesheet" at bounding box center [720, 391] width 1171 height 48
click at [1142, 394] on button "Options" at bounding box center [1149, 391] width 75 height 24
click at [1124, 422] on div "Approve" at bounding box center [1116, 430] width 116 height 22
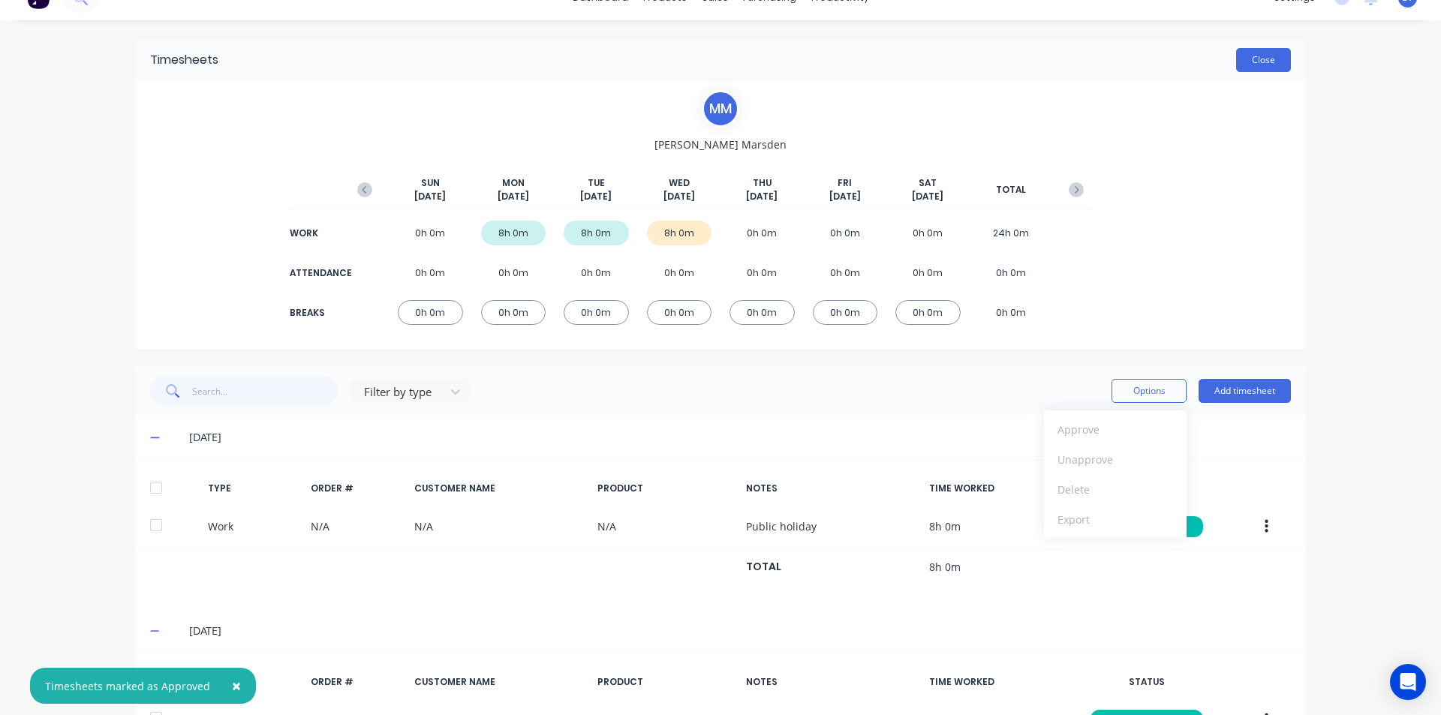
click at [1263, 62] on button "Close" at bounding box center [1263, 60] width 55 height 24
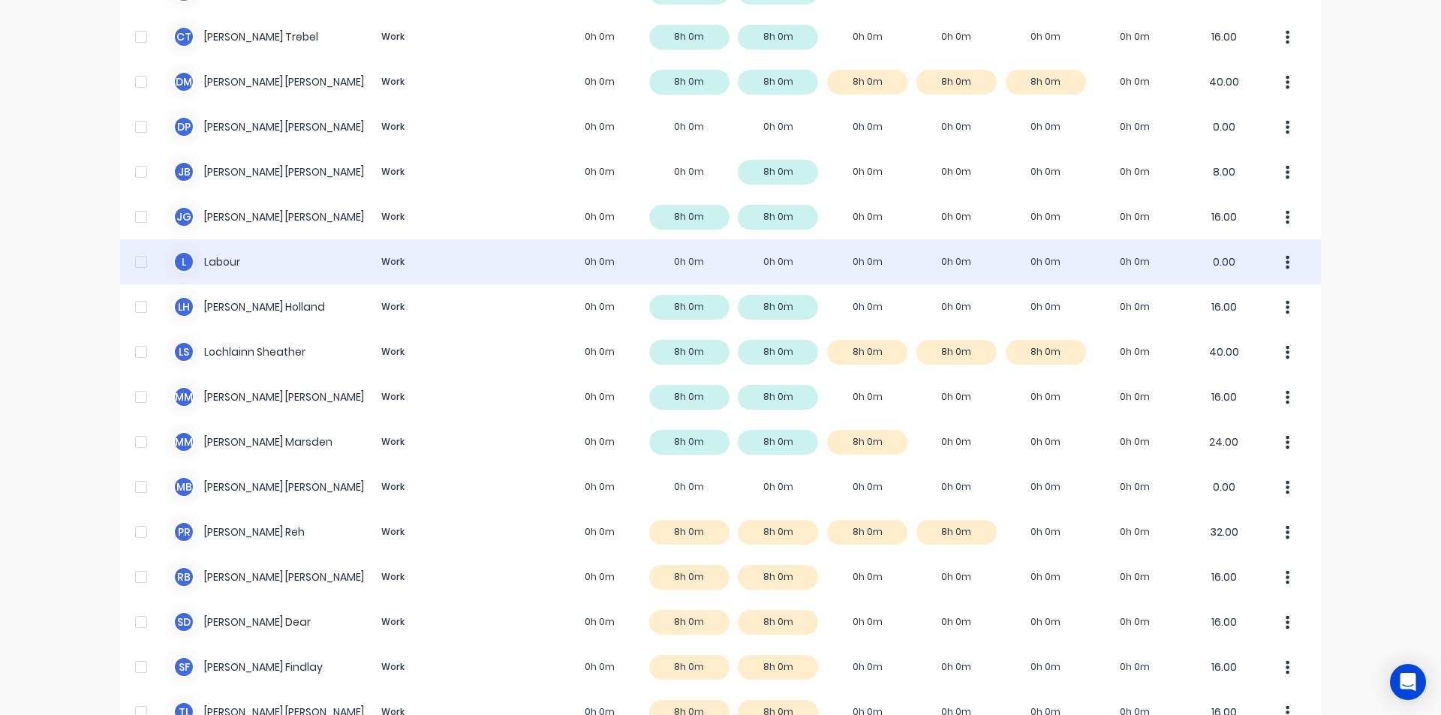
scroll to position [815, 0]
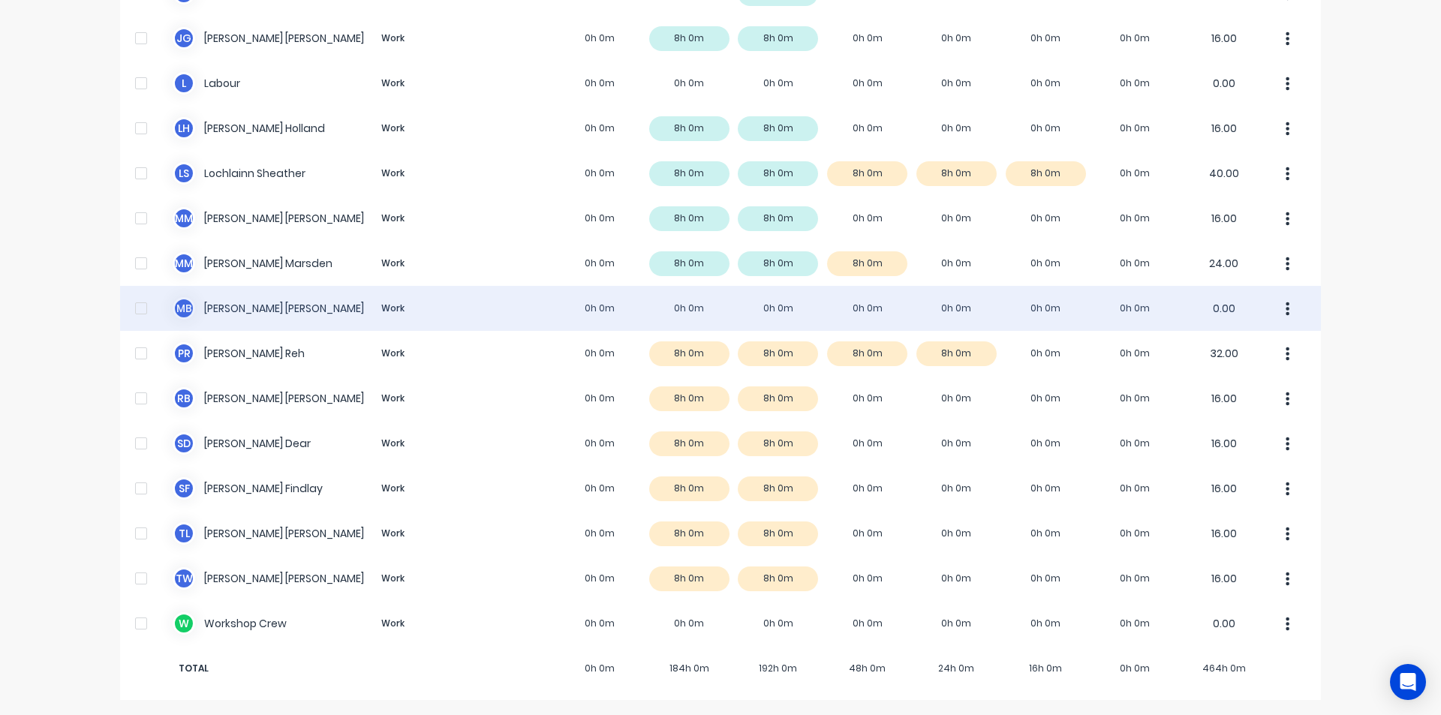
click at [269, 308] on div "M B [PERSON_NAME] Work 0h 0m 0h 0m 0h 0m 0h 0m 0h 0m 0h 0m 0h 0m 0.00" at bounding box center [720, 308] width 1201 height 45
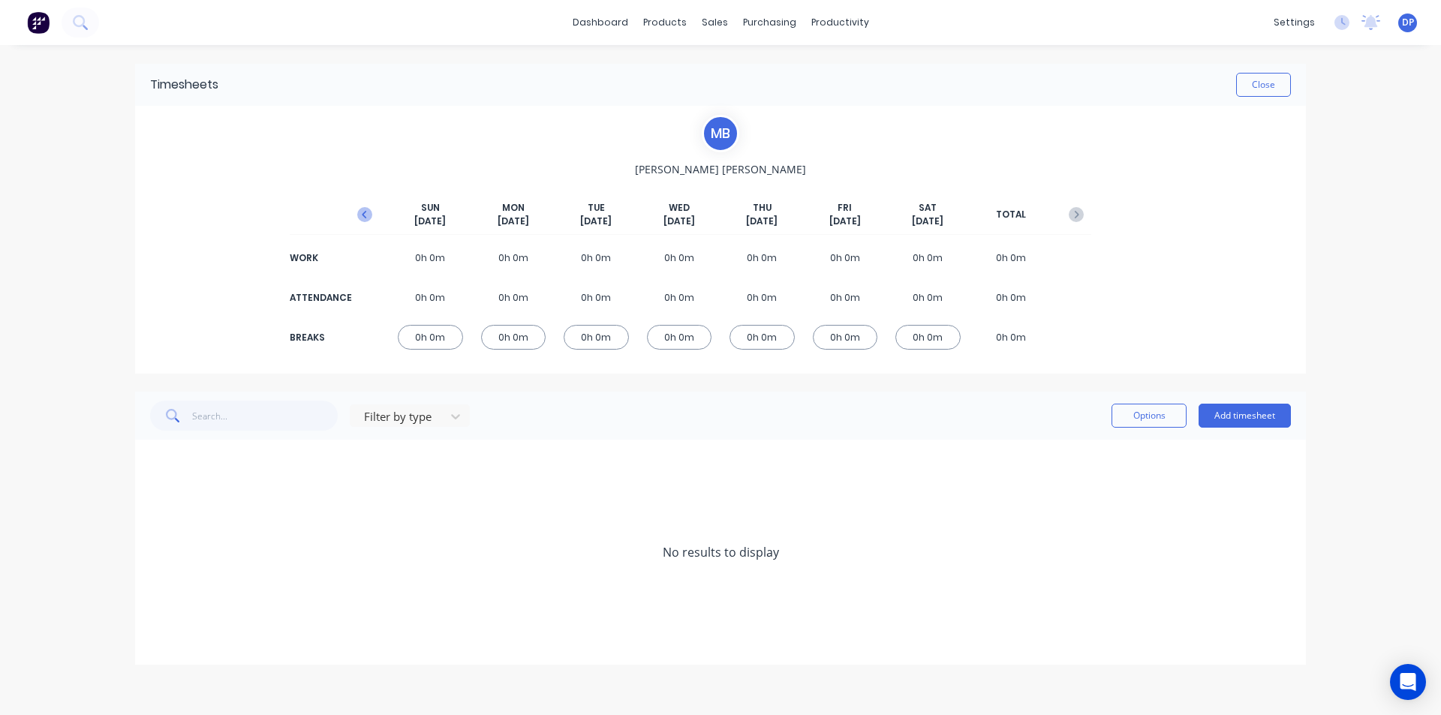
click at [362, 218] on icon "button" at bounding box center [364, 214] width 15 height 15
click at [155, 459] on icon at bounding box center [154, 463] width 9 height 9
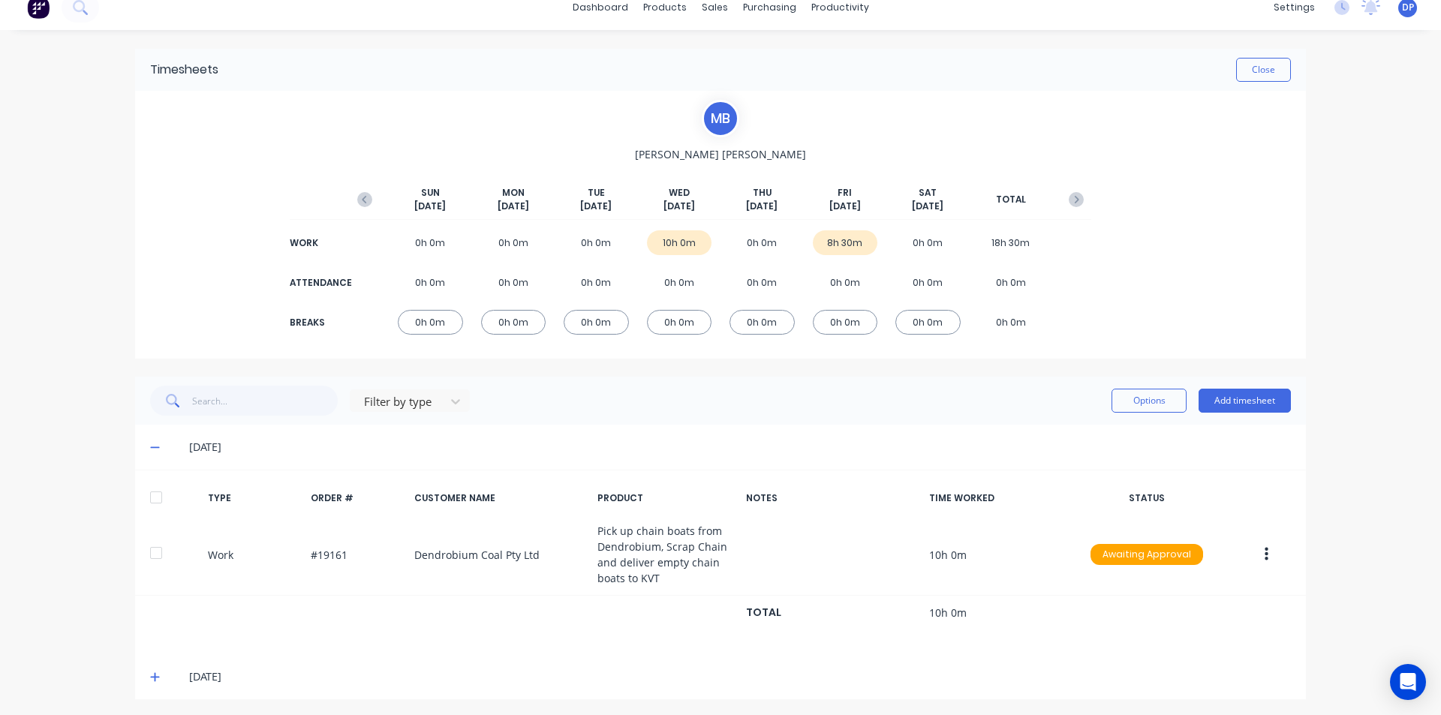
scroll to position [18, 0]
click at [148, 500] on div at bounding box center [156, 495] width 30 height 30
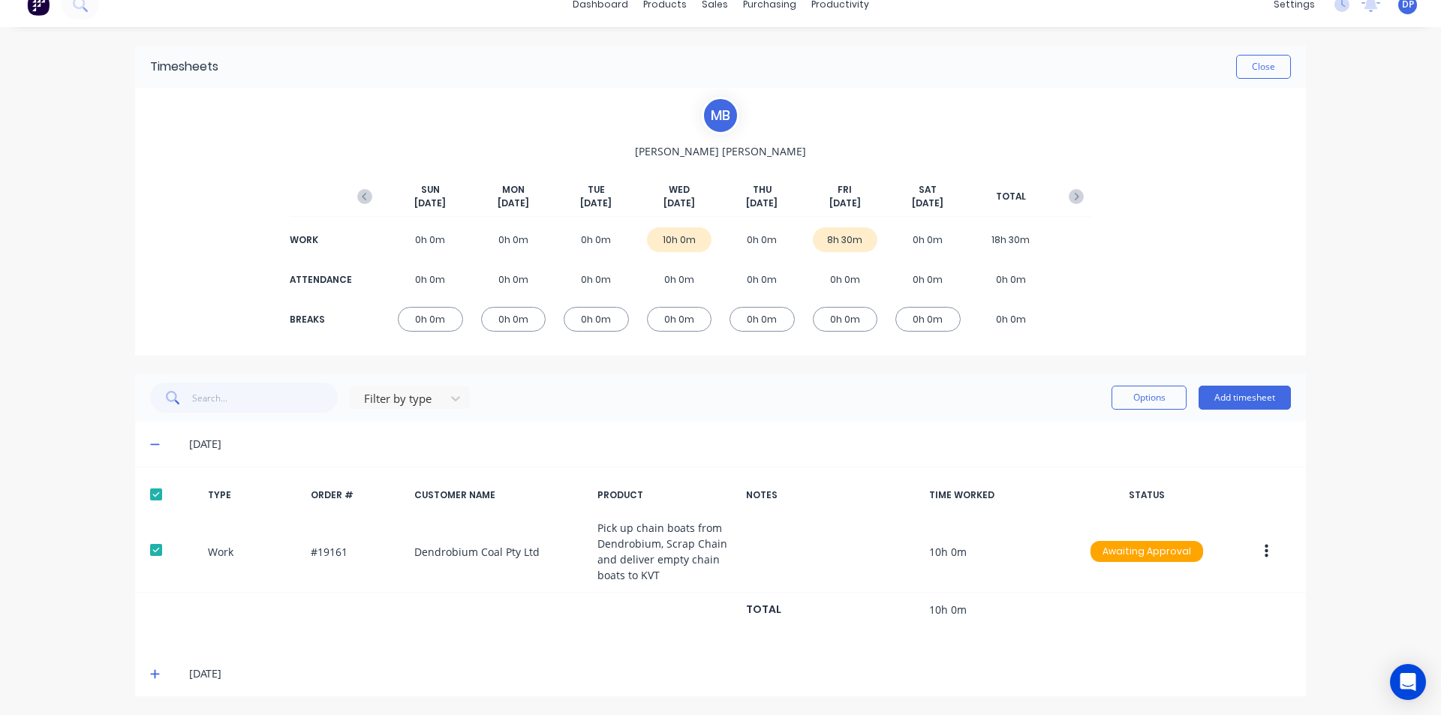
click at [150, 670] on icon at bounding box center [155, 674] width 10 height 11
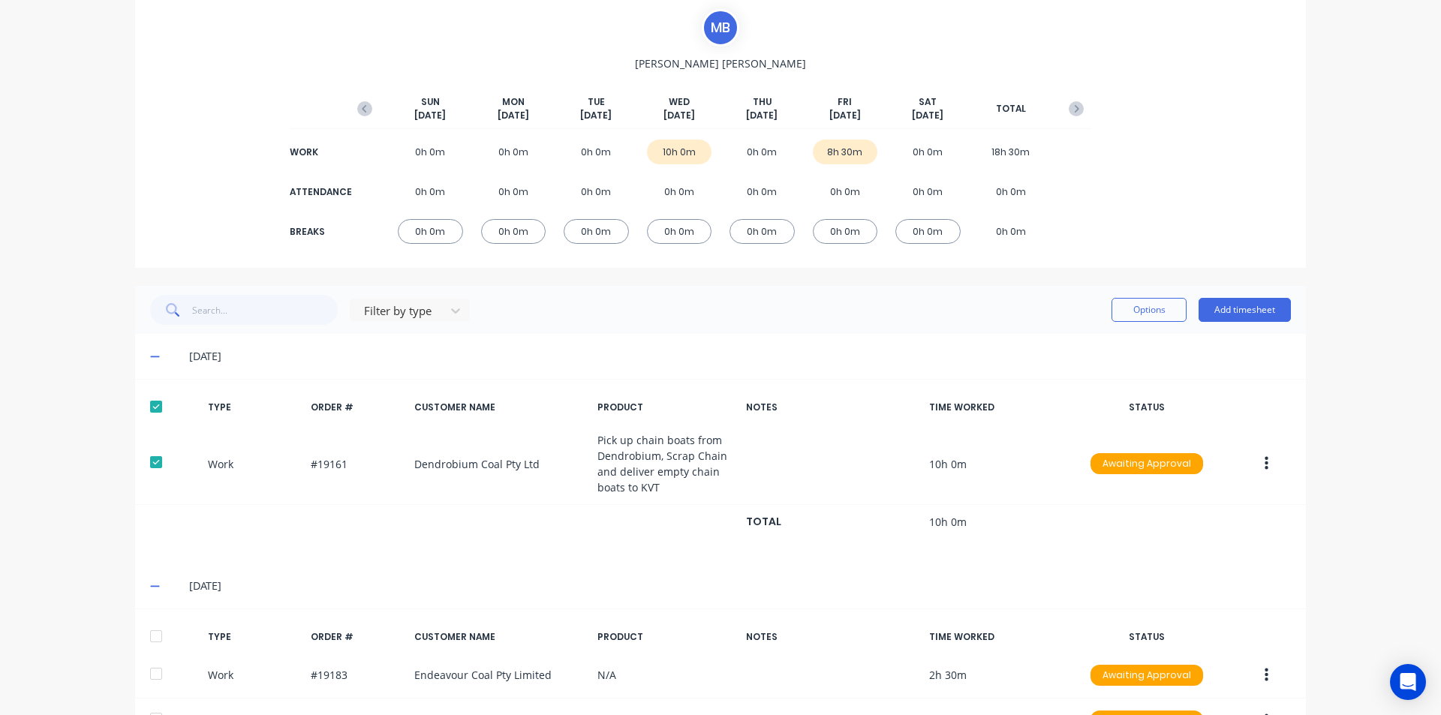
scroll to position [212, 0]
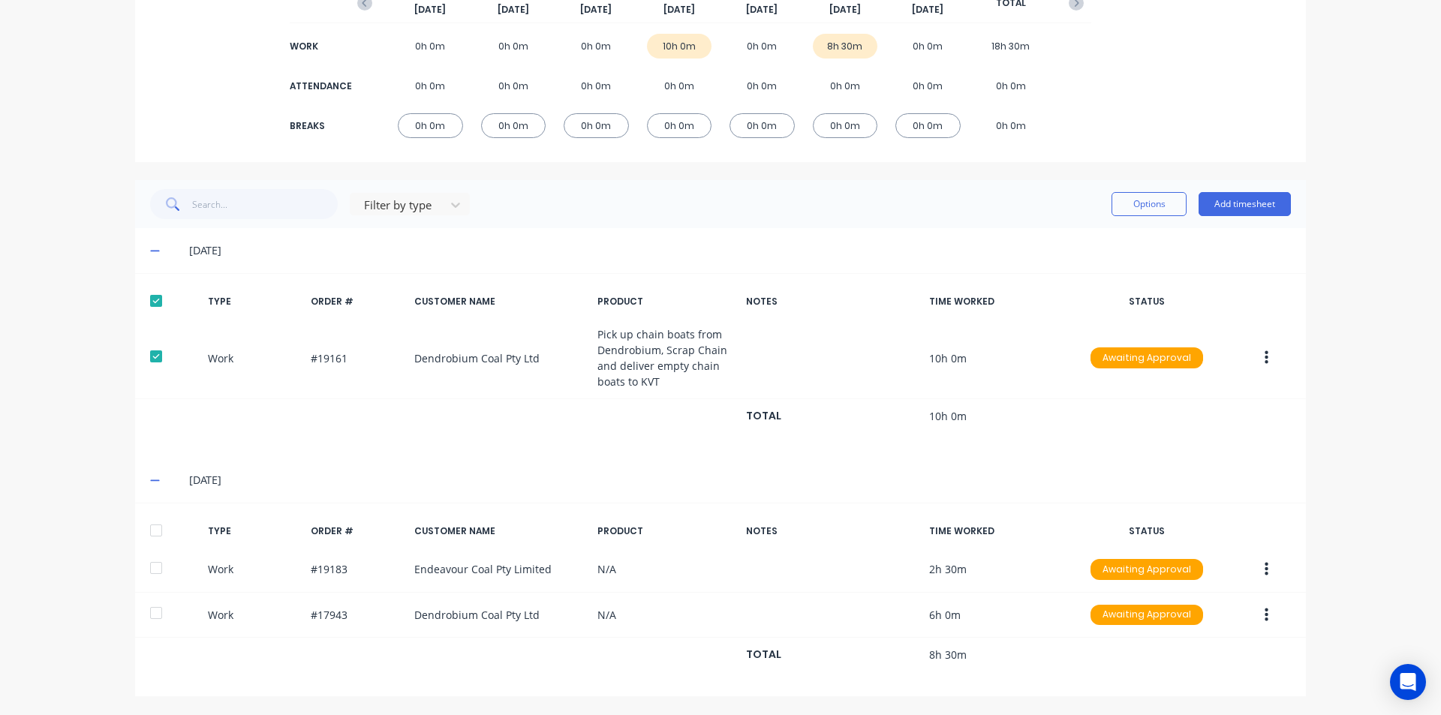
click at [155, 531] on div at bounding box center [156, 531] width 30 height 30
click at [1166, 212] on button "Options" at bounding box center [1149, 204] width 75 height 24
click at [1086, 245] on div "Approve" at bounding box center [1116, 243] width 116 height 22
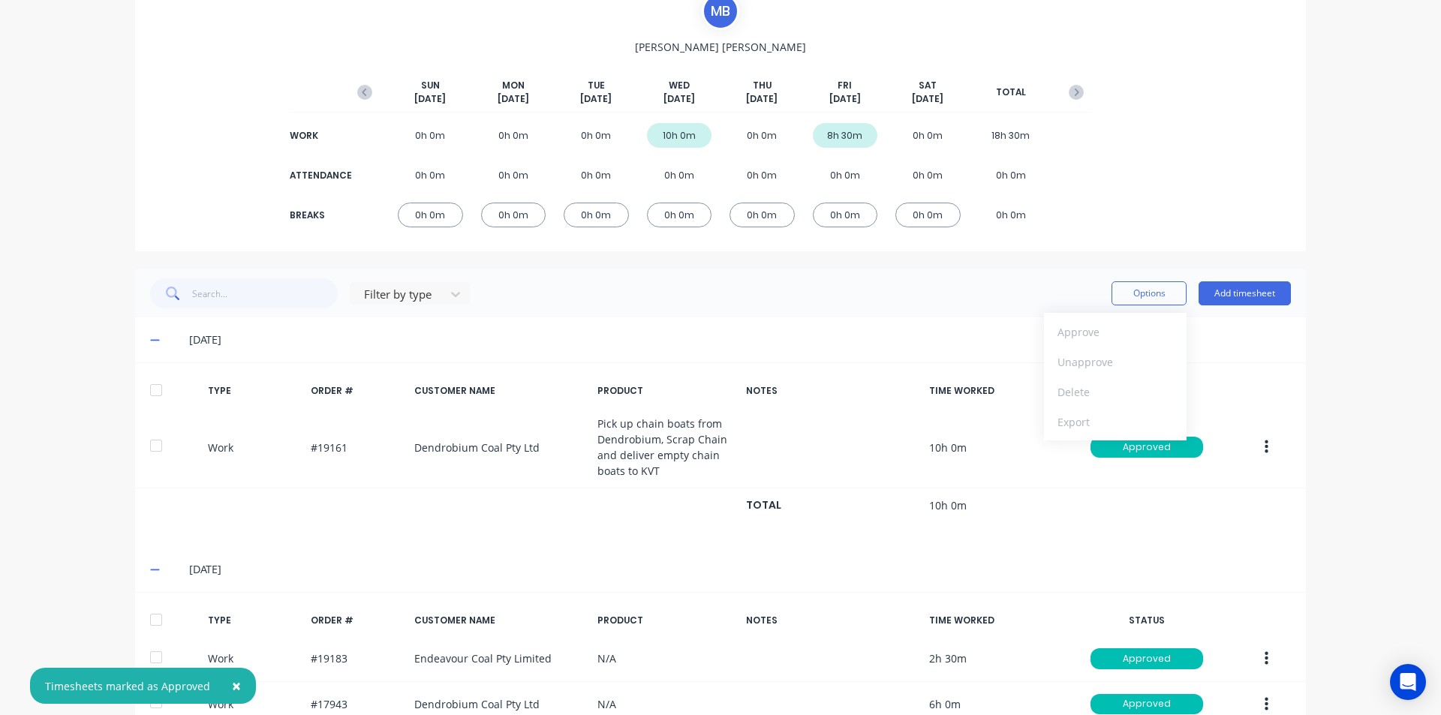
scroll to position [0, 0]
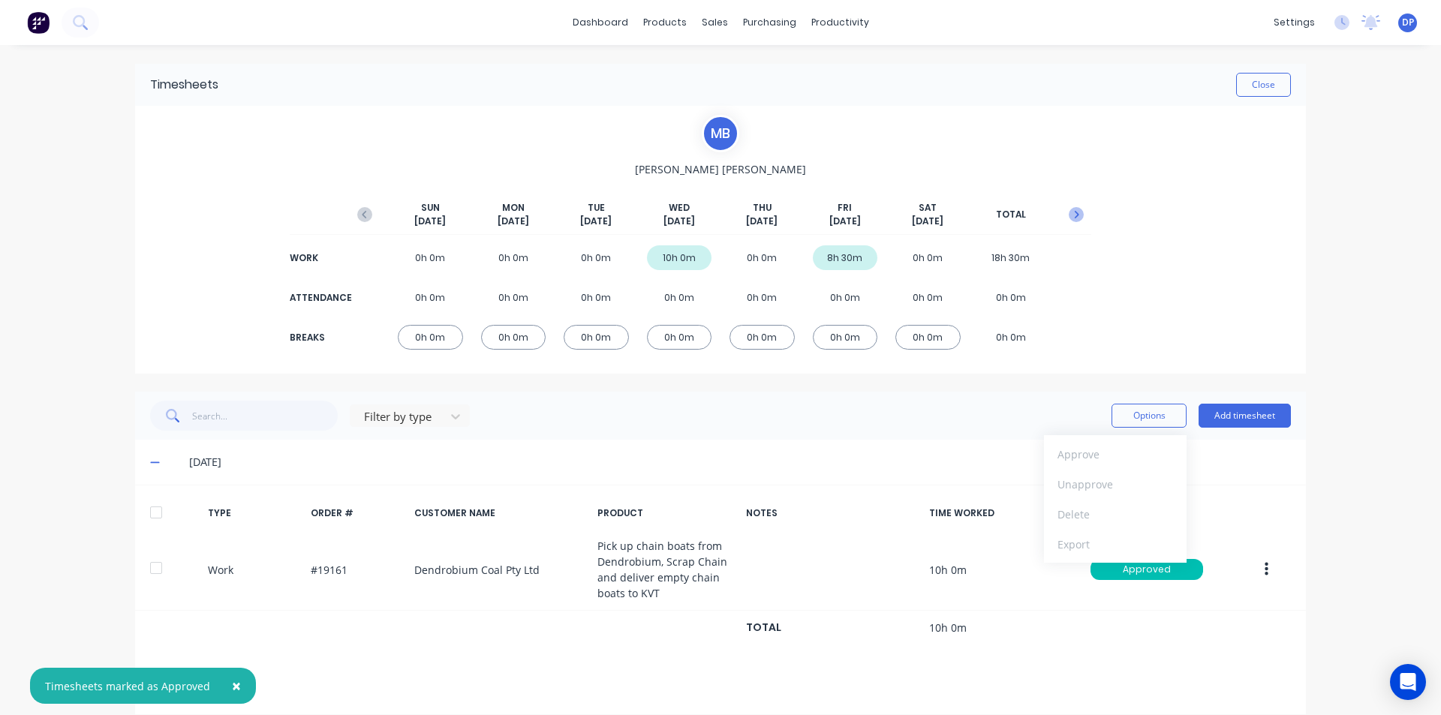
click at [1067, 224] on button "button" at bounding box center [1076, 214] width 30 height 27
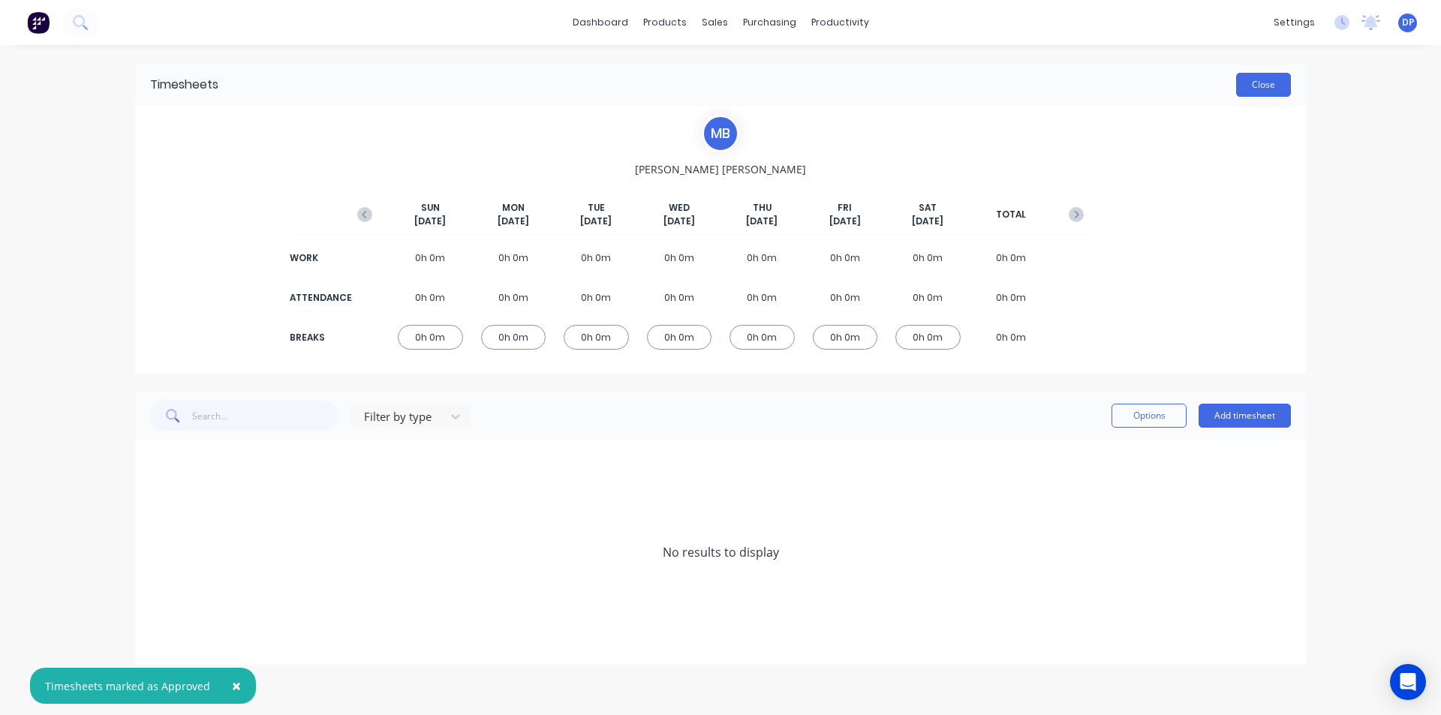
click at [1272, 80] on button "Close" at bounding box center [1263, 85] width 55 height 24
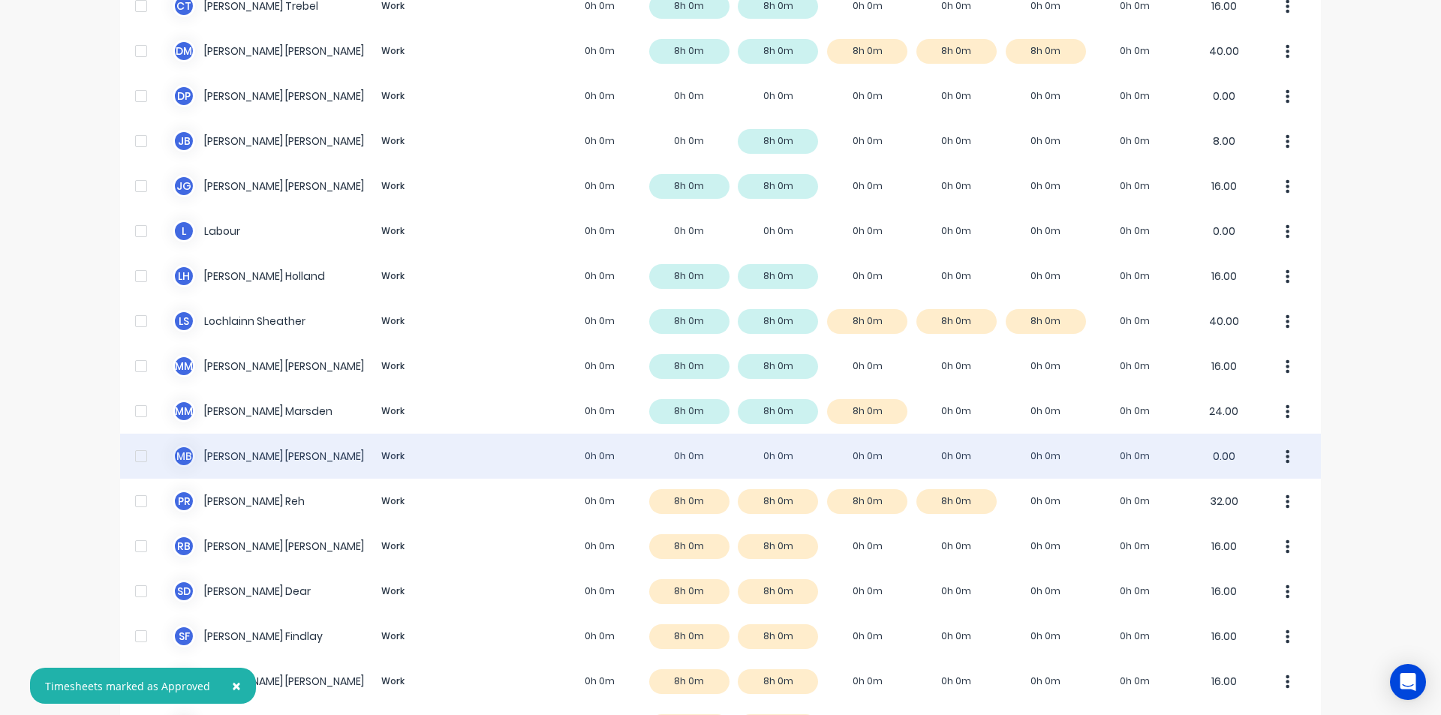
scroll to position [676, 0]
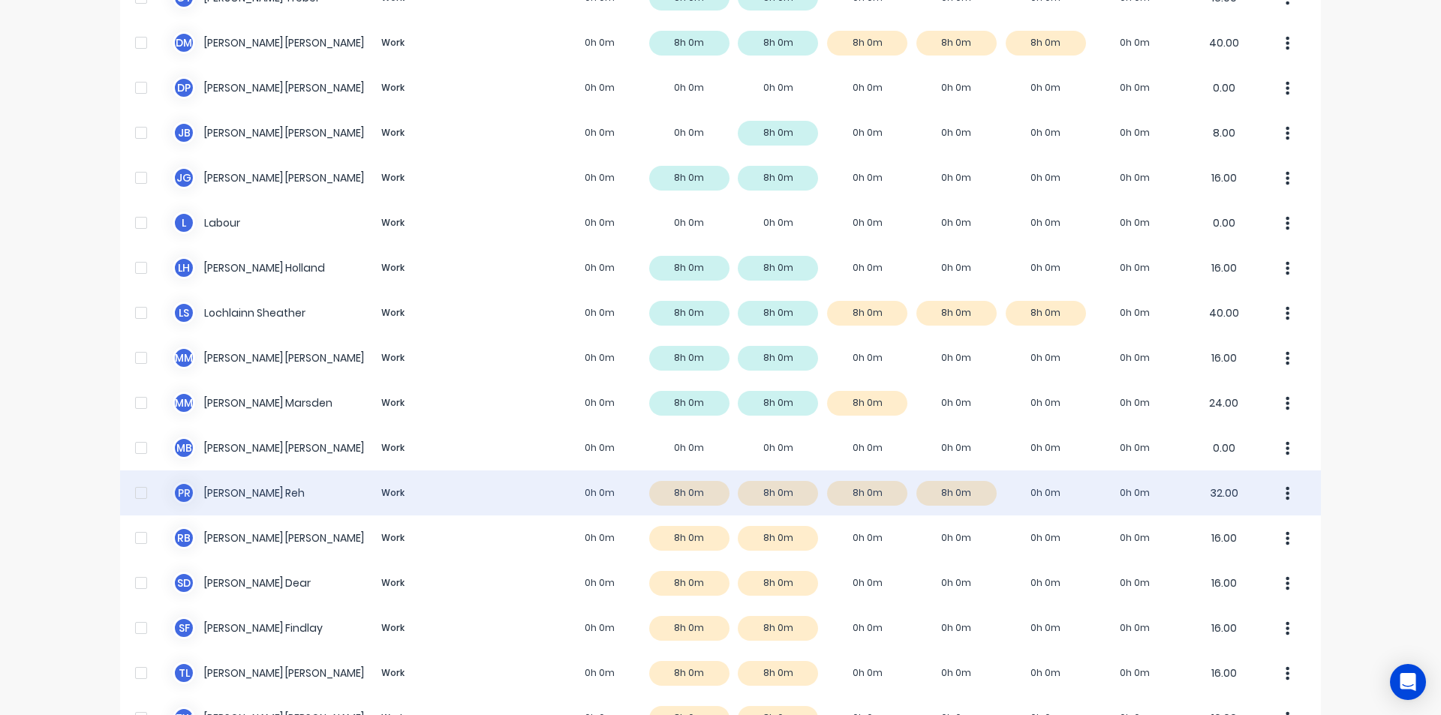
click at [310, 501] on div "[PERSON_NAME] [PERSON_NAME] Work 0h 0m 8h 0m 8h 0m 8h 0m 8h 0m 0h 0m 0h 0m 32.00" at bounding box center [720, 493] width 1201 height 45
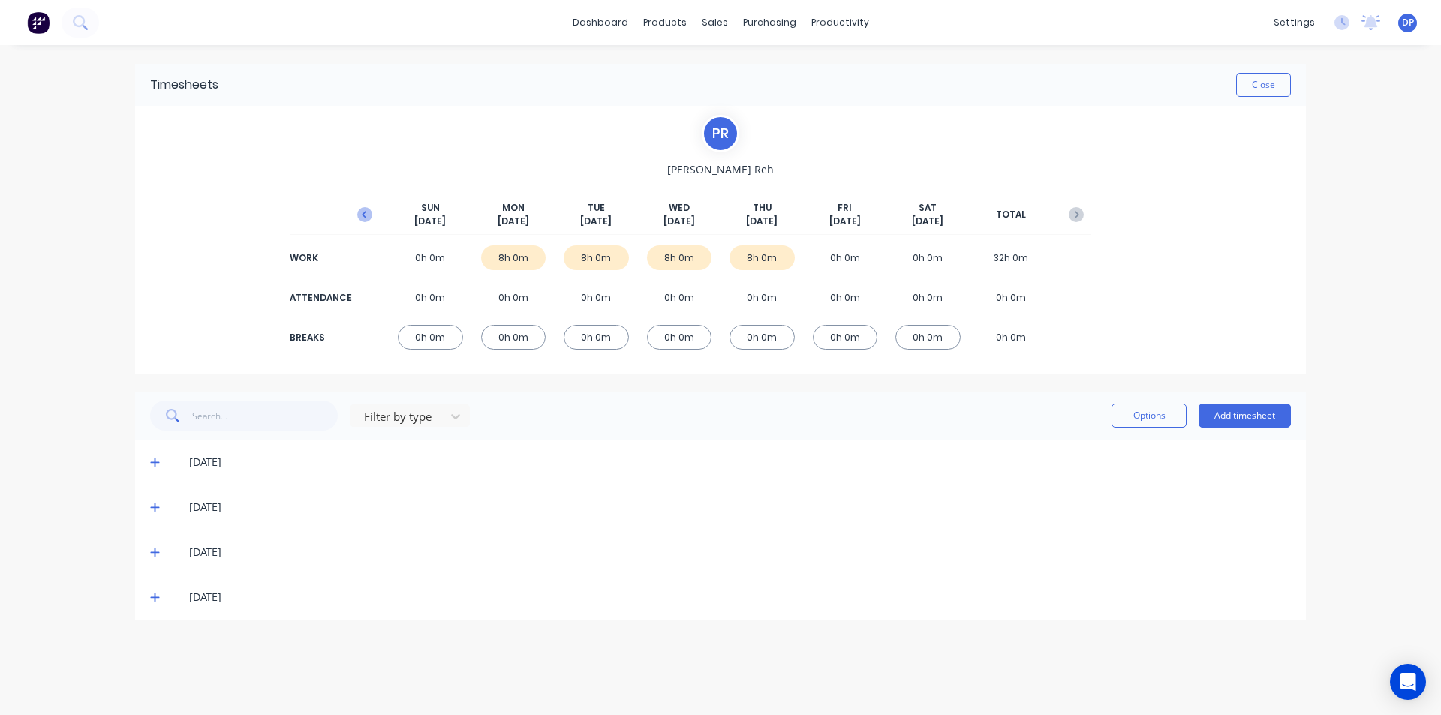
click at [357, 208] on icon "button" at bounding box center [364, 214] width 15 height 15
click at [145, 554] on div "[DATE]" at bounding box center [720, 552] width 1171 height 45
click at [155, 554] on icon at bounding box center [154, 553] width 9 height 9
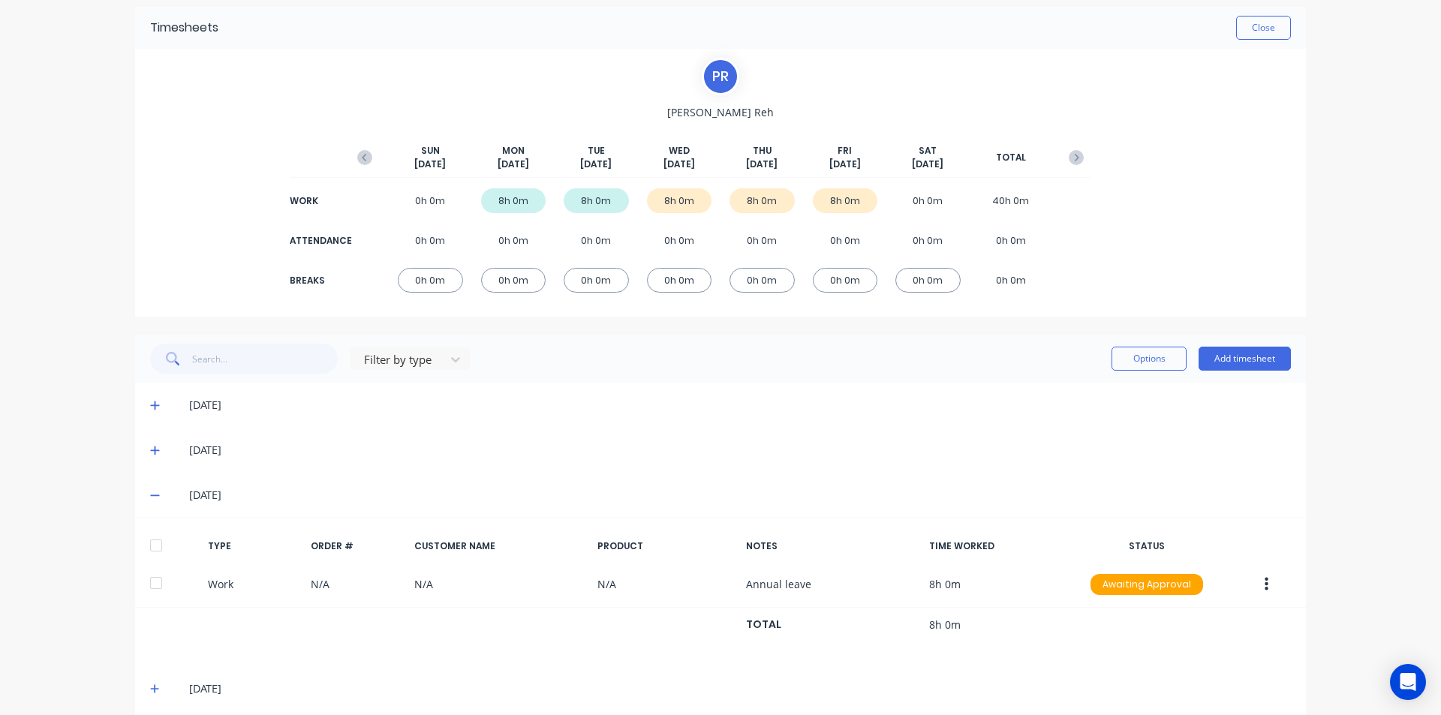
scroll to position [117, 0]
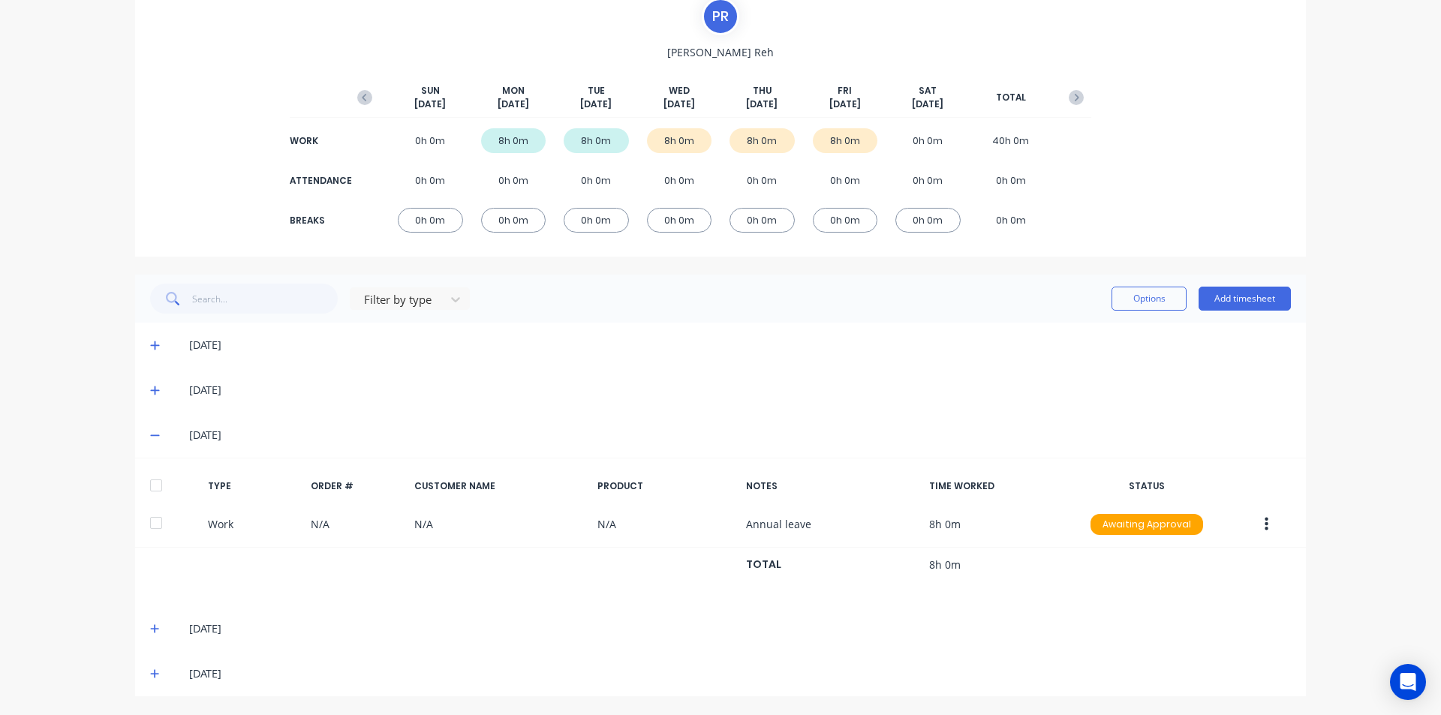
click at [151, 484] on div at bounding box center [156, 486] width 30 height 30
click at [150, 634] on icon at bounding box center [155, 629] width 10 height 11
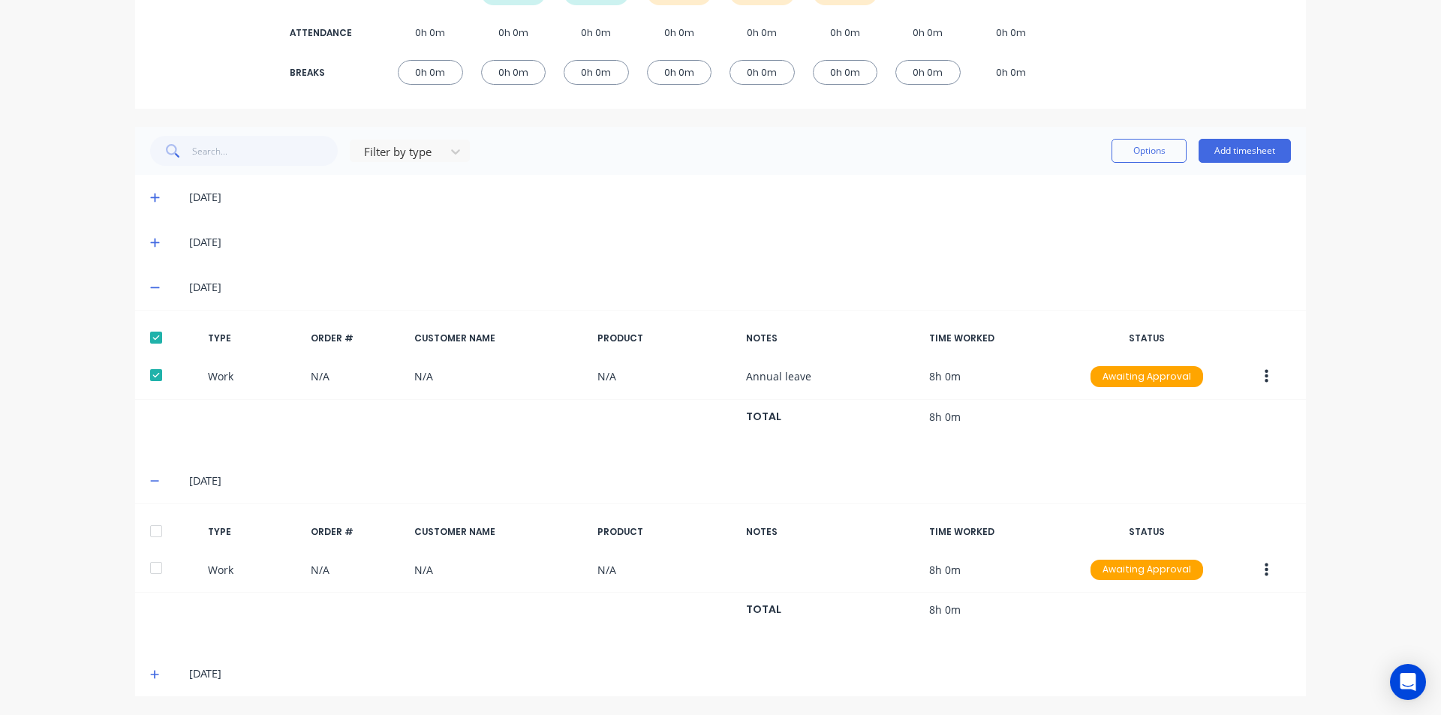
click at [155, 526] on div at bounding box center [156, 531] width 30 height 30
click at [152, 674] on icon at bounding box center [154, 674] width 9 height 9
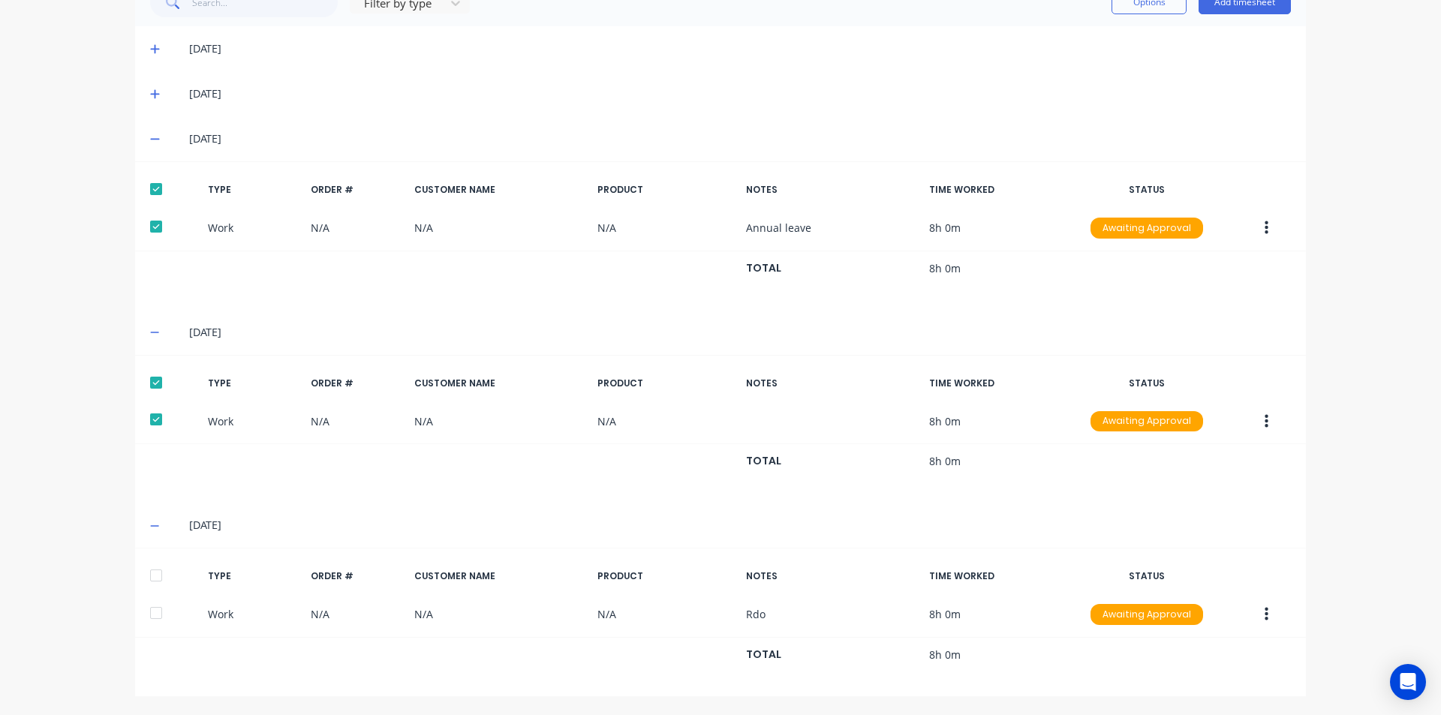
click at [149, 574] on div at bounding box center [156, 576] width 30 height 30
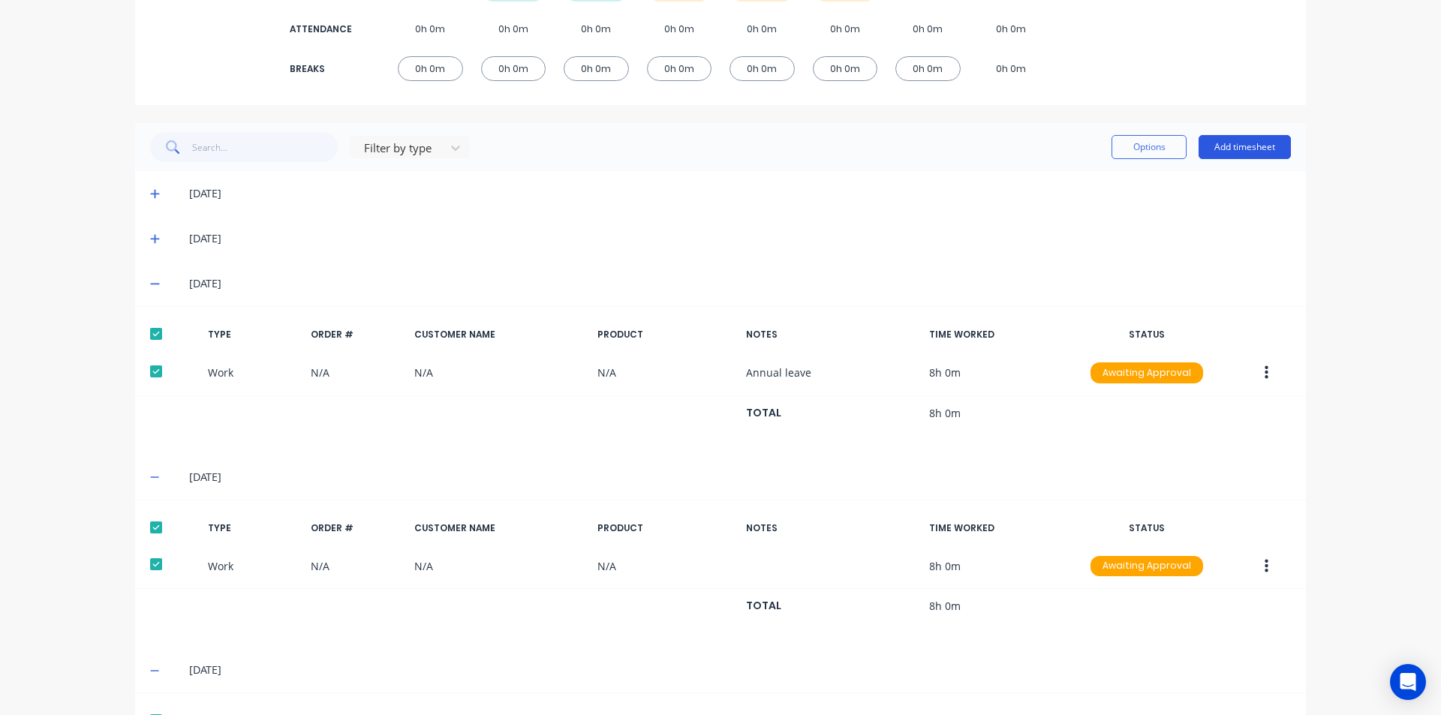
scroll to position [263, 0]
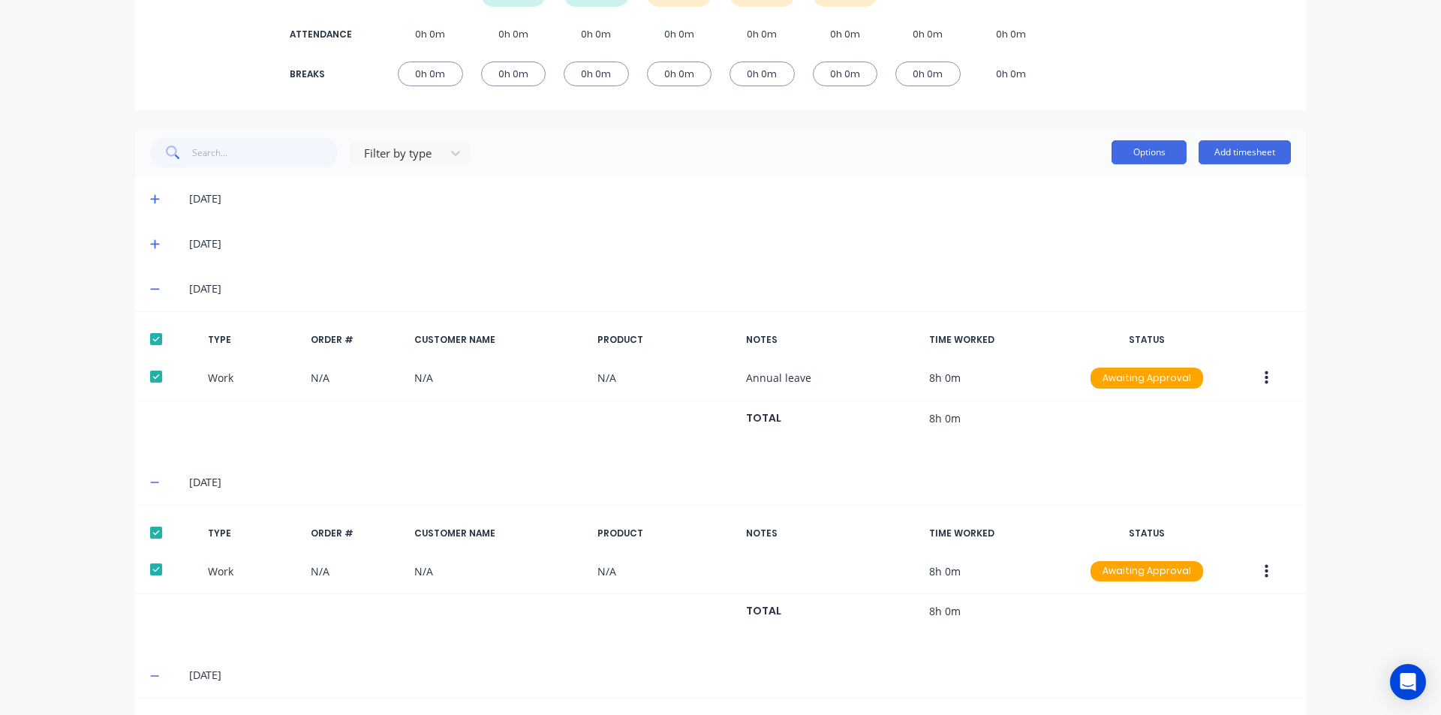
click at [1136, 141] on button "Options" at bounding box center [1149, 152] width 75 height 24
click at [1135, 188] on div "Approve" at bounding box center [1116, 191] width 116 height 22
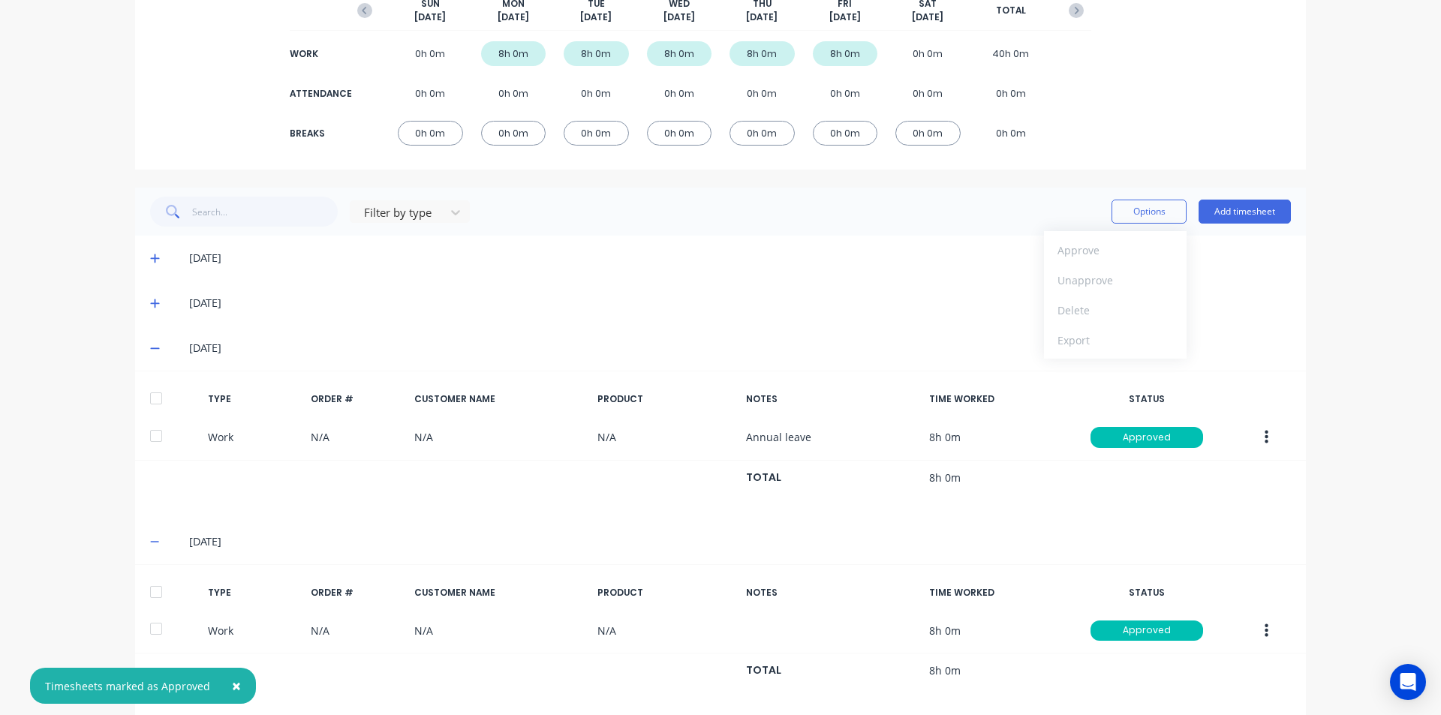
scroll to position [188, 0]
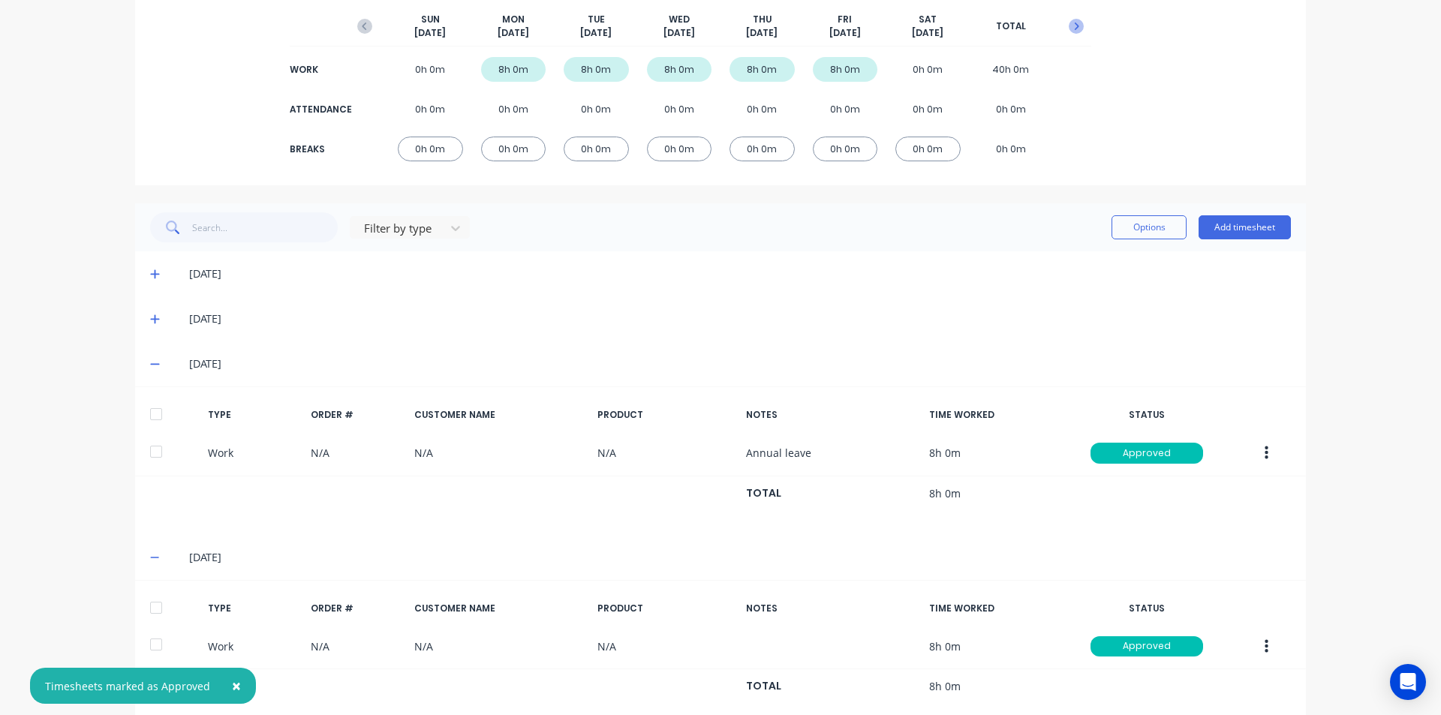
click at [1069, 22] on icon "button" at bounding box center [1076, 26] width 15 height 15
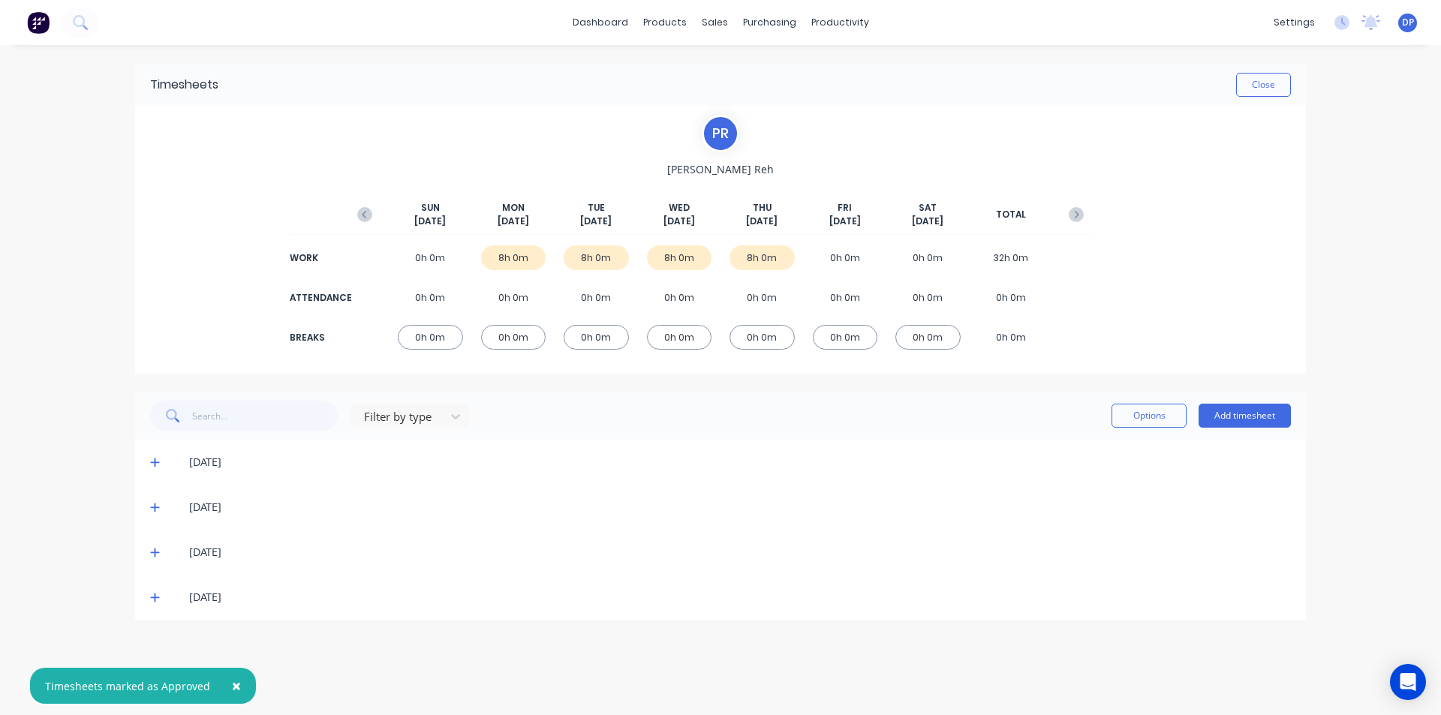
scroll to position [0, 0]
click at [155, 458] on icon at bounding box center [155, 462] width 10 height 11
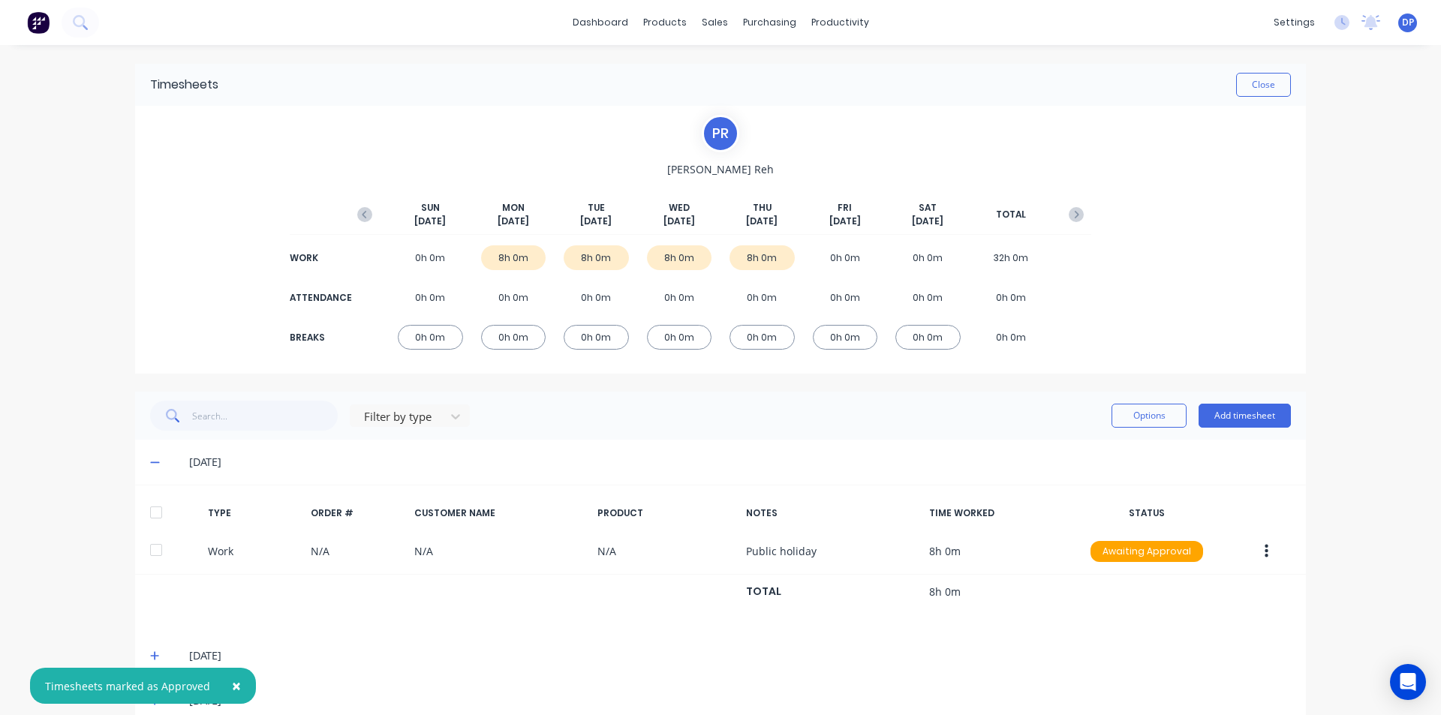
click at [157, 508] on div at bounding box center [156, 513] width 30 height 30
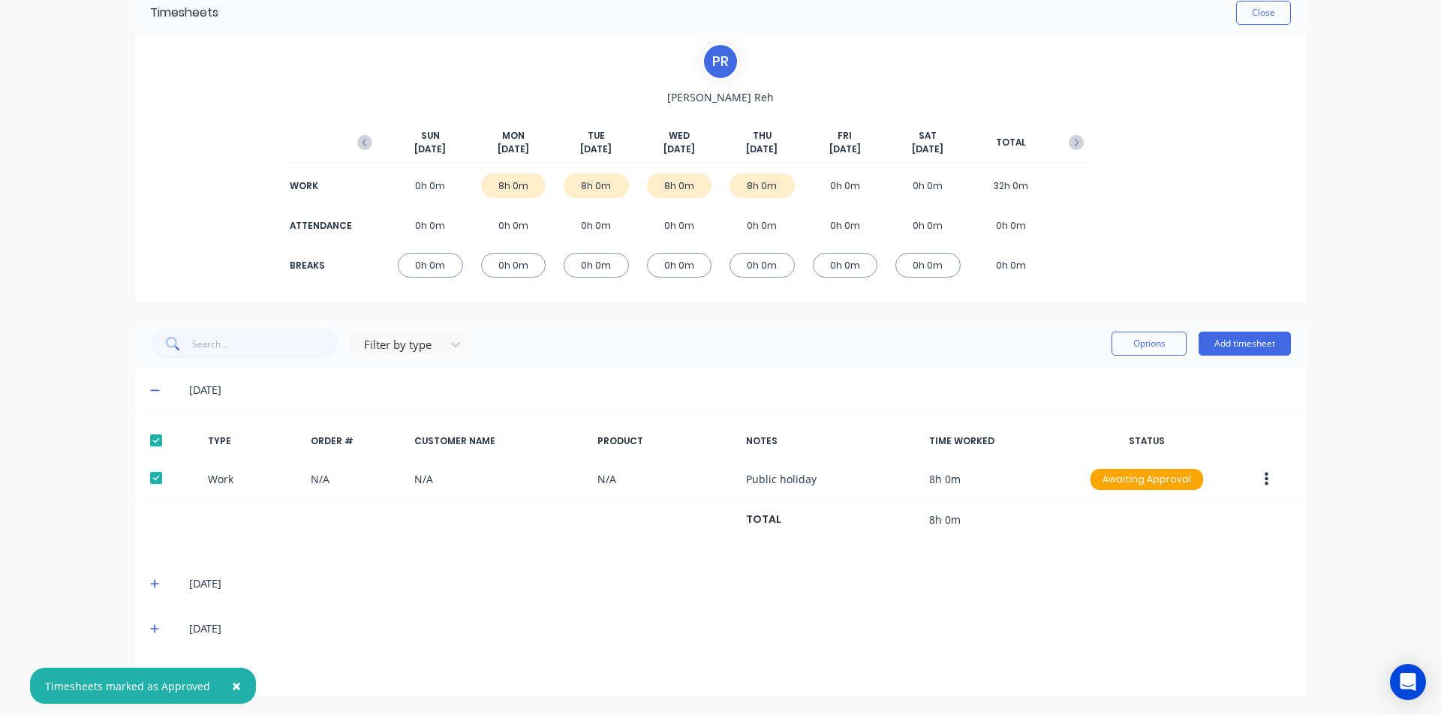
scroll to position [72, 0]
click at [150, 579] on icon at bounding box center [155, 584] width 10 height 11
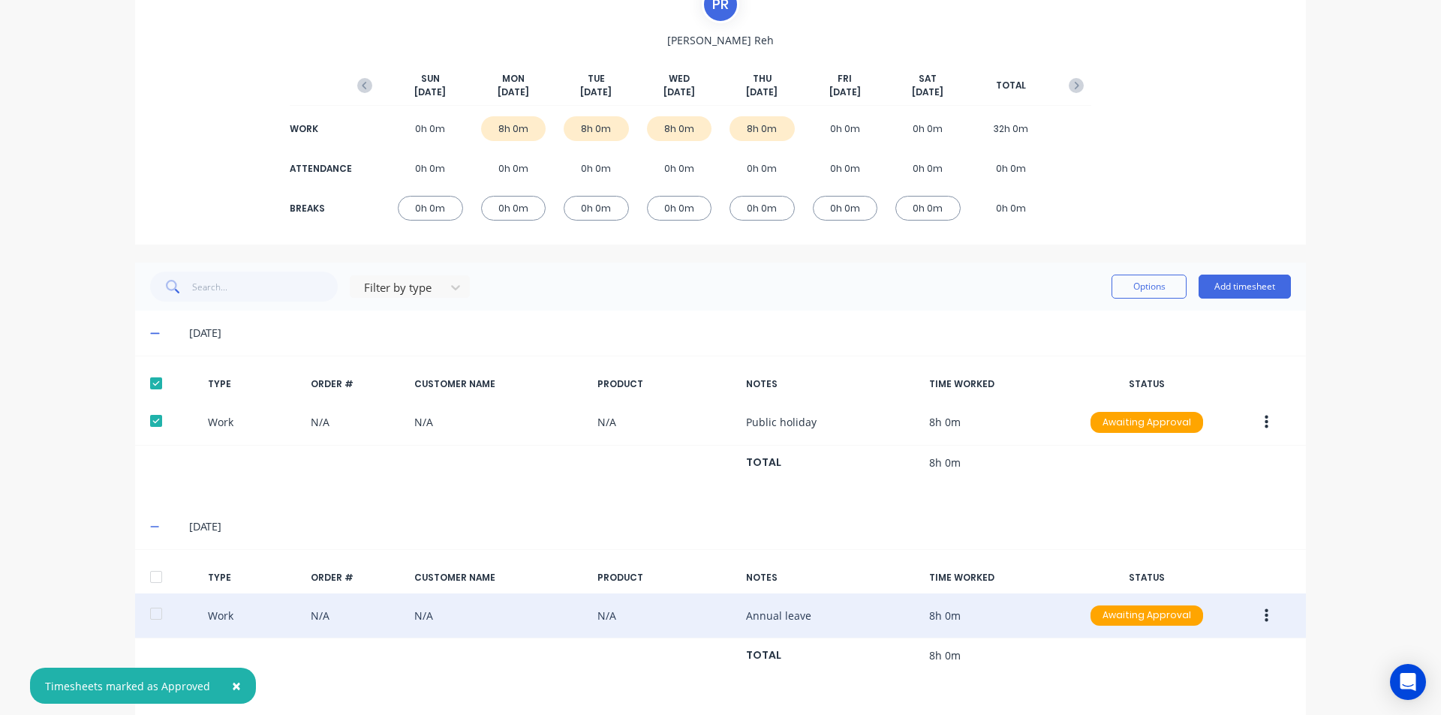
scroll to position [220, 0]
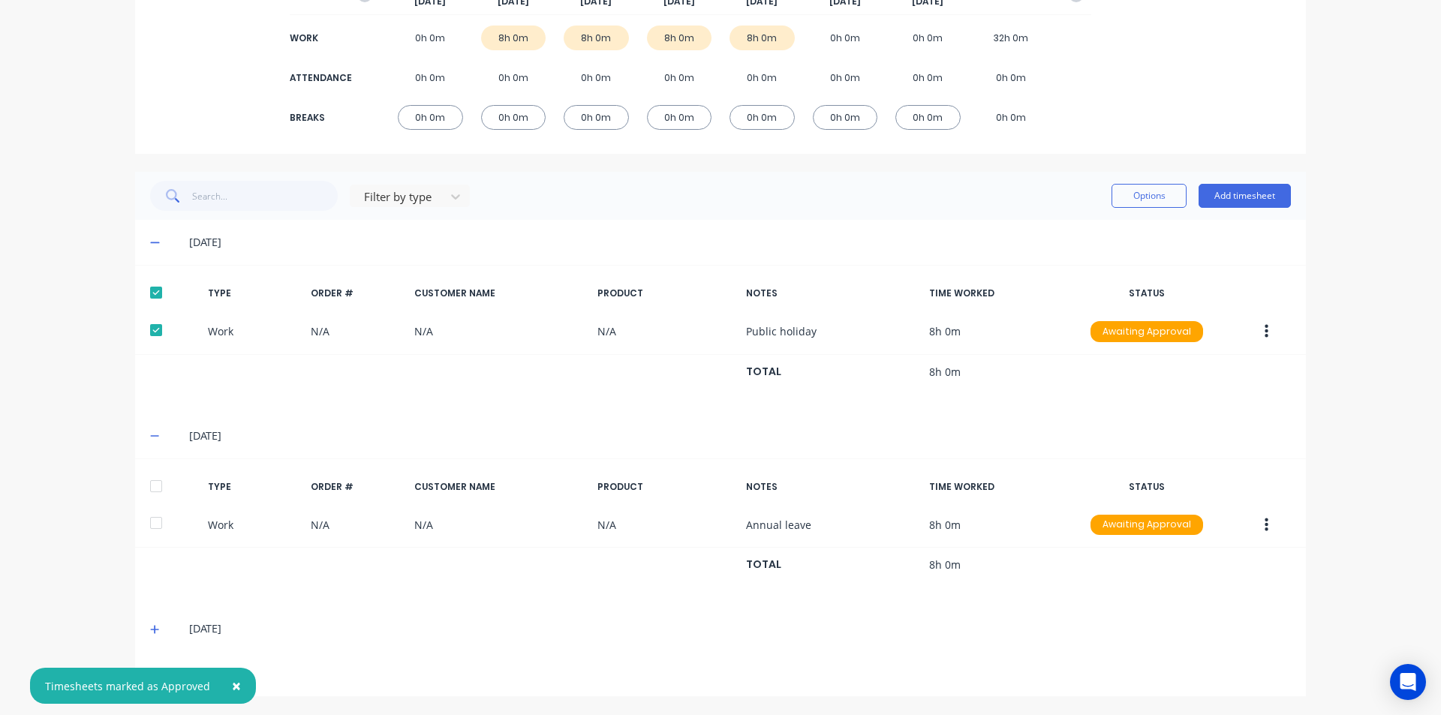
click at [152, 483] on div at bounding box center [156, 486] width 30 height 30
click at [1154, 191] on button "Options" at bounding box center [1149, 196] width 75 height 24
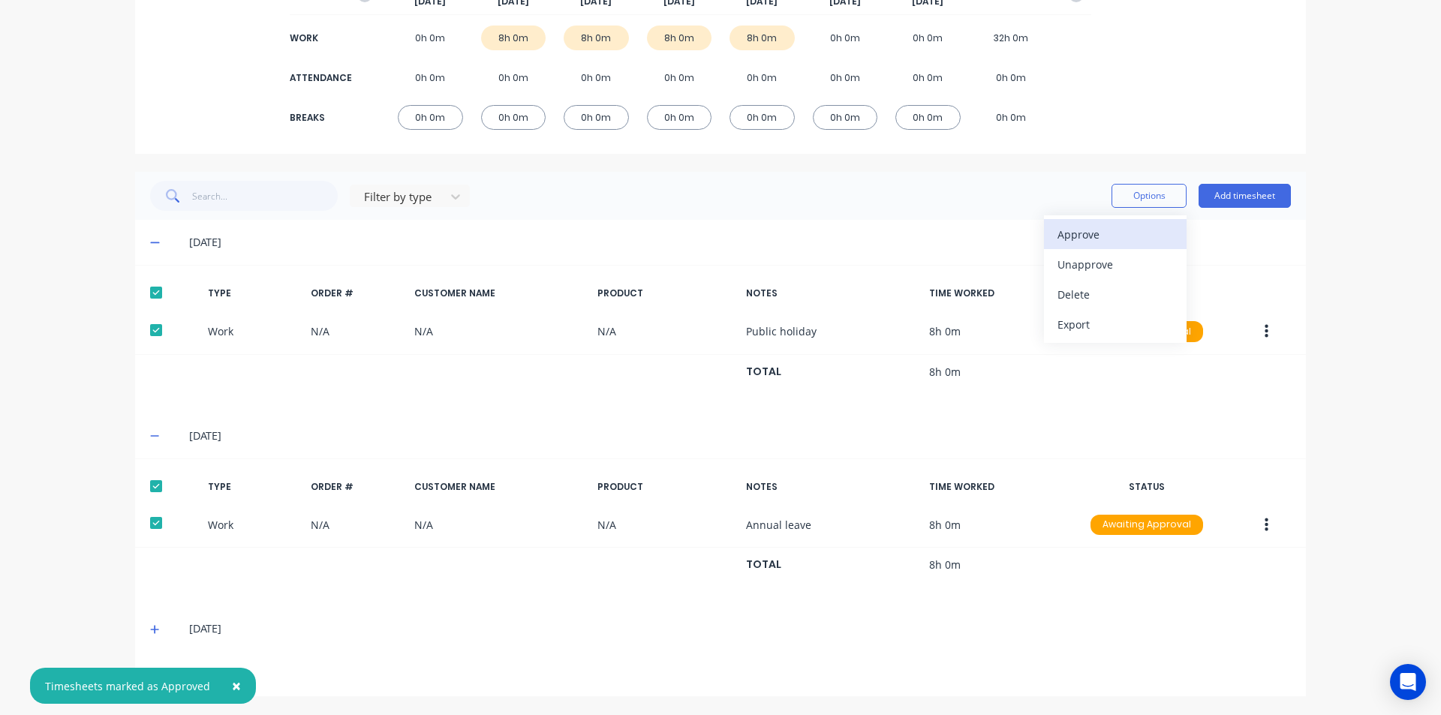
click at [1134, 227] on div "Approve" at bounding box center [1116, 235] width 116 height 22
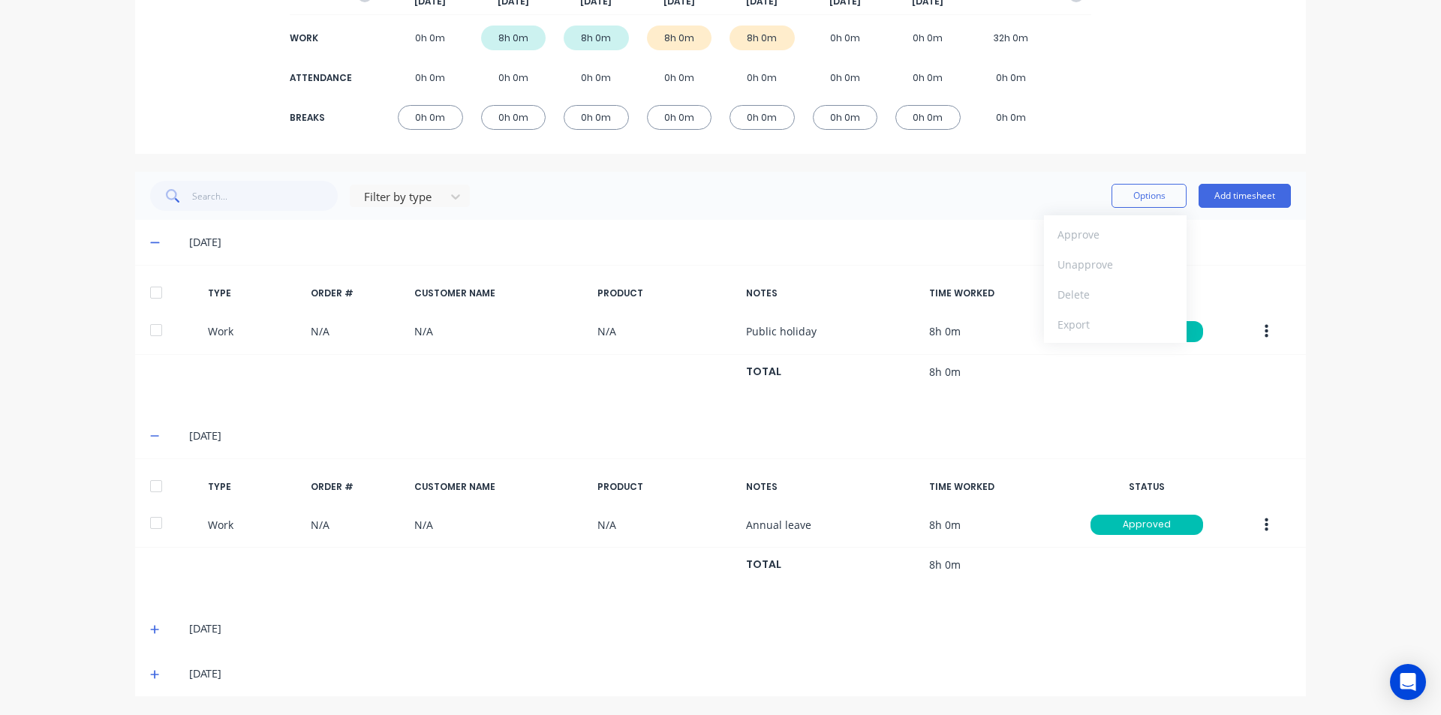
scroll to position [0, 0]
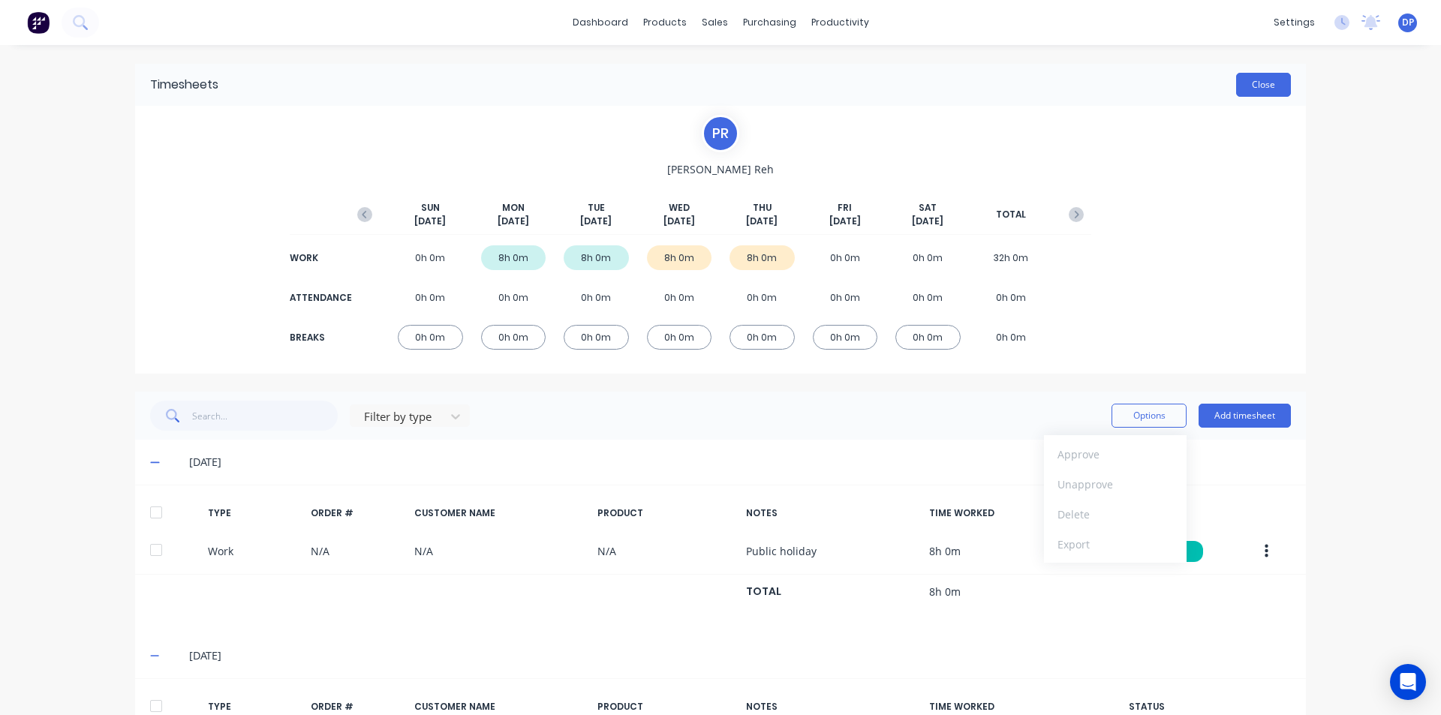
click at [1258, 94] on button "Close" at bounding box center [1263, 85] width 55 height 24
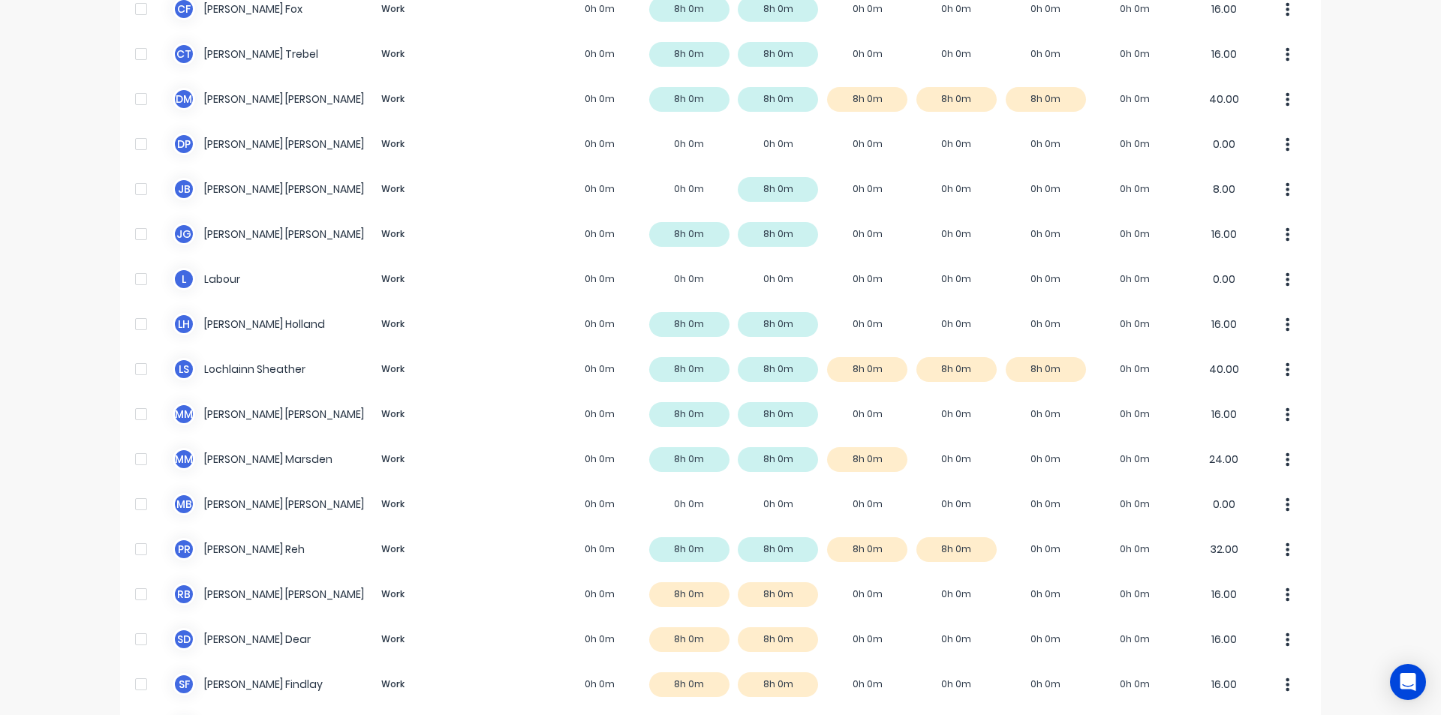
scroll to position [815, 0]
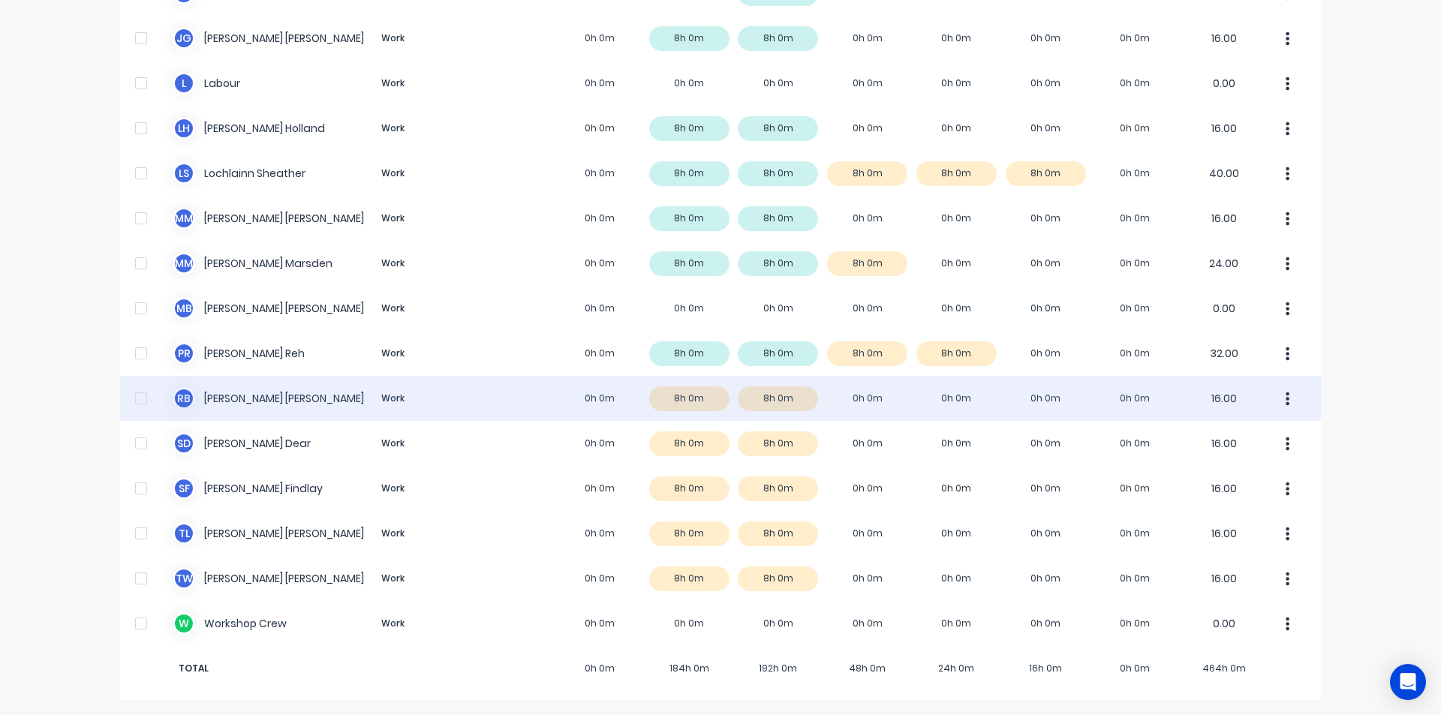
click at [281, 401] on div "R B [PERSON_NAME] Work 0h 0m 8h 0m 8h 0m 0h 0m 0h 0m 0h 0m 0h 0m 16.00" at bounding box center [720, 398] width 1201 height 45
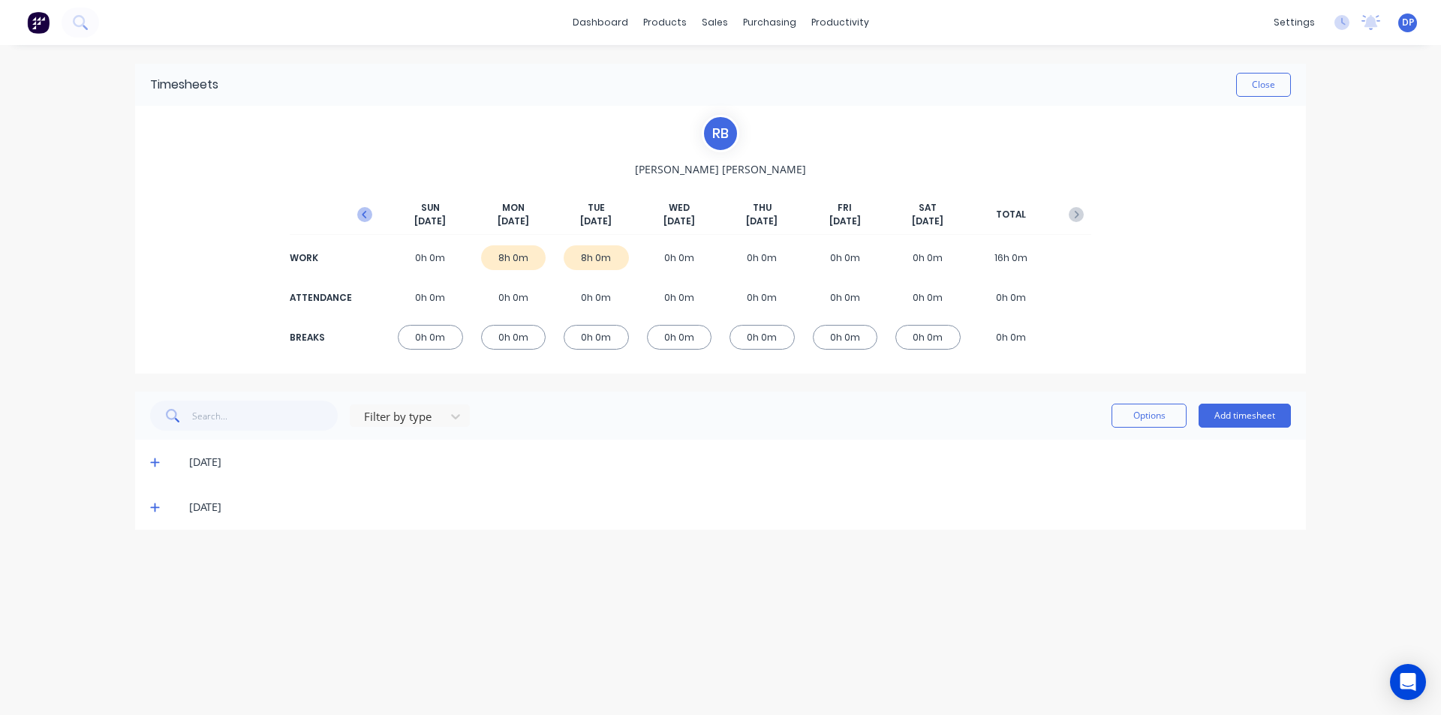
click at [357, 215] on button "button" at bounding box center [365, 214] width 30 height 27
click at [149, 554] on div "[DATE]" at bounding box center [720, 552] width 1171 height 45
click at [158, 552] on icon at bounding box center [155, 552] width 10 height 11
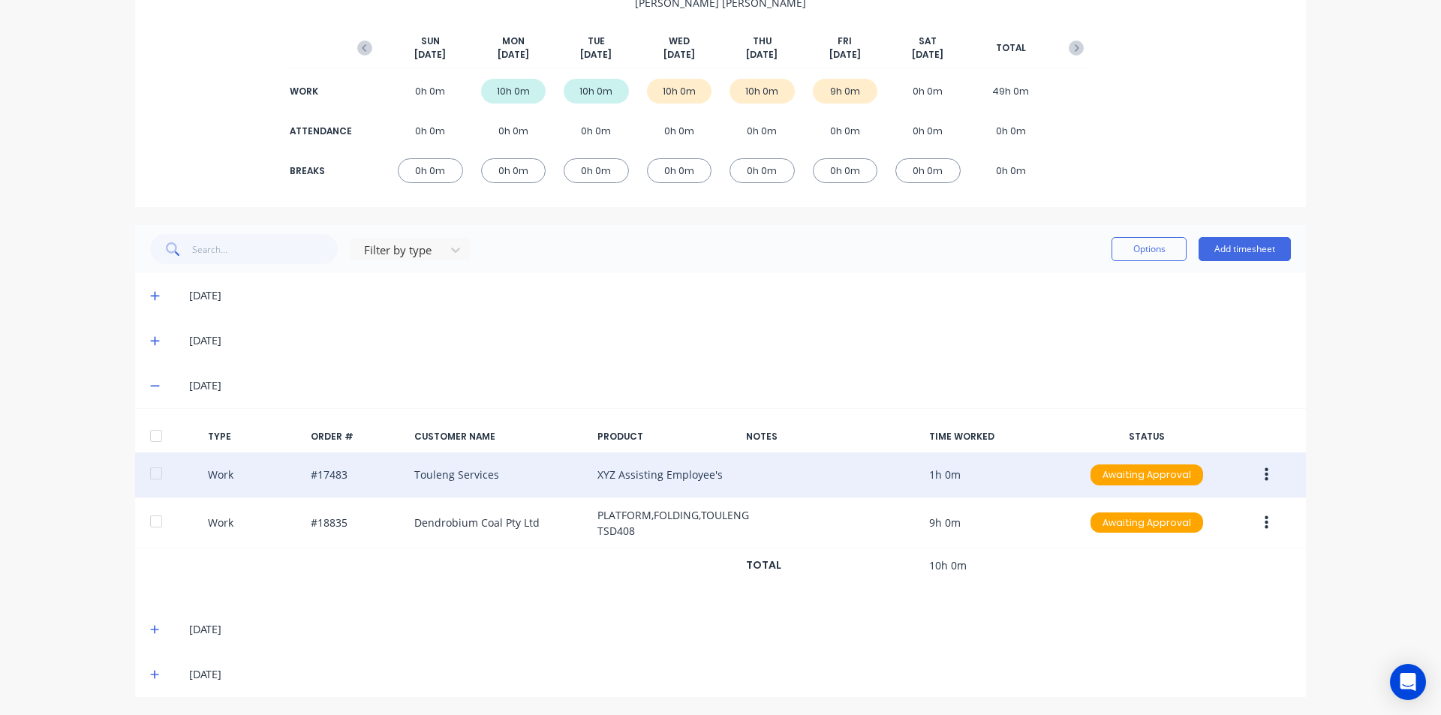
scroll to position [167, 0]
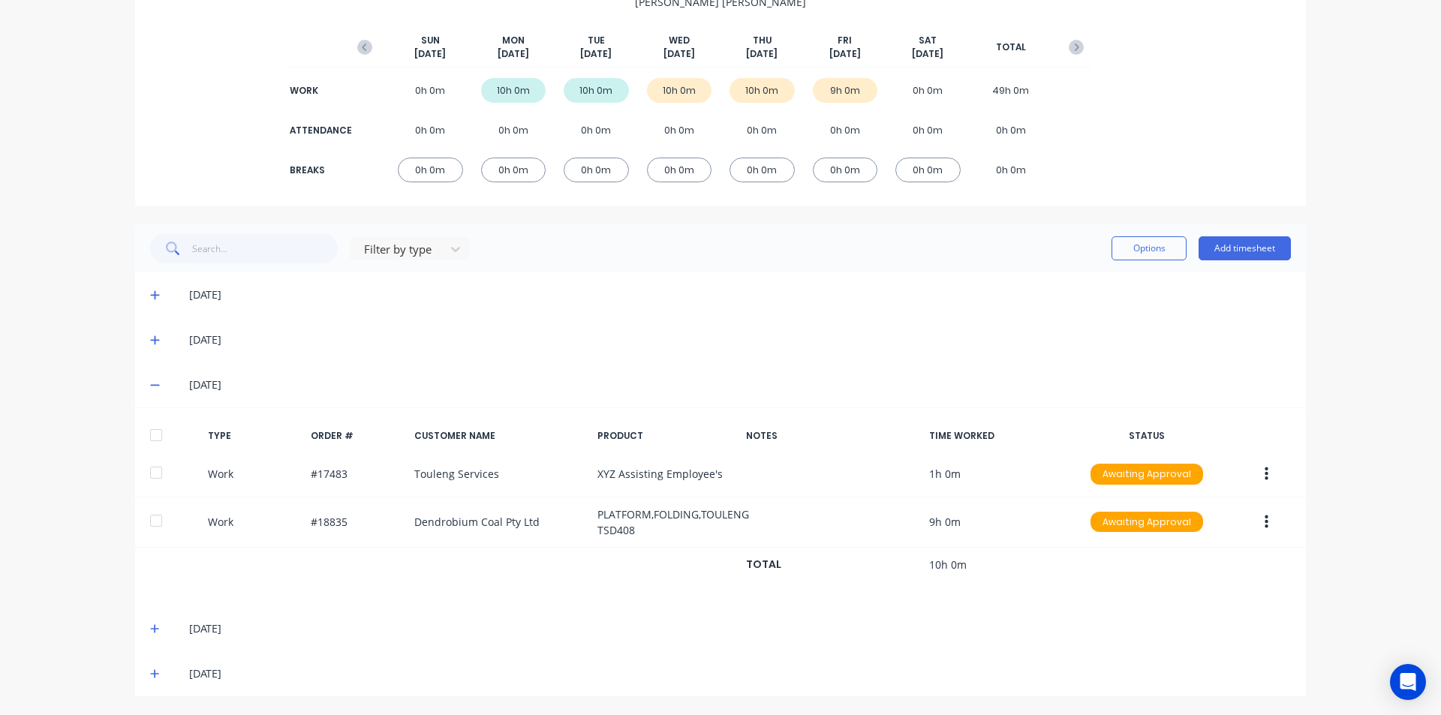
click at [153, 435] on div at bounding box center [156, 435] width 30 height 30
click at [150, 630] on icon at bounding box center [154, 629] width 9 height 9
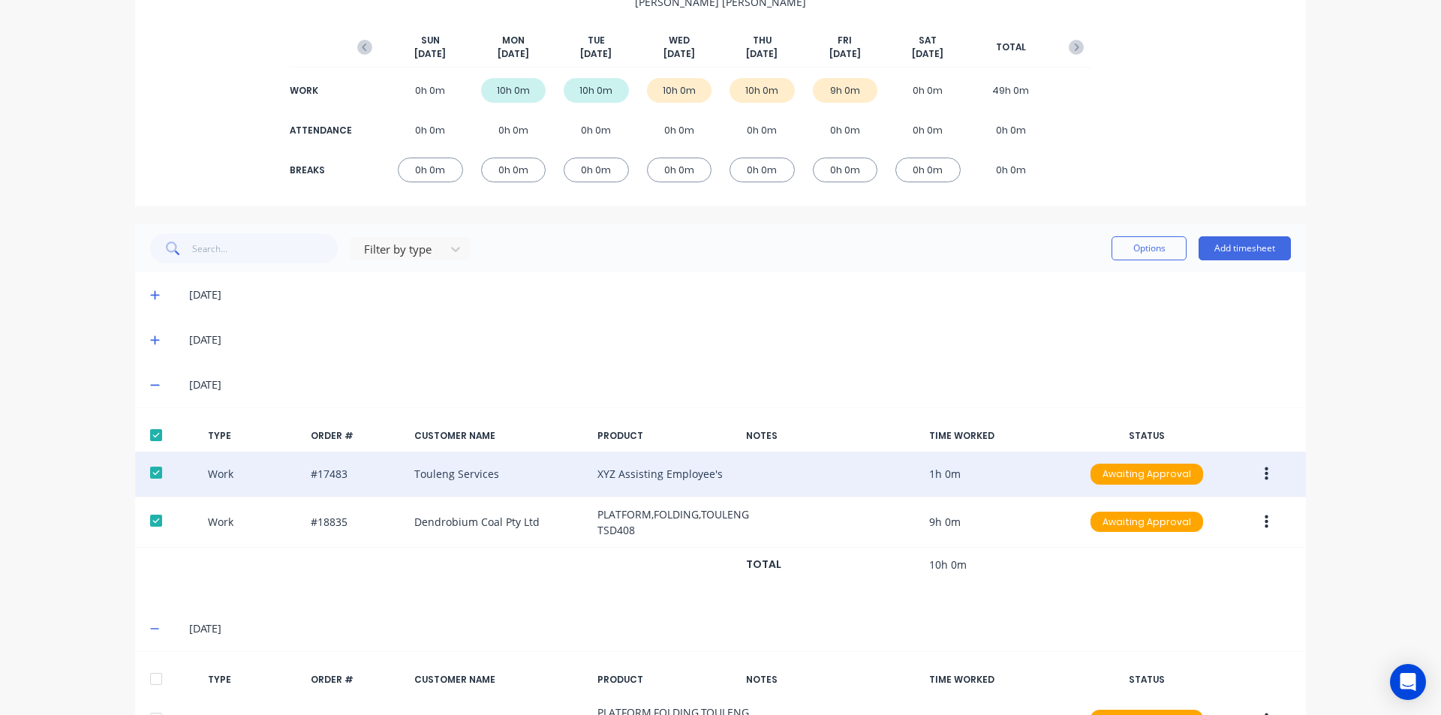
scroll to position [366, 0]
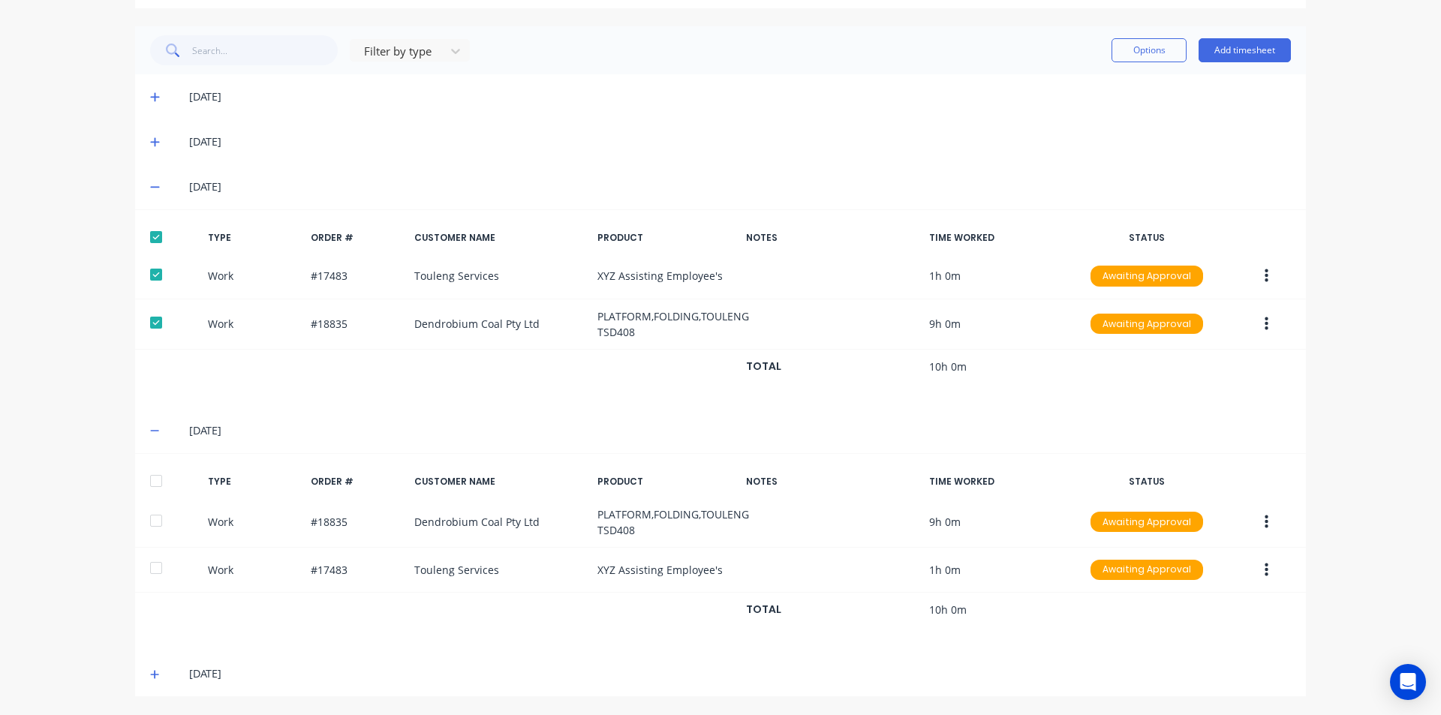
click at [150, 479] on div at bounding box center [156, 481] width 30 height 30
click at [152, 674] on icon at bounding box center [154, 674] width 9 height 9
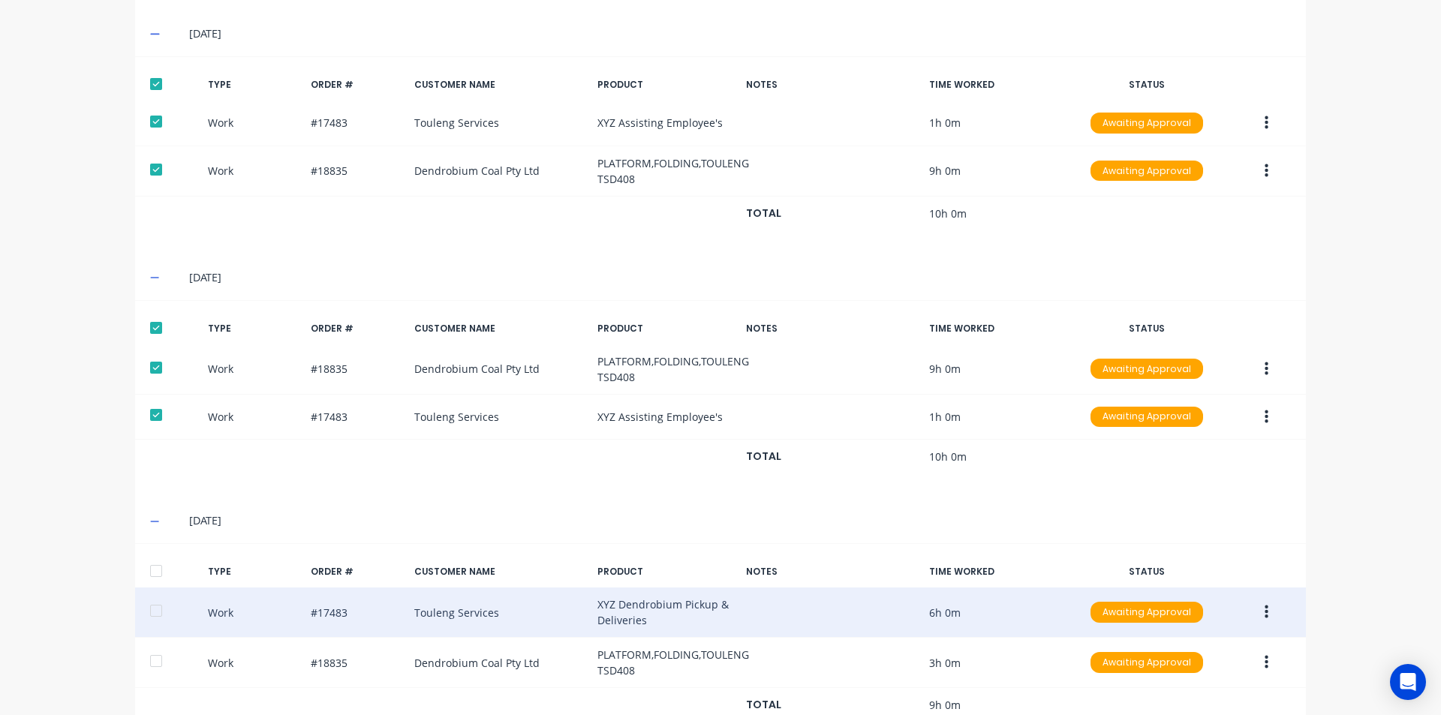
scroll to position [569, 0]
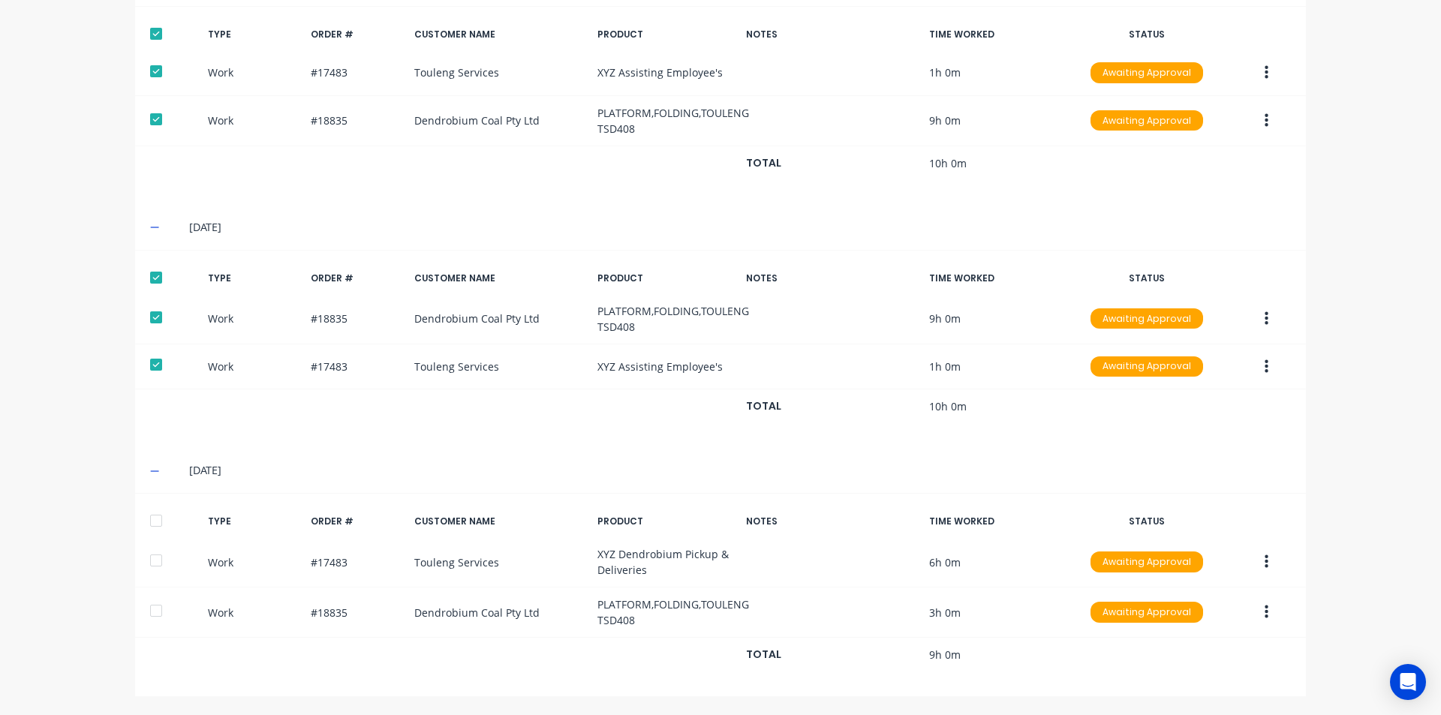
click at [152, 520] on div at bounding box center [156, 521] width 30 height 30
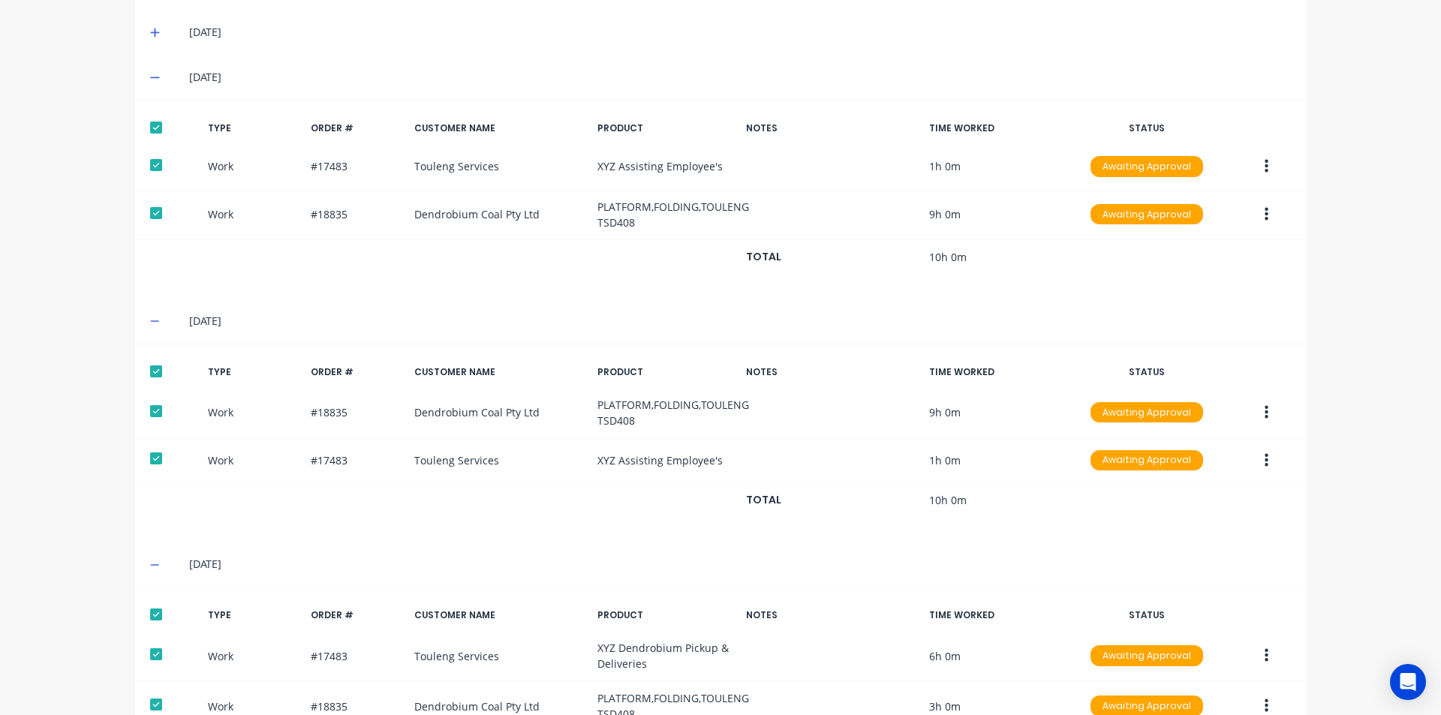
scroll to position [269, 0]
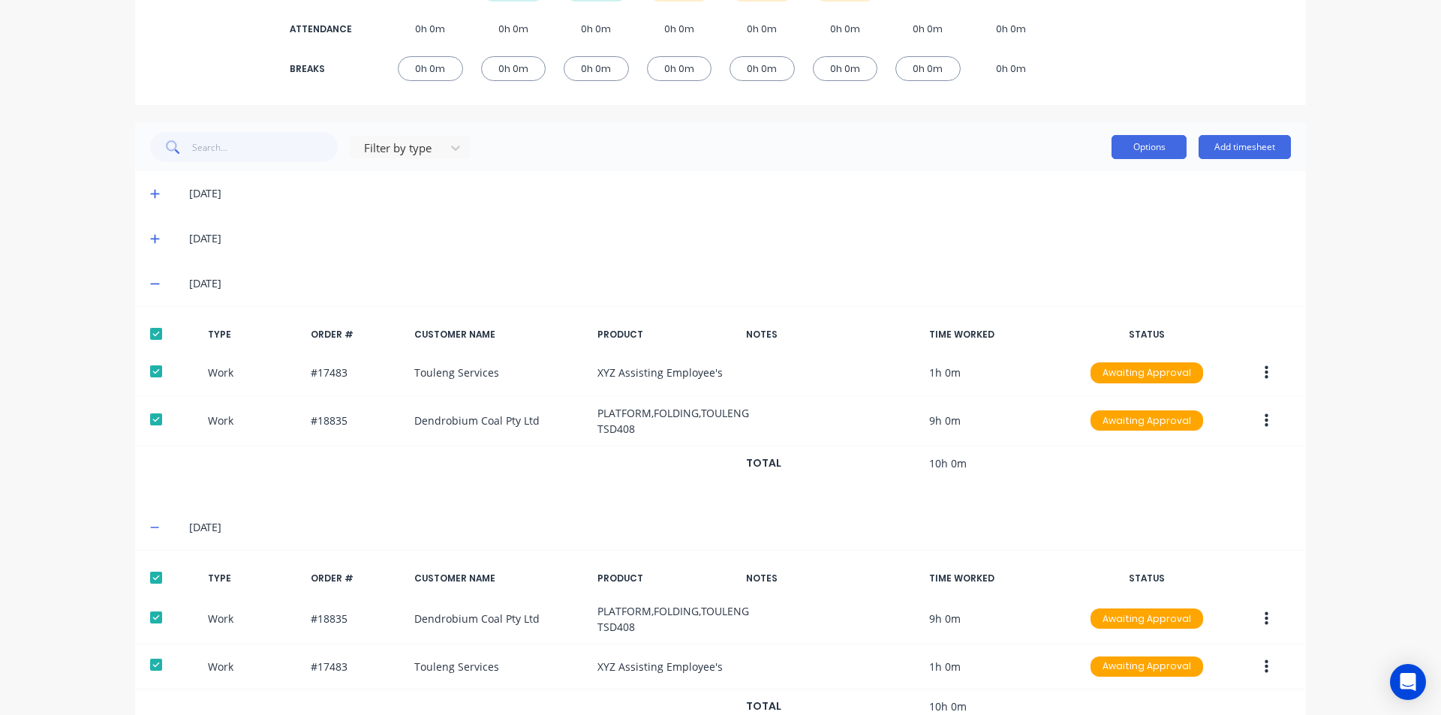
click at [1173, 152] on button "Options" at bounding box center [1149, 147] width 75 height 24
click at [1130, 182] on div "Approve" at bounding box center [1116, 186] width 116 height 22
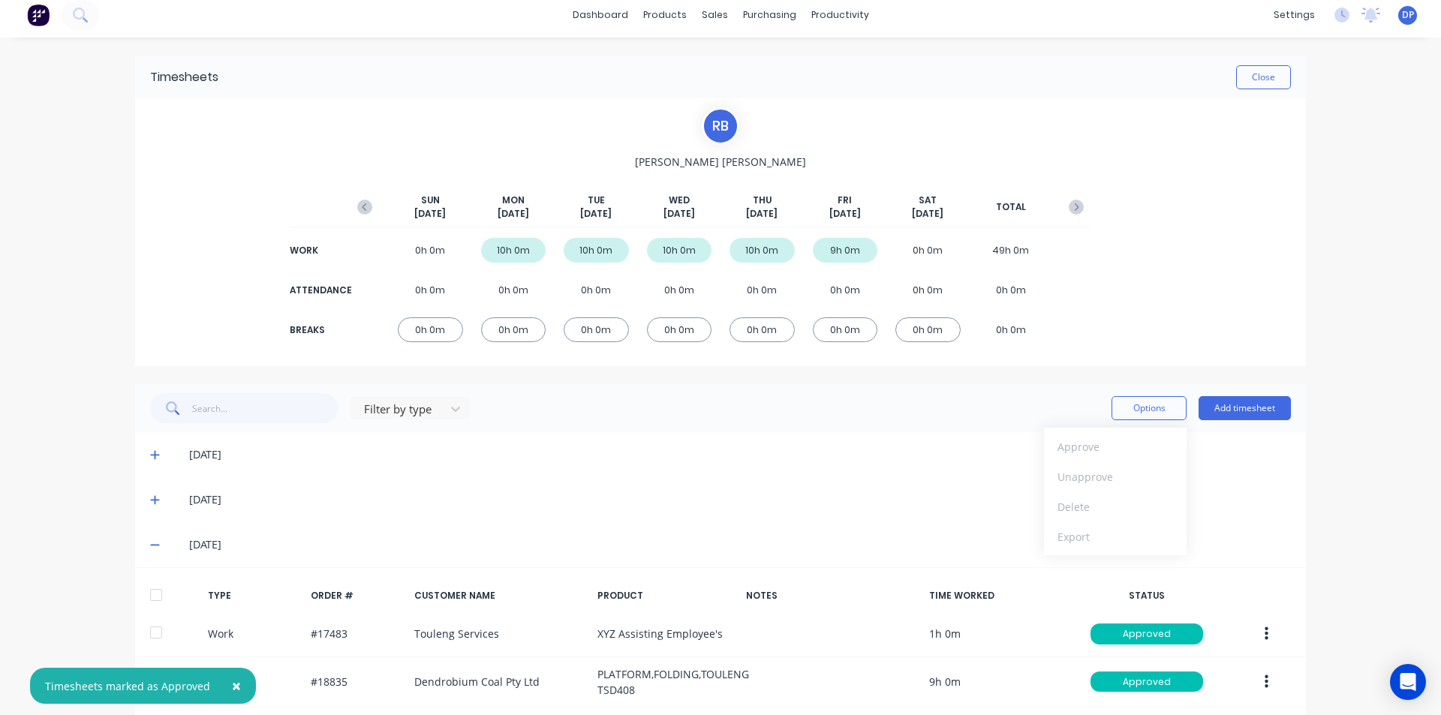
scroll to position [0, 0]
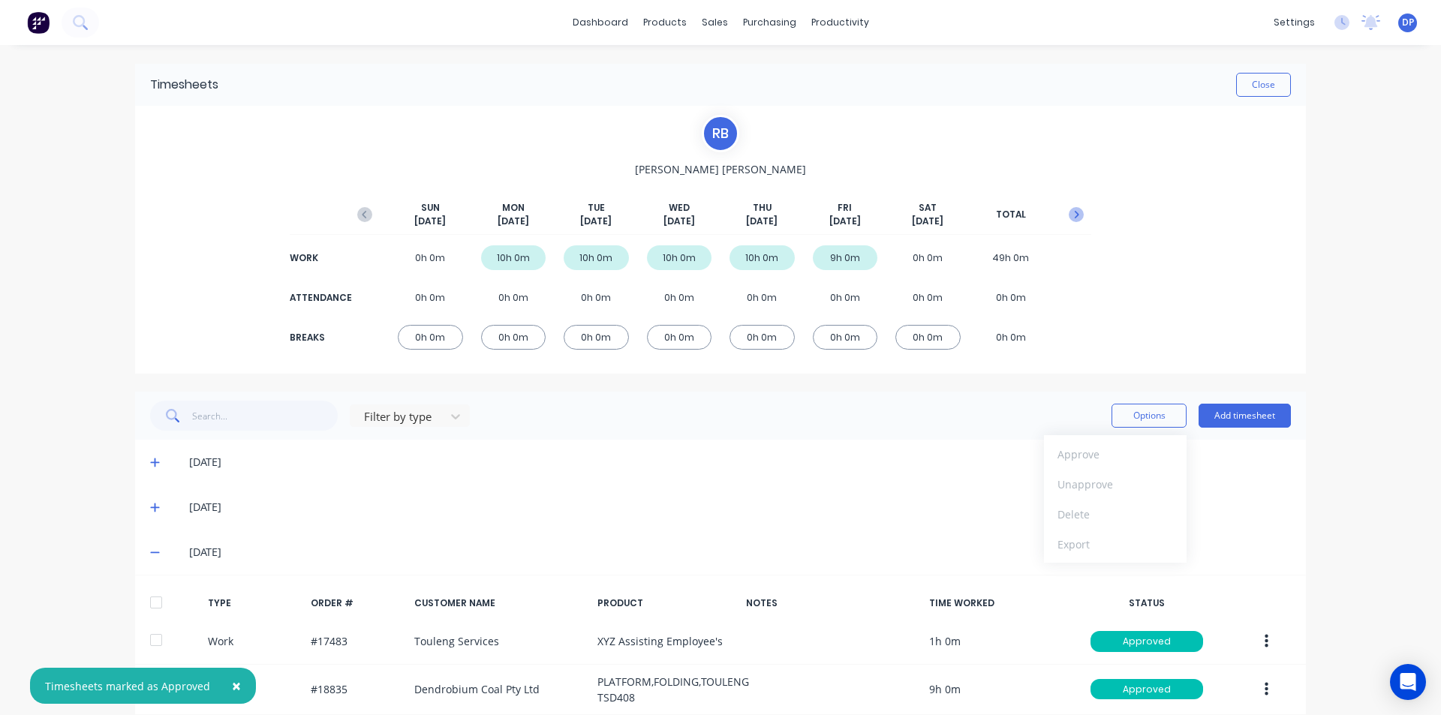
click at [1069, 217] on icon "button" at bounding box center [1076, 214] width 15 height 15
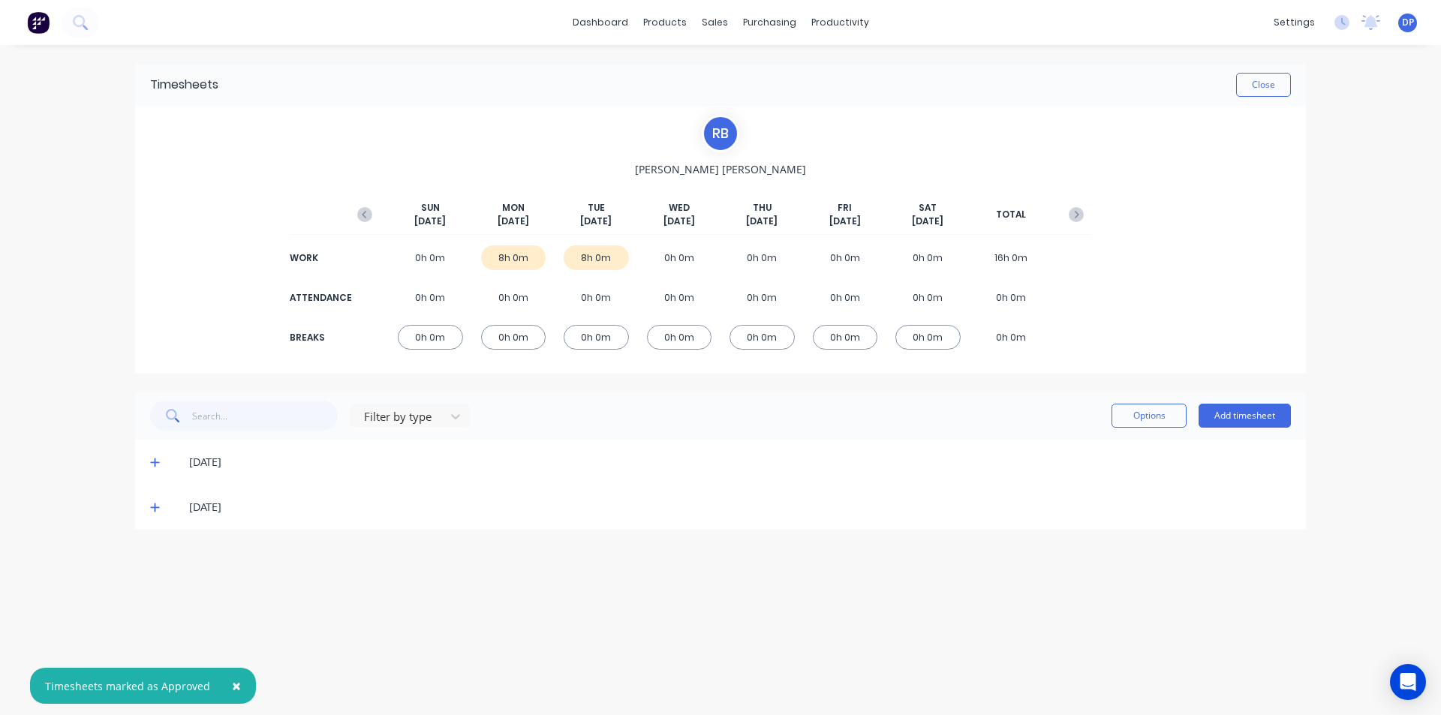
click at [155, 457] on icon at bounding box center [155, 462] width 10 height 11
click at [155, 509] on div at bounding box center [156, 513] width 30 height 30
click at [157, 658] on icon at bounding box center [155, 656] width 10 height 11
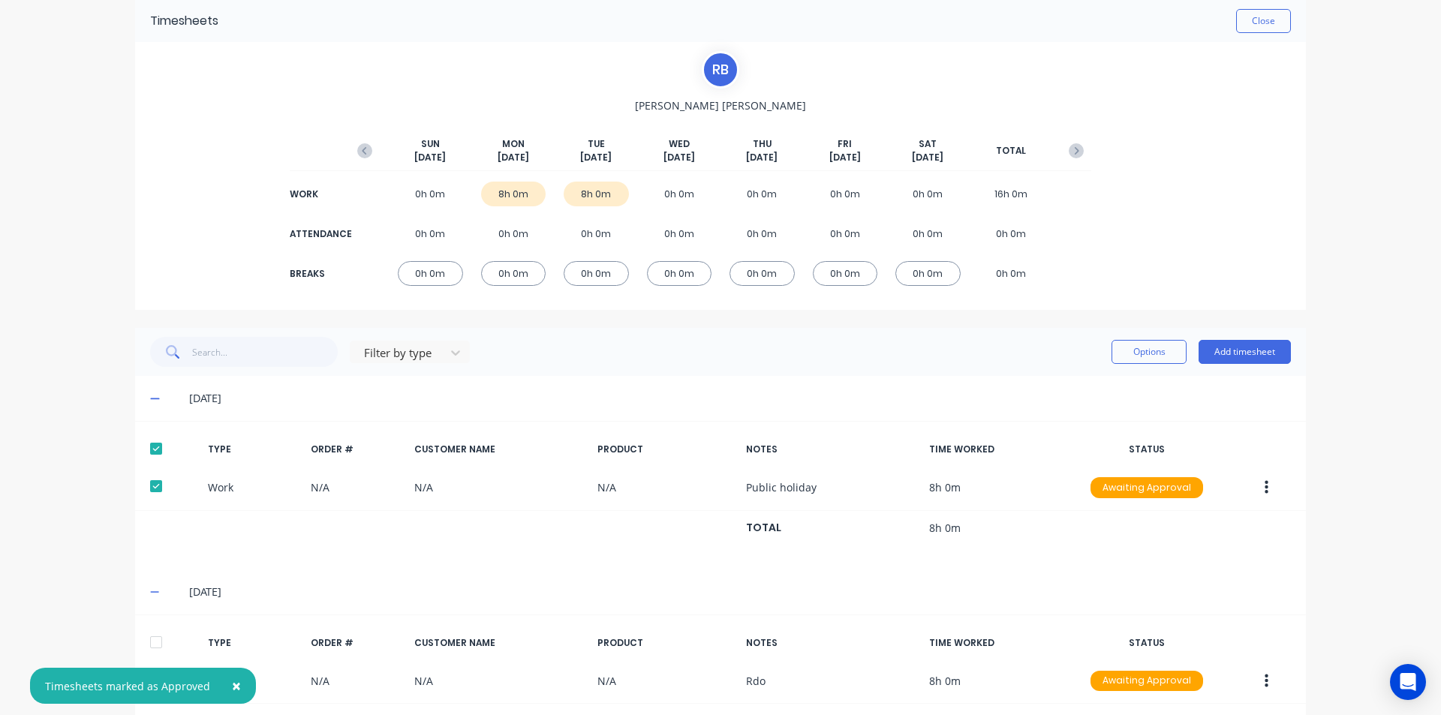
scroll to position [130, 0]
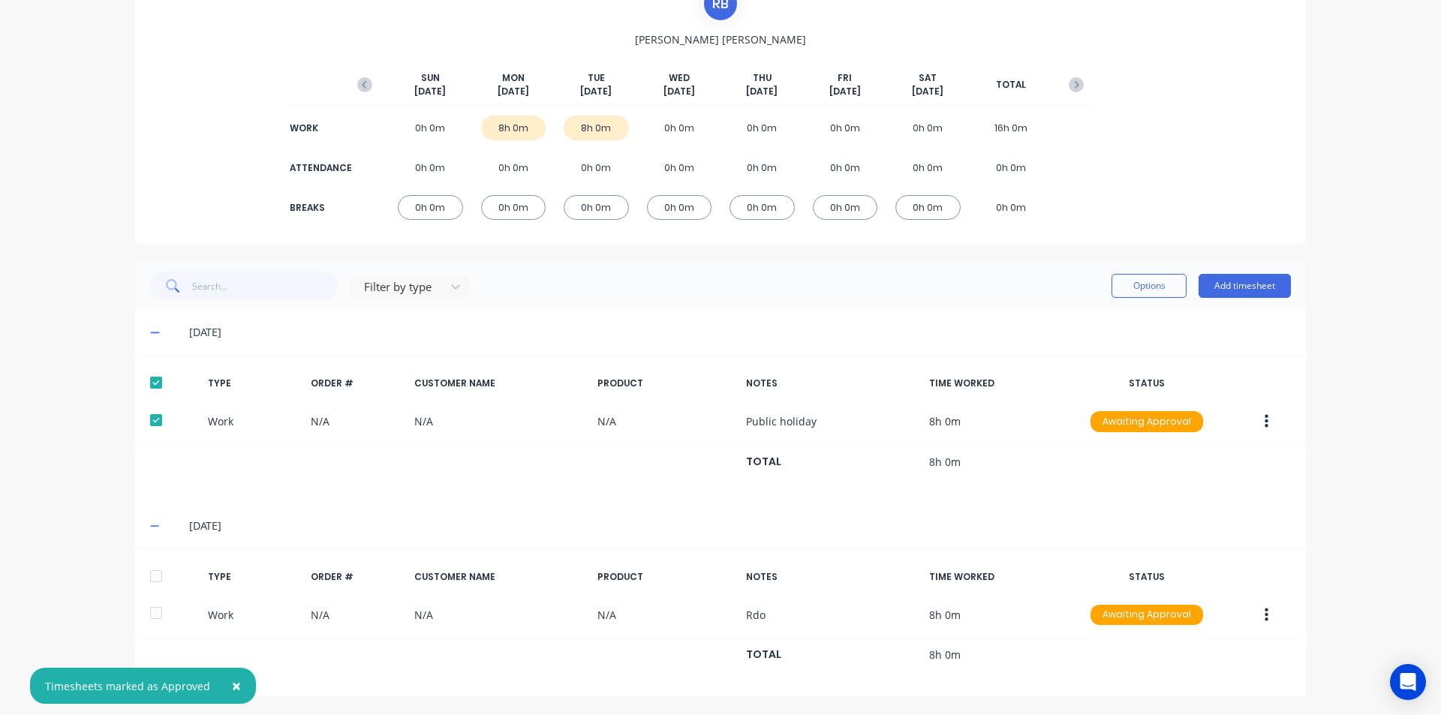
click at [154, 576] on div at bounding box center [156, 576] width 30 height 30
click at [1147, 286] on button "Options" at bounding box center [1149, 286] width 75 height 24
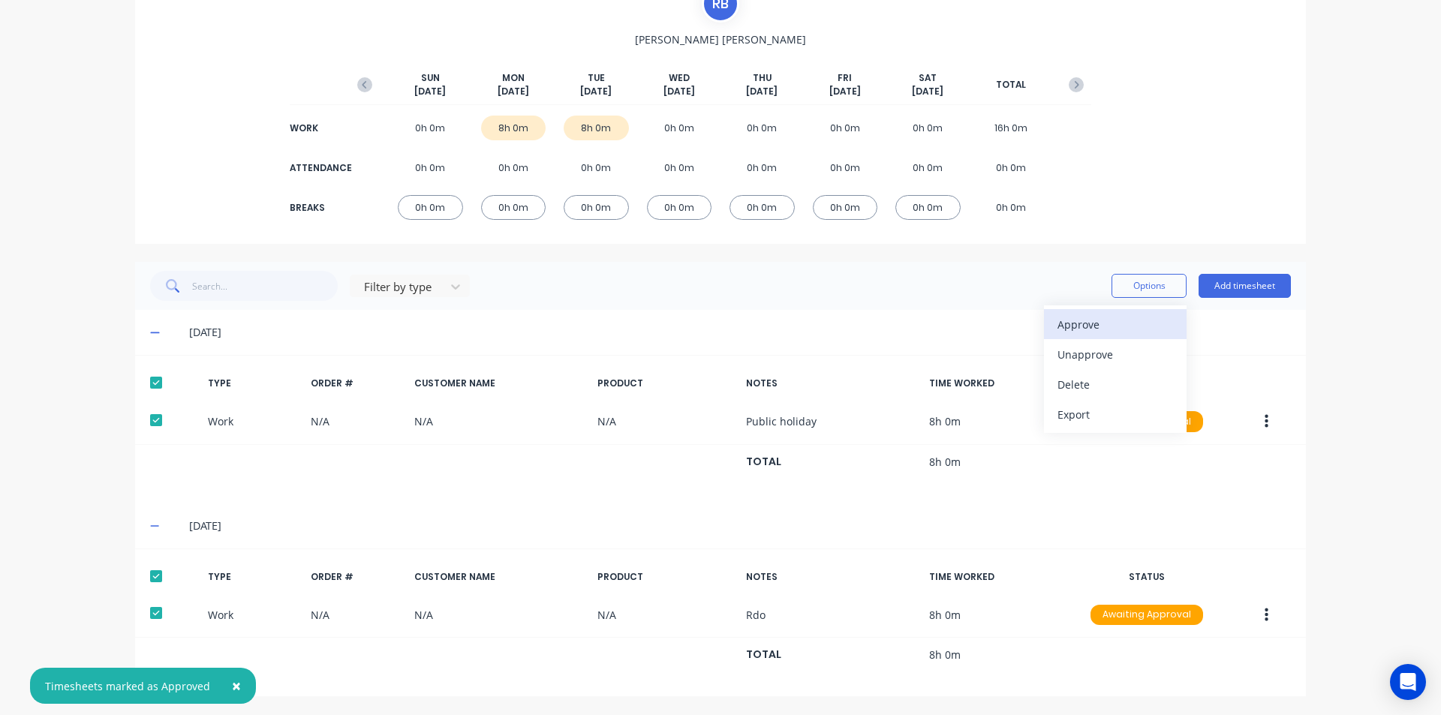
click at [1131, 316] on div "Approve" at bounding box center [1116, 325] width 116 height 22
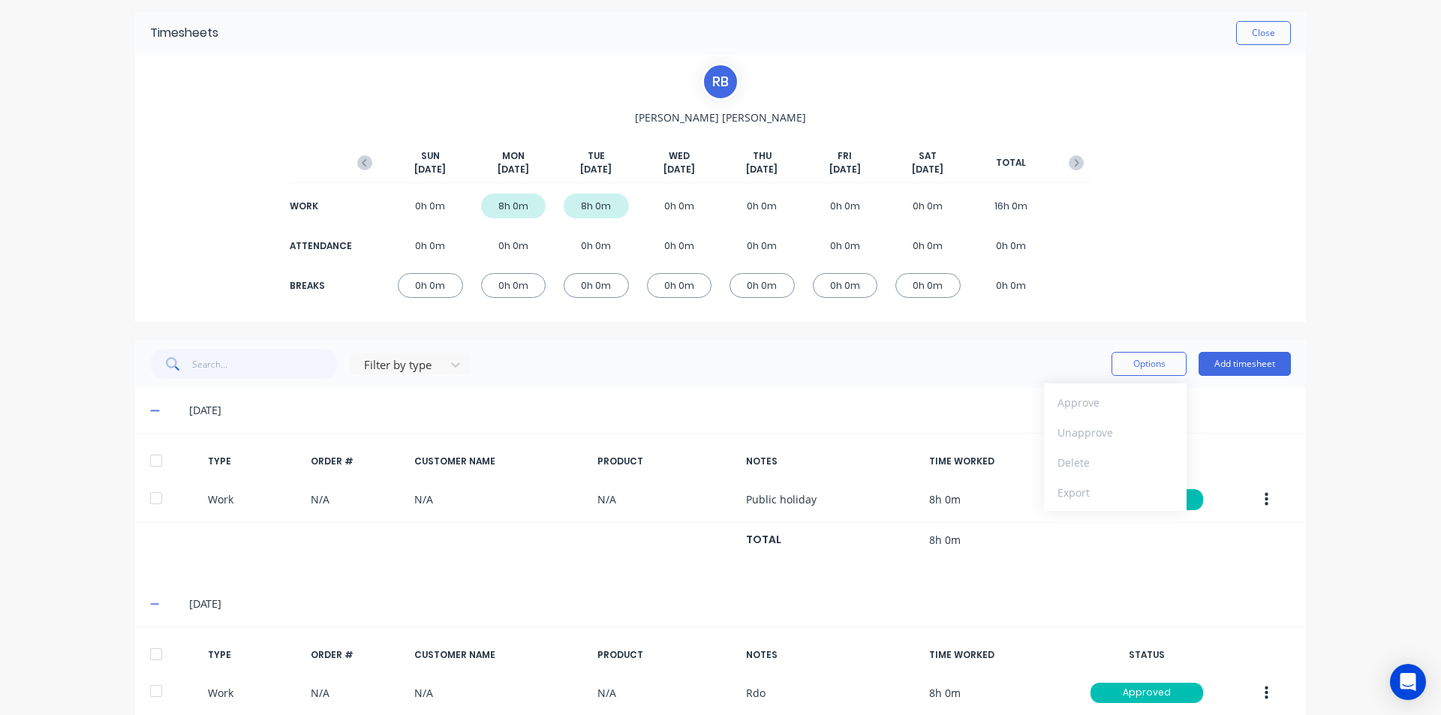
scroll to position [0, 0]
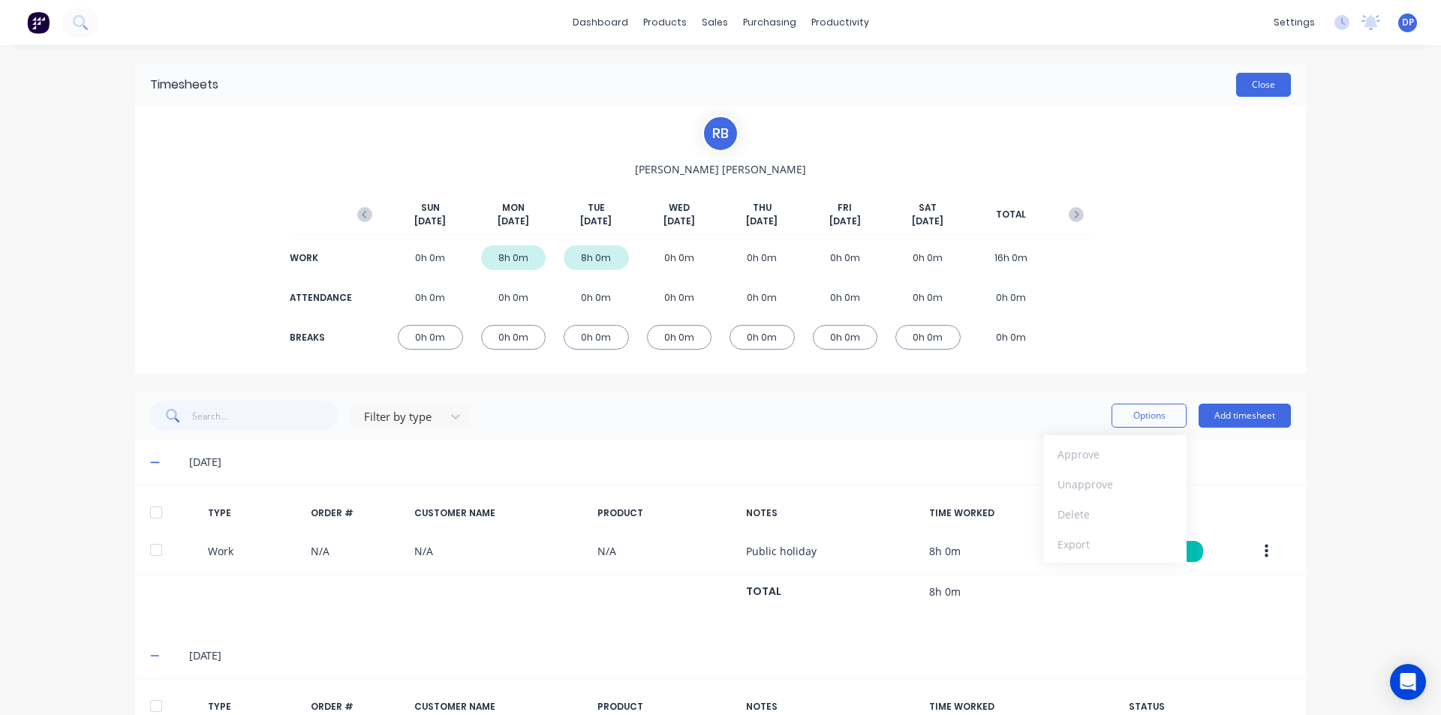
click at [1263, 83] on button "Close" at bounding box center [1263, 85] width 55 height 24
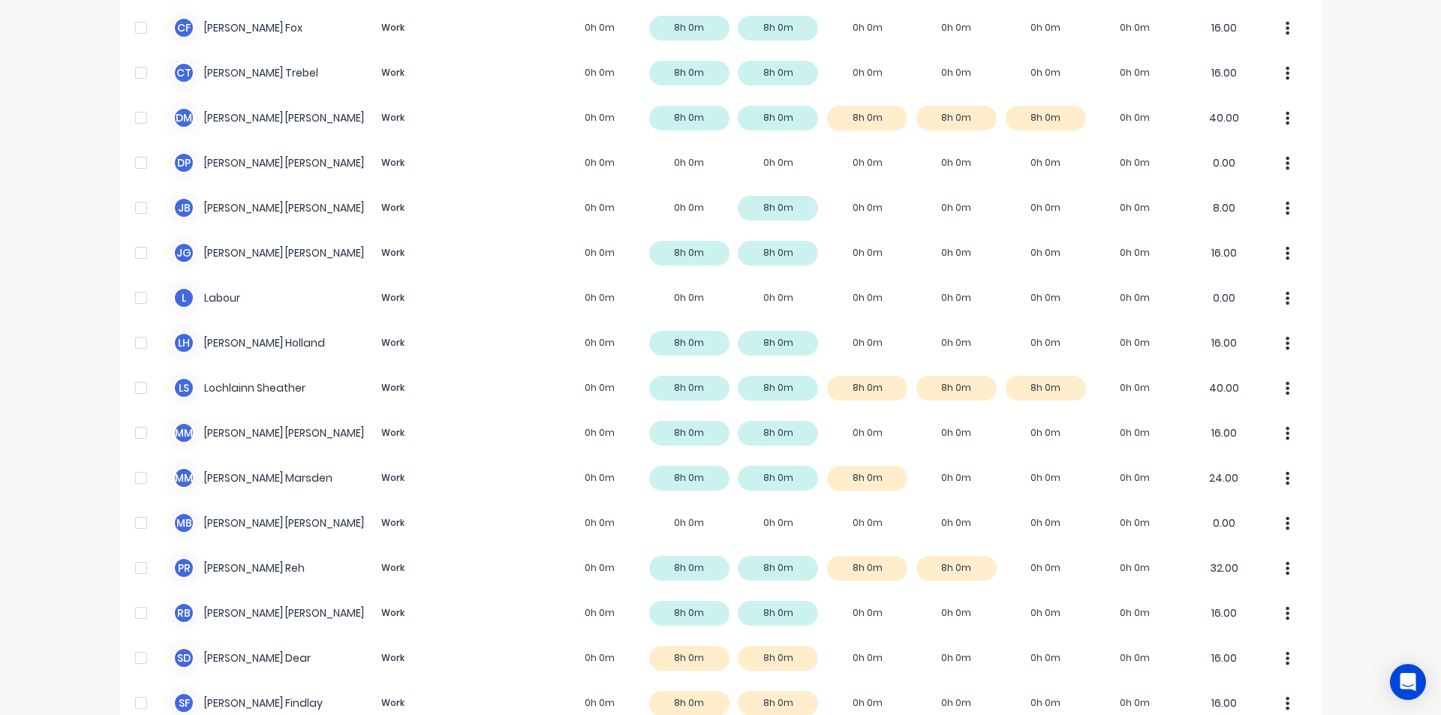
scroll to position [815, 0]
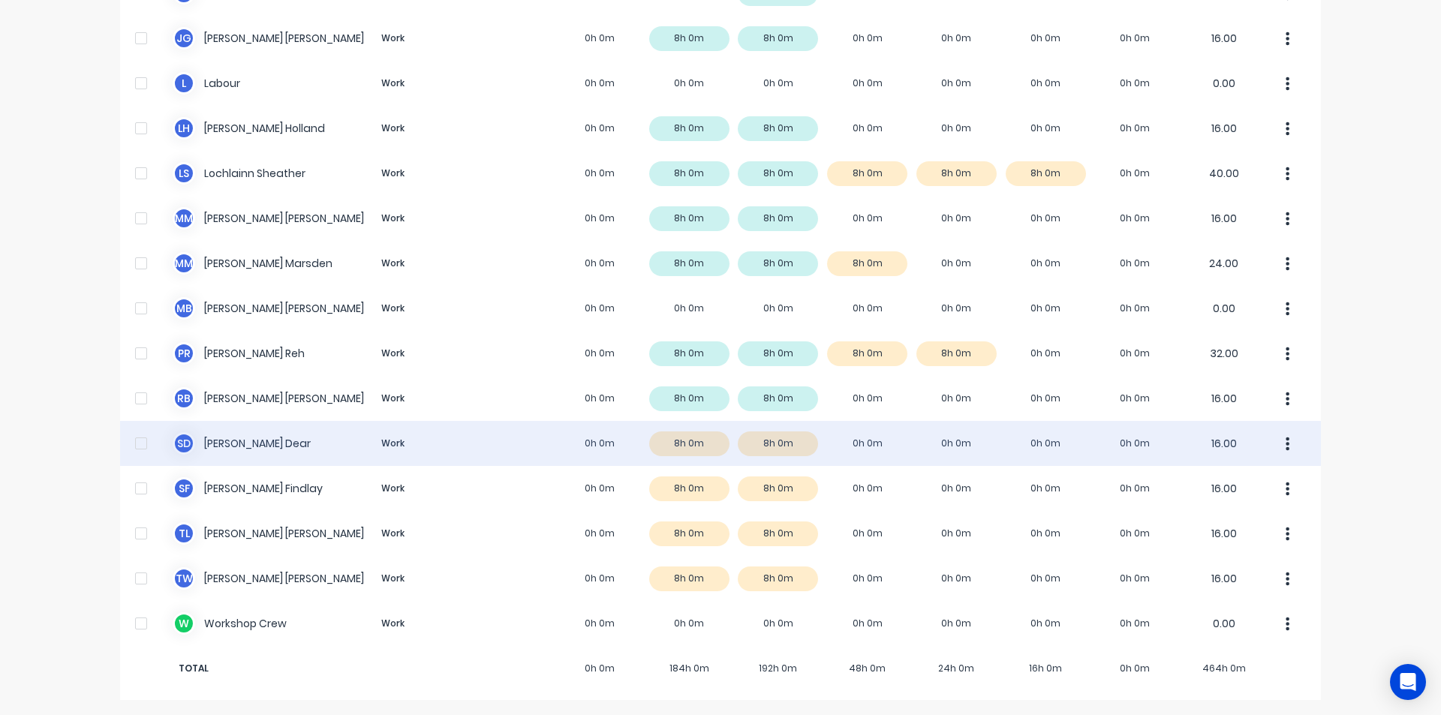
click at [249, 450] on div "S D [PERSON_NAME] Dear Work 0h 0m 8h 0m 8h 0m 0h 0m 0h 0m 0h 0m 0h 0m 16.00" at bounding box center [720, 443] width 1201 height 45
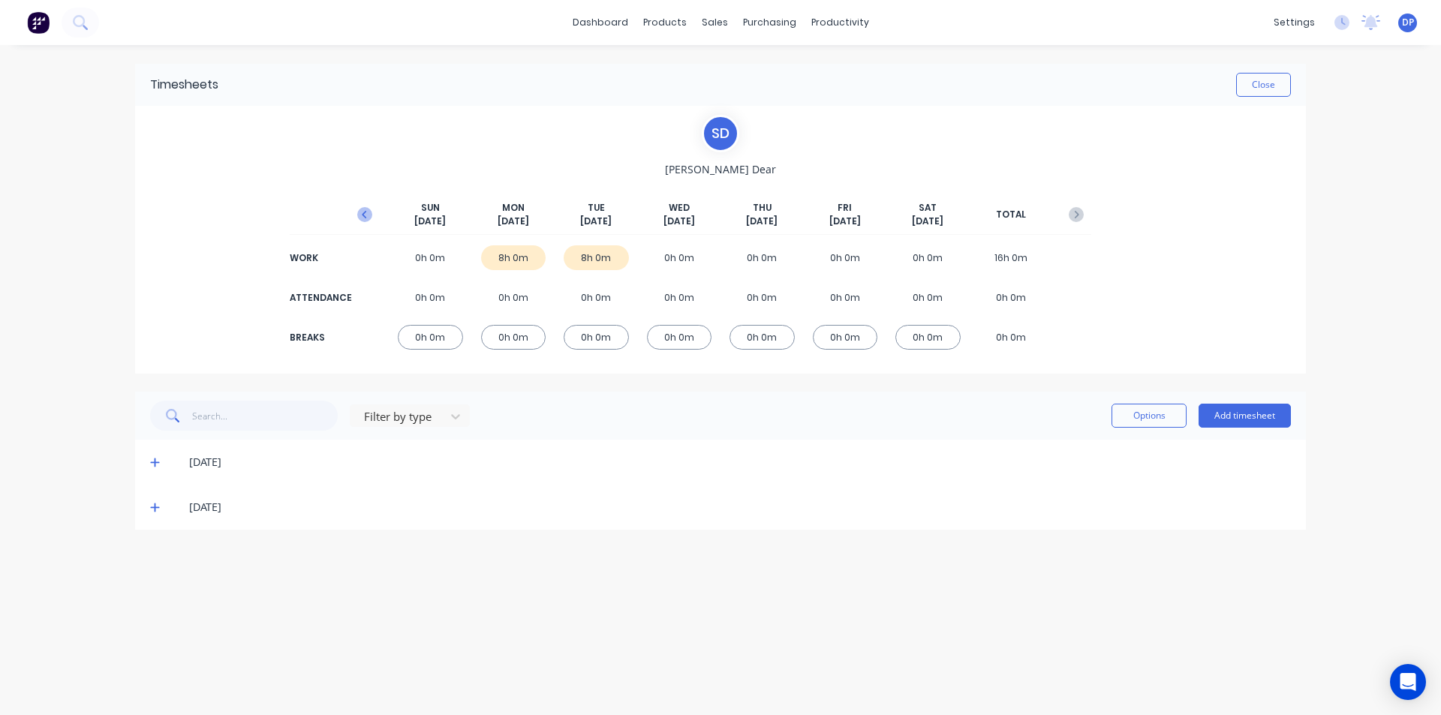
click at [370, 212] on icon "button" at bounding box center [364, 214] width 15 height 15
click at [149, 544] on div "[DATE]" at bounding box center [720, 552] width 1171 height 45
click at [150, 549] on icon at bounding box center [155, 552] width 10 height 11
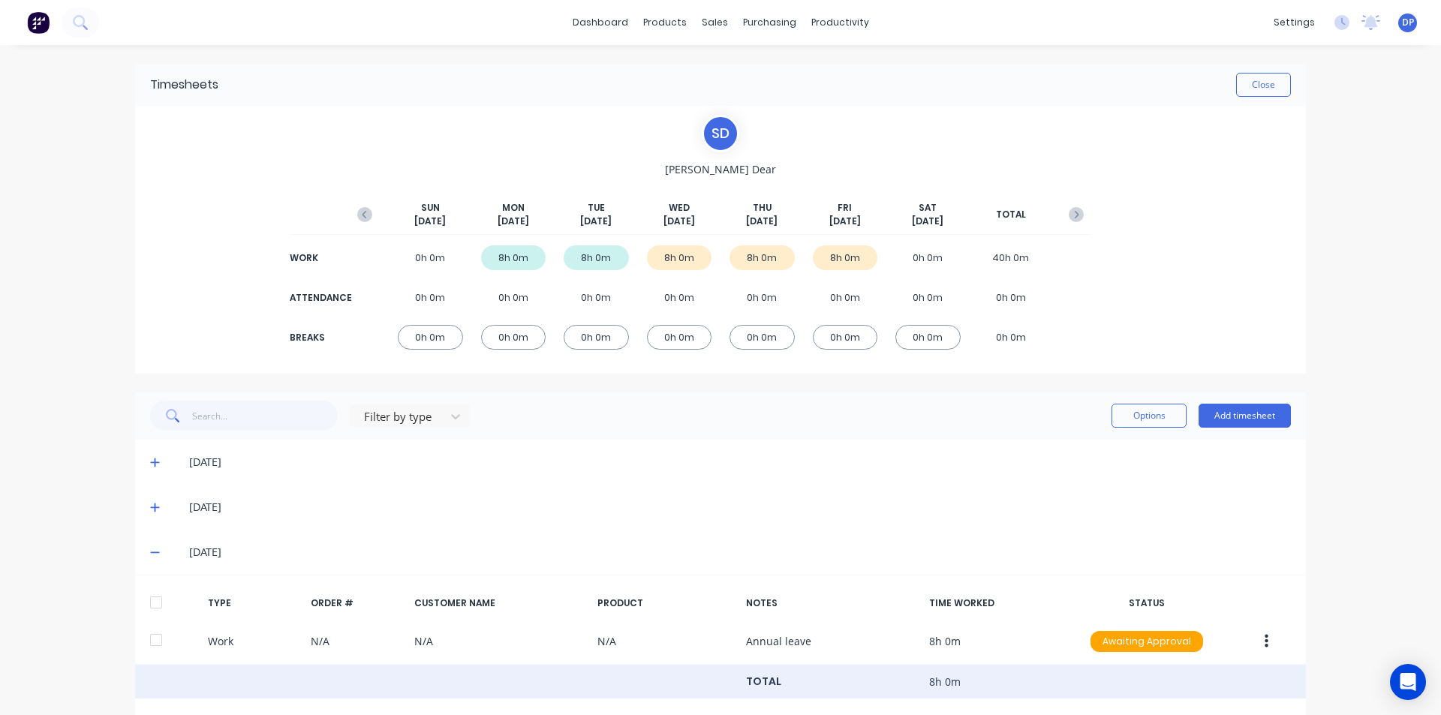
scroll to position [117, 0]
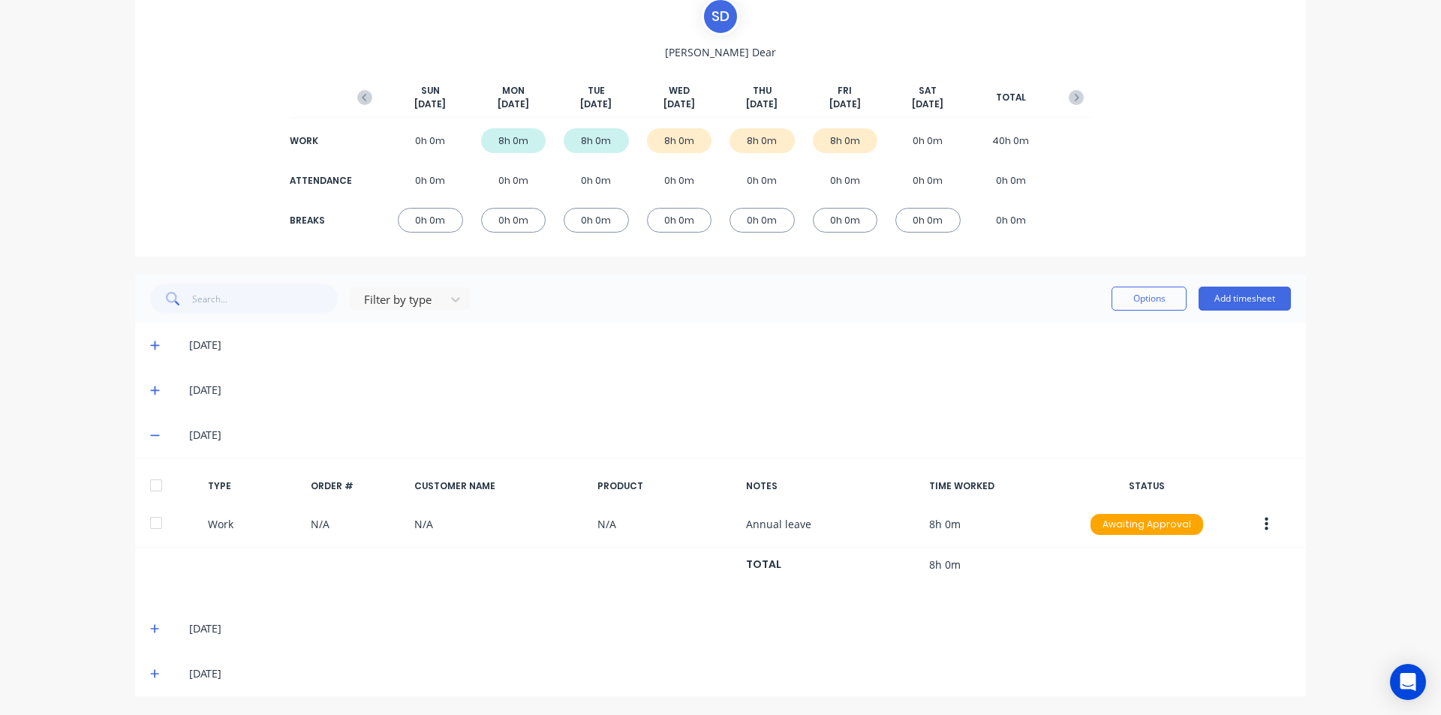
click at [152, 481] on div at bounding box center [156, 486] width 30 height 30
click at [149, 619] on div "[DATE]" at bounding box center [720, 629] width 1171 height 45
click at [150, 624] on icon at bounding box center [155, 629] width 10 height 11
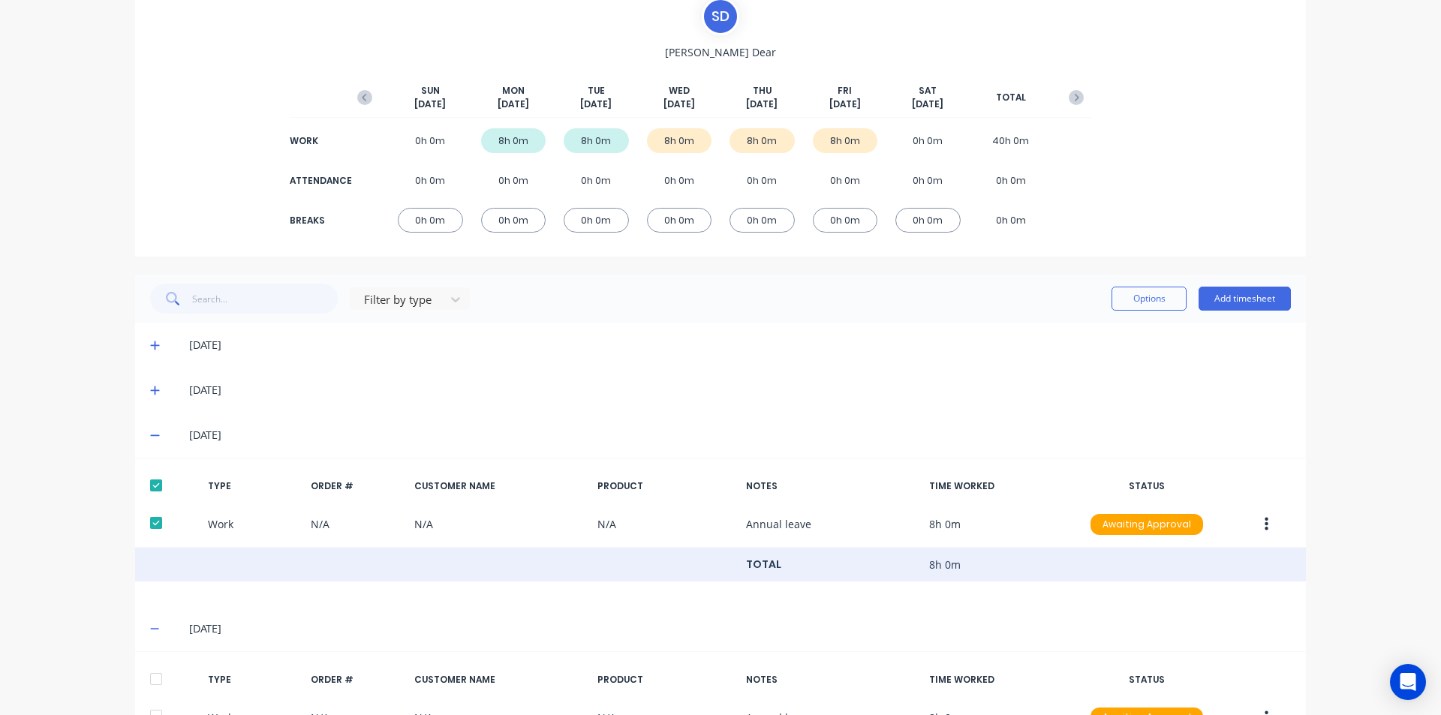
scroll to position [265, 0]
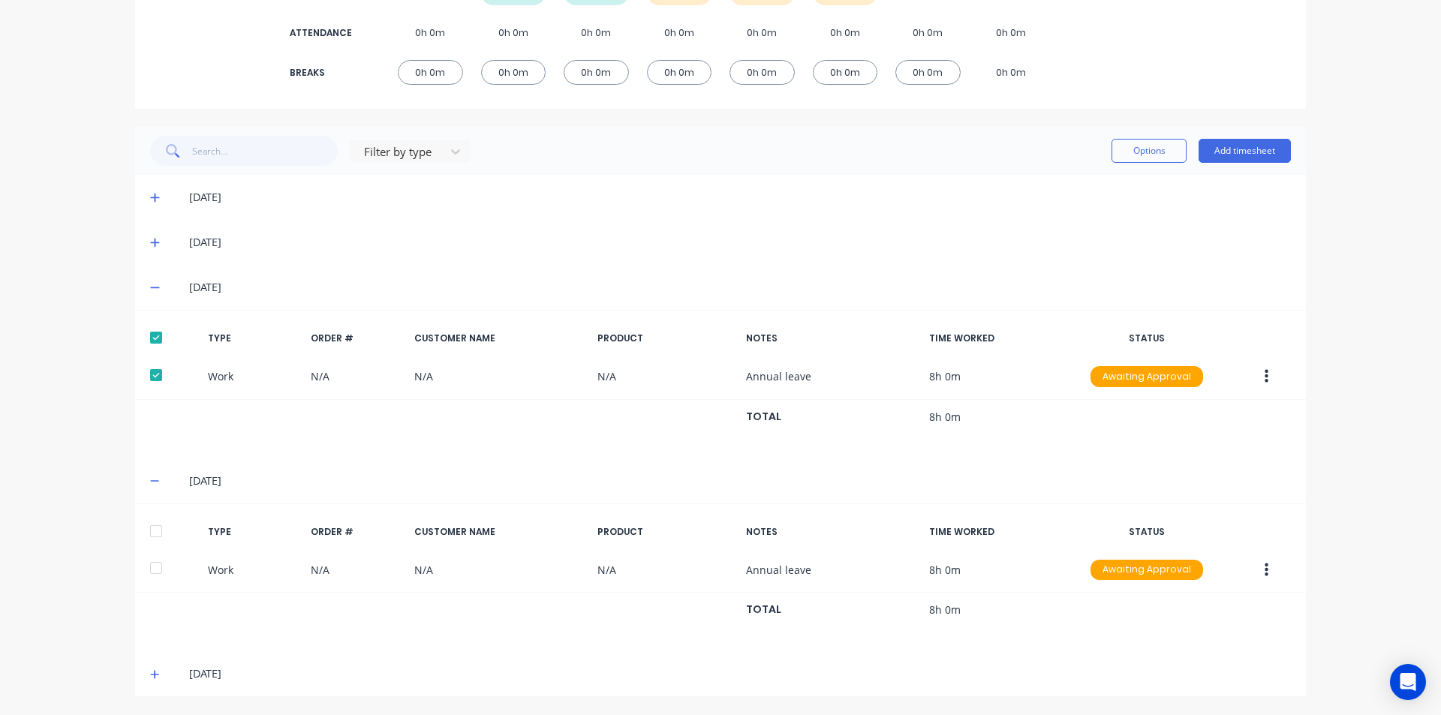
click at [151, 536] on div at bounding box center [156, 531] width 30 height 30
click at [141, 673] on div "[DATE]" at bounding box center [720, 674] width 1171 height 45
click at [150, 672] on icon at bounding box center [155, 675] width 10 height 11
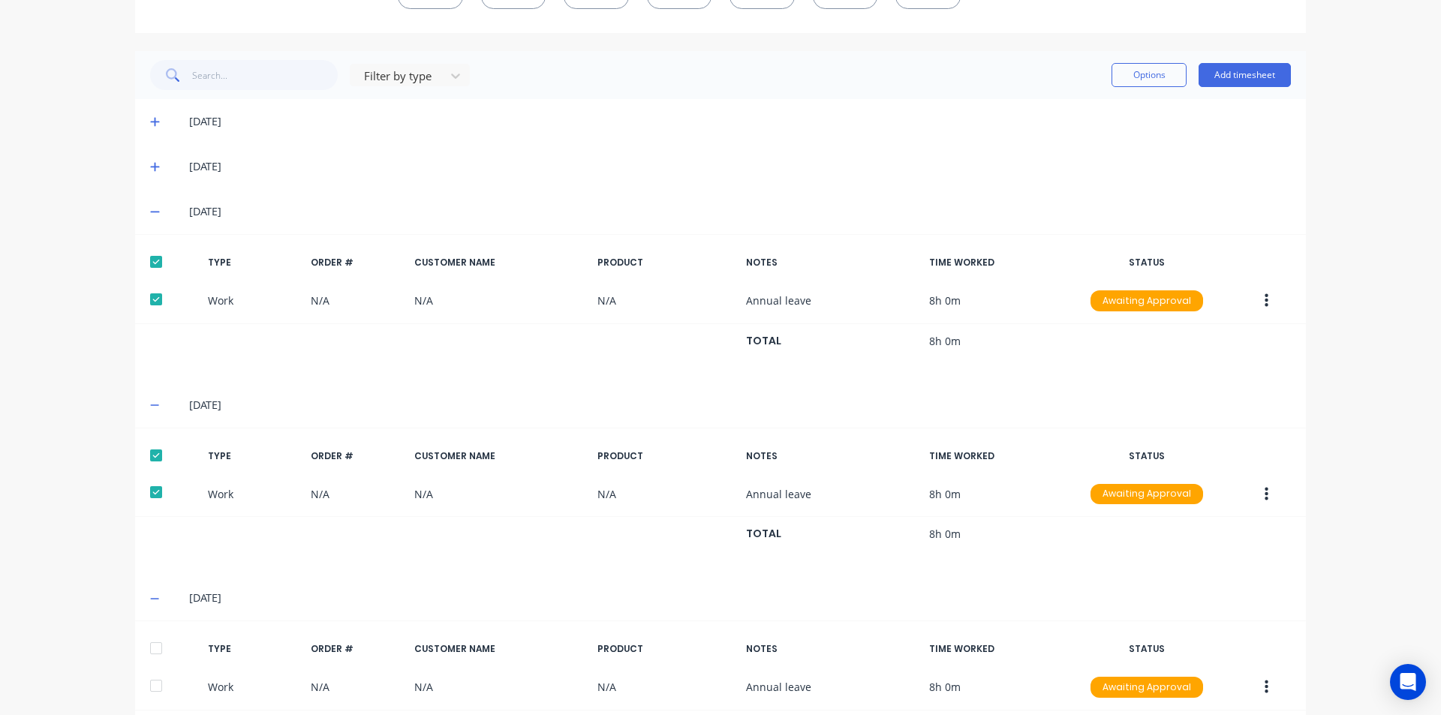
scroll to position [414, 0]
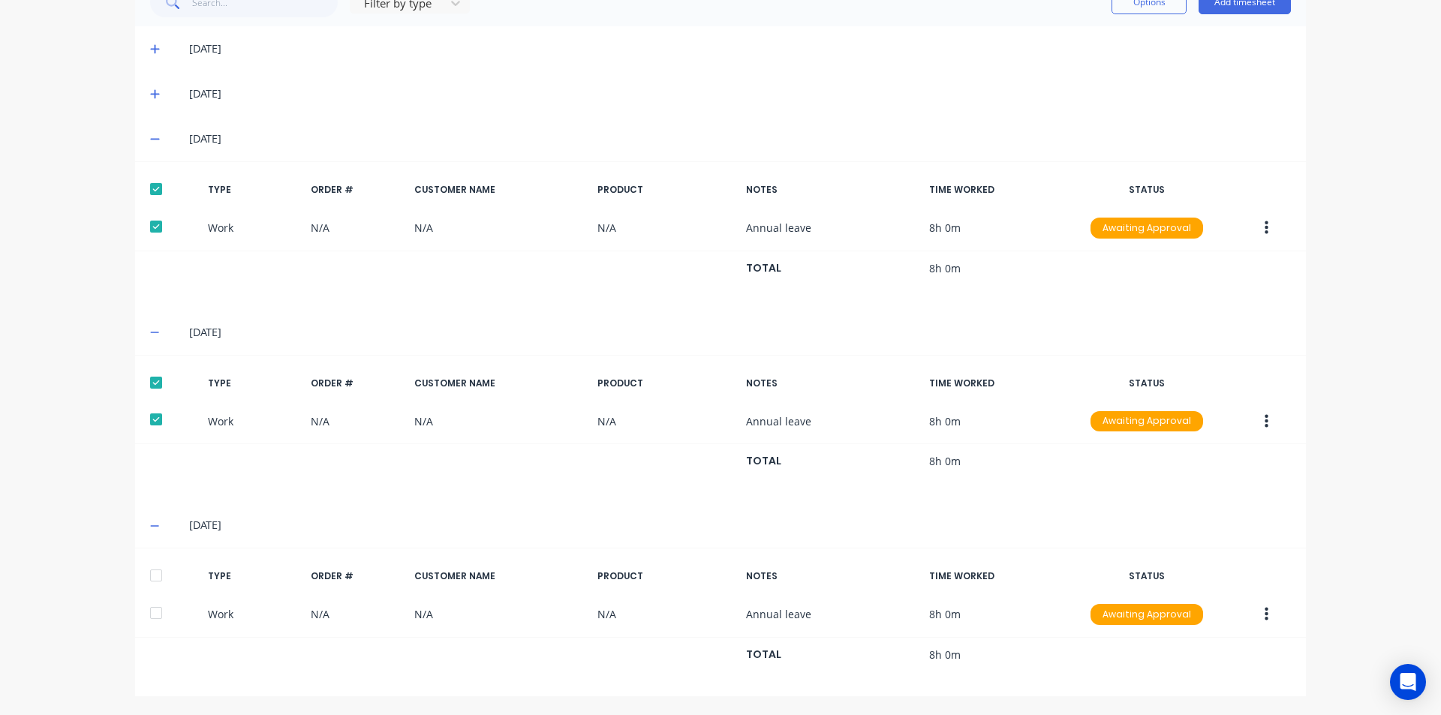
click at [158, 573] on div at bounding box center [156, 576] width 30 height 30
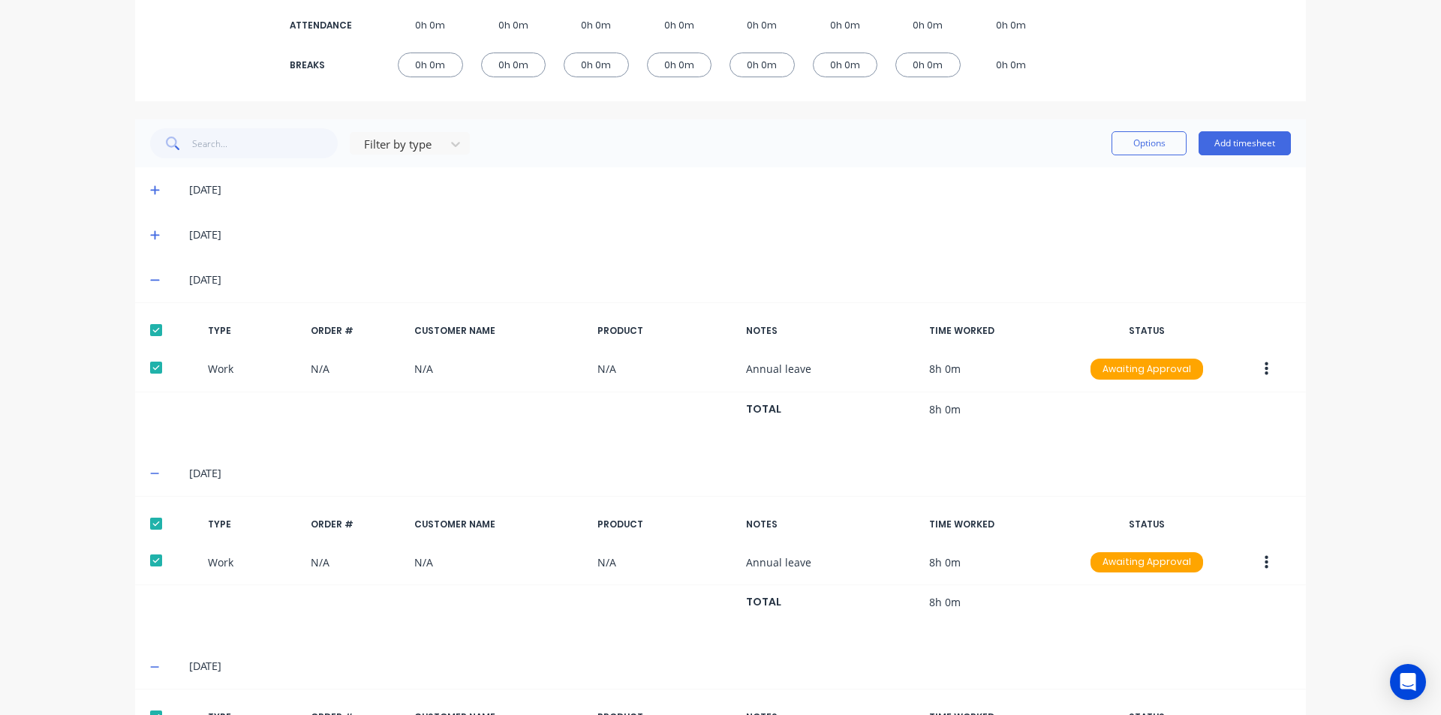
scroll to position [38, 0]
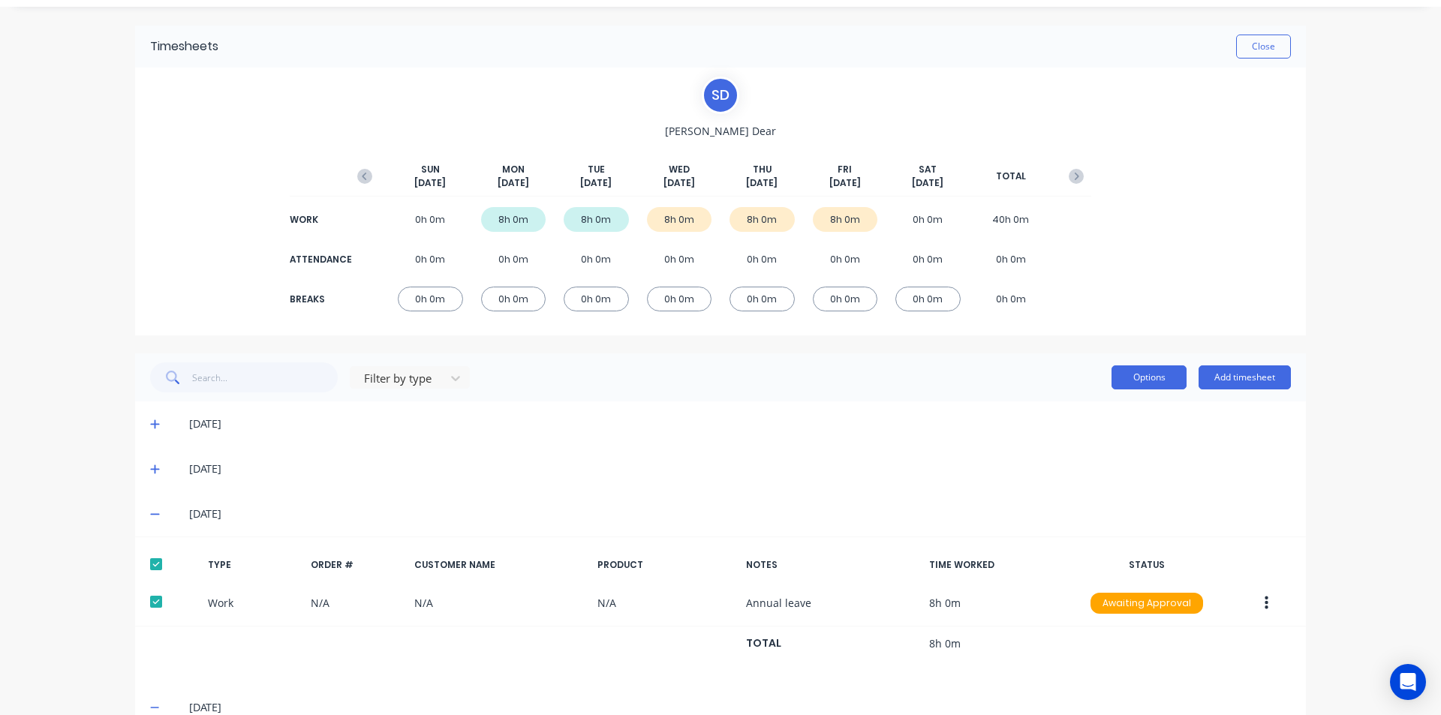
click at [1123, 388] on button "Options" at bounding box center [1149, 378] width 75 height 24
click at [1126, 429] on button "Approve" at bounding box center [1115, 416] width 143 height 30
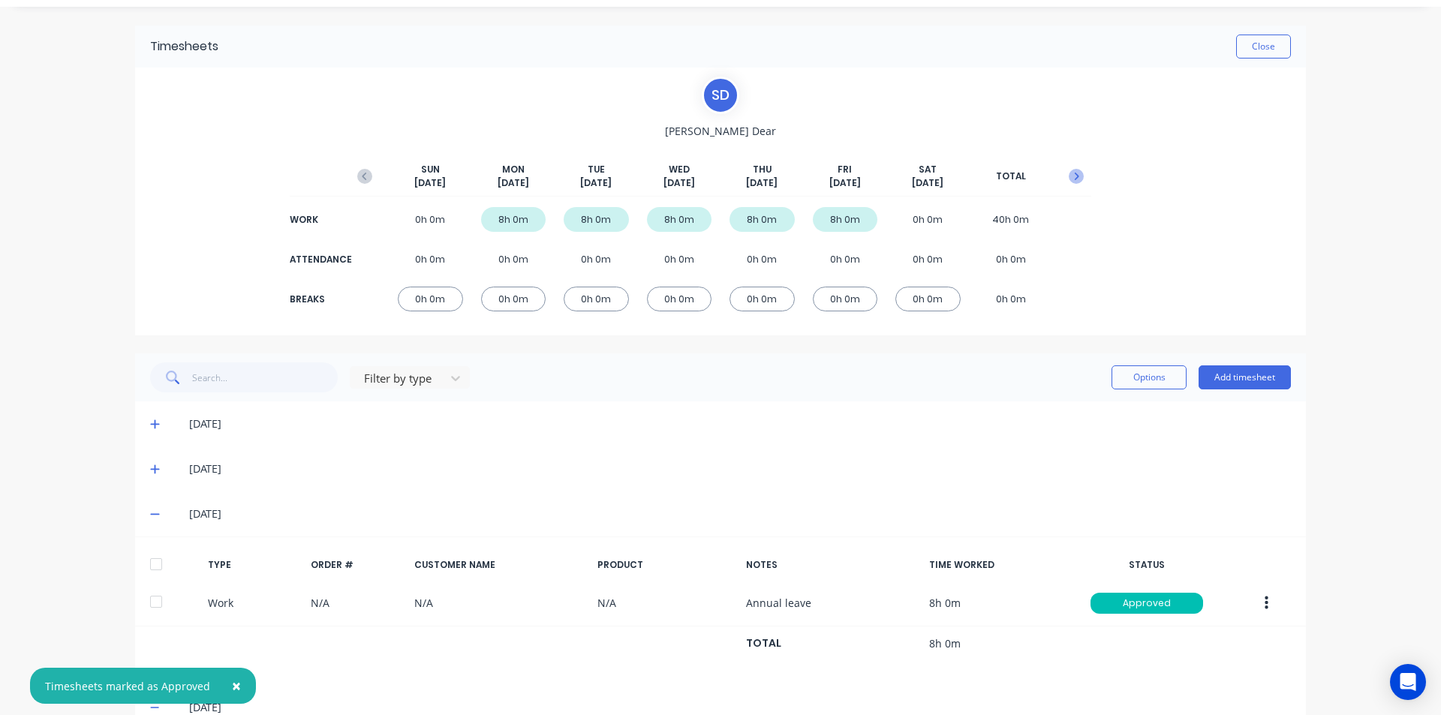
click at [1075, 177] on icon "button" at bounding box center [1077, 177] width 5 height 8
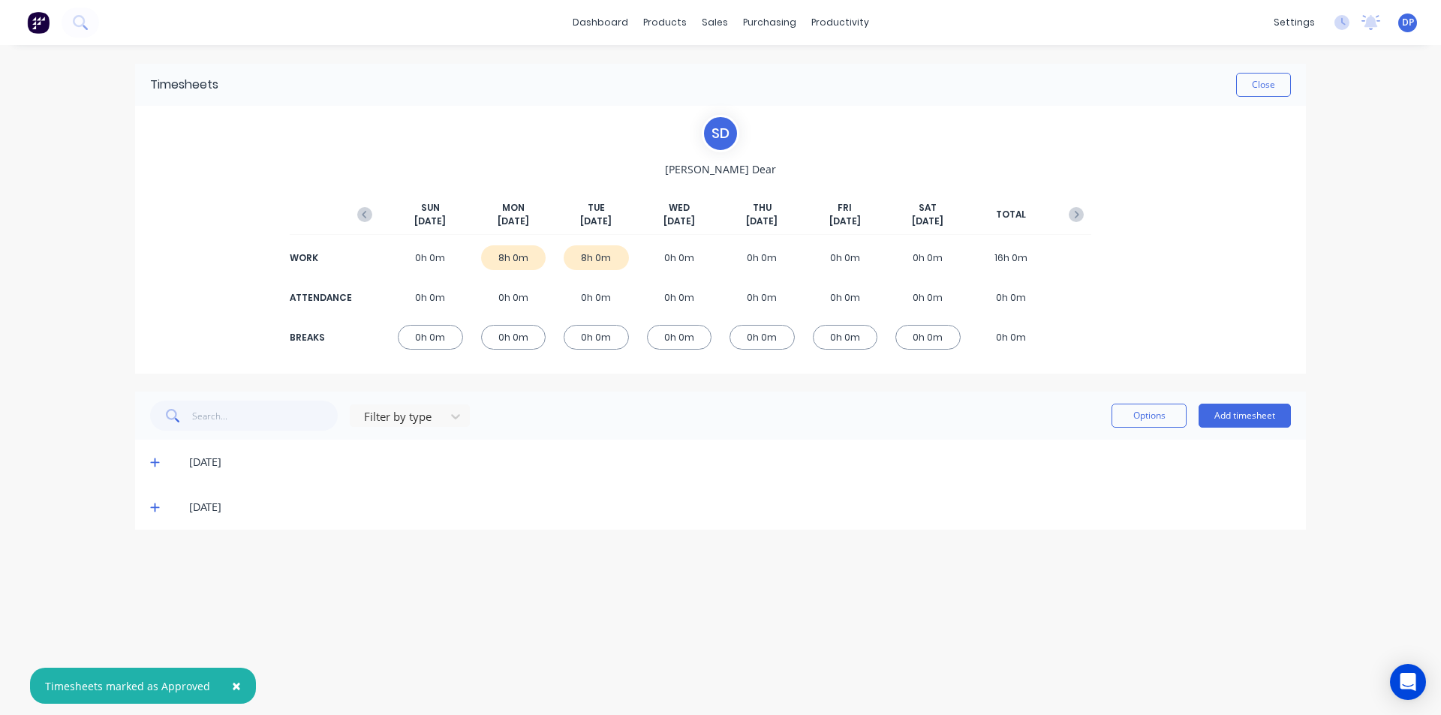
scroll to position [0, 0]
click at [151, 462] on icon at bounding box center [154, 463] width 9 height 9
click at [155, 512] on div at bounding box center [156, 513] width 30 height 30
click at [161, 656] on span at bounding box center [157, 656] width 15 height 15
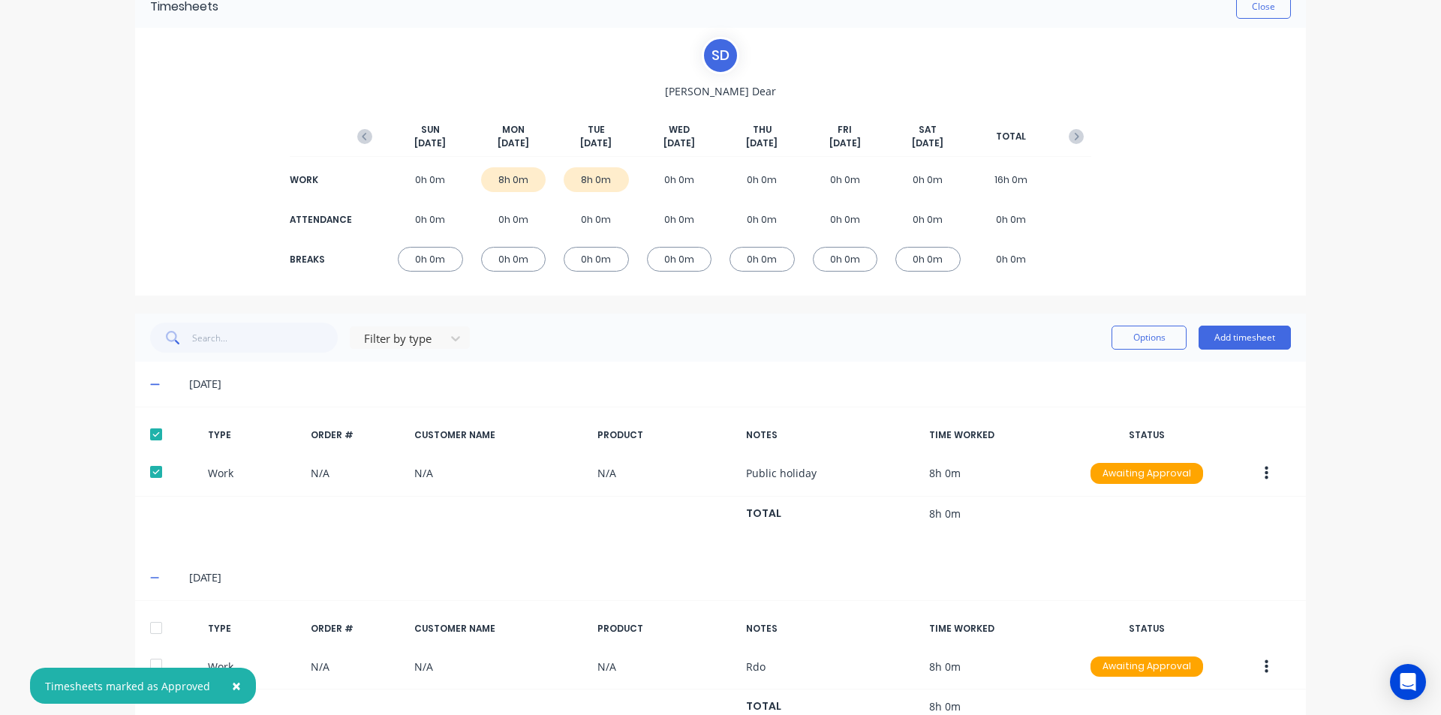
scroll to position [130, 0]
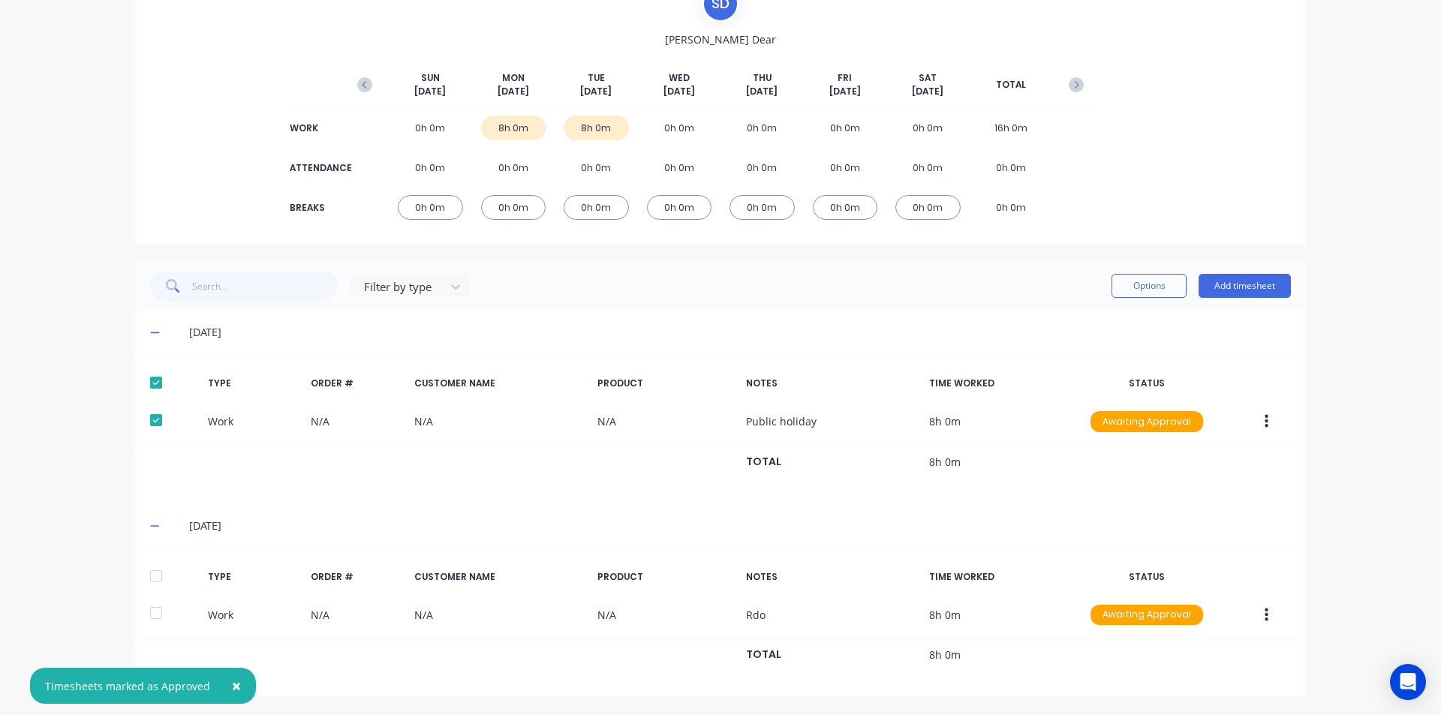
click at [150, 579] on div at bounding box center [156, 576] width 30 height 30
click at [1135, 288] on button "Options" at bounding box center [1149, 286] width 75 height 24
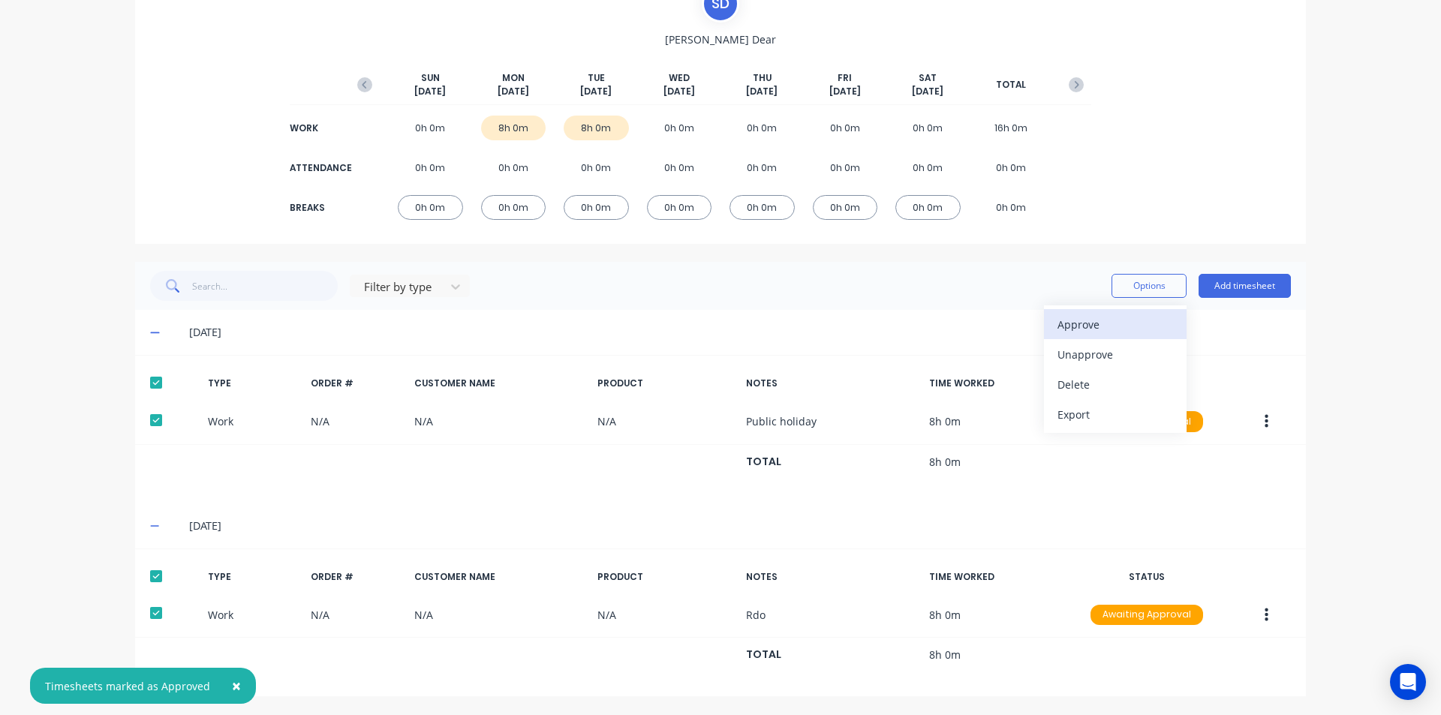
click at [1124, 330] on div "Approve" at bounding box center [1116, 325] width 116 height 22
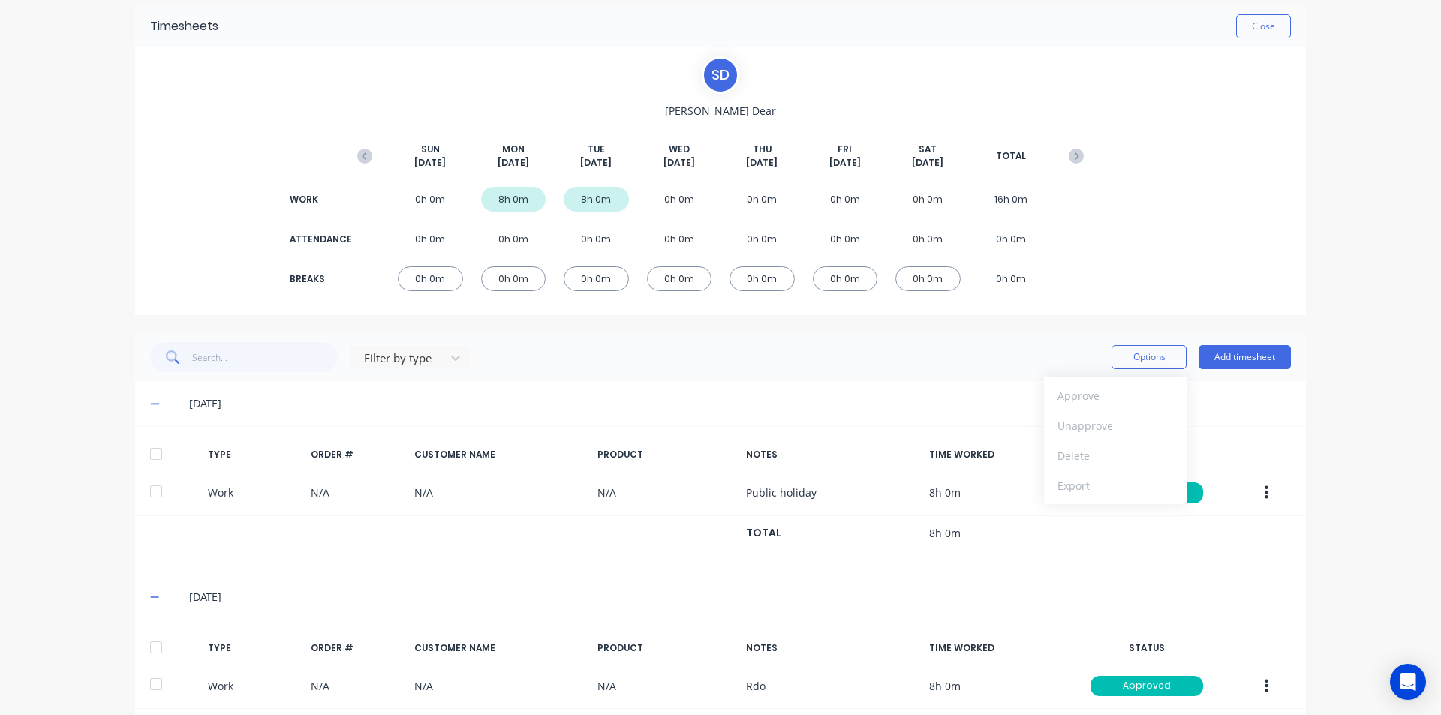
scroll to position [0, 0]
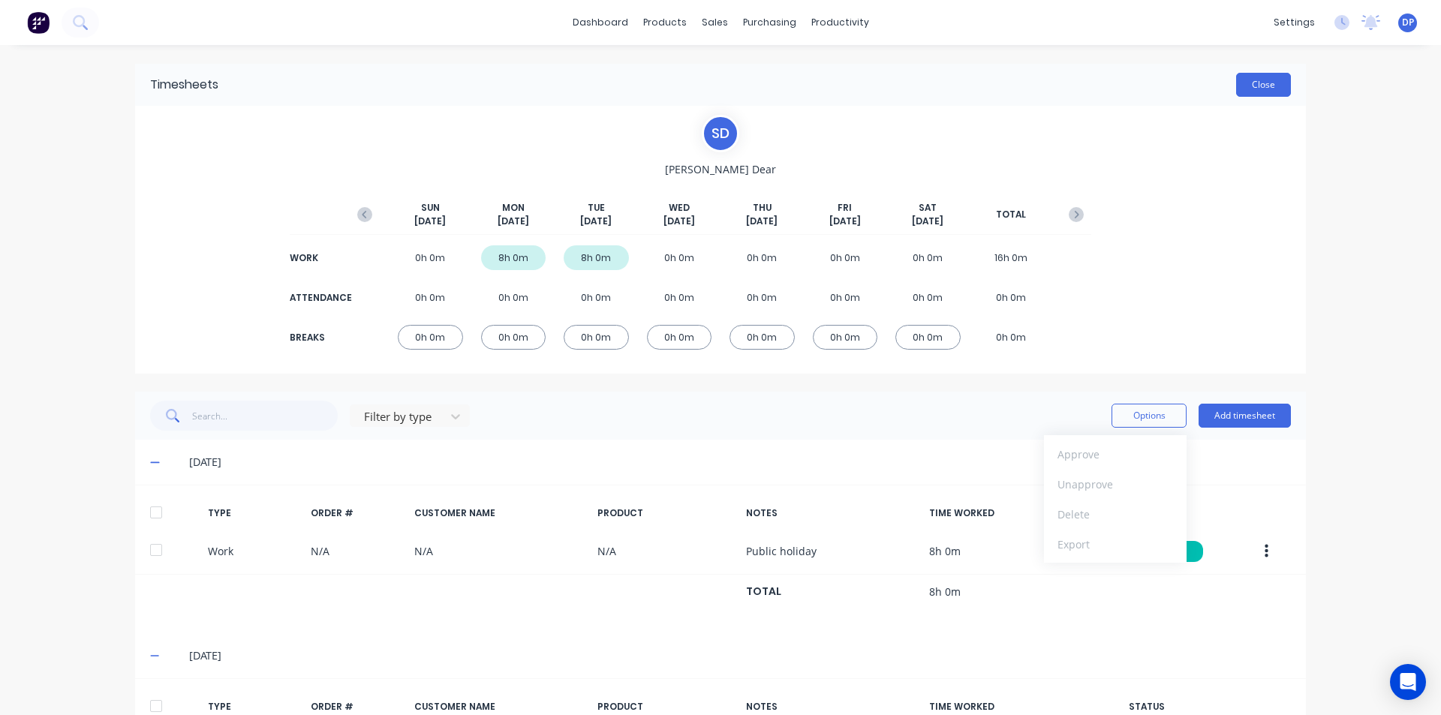
click at [1259, 77] on button "Close" at bounding box center [1263, 85] width 55 height 24
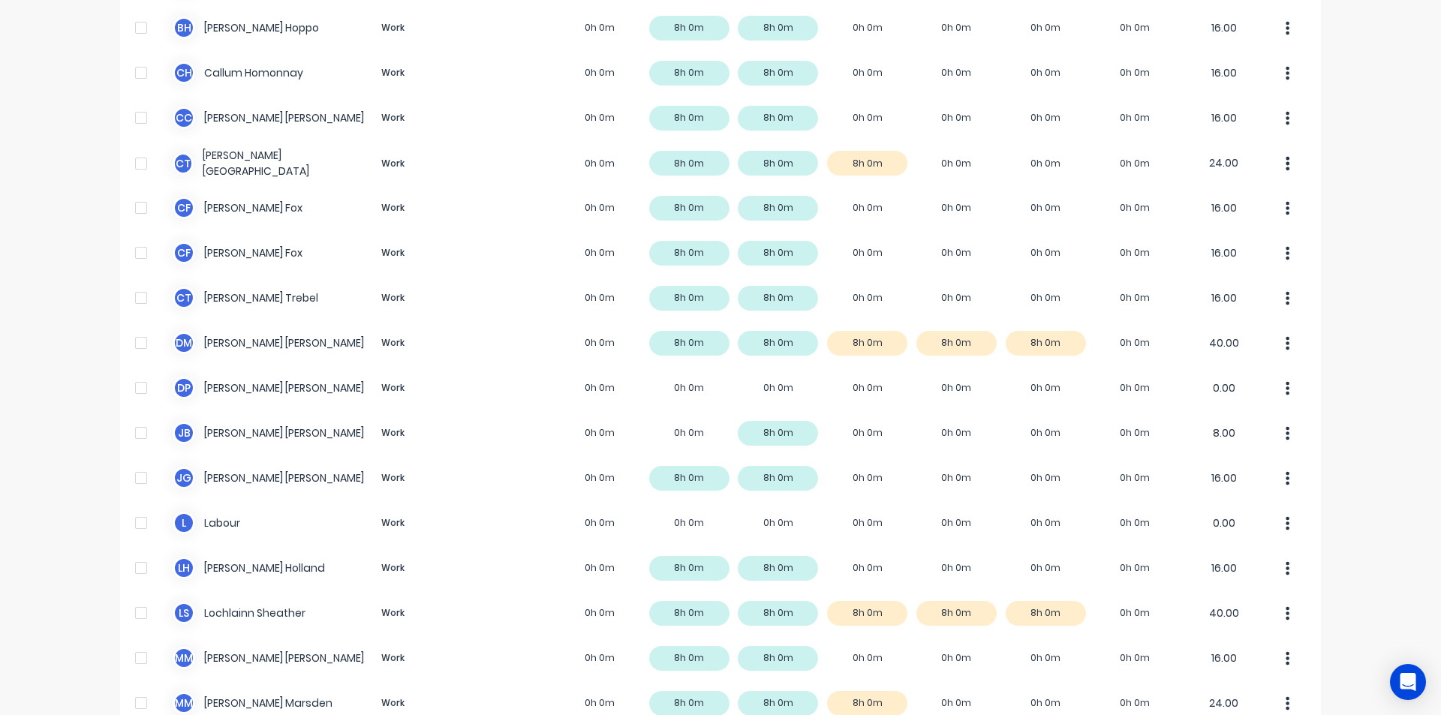
scroll to position [815, 0]
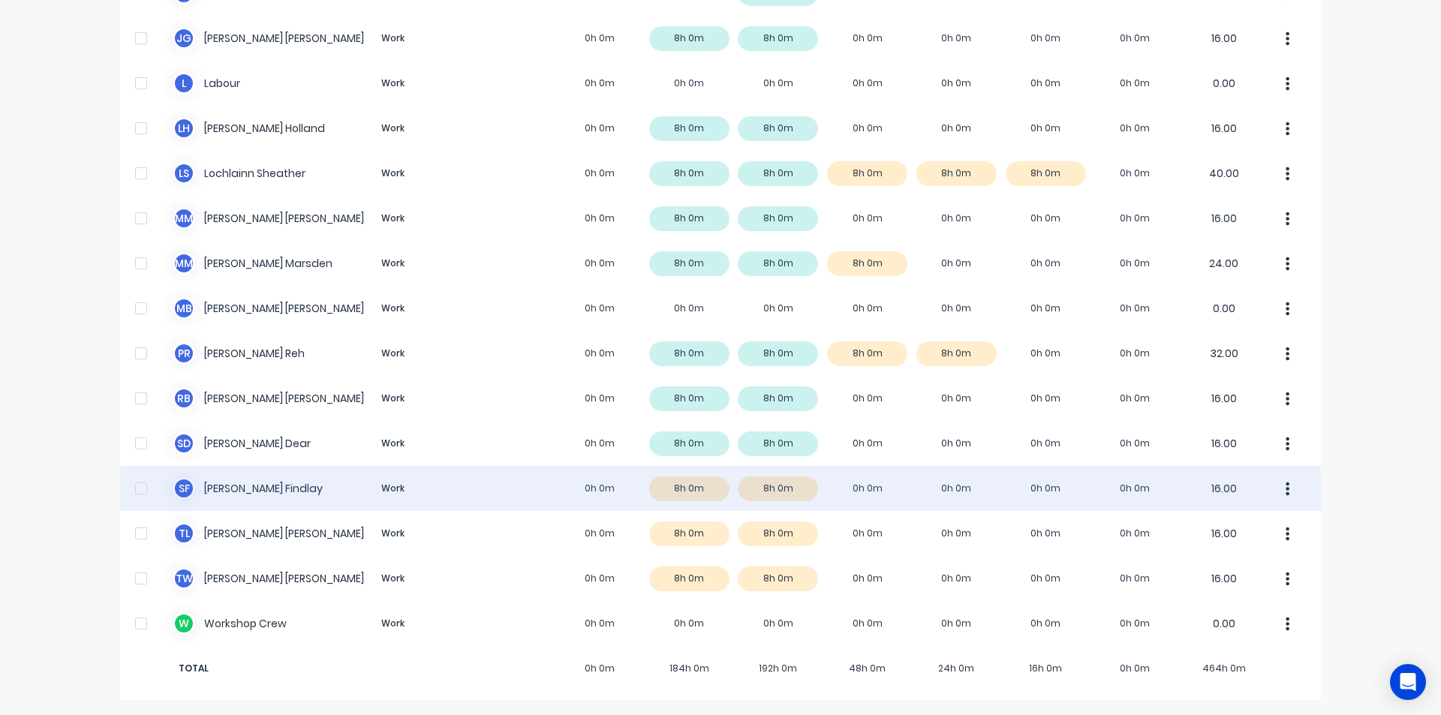
click at [227, 502] on div "S F [PERSON_NAME] Work 0h 0m 8h 0m 8h 0m 0h 0m 0h 0m 0h 0m 0h 0m 16.00" at bounding box center [720, 488] width 1201 height 45
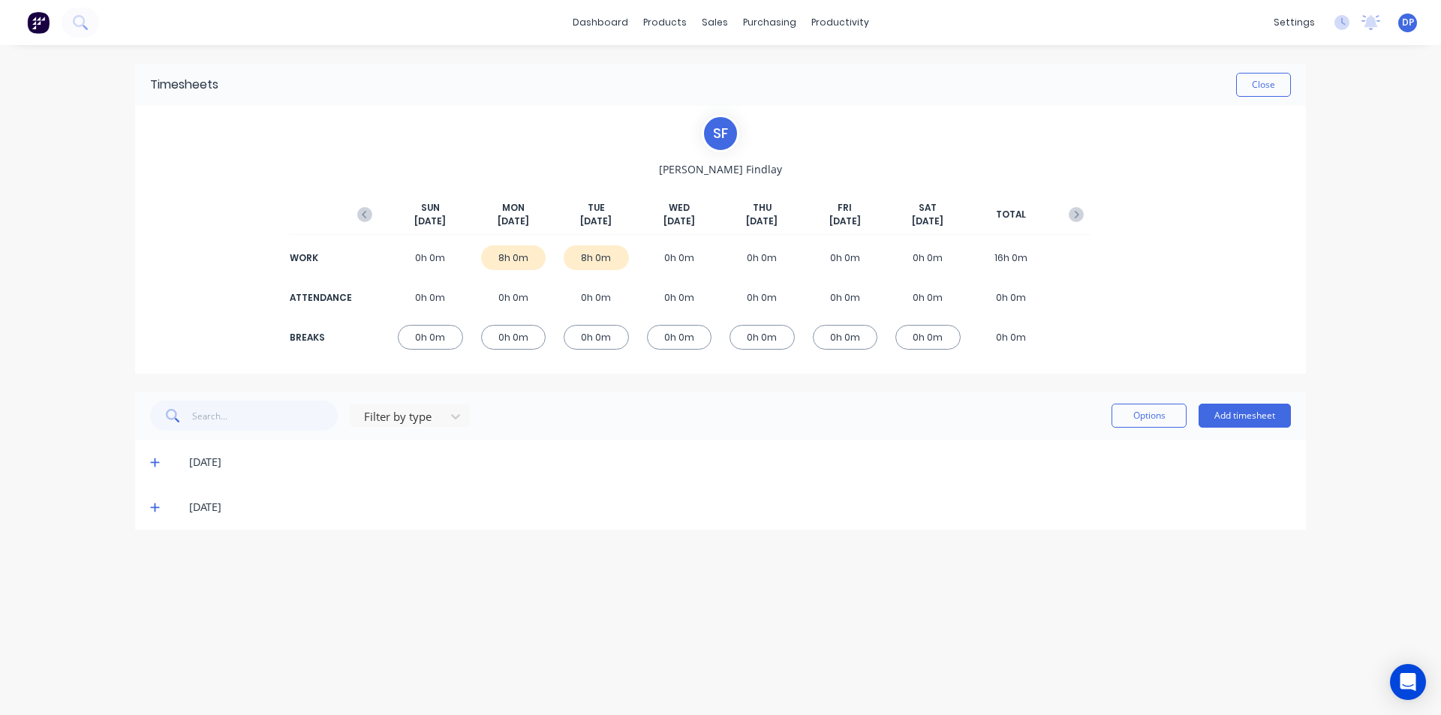
click at [372, 218] on icon "button" at bounding box center [364, 214] width 15 height 15
click at [154, 552] on icon at bounding box center [155, 552] width 10 height 11
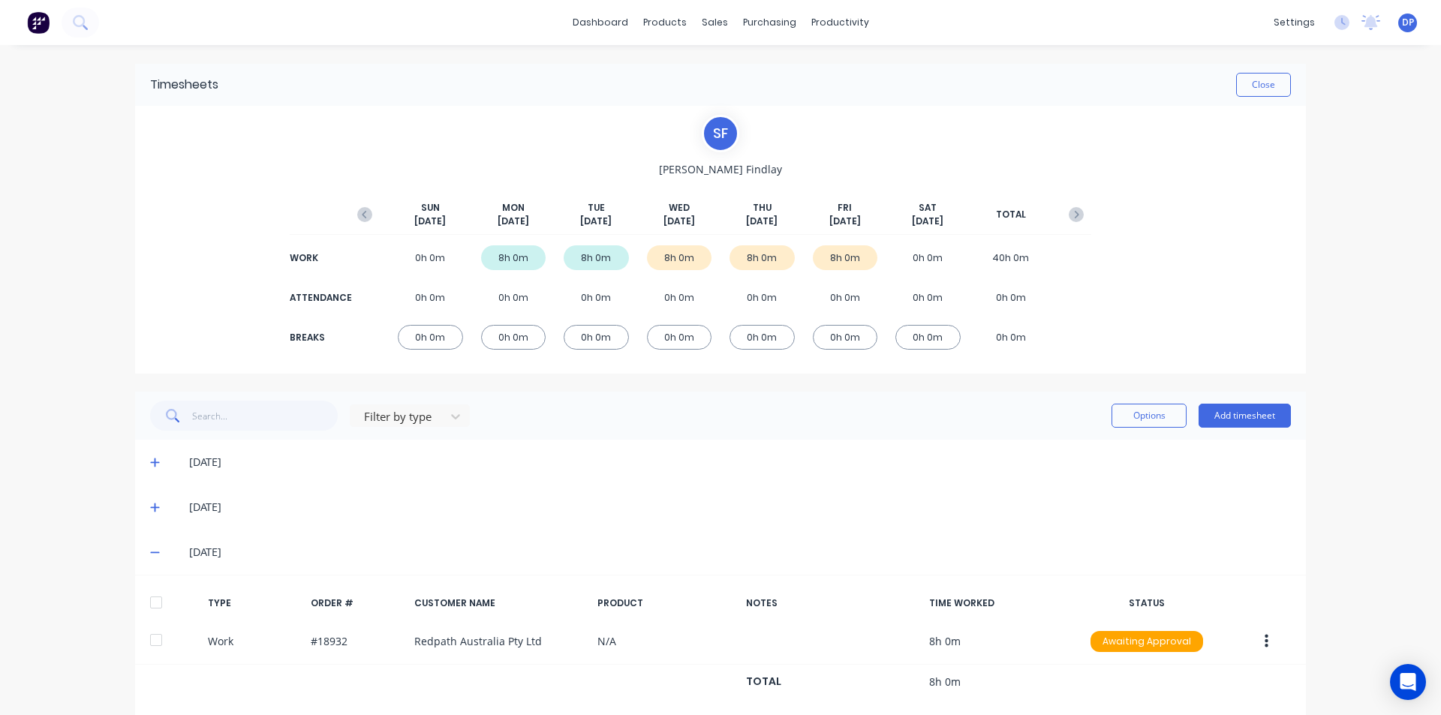
scroll to position [117, 0]
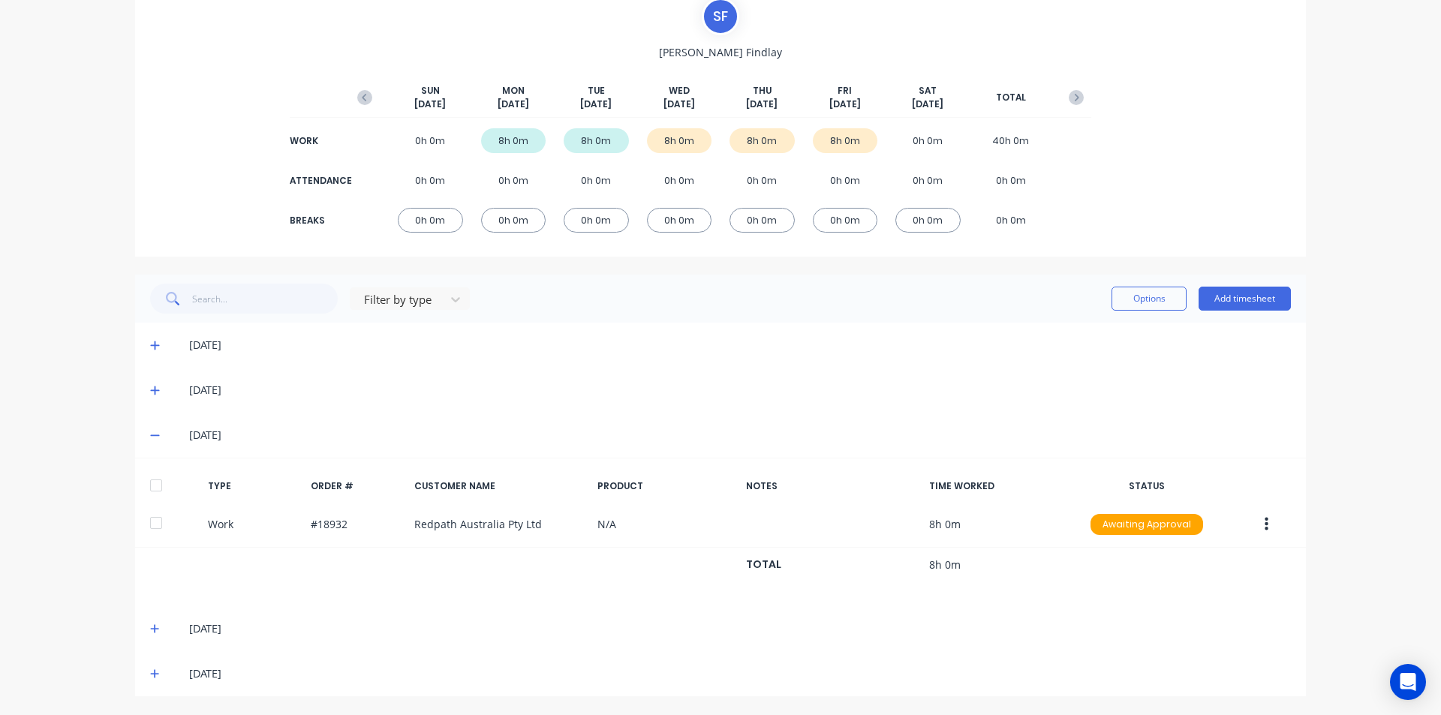
click at [156, 485] on div at bounding box center [156, 486] width 30 height 30
click at [150, 625] on icon at bounding box center [155, 629] width 10 height 11
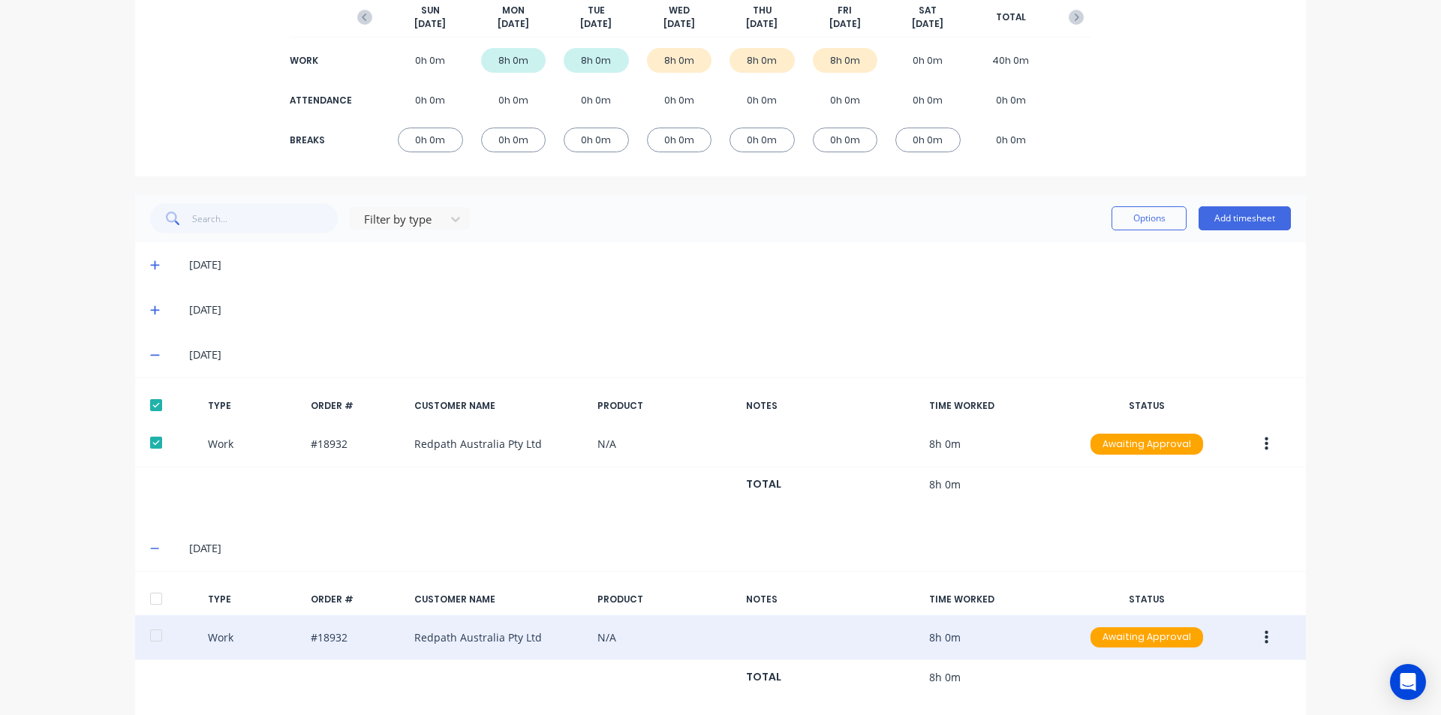
scroll to position [265, 0]
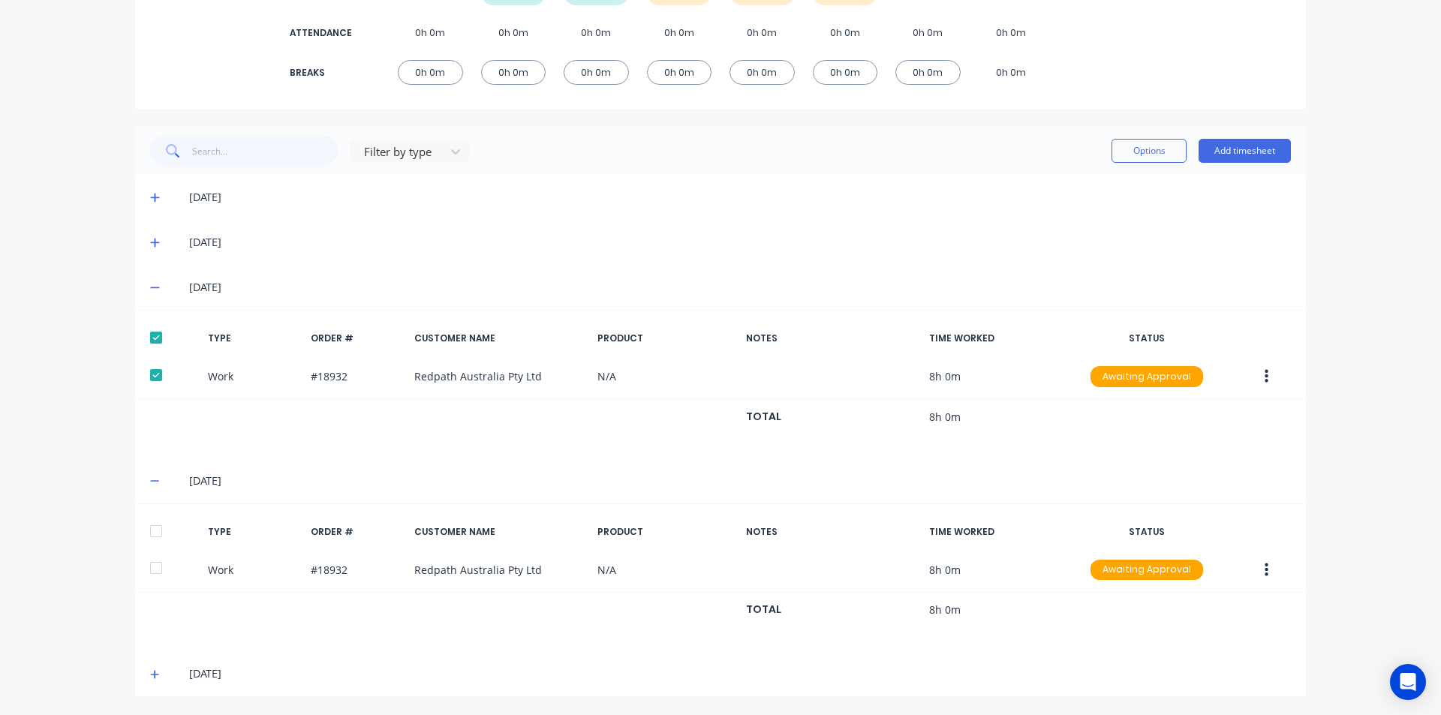
click at [158, 534] on div at bounding box center [156, 531] width 30 height 30
click at [151, 671] on icon at bounding box center [155, 675] width 10 height 11
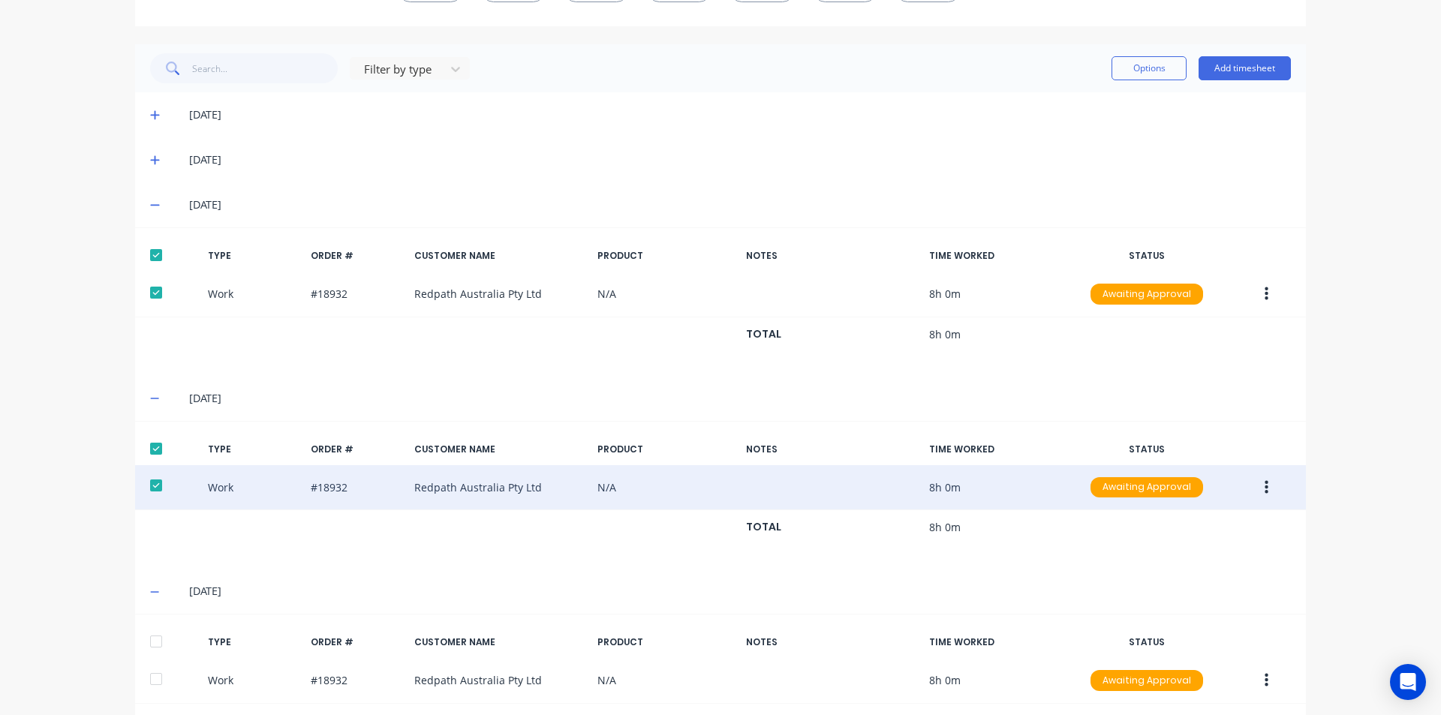
scroll to position [414, 0]
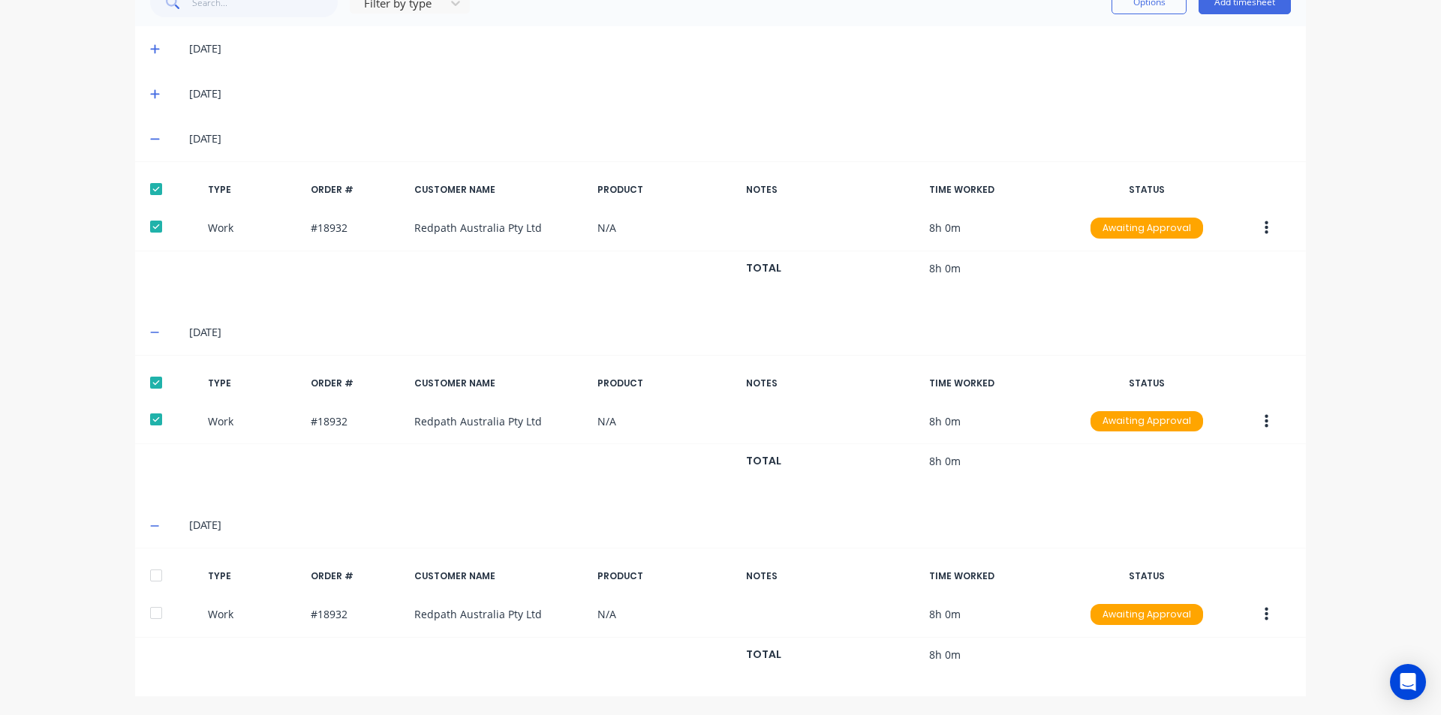
click at [161, 570] on div at bounding box center [156, 576] width 30 height 30
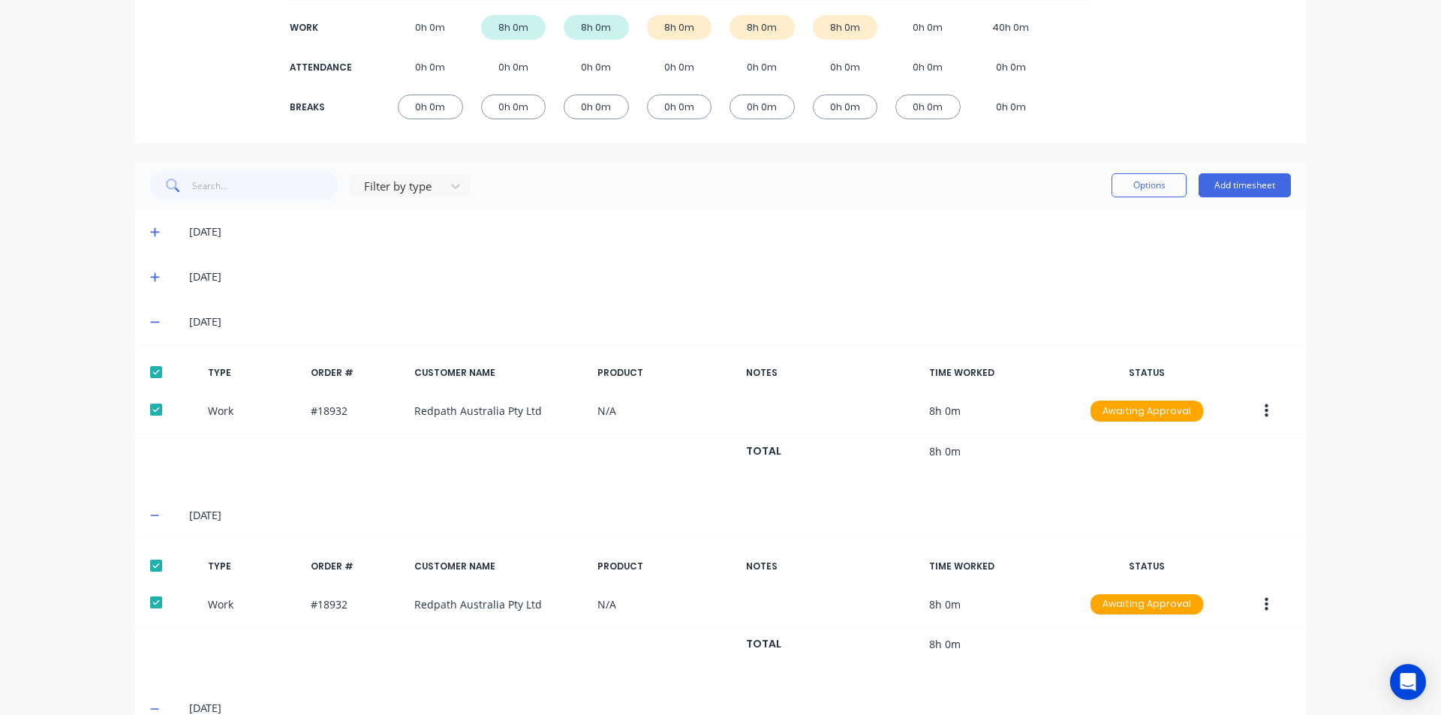
scroll to position [188, 0]
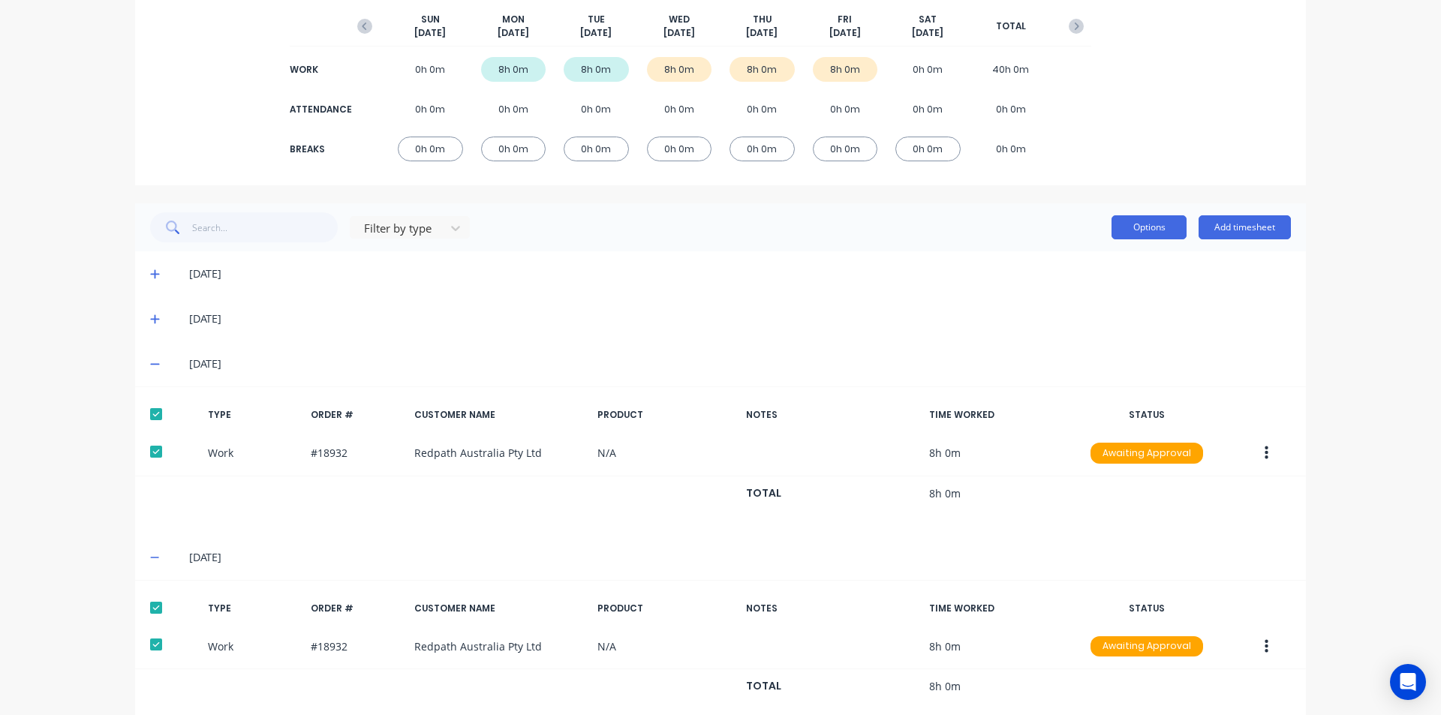
click at [1133, 221] on button "Options" at bounding box center [1149, 227] width 75 height 24
click at [1103, 260] on div "Approve" at bounding box center [1116, 266] width 116 height 22
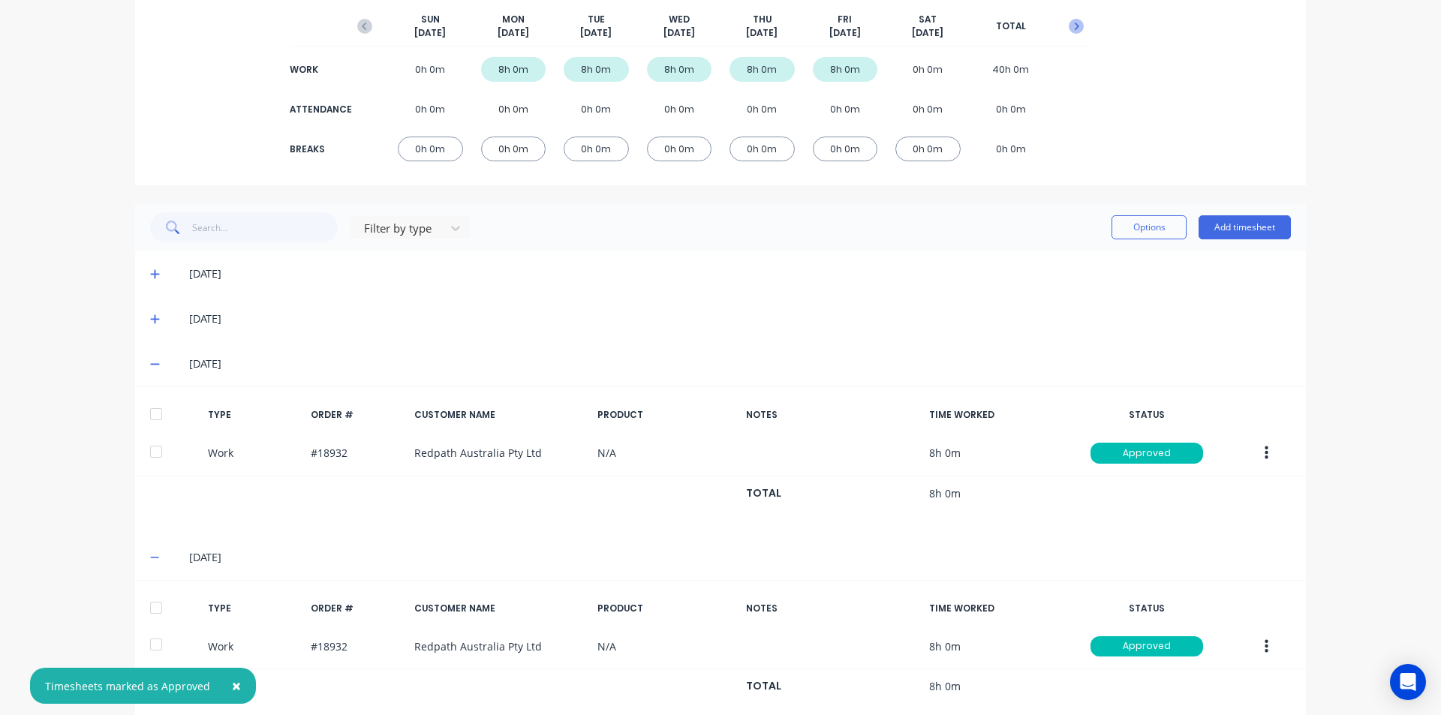
click at [1074, 28] on icon "button" at bounding box center [1076, 26] width 15 height 15
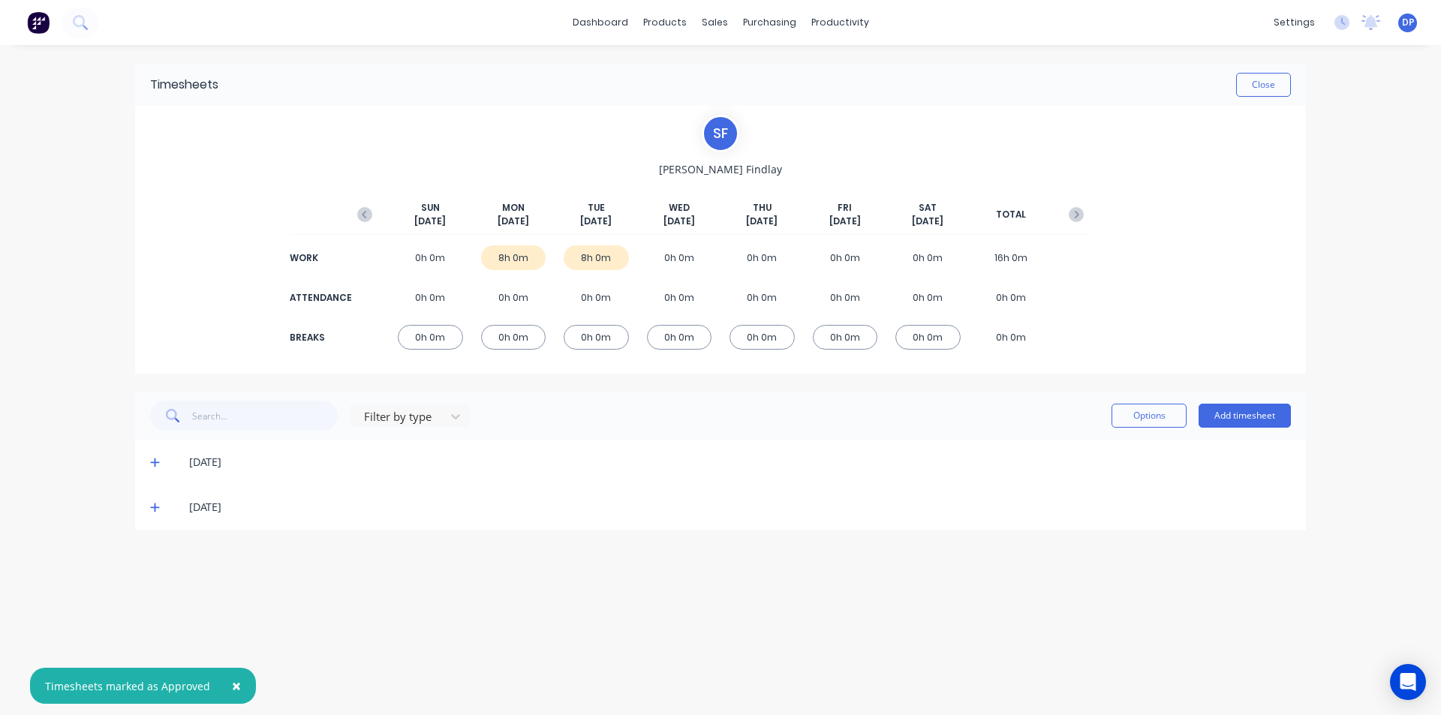
click at [149, 458] on div "[DATE]" at bounding box center [720, 462] width 1171 height 45
click at [155, 459] on icon at bounding box center [154, 463] width 9 height 9
click at [156, 504] on div at bounding box center [156, 513] width 30 height 30
click at [156, 655] on icon at bounding box center [155, 656] width 10 height 11
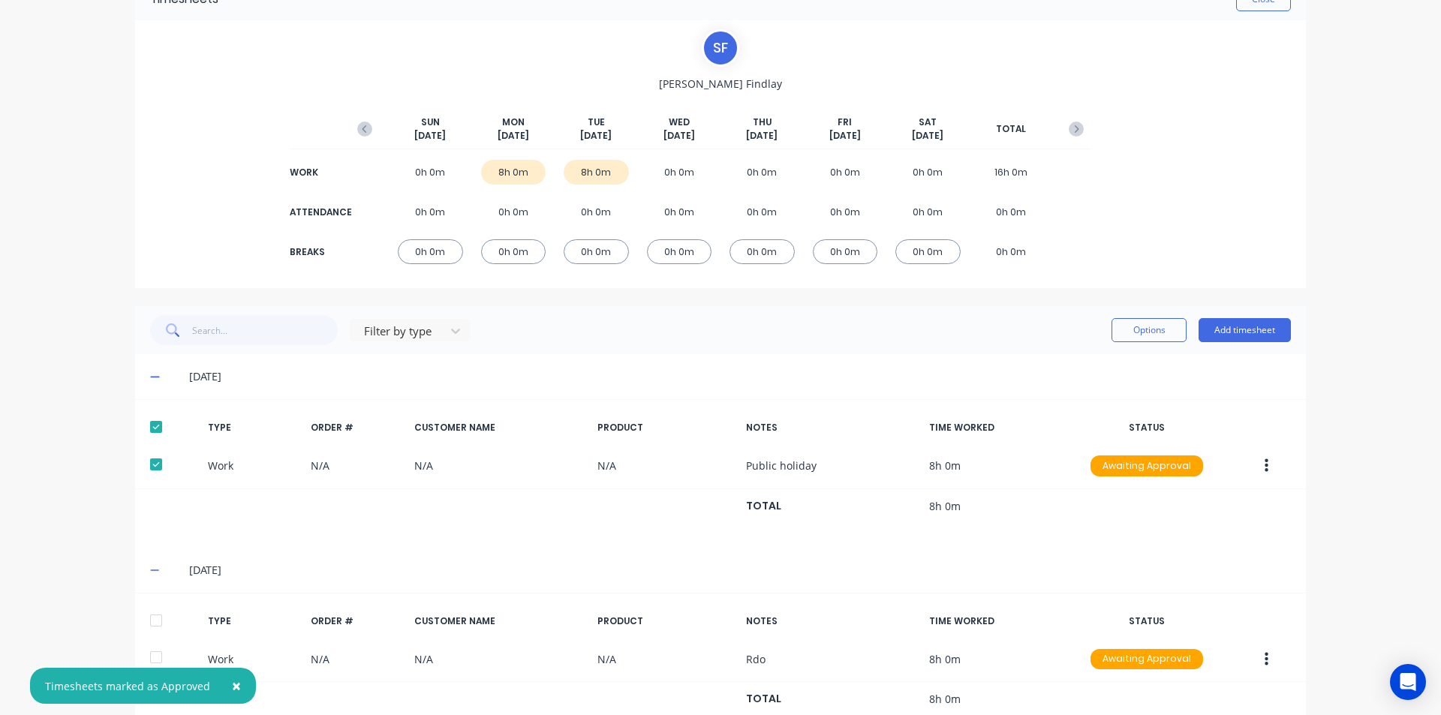
scroll to position [130, 0]
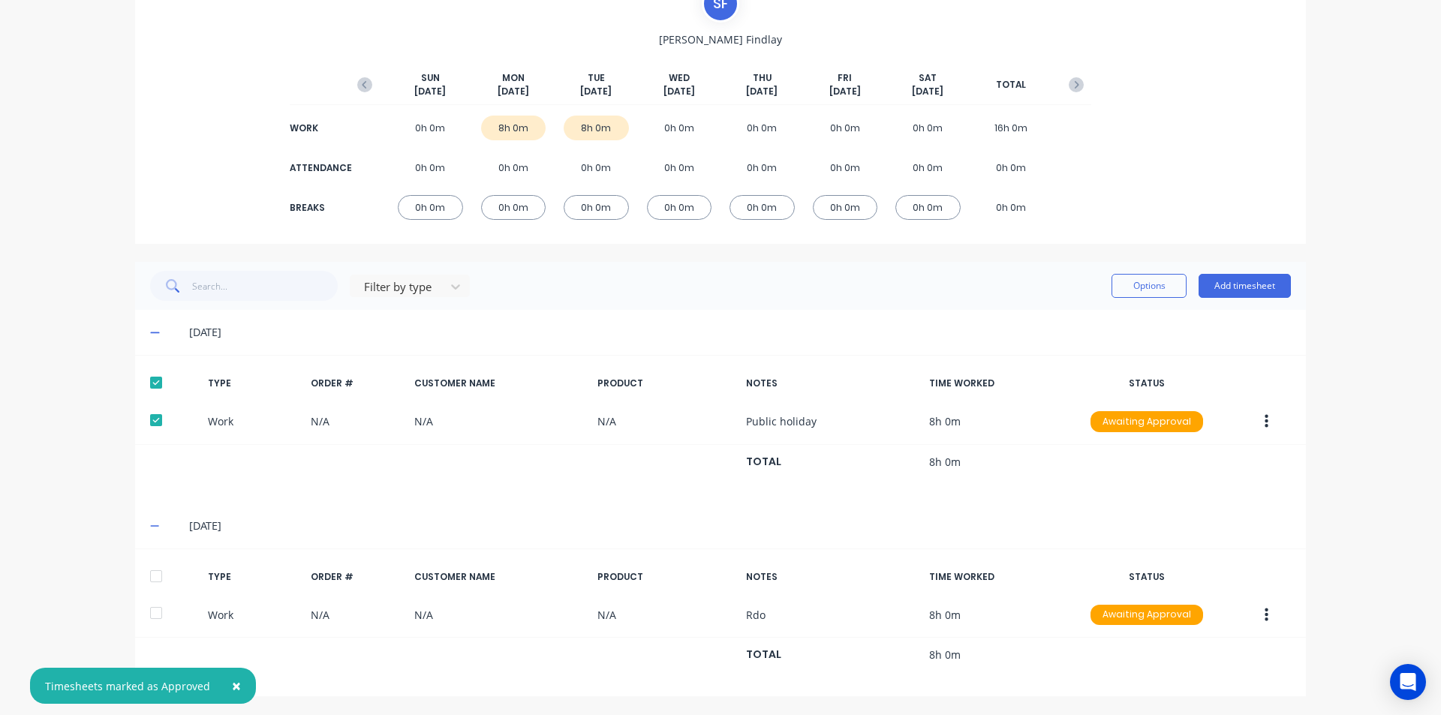
click at [157, 567] on div at bounding box center [156, 576] width 30 height 30
click at [1151, 289] on button "Options" at bounding box center [1149, 286] width 75 height 24
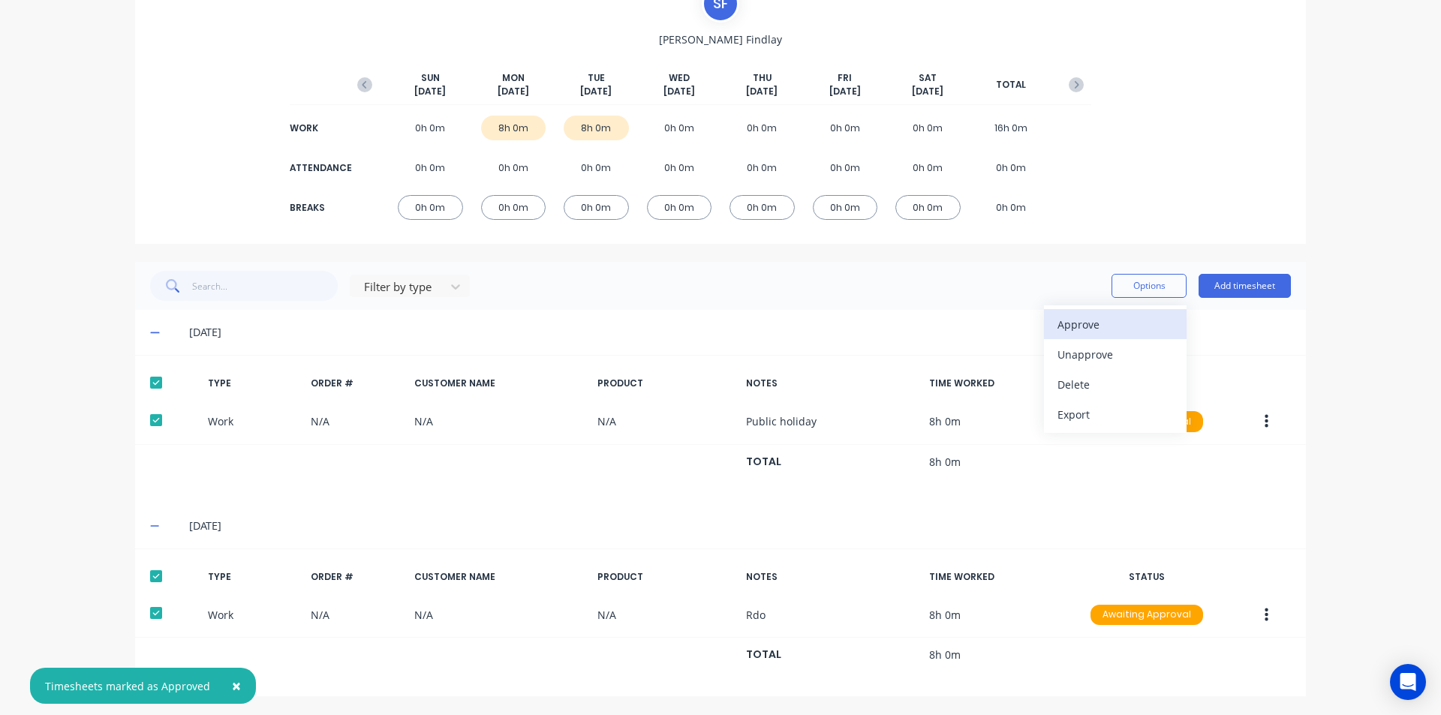
click at [1115, 333] on div "Approve" at bounding box center [1116, 325] width 116 height 22
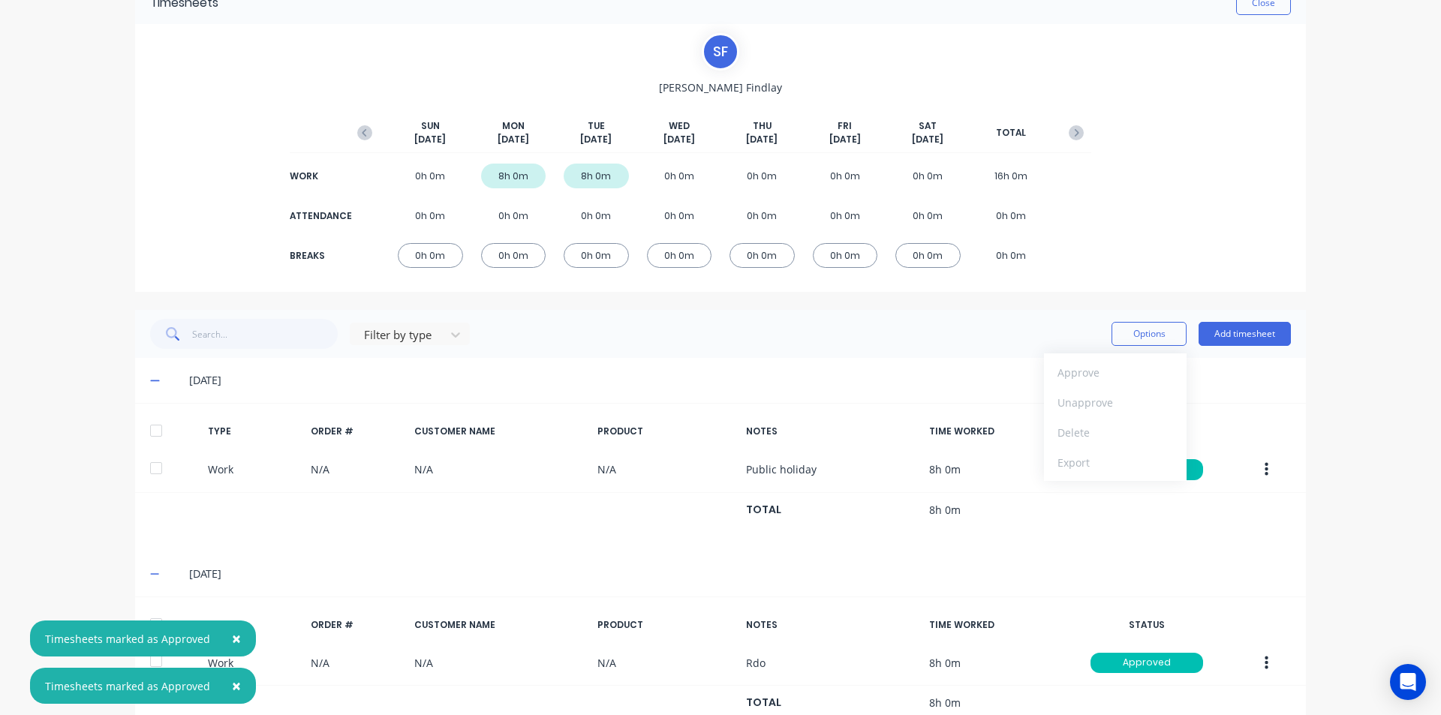
scroll to position [0, 0]
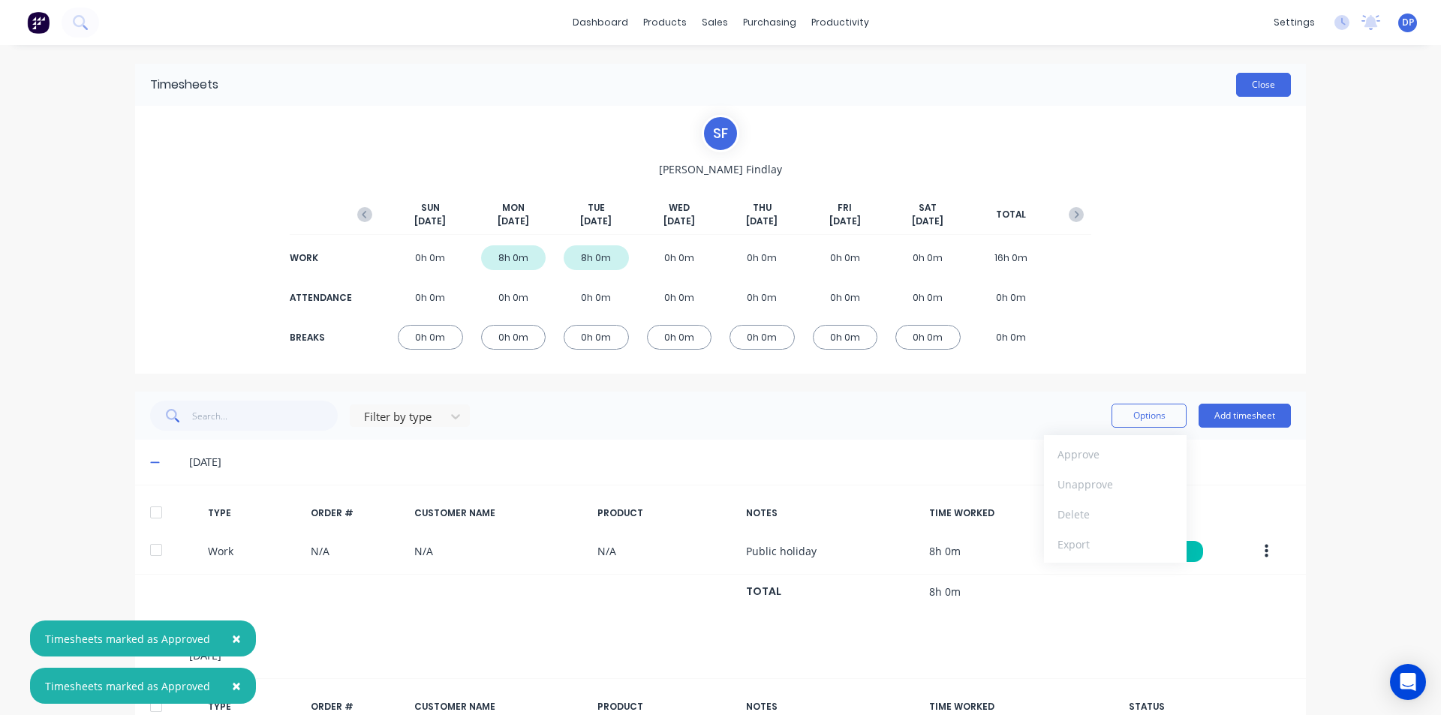
click at [1267, 91] on button "Close" at bounding box center [1263, 85] width 55 height 24
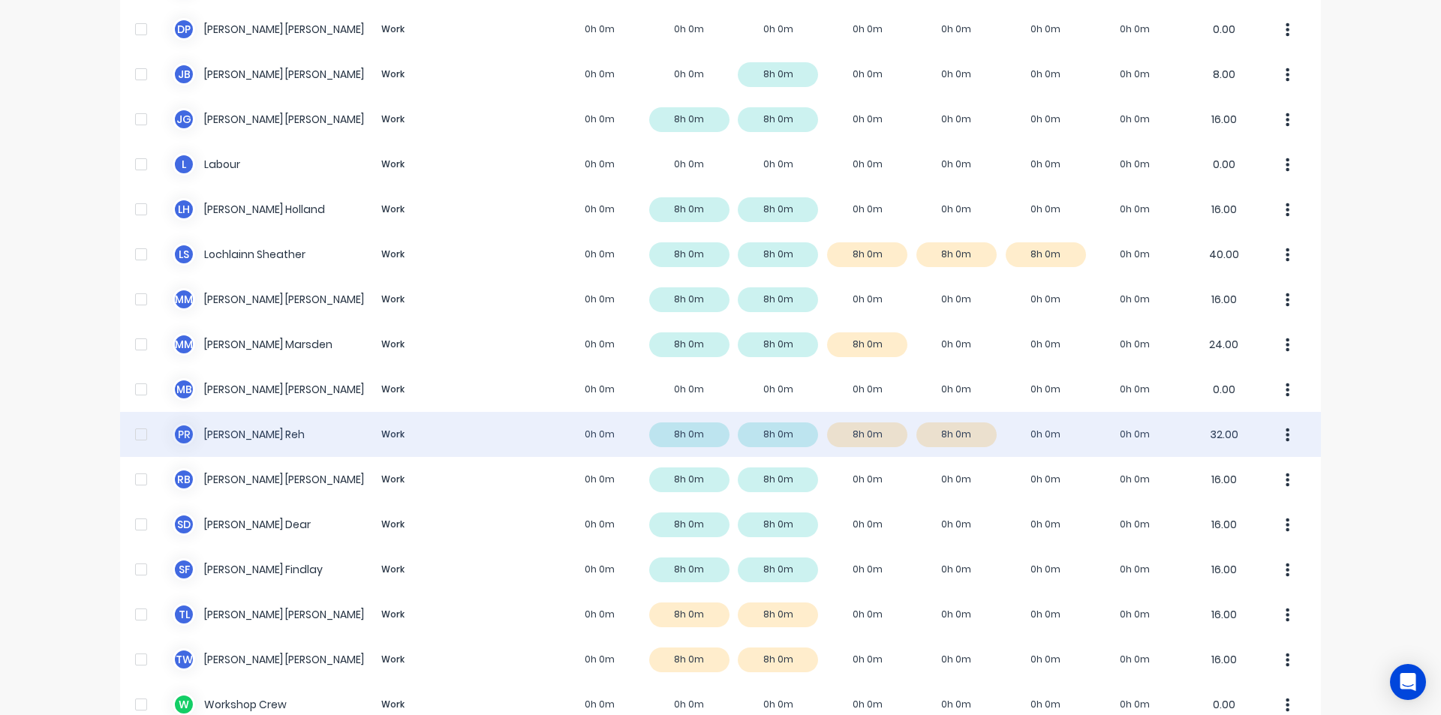
scroll to position [815, 0]
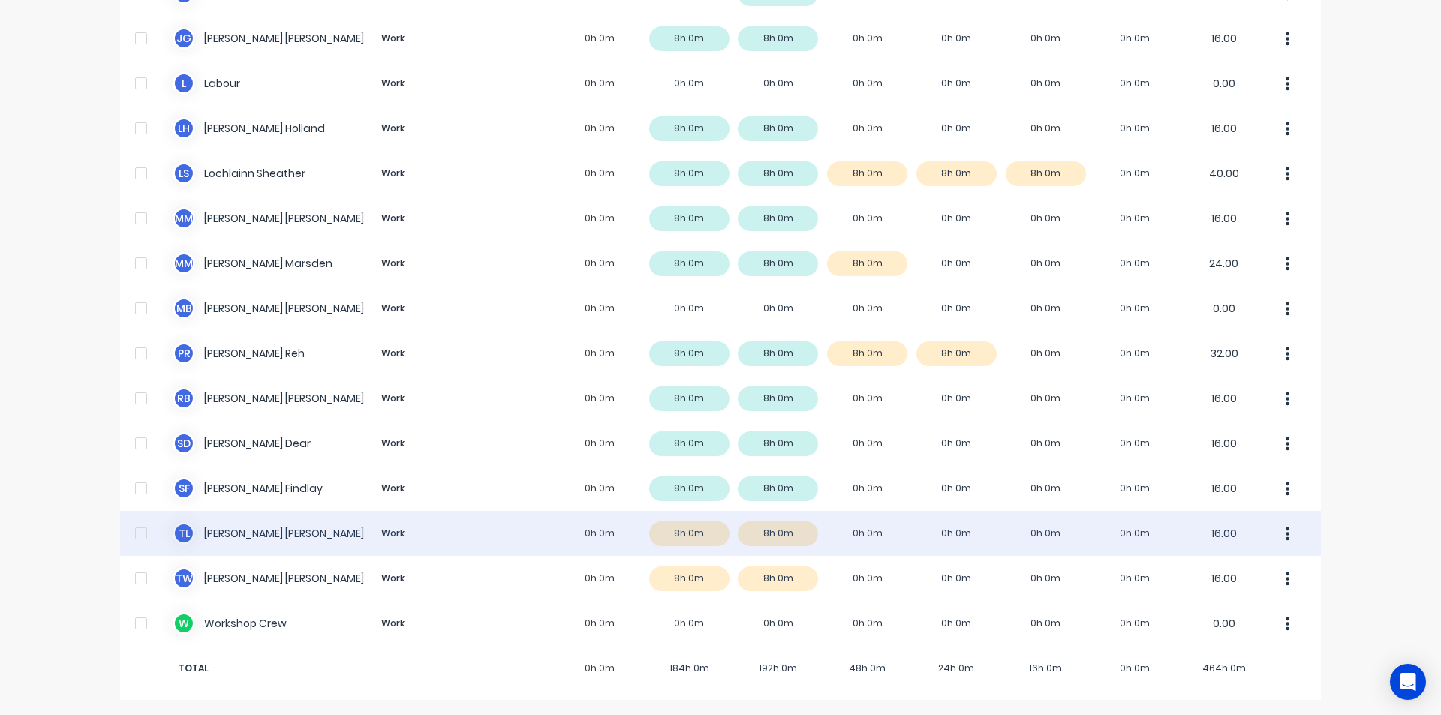
click at [245, 536] on div "T L [PERSON_NAME] Work 0h 0m 8h 0m 8h 0m 0h 0m 0h 0m 0h 0m 0h 0m 16.00" at bounding box center [720, 533] width 1201 height 45
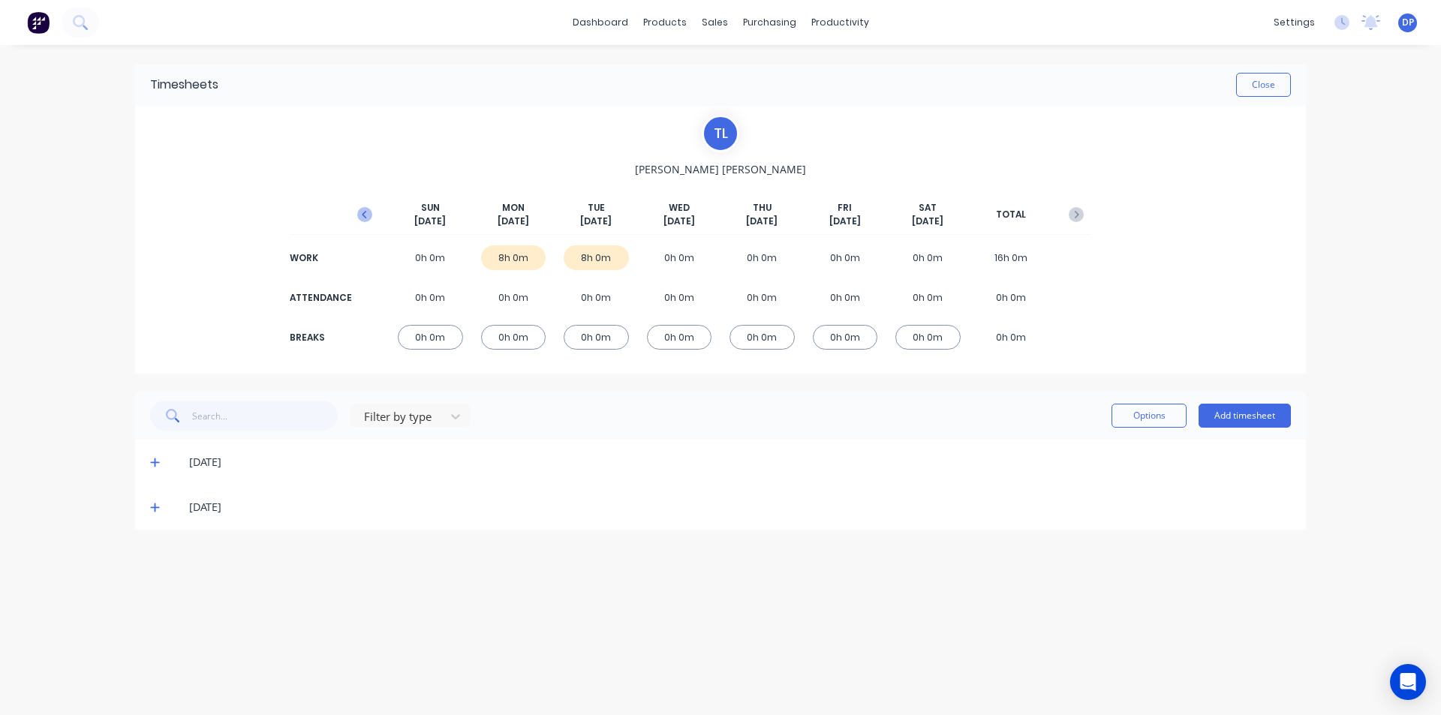
click at [369, 213] on icon "button" at bounding box center [364, 214] width 15 height 15
click at [155, 555] on icon at bounding box center [154, 553] width 9 height 9
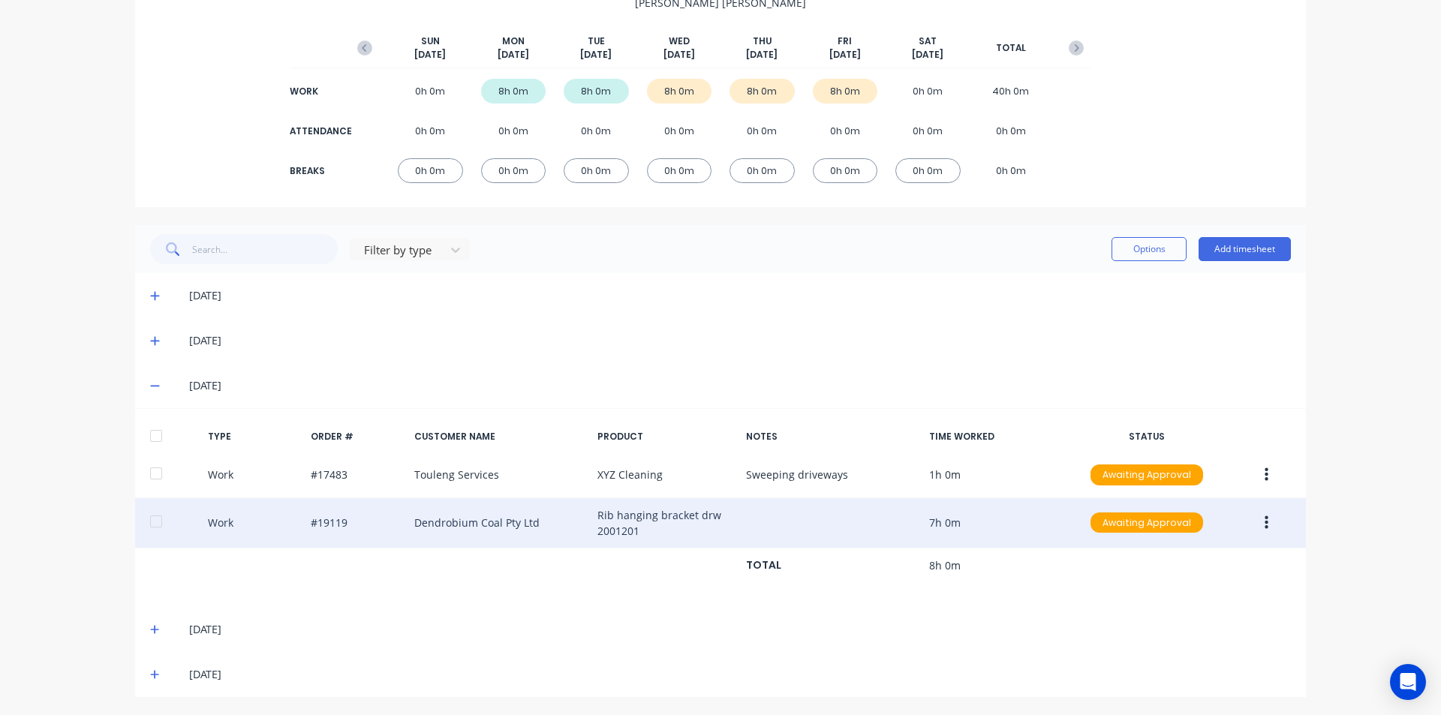
scroll to position [167, 0]
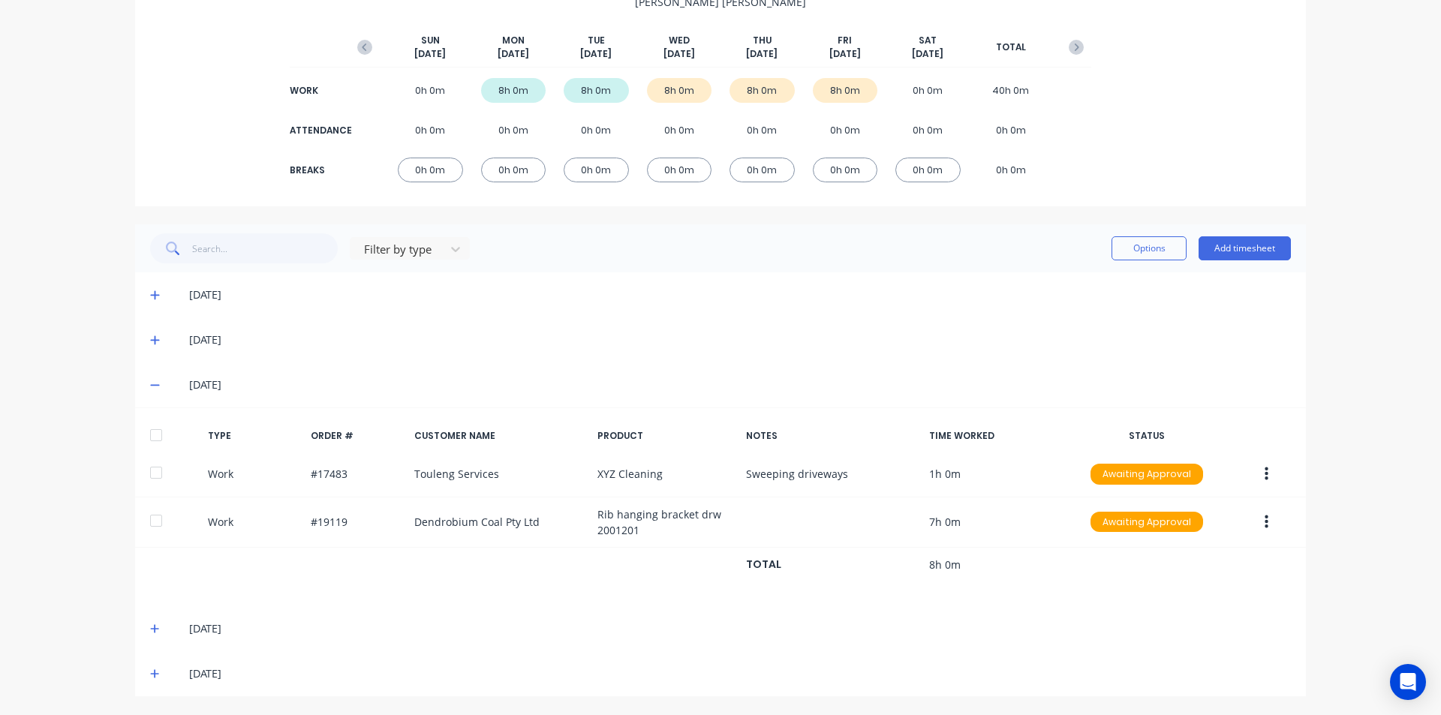
click at [150, 438] on div at bounding box center [156, 435] width 30 height 30
click at [150, 625] on icon at bounding box center [155, 629] width 10 height 11
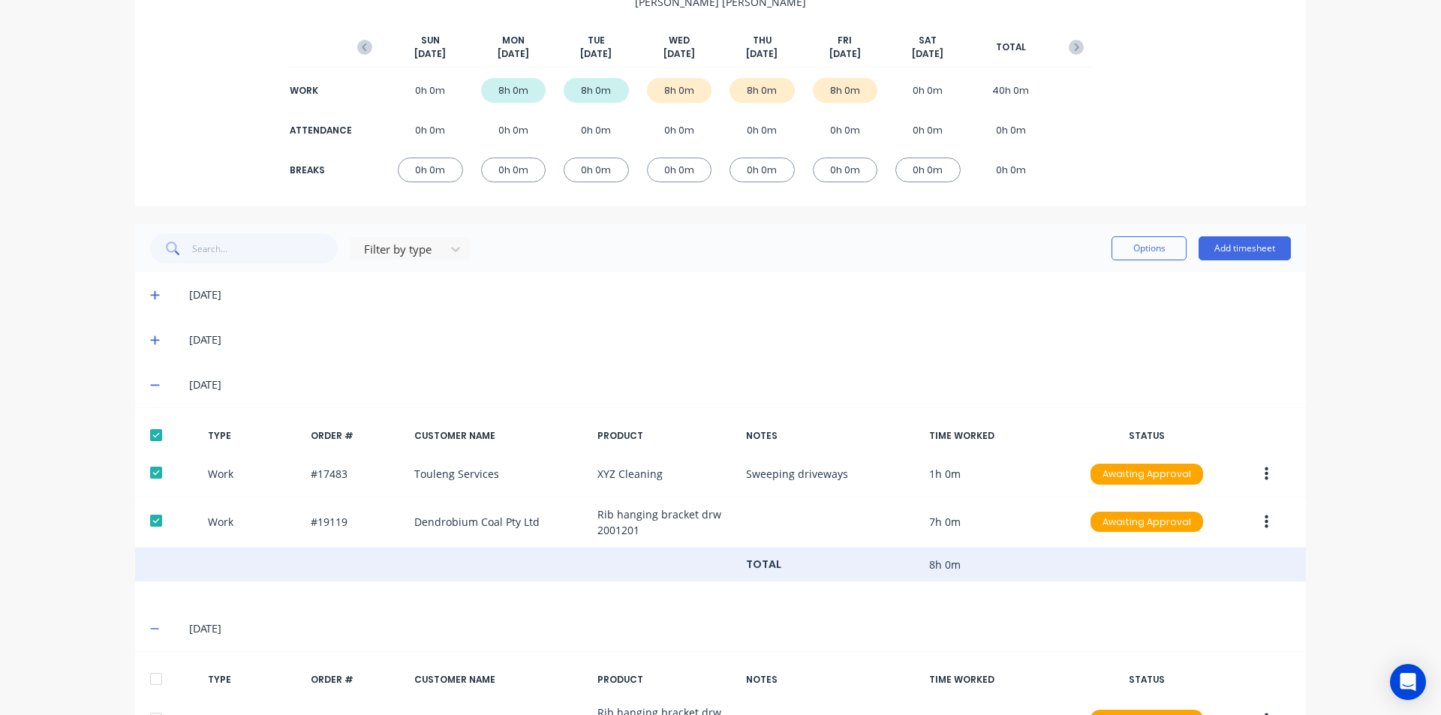
scroll to position [366, 0]
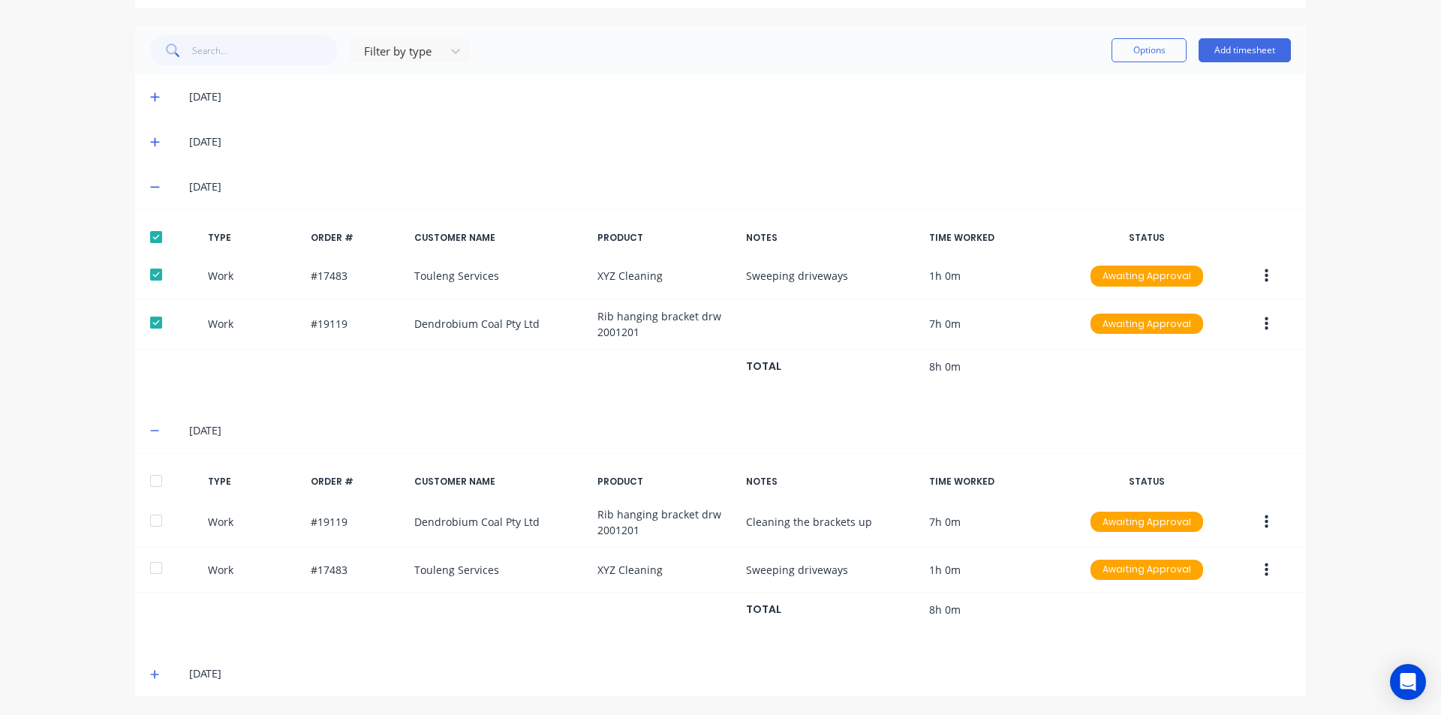
click at [155, 479] on div at bounding box center [156, 481] width 30 height 30
click at [151, 670] on icon at bounding box center [155, 675] width 10 height 11
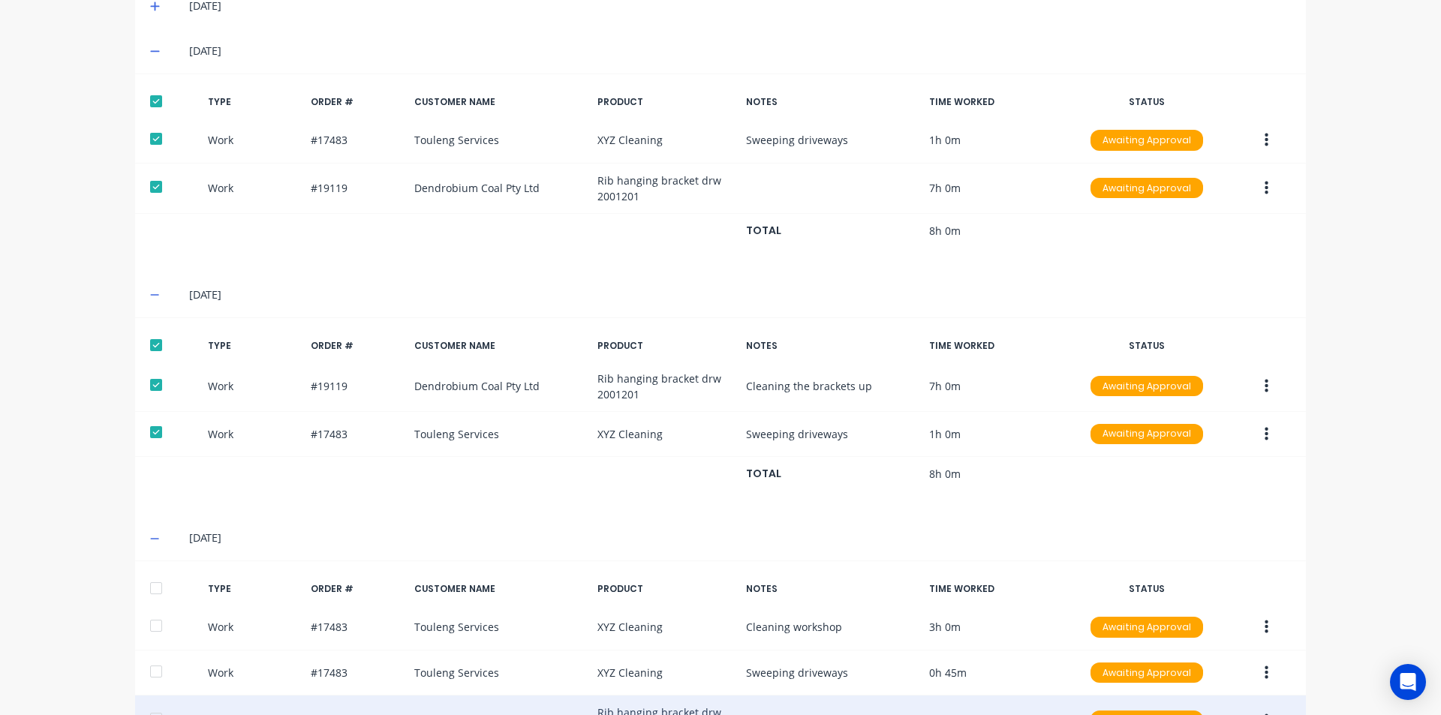
scroll to position [610, 0]
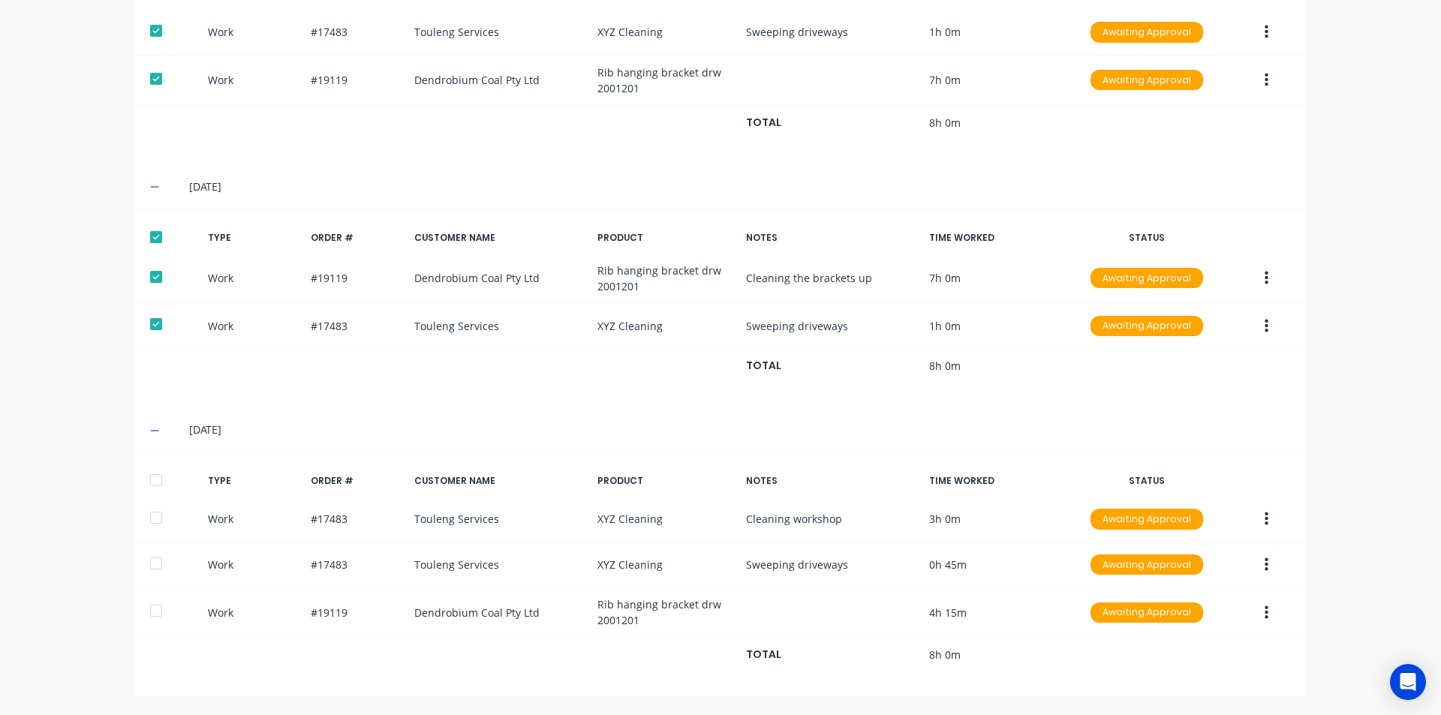
click at [160, 475] on div at bounding box center [156, 480] width 30 height 30
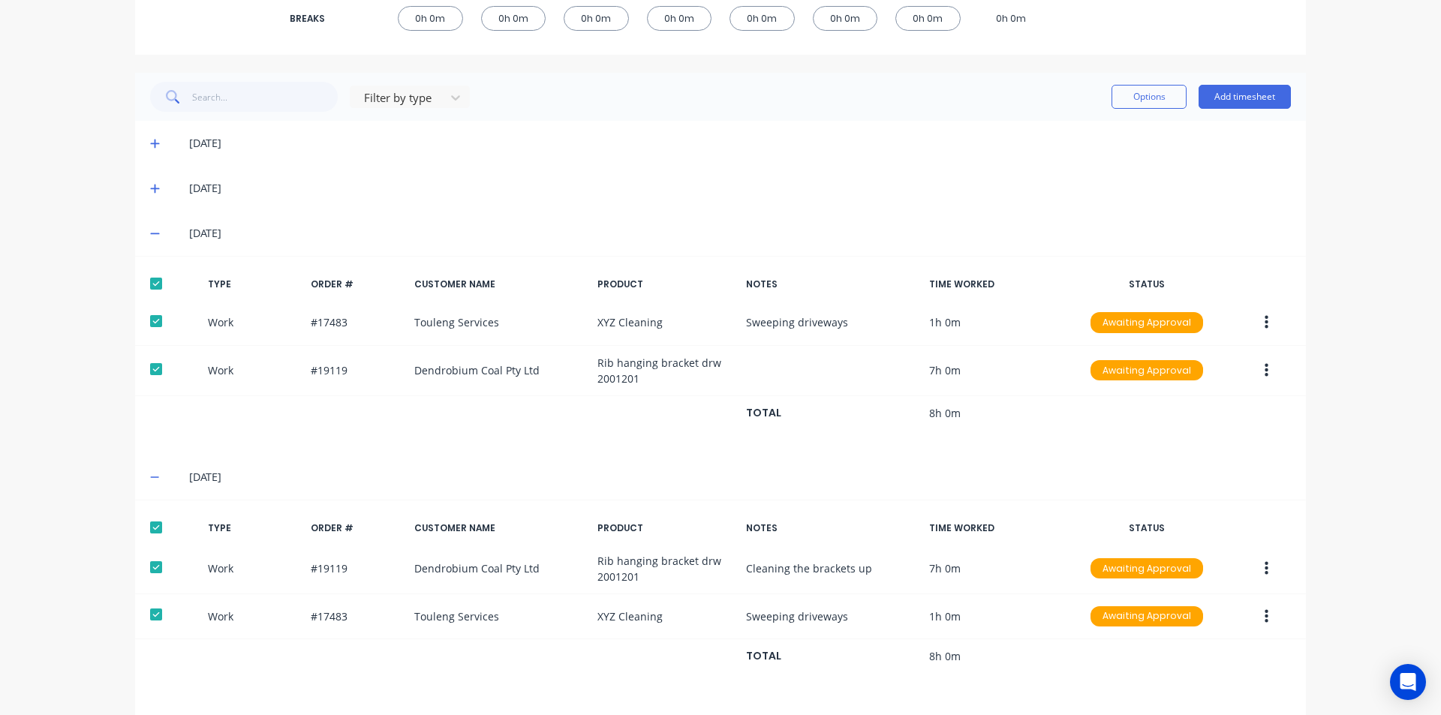
scroll to position [84, 0]
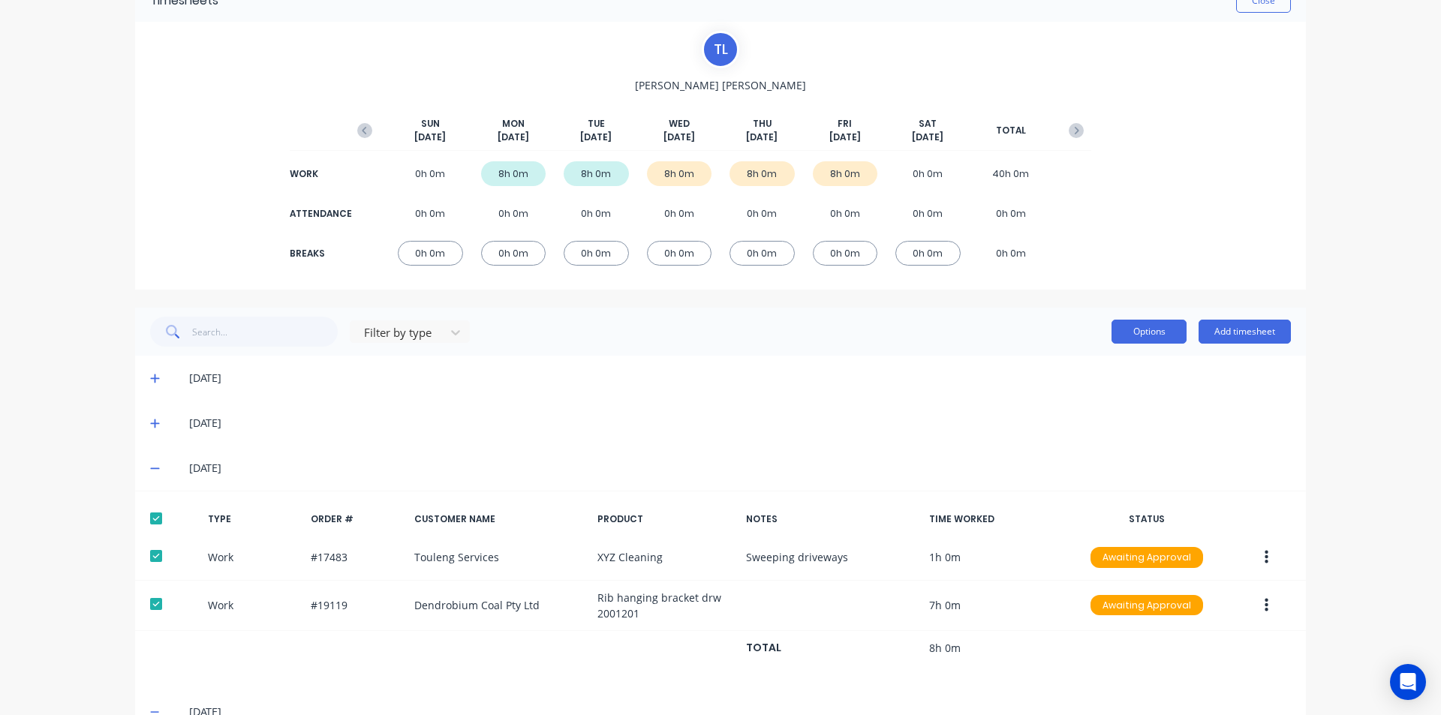
click at [1139, 335] on button "Options" at bounding box center [1149, 332] width 75 height 24
click at [1117, 370] on div "Approve" at bounding box center [1116, 371] width 116 height 22
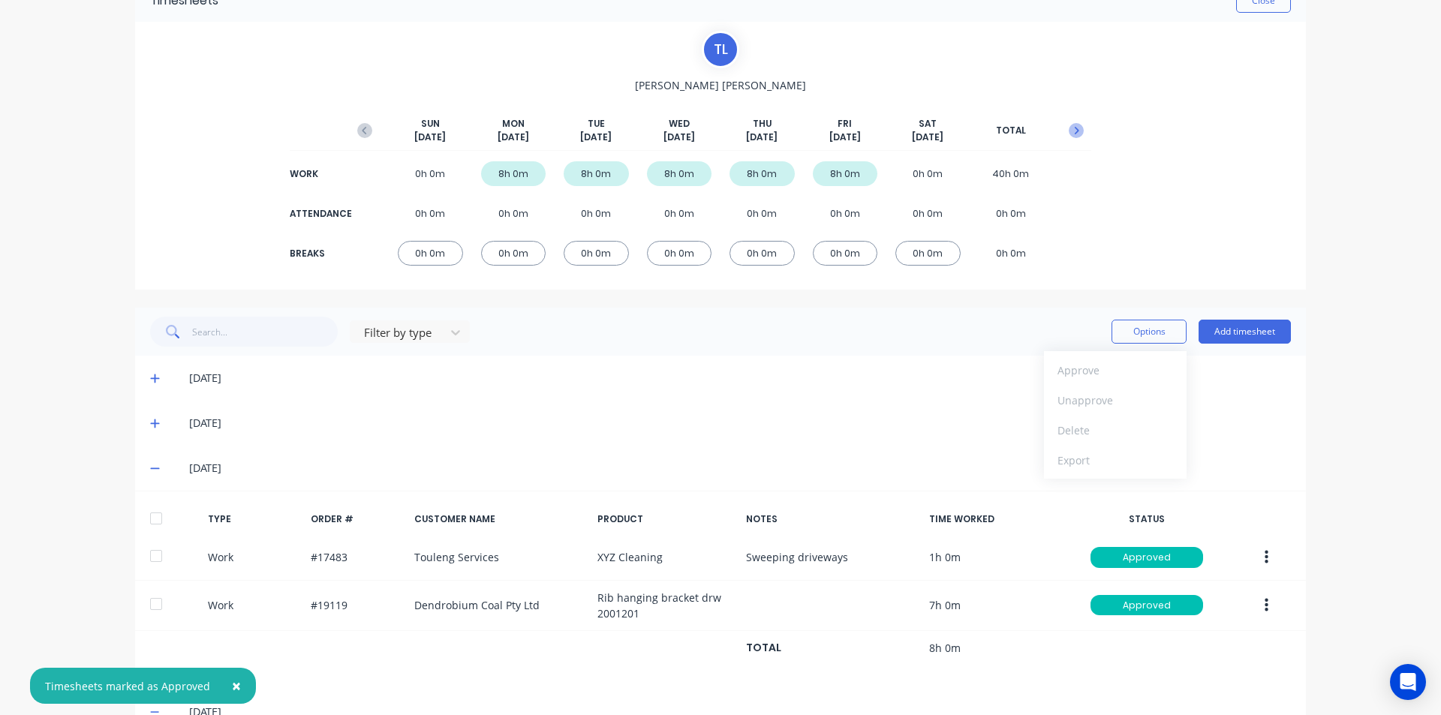
click at [1073, 127] on icon "button" at bounding box center [1076, 130] width 15 height 15
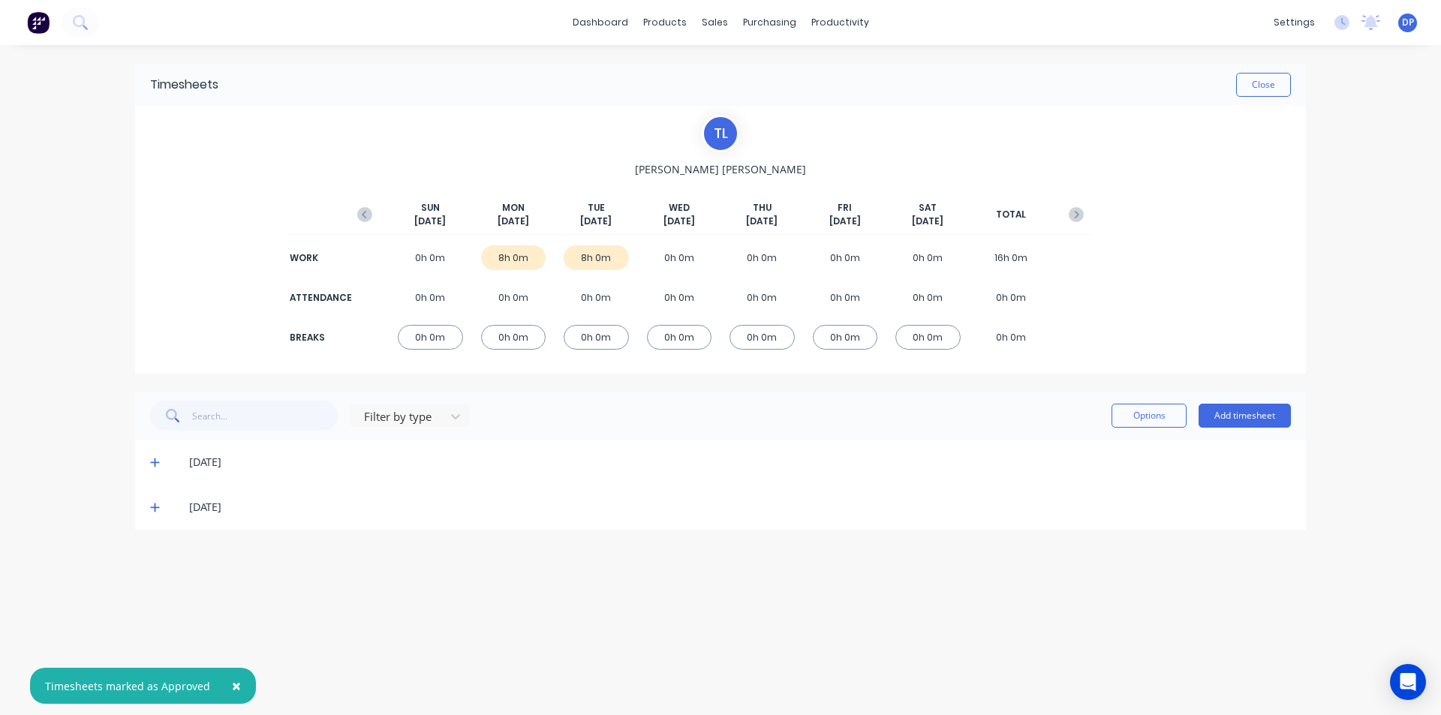
scroll to position [0, 0]
click at [165, 464] on div "[DATE]" at bounding box center [728, 462] width 1126 height 17
click at [155, 466] on icon at bounding box center [154, 463] width 9 height 9
click at [165, 505] on div at bounding box center [156, 513] width 30 height 30
click at [155, 656] on icon at bounding box center [154, 656] width 9 height 9
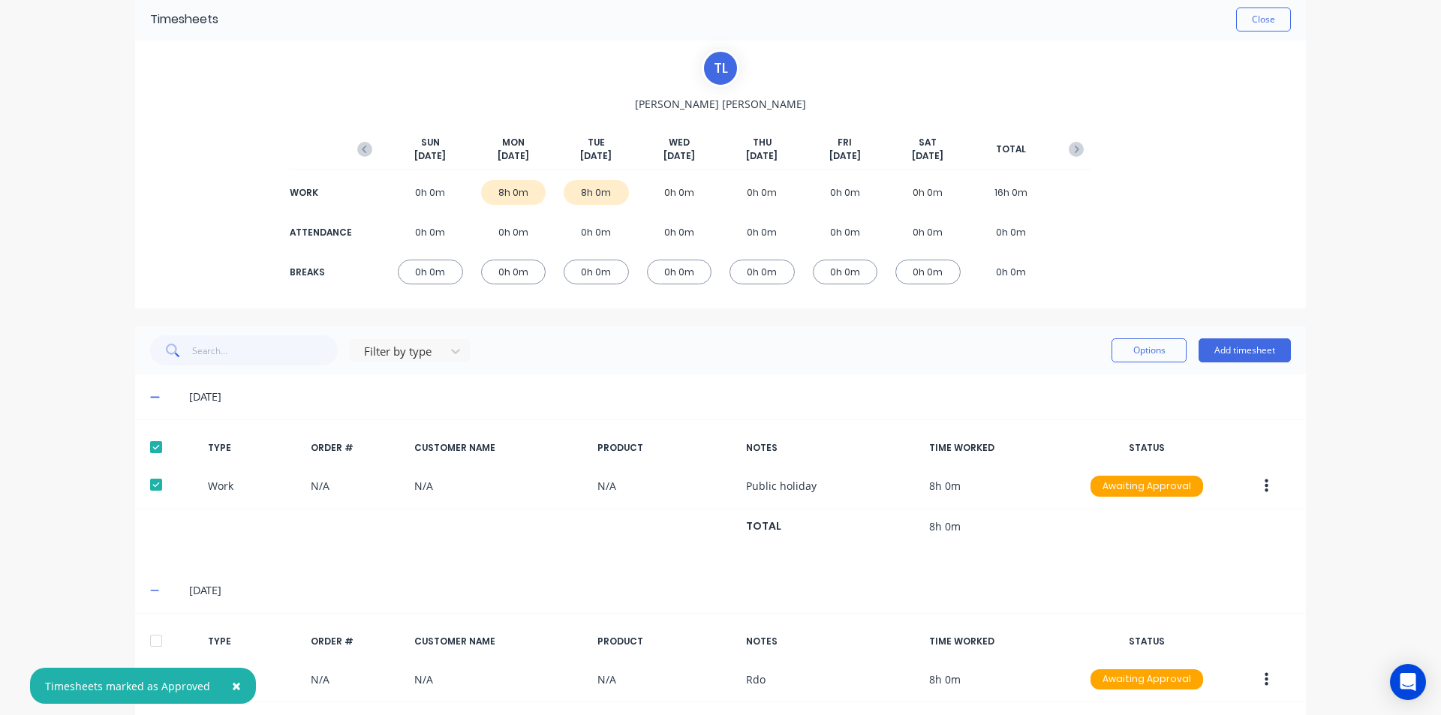
scroll to position [130, 0]
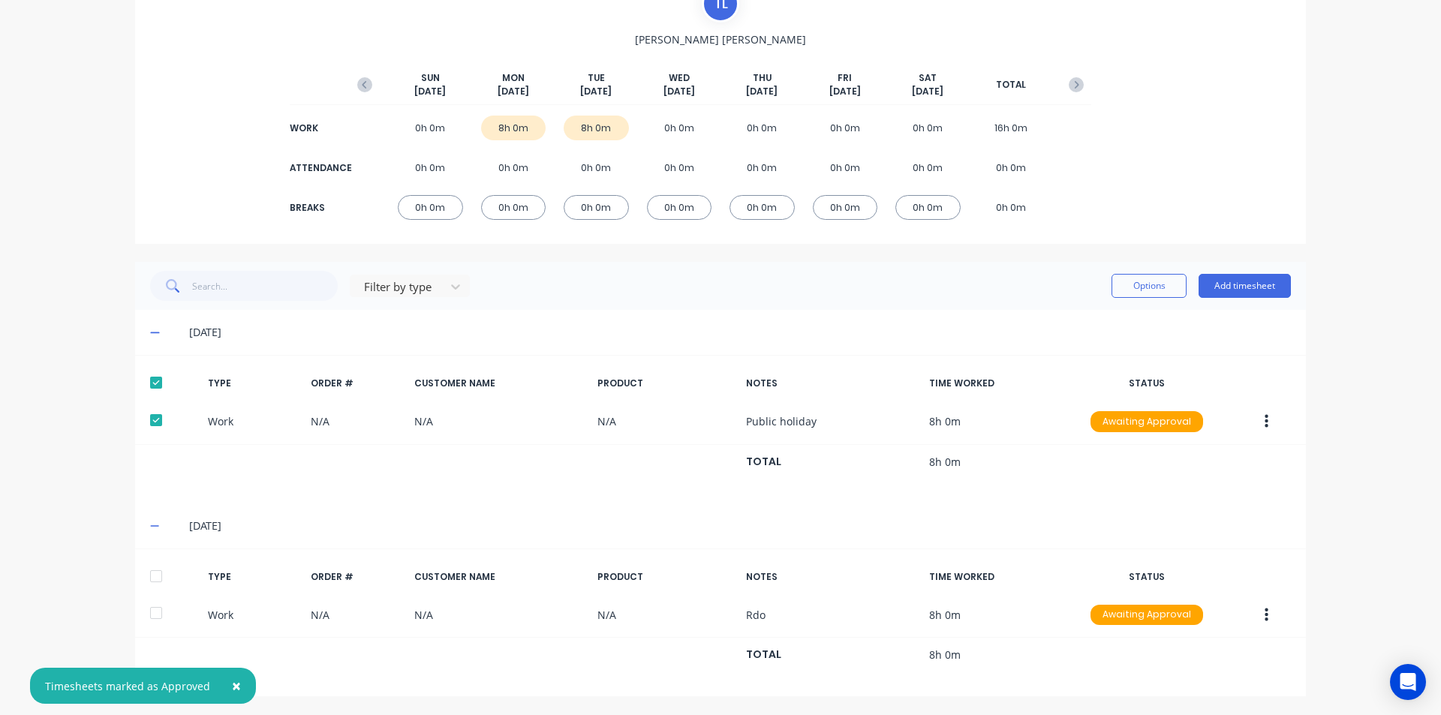
click at [153, 576] on div at bounding box center [156, 576] width 30 height 30
click at [1141, 287] on button "Options" at bounding box center [1149, 286] width 75 height 24
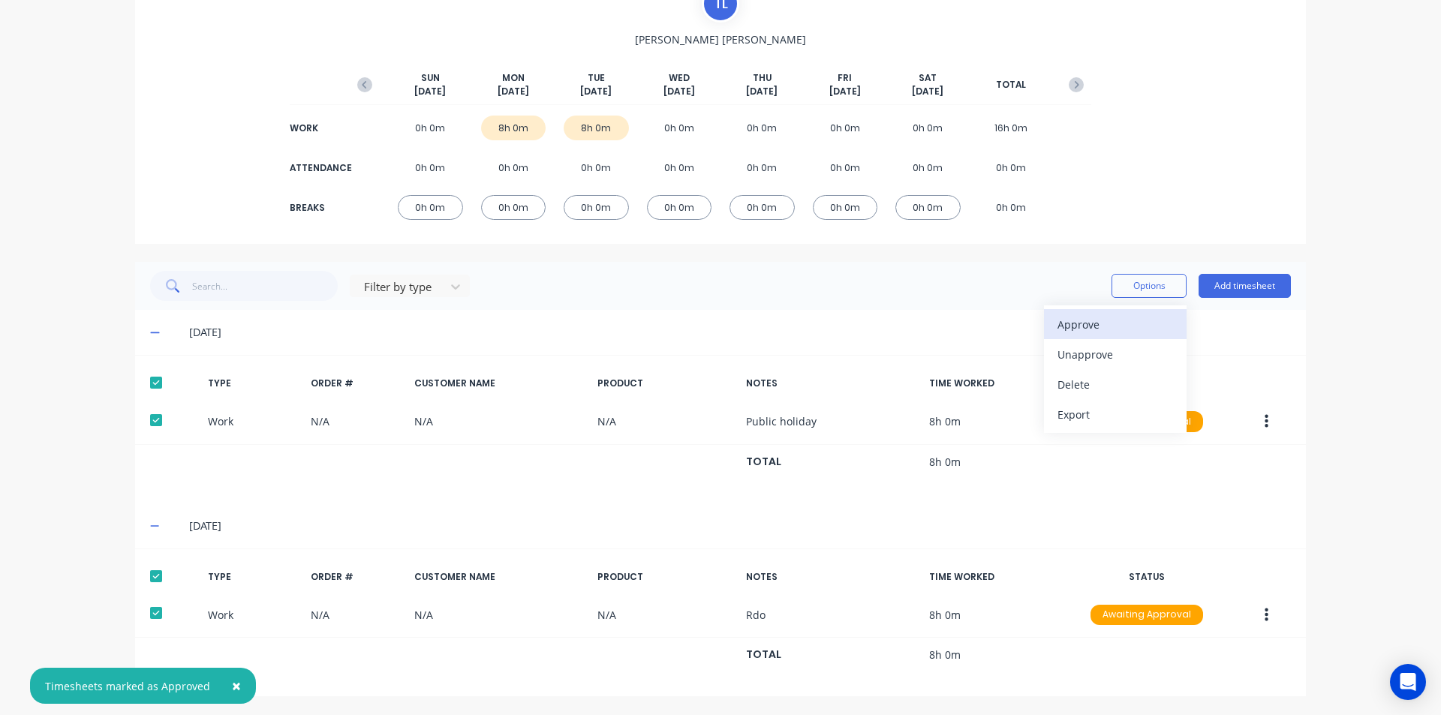
click at [1099, 318] on div "Approve" at bounding box center [1116, 325] width 116 height 22
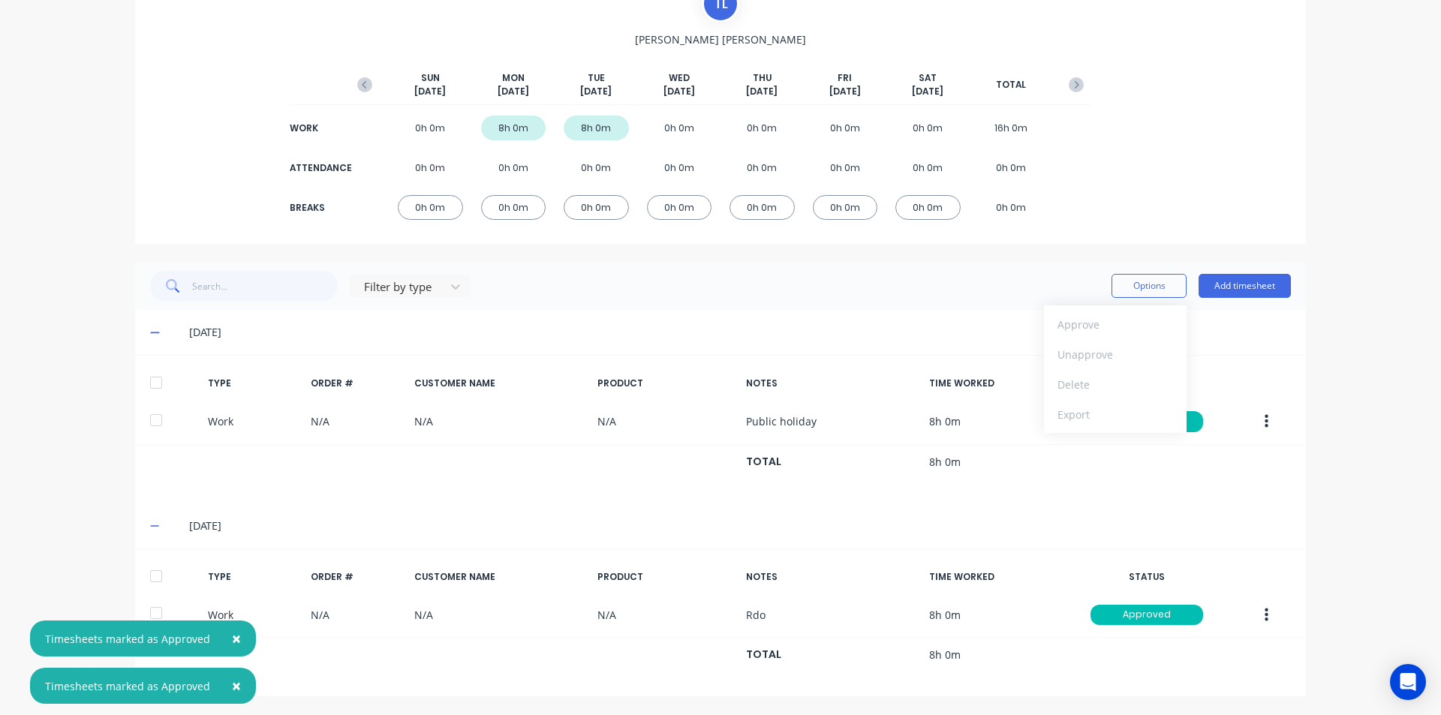
scroll to position [0, 0]
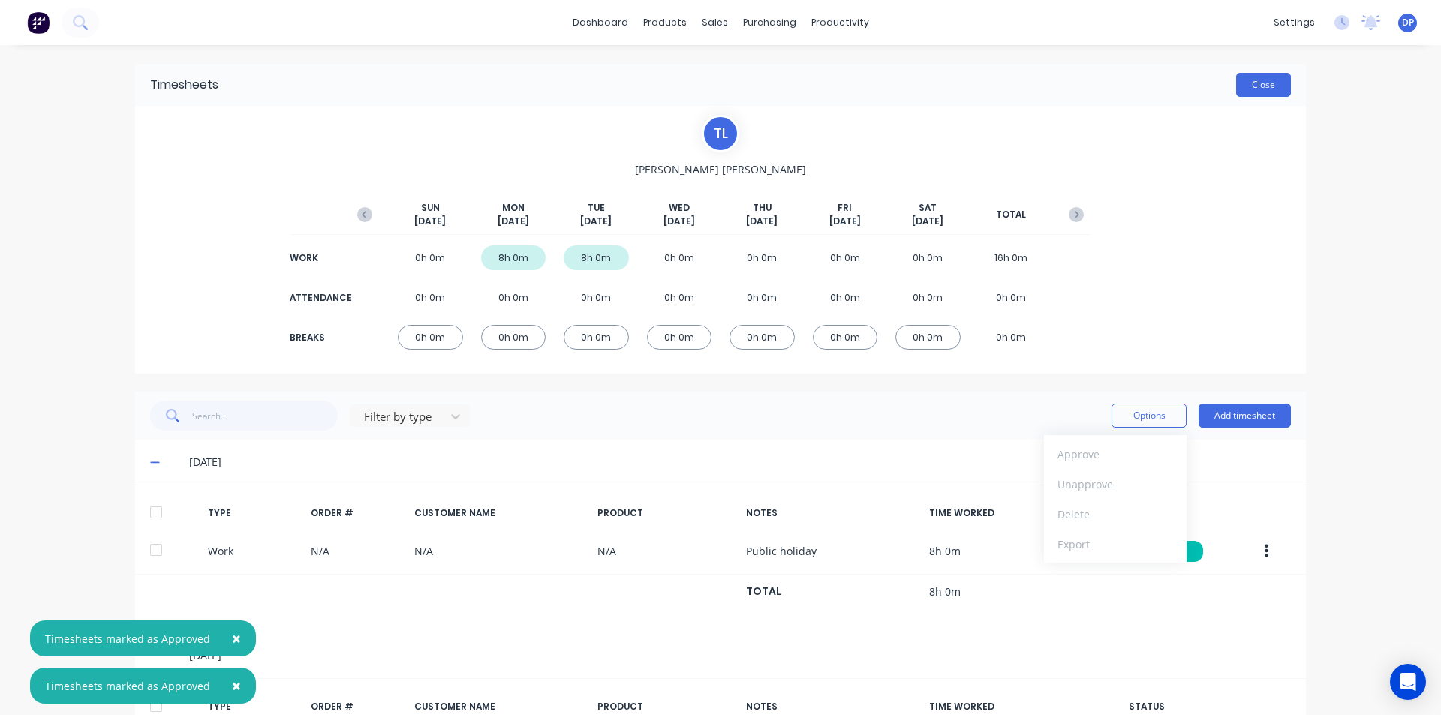
click at [1259, 81] on button "Close" at bounding box center [1263, 85] width 55 height 24
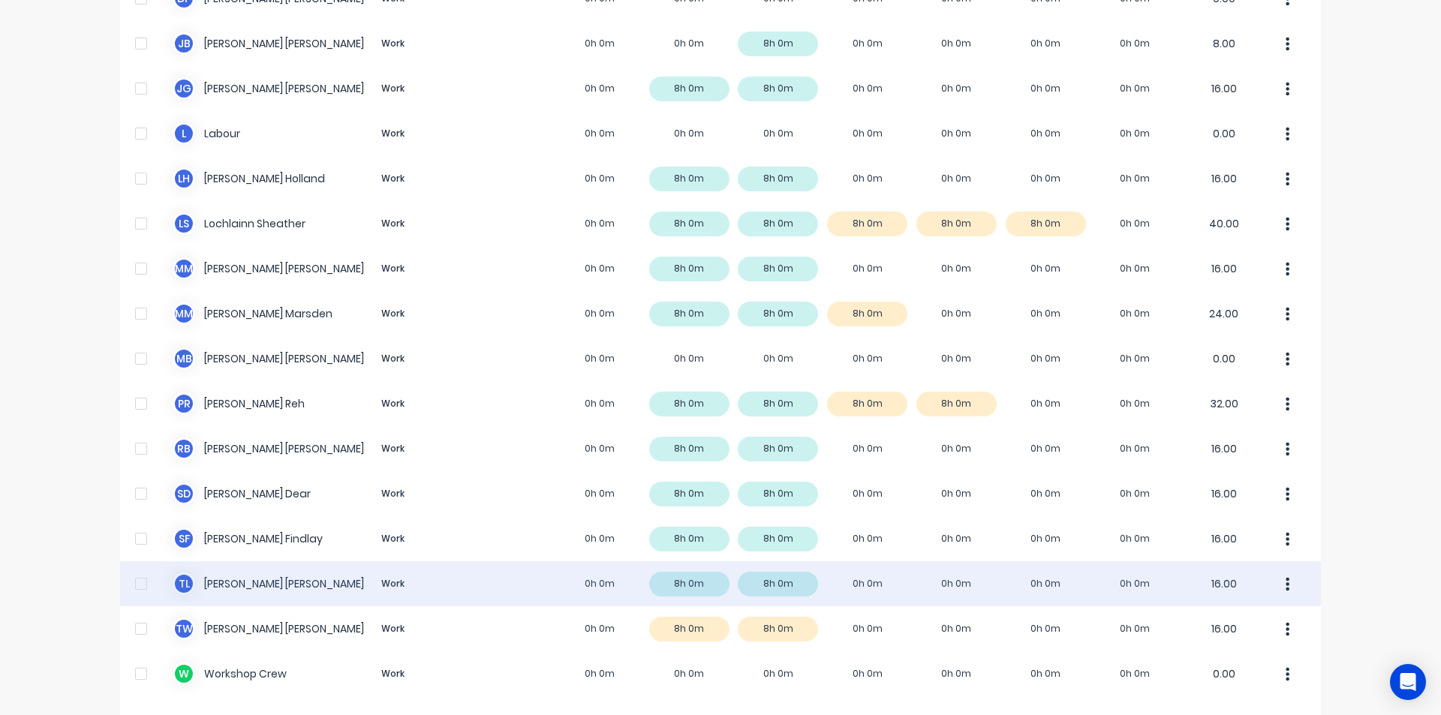
scroll to position [815, 0]
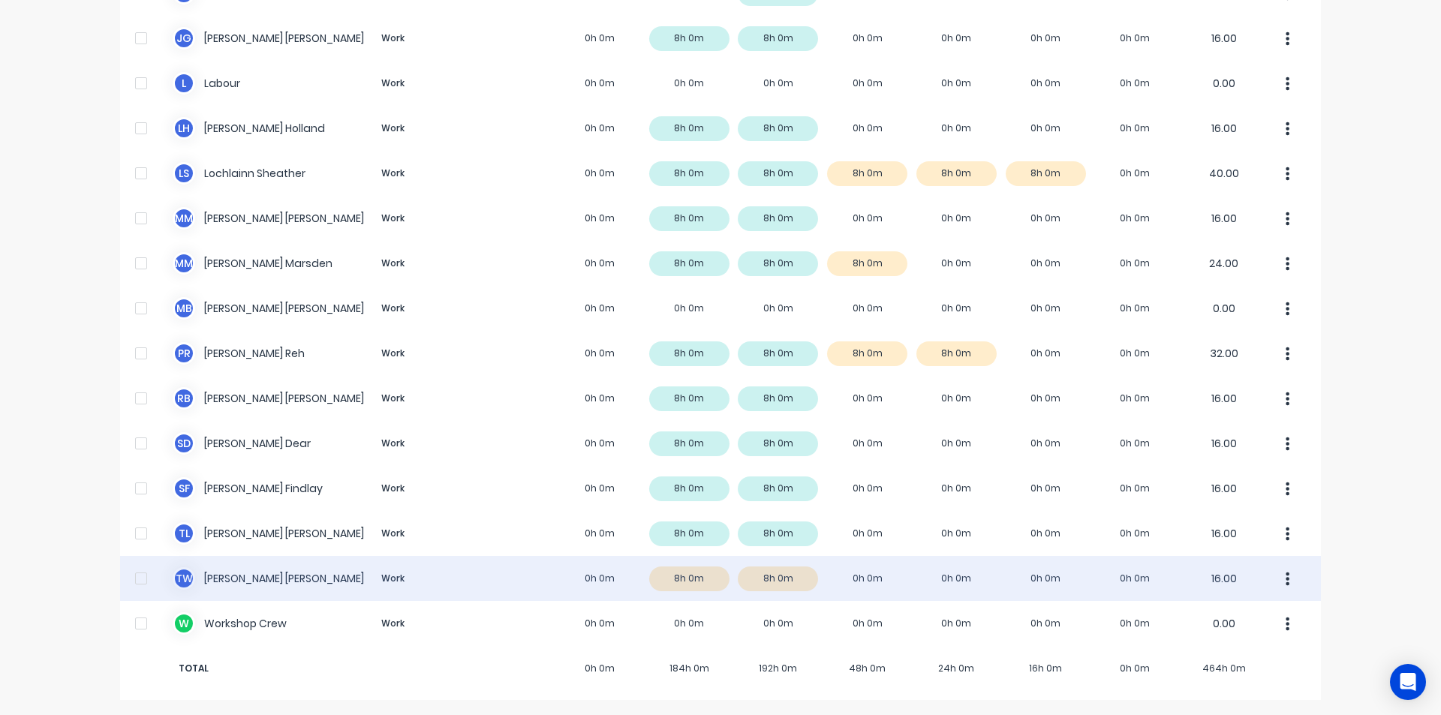
click at [247, 576] on div "T W [PERSON_NAME] Work 0h 0m 8h 0m 8h 0m 0h 0m 0h 0m 0h 0m 0h 0m 16.00" at bounding box center [720, 578] width 1201 height 45
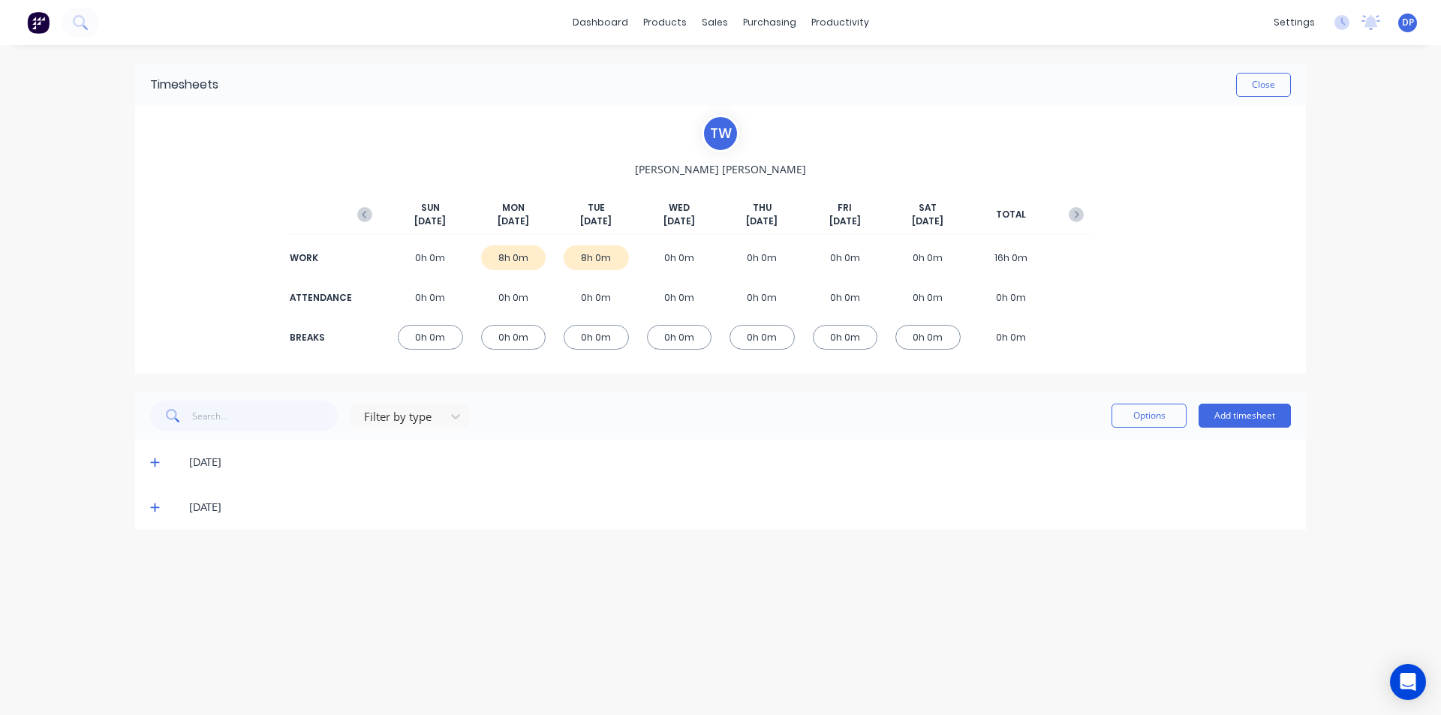
click at [361, 213] on icon "button" at bounding box center [364, 214] width 15 height 15
click at [155, 560] on span at bounding box center [157, 552] width 15 height 15
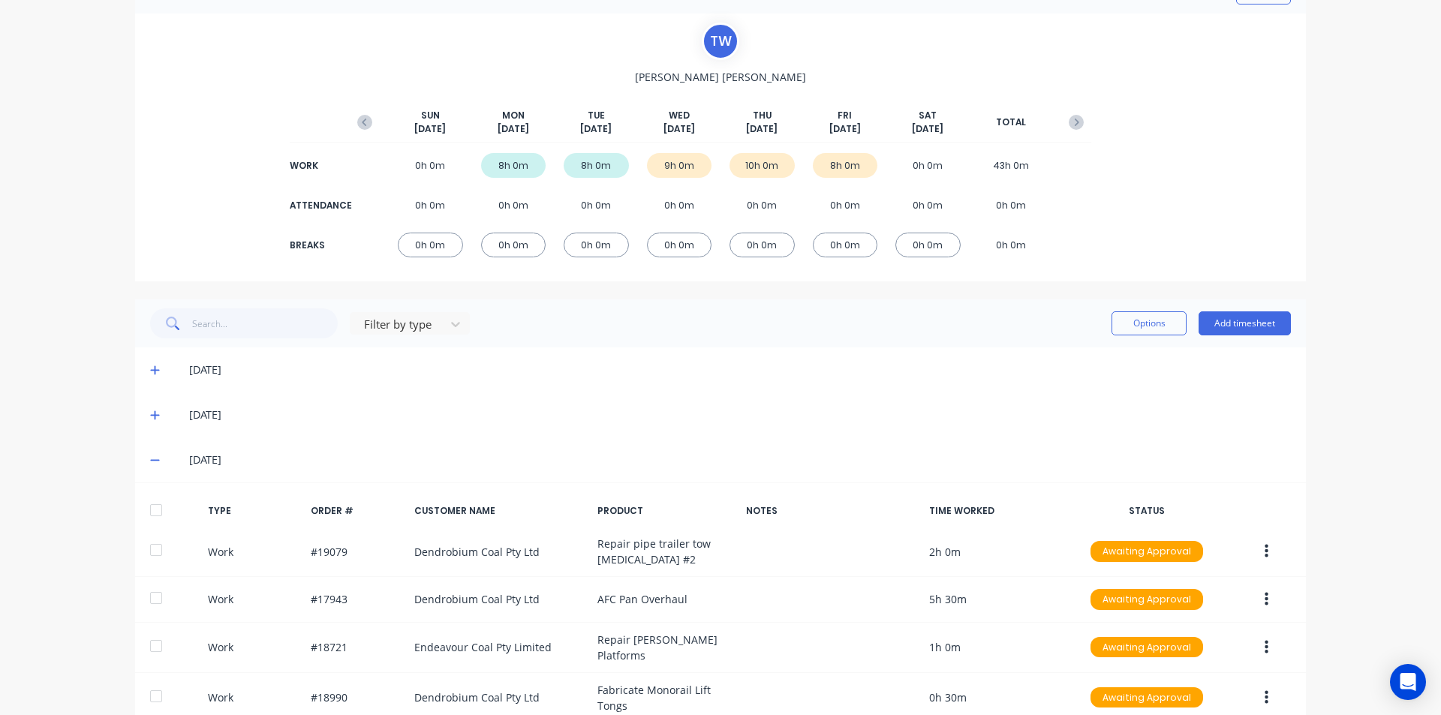
scroll to position [263, 0]
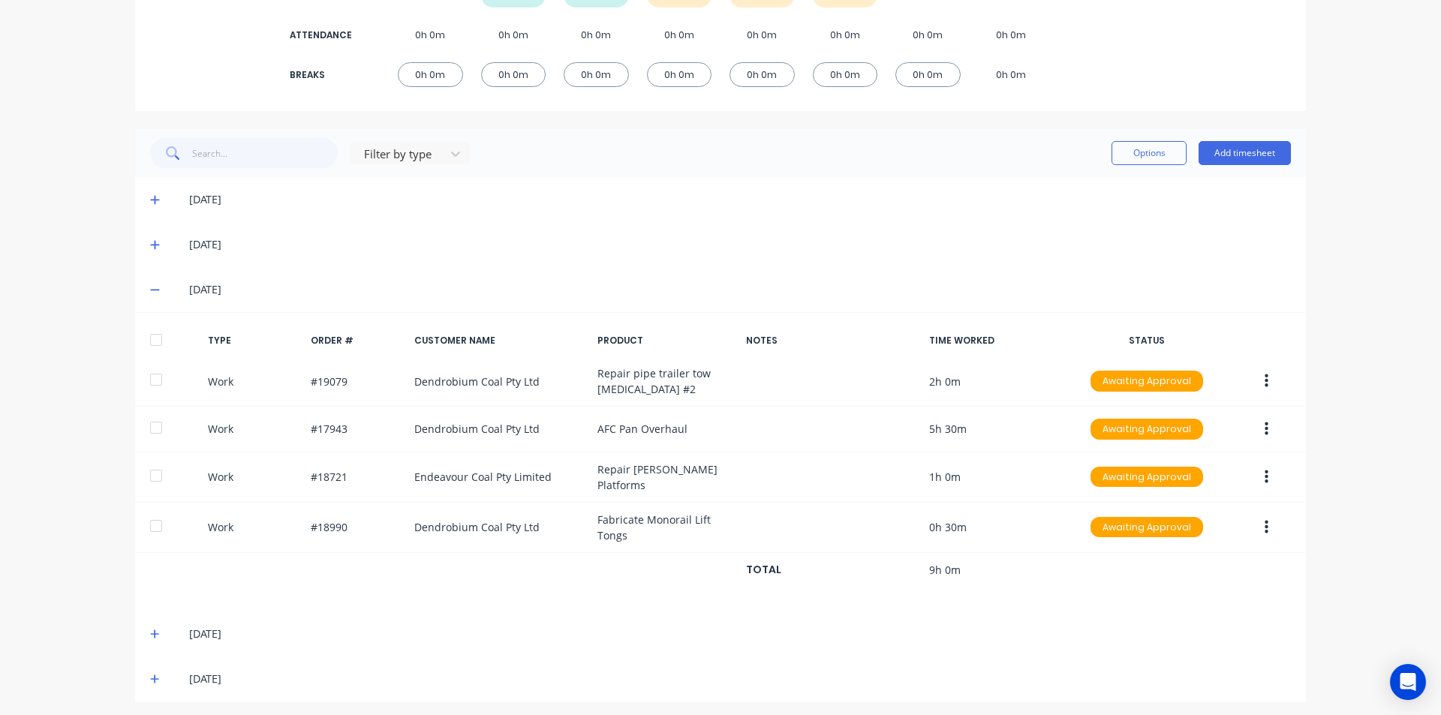
click at [154, 329] on div at bounding box center [156, 340] width 30 height 30
click at [155, 627] on span at bounding box center [157, 634] width 15 height 15
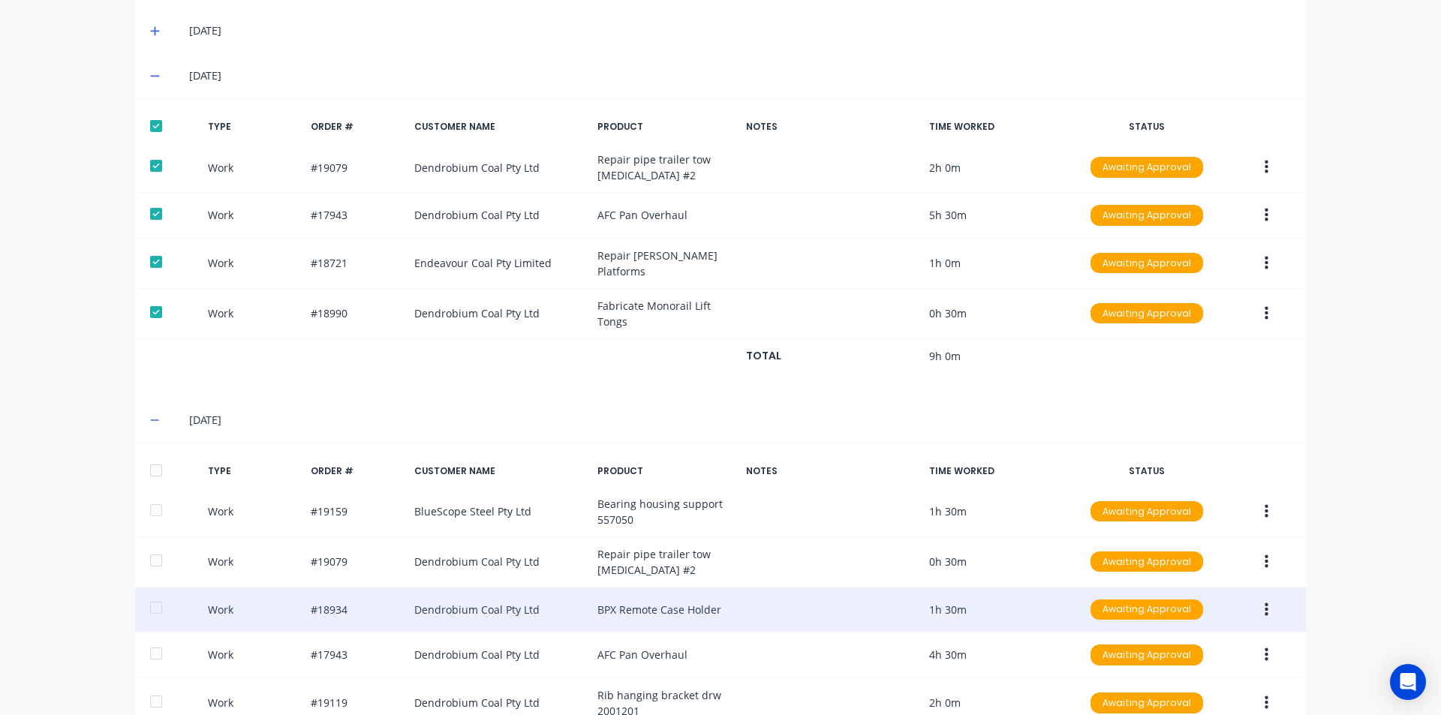
scroll to position [607, 0]
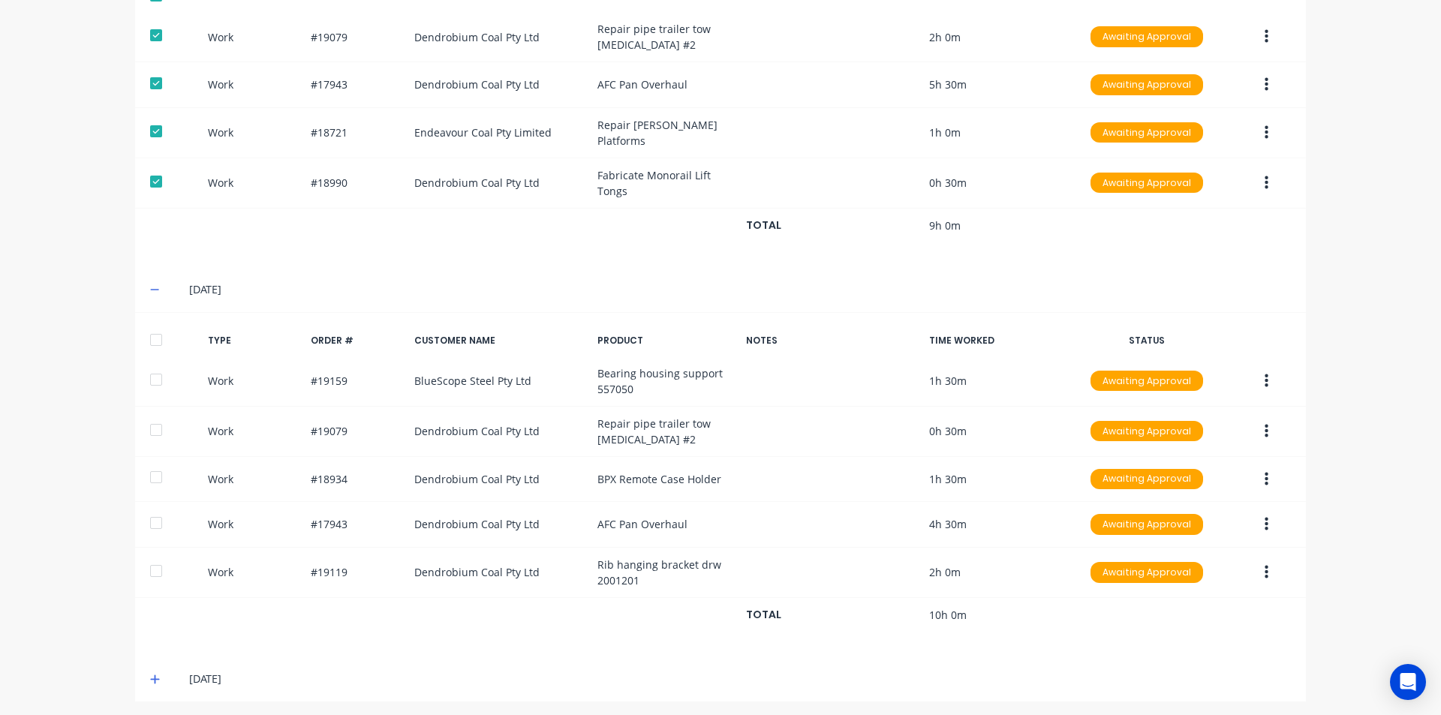
click at [157, 338] on div at bounding box center [156, 340] width 30 height 30
click at [154, 675] on icon at bounding box center [155, 679] width 10 height 11
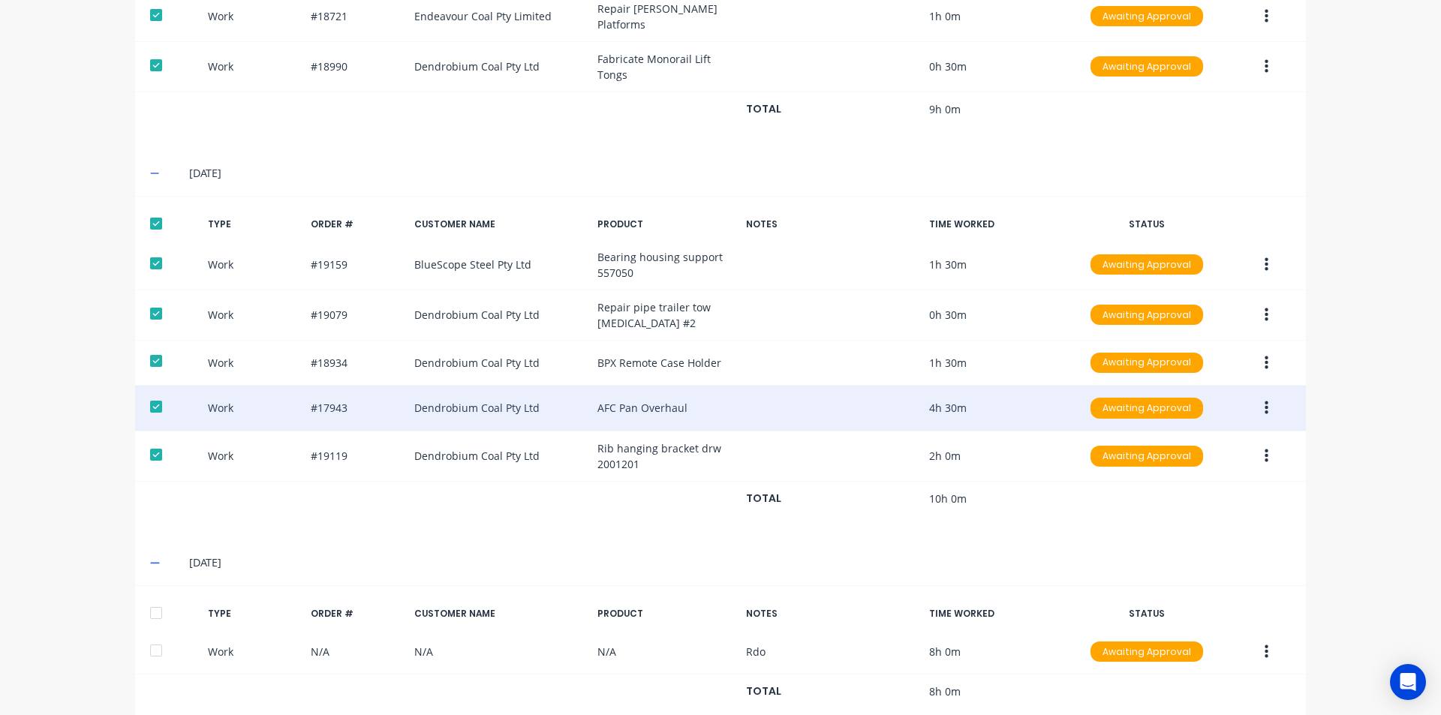
scroll to position [756, 0]
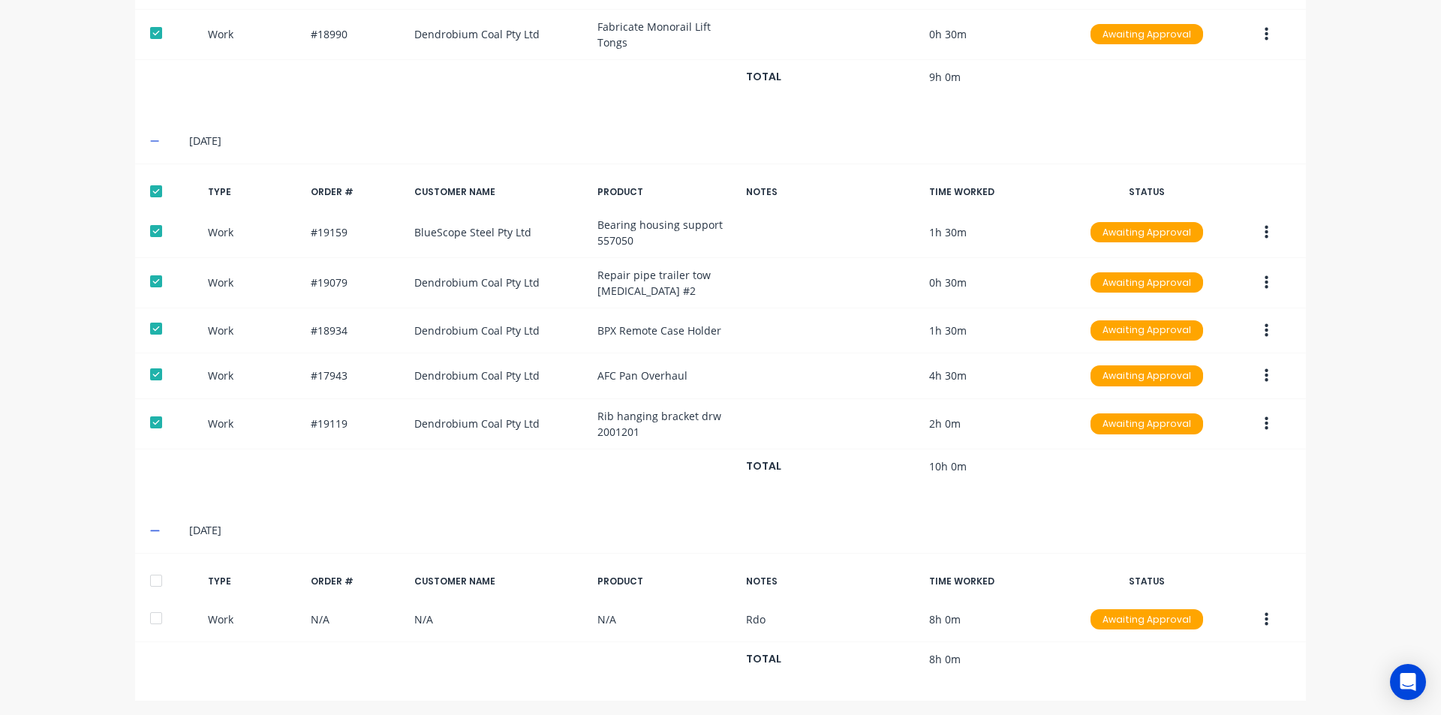
click at [146, 582] on div at bounding box center [156, 581] width 30 height 30
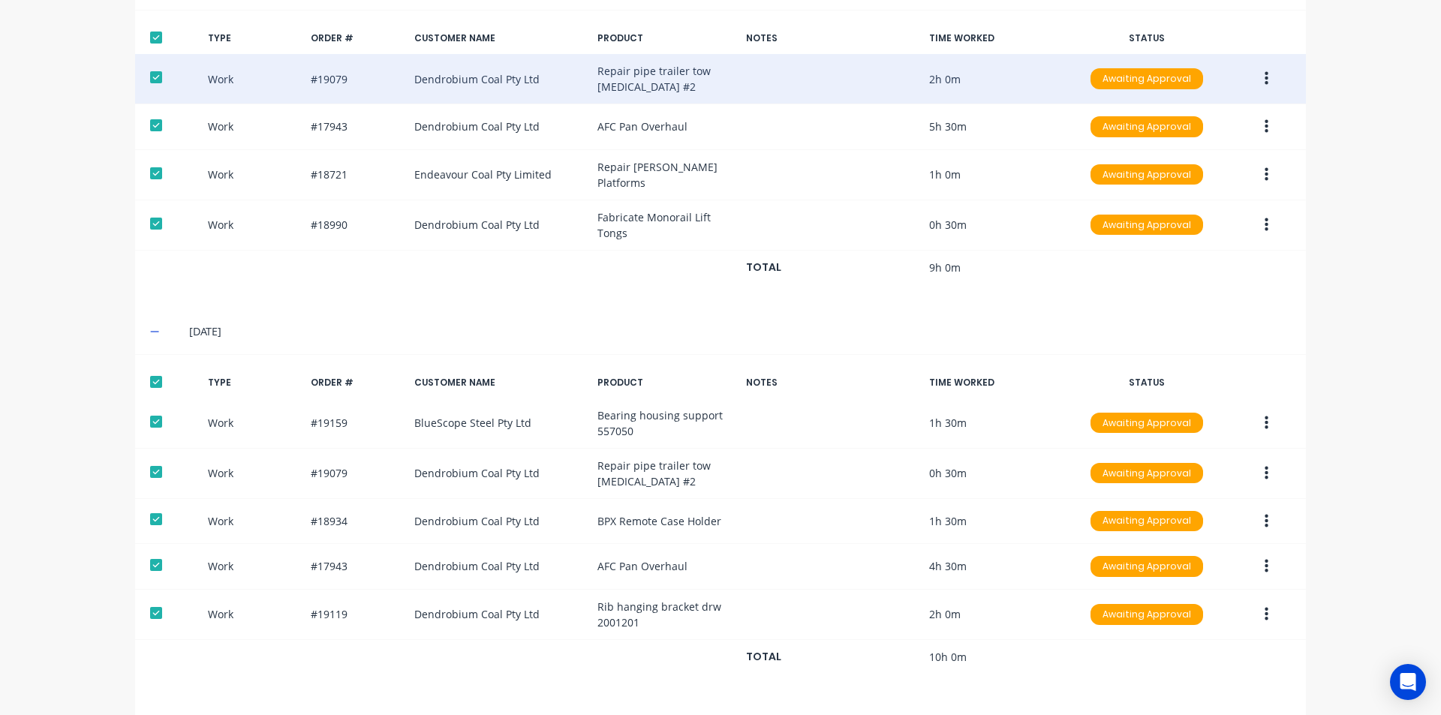
scroll to position [230, 0]
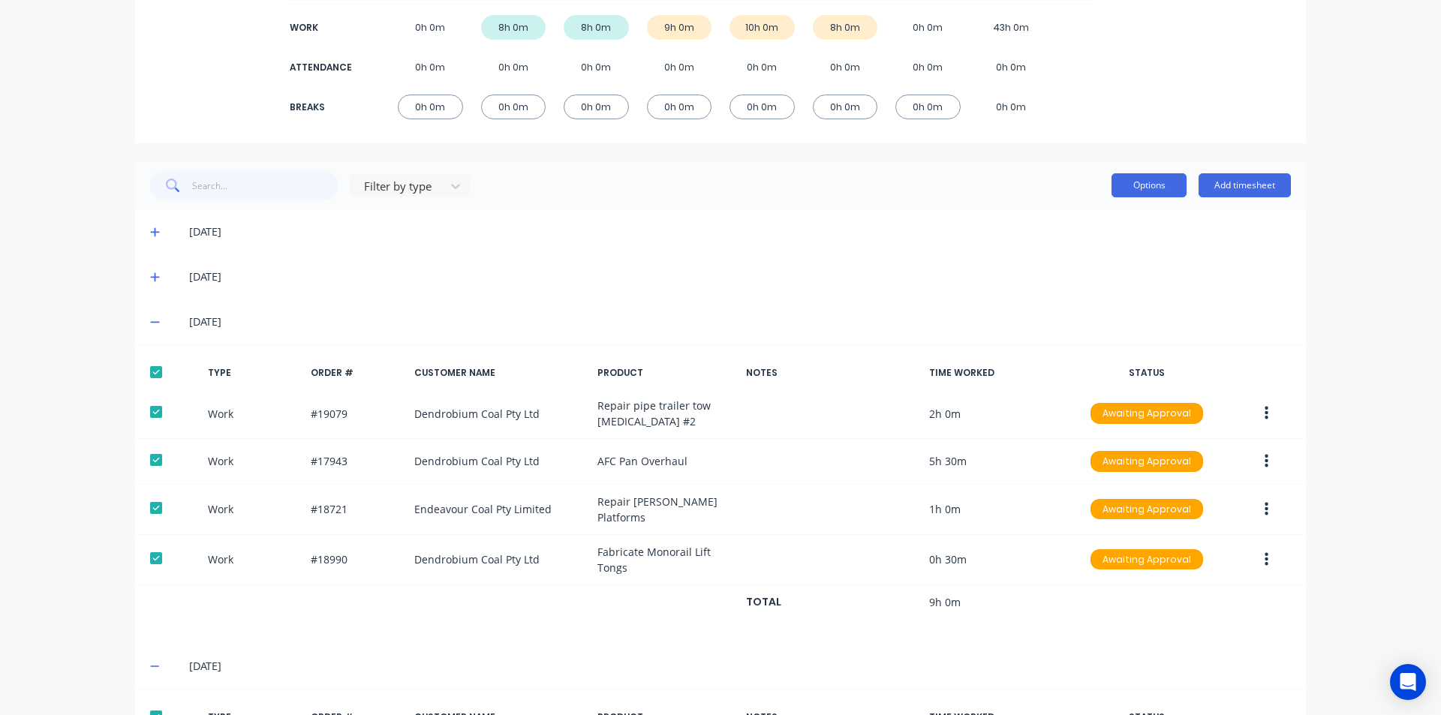
click at [1151, 194] on button "Options" at bounding box center [1149, 185] width 75 height 24
click at [1110, 234] on div "Approve" at bounding box center [1116, 224] width 116 height 22
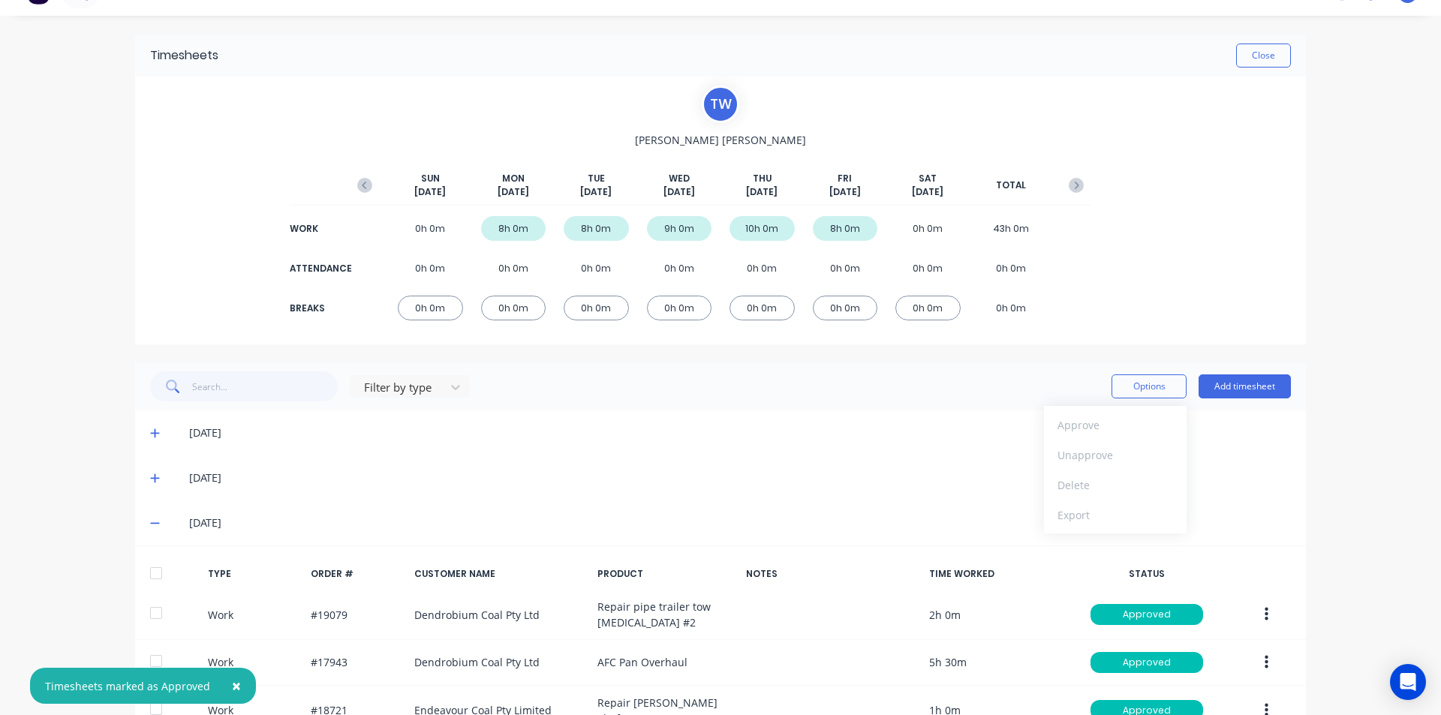
scroll to position [0, 0]
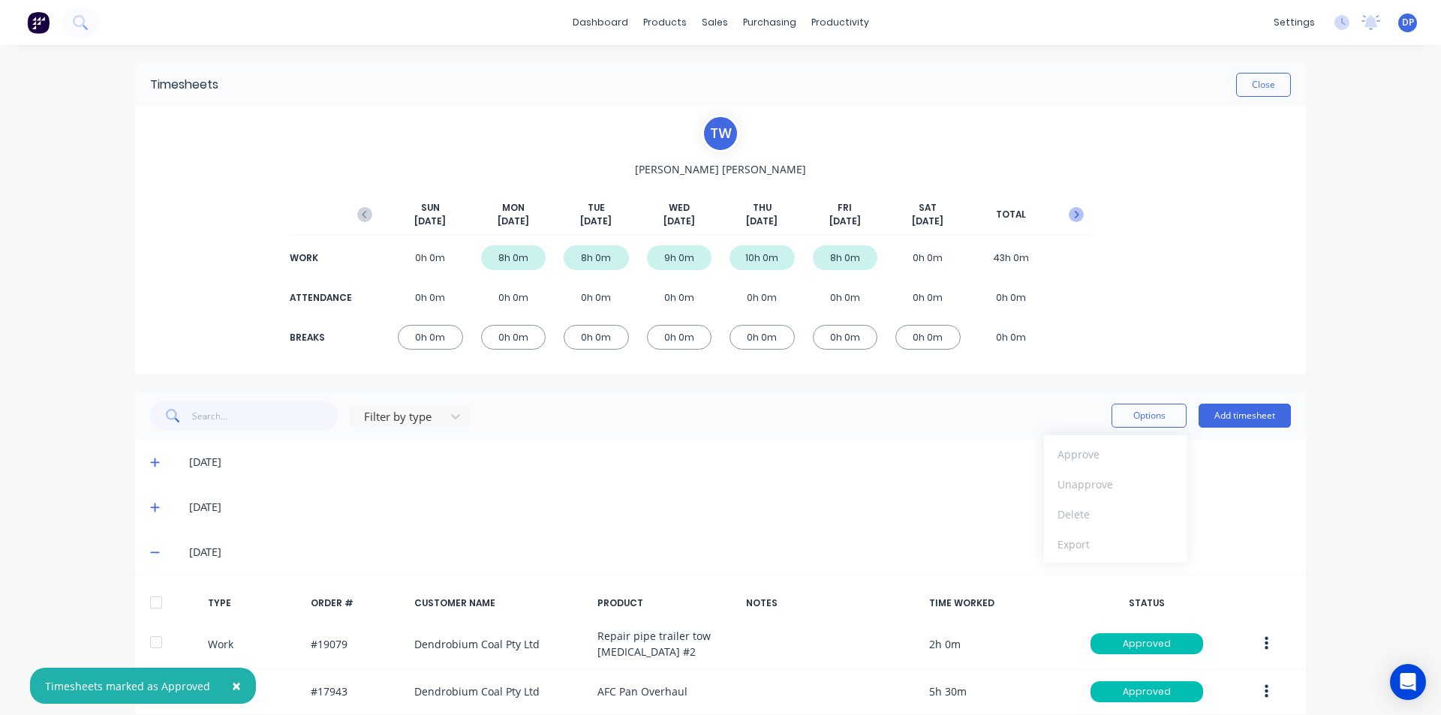
click at [1070, 221] on icon "button" at bounding box center [1076, 214] width 15 height 15
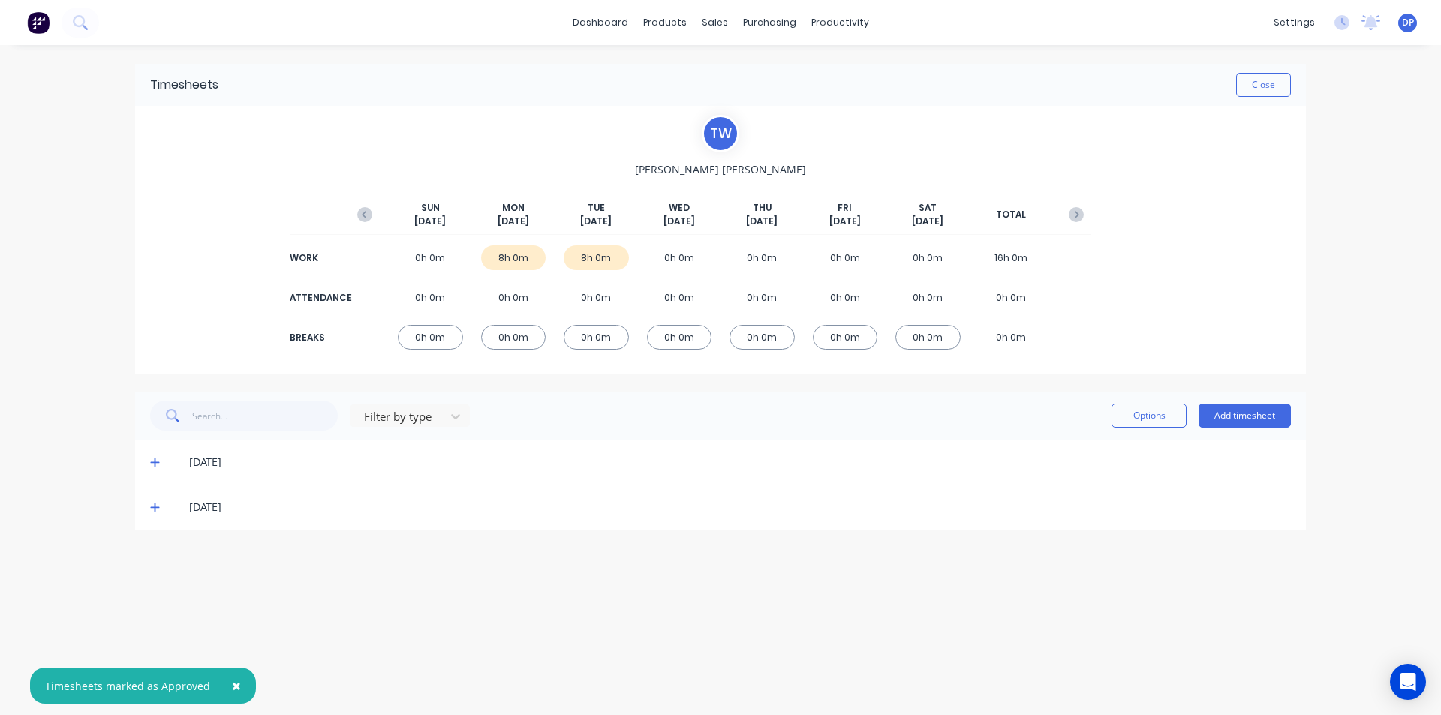
click at [158, 463] on icon at bounding box center [154, 463] width 9 height 9
click at [162, 511] on div at bounding box center [156, 513] width 30 height 30
click at [150, 652] on icon at bounding box center [155, 656] width 10 height 11
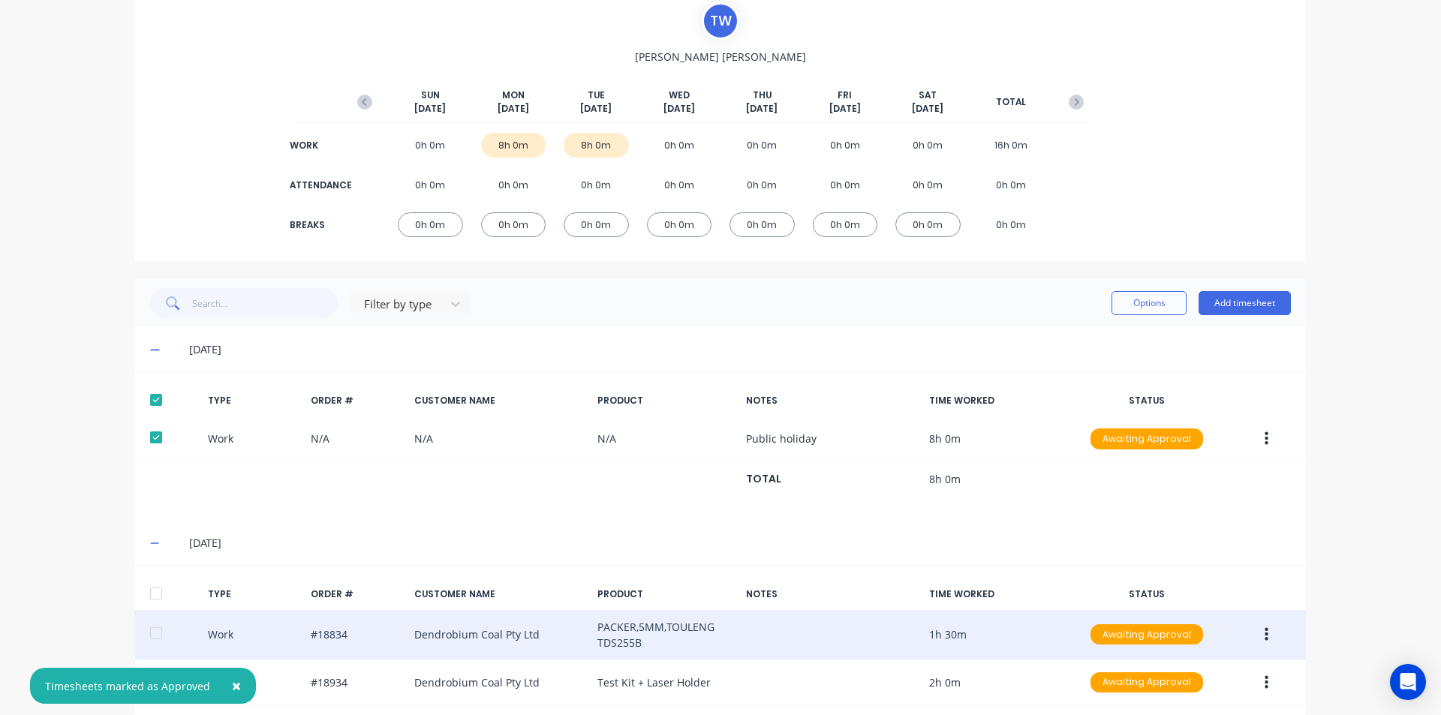
scroll to position [226, 0]
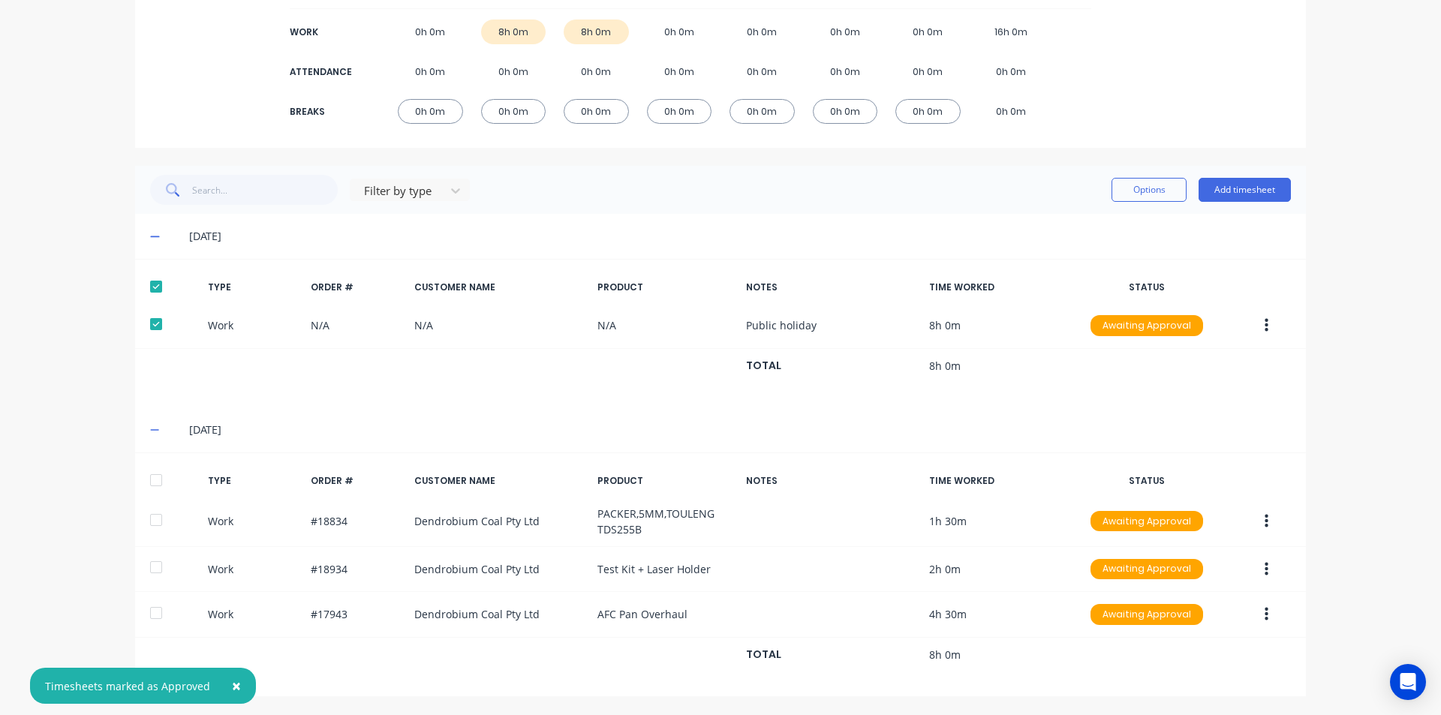
click at [151, 480] on div at bounding box center [156, 480] width 30 height 30
click at [1165, 198] on button "Options" at bounding box center [1149, 190] width 75 height 24
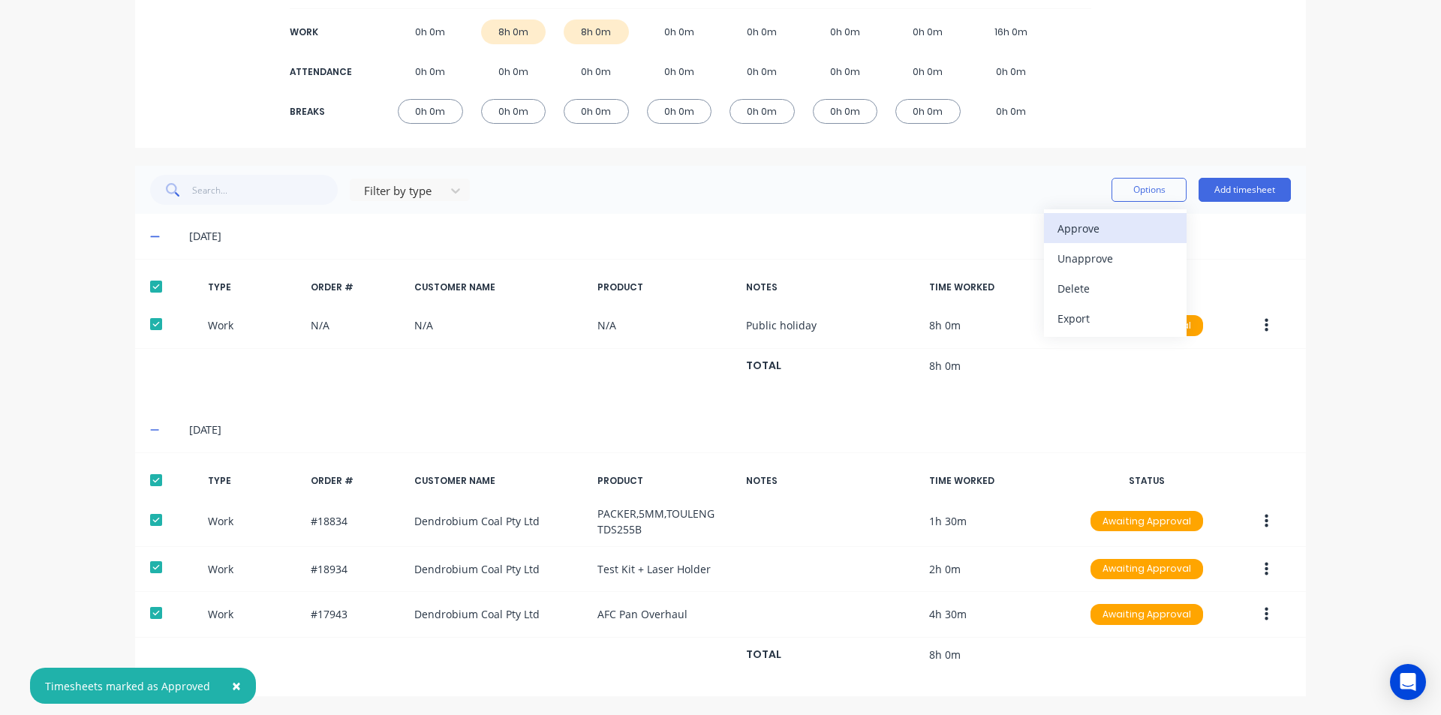
click at [1126, 236] on div "Approve" at bounding box center [1116, 229] width 116 height 22
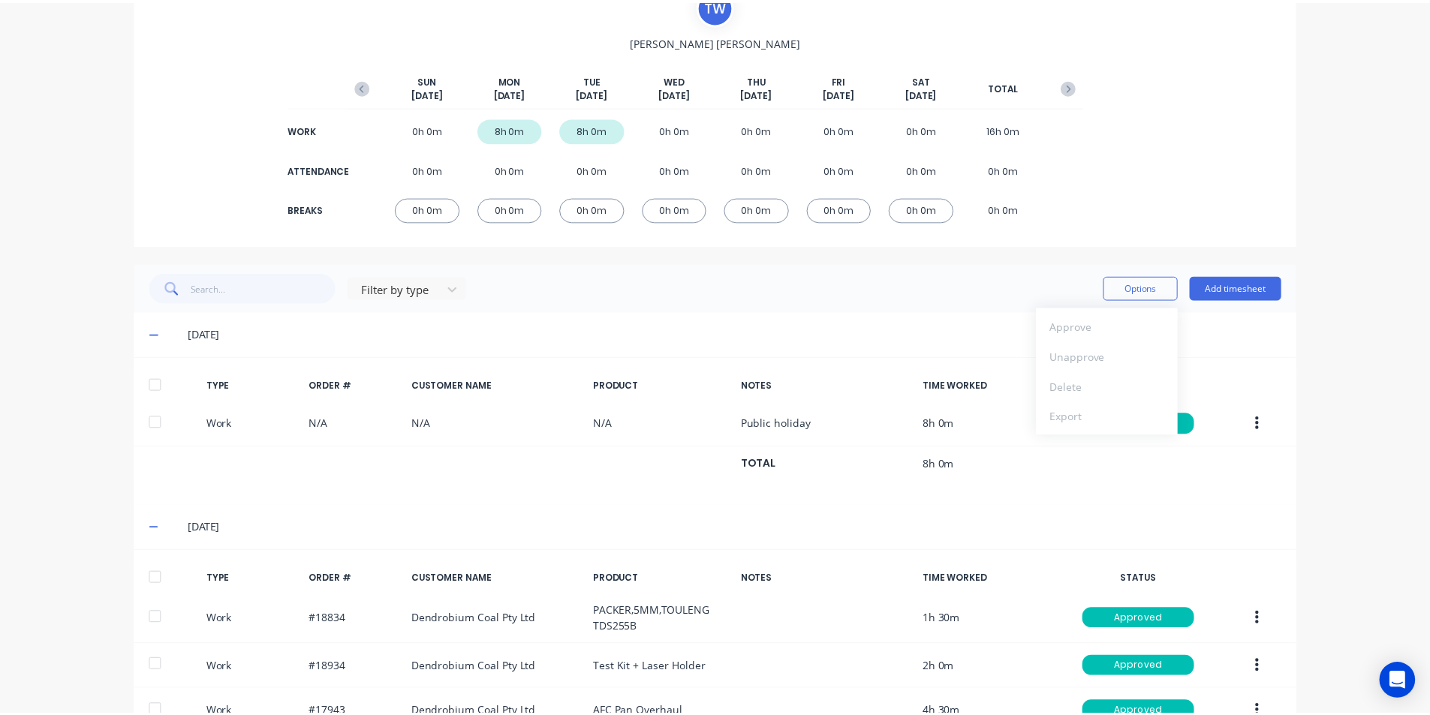
scroll to position [0, 0]
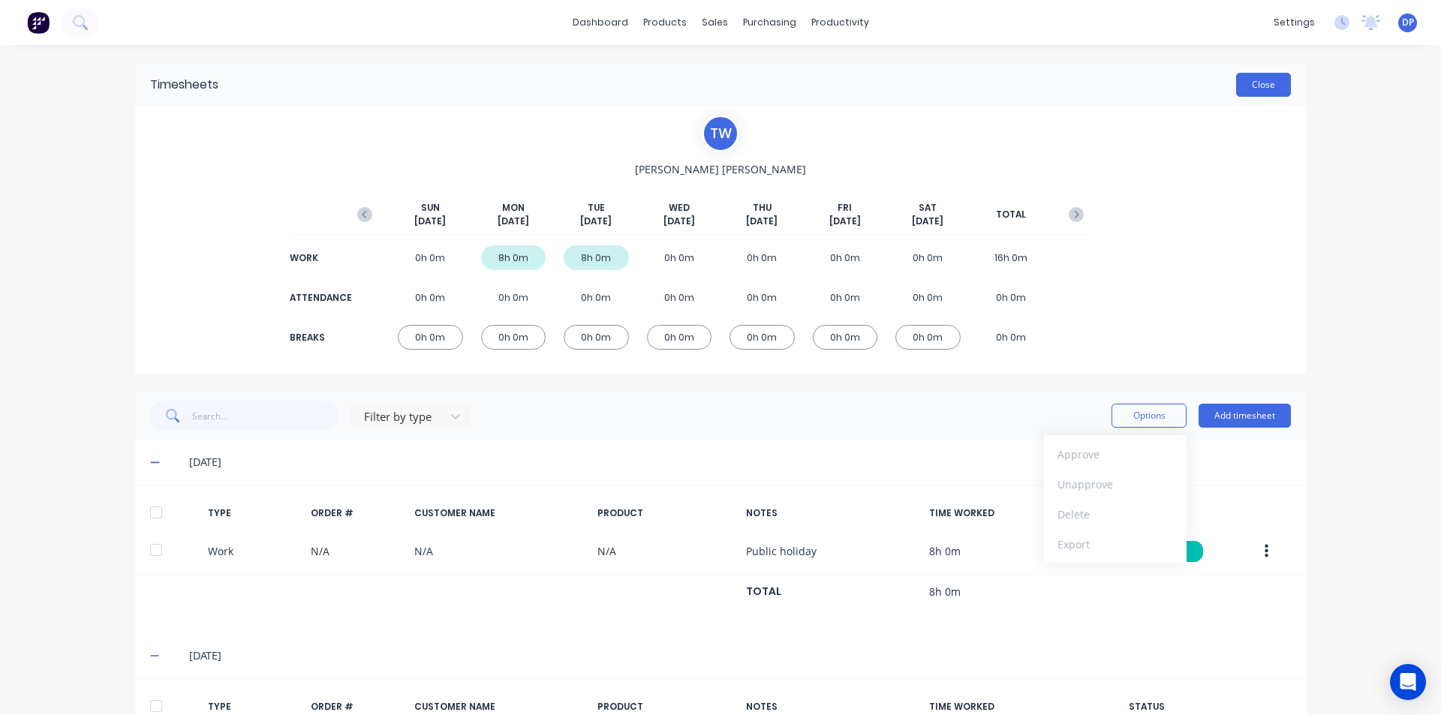
click at [1266, 78] on button "Close" at bounding box center [1263, 85] width 55 height 24
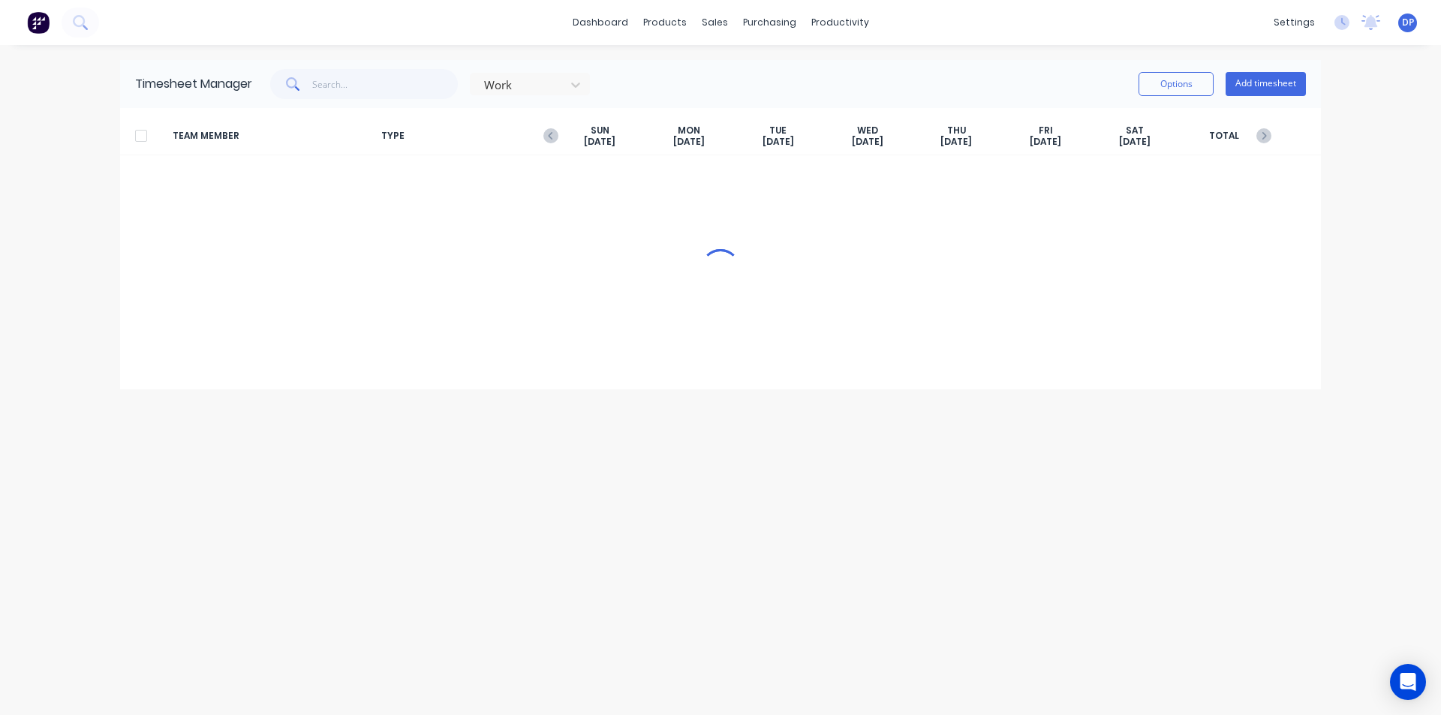
click at [35, 22] on img at bounding box center [38, 22] width 23 height 23
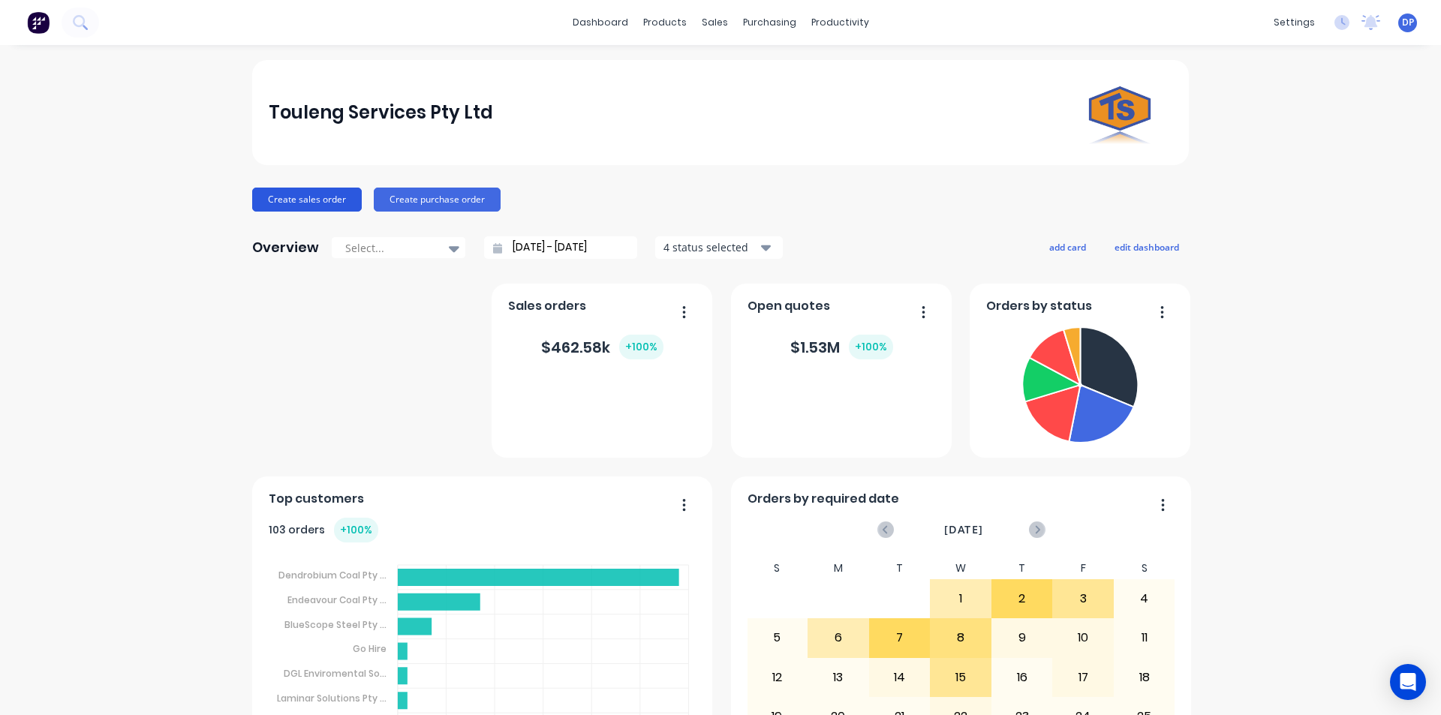
click at [312, 199] on button "Create sales order" at bounding box center [307, 200] width 110 height 24
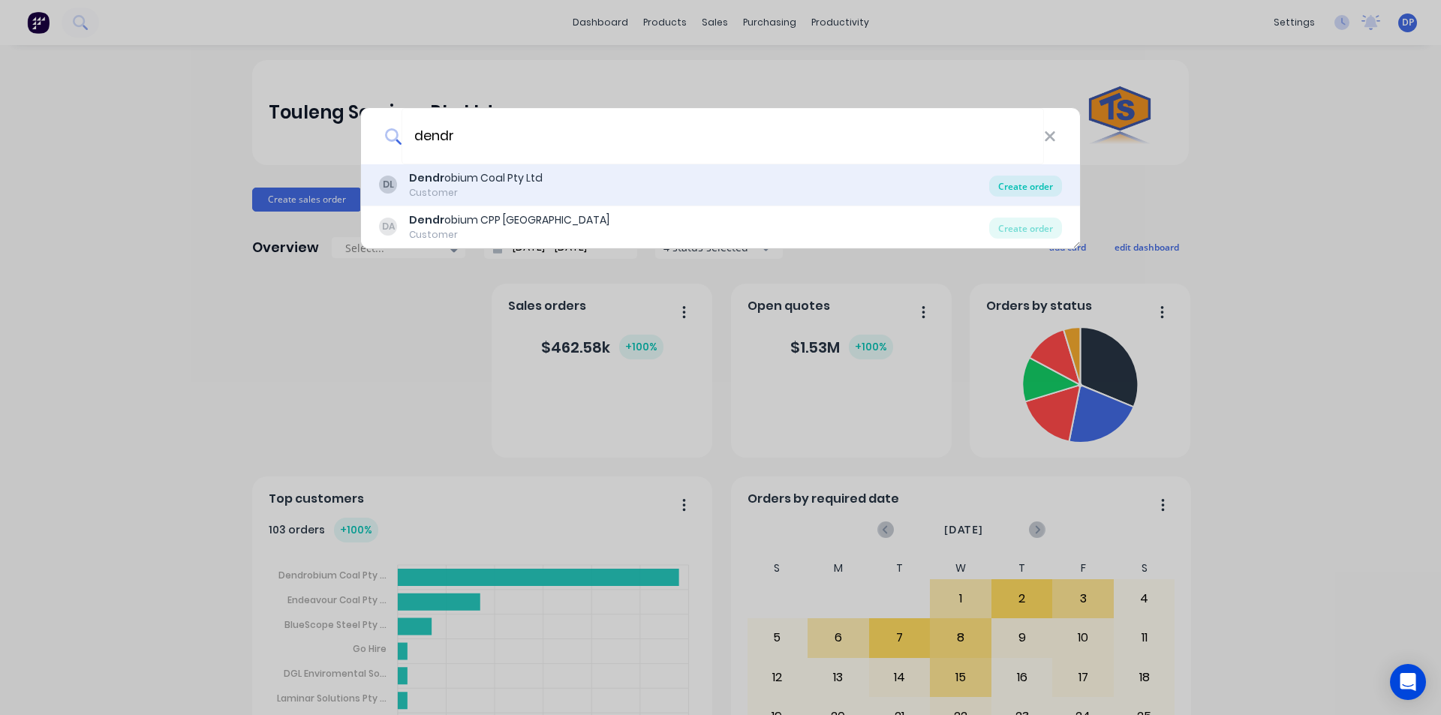
type input "dendr"
click at [1042, 190] on div "Create order" at bounding box center [1025, 186] width 73 height 21
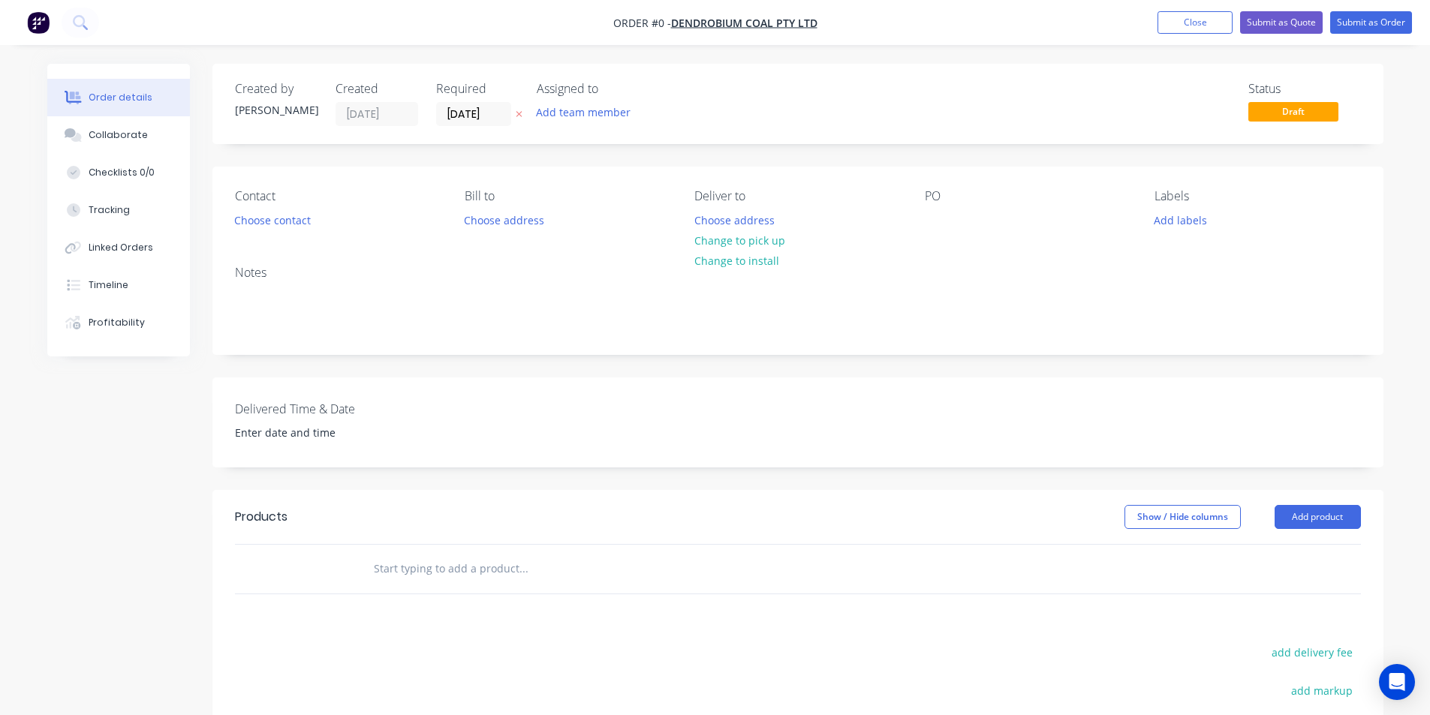
click at [279, 208] on div "Contact Choose contact" at bounding box center [338, 210] width 206 height 42
click at [260, 227] on button "Choose contact" at bounding box center [272, 219] width 92 height 20
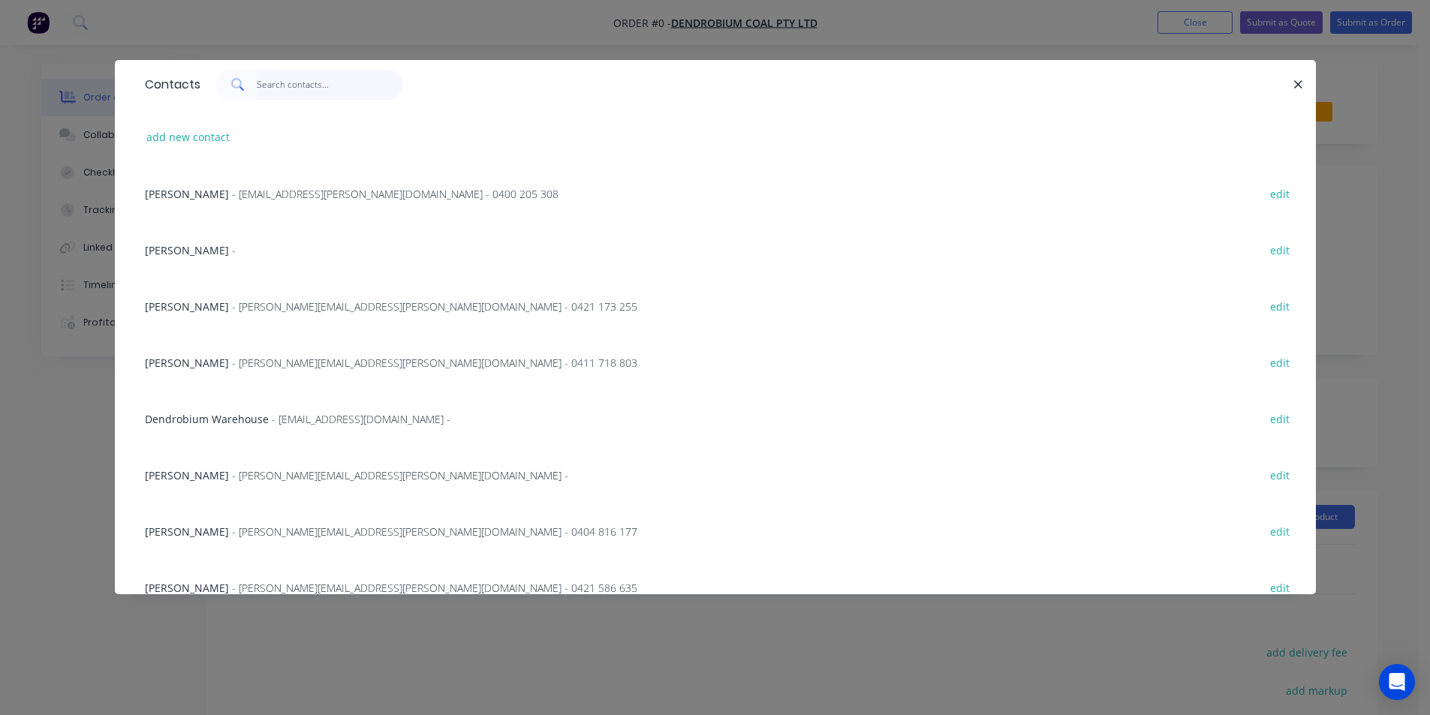
click at [296, 83] on input "text" at bounding box center [330, 85] width 146 height 30
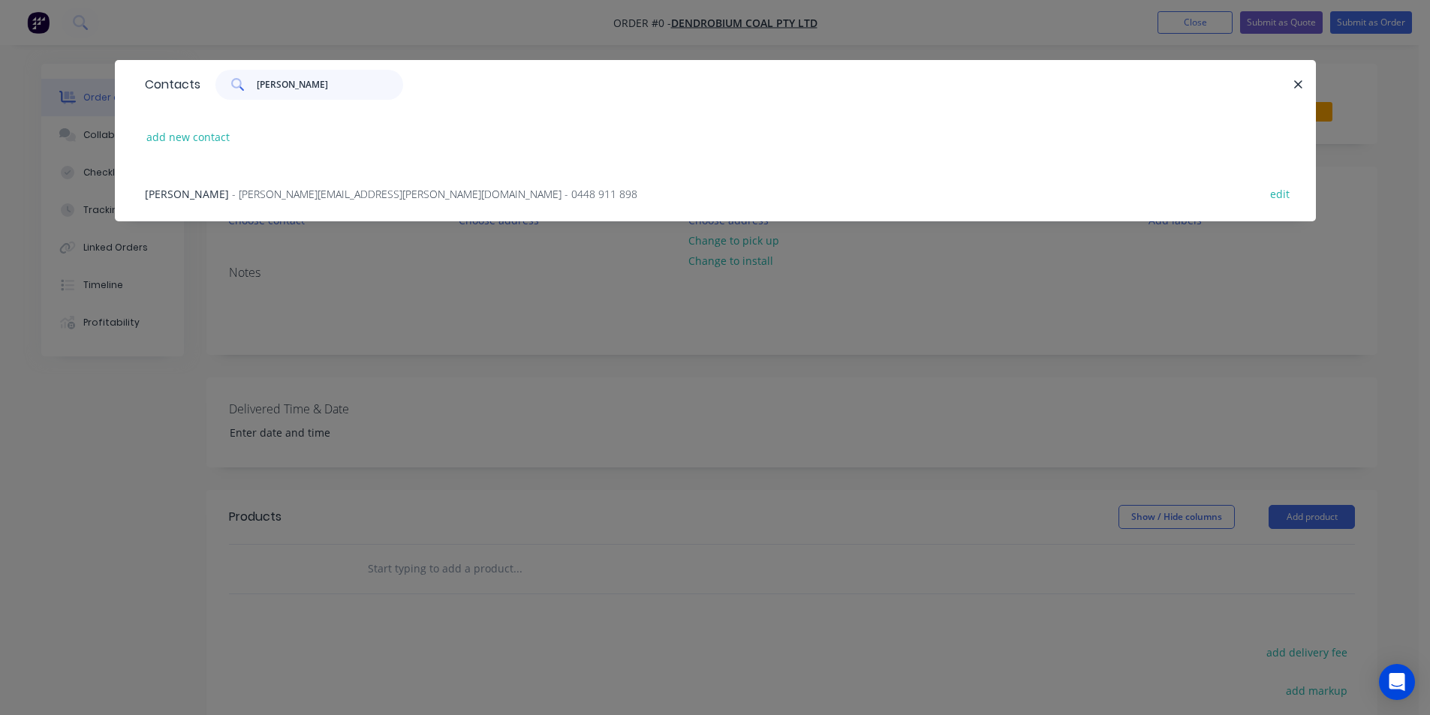
type input "[PERSON_NAME]"
click at [311, 188] on span "- [PERSON_NAME][EMAIL_ADDRESS][PERSON_NAME][DOMAIN_NAME] - 0448 911 898" at bounding box center [434, 194] width 405 height 14
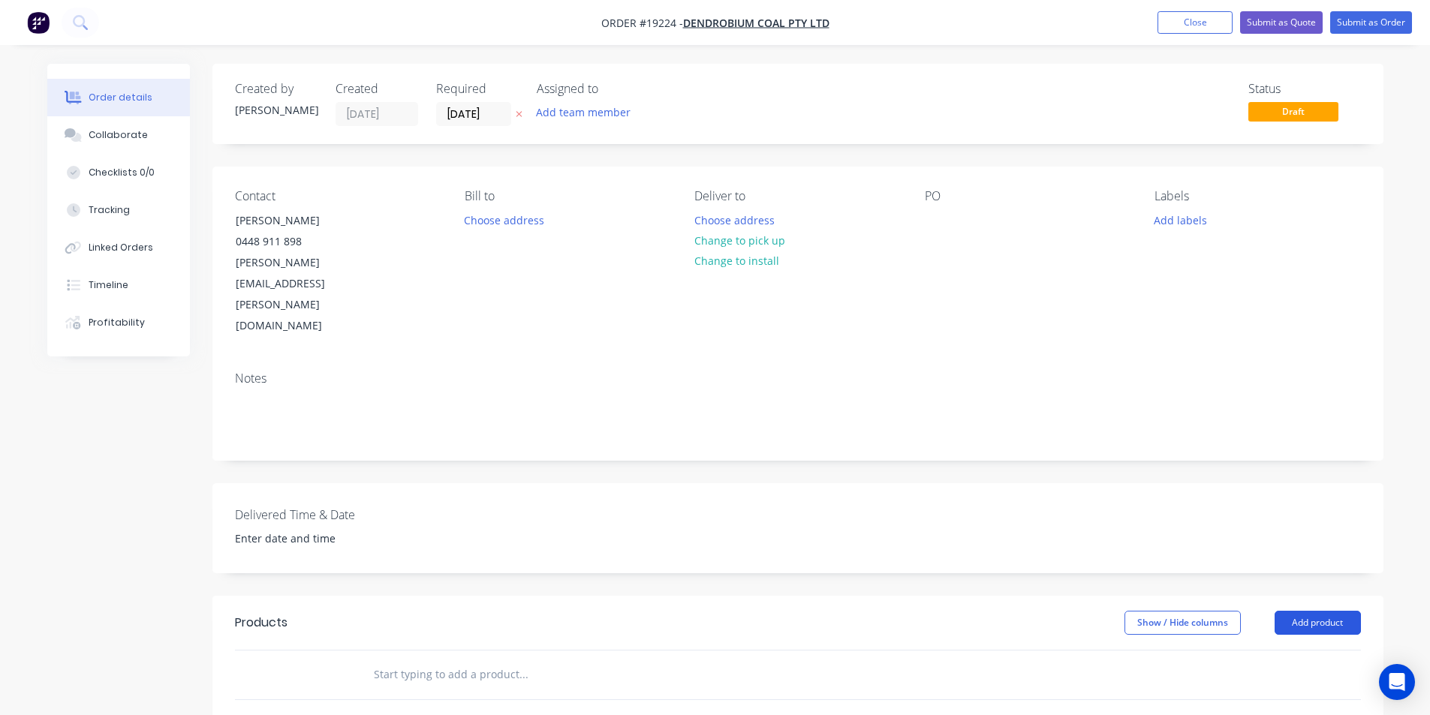
click at [1324, 611] on button "Add product" at bounding box center [1318, 623] width 86 height 24
click at [1309, 680] on div "Basic product" at bounding box center [1290, 691] width 116 height 22
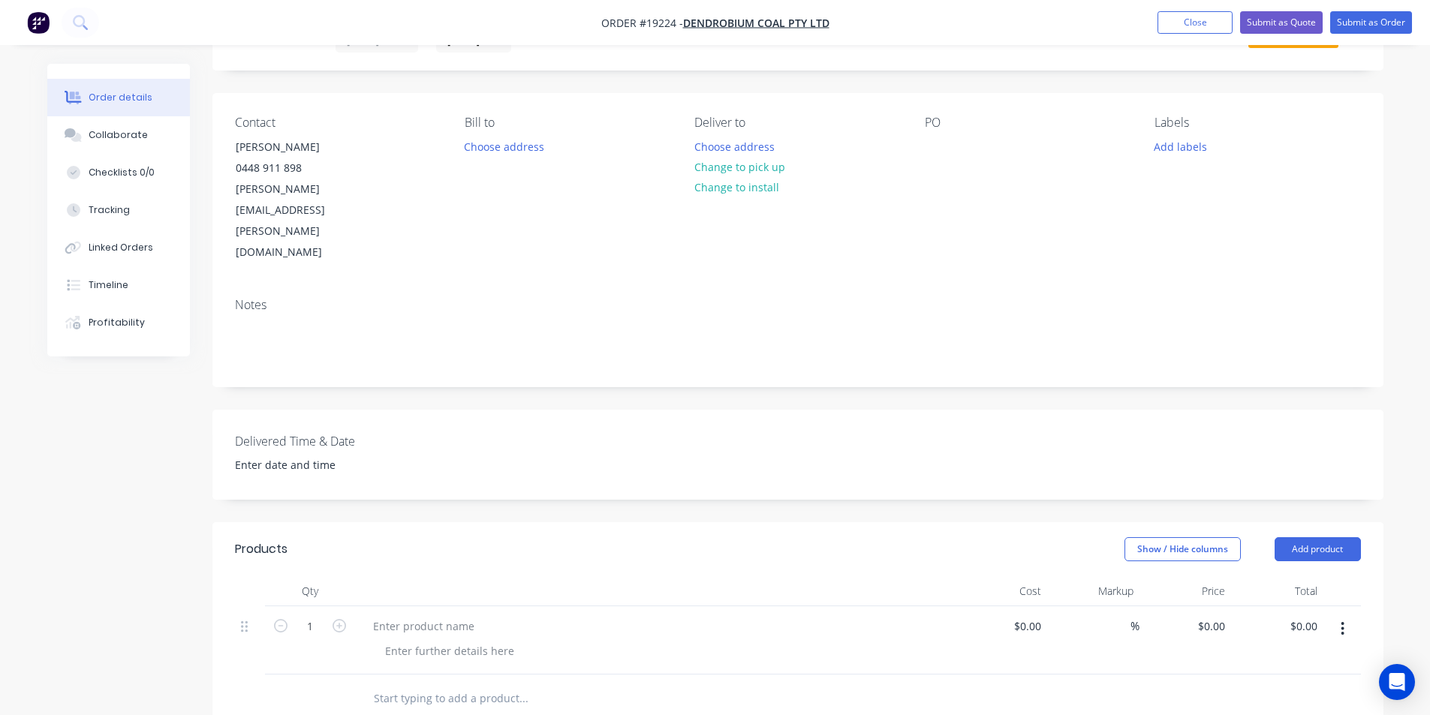
scroll to position [75, 0]
click at [341, 618] on icon "button" at bounding box center [340, 625] width 14 height 14
type input "2"
click at [412, 614] on div at bounding box center [423, 625] width 125 height 22
click at [434, 639] on div at bounding box center [449, 650] width 153 height 22
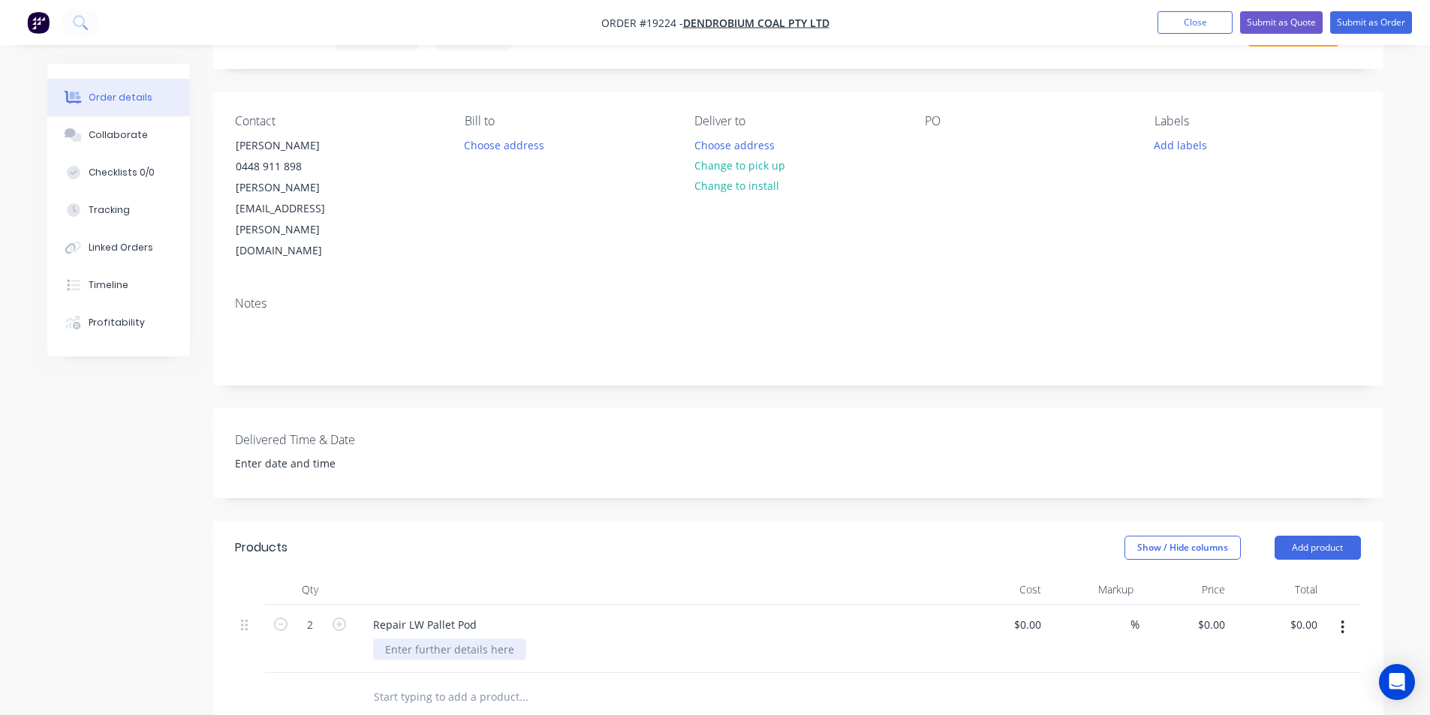
click at [436, 639] on div at bounding box center [449, 650] width 153 height 22
drag, startPoint x: 483, startPoint y: 565, endPoint x: 365, endPoint y: 562, distance: 118.6
click at [365, 614] on div "Repair LW Pallet Pod" at bounding box center [425, 625] width 128 height 22
copy div "Repair LW Pallet Pod"
click at [1193, 143] on button "Add labels" at bounding box center [1180, 144] width 69 height 20
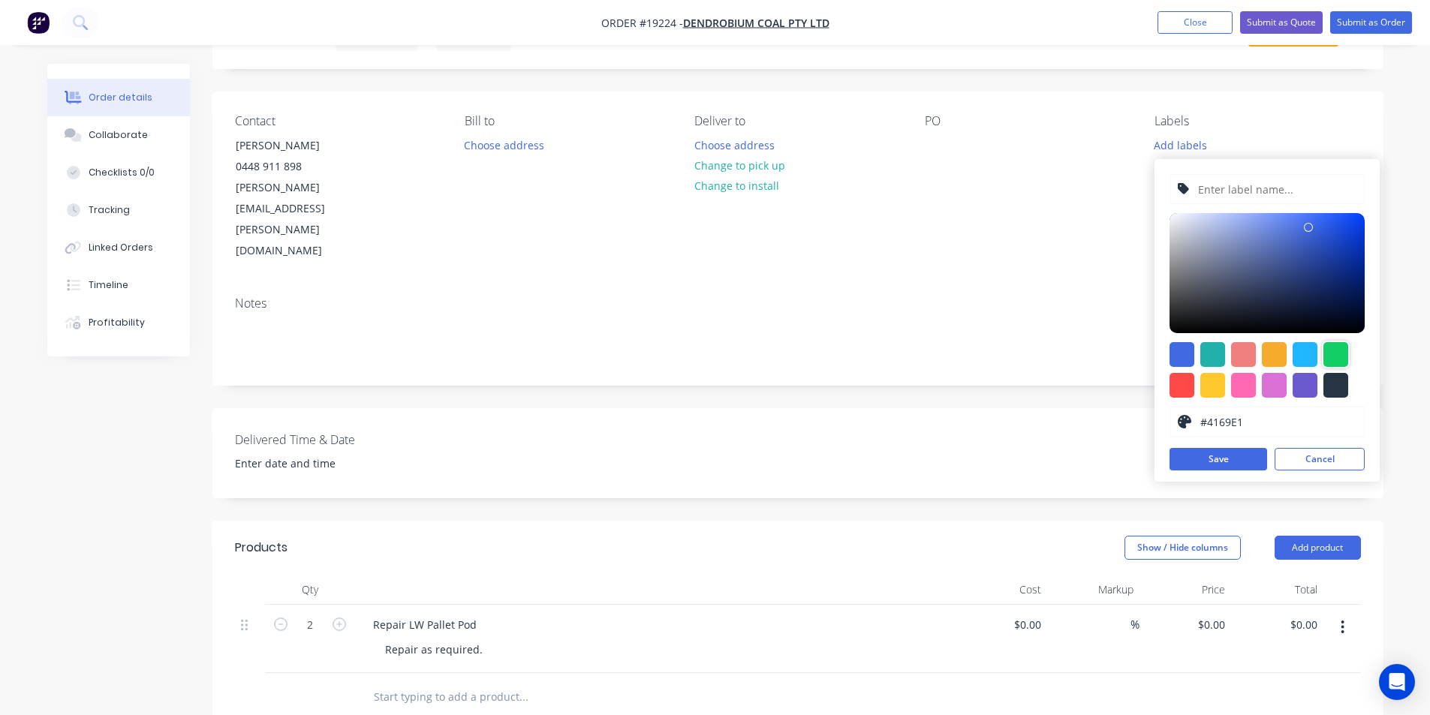
click at [1338, 351] on div at bounding box center [1335, 354] width 25 height 25
type input "#13CE66"
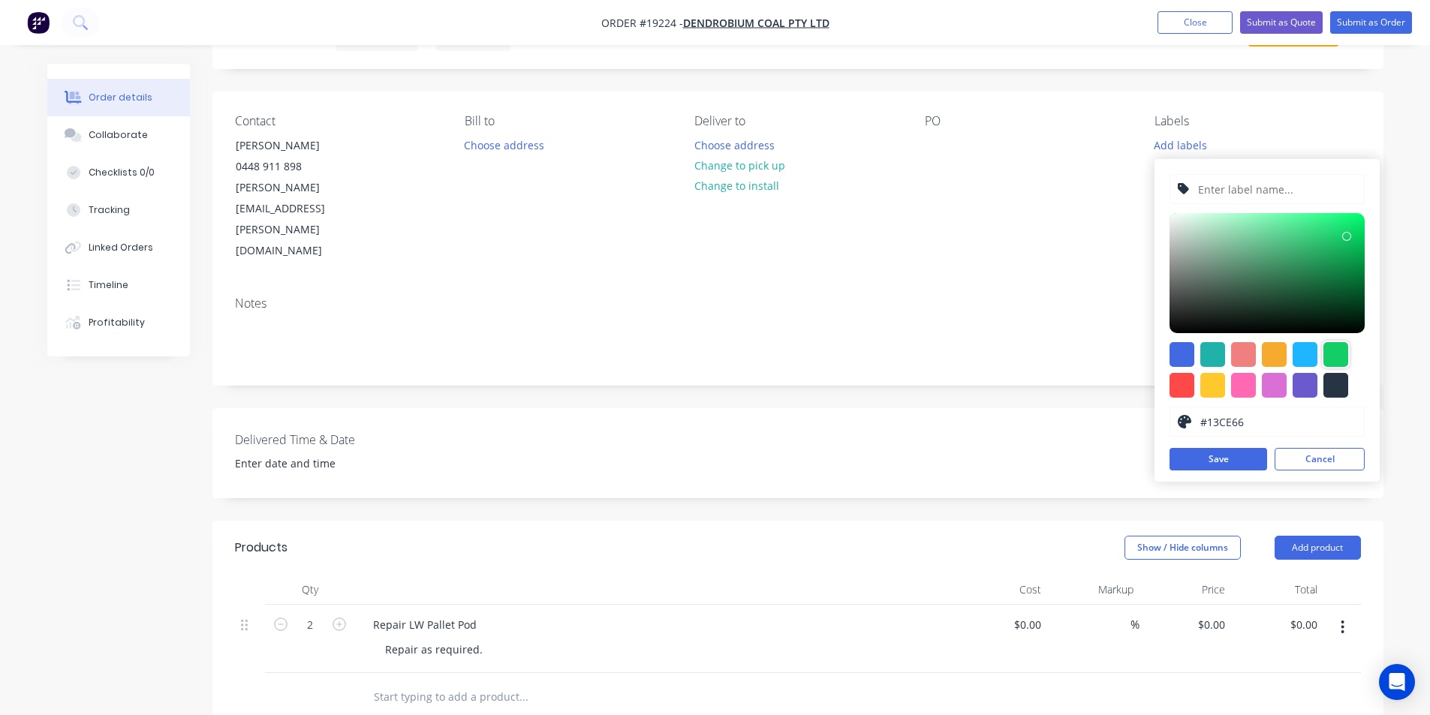
click at [1261, 188] on input "text" at bounding box center [1277, 189] width 160 height 29
paste input "Repair LW Pallet Pod"
type input "Repair LW Pallet Pod"
click at [1226, 455] on button "Save" at bounding box center [1218, 459] width 98 height 23
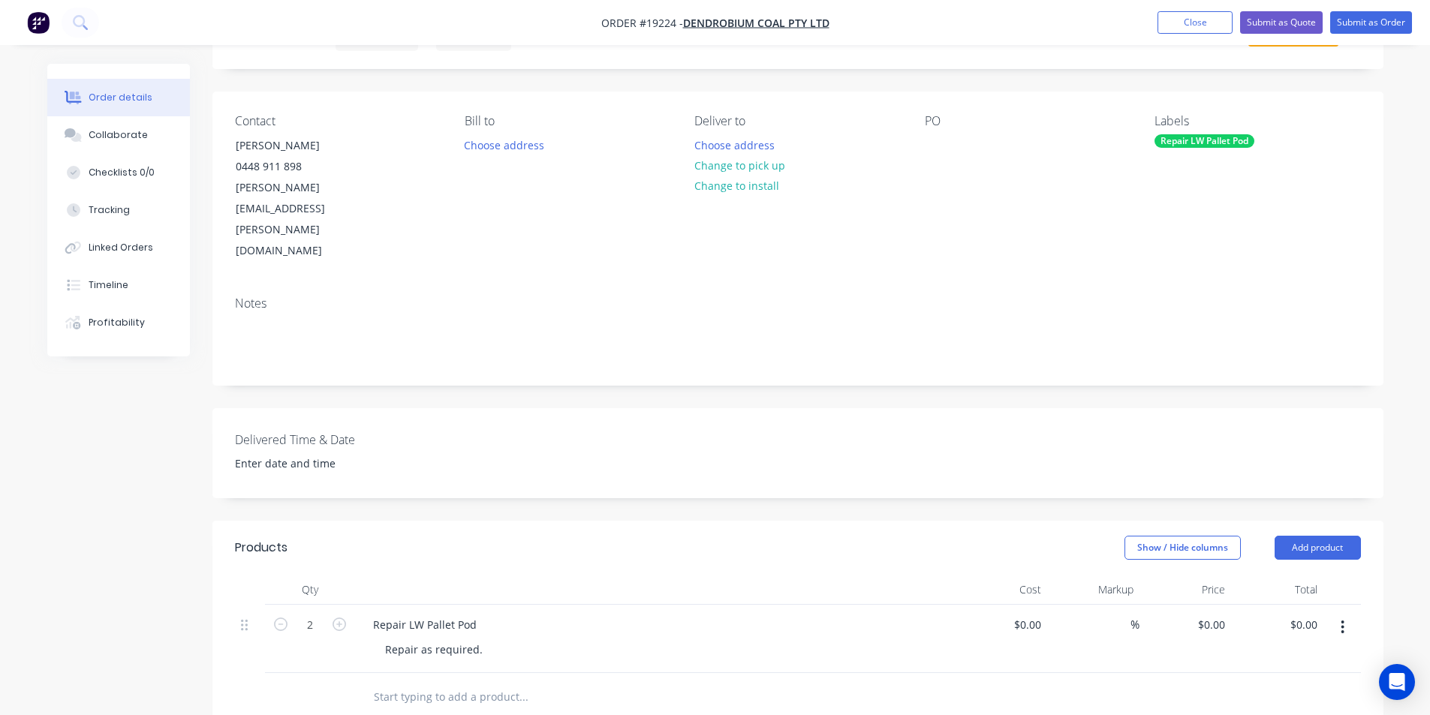
click at [829, 310] on div "Notes" at bounding box center [797, 334] width 1171 height 101
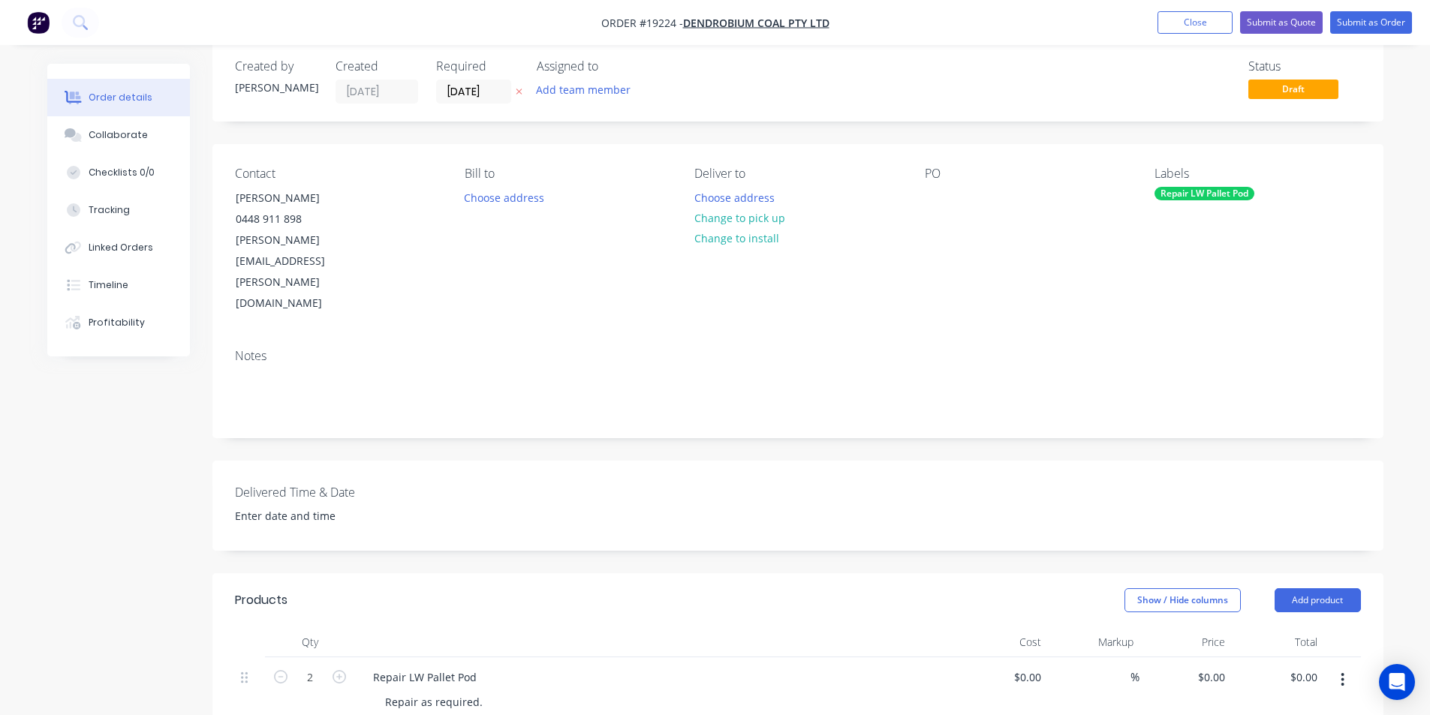
scroll to position [0, 0]
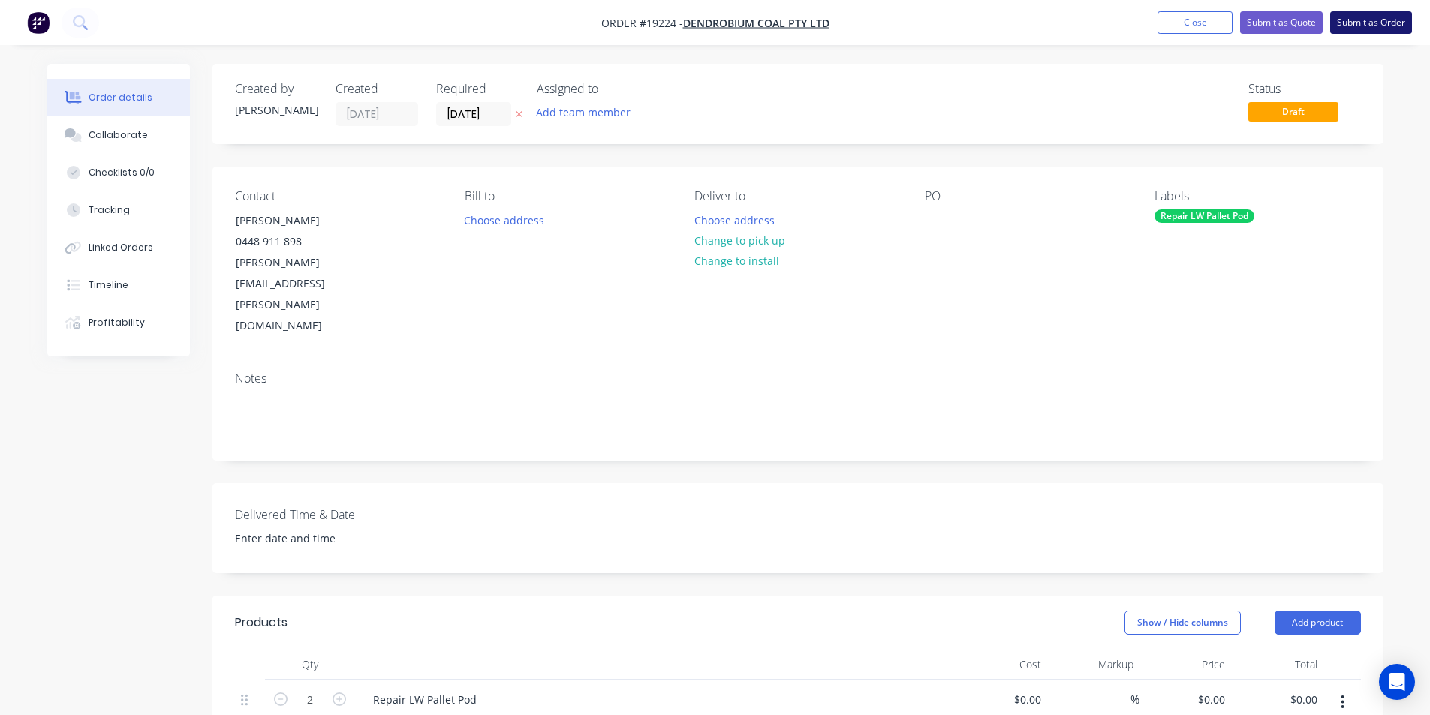
click at [1395, 26] on button "Submit as Order" at bounding box center [1371, 22] width 82 height 23
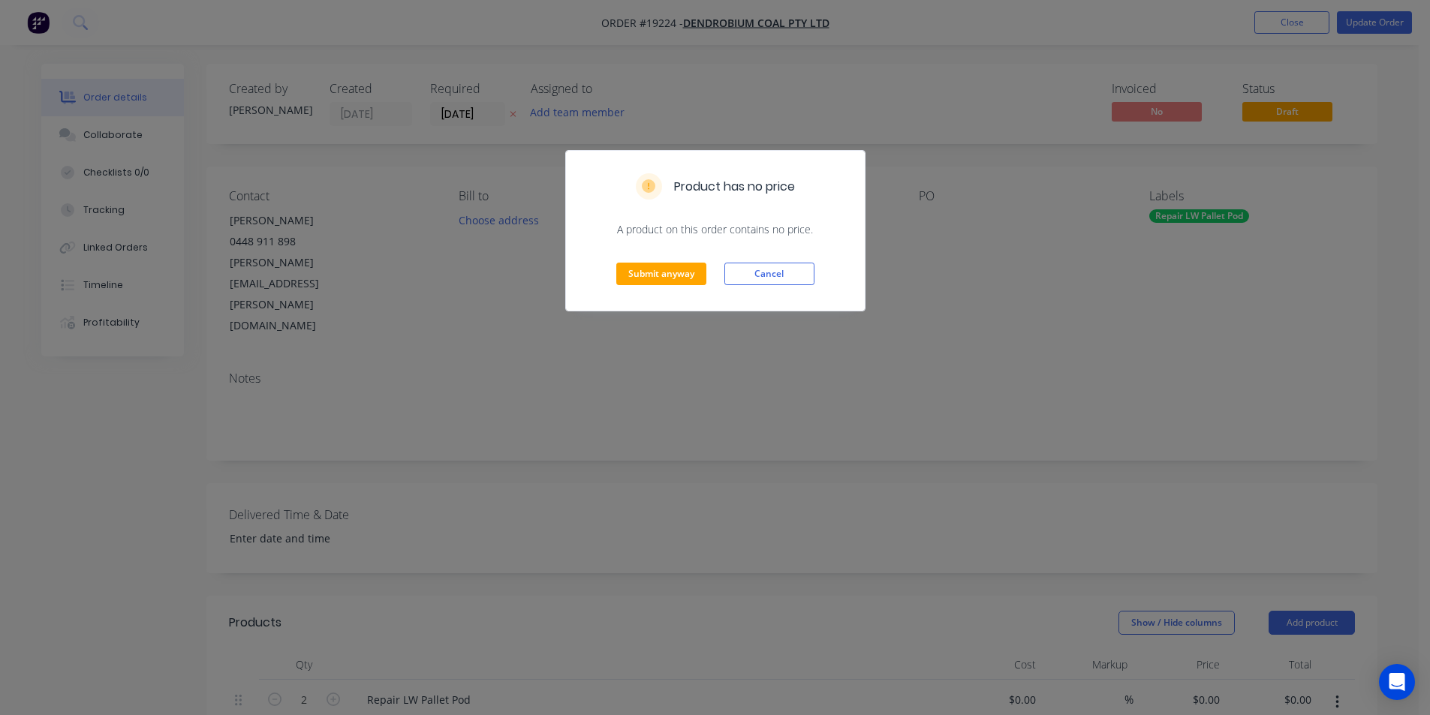
click at [640, 288] on div "Submit anyway Cancel" at bounding box center [715, 274] width 299 height 74
click at [645, 281] on button "Submit anyway" at bounding box center [661, 274] width 90 height 23
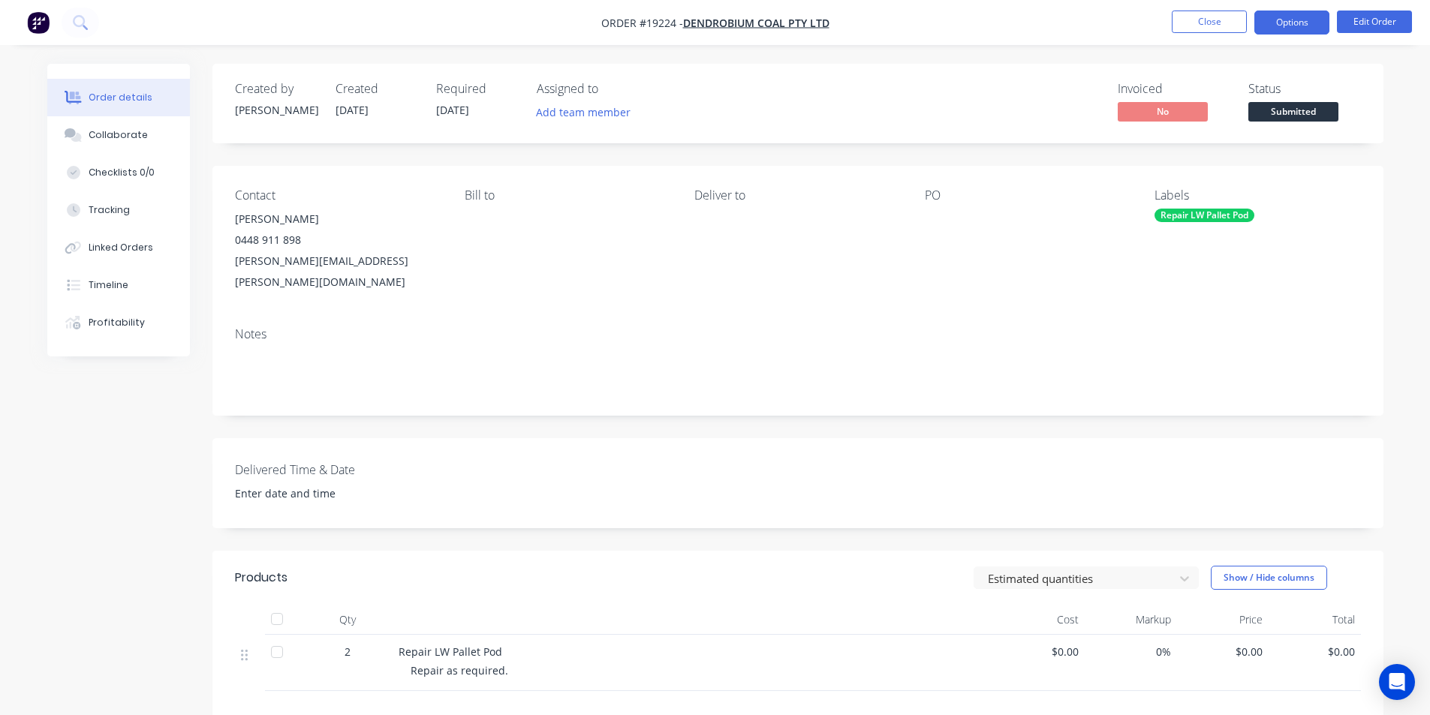
click at [1304, 30] on button "Options" at bounding box center [1291, 23] width 75 height 24
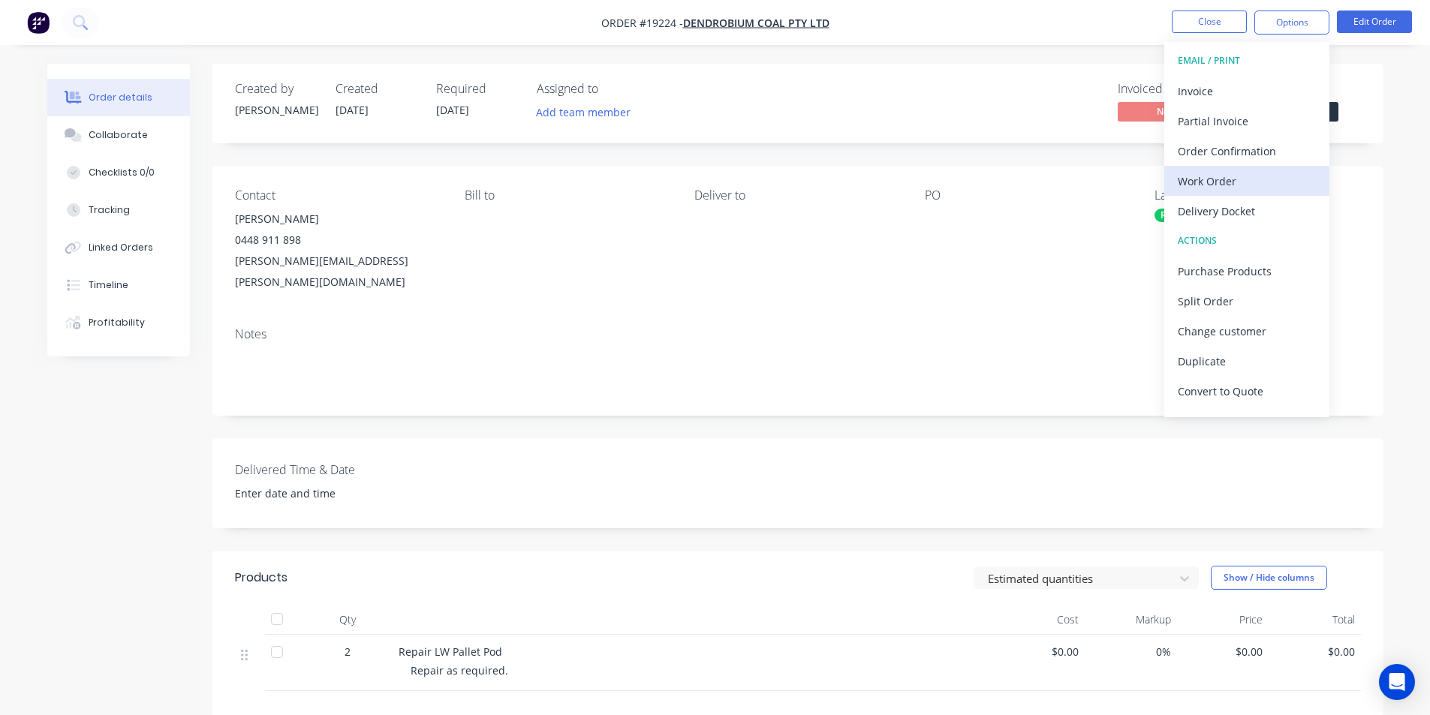
click at [1207, 182] on div "Work Order" at bounding box center [1247, 181] width 138 height 22
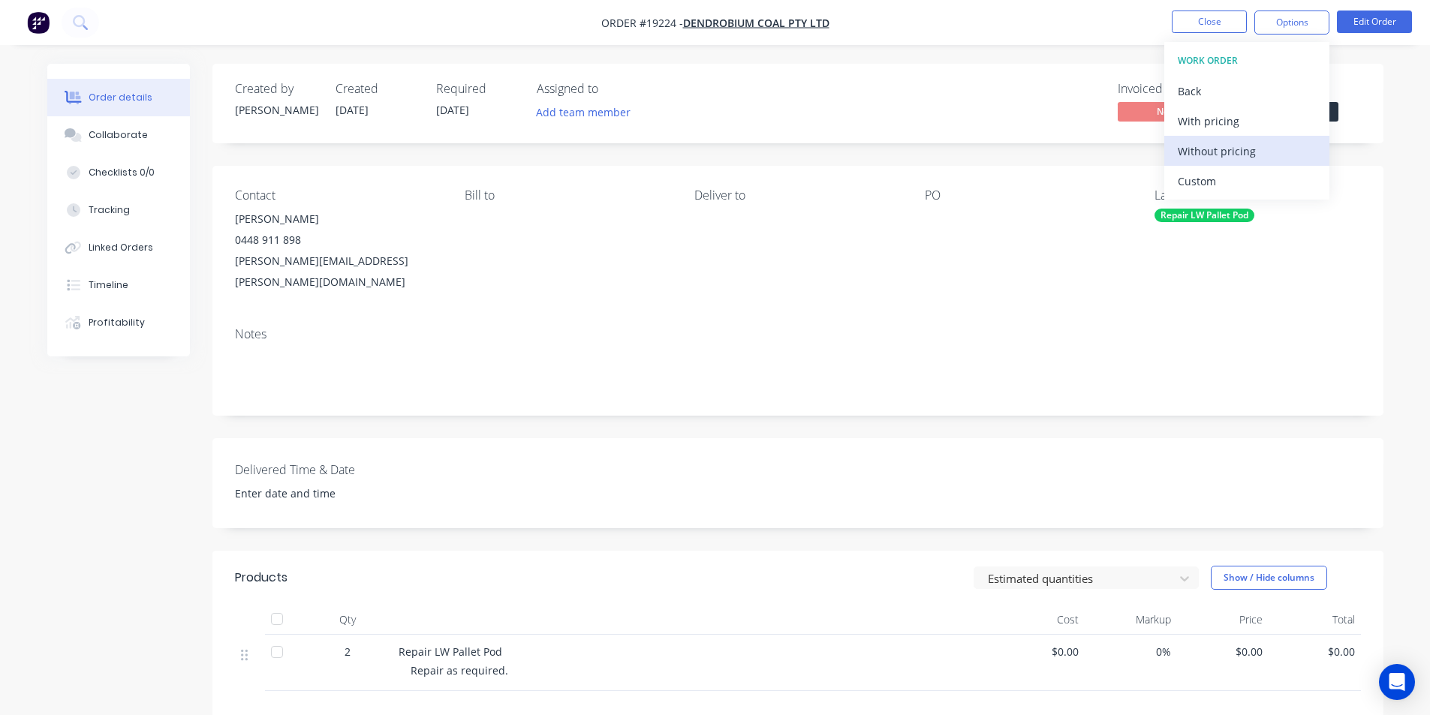
click at [1214, 160] on div "Without pricing" at bounding box center [1247, 151] width 138 height 22
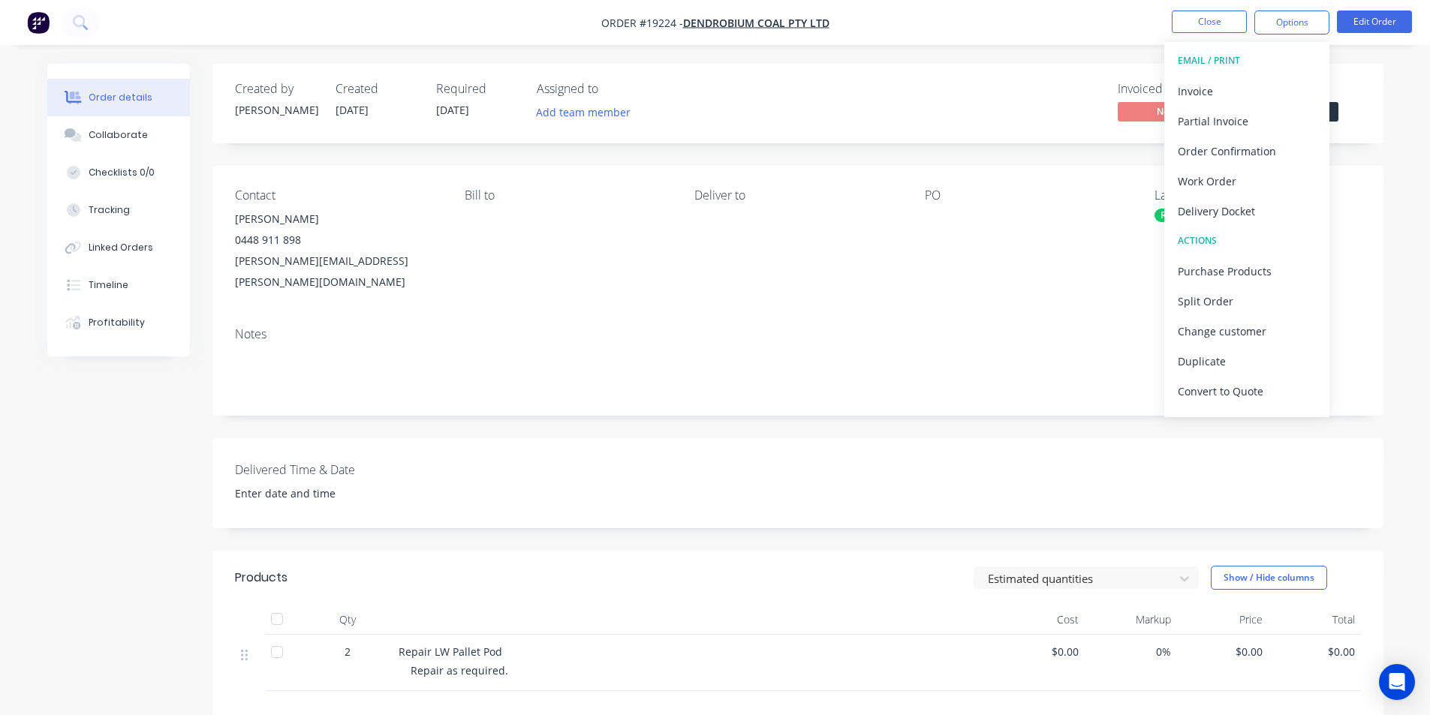
click at [679, 104] on div "Add team member" at bounding box center [612, 113] width 150 height 23
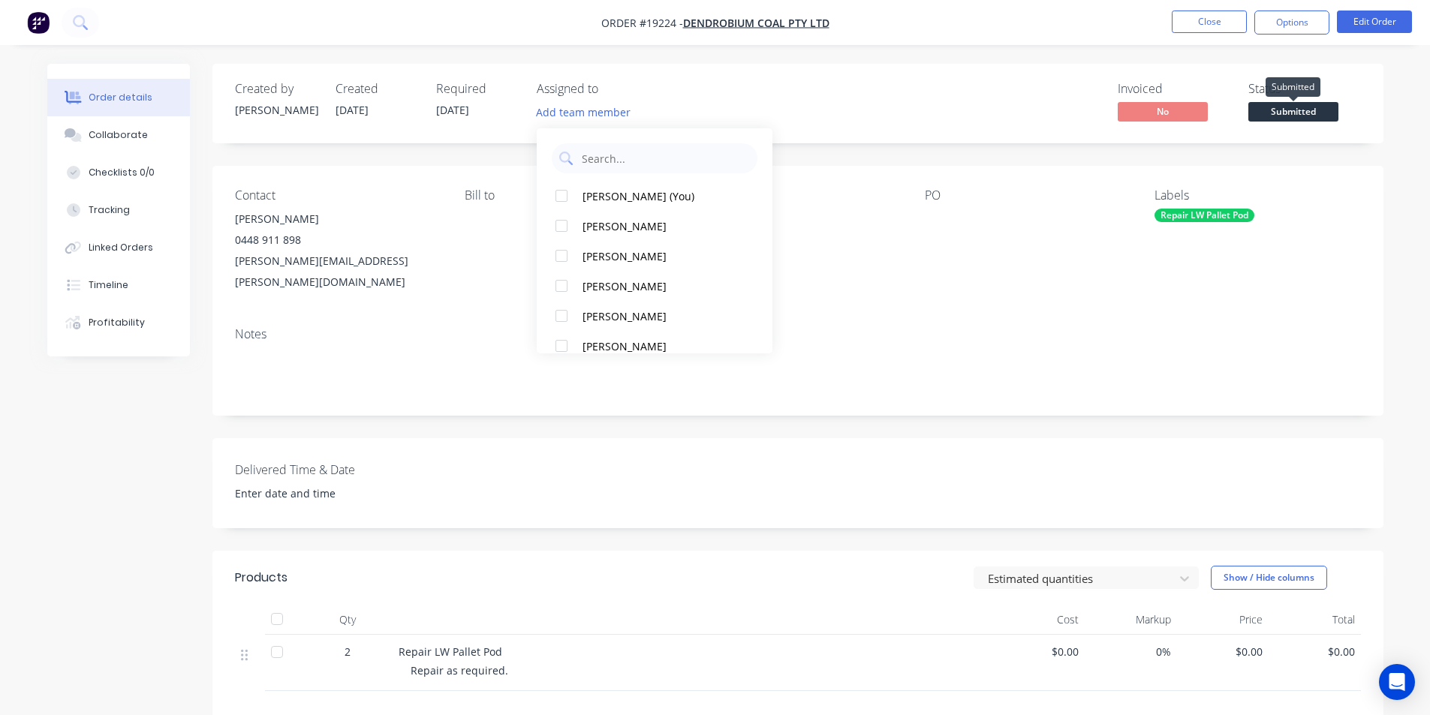
click at [1290, 110] on span "Submitted" at bounding box center [1293, 111] width 90 height 19
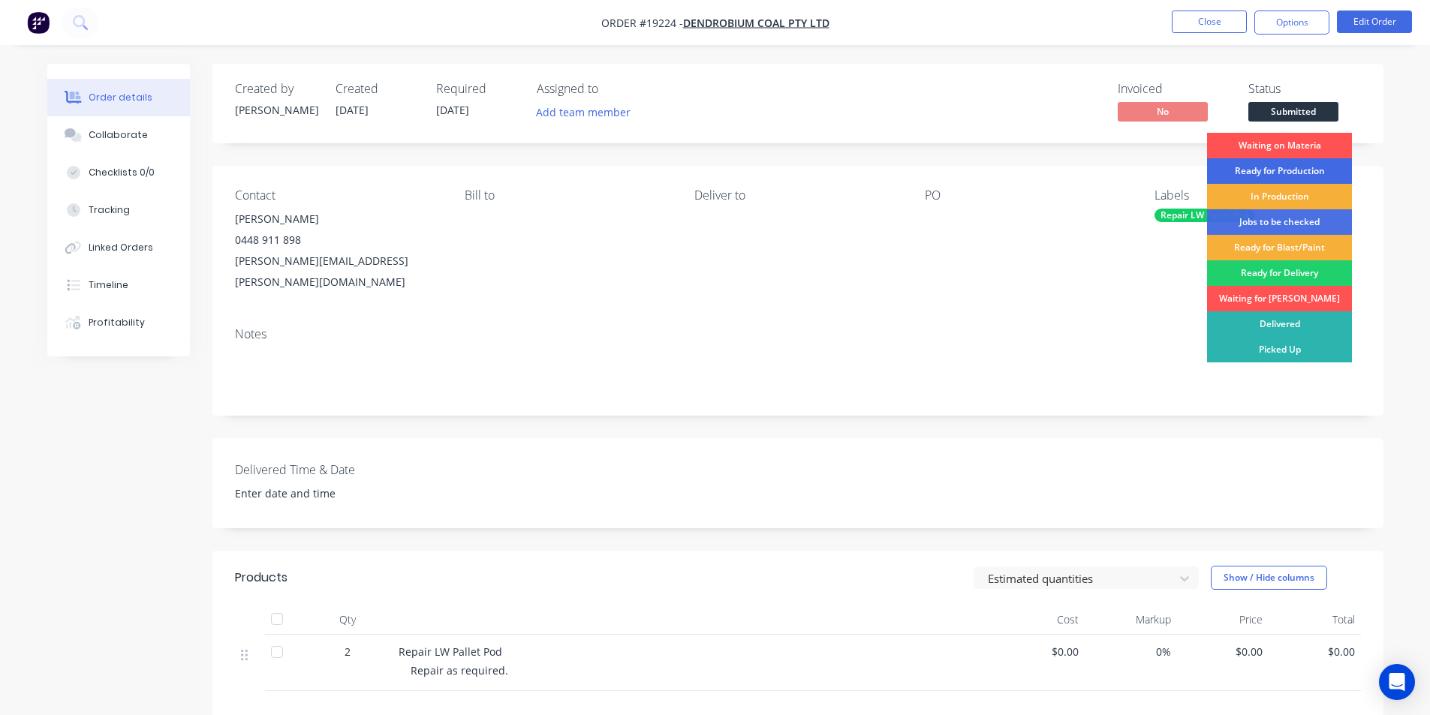
click at [1280, 176] on div "Ready for Production" at bounding box center [1279, 171] width 145 height 26
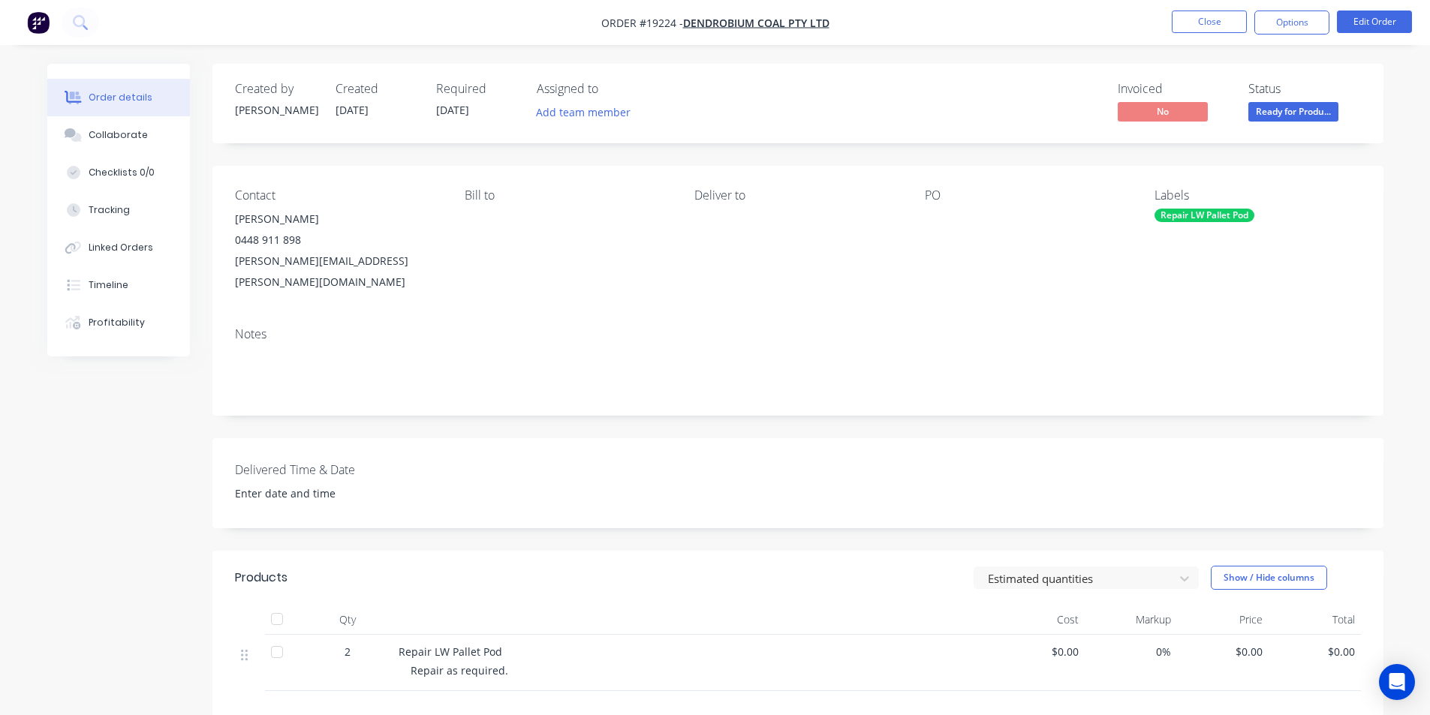
click at [41, 27] on img "button" at bounding box center [38, 22] width 23 height 23
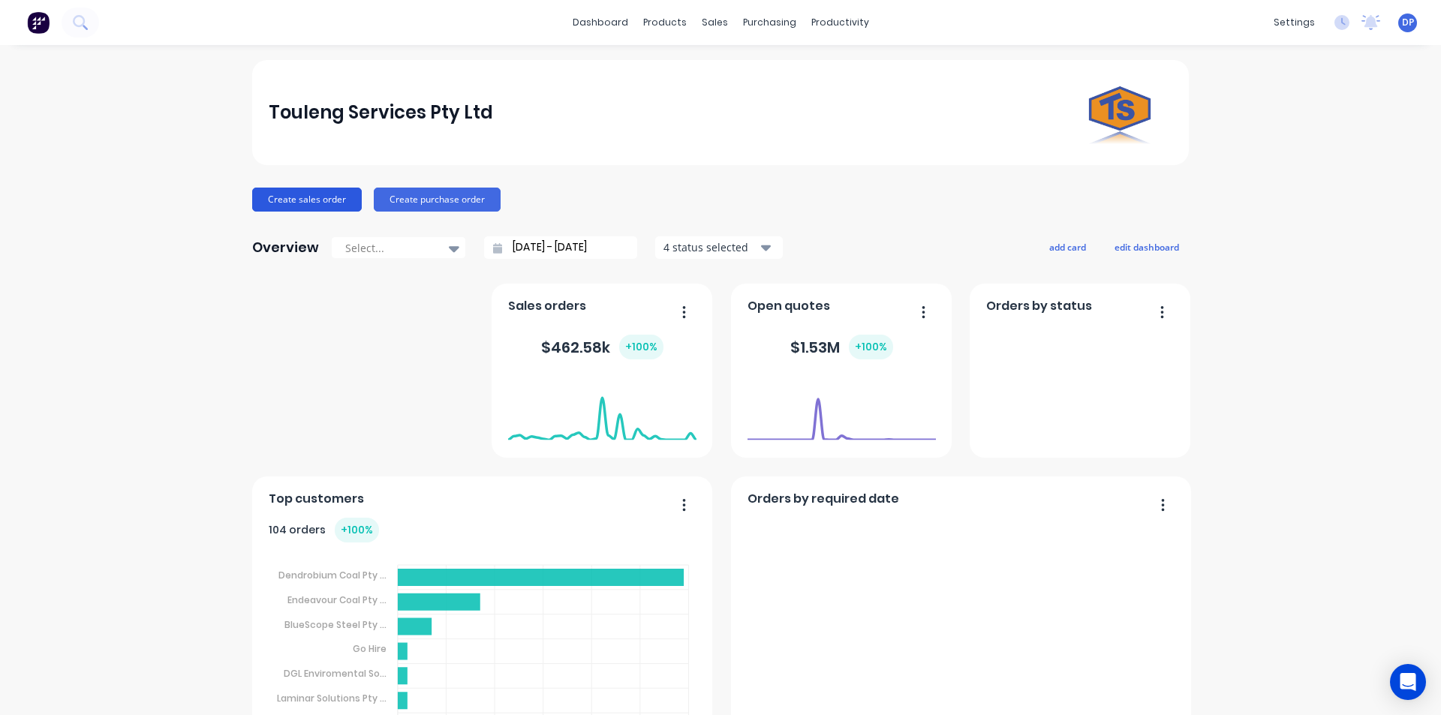
click at [310, 194] on button "Create sales order" at bounding box center [307, 200] width 110 height 24
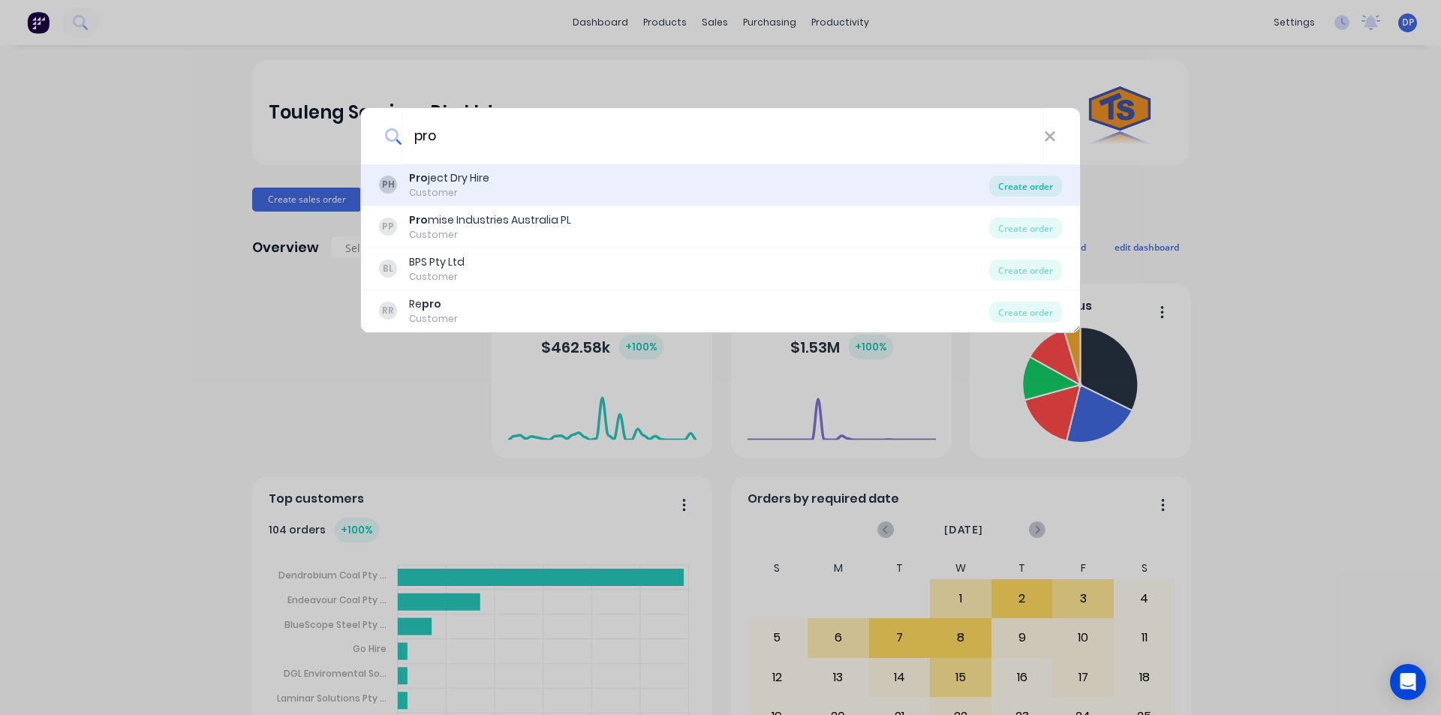
type input "pro"
click at [1044, 188] on div "Create order" at bounding box center [1025, 186] width 73 height 21
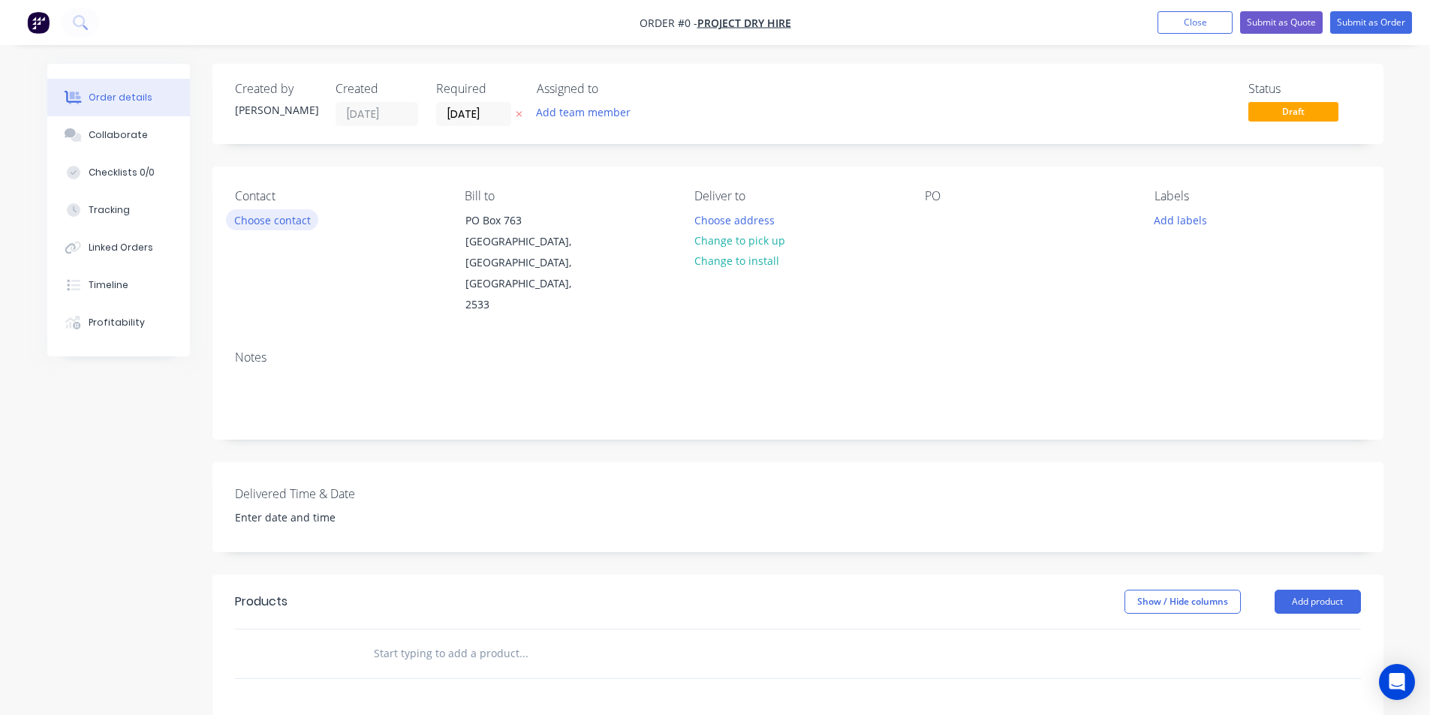
click at [307, 220] on button "Choose contact" at bounding box center [272, 219] width 92 height 20
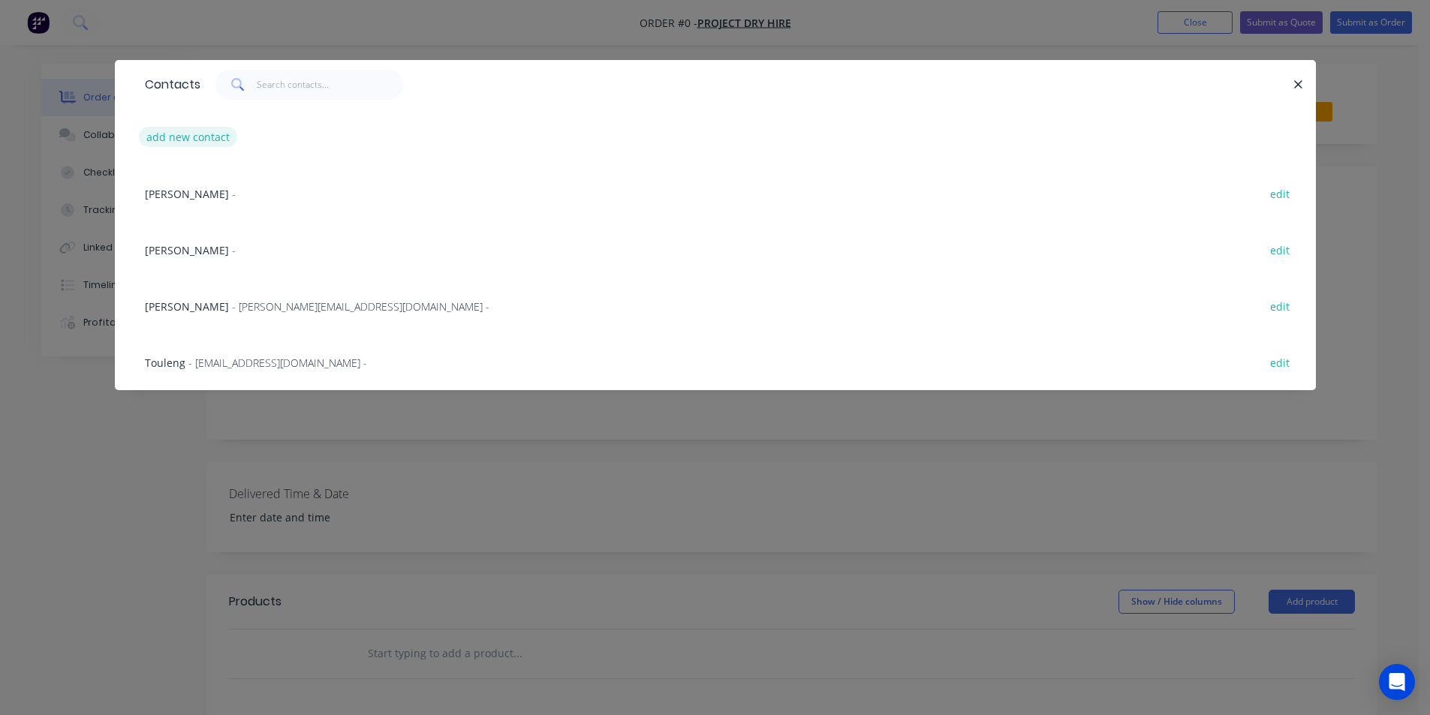
click at [202, 136] on button "add new contact" at bounding box center [188, 137] width 99 height 20
select select "AU"
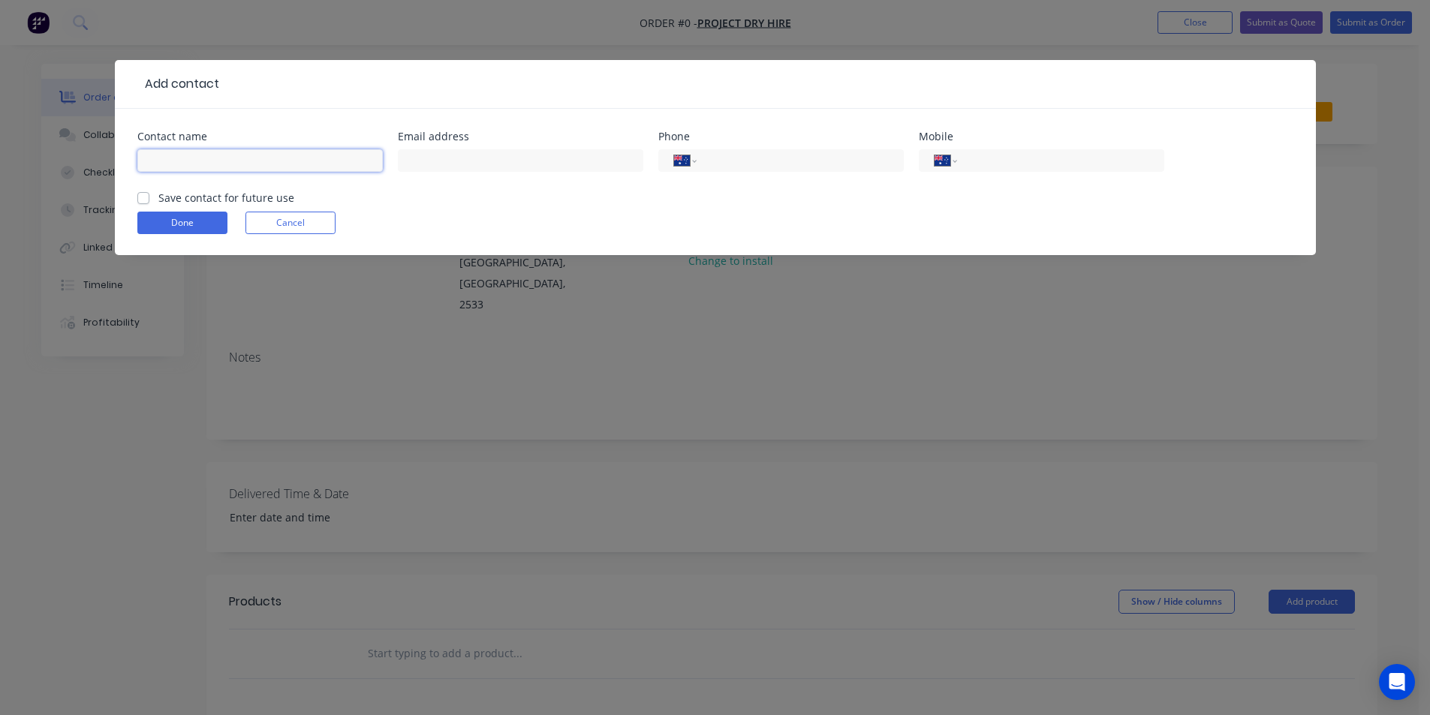
click at [187, 160] on input "text" at bounding box center [259, 160] width 245 height 23
type input "[PERSON_NAME]"
type input "[EMAIL_ADDRESS][DOMAIN_NAME]"
click at [1046, 169] on input "tel" at bounding box center [1058, 160] width 180 height 17
type input "0455 663 086"
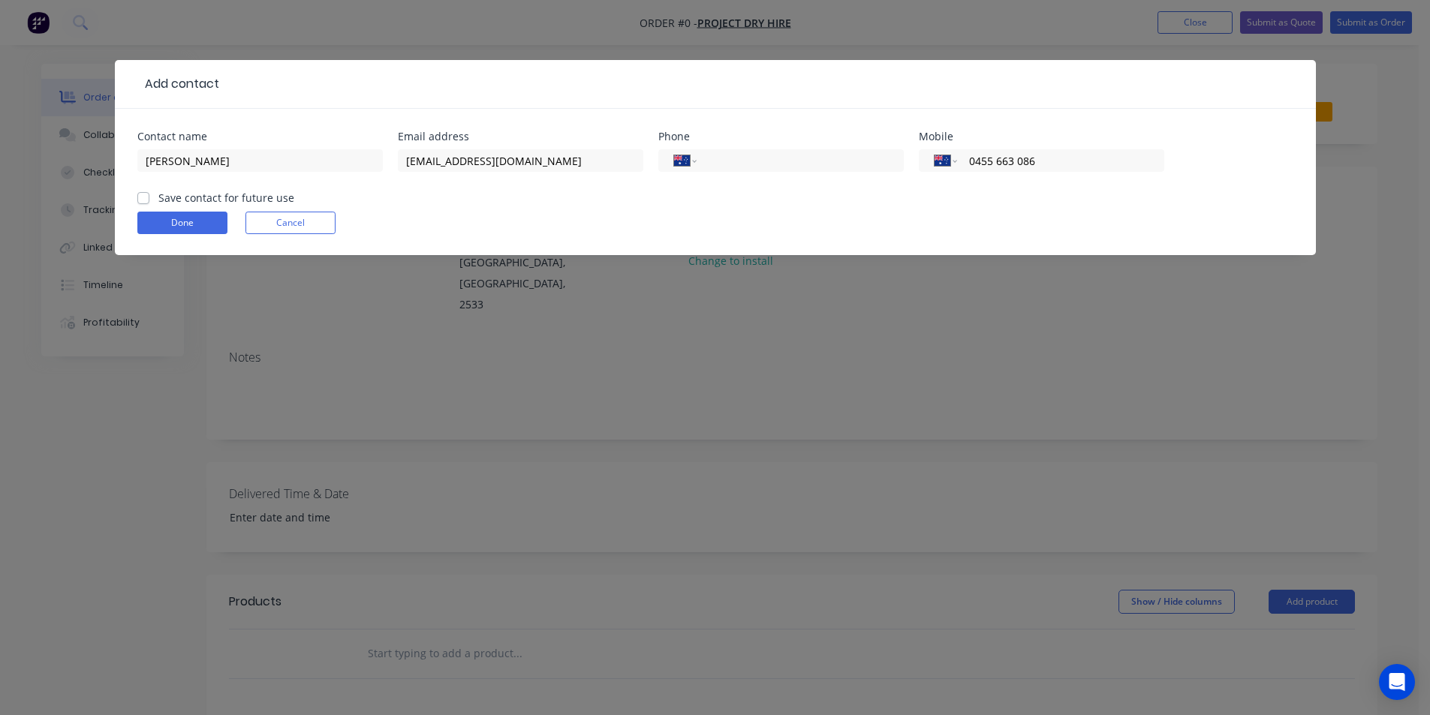
click at [158, 191] on label "Save contact for future use" at bounding box center [226, 198] width 136 height 16
click at [143, 191] on input "Save contact for future use" at bounding box center [143, 197] width 12 height 14
checkbox input "true"
click at [170, 217] on button "Done" at bounding box center [182, 223] width 90 height 23
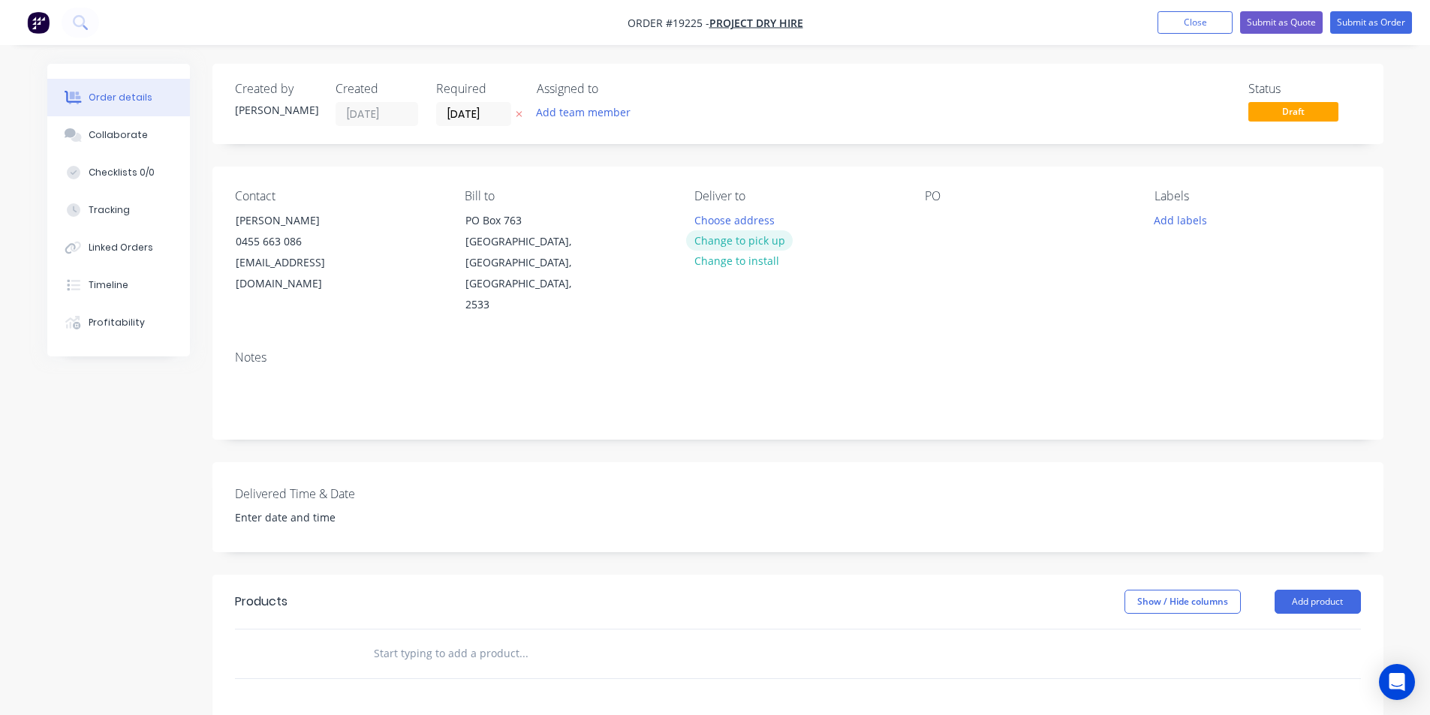
click at [760, 245] on button "Change to pick up" at bounding box center [739, 240] width 107 height 20
click at [1332, 590] on button "Add product" at bounding box center [1318, 602] width 86 height 24
click at [1323, 659] on div "Basic product" at bounding box center [1290, 670] width 116 height 22
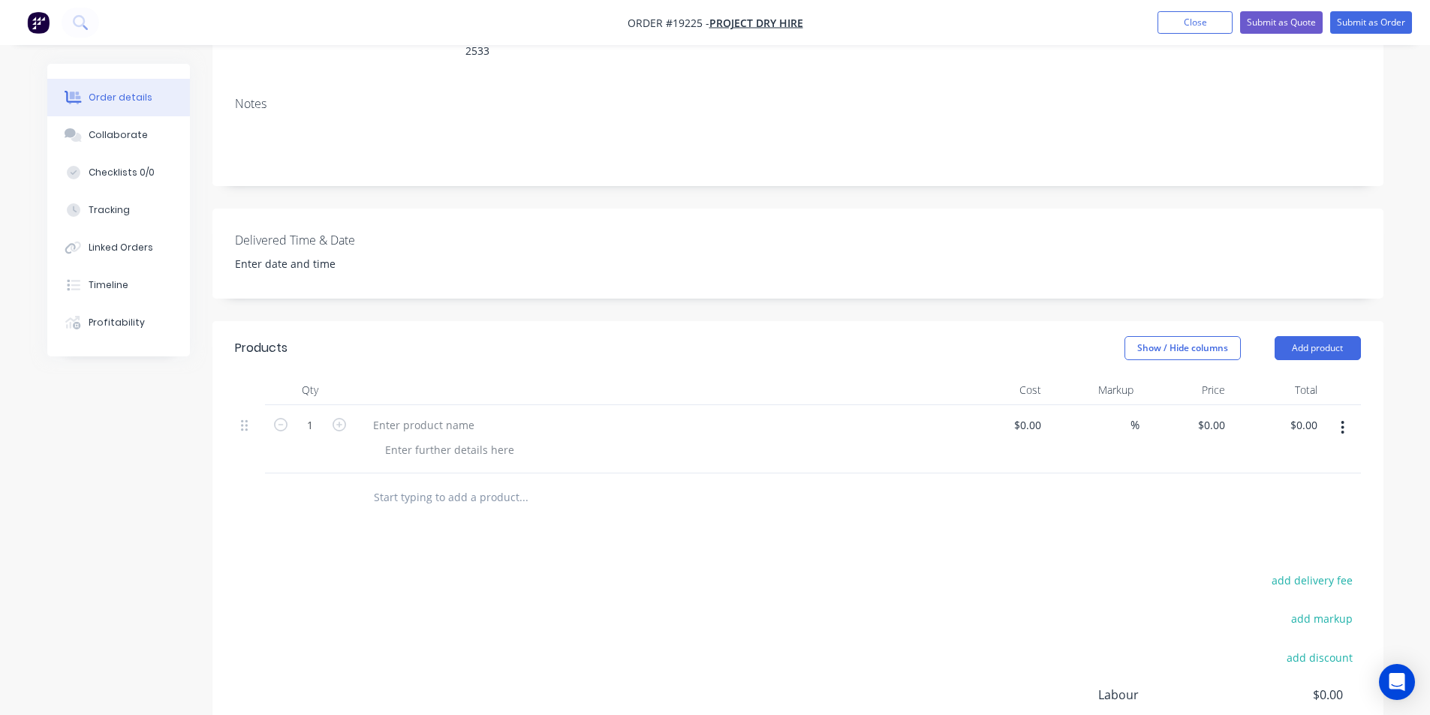
scroll to position [300, 0]
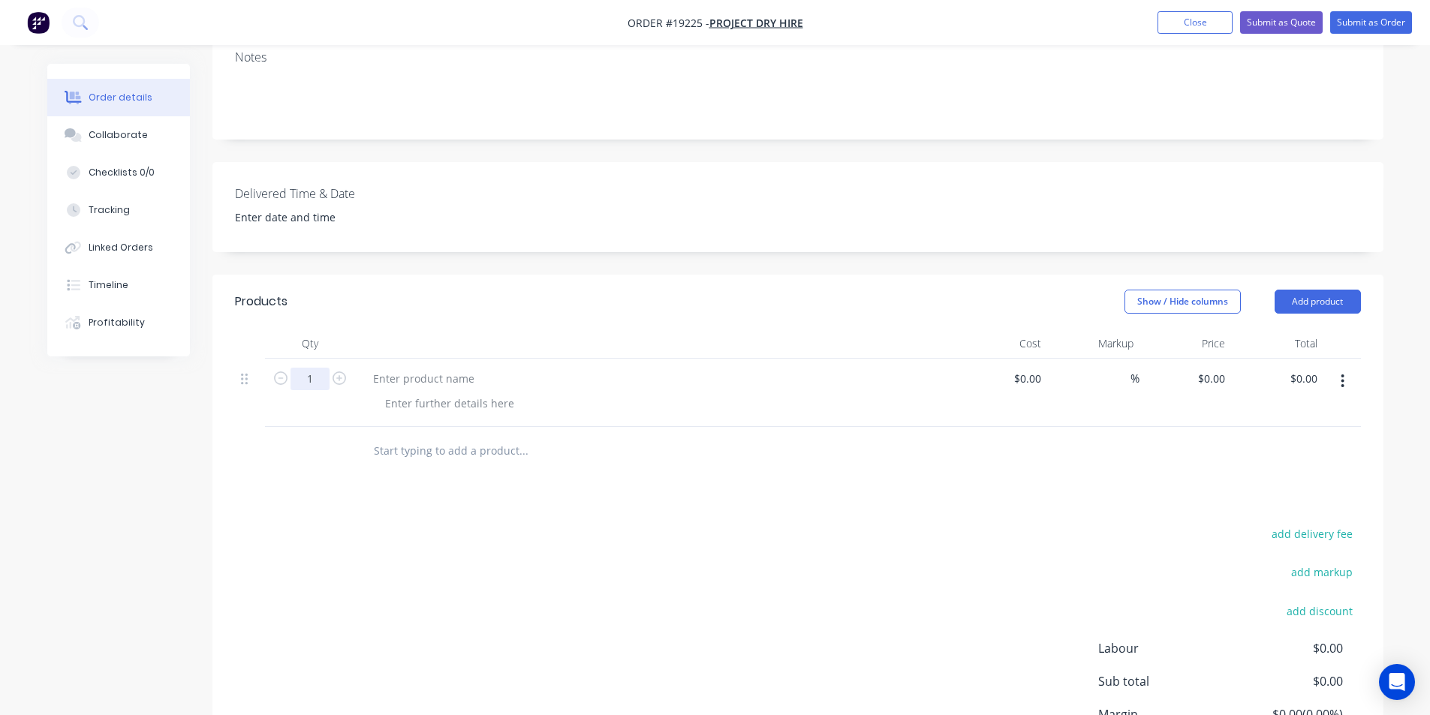
click at [312, 368] on input "1" at bounding box center [309, 379] width 39 height 23
type input "16"
click at [106, 134] on div "Collaborate" at bounding box center [118, 135] width 59 height 14
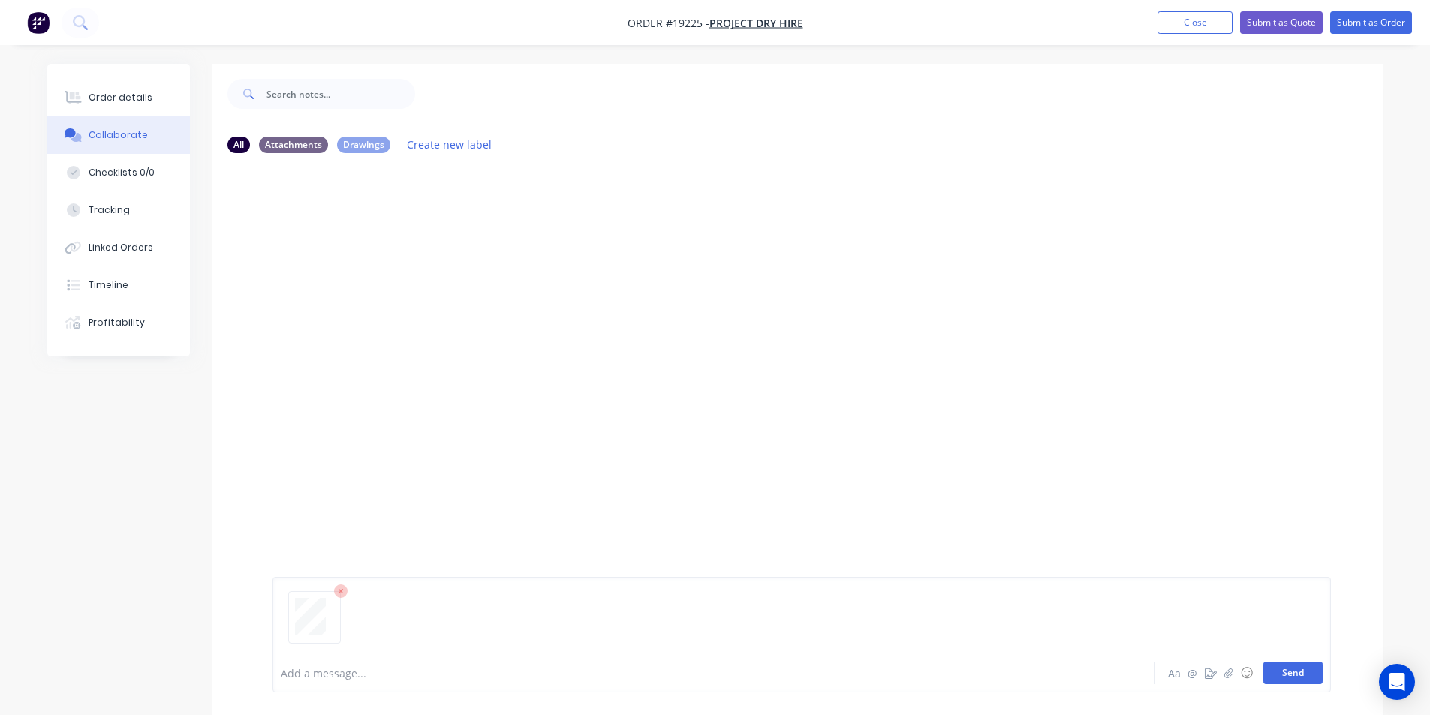
click at [1312, 672] on button "Send" at bounding box center [1292, 673] width 59 height 23
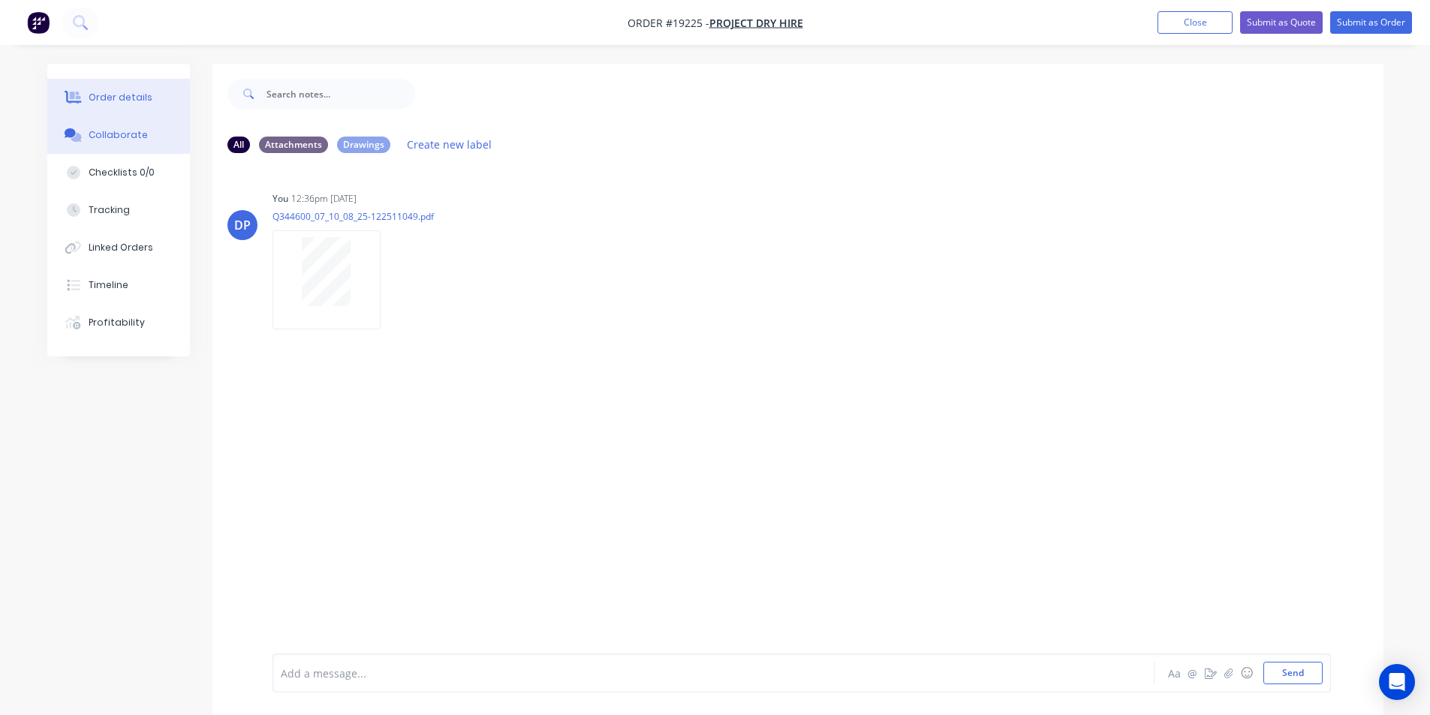
click at [122, 92] on div "Order details" at bounding box center [121, 98] width 64 height 14
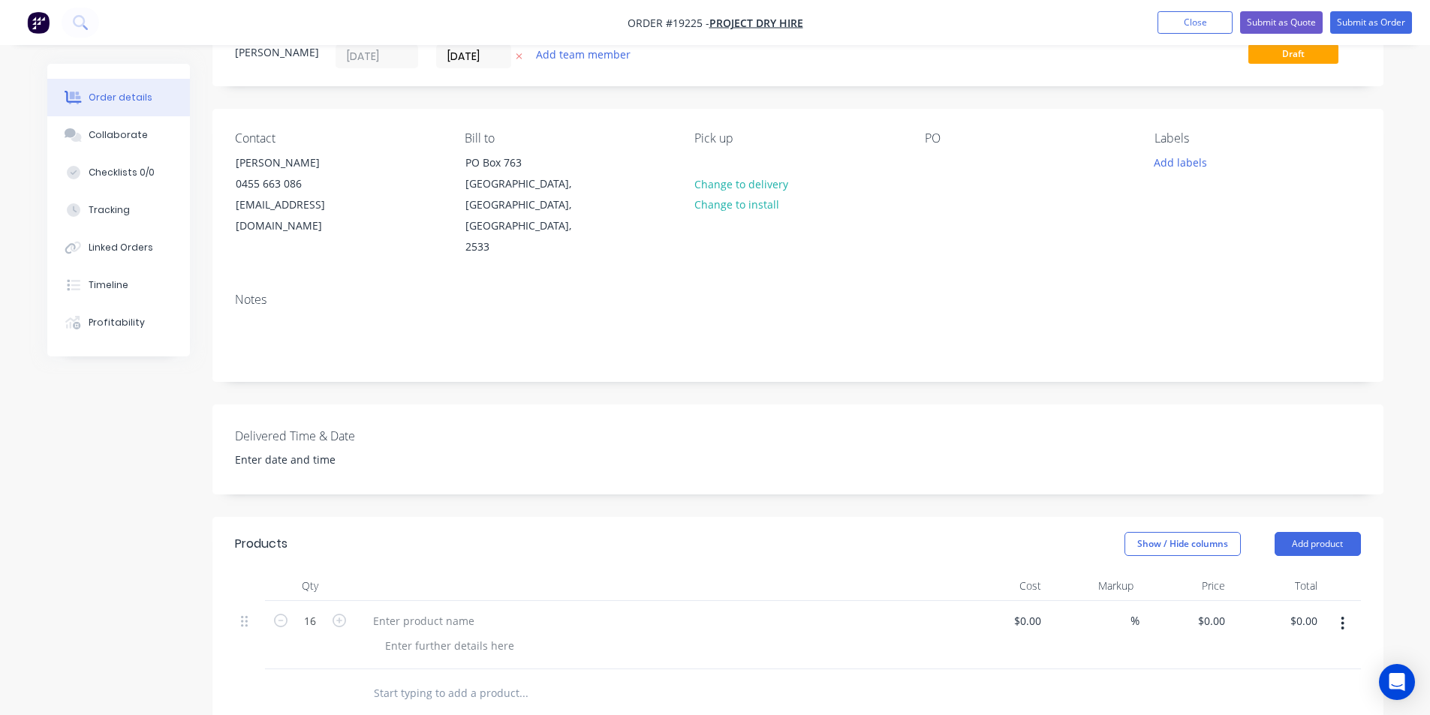
scroll to position [150, 0]
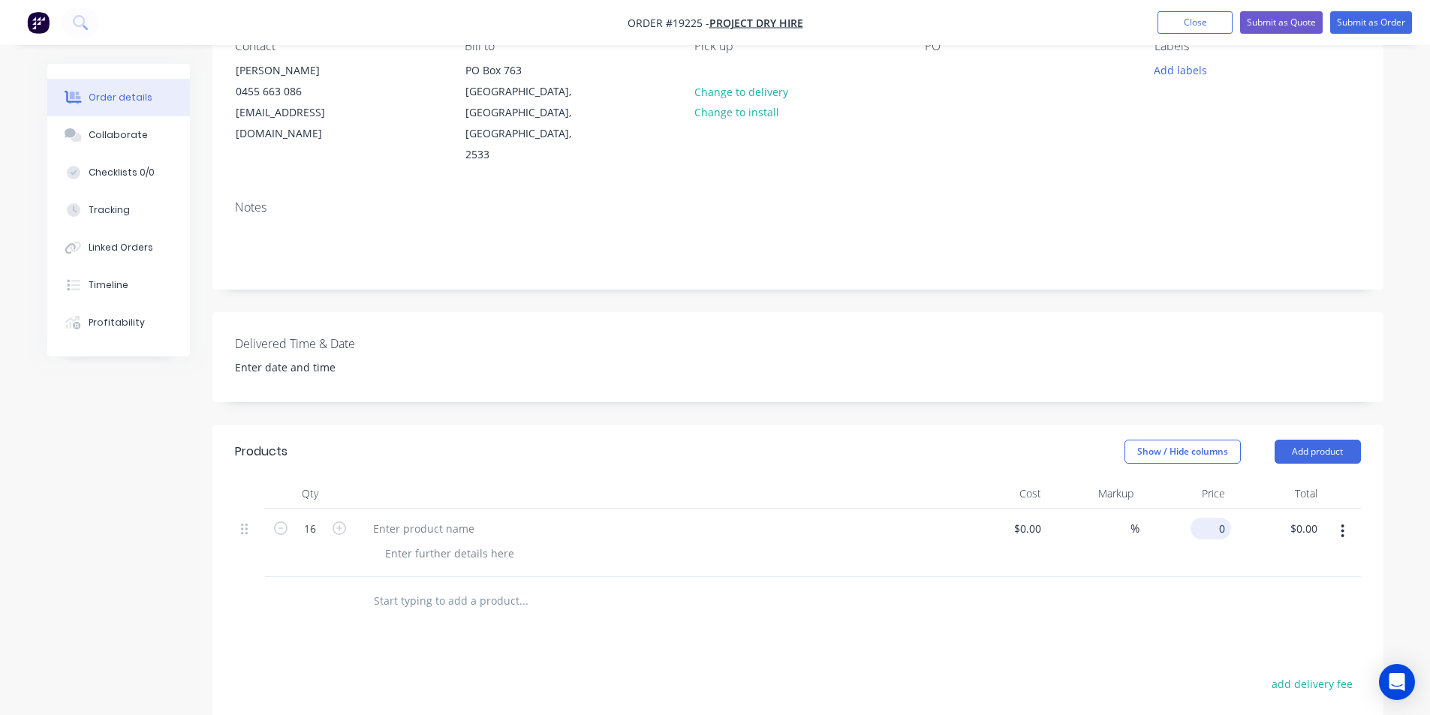
click at [1216, 518] on input "0" at bounding box center [1214, 529] width 35 height 22
type input "$0.00"
click at [435, 518] on div at bounding box center [423, 529] width 125 height 22
click at [448, 509] on div at bounding box center [655, 543] width 601 height 68
click at [435, 518] on div at bounding box center [423, 529] width 125 height 22
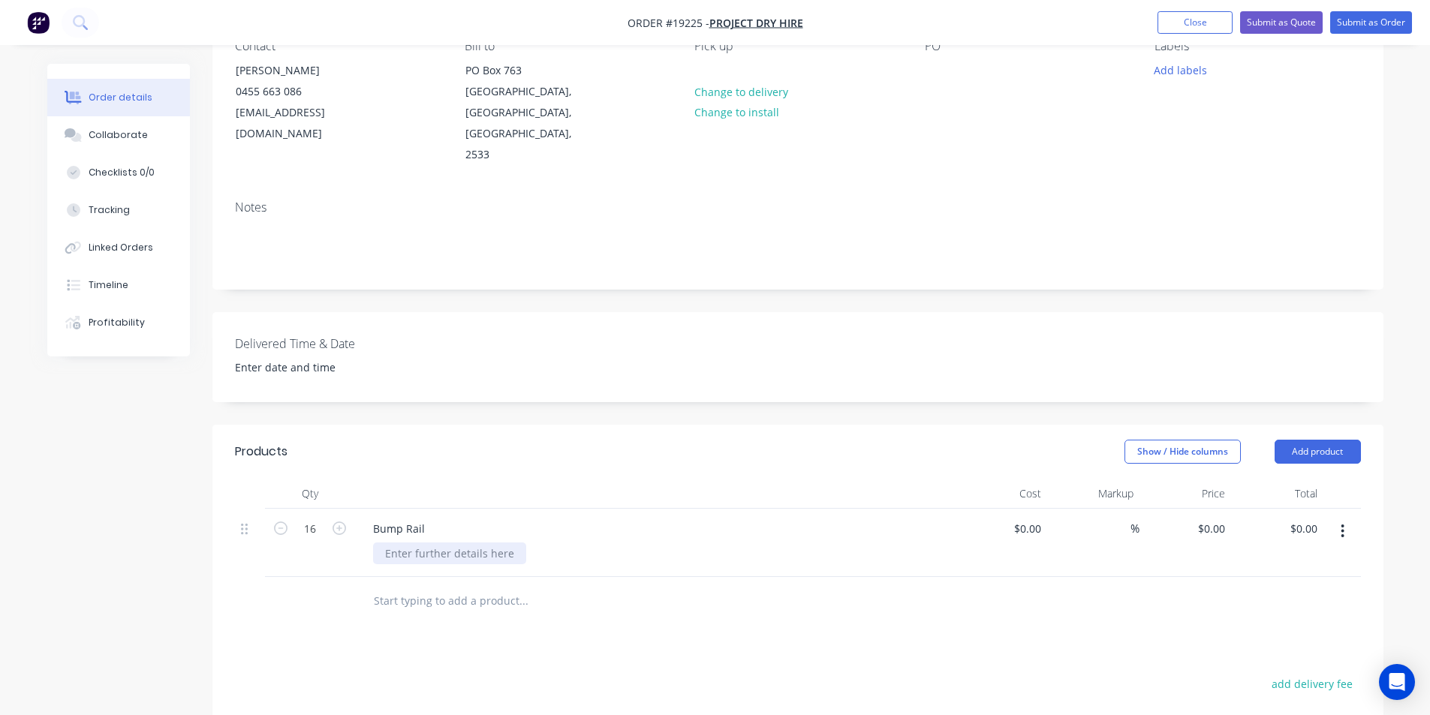
click at [453, 543] on div at bounding box center [449, 554] width 153 height 22
click at [1219, 518] on input "0" at bounding box center [1214, 529] width 35 height 22
type input "$625.00"
type input "$10,000.00"
click at [1234, 608] on div "Products Show / Hide columns Add product Qty Cost Markup Price Total 16 Bump Ra…" at bounding box center [797, 705] width 1171 height 561
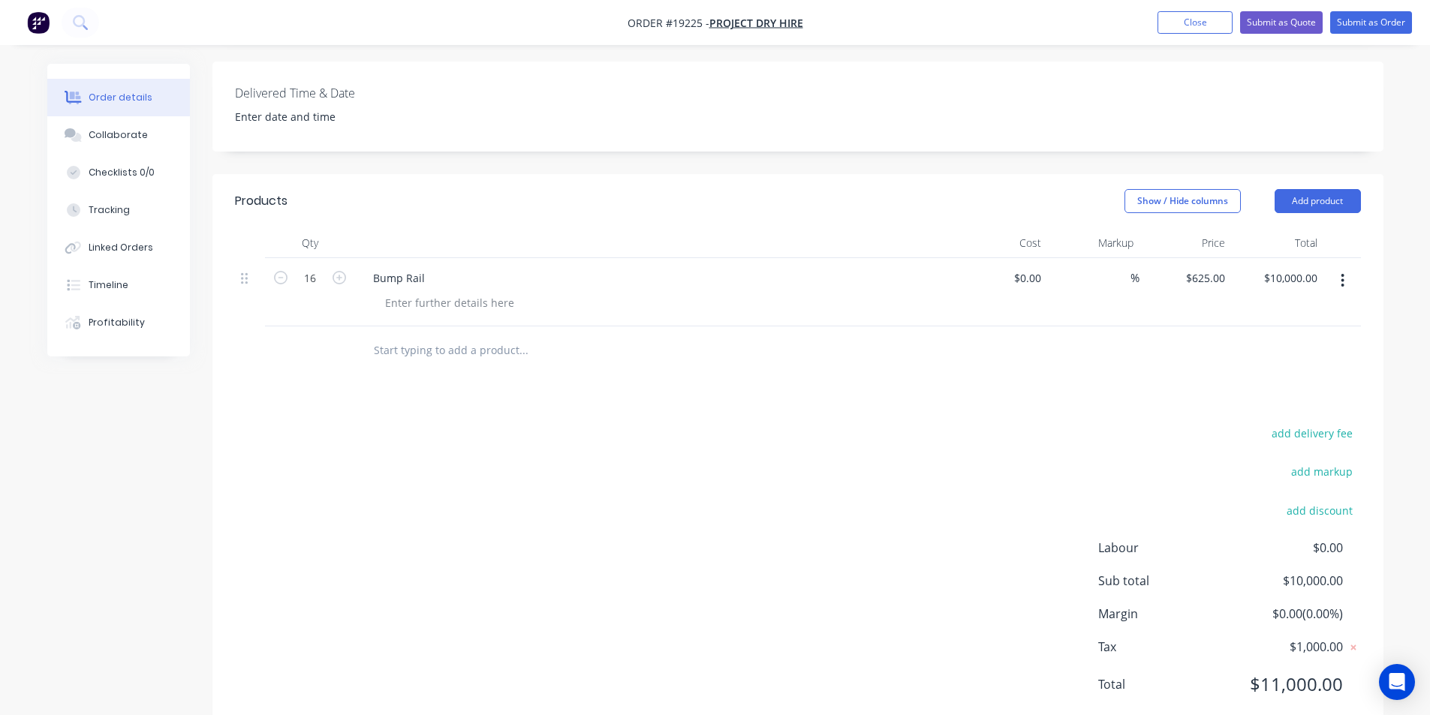
scroll to position [402, 0]
click at [1215, 266] on input "625" at bounding box center [1207, 277] width 47 height 22
type input "$576.00"
type input "$9,216.00"
click at [1251, 345] on div "Products Show / Hide columns Add product Qty Cost Markup Price Total 16 Bump Ra…" at bounding box center [797, 453] width 1171 height 561
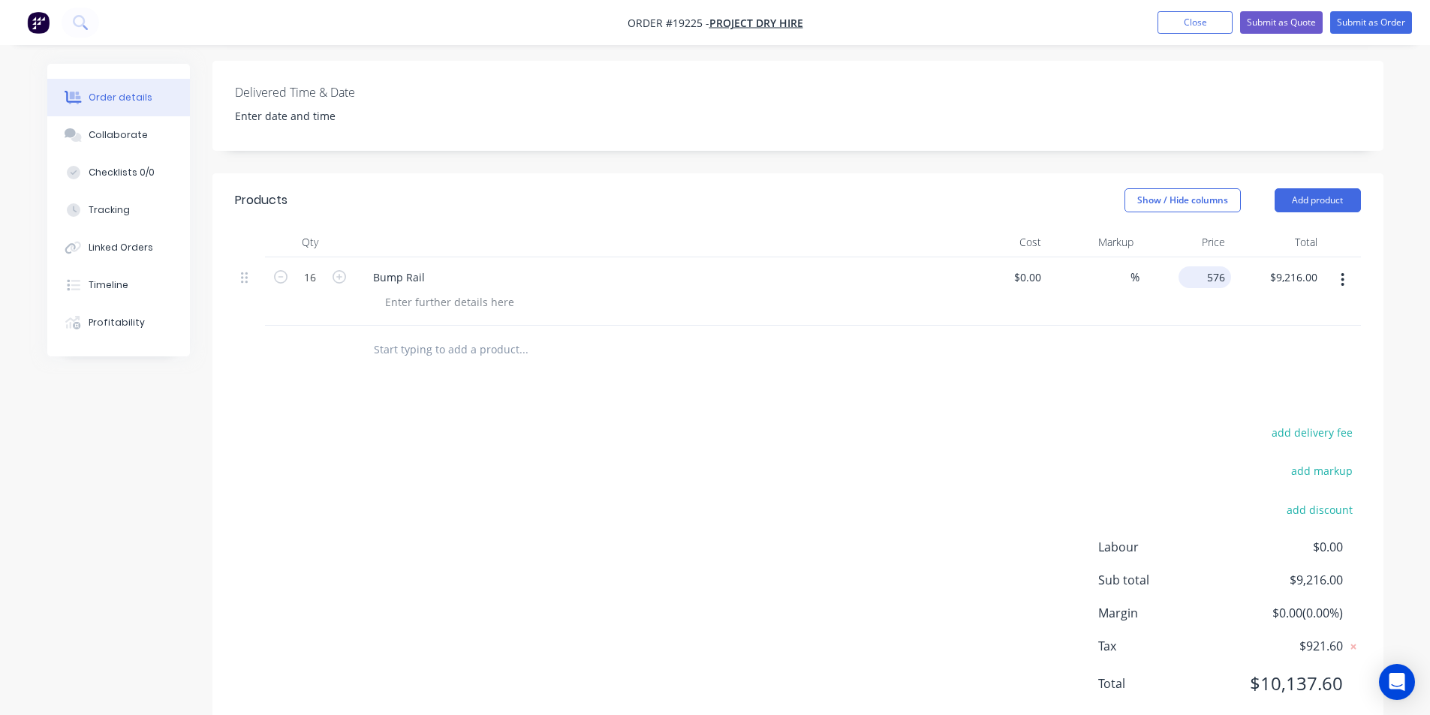
click at [1215, 266] on input "576" at bounding box center [1207, 277] width 47 height 22
type input "$566.00"
type input "$9,056.00"
click at [1166, 326] on div at bounding box center [798, 350] width 1126 height 49
click at [1208, 266] on input "566" at bounding box center [1207, 277] width 47 height 22
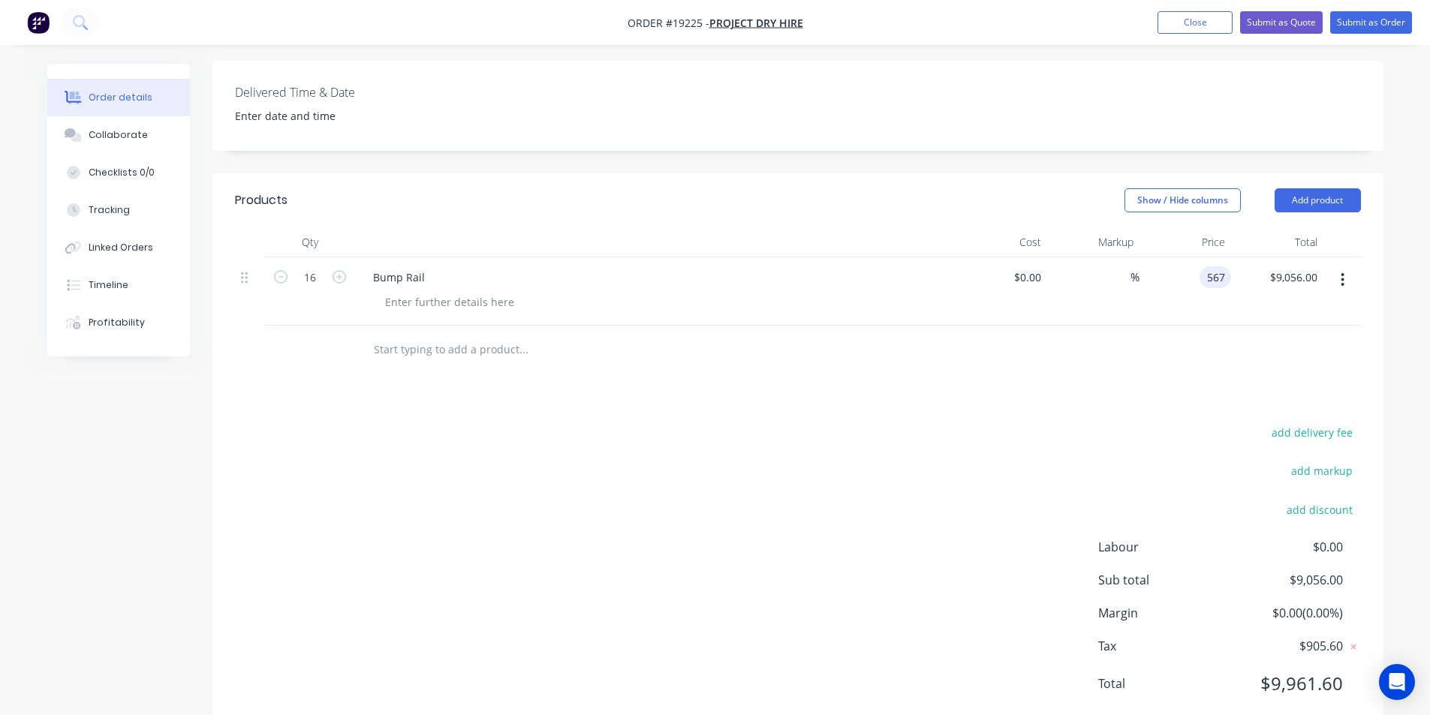
type input "$567.00"
type input "$9,072.00"
click at [1206, 326] on div at bounding box center [798, 350] width 1126 height 49
click at [1204, 266] on div "567 $567.00" at bounding box center [1204, 277] width 53 height 22
type input "$568.00"
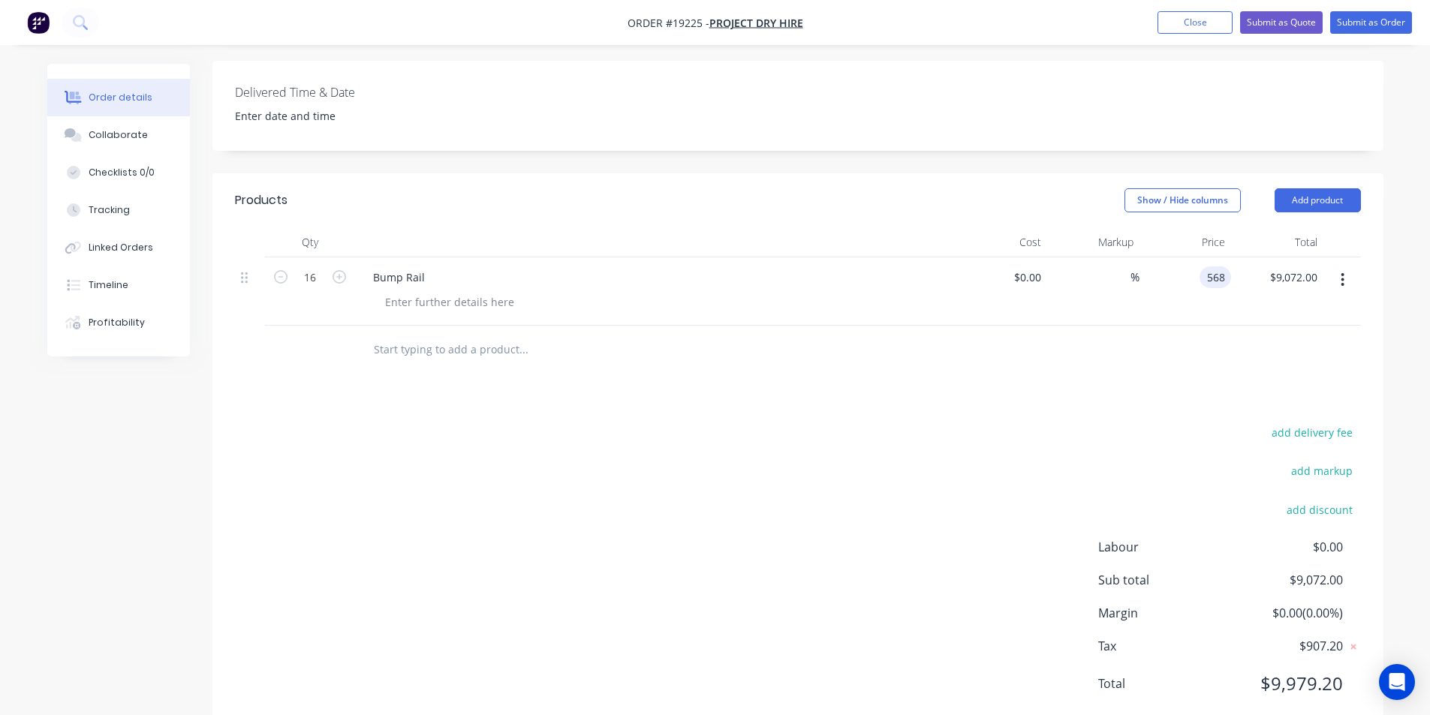
type input "$9,088.00"
click at [1208, 328] on div at bounding box center [798, 350] width 1126 height 49
click at [1252, 326] on div at bounding box center [798, 350] width 1126 height 49
click at [420, 291] on div at bounding box center [449, 302] width 153 height 22
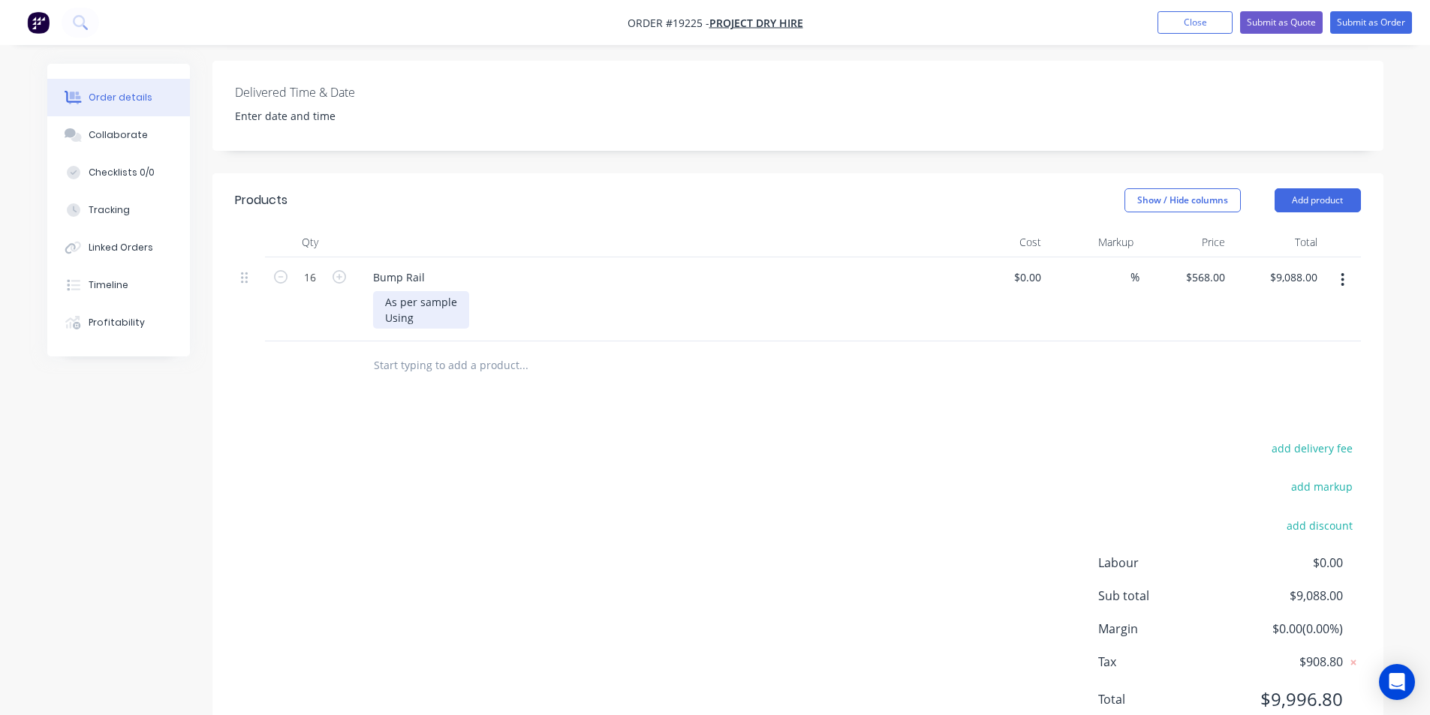
click at [425, 291] on div "As per sample Using" at bounding box center [421, 310] width 96 height 38
click at [556, 291] on div "As per sample Using 3.2mm wall thickness pipe" at bounding box center [661, 310] width 576 height 38
click at [548, 291] on div "As per sample Using 3.2mm wall thickness pipe" at bounding box center [467, 310] width 189 height 38
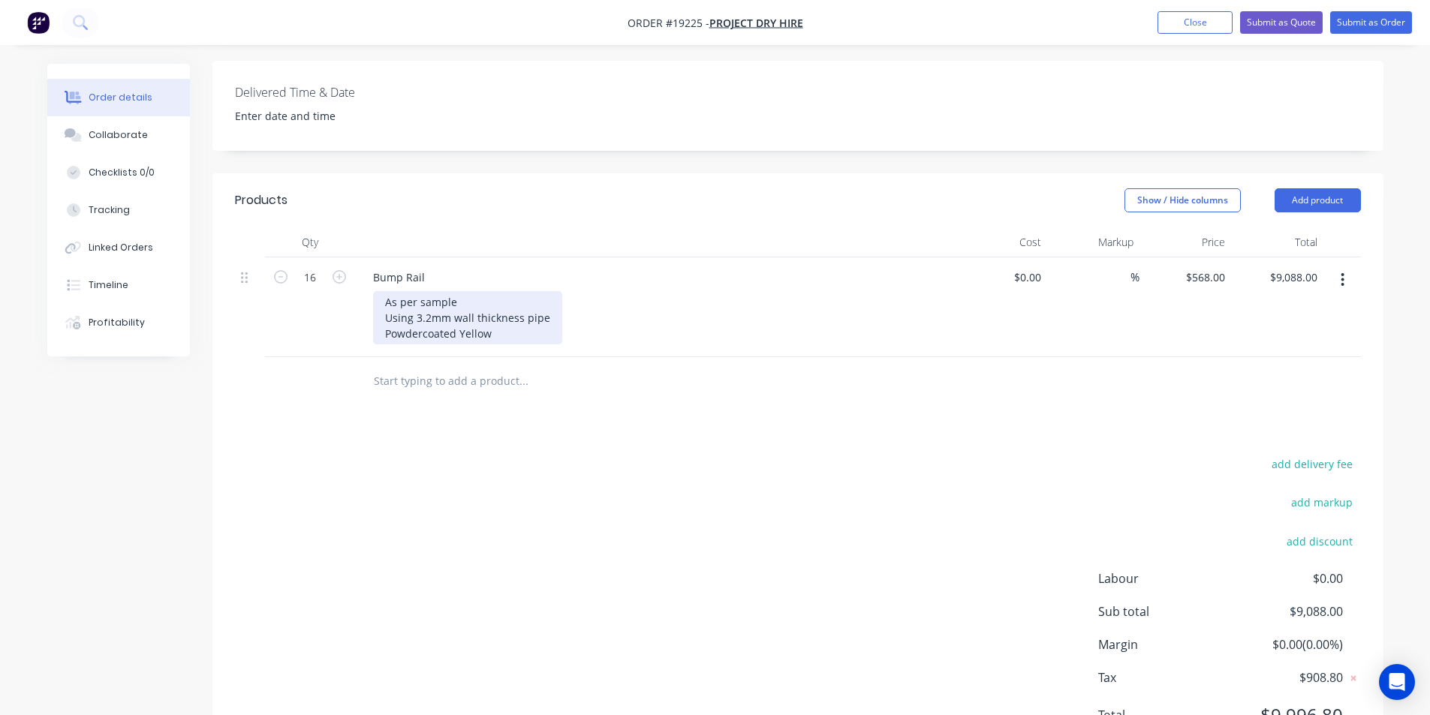
click at [426, 292] on div "As per sample Using 3.2mm wall thickness pipe Powdercoated Yellow" at bounding box center [467, 317] width 189 height 53
click at [646, 291] on div "As per sample Using 3.2mm wall thickness pipe Powder coated Yellow" at bounding box center [661, 317] width 576 height 53
